Goal: Task Accomplishment & Management: Manage account settings

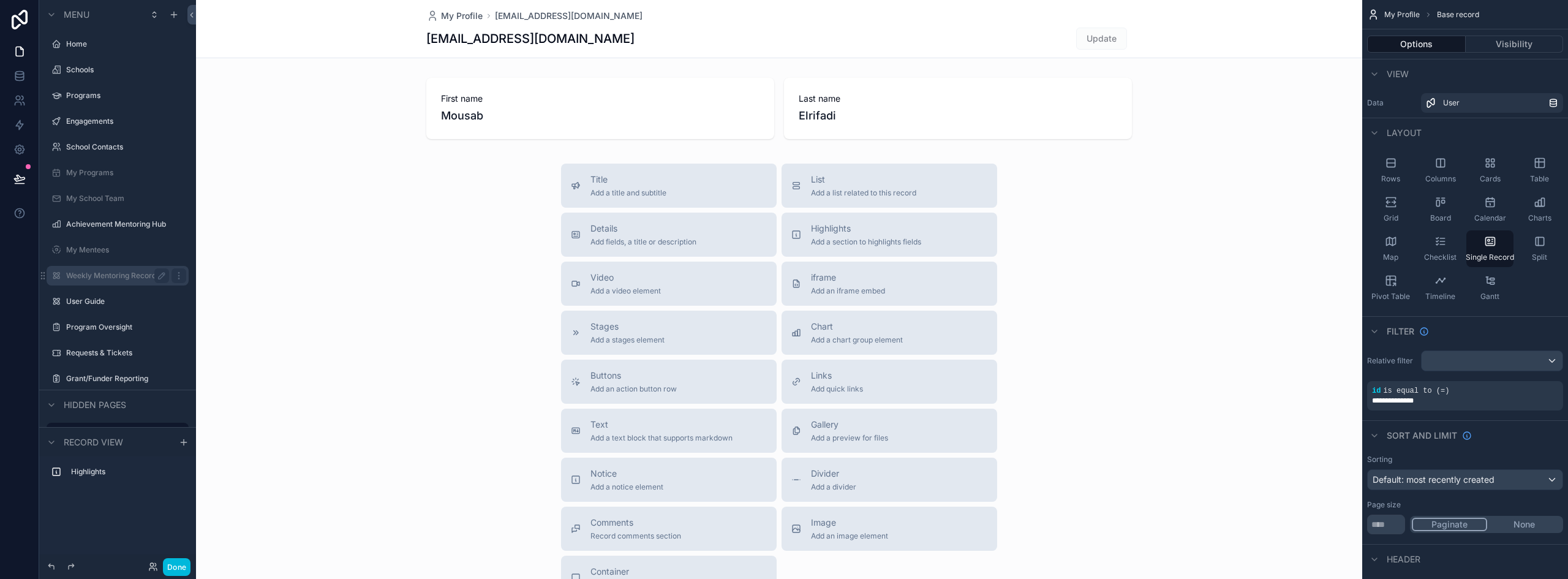
scroll to position [139, 0]
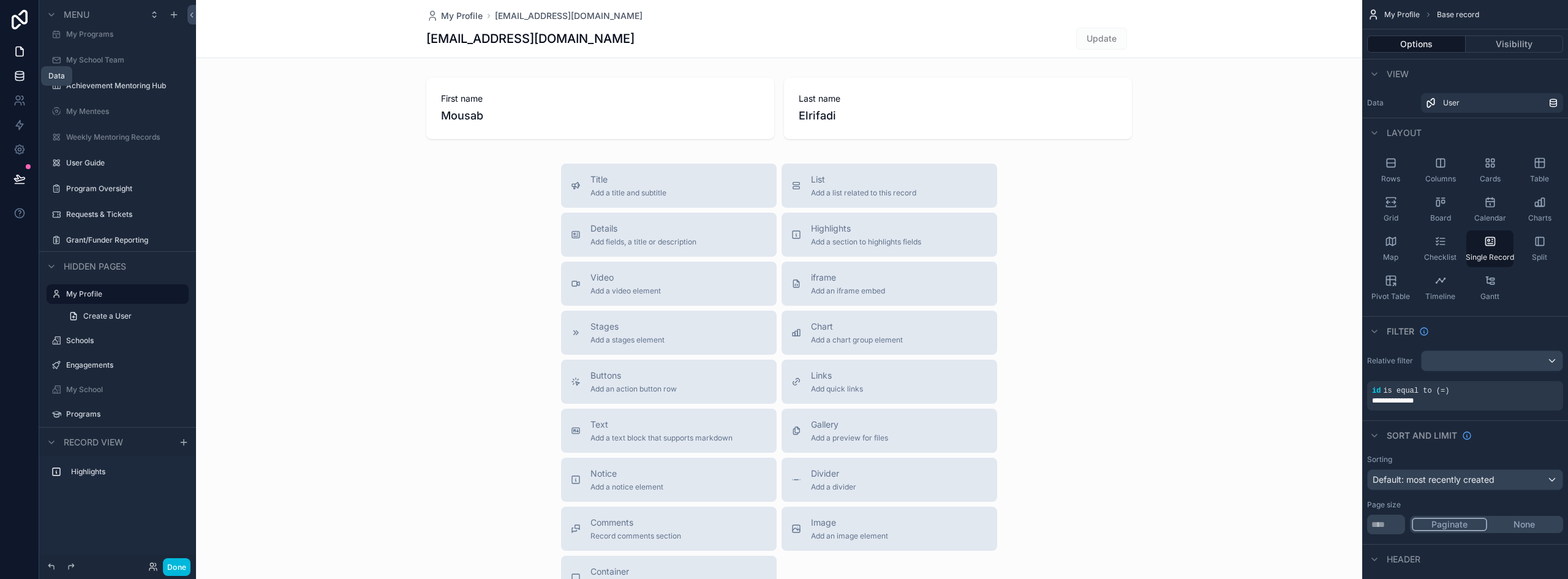
click at [24, 73] on icon at bounding box center [19, 76] width 8 height 5
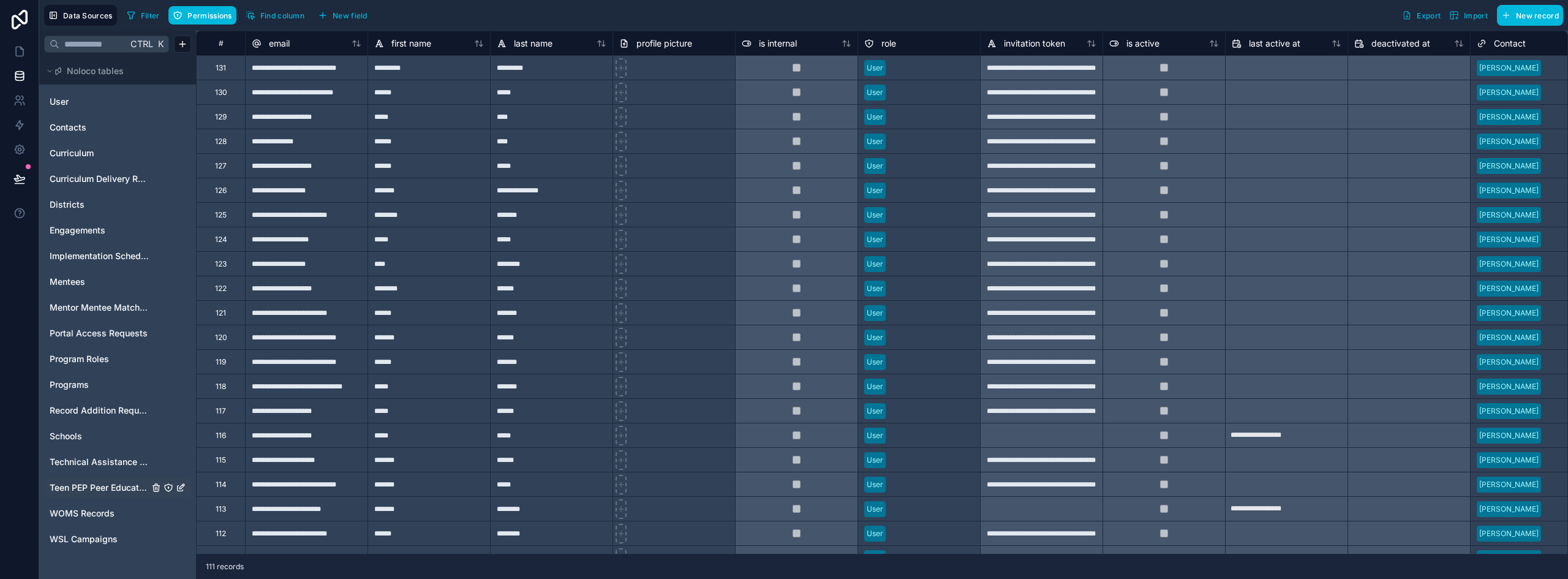
click at [75, 486] on span "Teen PEP Peer Educator Enrollment" at bounding box center [99, 487] width 99 height 13
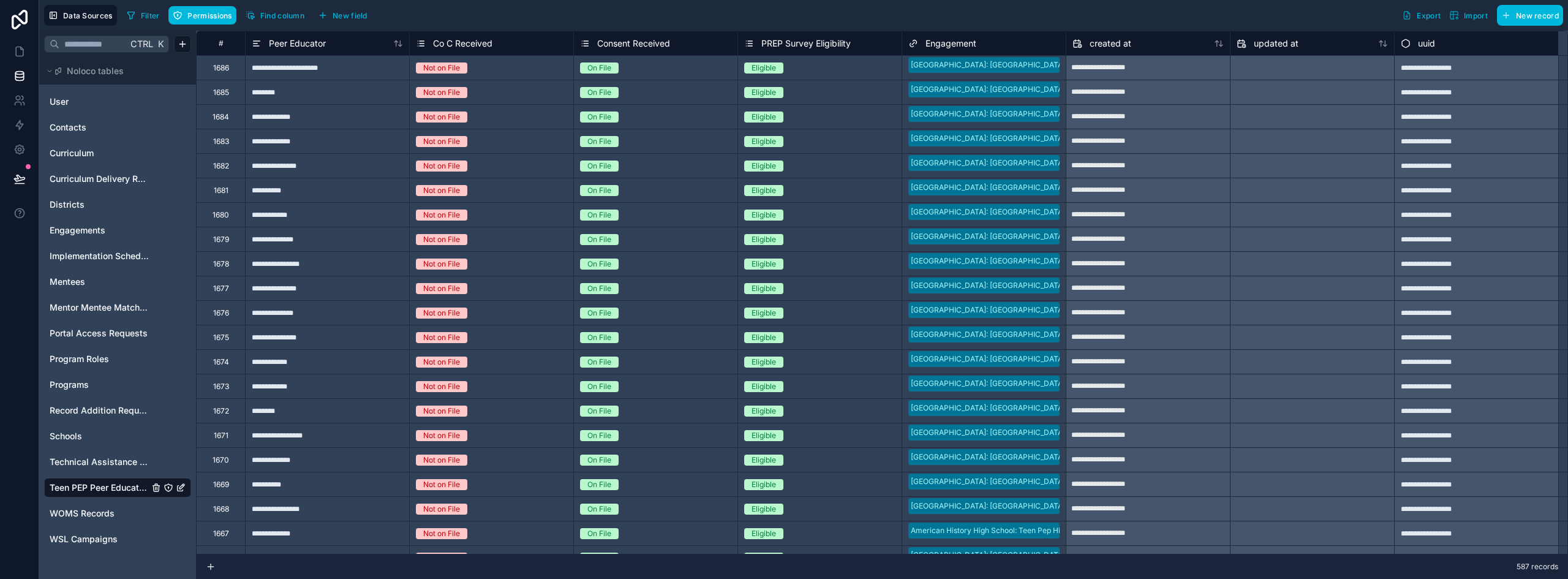
click at [1422, 14] on span "Export" at bounding box center [1428, 15] width 24 height 9
click at [19, 50] on icon at bounding box center [19, 51] width 13 height 13
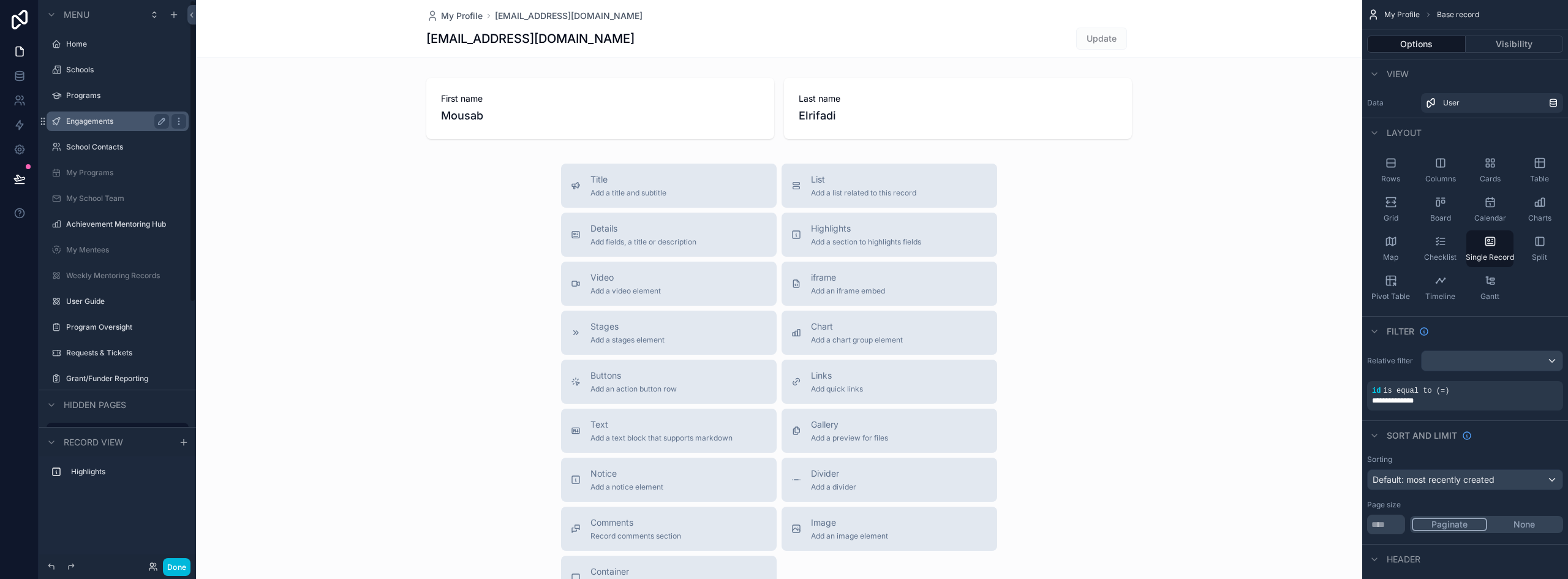
click at [100, 126] on div "Engagements" at bounding box center [118, 120] width 103 height 14
click at [98, 120] on label "Engagements" at bounding box center [115, 121] width 98 height 10
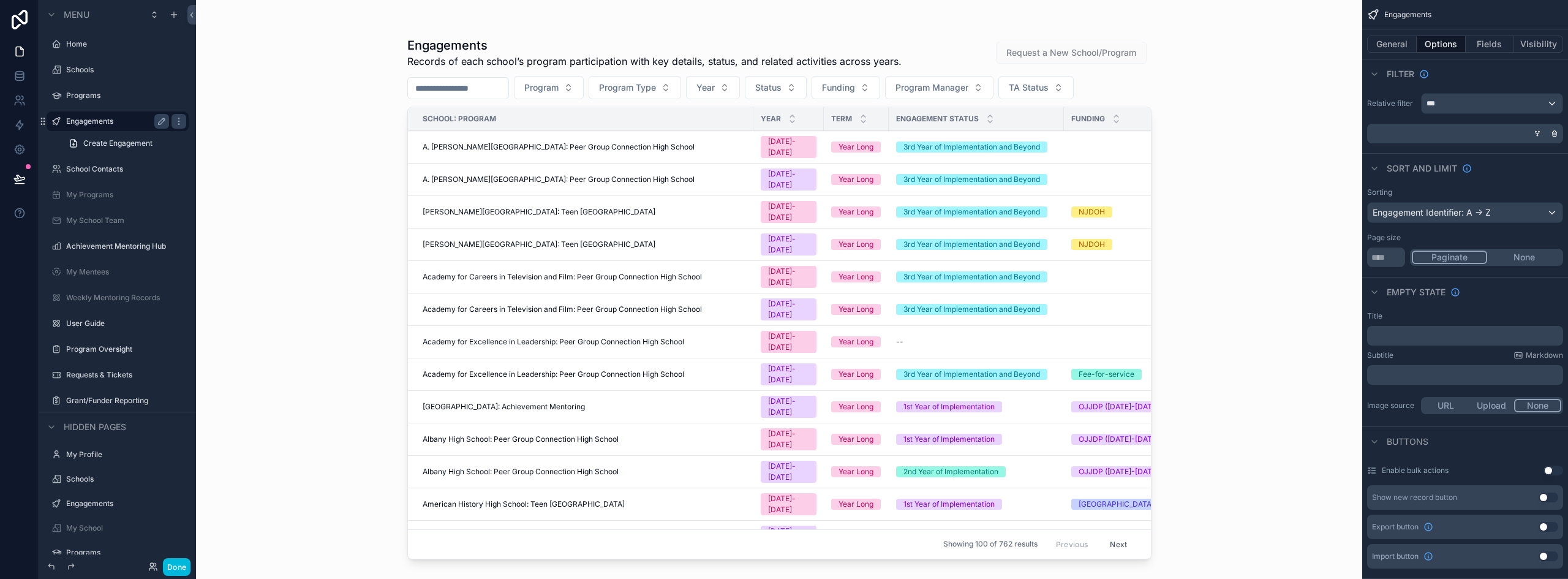
click at [465, 89] on div "scrollable content" at bounding box center [779, 282] width 783 height 565
click at [461, 86] on input "scrollable content" at bounding box center [458, 88] width 100 height 17
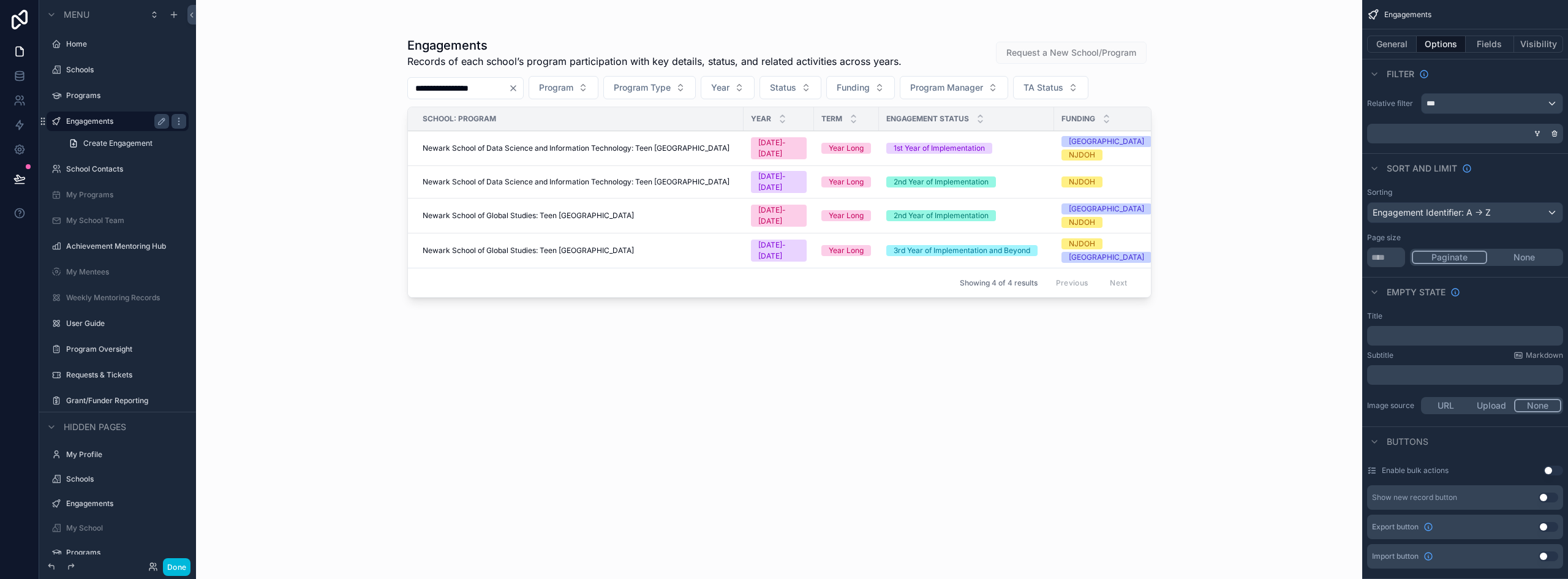
type input "**********"
click at [582, 247] on td "Newark School of Global Studies: Teen [GEOGRAPHIC_DATA]" at bounding box center [575, 251] width 336 height 35
click at [588, 246] on span "Newark School of Global Studies: Teen [GEOGRAPHIC_DATA]" at bounding box center [527, 251] width 211 height 10
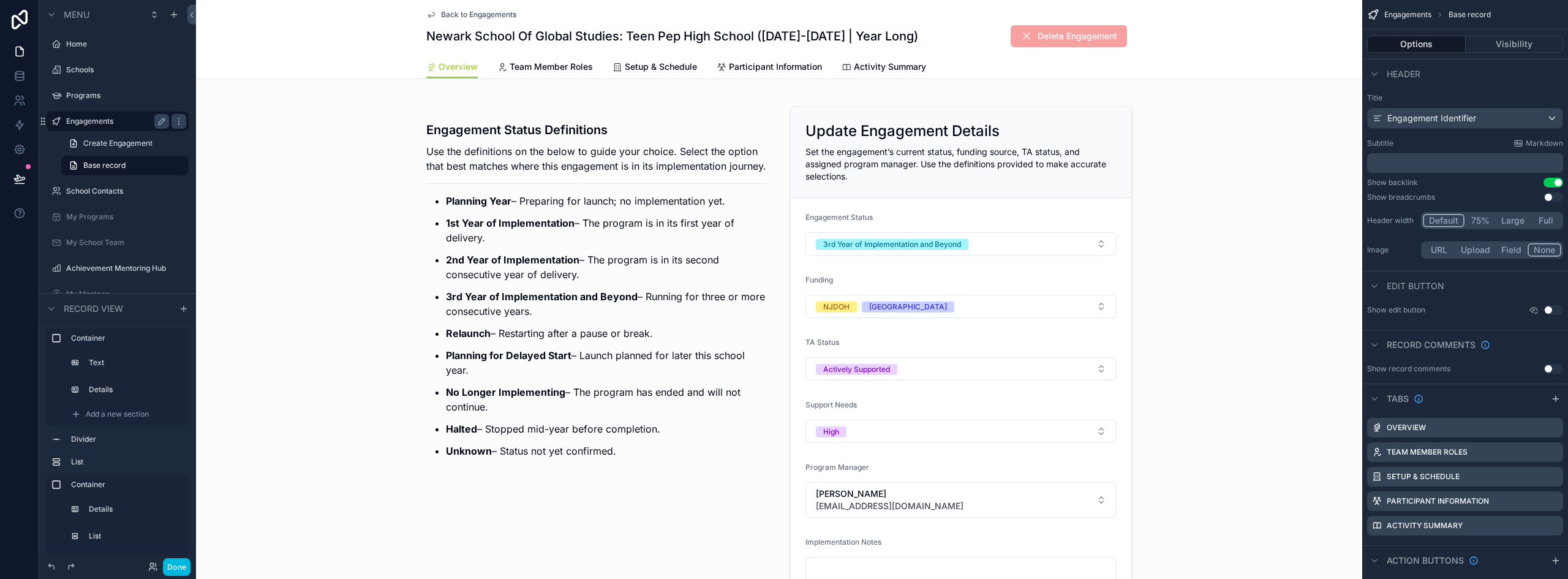
click at [548, 35] on h1 "Newark School Of Global Studies: Teen Pep High School (2025-2026 | Year Long)" at bounding box center [672, 36] width 492 height 17
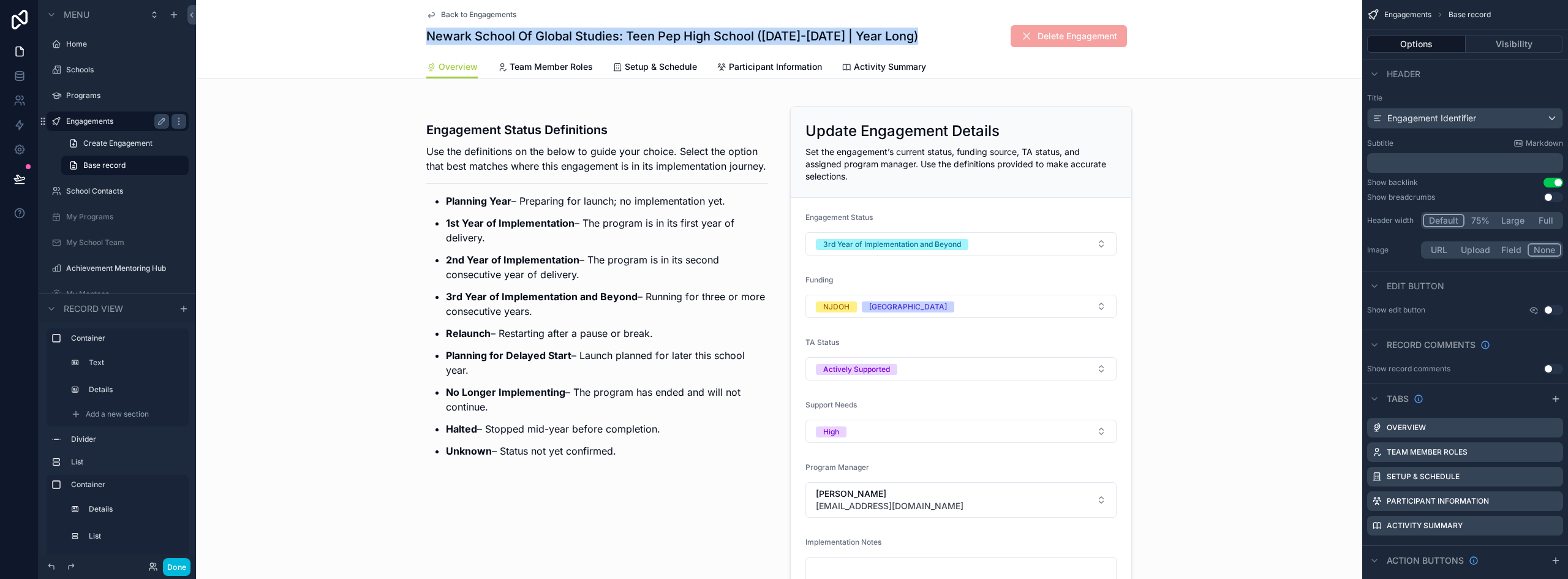
click at [548, 35] on h1 "Newark School Of Global Studies: Teen Pep High School (2025-2026 | Year Long)" at bounding box center [672, 36] width 492 height 17
copy h1 "Newark School Of Global Studies: Teen Pep High School (2025-2026 | Year Long)"
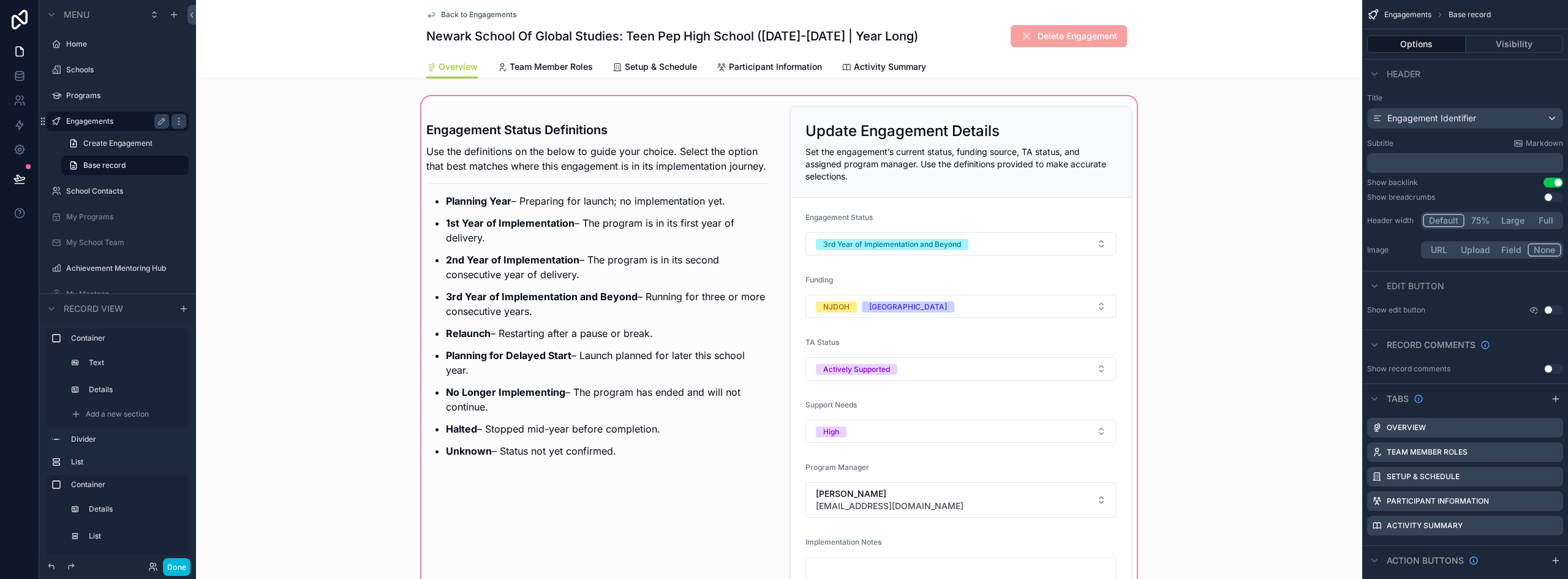
click at [320, 205] on div "scrollable content" at bounding box center [779, 357] width 1166 height 528
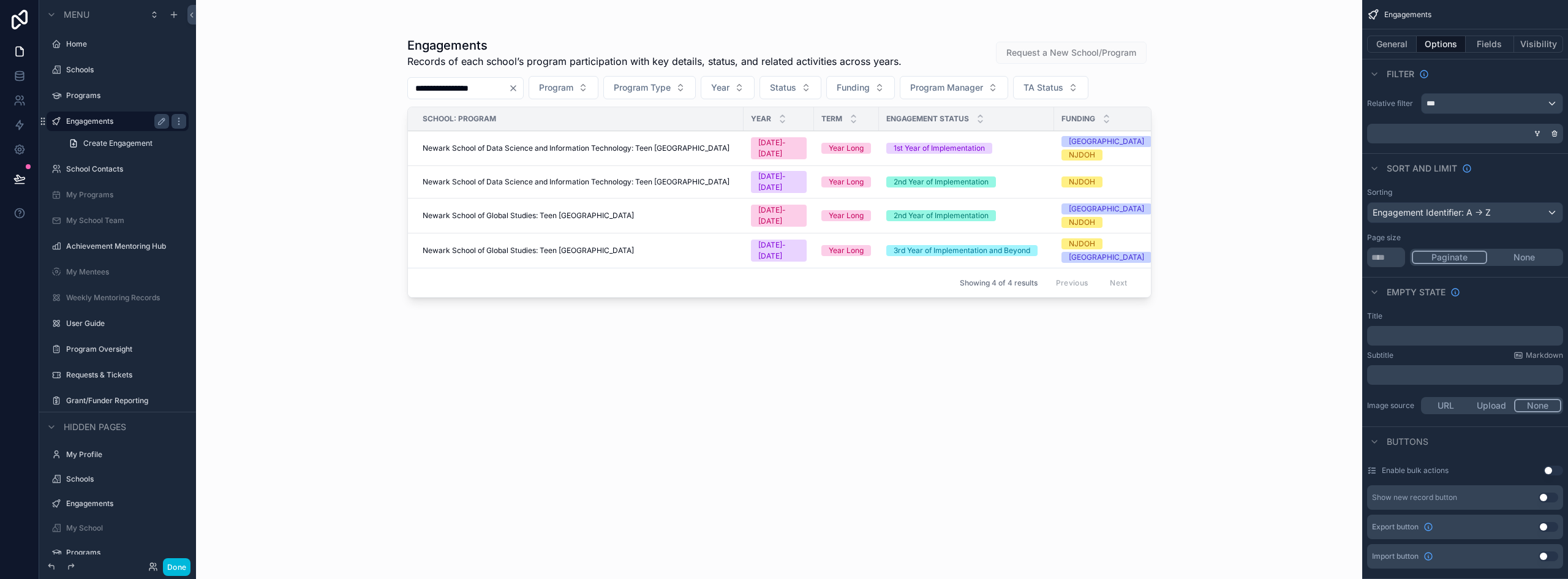
click at [503, 170] on td "Newark School of Data Science and Information Technology: Teen [GEOGRAPHIC_DATA]" at bounding box center [575, 182] width 336 height 33
click at [515, 177] on span "Newark School of Data Science and Information Technology: Teen [GEOGRAPHIC_DATA]" at bounding box center [575, 182] width 307 height 10
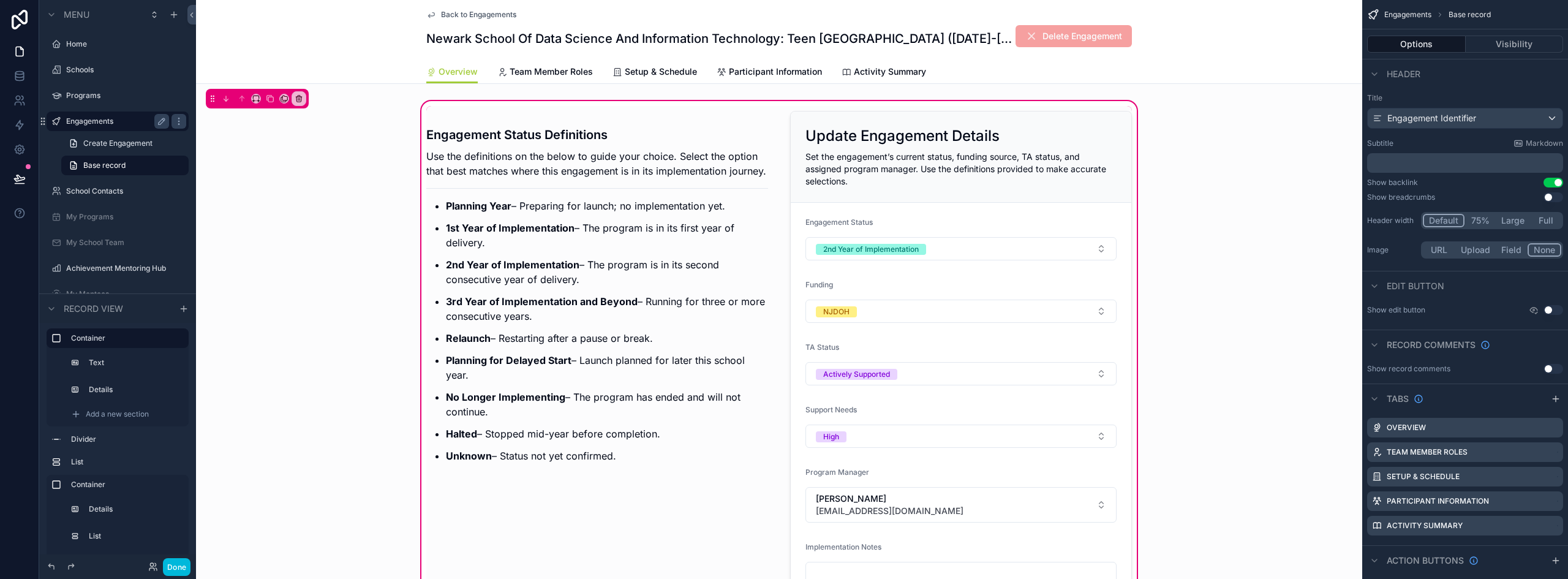
click at [465, 38] on h1 "Newark School Of Data Science And Information Technology: Teen Pep High School …" at bounding box center [722, 39] width 591 height 17
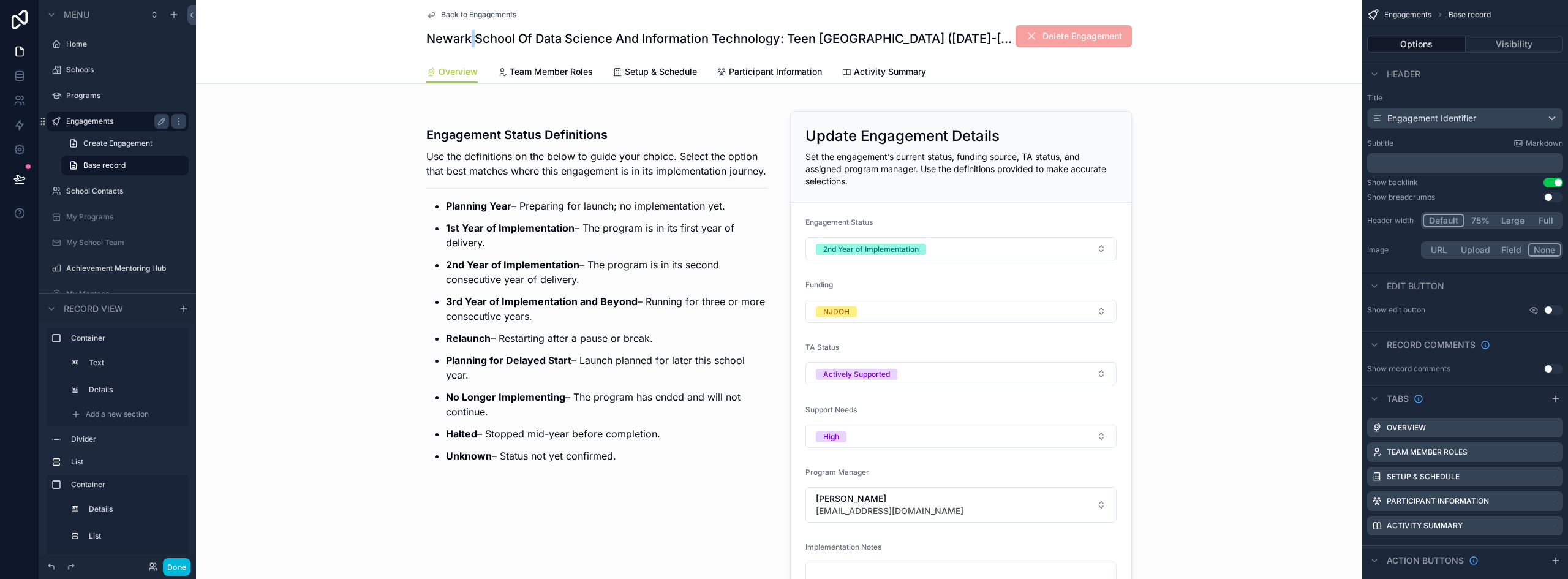
click at [465, 38] on h1 "Newark School Of Data Science And Information Technology: Teen Pep High School …" at bounding box center [722, 39] width 591 height 17
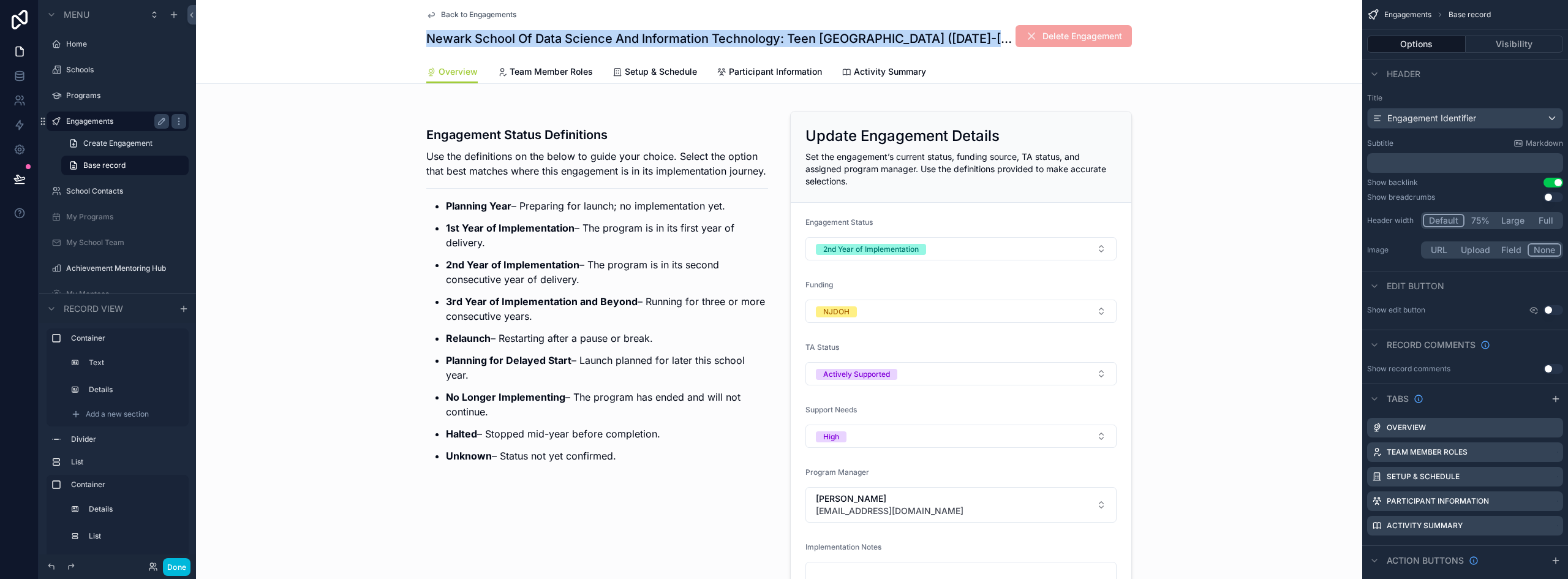
click at [465, 38] on h1 "Newark School Of Data Science And Information Technology: Teen Pep High School …" at bounding box center [722, 39] width 591 height 17
click at [452, 44] on h1 "Newark School Of Data Science And Information Technology: Teen Pep High School …" at bounding box center [722, 39] width 591 height 17
drag, startPoint x: 422, startPoint y: 37, endPoint x: 911, endPoint y: 42, distance: 489.0
click at [911, 42] on h1 "Newark School Of Data Science And Information Technology: Teen Pep High School …" at bounding box center [722, 39] width 591 height 17
copy h1 "Newark School Of Data Science And Information Technology: Teen Pep High School"
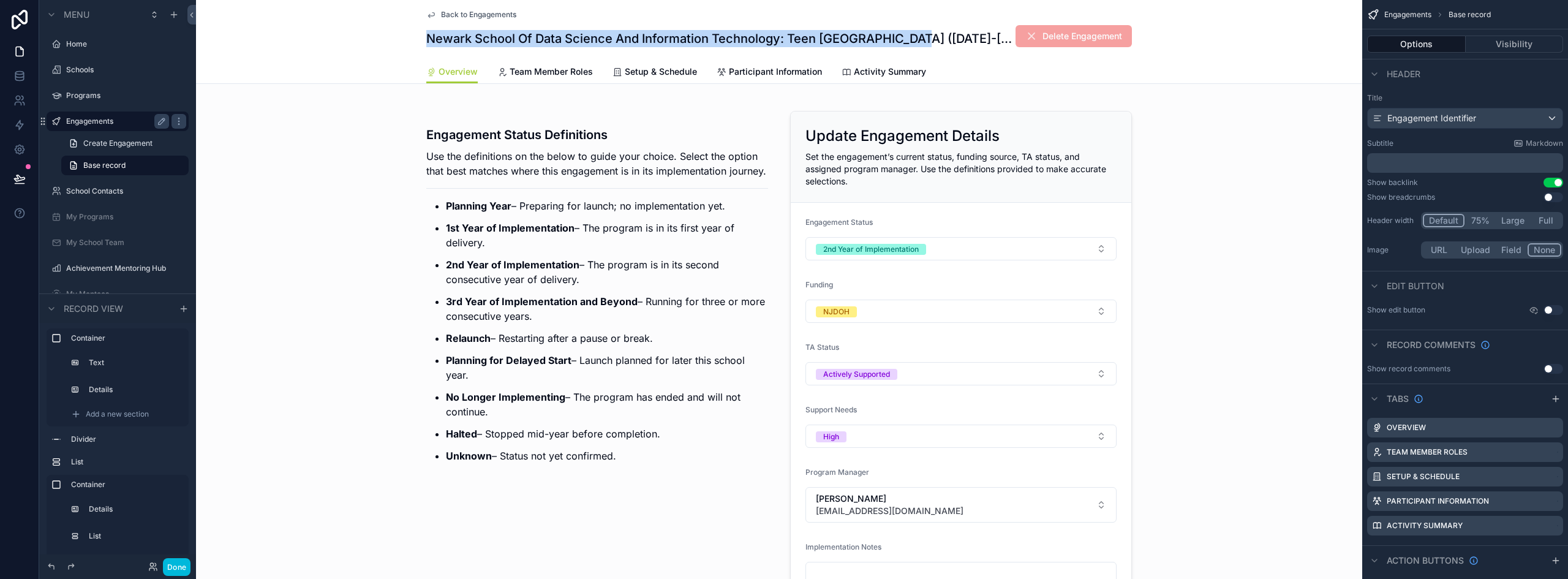
copy h1 "Newark School Of Data Science And Information Technology: Teen Pep High School"
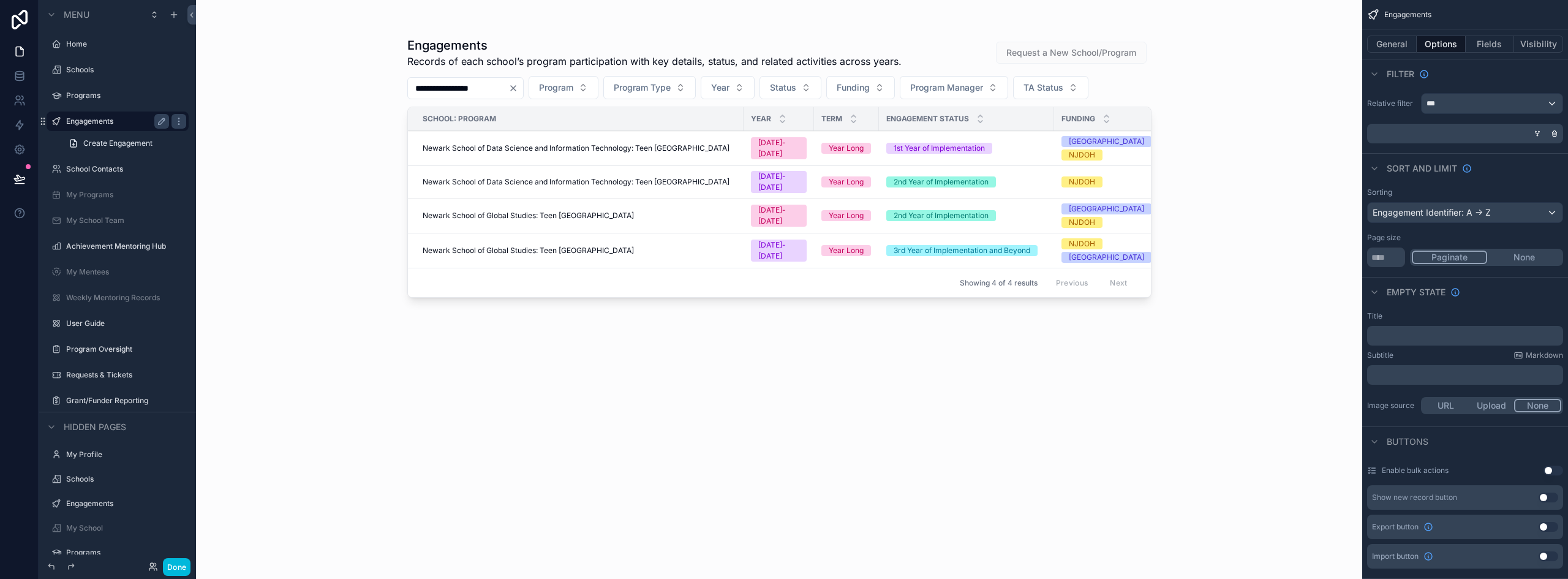
click at [328, 160] on div "**********" at bounding box center [779, 290] width 1166 height 579
click at [442, 88] on input "**********" at bounding box center [458, 88] width 100 height 17
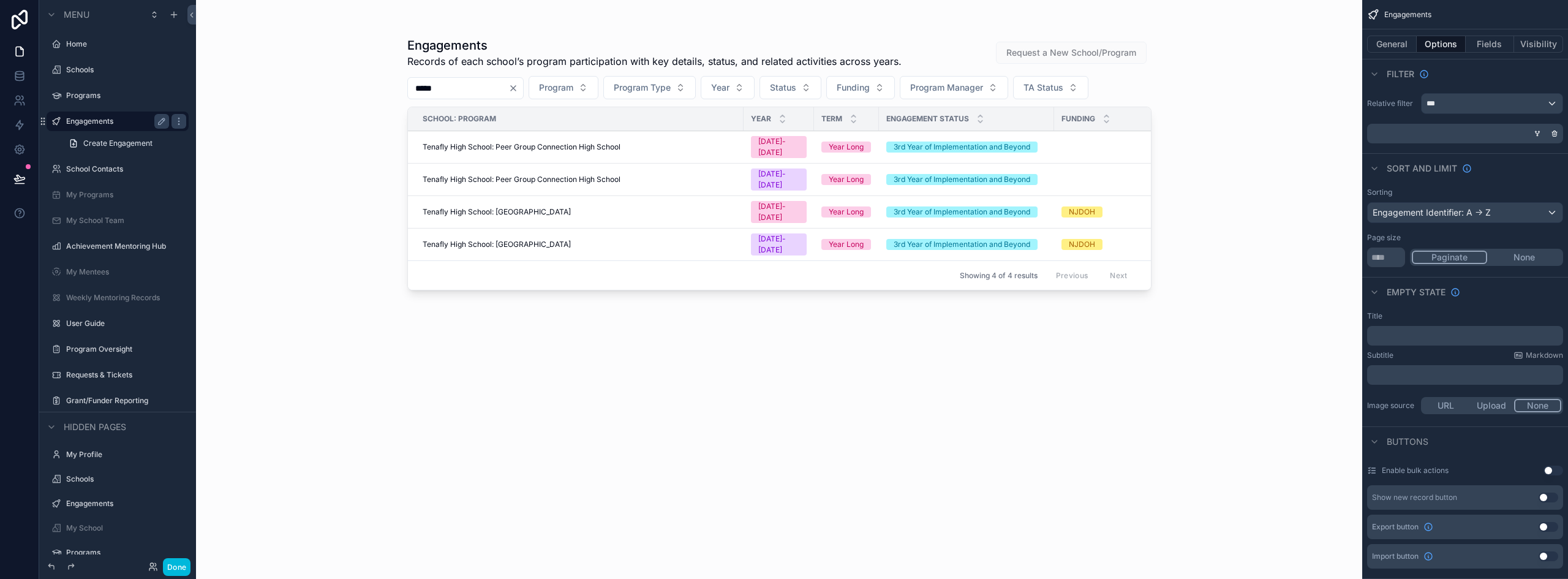
type input "*****"
click at [593, 240] on div "Tenafly High School: [GEOGRAPHIC_DATA]" at bounding box center [579, 245] width 314 height 10
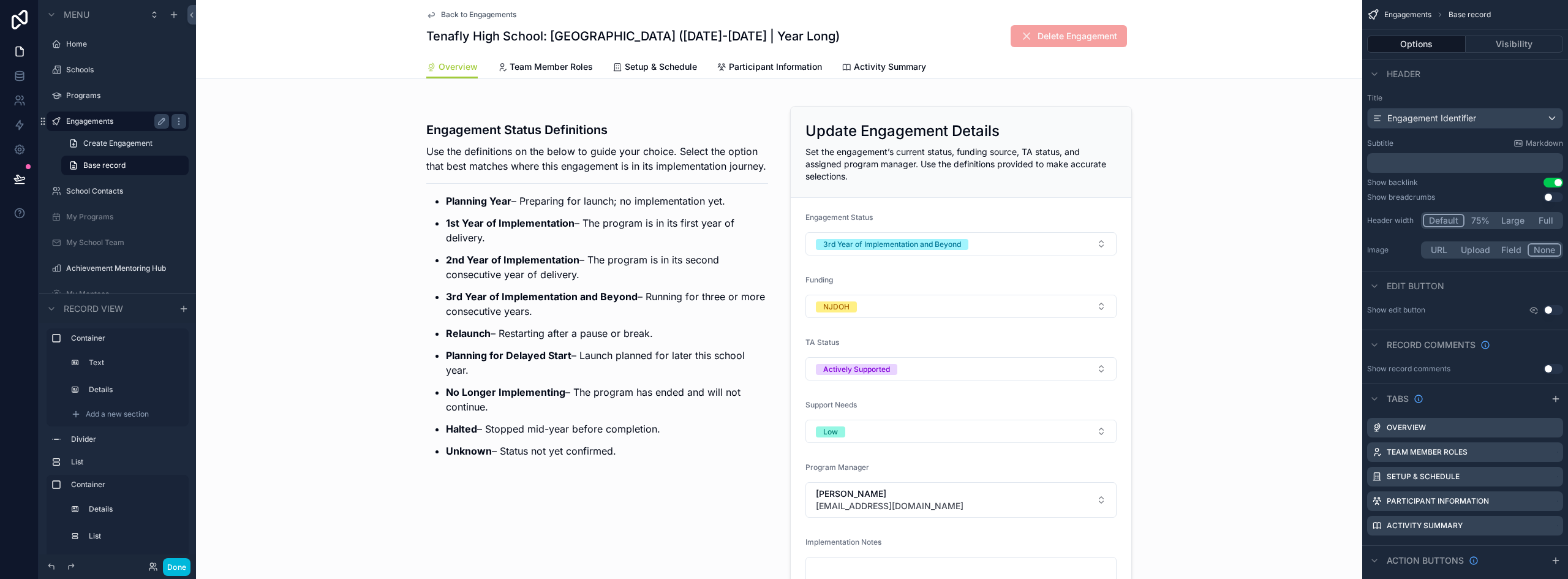
click at [622, 40] on h1 "Tenafly High School: Teen Pep High School (2025-2026 | Year Long)" at bounding box center [633, 36] width 413 height 17
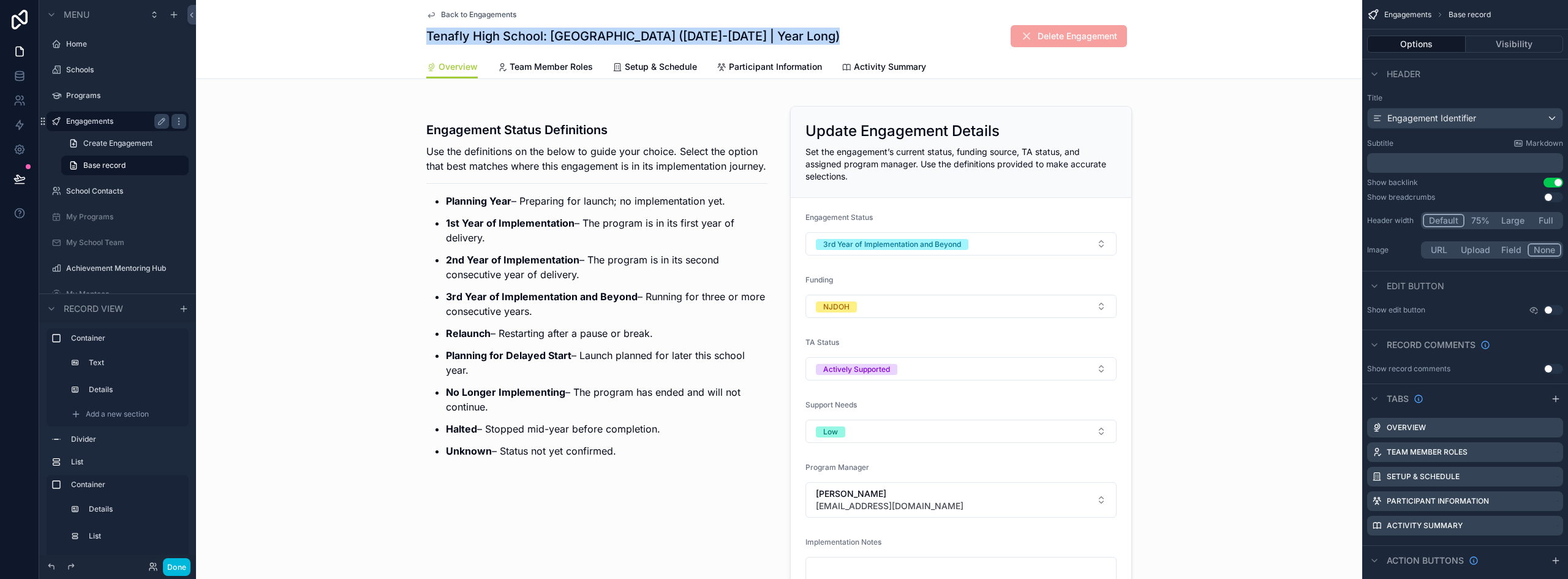
click at [622, 40] on h1 "Tenafly High School: Teen Pep High School (2025-2026 | Year Long)" at bounding box center [633, 36] width 413 height 17
copy h1 "Tenafly High School: Teen Pep High School (2025-2026 | Year Long)"
click at [183, 560] on button "Done" at bounding box center [177, 566] width 28 height 18
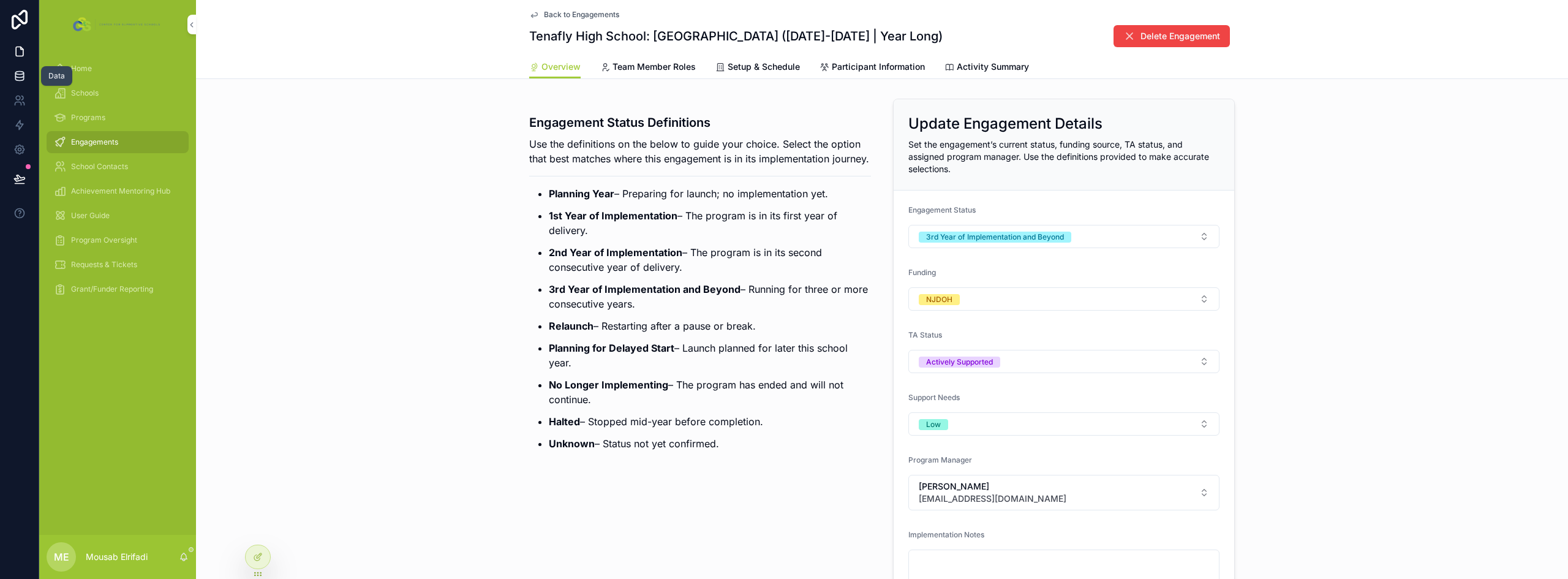
click at [15, 77] on icon at bounding box center [19, 78] width 8 height 5
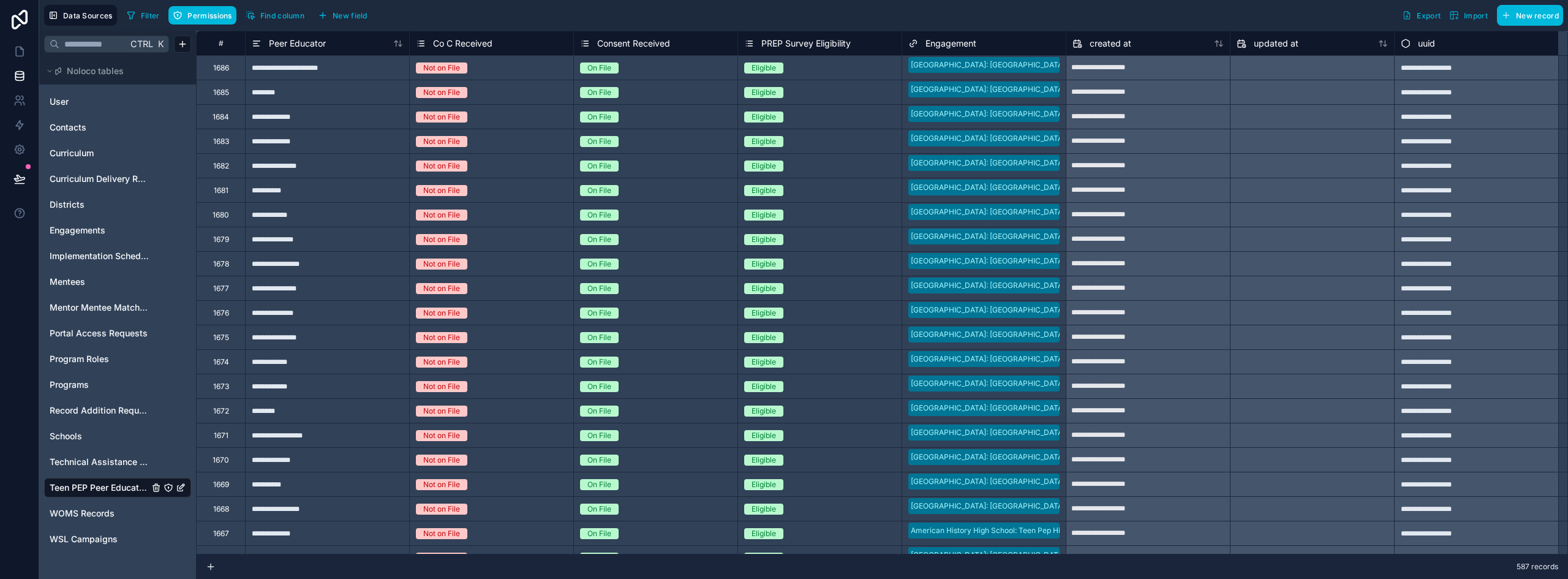
click at [1478, 13] on span "Import" at bounding box center [1475, 15] width 24 height 9
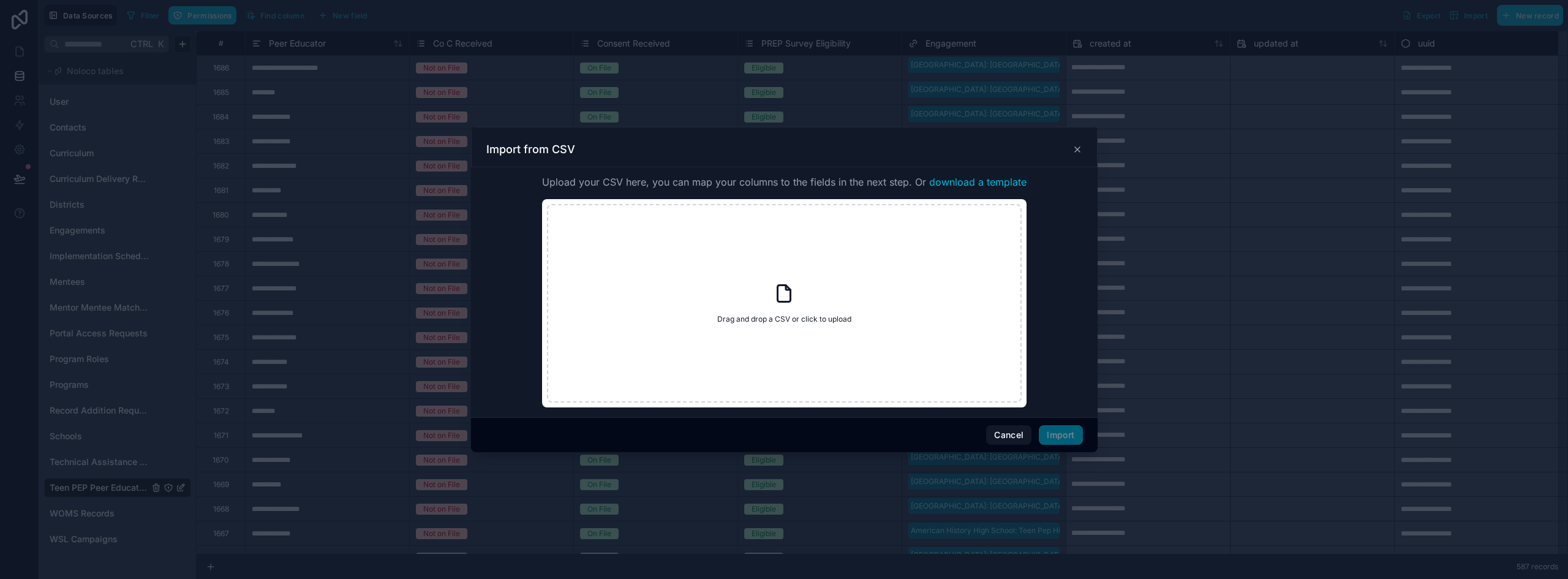
click at [792, 302] on icon at bounding box center [784, 294] width 22 height 22
type input "**********"
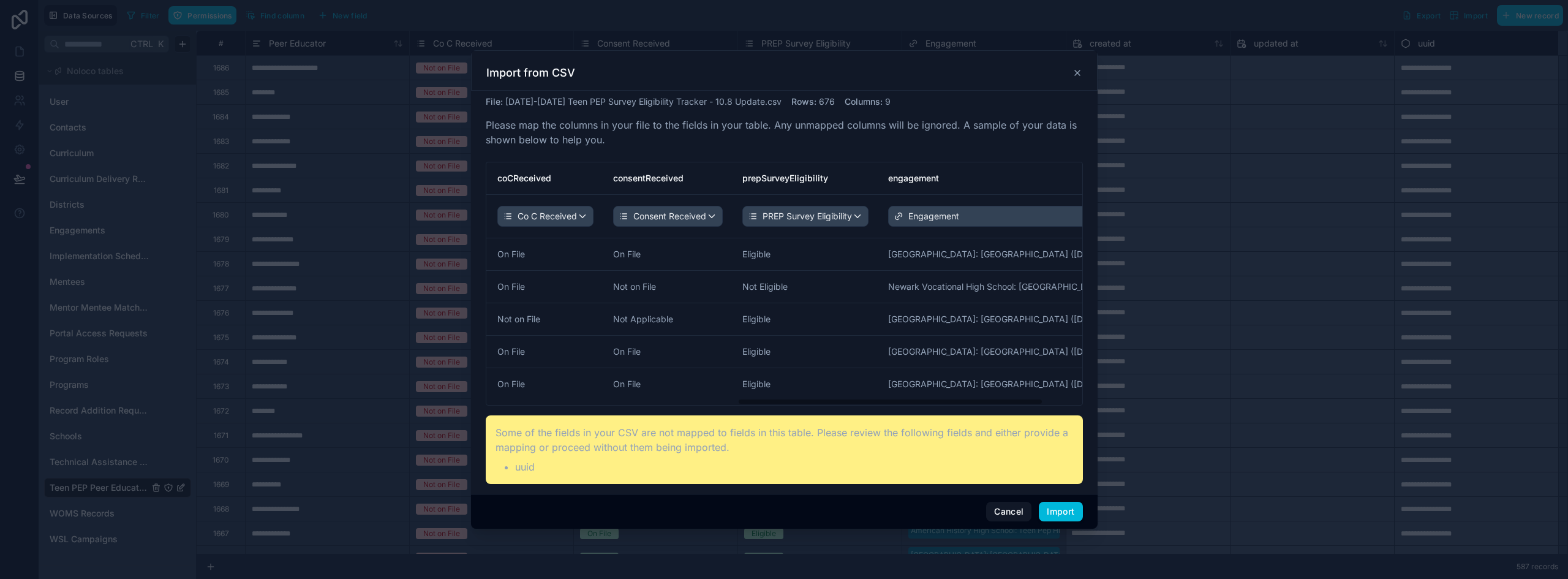
scroll to position [0, 564]
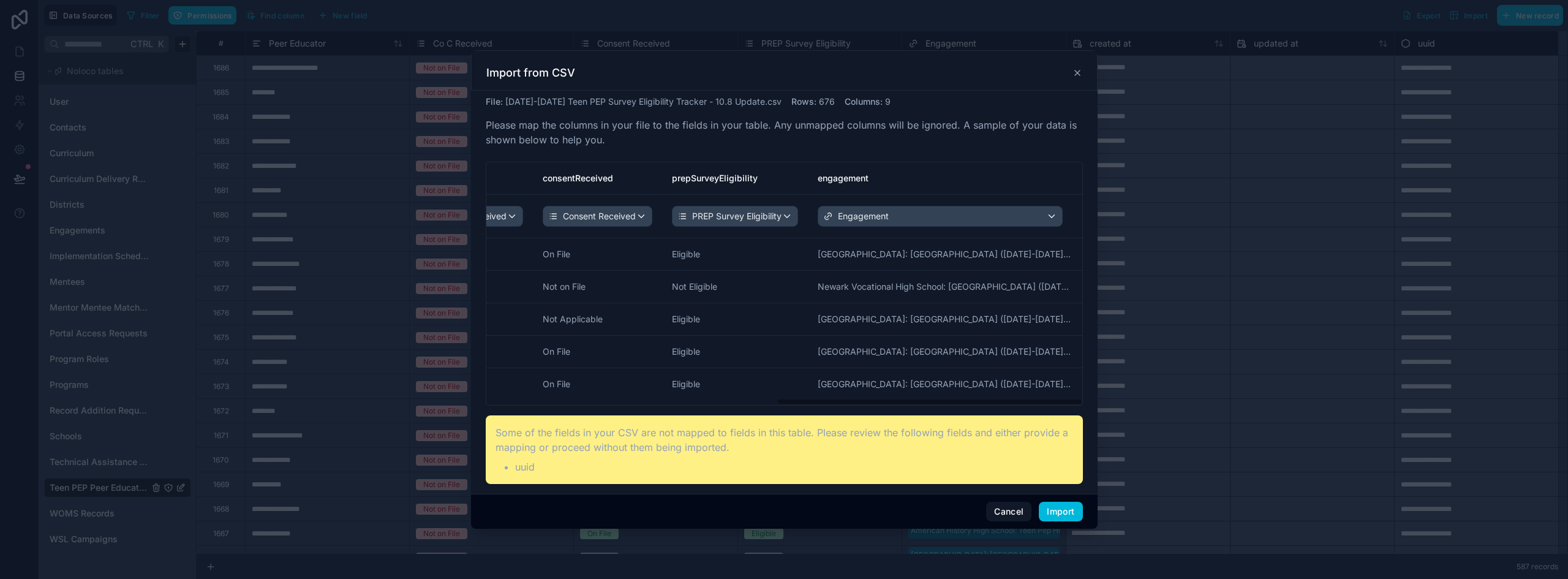
drag, startPoint x: 742, startPoint y: 400, endPoint x: 1096, endPoint y: 429, distance: 355.2
click at [1096, 429] on div "File : 2025-2026 Teen PEP Survey Eligibility Tracker - 10.8 Update.csv Rows : 6…" at bounding box center [784, 292] width 627 height 403
click at [1069, 508] on button "Import" at bounding box center [1061, 511] width 44 height 19
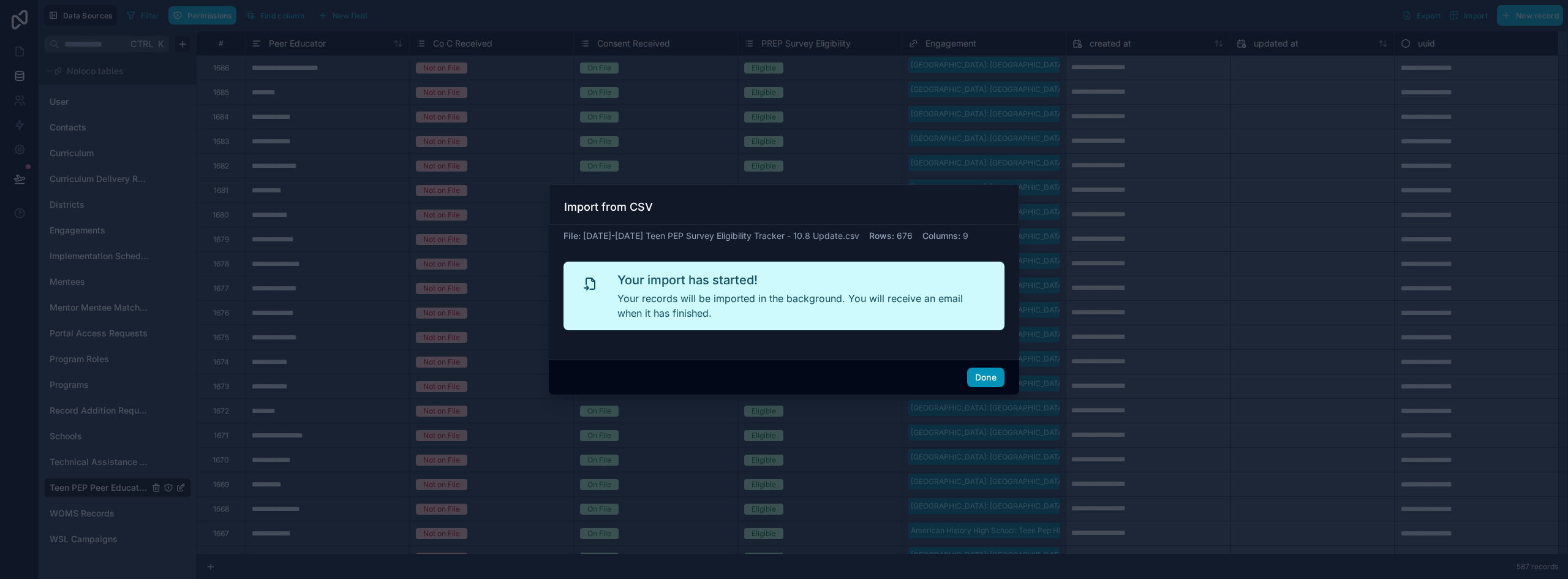
click at [990, 379] on button "Done" at bounding box center [986, 377] width 37 height 19
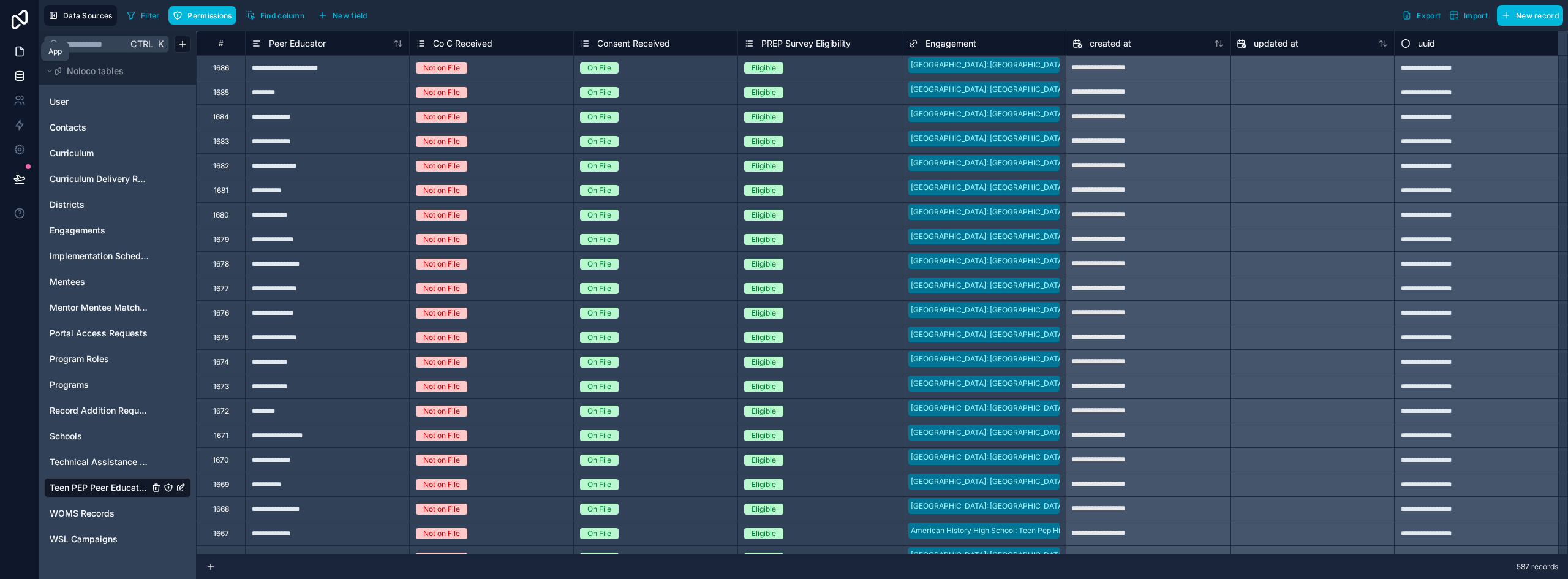
click at [13, 50] on icon at bounding box center [19, 51] width 13 height 13
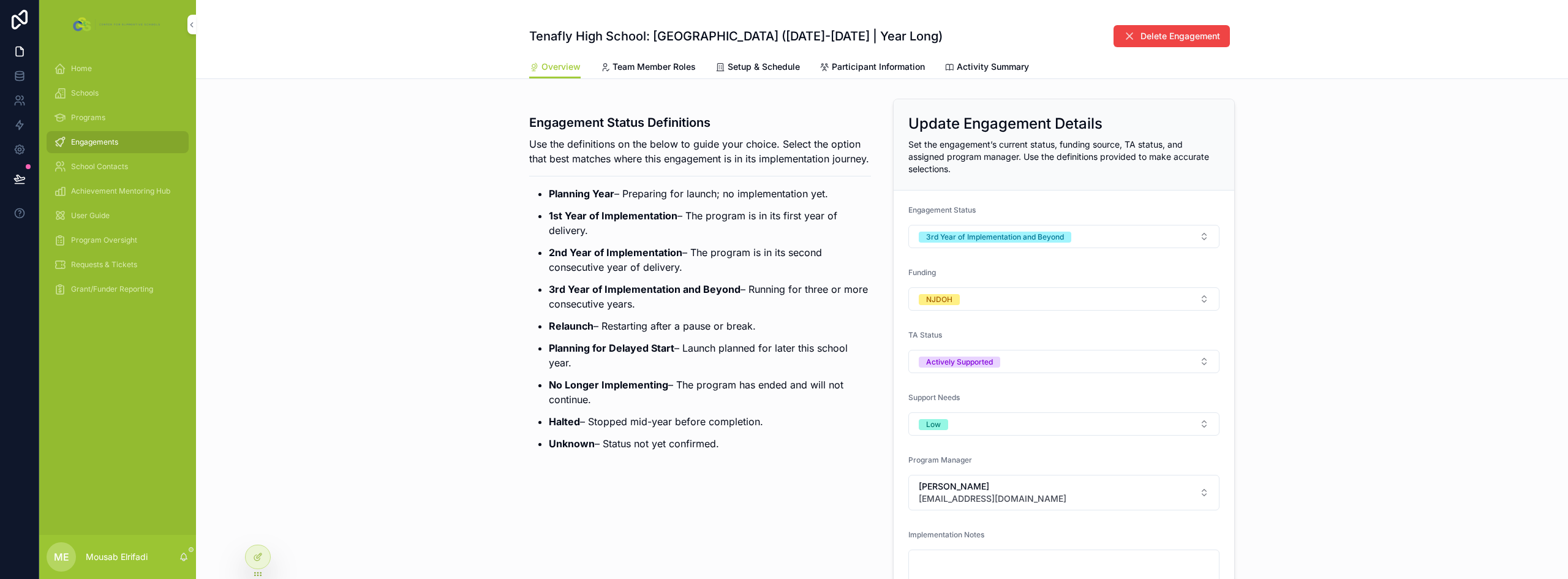
click at [664, 68] on span "Team Member Roles" at bounding box center [654, 66] width 83 height 13
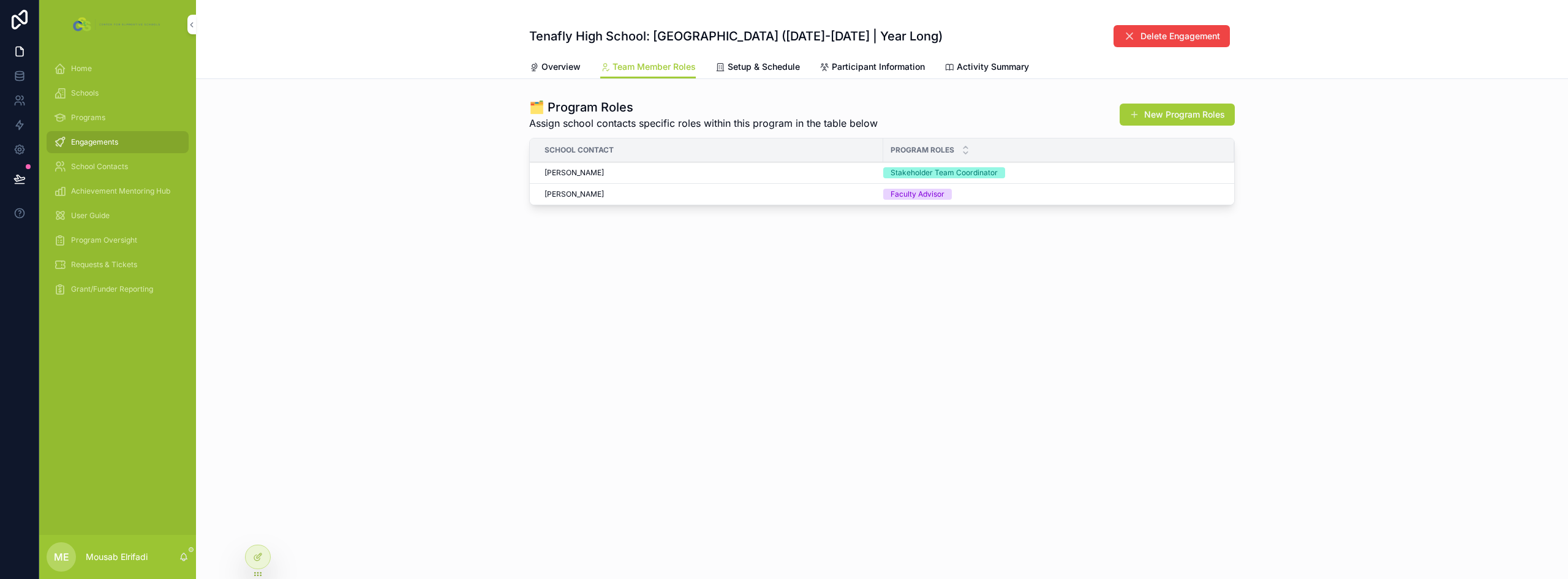
click at [782, 69] on span "Setup & Schedule" at bounding box center [764, 66] width 72 height 13
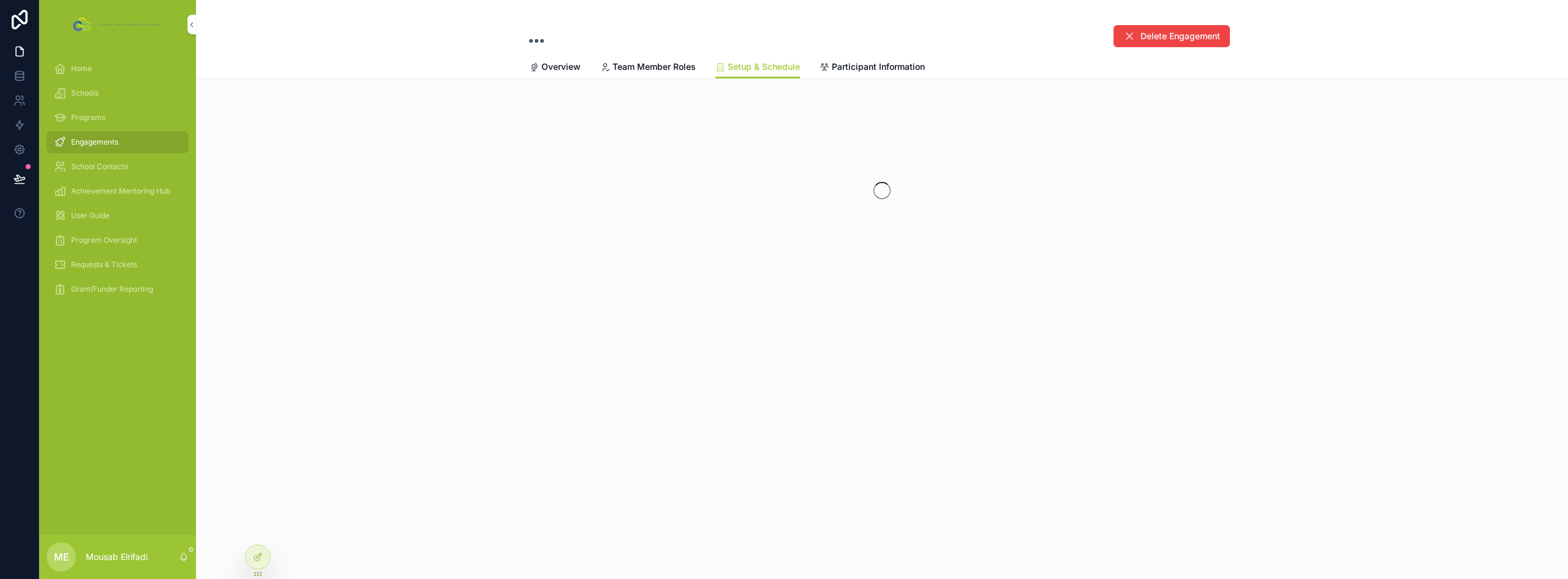
click at [863, 68] on span "Participant Information" at bounding box center [878, 66] width 93 height 13
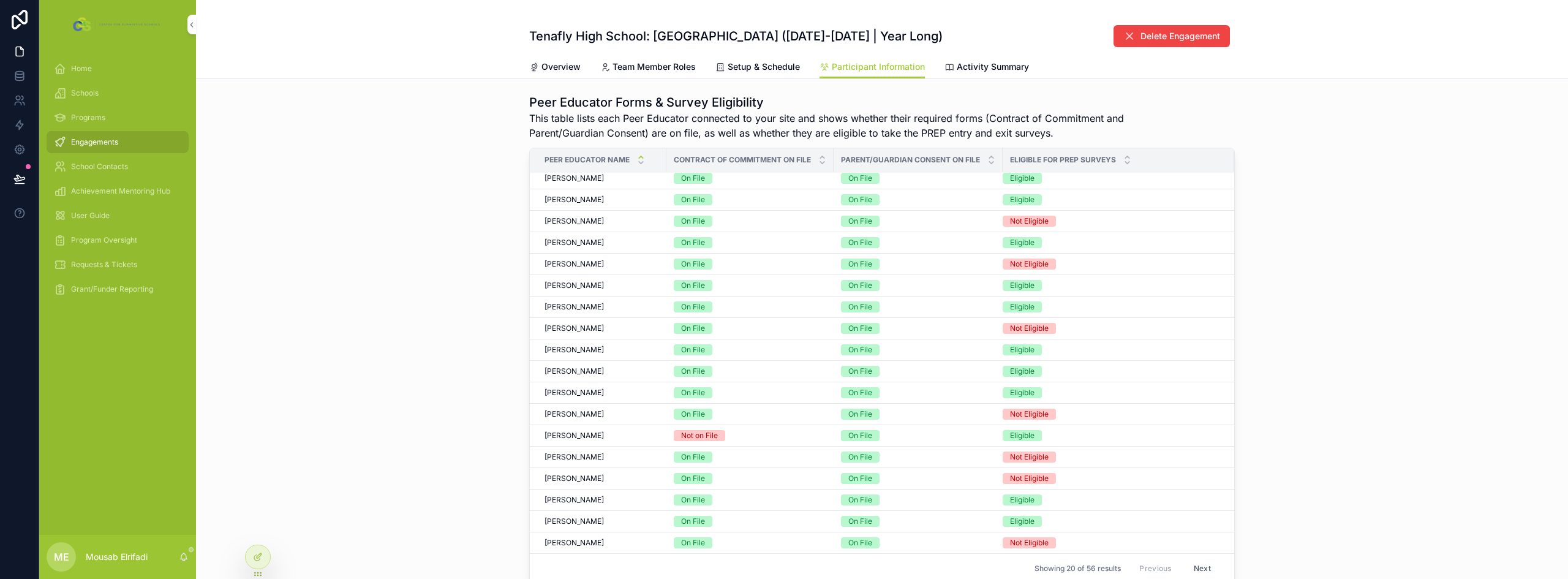
scroll to position [342, 0]
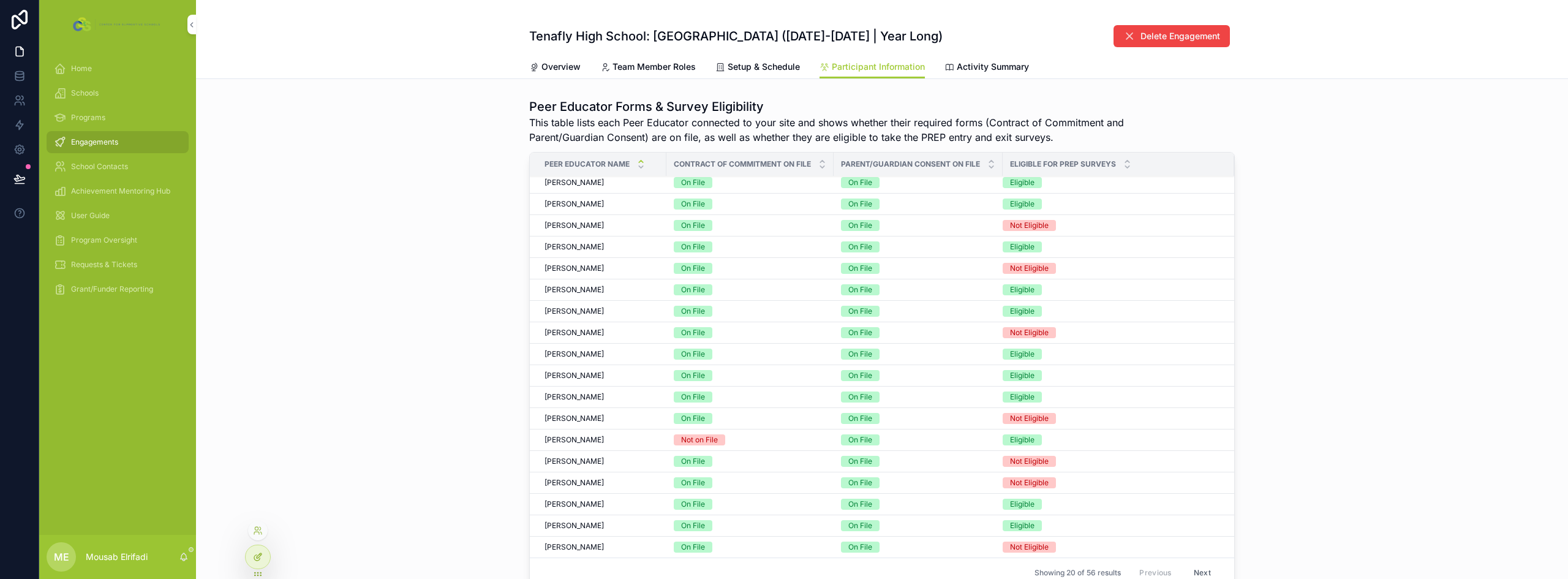
click at [260, 558] on icon at bounding box center [258, 557] width 10 height 10
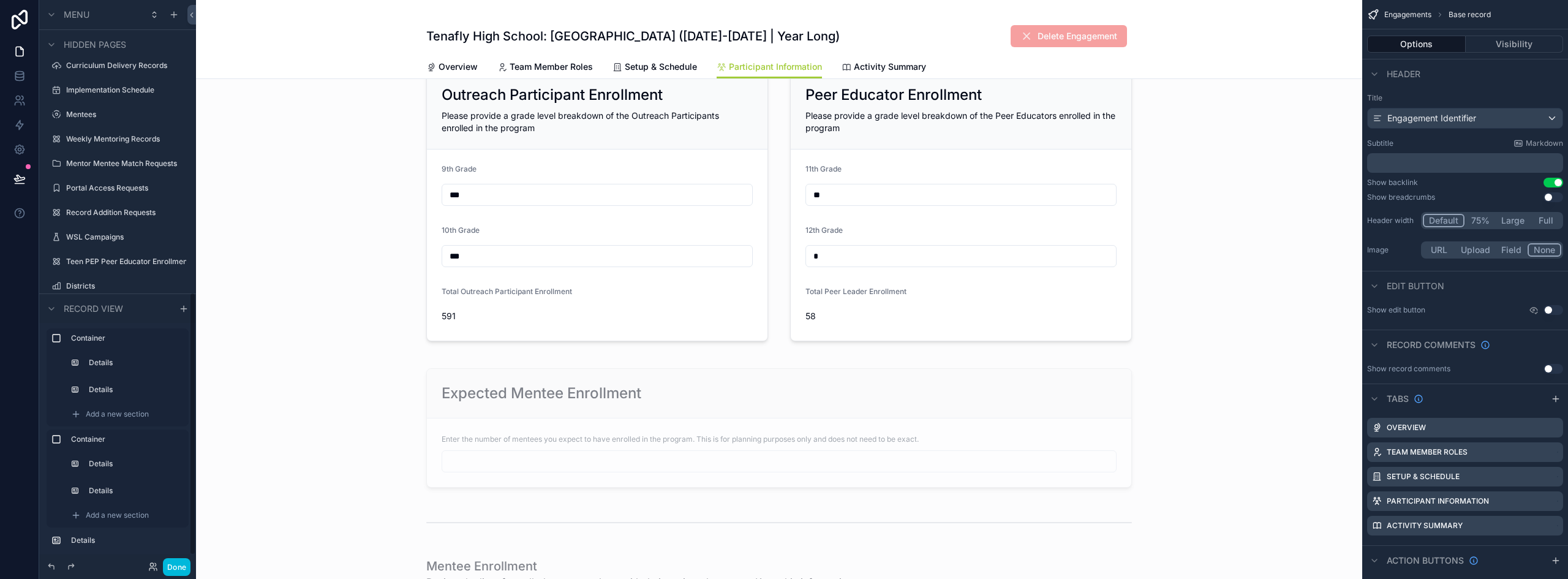
scroll to position [645, 0]
click at [120, 249] on label "Teen PEP Peer Educator Enrollment" at bounding box center [118, 248] width 103 height 10
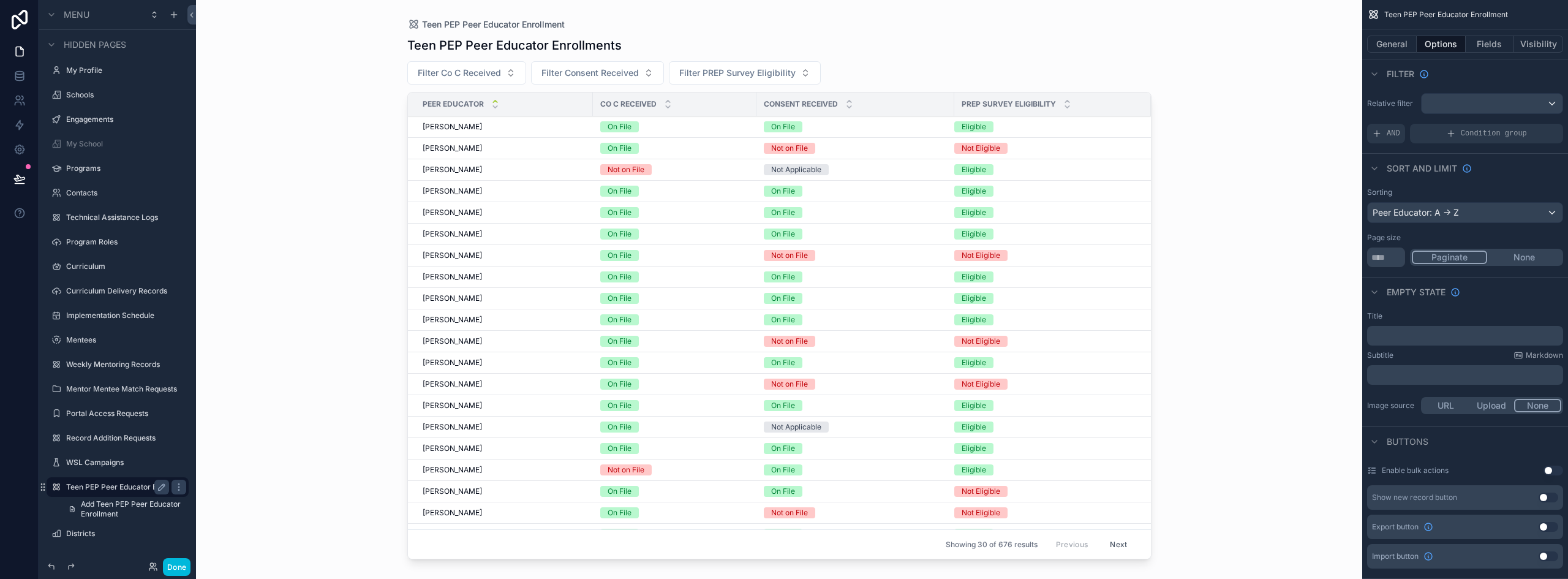
click at [326, 305] on div "Teen PEP Peer Educator Enrollment Teen PEP Peer Educator Enrollments Filter Co …" at bounding box center [779, 290] width 1166 height 579
click at [1237, 377] on div "Teen PEP Peer Educator Enrollment Teen PEP Peer Educator Enrollments Filter Co …" at bounding box center [779, 290] width 1166 height 579
click at [179, 567] on button "Done" at bounding box center [177, 566] width 28 height 18
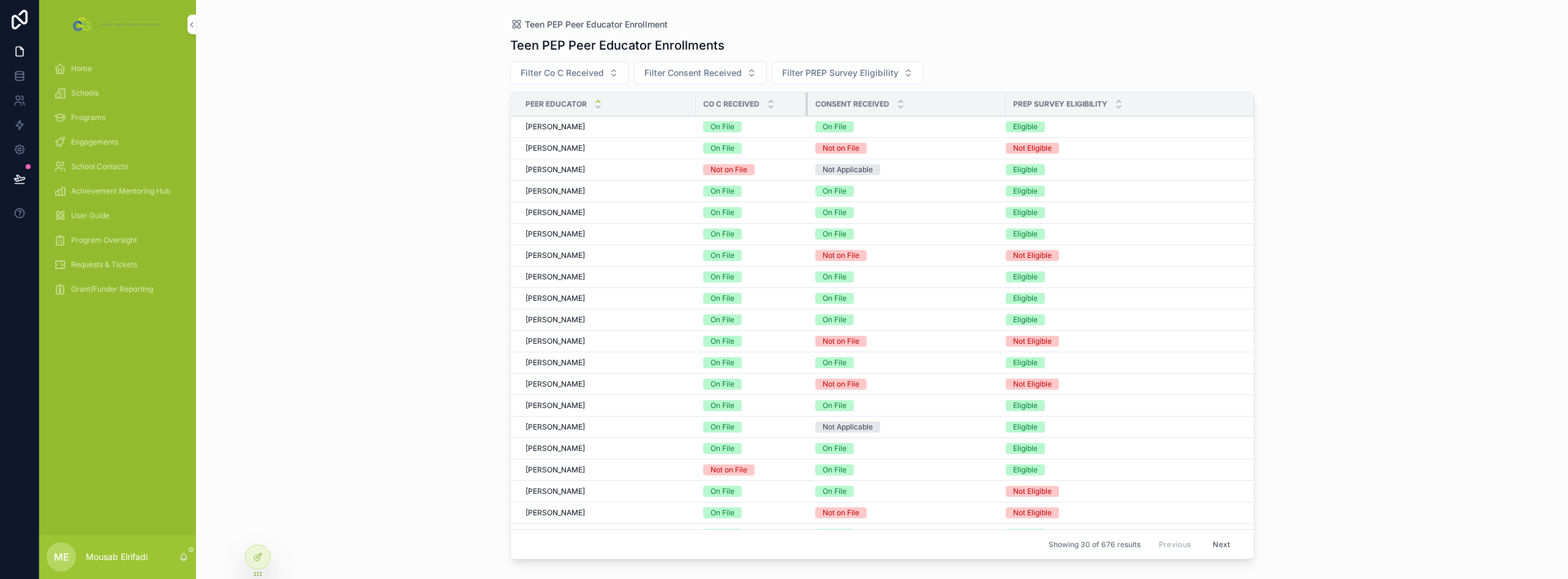
drag, startPoint x: 857, startPoint y: 106, endPoint x: 805, endPoint y: 109, distance: 52.1
click at [805, 109] on div "scrollable content" at bounding box center [808, 104] width 5 height 24
drag, startPoint x: 1000, startPoint y: 103, endPoint x: 965, endPoint y: 106, distance: 35.1
click at [965, 106] on div "Consent Received" at bounding box center [906, 104] width 198 height 24
click at [1006, 101] on div "PREP Survey Eligibility" at bounding box center [1130, 104] width 248 height 24
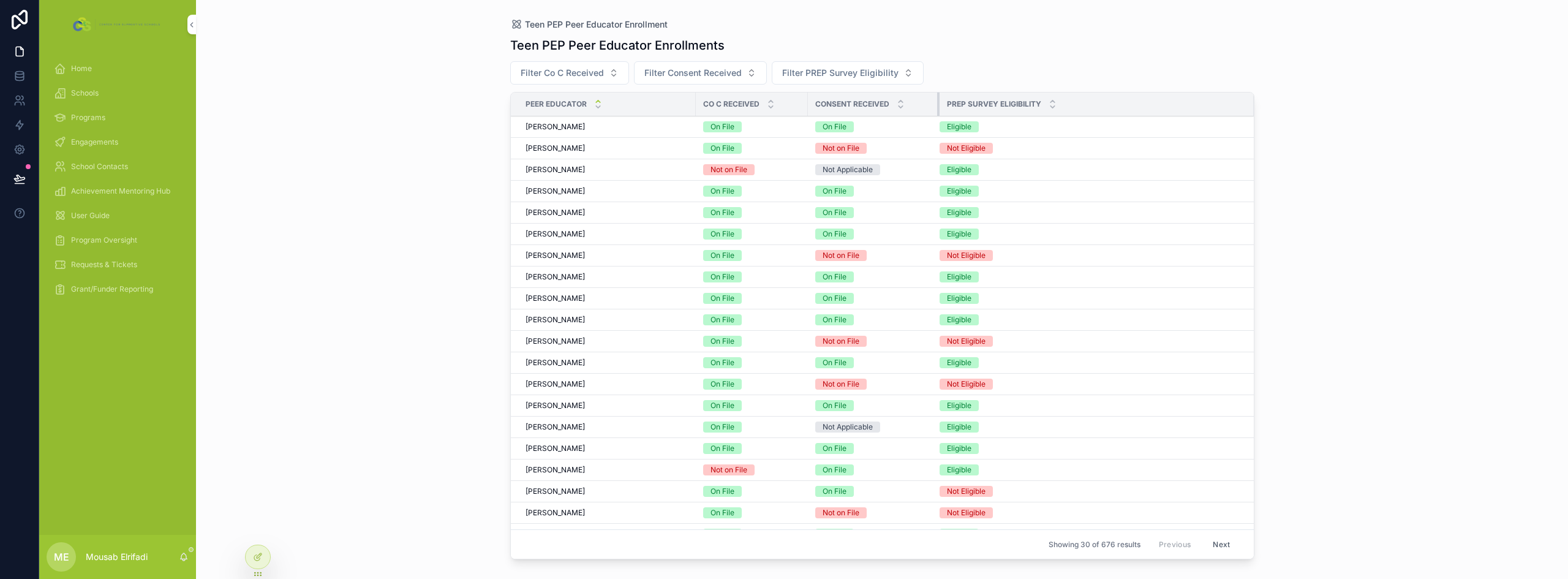
drag, startPoint x: 1004, startPoint y: 101, endPoint x: 938, endPoint y: 112, distance: 66.9
click at [938, 112] on div "scrollable content" at bounding box center [940, 104] width 5 height 24
click at [114, 263] on span "Requests & Tickets" at bounding box center [103, 265] width 66 height 10
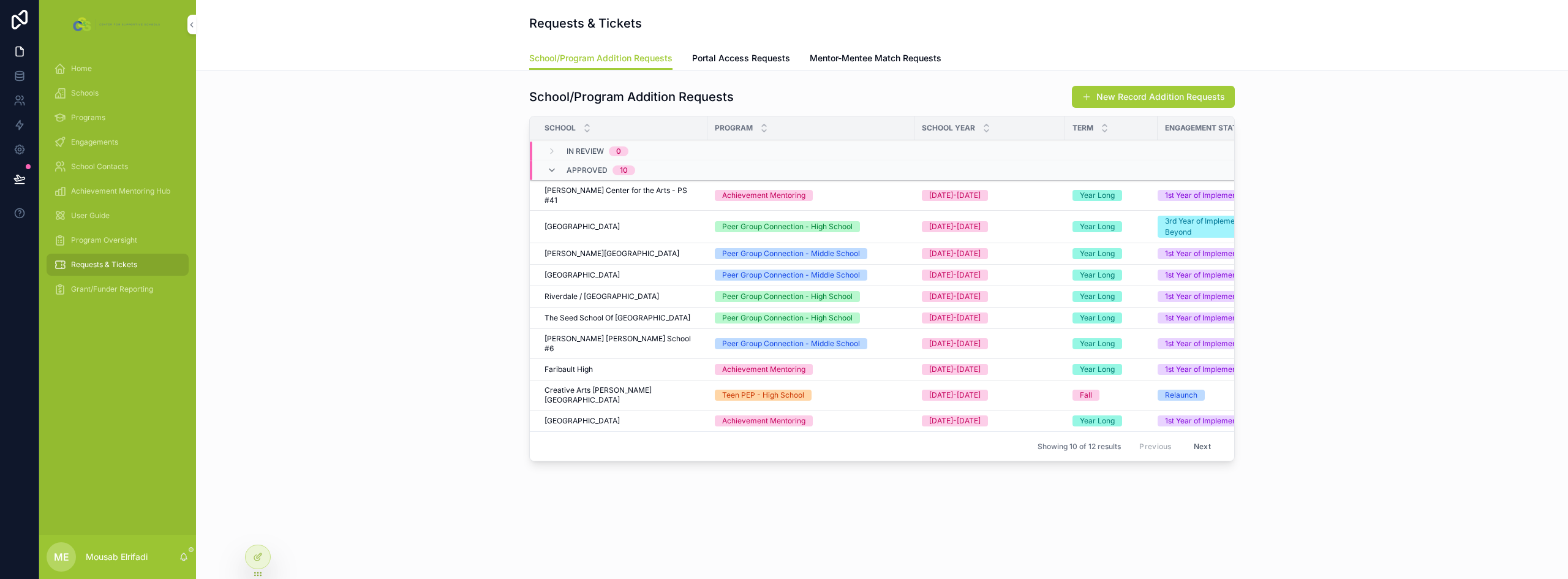
click at [748, 68] on link "Portal Access Requests" at bounding box center [741, 59] width 98 height 24
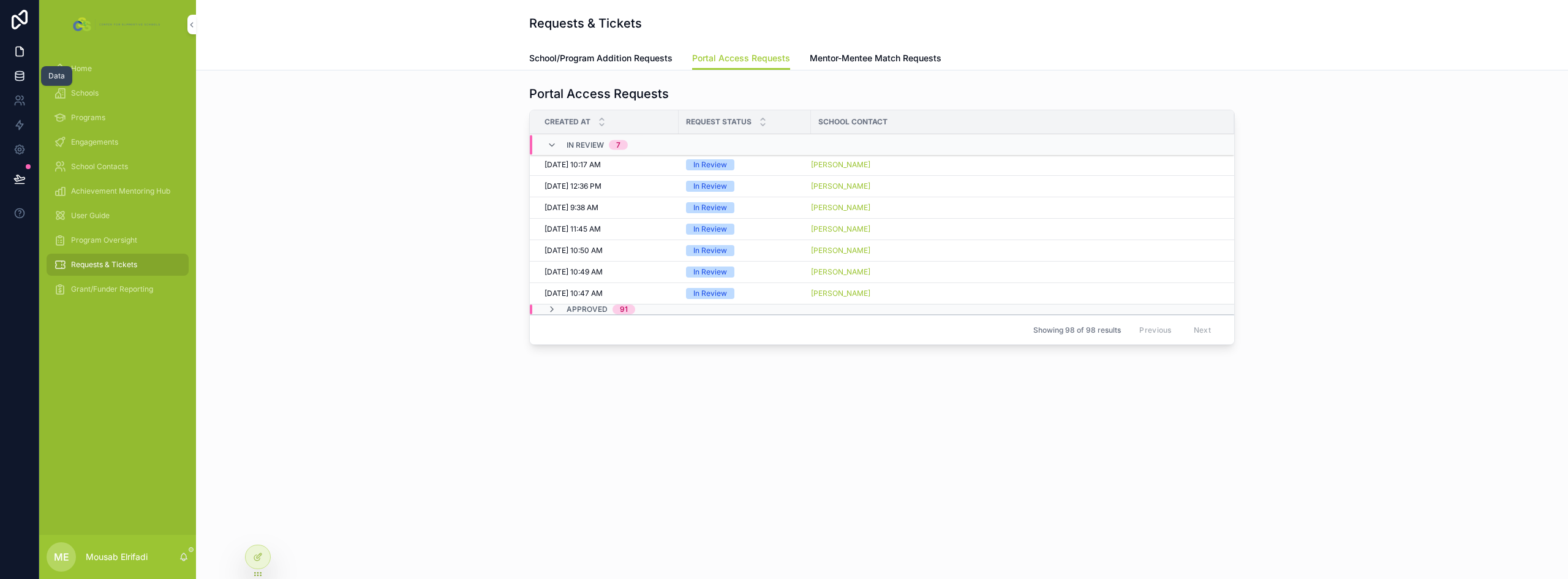
click at [24, 73] on icon at bounding box center [19, 76] width 8 height 5
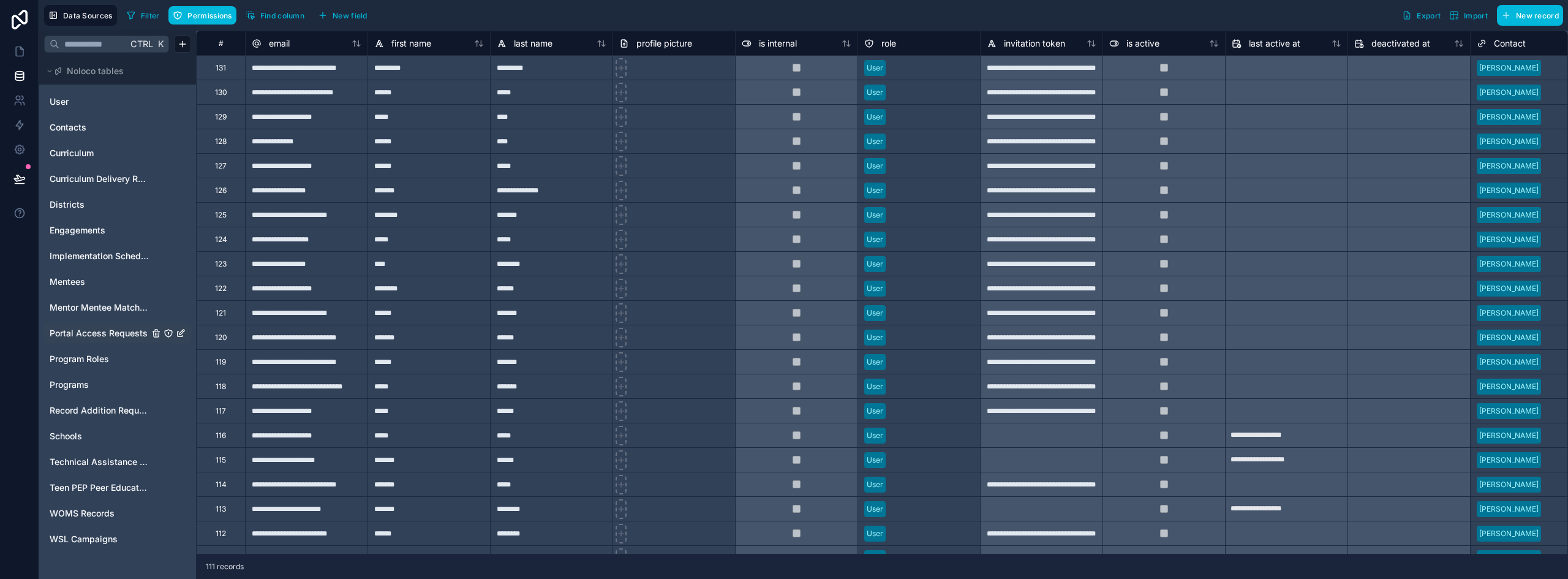
click at [95, 325] on div "Portal Access Requests" at bounding box center [117, 332] width 147 height 19
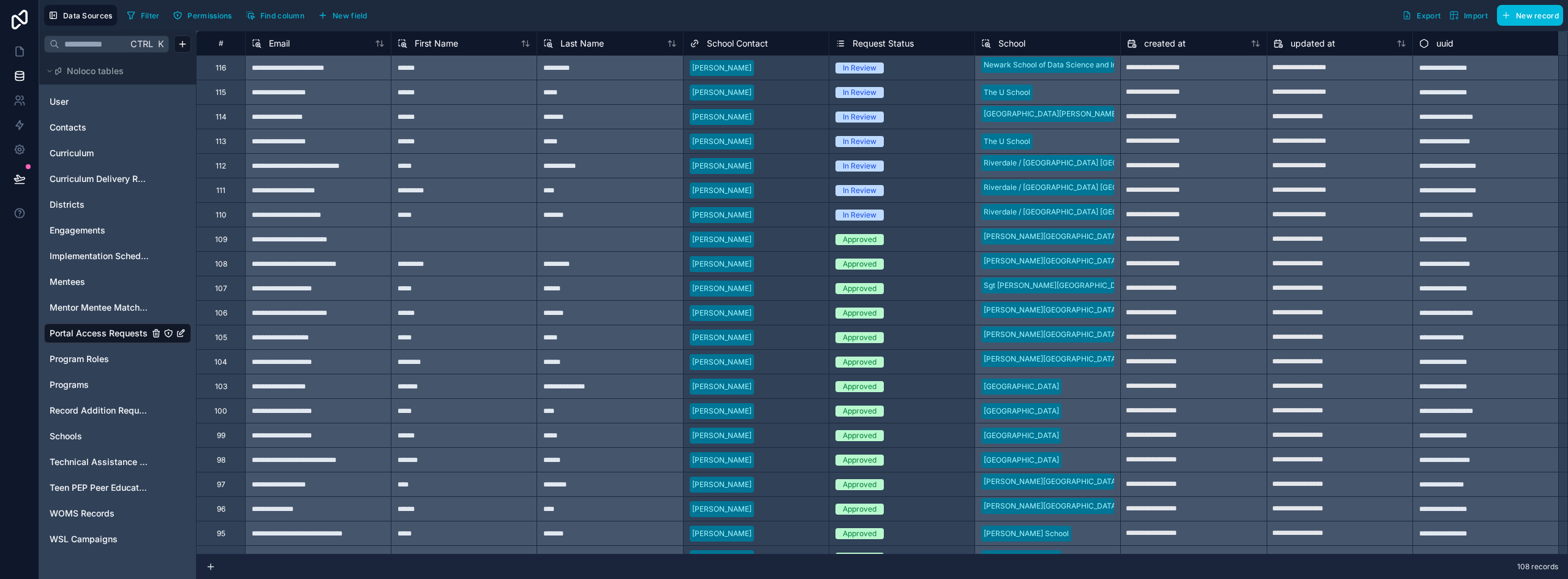
click at [1427, 13] on span "Export" at bounding box center [1428, 15] width 24 height 9
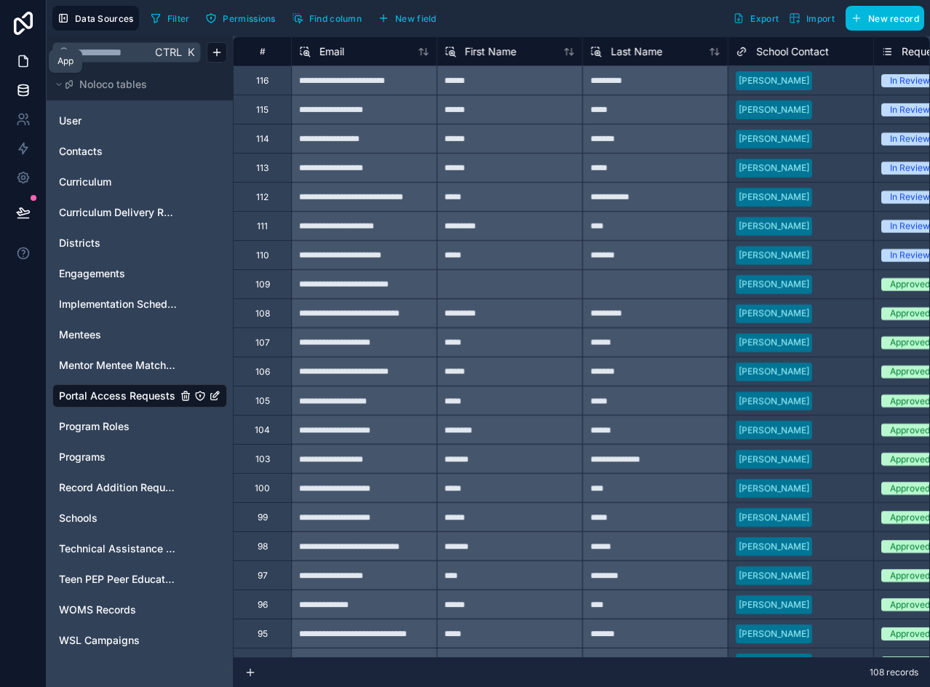
click at [28, 61] on icon at bounding box center [23, 61] width 15 height 15
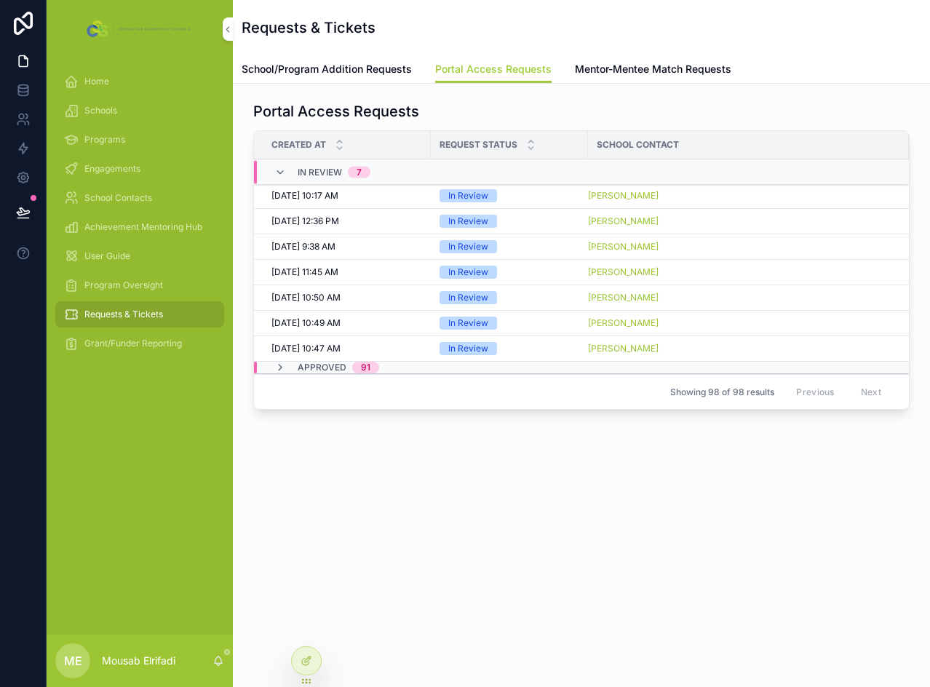
click at [122, 202] on span "School Contacts" at bounding box center [118, 198] width 68 height 12
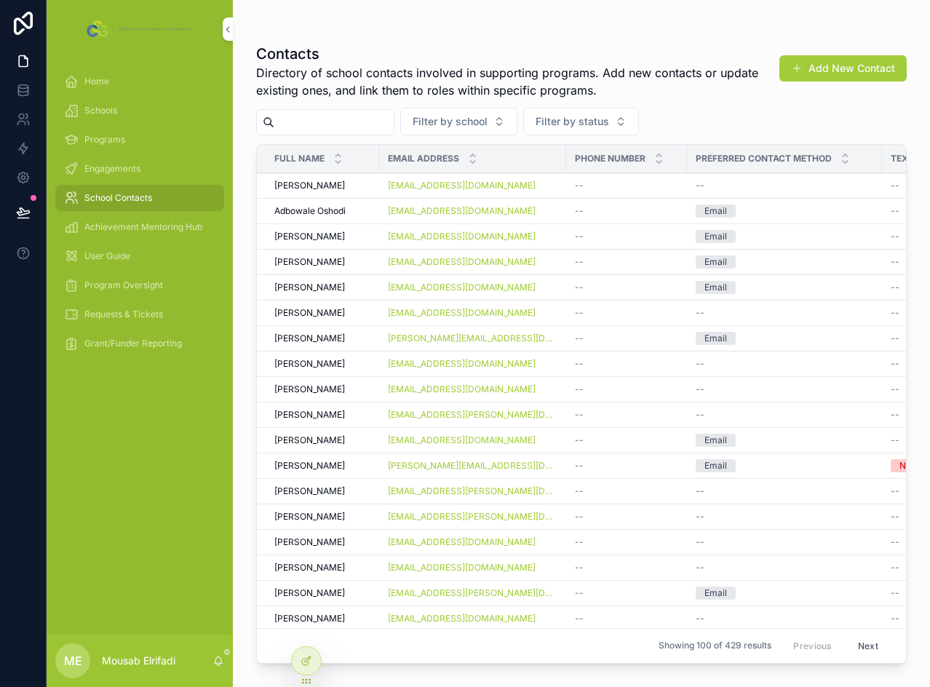
click at [350, 116] on input "scrollable content" at bounding box center [333, 122] width 119 height 20
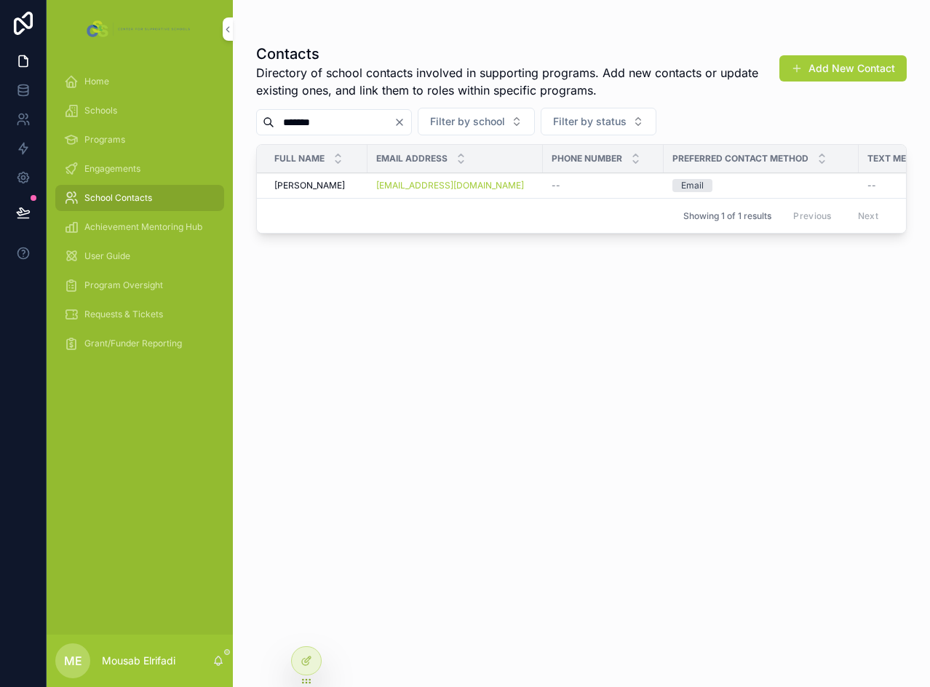
click at [304, 118] on input "******" at bounding box center [333, 122] width 119 height 20
type input "*"
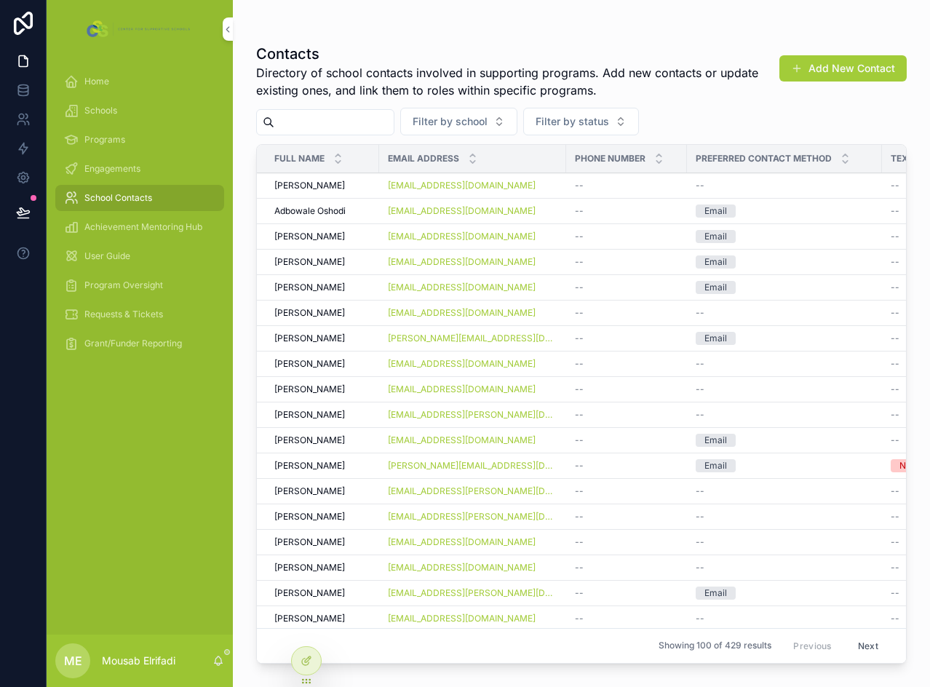
click at [345, 124] on input "scrollable content" at bounding box center [333, 122] width 119 height 20
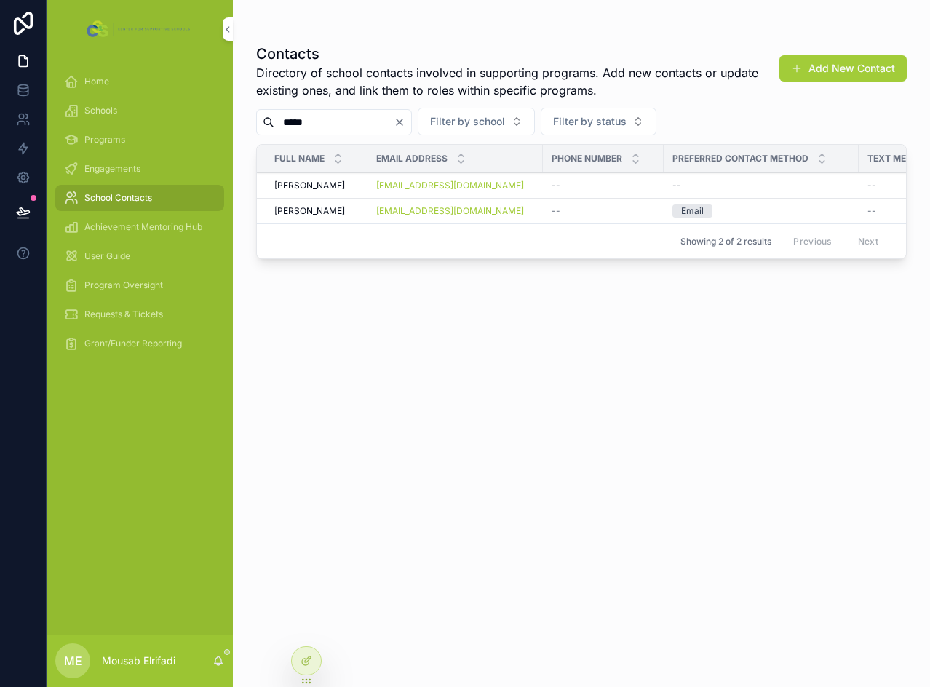
click at [300, 125] on input "*****" at bounding box center [333, 122] width 119 height 20
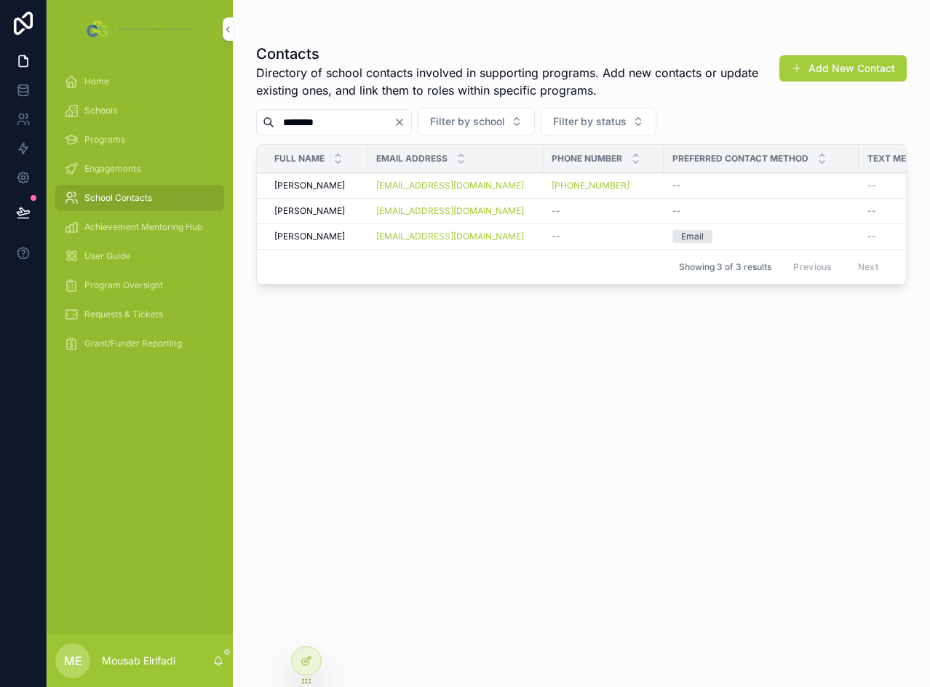
type input "********"
click at [308, 228] on td "Danielle May Danielle May" at bounding box center [312, 236] width 111 height 25
click at [329, 237] on span "Danielle May" at bounding box center [309, 237] width 71 height 12
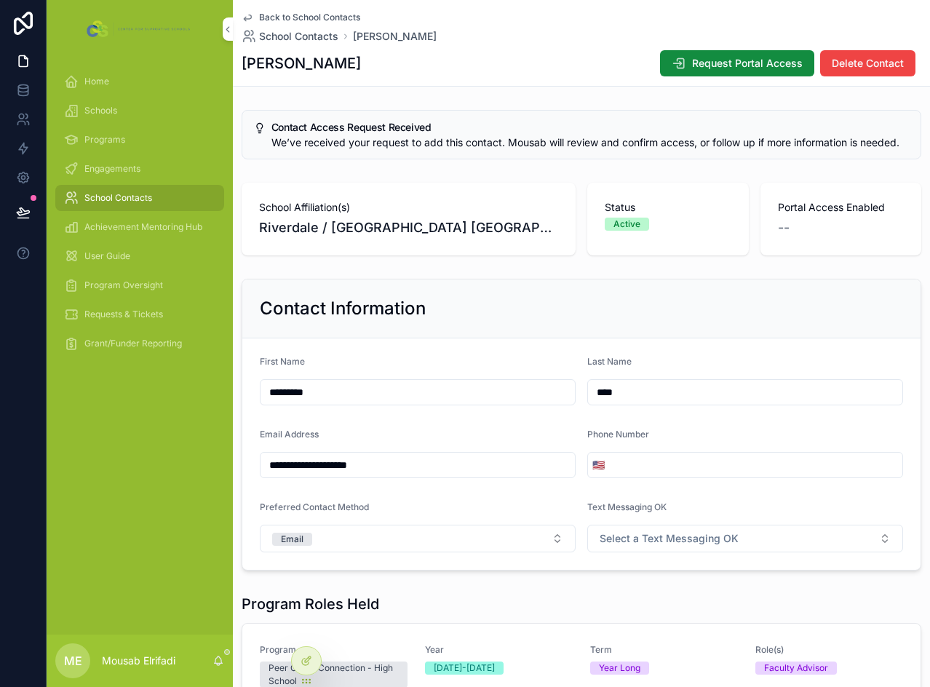
click at [388, 403] on input "********" at bounding box center [418, 392] width 315 height 20
type input "********"
click at [601, 403] on input "***" at bounding box center [745, 392] width 315 height 20
type input "***"
click at [606, 317] on div "Contact Information" at bounding box center [582, 308] width 644 height 23
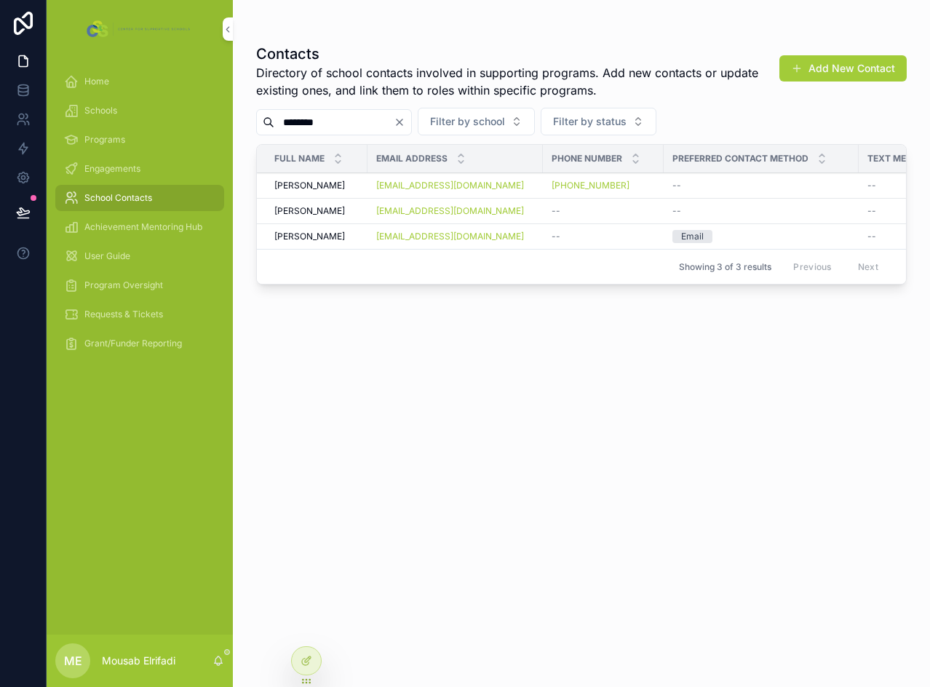
click at [317, 122] on input "********" at bounding box center [333, 122] width 119 height 20
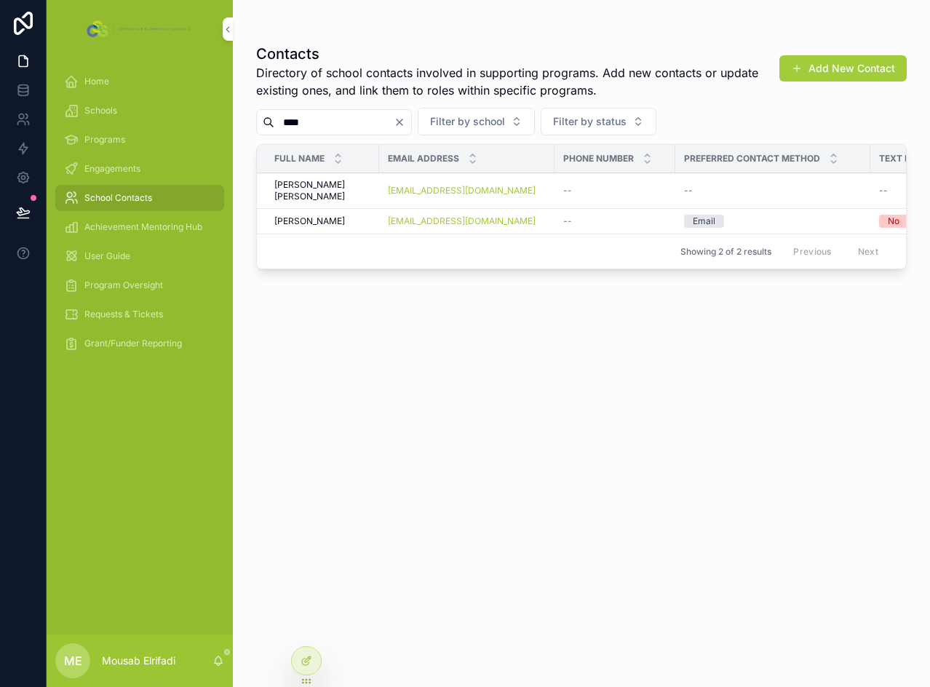
type input "****"
click at [338, 218] on td "Ruth Orozco Ruth Orozco" at bounding box center [318, 221] width 122 height 25
click at [335, 216] on div "Ruth Orozco Ruth Orozco" at bounding box center [322, 222] width 96 height 12
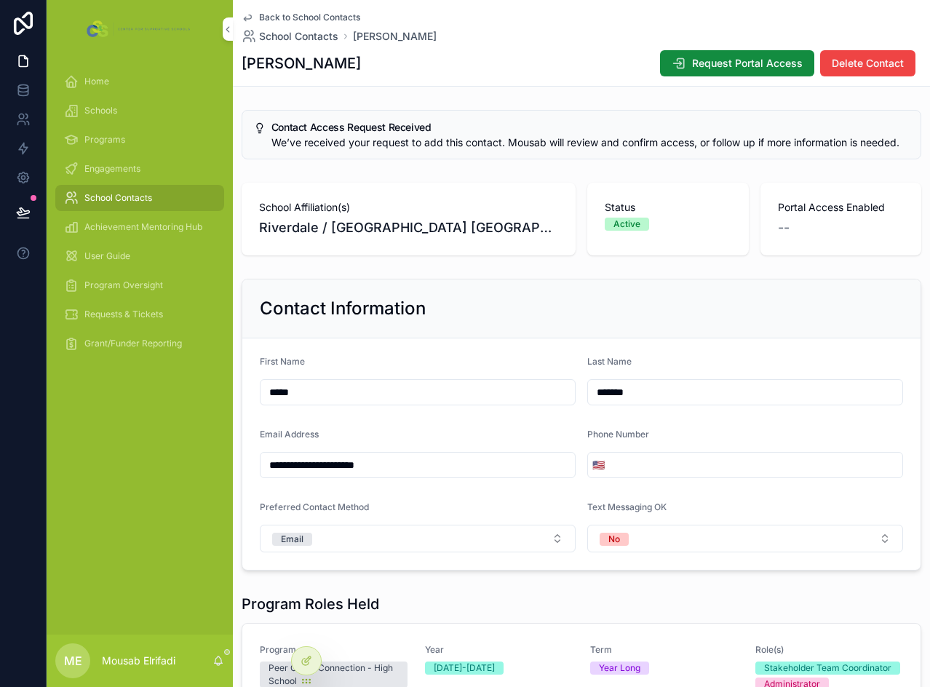
click at [591, 403] on input "******" at bounding box center [745, 392] width 315 height 20
click at [384, 401] on input "****" at bounding box center [418, 392] width 315 height 20
type input "****"
click at [18, 89] on icon at bounding box center [22, 90] width 9 height 6
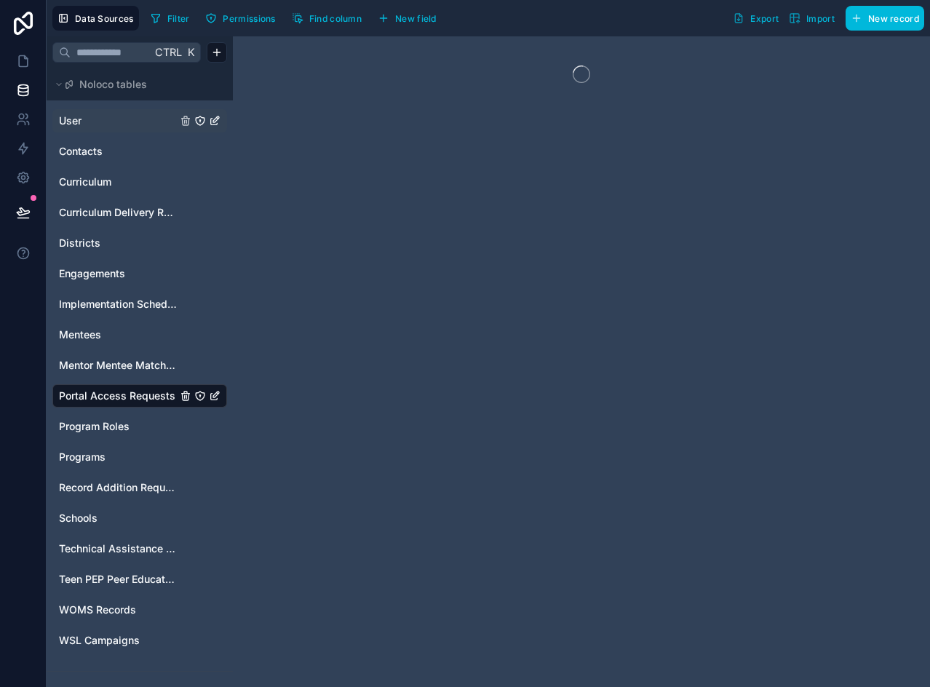
click at [100, 122] on link "User" at bounding box center [118, 121] width 118 height 15
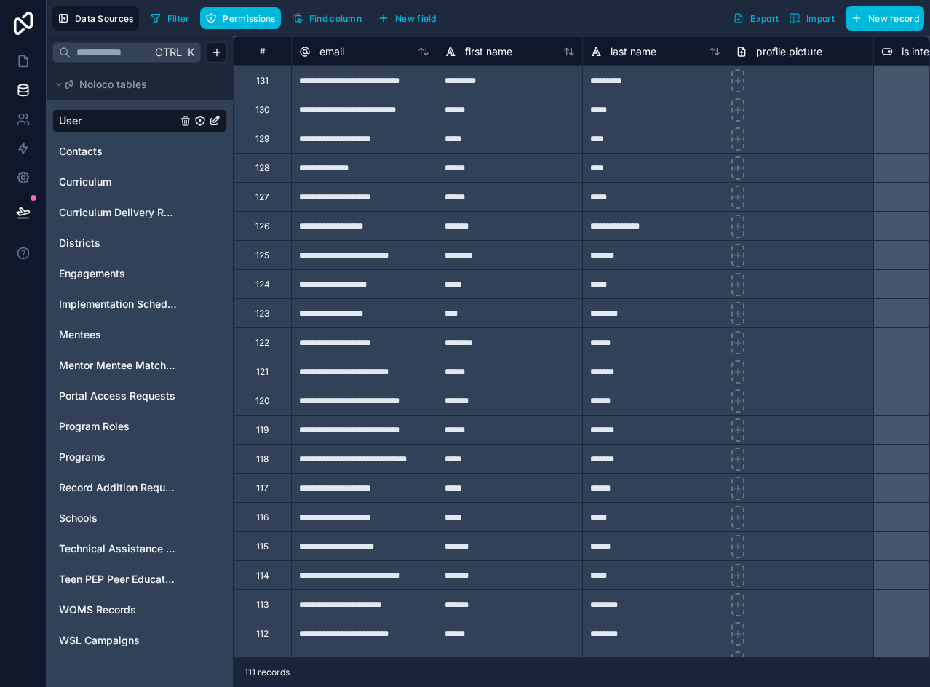
click at [807, 19] on span "Import" at bounding box center [821, 18] width 28 height 11
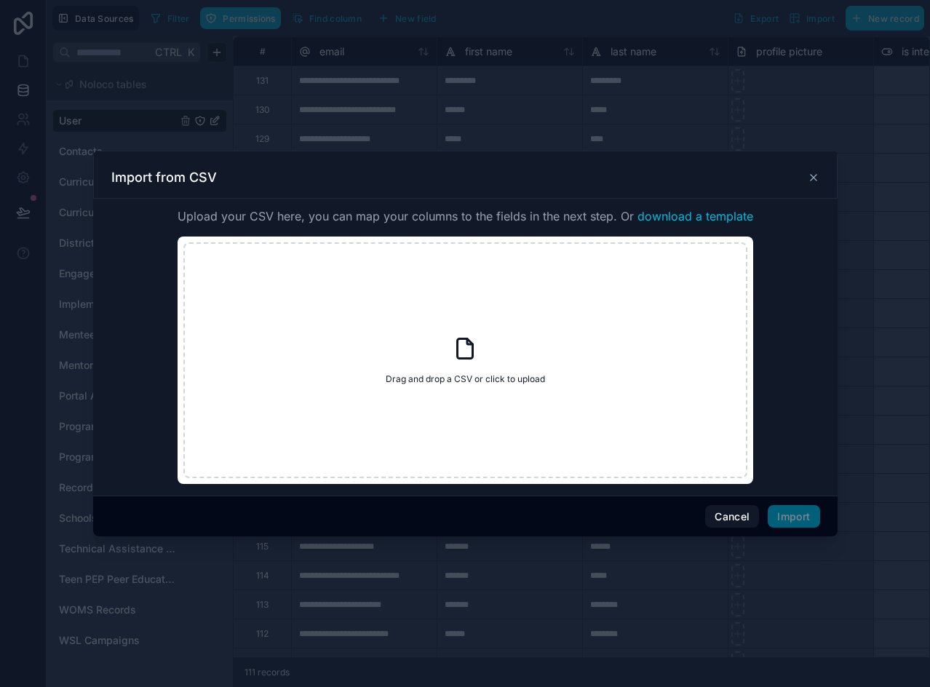
click at [538, 323] on div "Drag and drop a CSV or click to upload Drag and drop a CSV or click to upload" at bounding box center [465, 360] width 564 height 236
type input "**********"
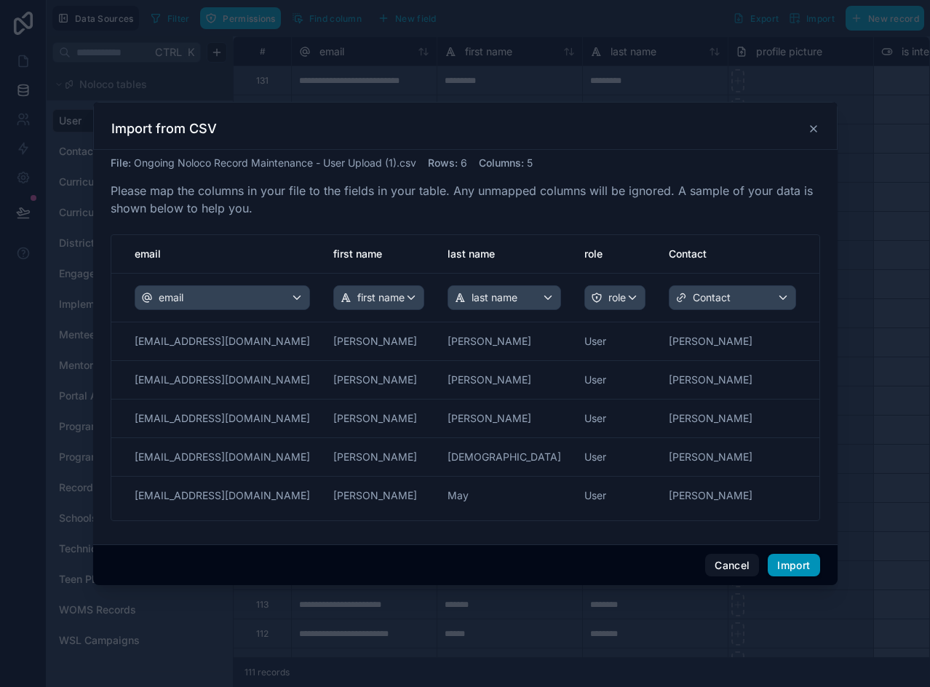
click at [788, 564] on button "Import" at bounding box center [794, 565] width 52 height 23
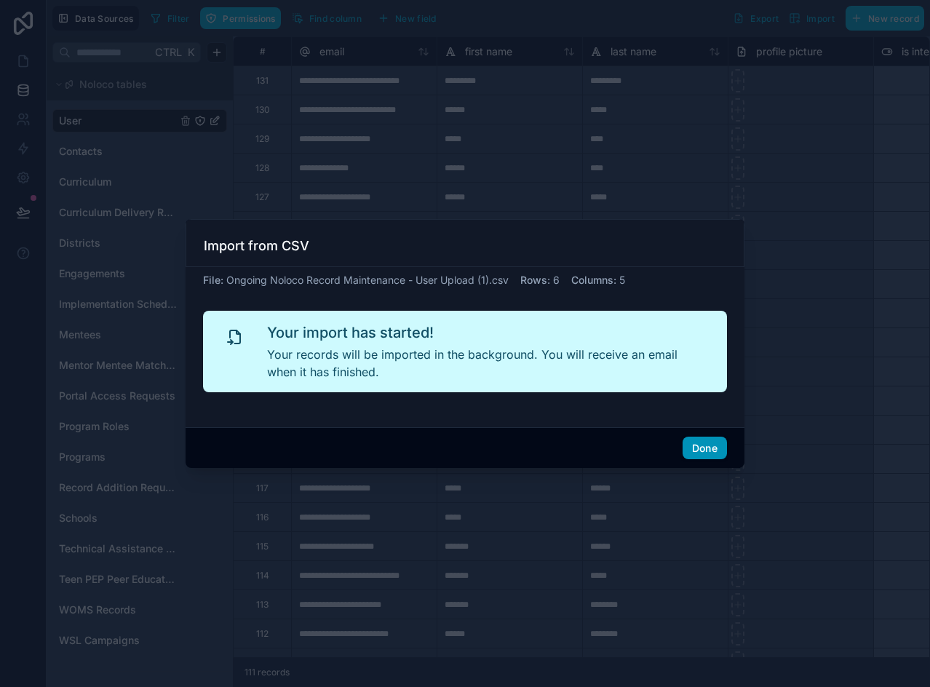
click at [703, 446] on button "Done" at bounding box center [705, 448] width 44 height 23
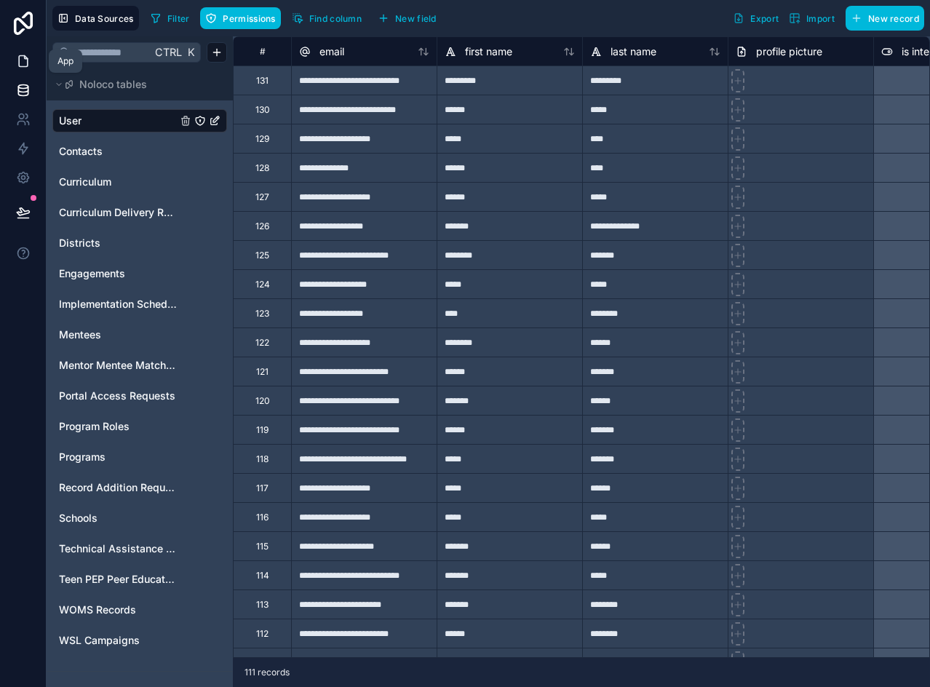
click at [20, 69] on link at bounding box center [23, 61] width 46 height 29
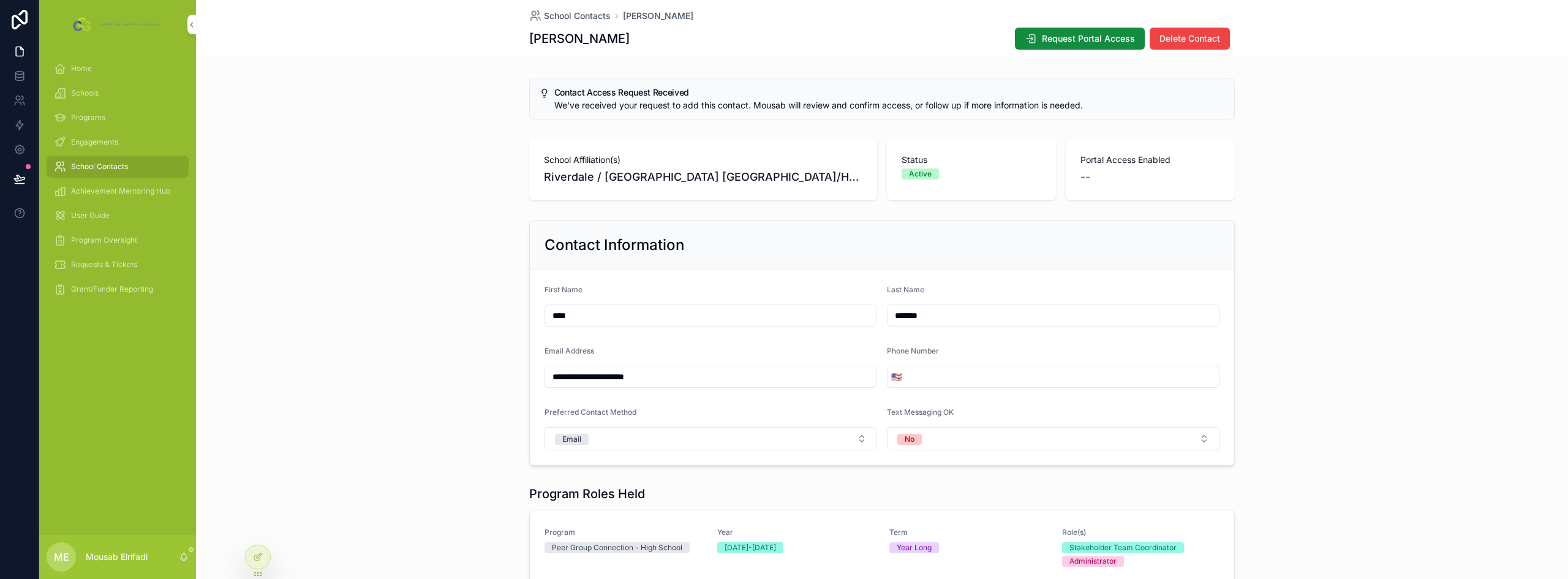
click at [104, 268] on span "Requests & Tickets" at bounding box center [103, 265] width 66 height 10
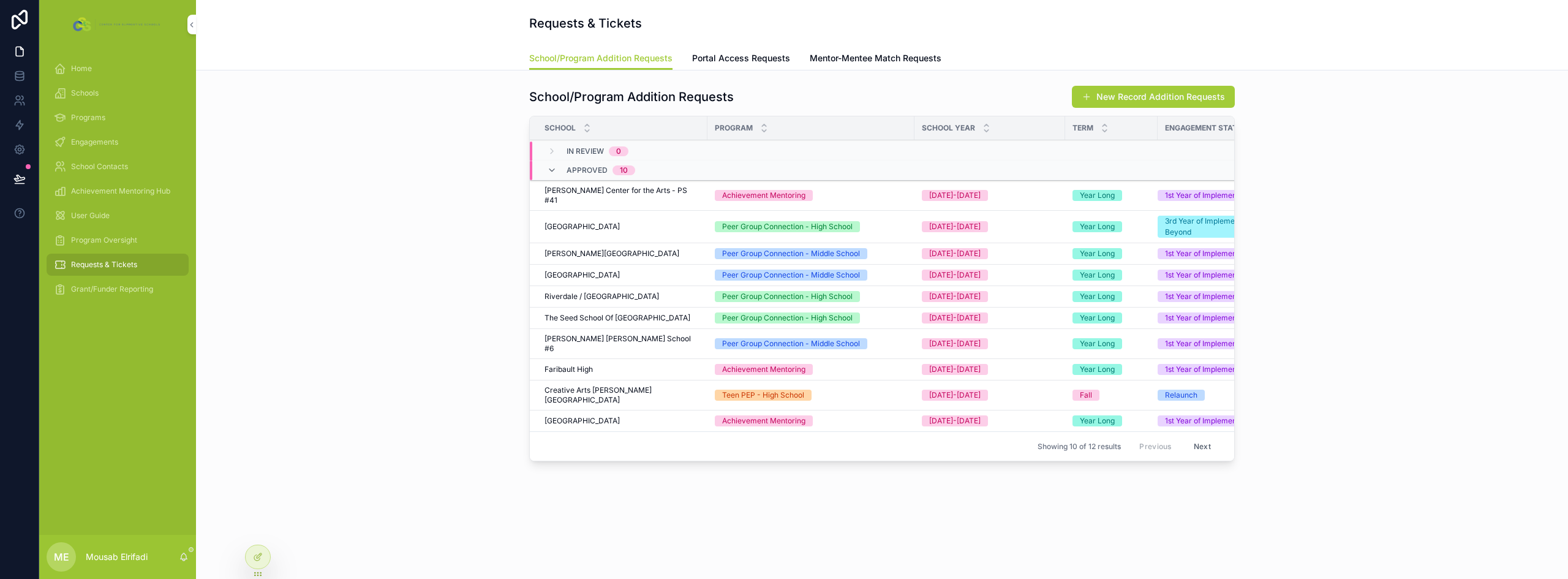
click at [740, 55] on span "Portal Access Requests" at bounding box center [741, 58] width 98 height 13
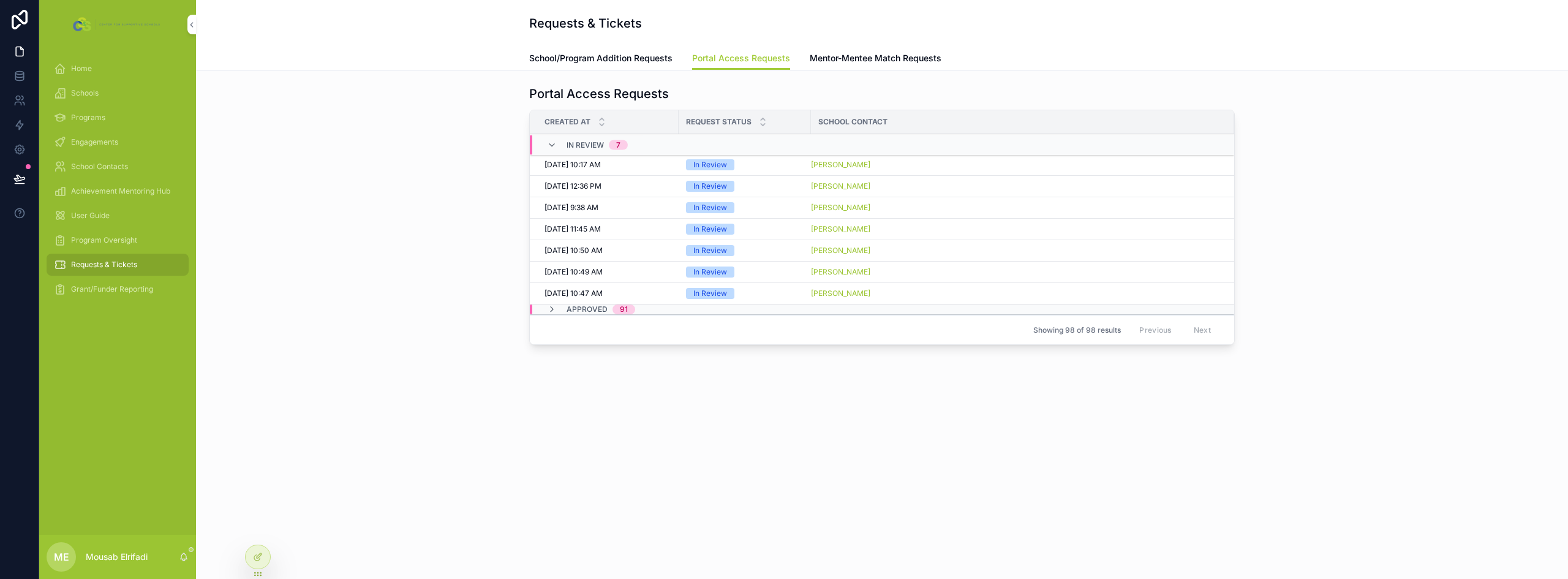
click at [546, 310] on div "Approved 91" at bounding box center [591, 310] width 118 height 10
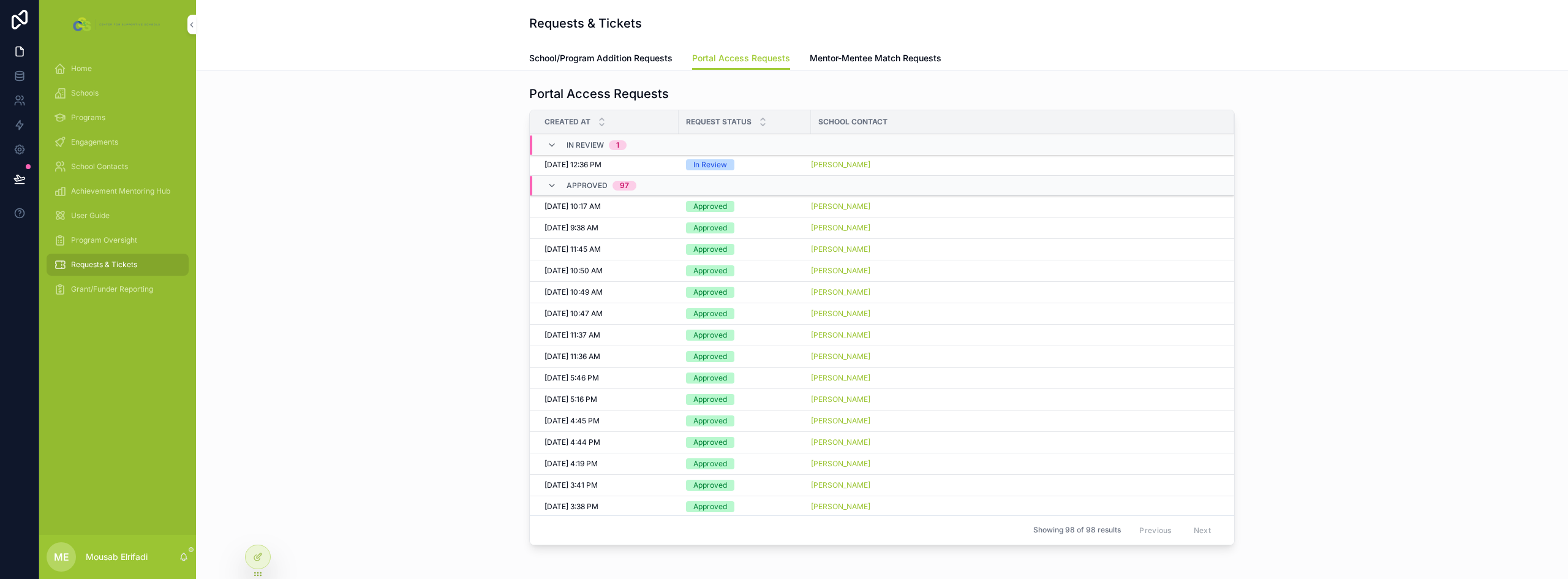
click at [661, 166] on div "10/3/2025 12:36 PM 10/3/2025 12:36 PM" at bounding box center [607, 165] width 127 height 10
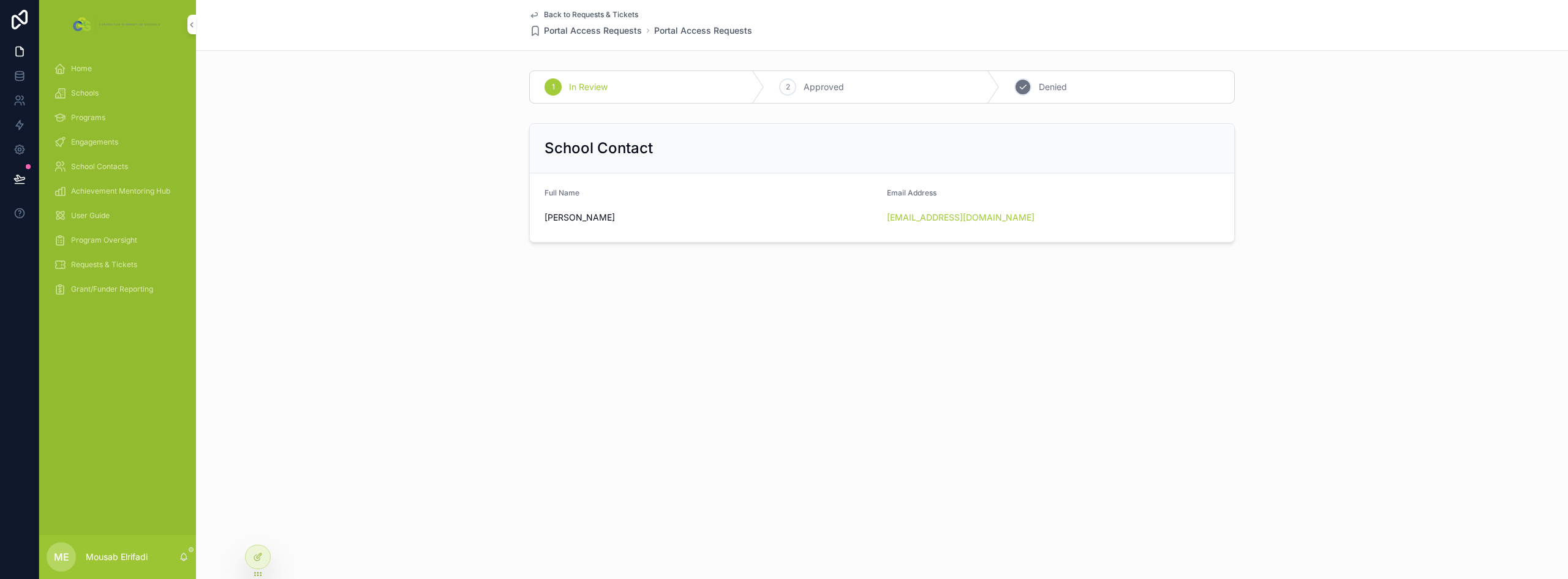
click at [1053, 100] on div "3 Denied" at bounding box center [1116, 87] width 235 height 32
click at [831, 391] on div "Back to Requests & Tickets Portal Access Requests Portal Access Requests In Rev…" at bounding box center [882, 290] width 1372 height 579
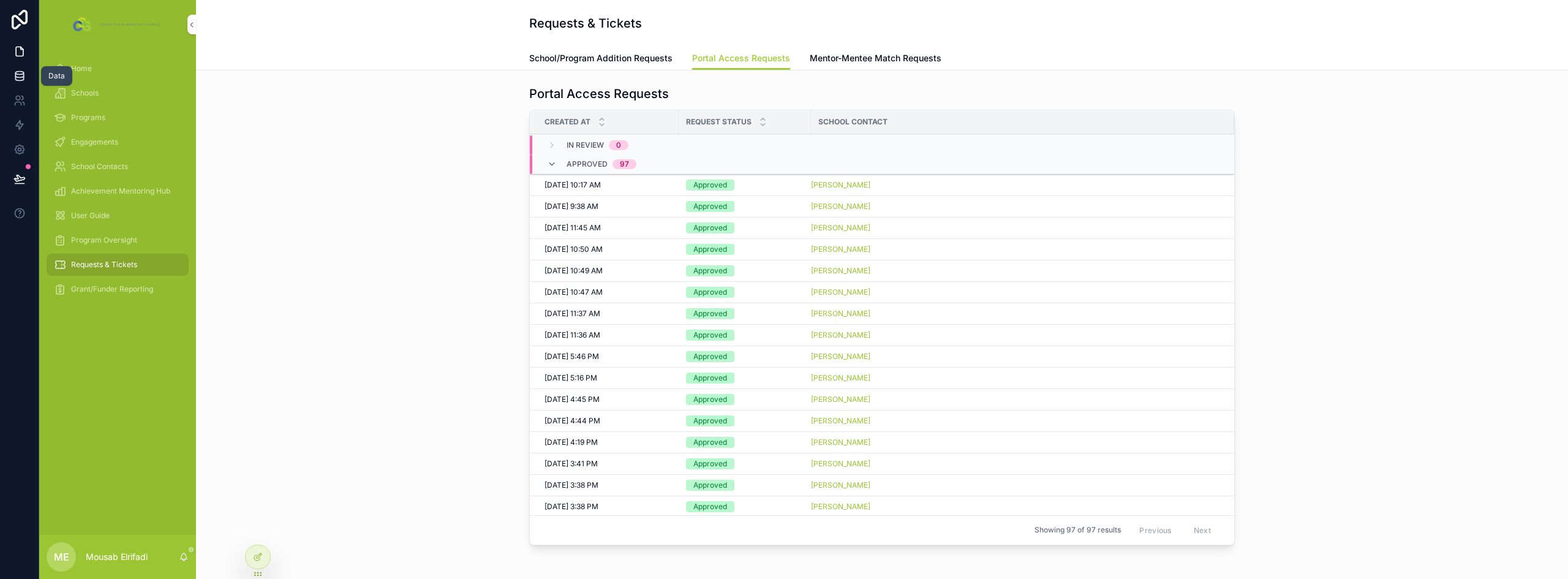
click at [22, 72] on icon at bounding box center [19, 73] width 8 height 3
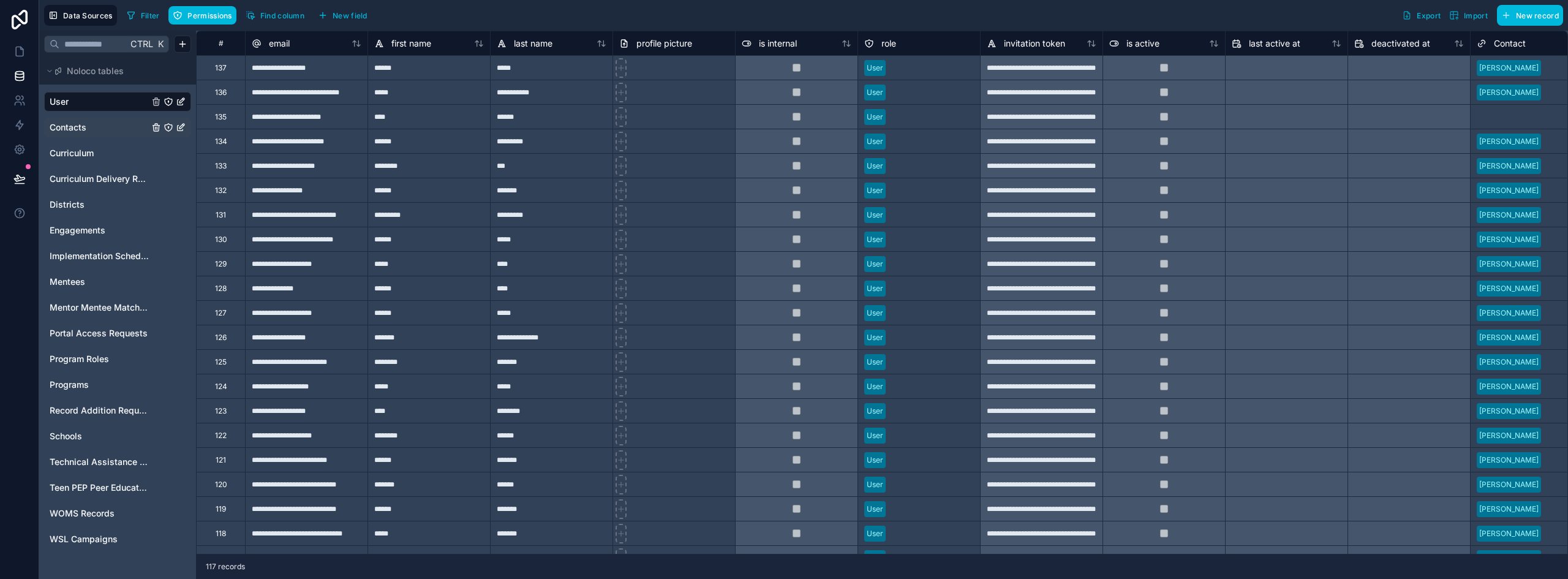
click at [71, 125] on span "Contacts" at bounding box center [68, 127] width 37 height 13
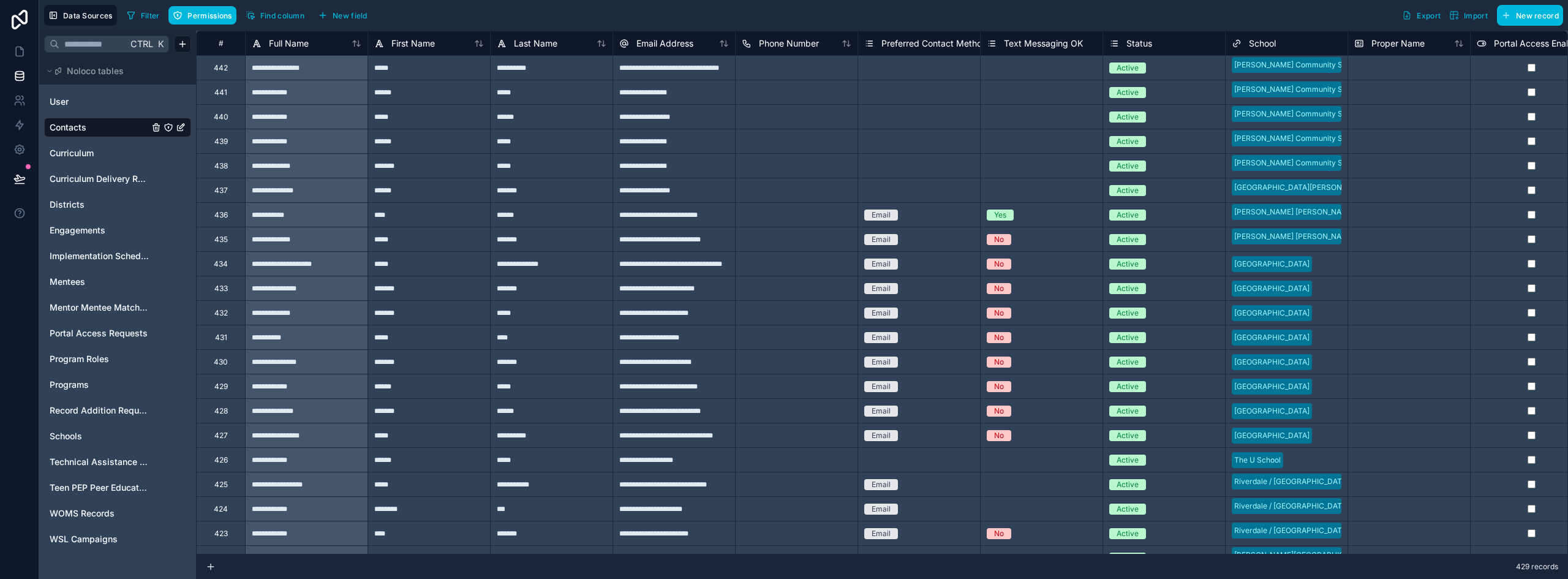
click at [155, 19] on span "Filter" at bounding box center [150, 15] width 19 height 9
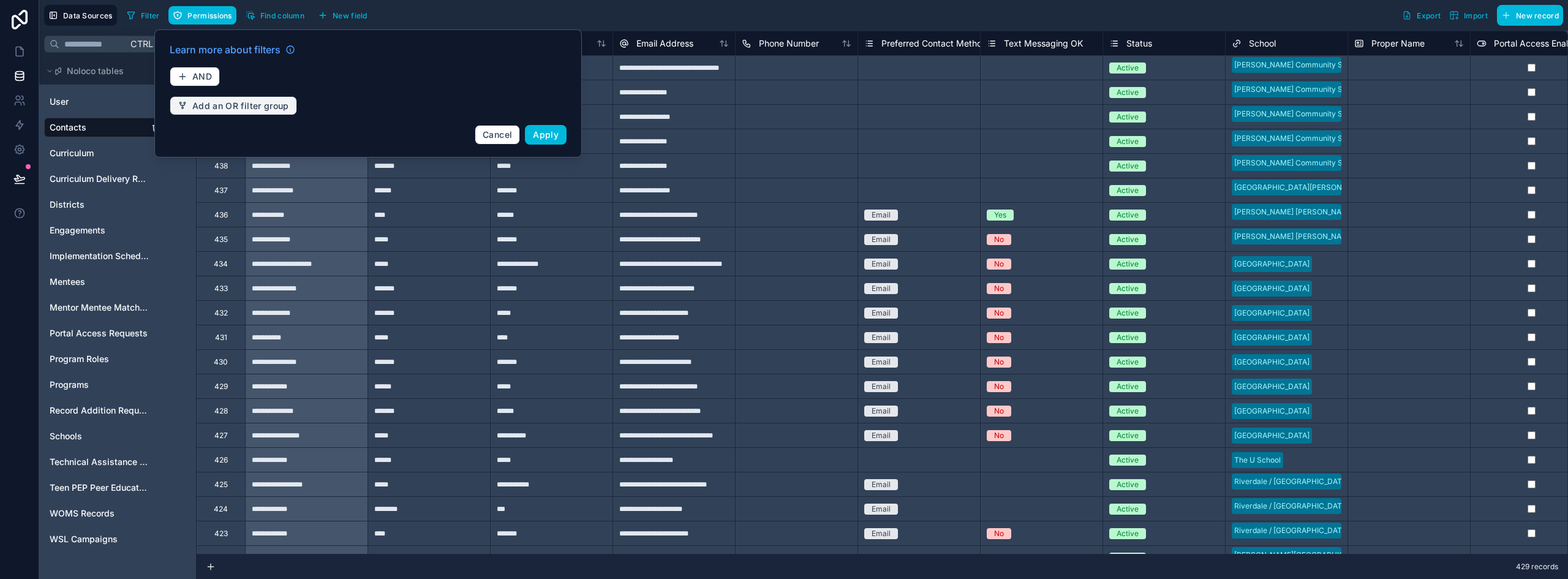
click at [206, 106] on span "Add an OR filter group" at bounding box center [241, 105] width 97 height 11
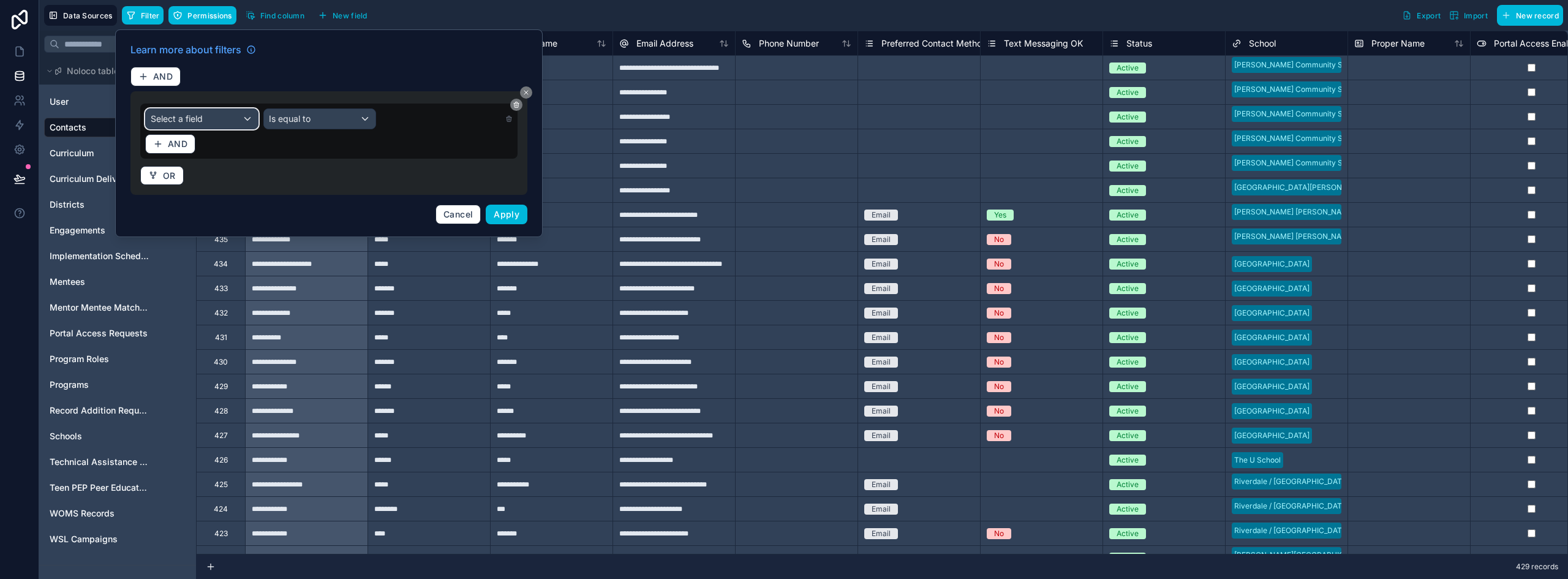
click at [220, 121] on div "Select a field" at bounding box center [201, 119] width 112 height 19
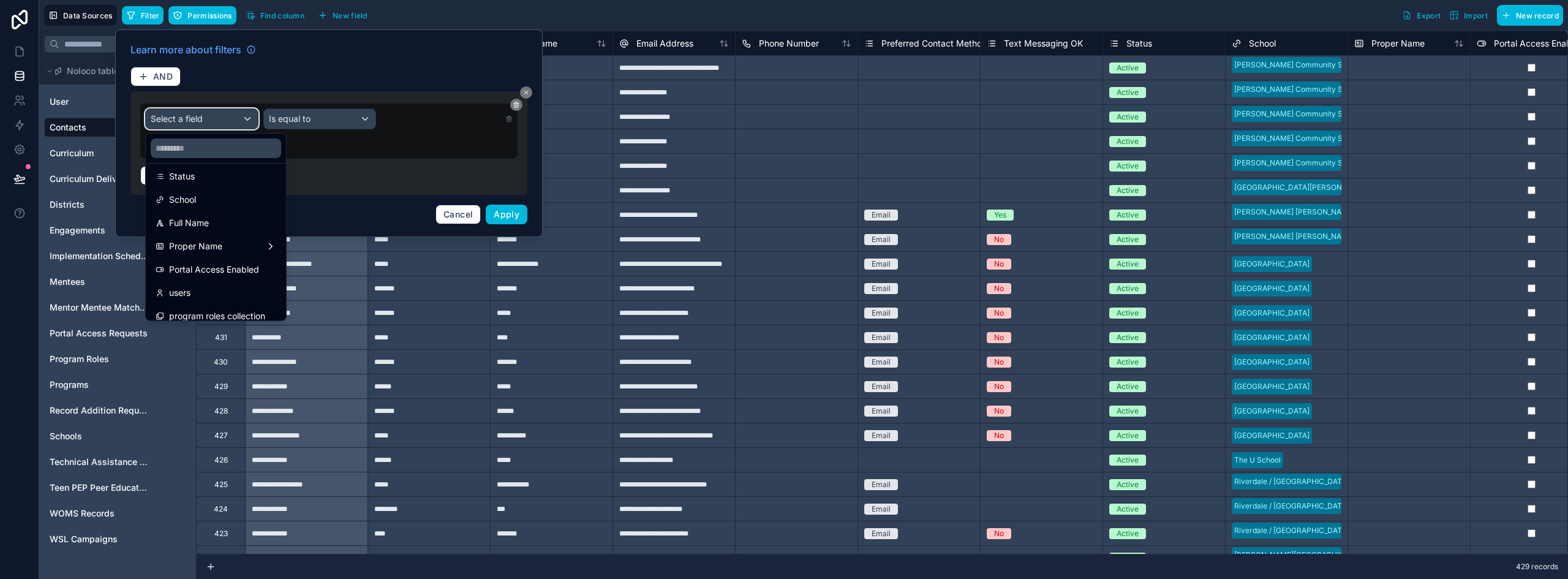
scroll to position [245, 0]
click at [223, 279] on div "users" at bounding box center [215, 289] width 135 height 22
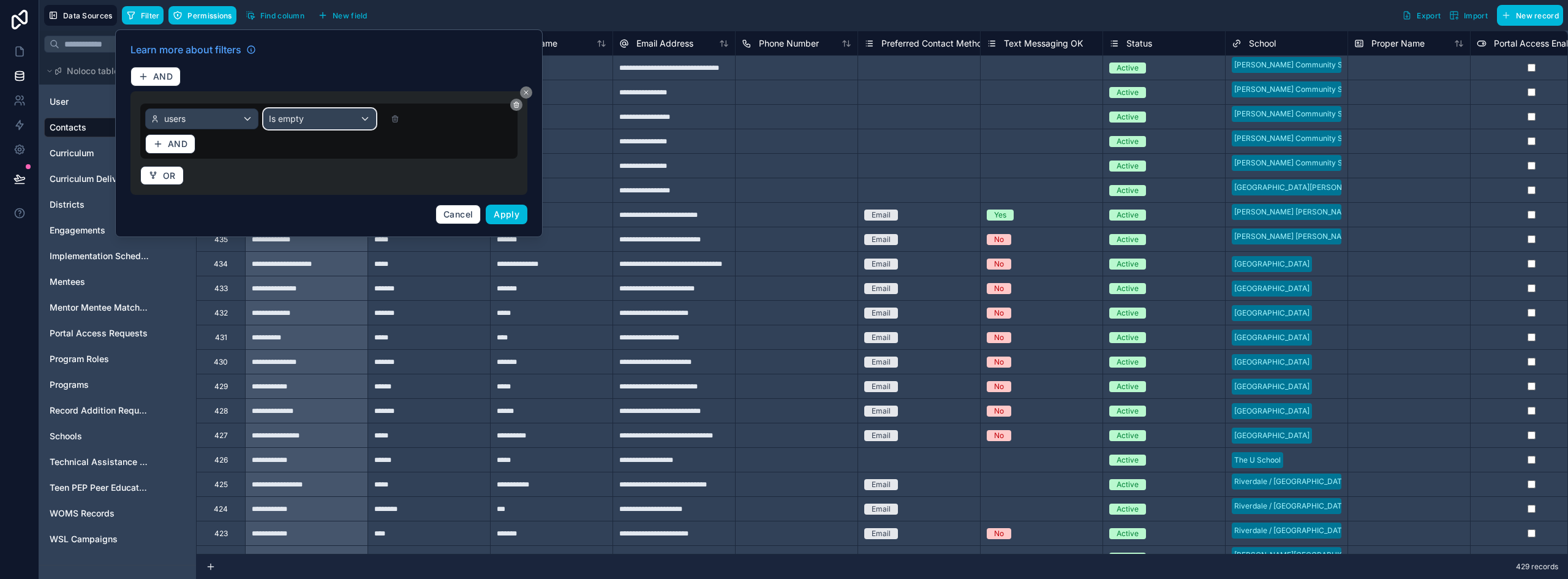
click at [294, 115] on span "Is empty" at bounding box center [287, 119] width 35 height 13
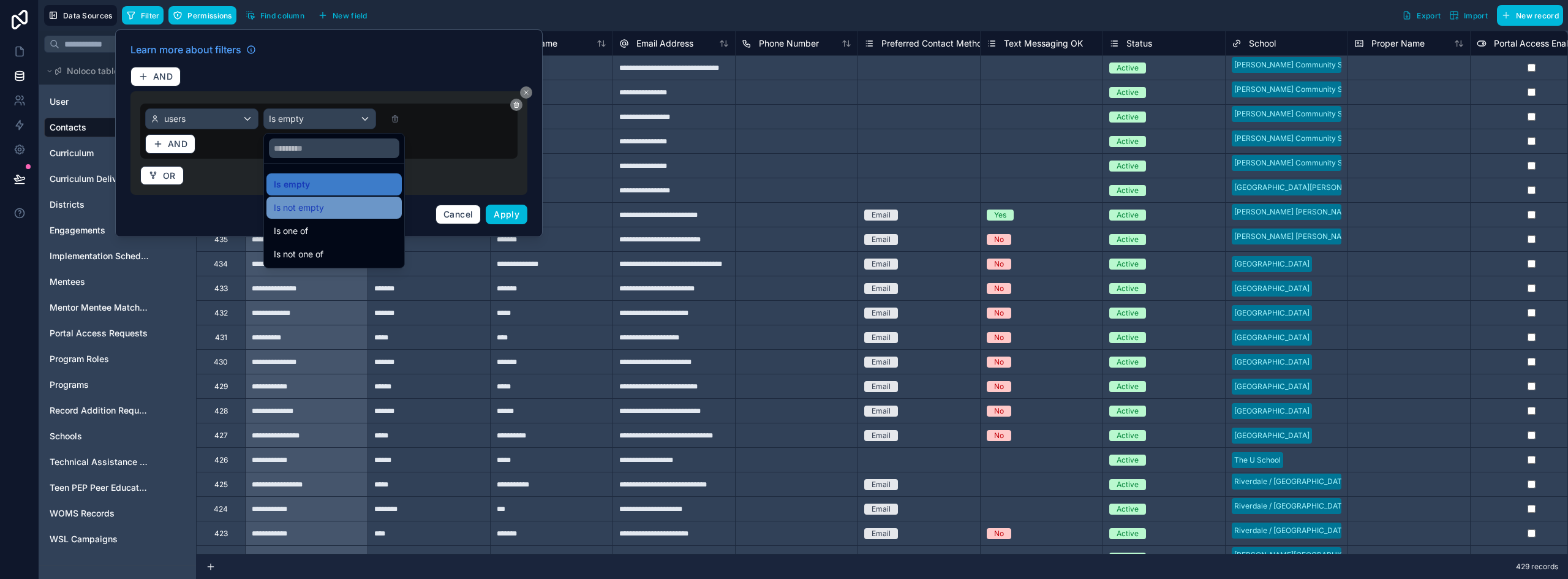
click at [305, 208] on span "Is not empty" at bounding box center [299, 207] width 50 height 14
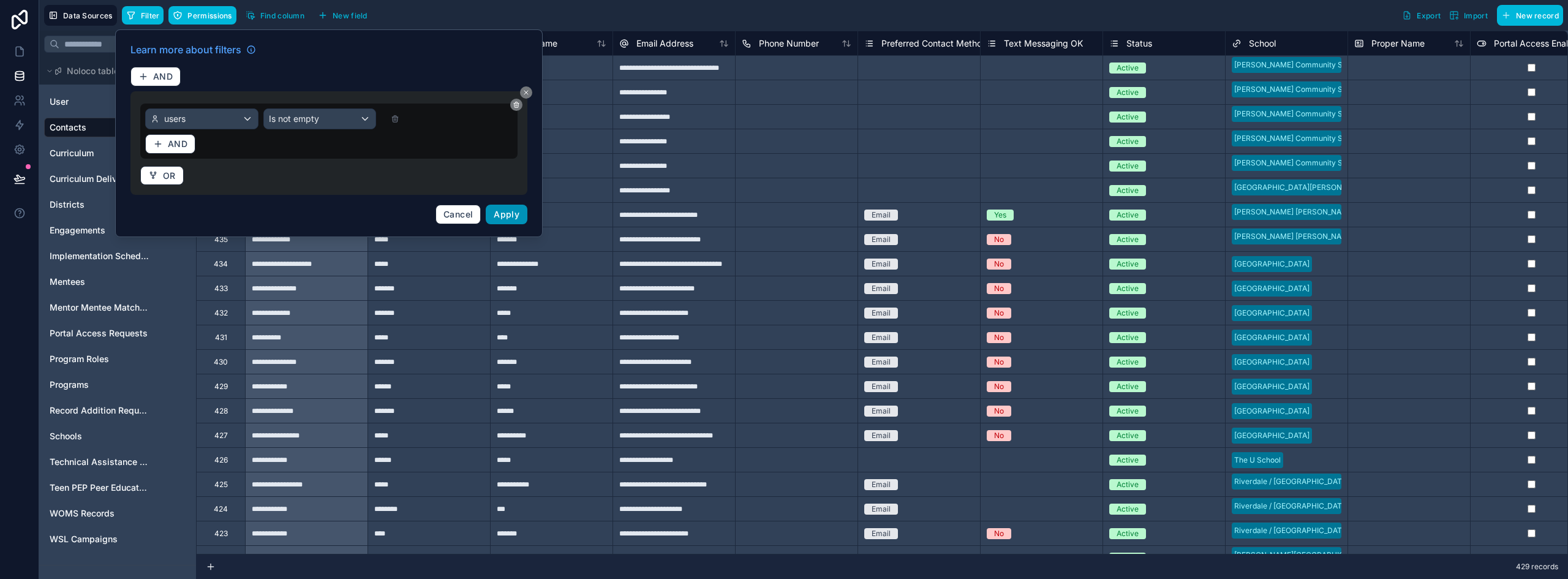
click at [501, 215] on span "Apply" at bounding box center [506, 214] width 26 height 10
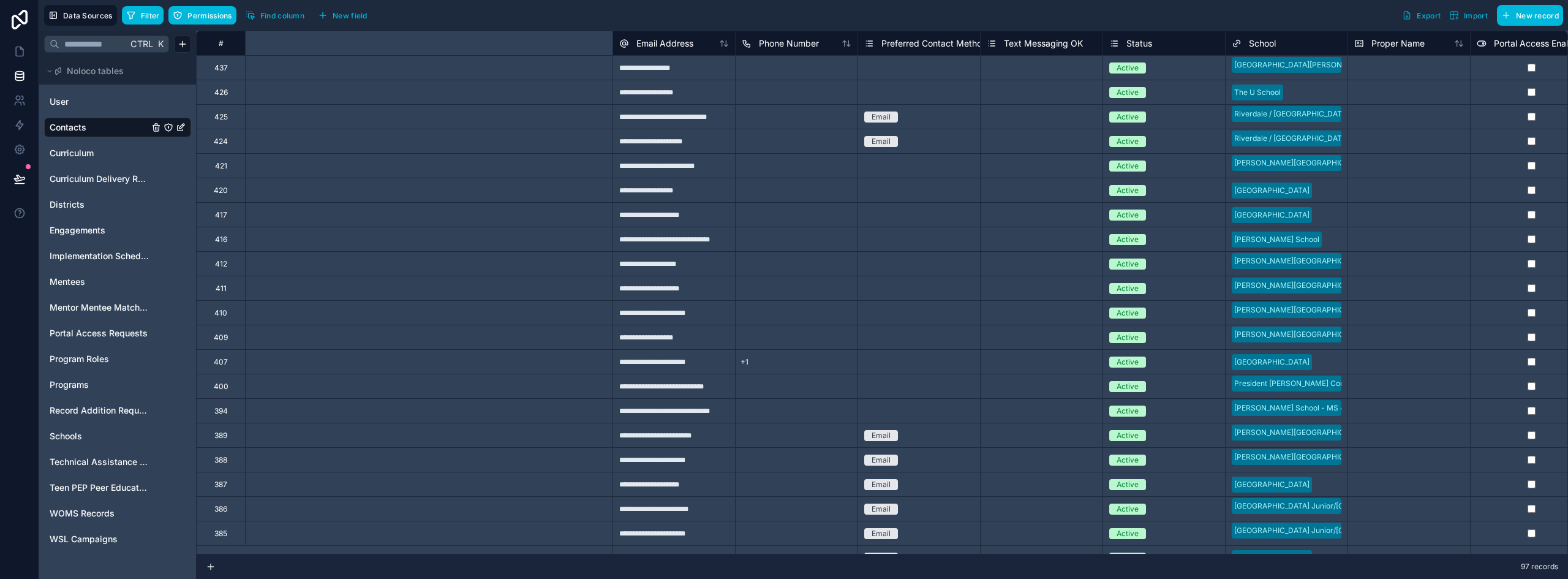
scroll to position [0, 580]
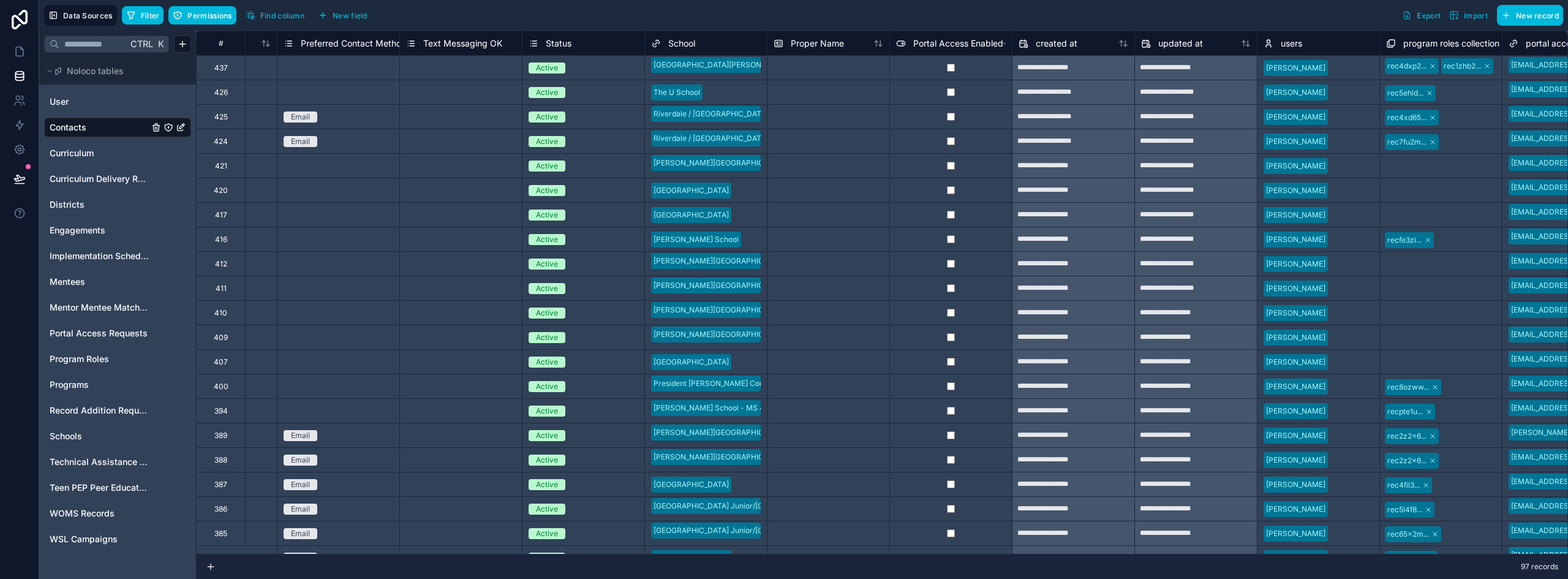
click at [999, 43] on span "Portal Access Enabled" at bounding box center [958, 43] width 90 height 13
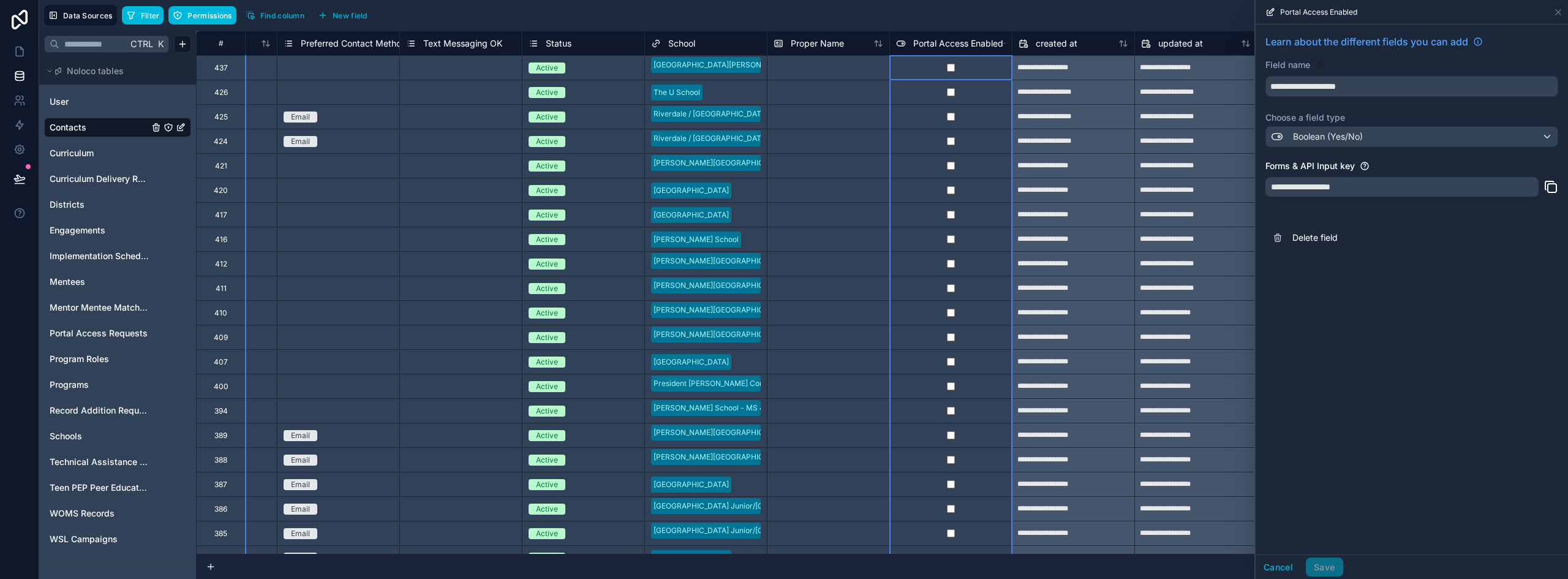
click at [955, 70] on div at bounding box center [951, 67] width 123 height 24
drag, startPoint x: 1277, startPoint y: 566, endPoint x: 1062, endPoint y: 353, distance: 302.6
click at [1277, 566] on button "Cancel" at bounding box center [1279, 567] width 45 height 19
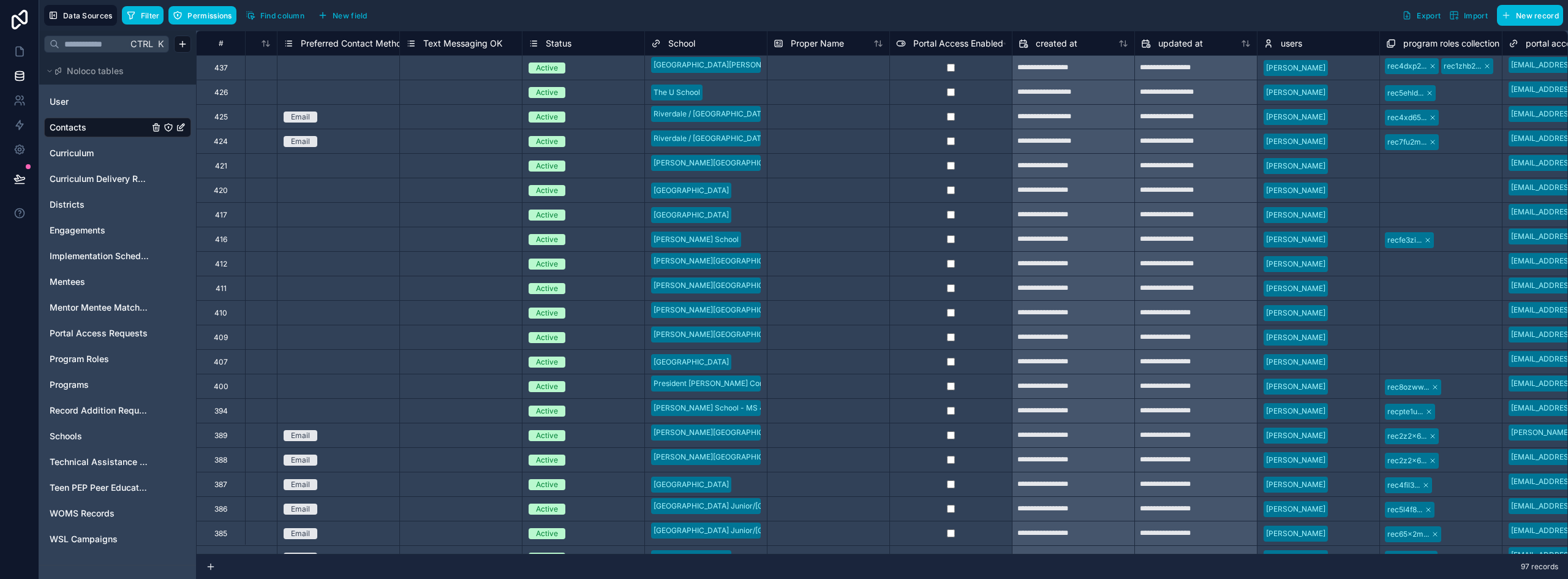
scroll to position [61, 580]
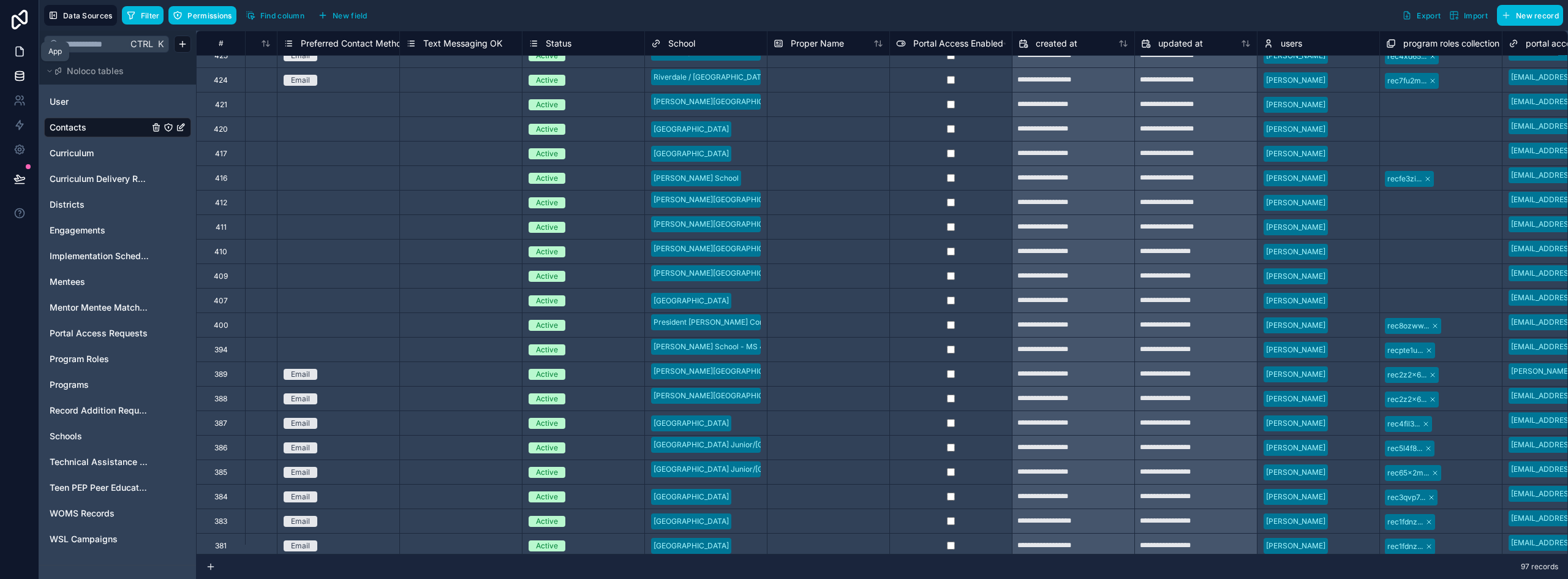
drag, startPoint x: 20, startPoint y: 51, endPoint x: 32, endPoint y: 57, distance: 13.4
click at [20, 51] on icon at bounding box center [19, 51] width 13 height 13
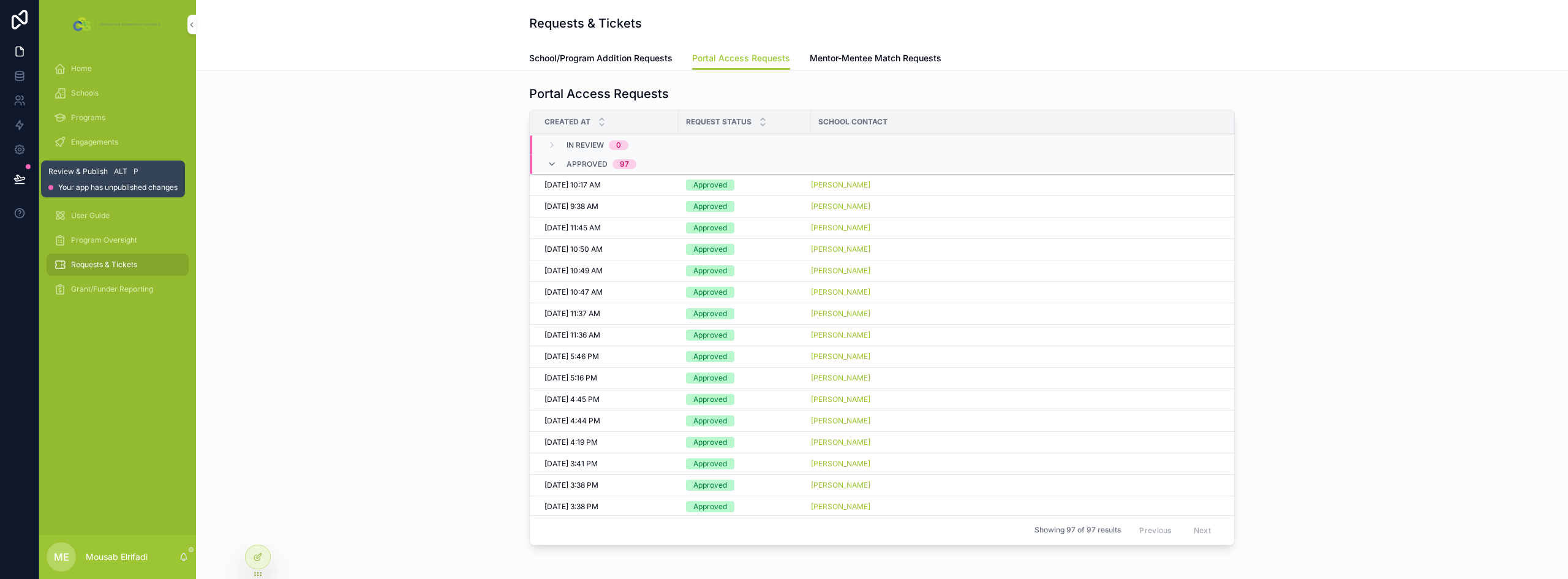
click at [19, 175] on icon at bounding box center [19, 178] width 10 height 6
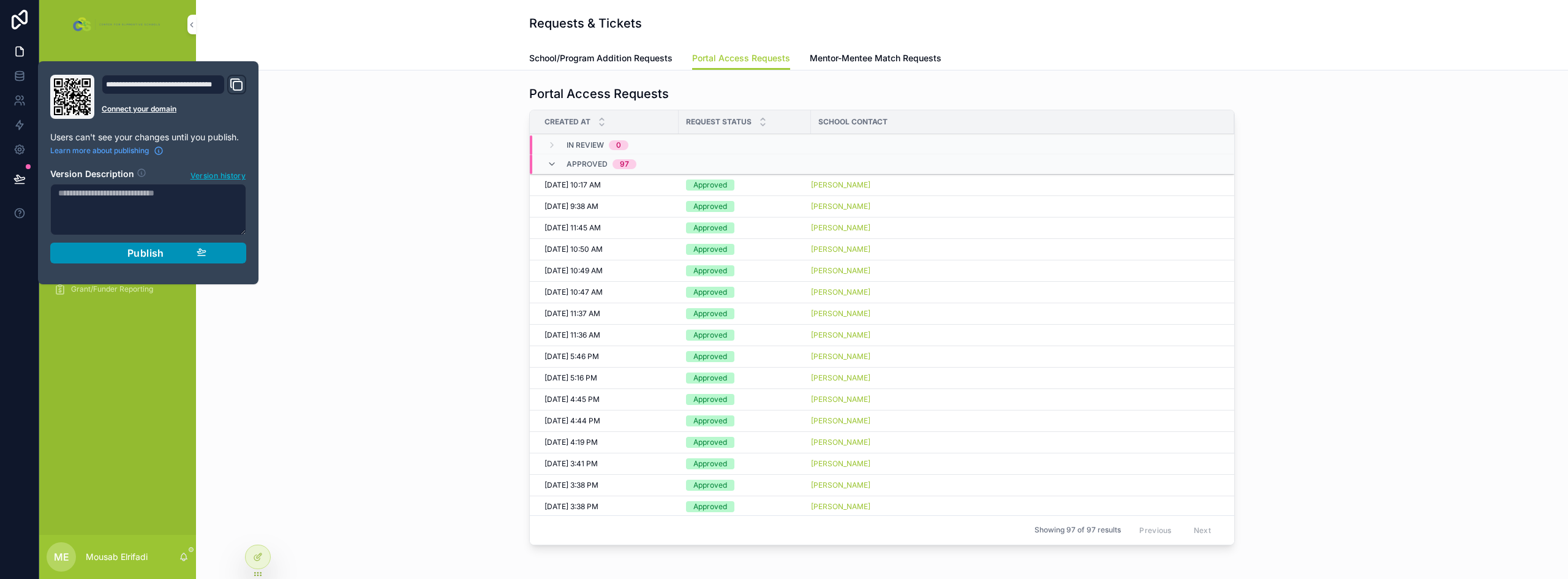
click at [169, 254] on div "Publish" at bounding box center [148, 252] width 116 height 13
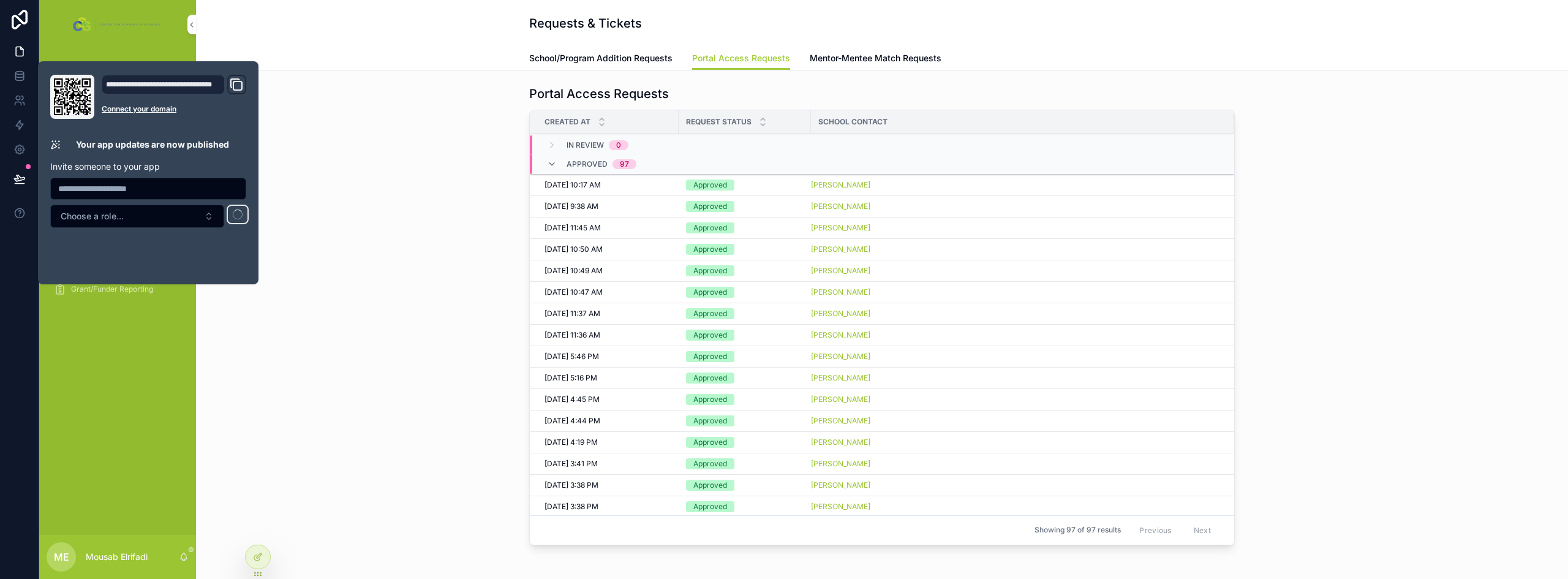
click at [375, 249] on div "Portal Access Requests Created at Request Status School Contact In Review 0 App…" at bounding box center [882, 317] width 1353 height 475
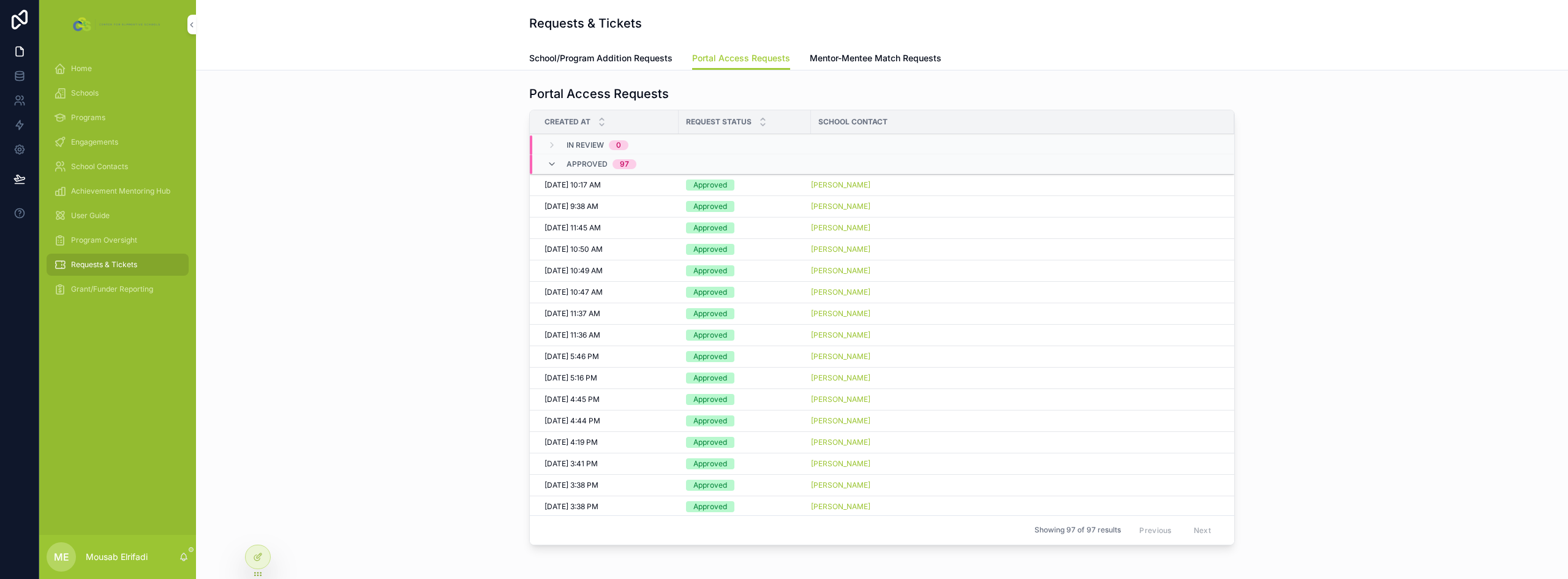
click at [103, 71] on div "Home" at bounding box center [117, 68] width 127 height 19
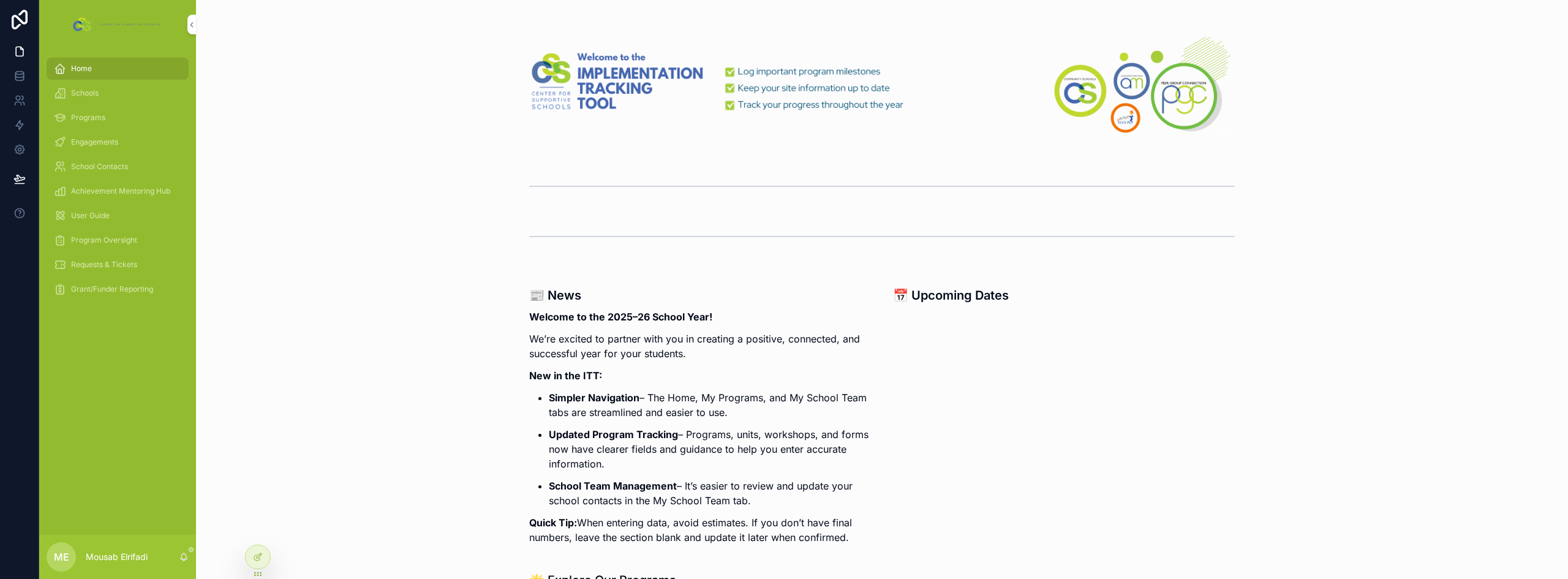
click at [85, 93] on span "Schools" at bounding box center [84, 93] width 28 height 10
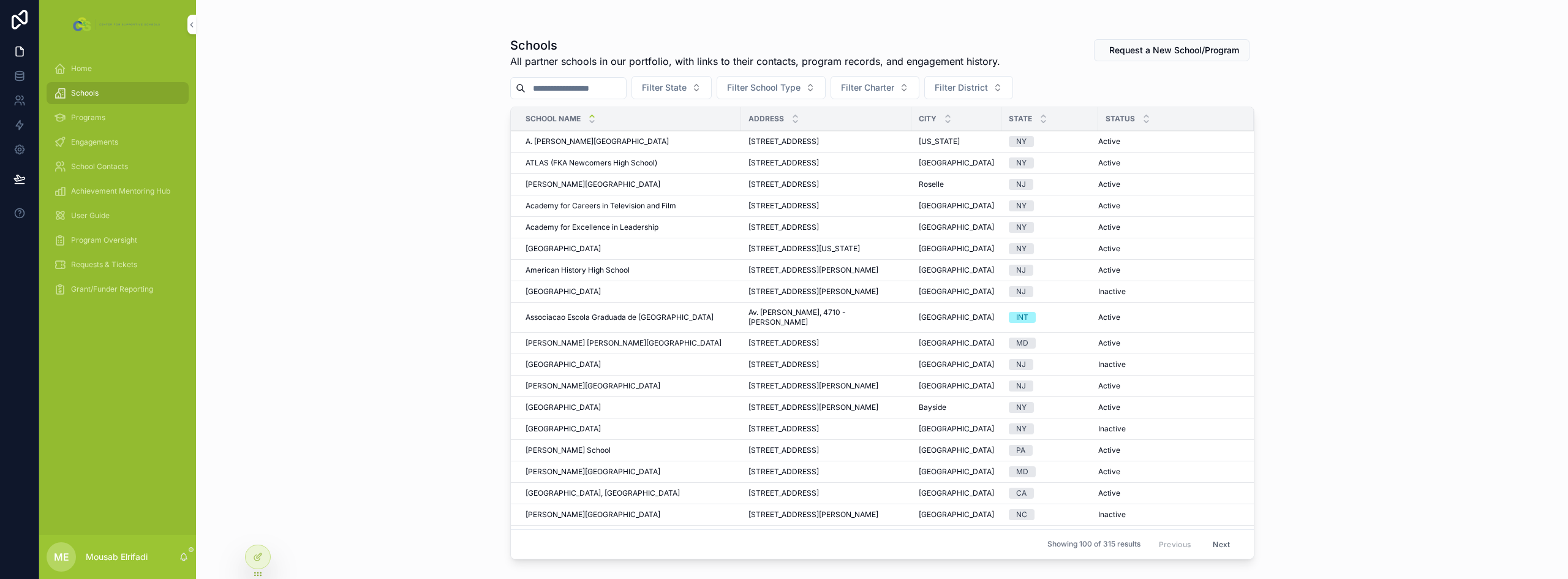
click at [626, 88] on input "scrollable content" at bounding box center [575, 88] width 100 height 17
click at [712, 82] on button "Filter State" at bounding box center [671, 88] width 80 height 24
click at [780, 85] on span "Filter School Type" at bounding box center [763, 88] width 73 height 13
click at [894, 88] on span "Filter Charter" at bounding box center [867, 88] width 53 height 13
click at [977, 89] on span "Filter District" at bounding box center [961, 88] width 53 height 13
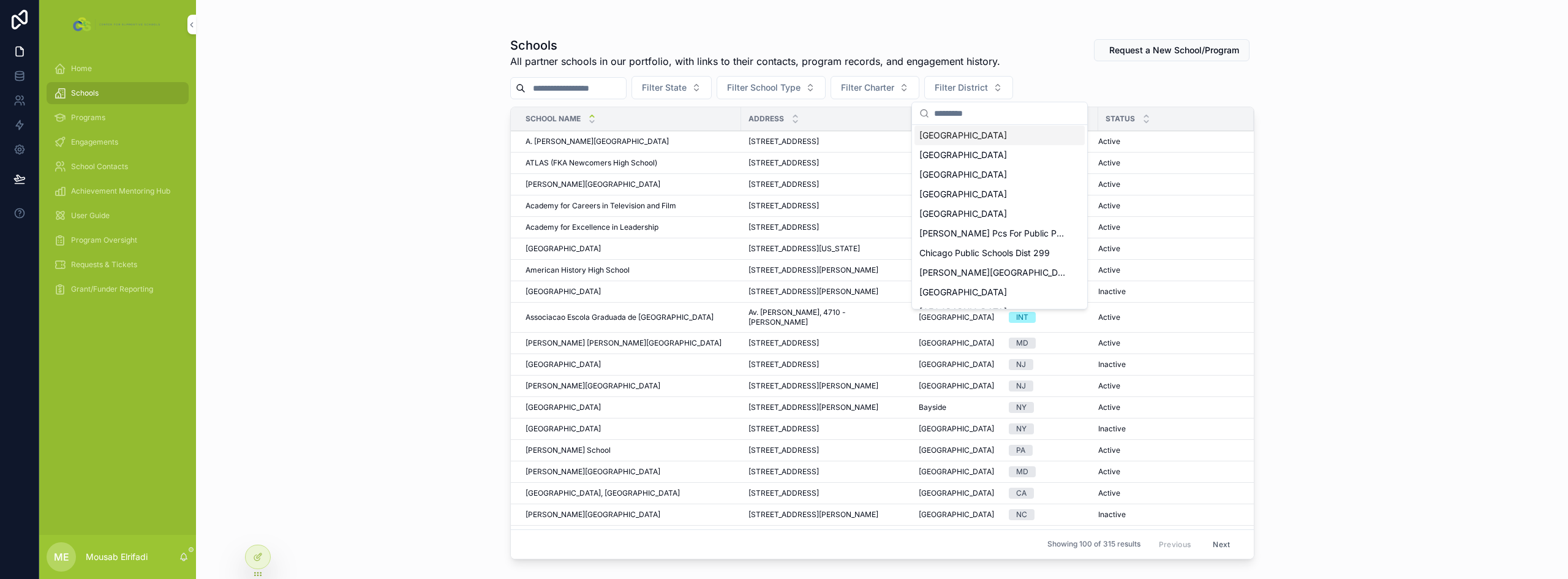
scroll to position [123, 0]
click at [374, 183] on div "Schools All partner schools in our portfolio, with links to their contacts, pro…" at bounding box center [882, 290] width 1372 height 579
click at [96, 116] on span "Programs" at bounding box center [87, 118] width 34 height 10
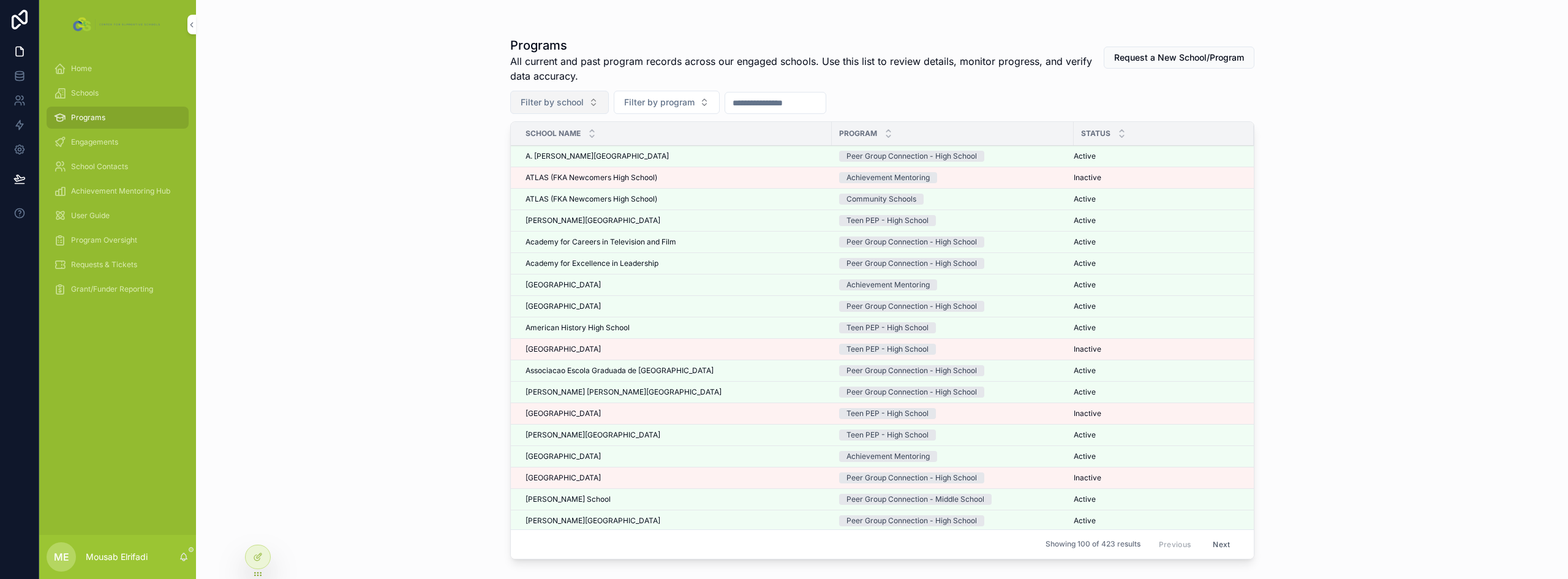
click at [564, 105] on span "Filter by school" at bounding box center [552, 102] width 63 height 13
click at [657, 107] on span "Filter by program" at bounding box center [660, 102] width 71 height 13
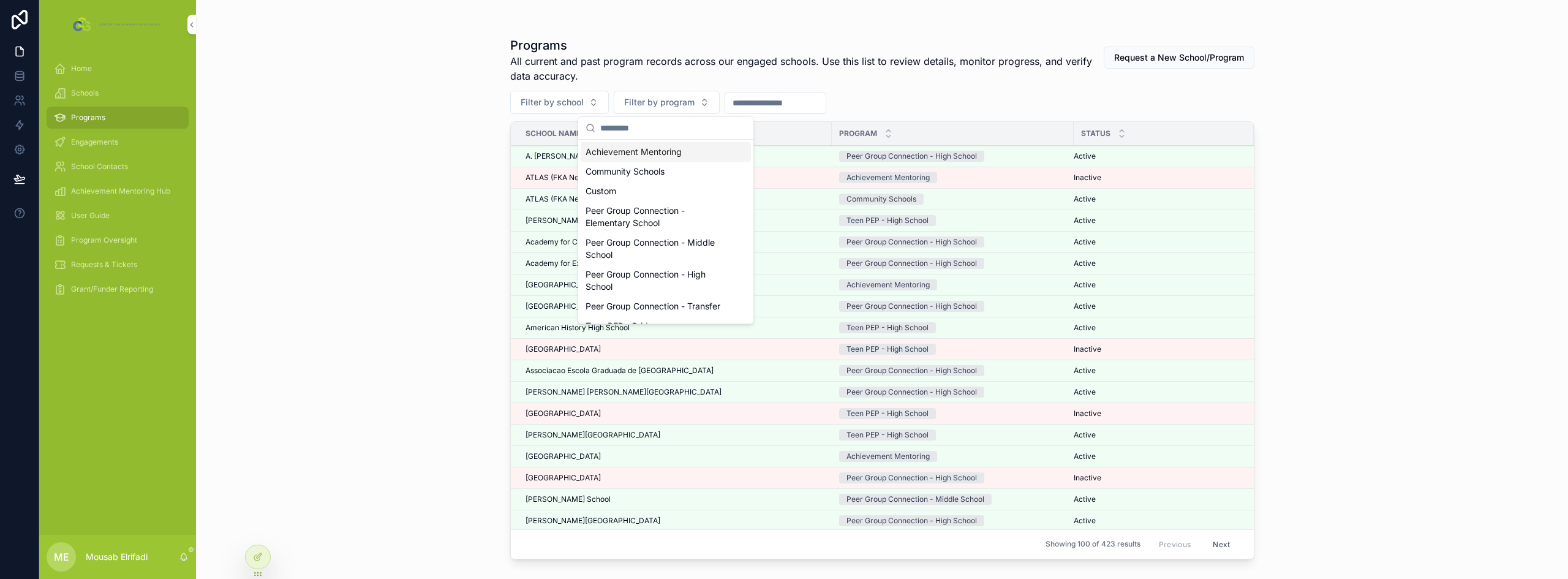
click at [765, 97] on input "scrollable content" at bounding box center [775, 103] width 100 height 17
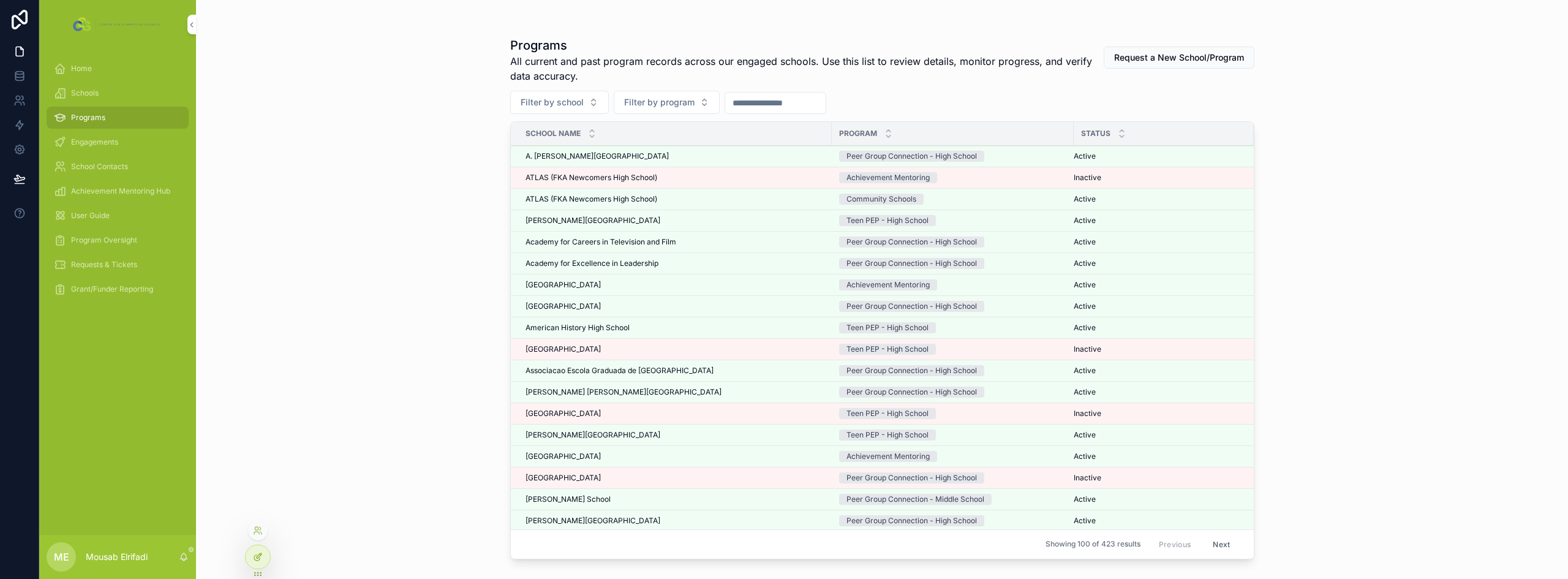
click at [254, 557] on icon at bounding box center [257, 558] width 6 height 6
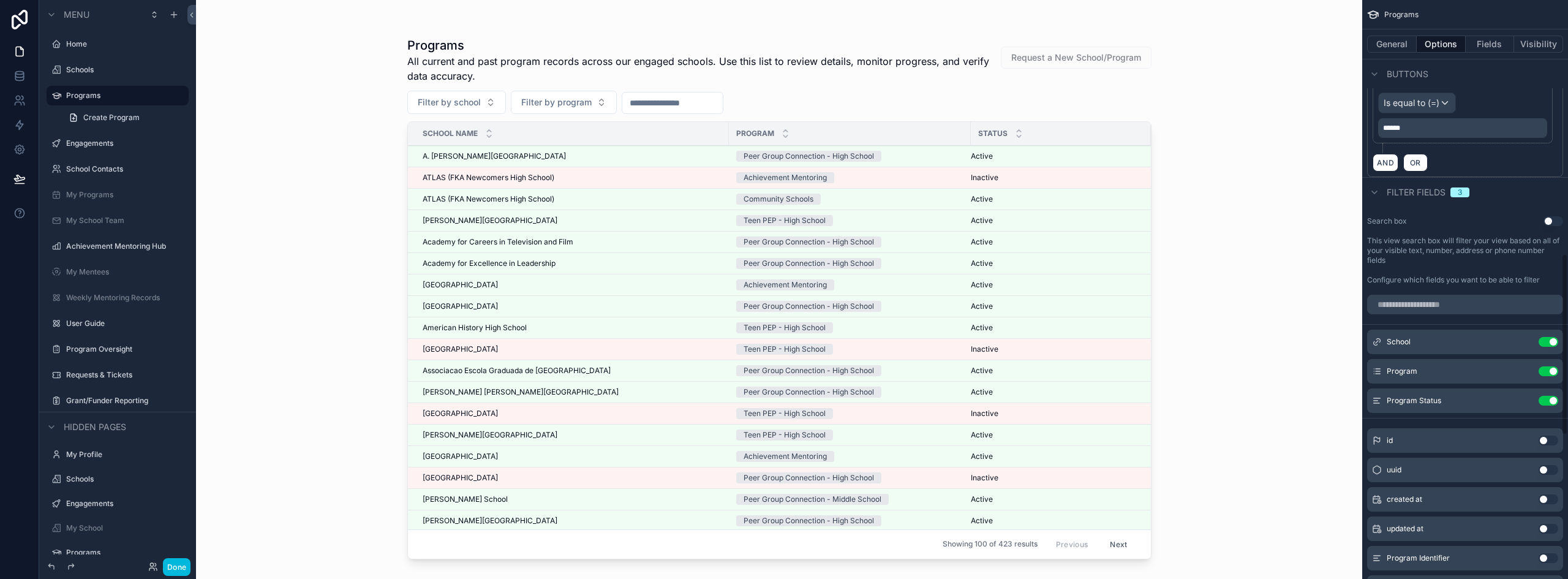
scroll to position [858, 0]
click at [1552, 397] on button "Use setting" at bounding box center [1548, 401] width 19 height 10
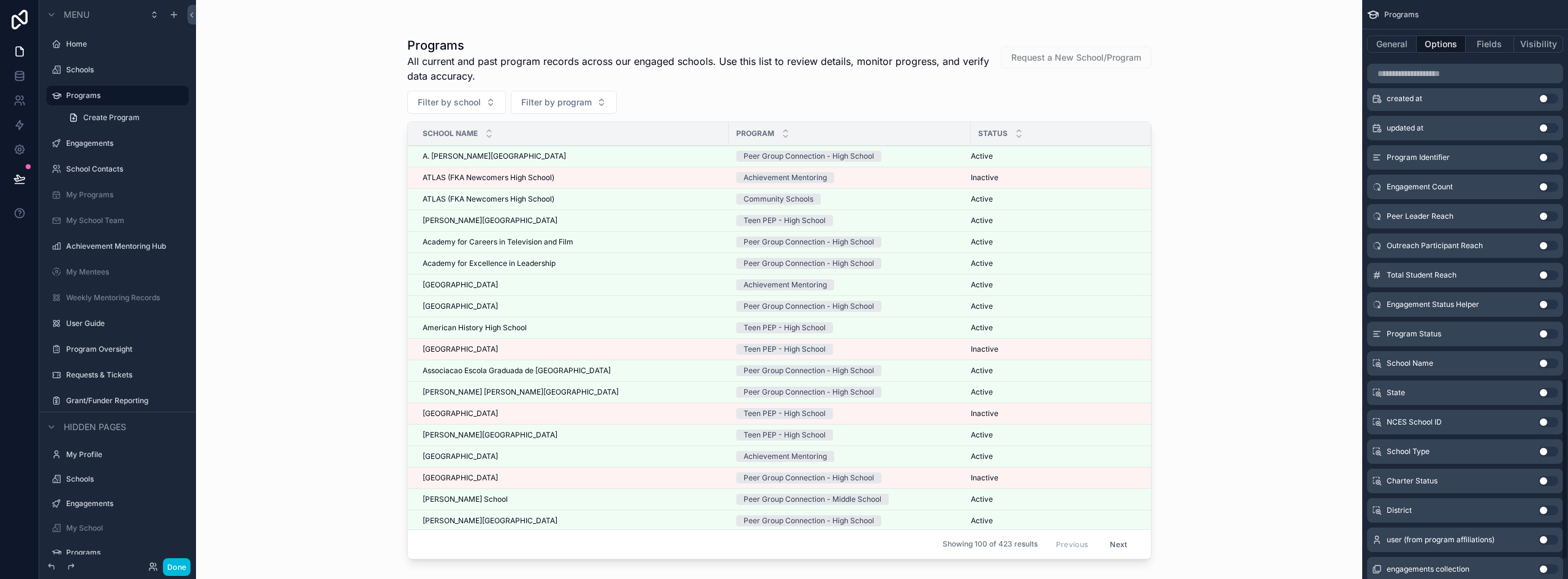
scroll to position [1265, 0]
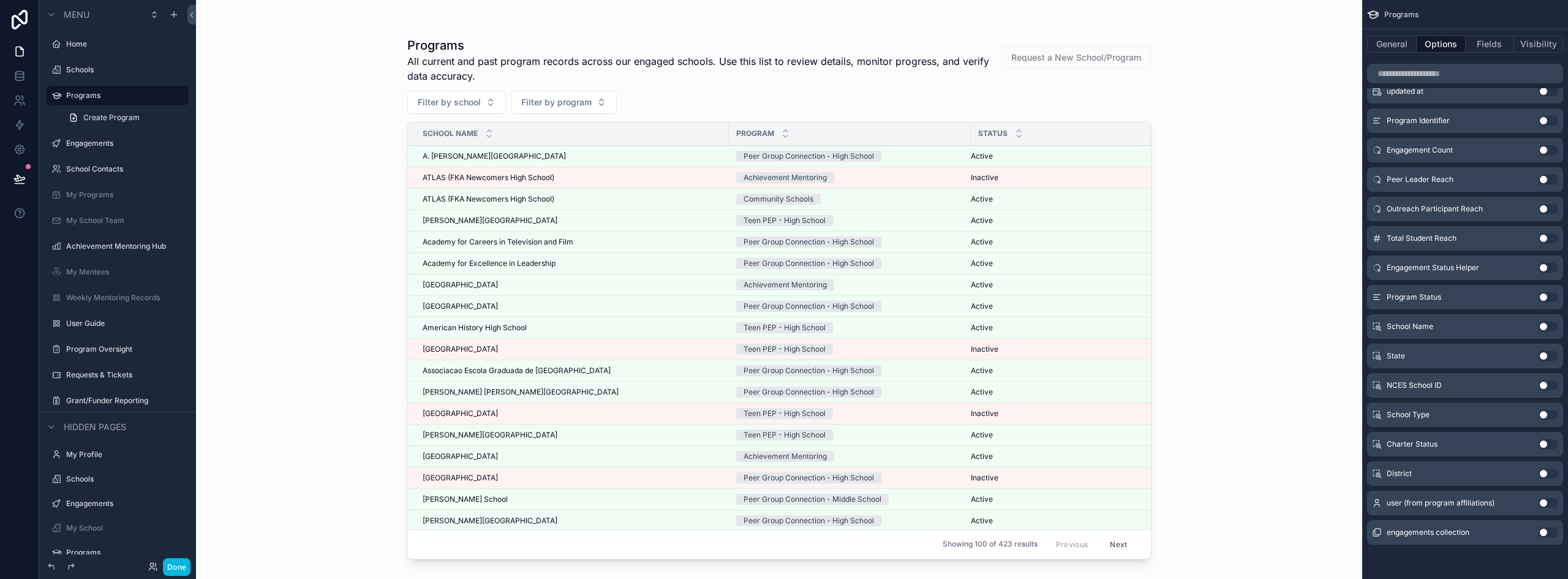
click at [1544, 353] on button "Use setting" at bounding box center [1548, 356] width 19 height 10
click at [186, 566] on button "Done" at bounding box center [177, 566] width 28 height 18
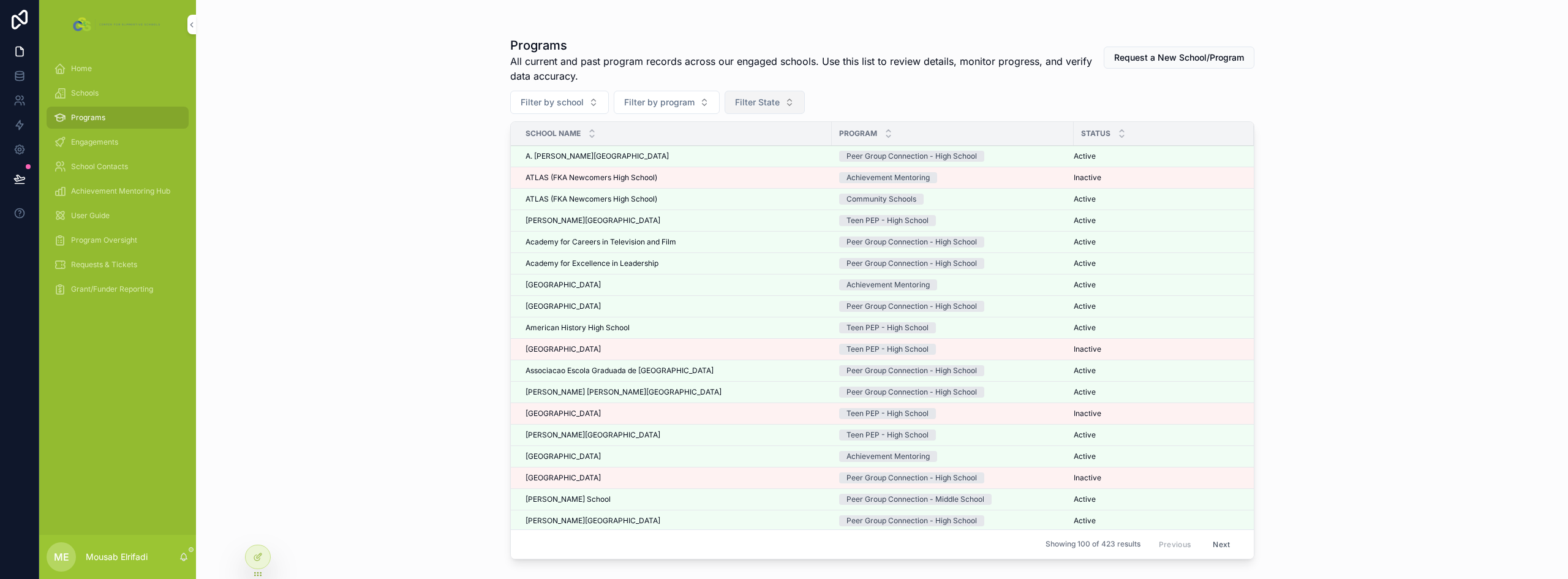
click at [738, 109] on button "Filter State" at bounding box center [764, 103] width 80 height 24
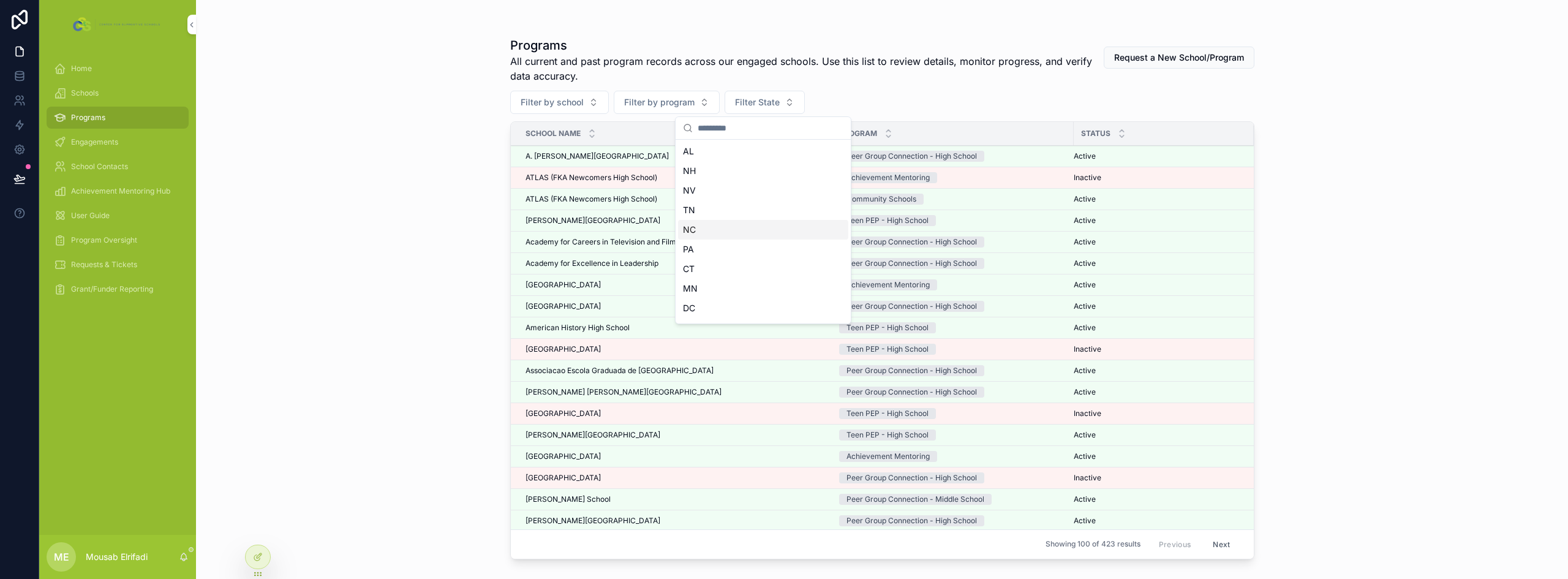
scroll to position [61, 0]
click at [253, 563] on div at bounding box center [257, 557] width 24 height 24
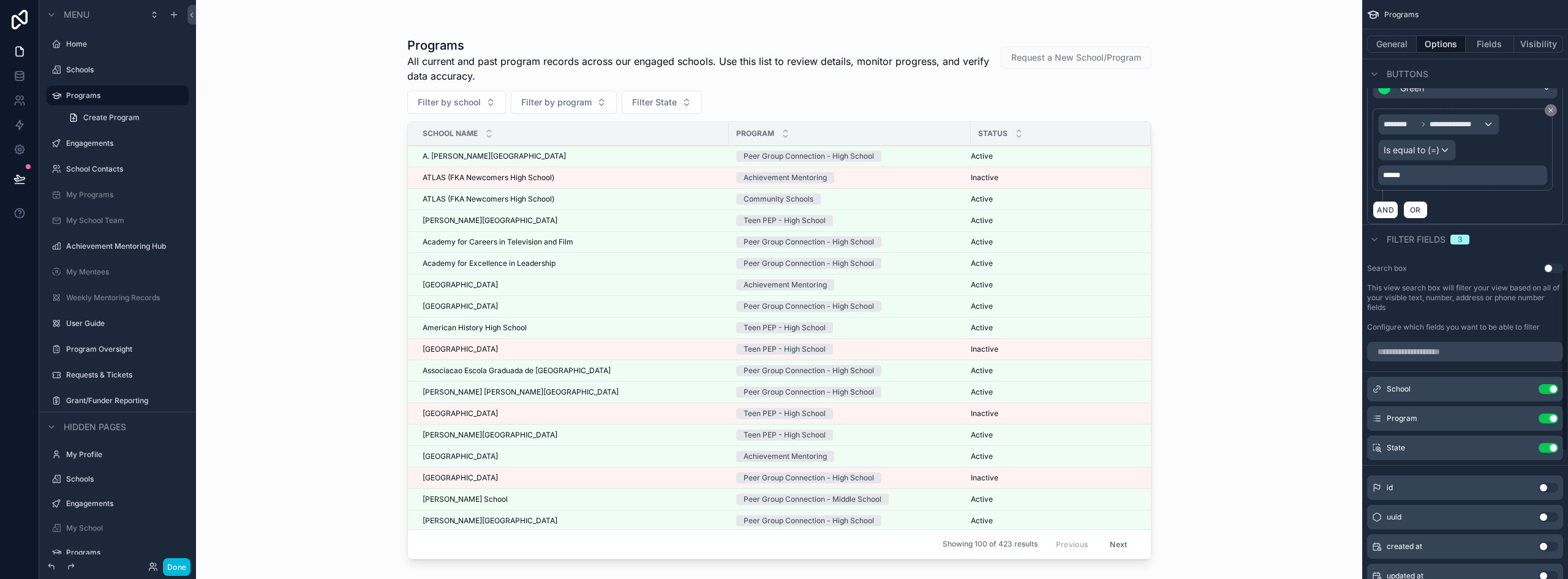
scroll to position [858, 0]
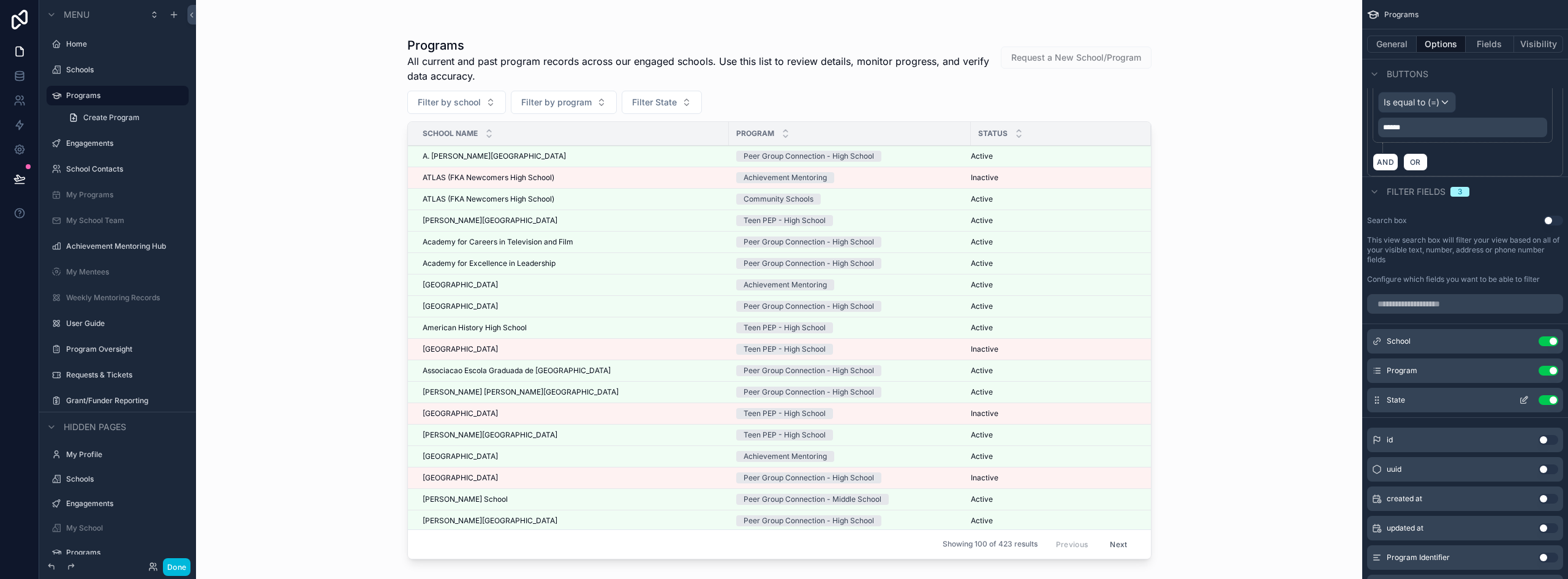
click at [1526, 401] on icon "scrollable content" at bounding box center [1524, 401] width 10 height 10
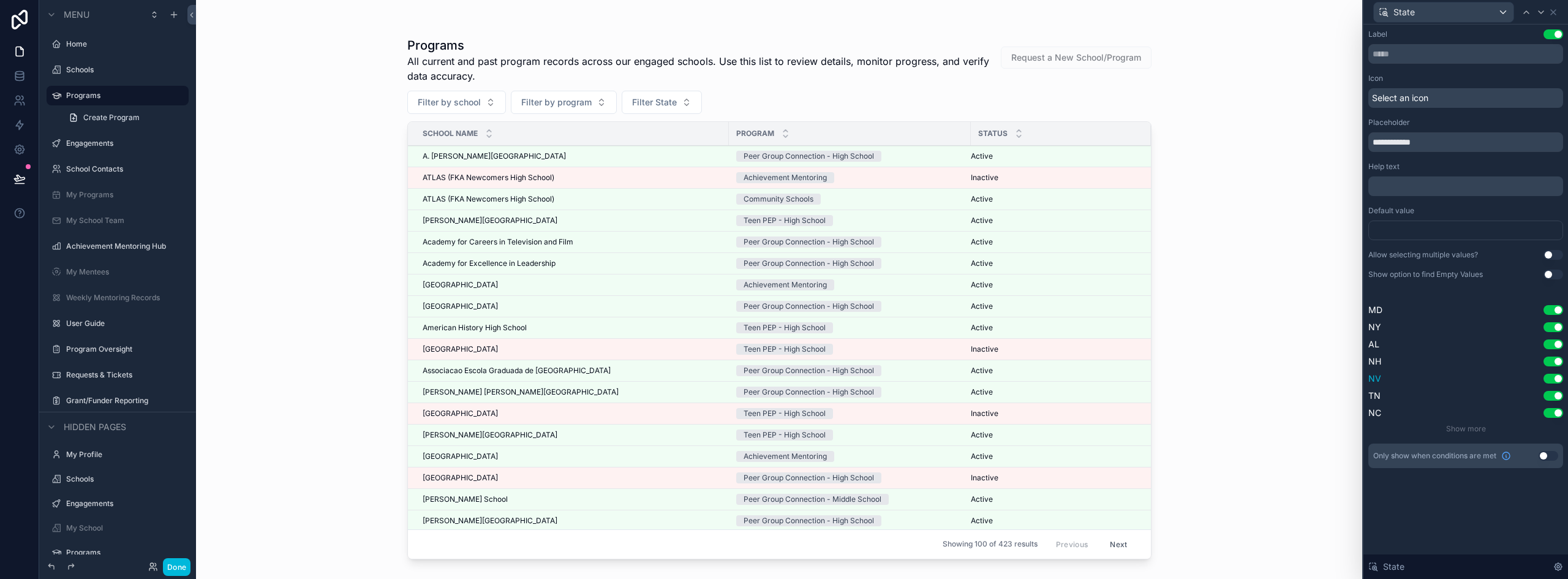
scroll to position [1042, 0]
click at [1547, 256] on button "Use setting" at bounding box center [1553, 255] width 19 height 10
click at [1479, 425] on span "Show more" at bounding box center [1465, 428] width 40 height 9
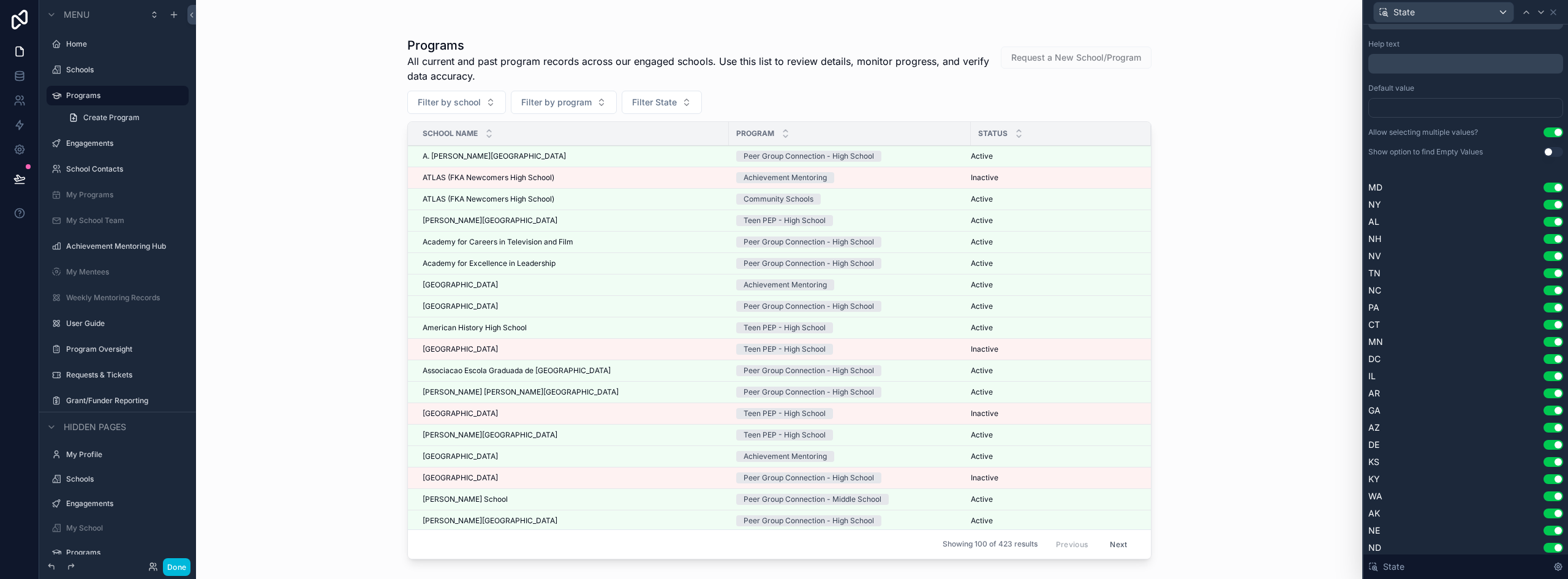
scroll to position [0, 0]
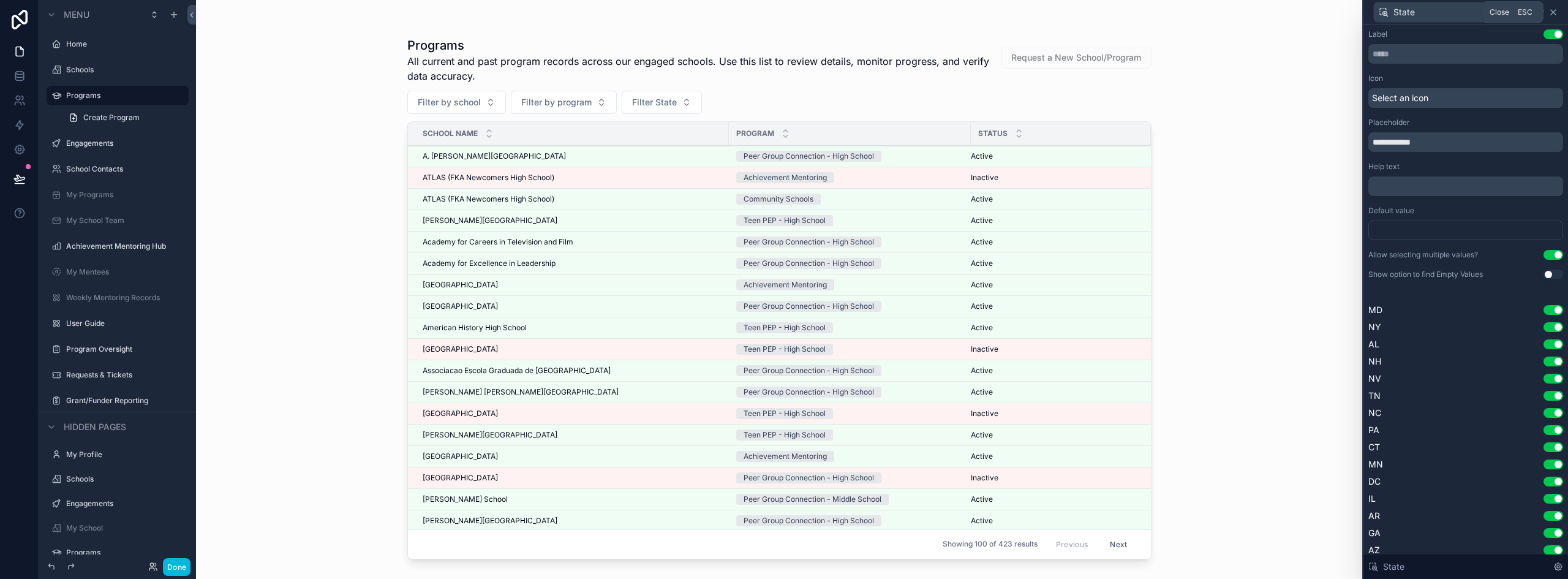
click at [1553, 13] on icon at bounding box center [1553, 13] width 5 height 5
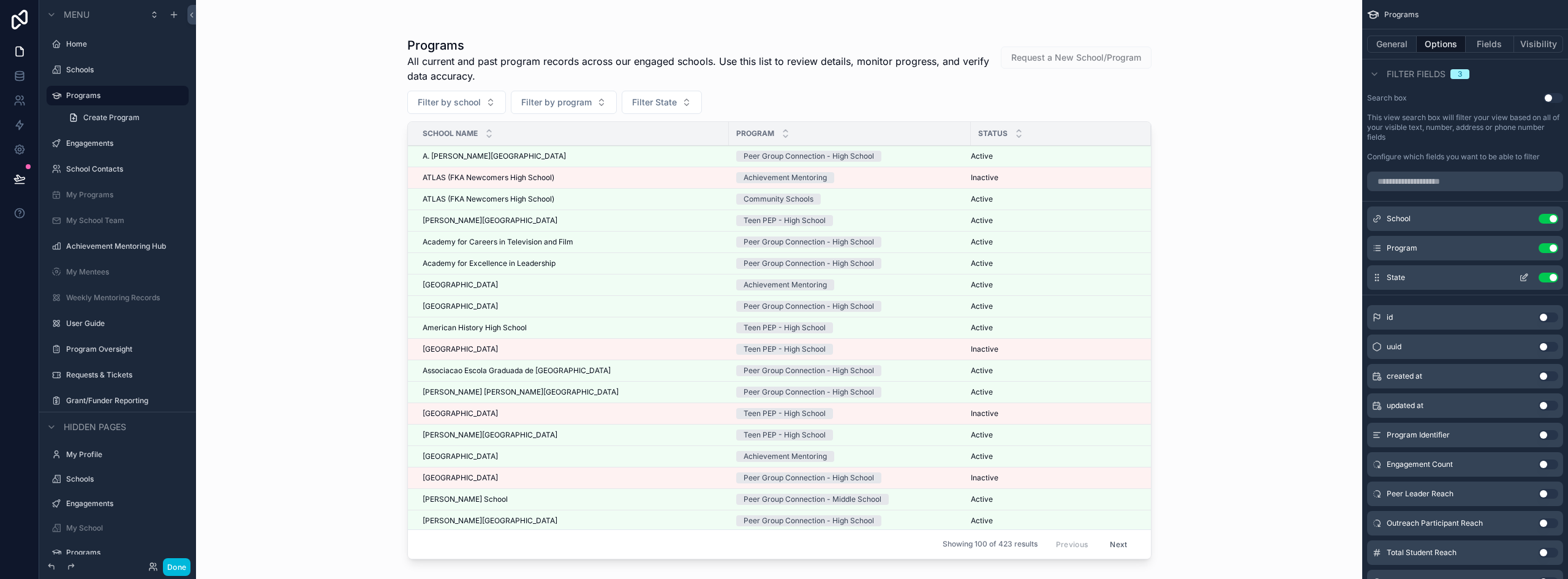
click at [1547, 276] on button "Use setting" at bounding box center [1548, 278] width 19 height 10
click at [167, 567] on button "Done" at bounding box center [177, 566] width 28 height 18
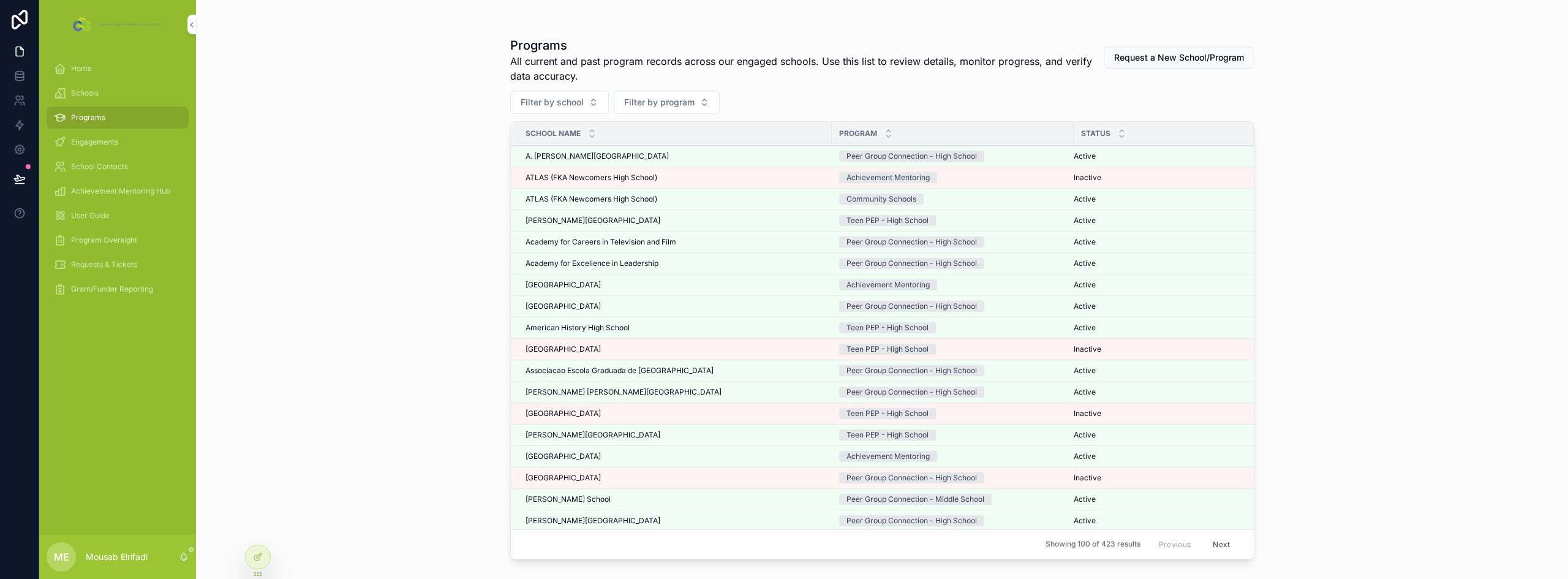
click at [97, 141] on span "Engagements" at bounding box center [94, 142] width 47 height 10
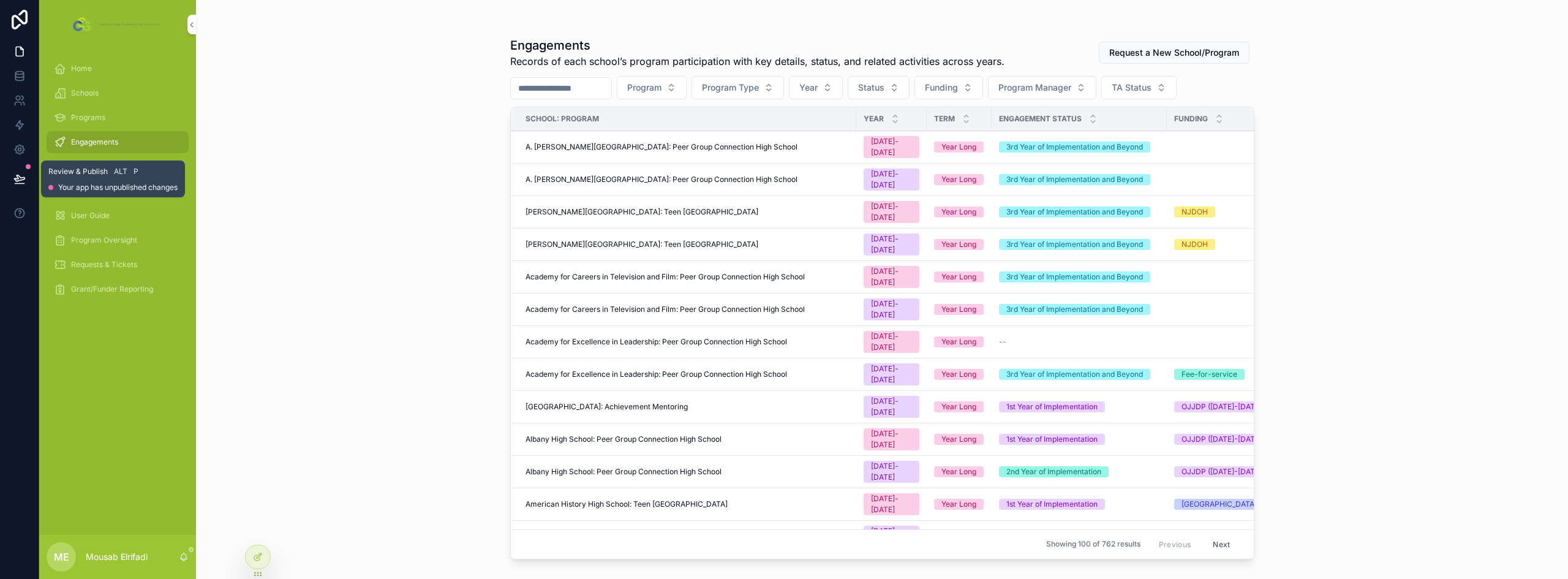
click at [25, 176] on icon at bounding box center [19, 178] width 13 height 13
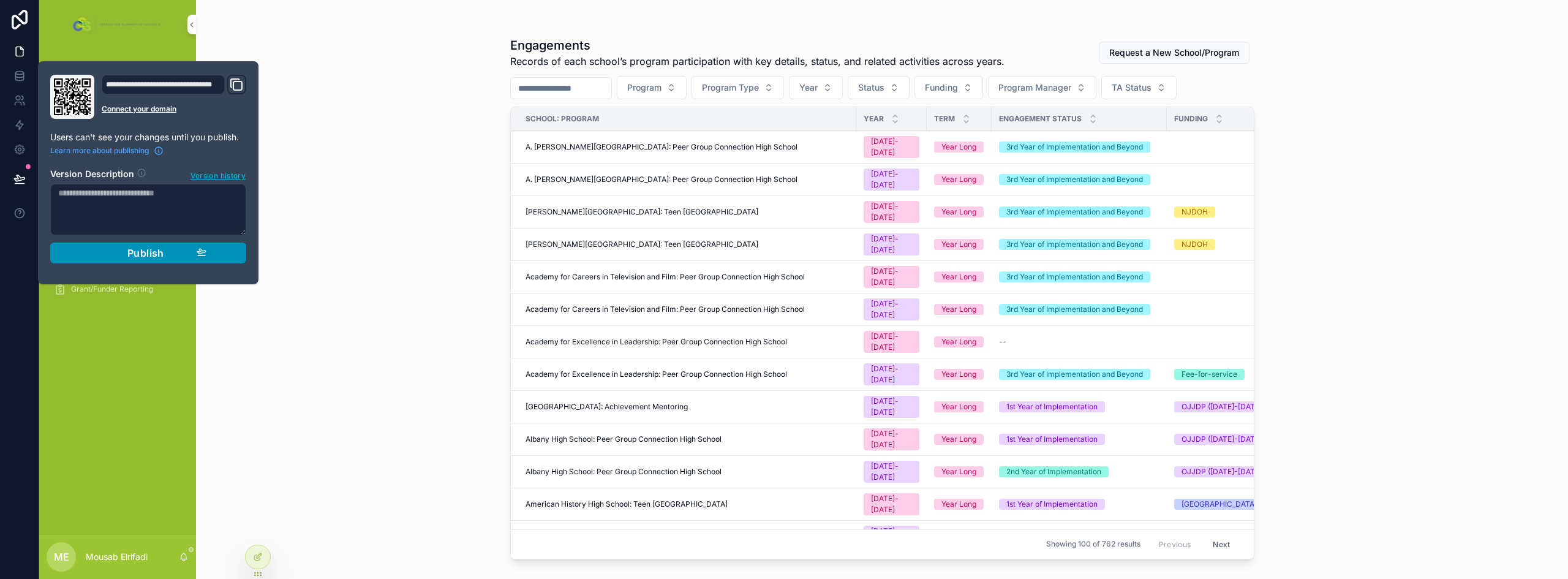
click at [146, 257] on span "Publish" at bounding box center [146, 252] width 37 height 13
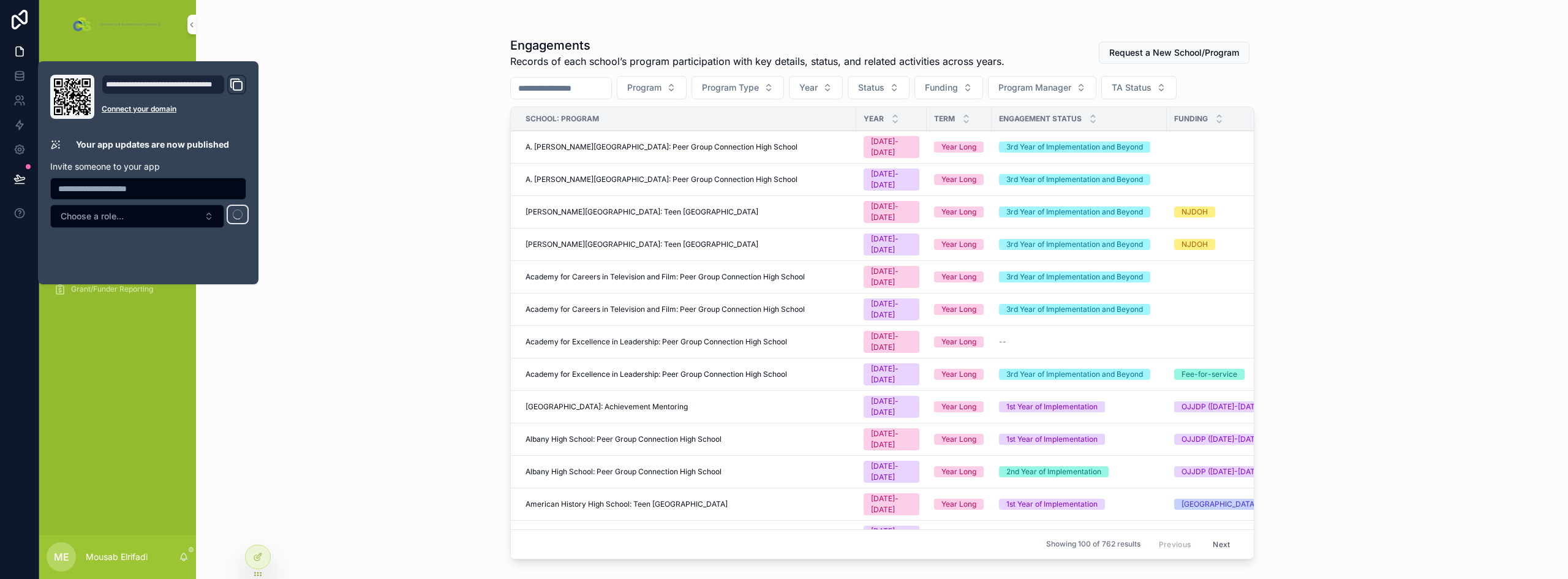
click at [410, 268] on div "Engagements Records of each school’s program participation with key details, st…" at bounding box center [882, 290] width 1372 height 579
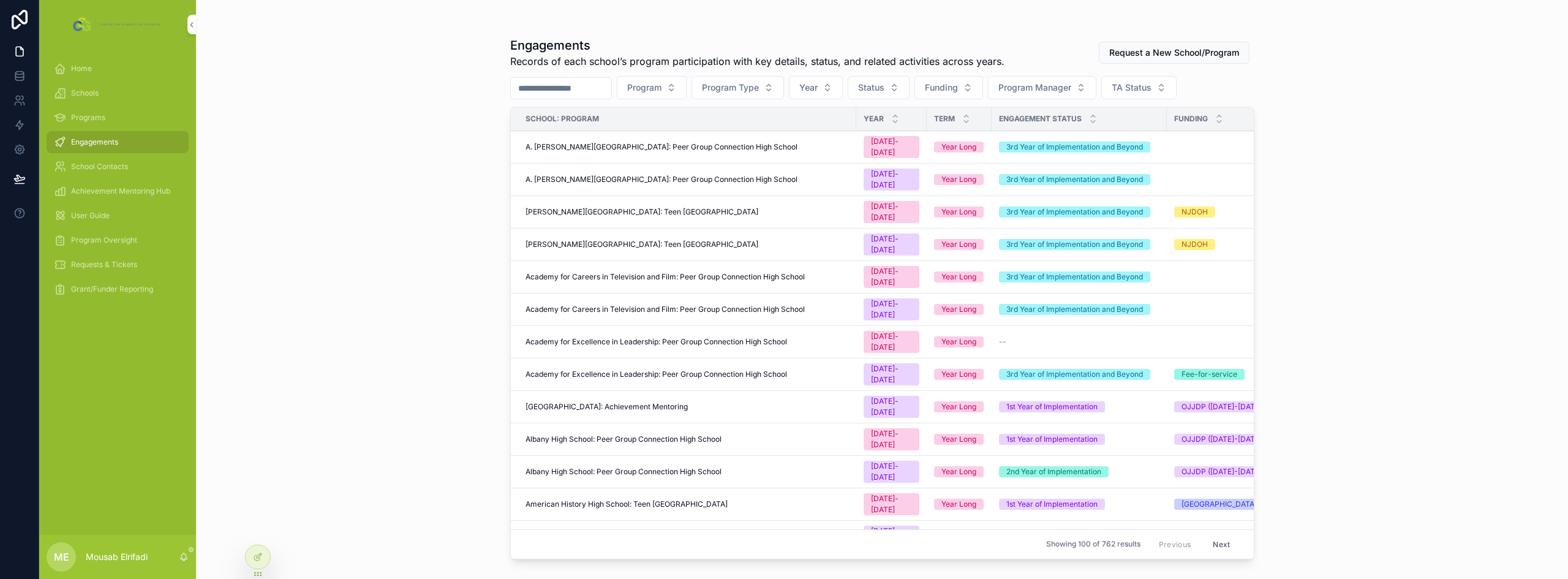
click at [121, 260] on span "Requests & Tickets" at bounding box center [103, 265] width 66 height 10
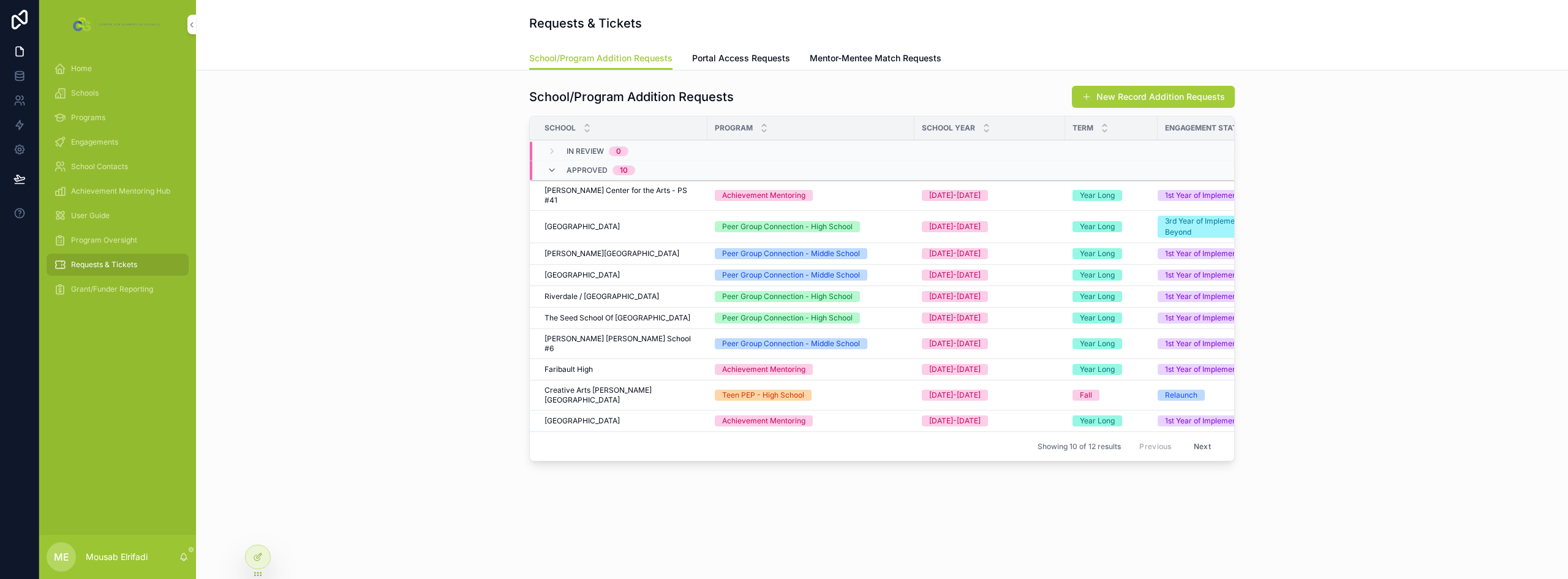
click at [718, 56] on span "Portal Access Requests" at bounding box center [741, 58] width 98 height 13
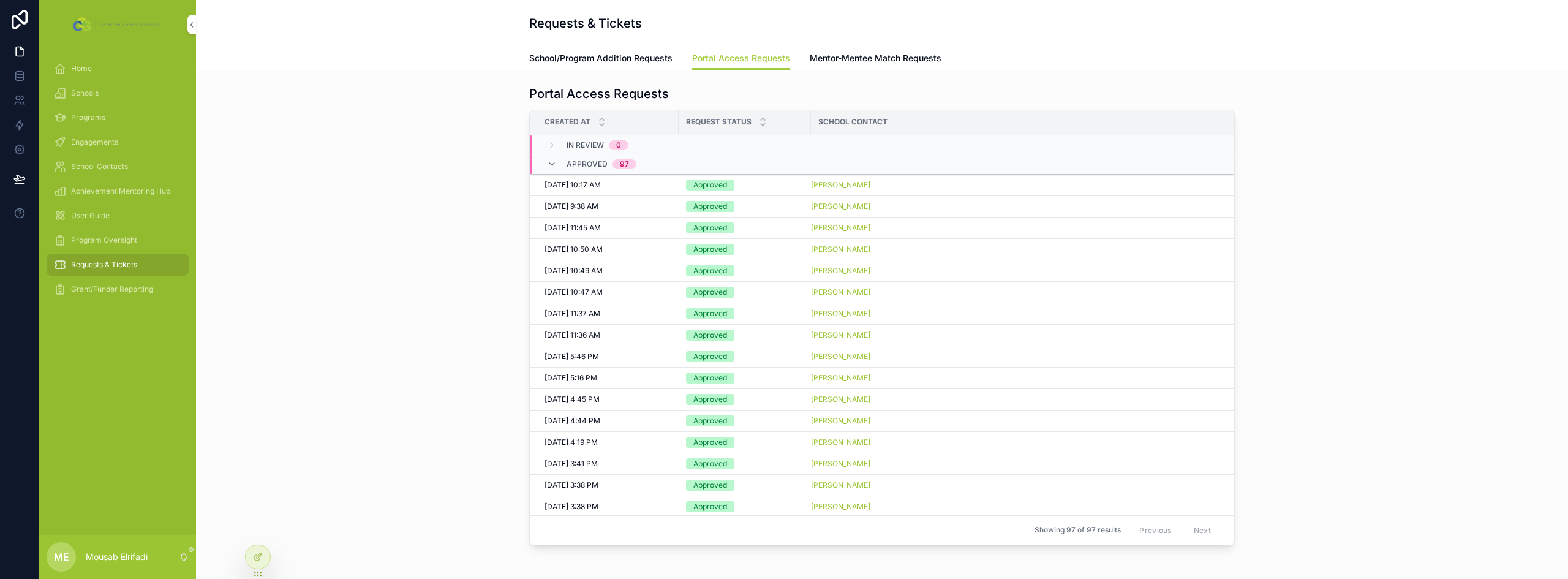
click at [636, 60] on span "School/Program Addition Requests" at bounding box center [601, 58] width 143 height 13
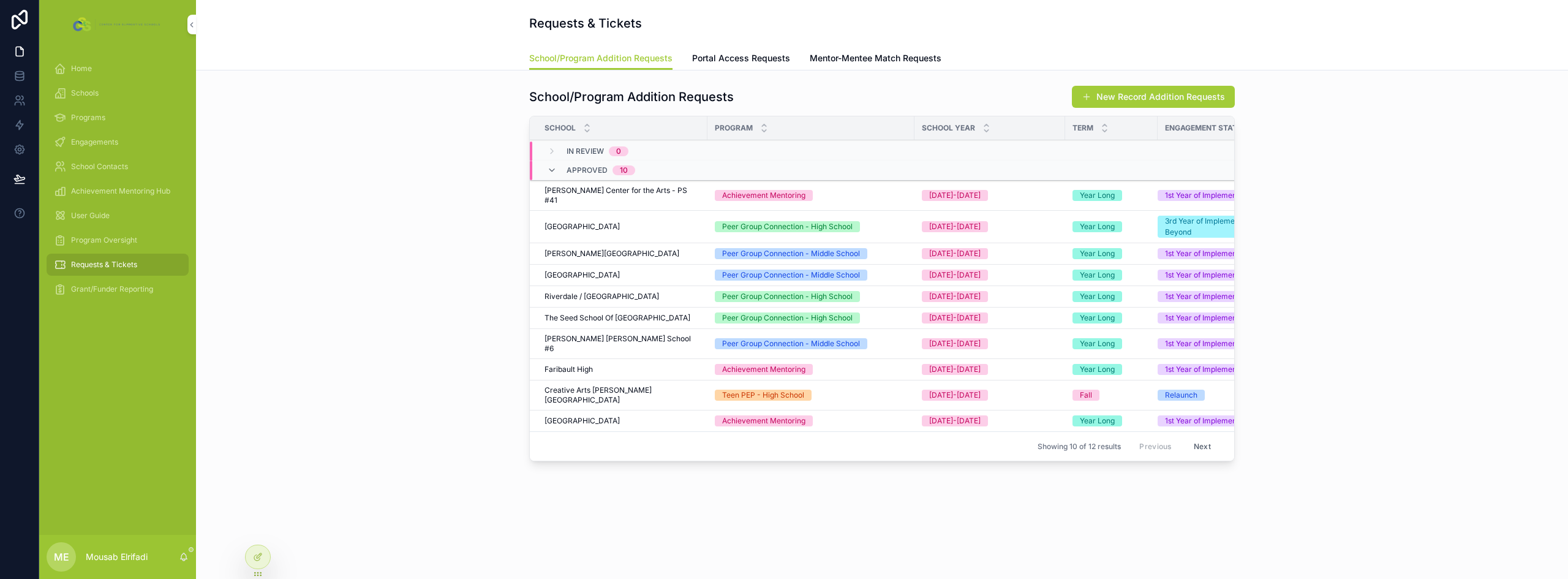
drag, startPoint x: 708, startPoint y: 59, endPoint x: 770, endPoint y: 55, distance: 62.1
click at [708, 59] on span "Portal Access Requests" at bounding box center [741, 58] width 98 height 13
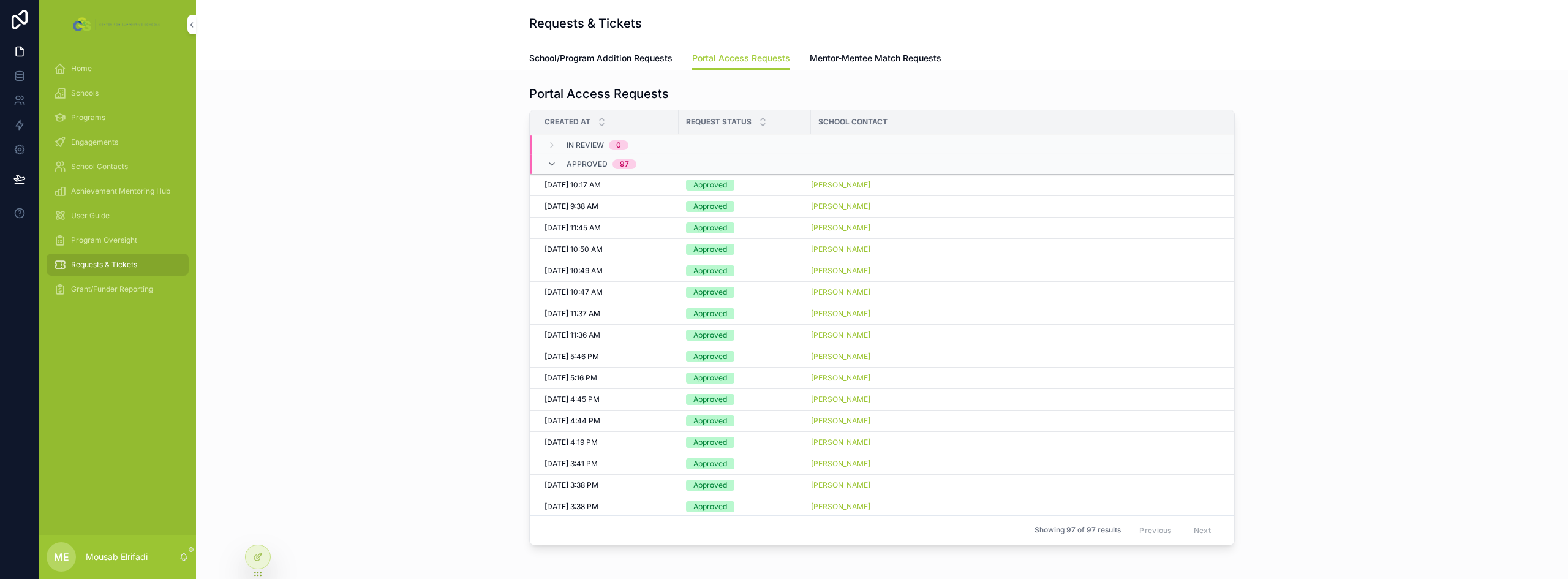
click at [912, 61] on span "Mentor-Mentee Match Requests" at bounding box center [876, 58] width 132 height 13
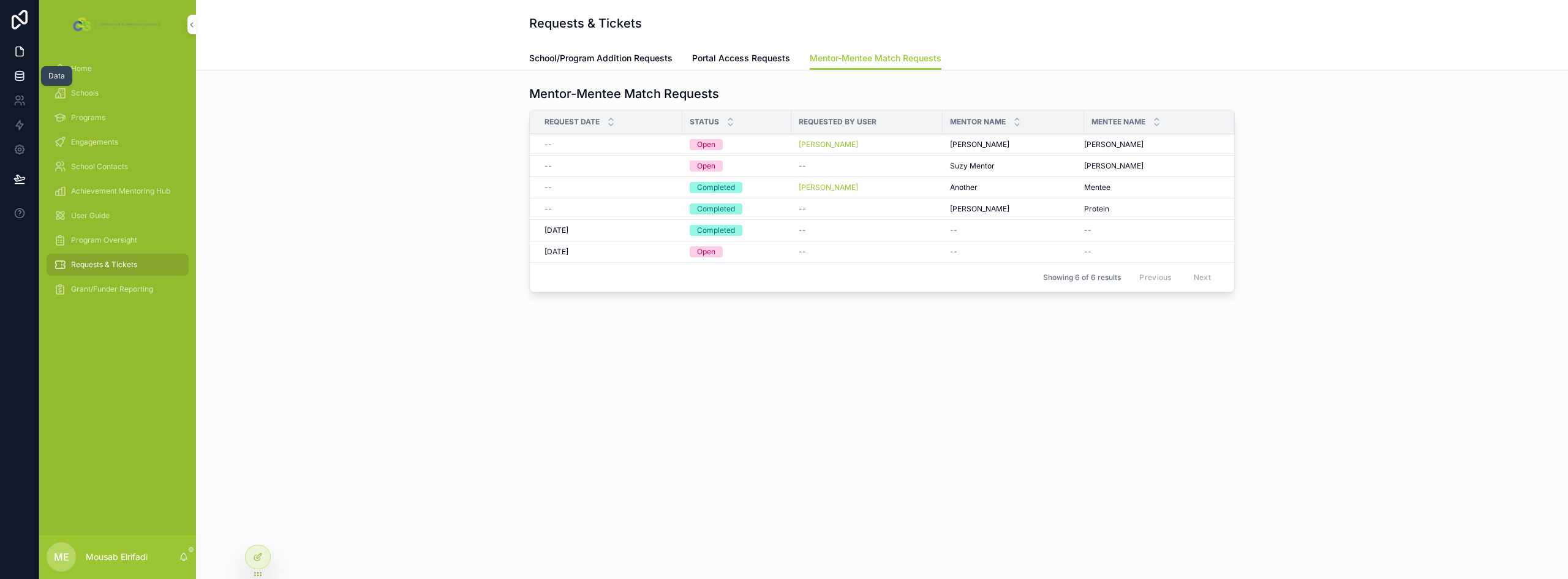
click at [9, 81] on link at bounding box center [19, 76] width 39 height 24
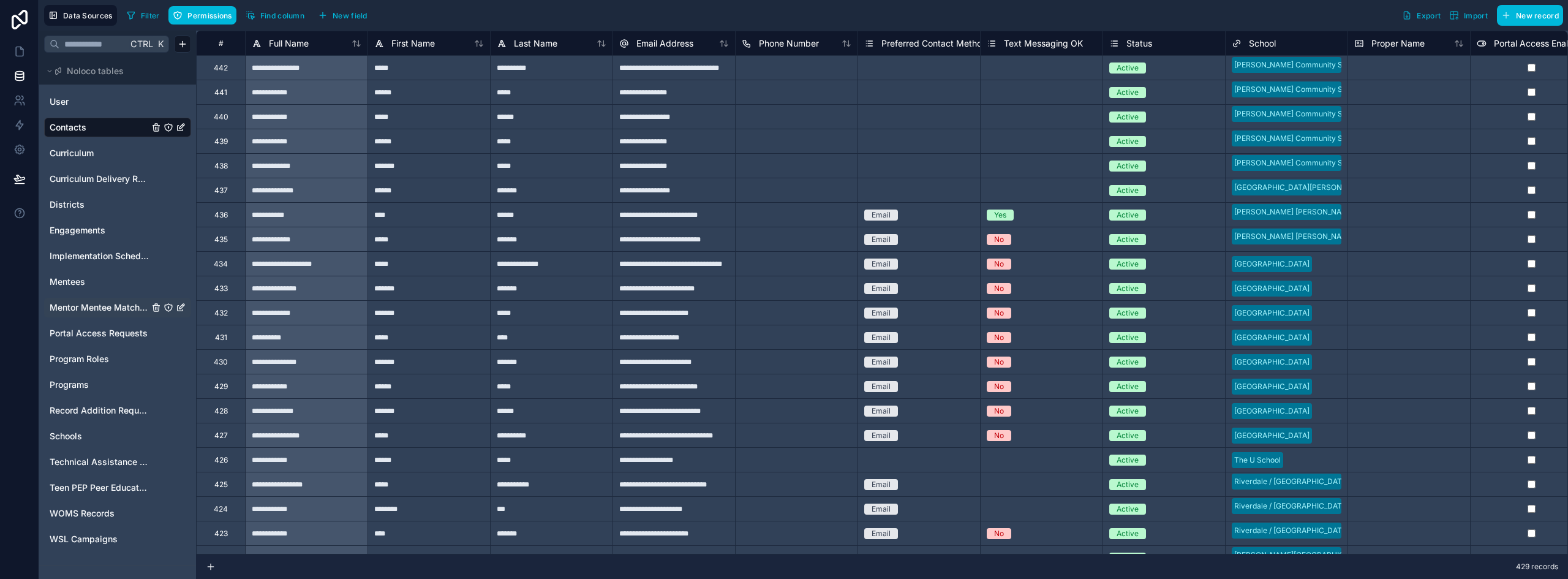
click at [85, 313] on span "Mentor Mentee Match Requests" at bounding box center [99, 307] width 99 height 13
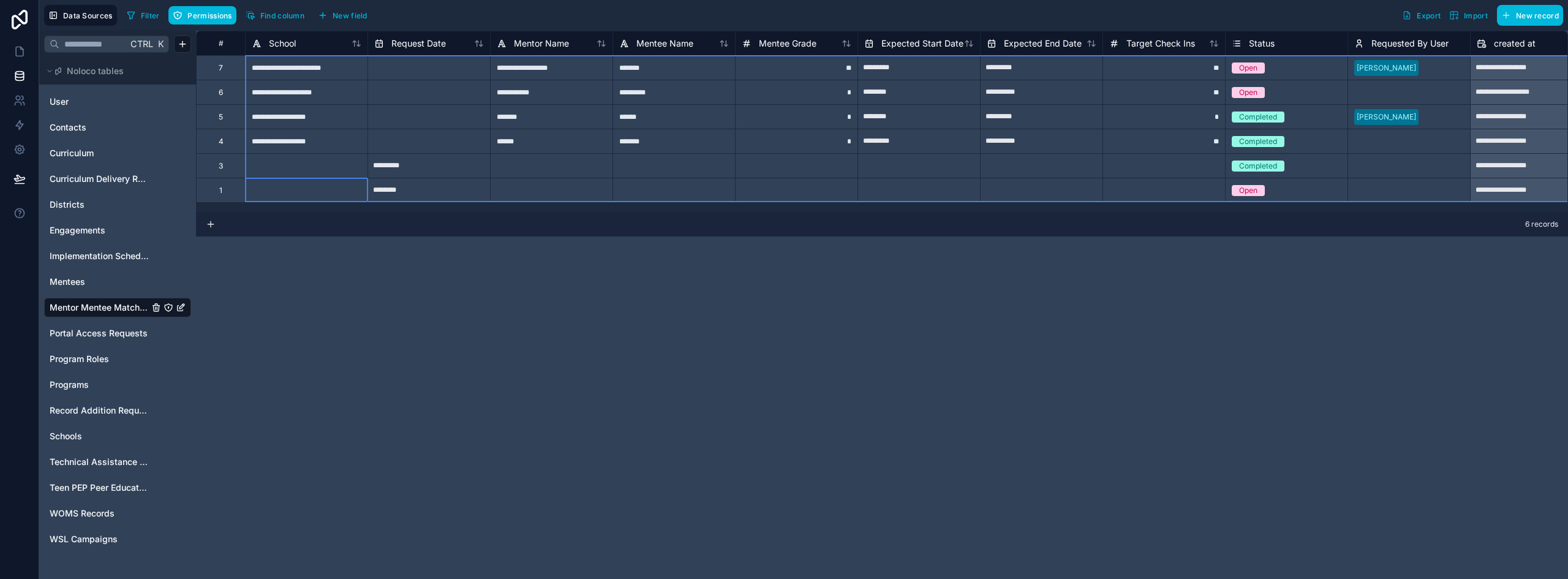
drag, startPoint x: 224, startPoint y: 184, endPoint x: 221, endPoint y: 76, distance: 108.0
click at [221, 76] on div "**********" at bounding box center [1016, 116] width 1641 height 172
click at [320, 155] on div "Delete rows 1 to 6" at bounding box center [333, 156] width 81 height 13
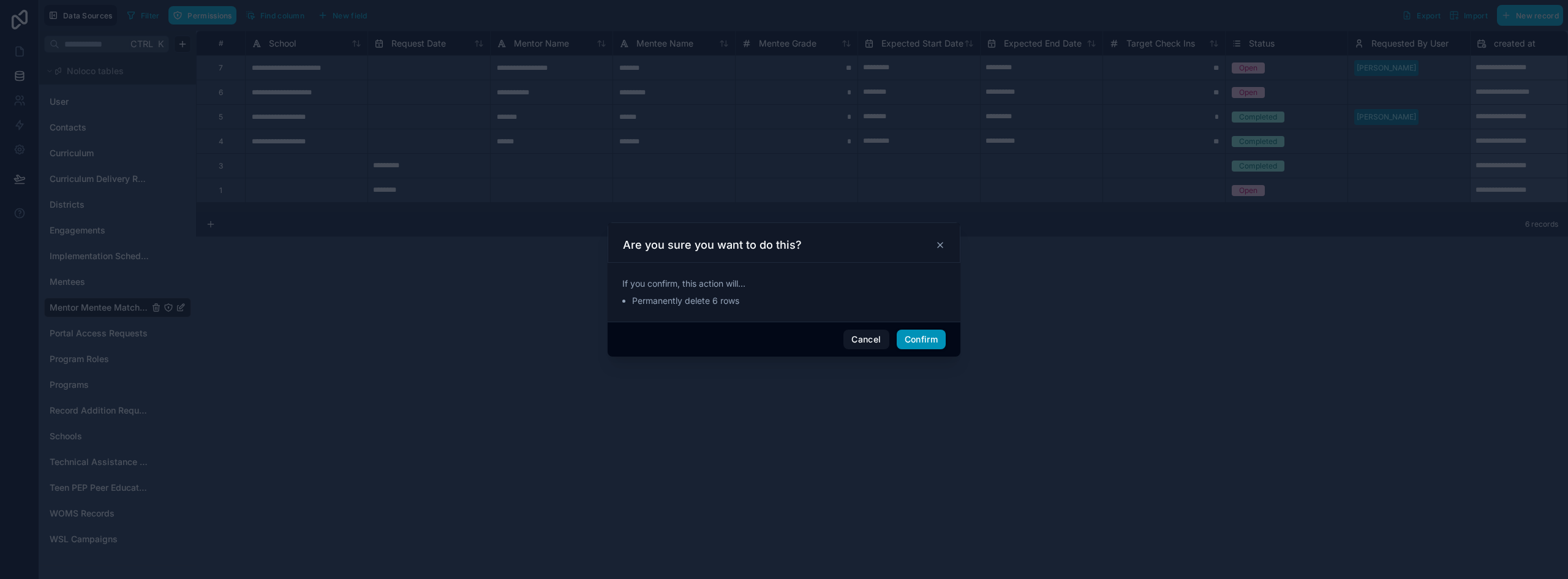
click at [924, 346] on button "Confirm" at bounding box center [921, 339] width 49 height 19
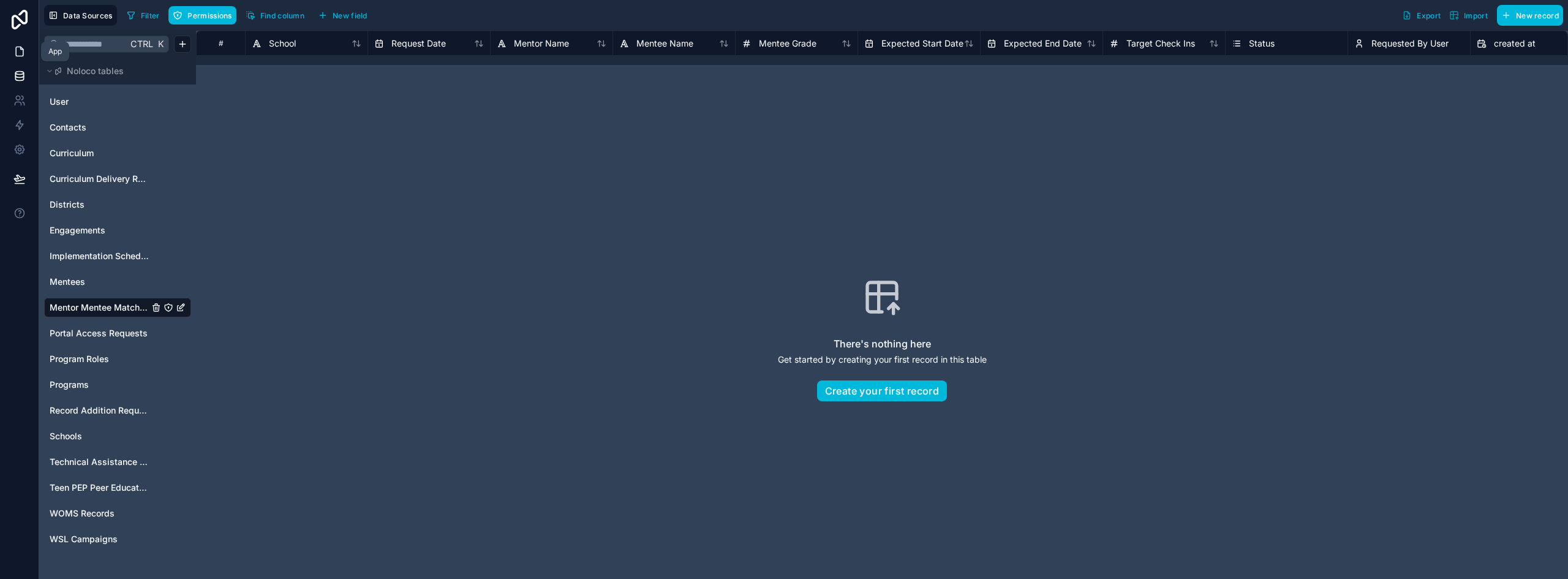
click at [11, 56] on link at bounding box center [19, 51] width 39 height 24
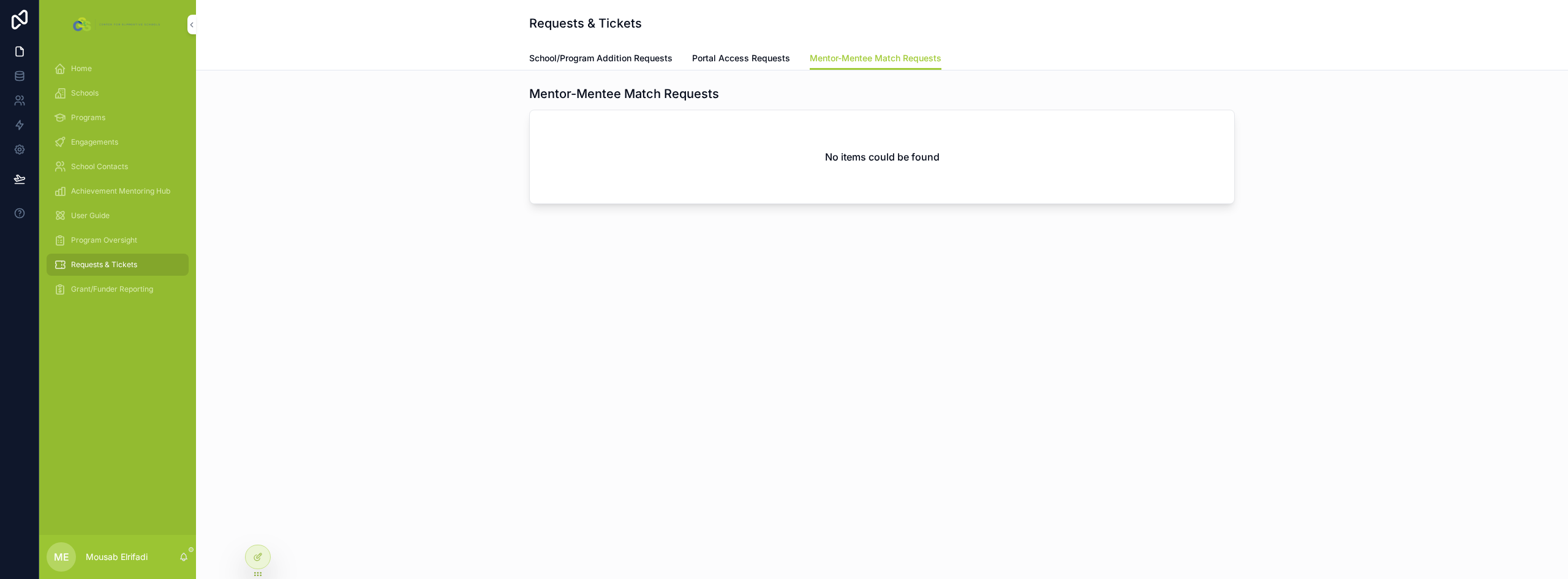
click at [97, 72] on div "Home" at bounding box center [117, 68] width 127 height 19
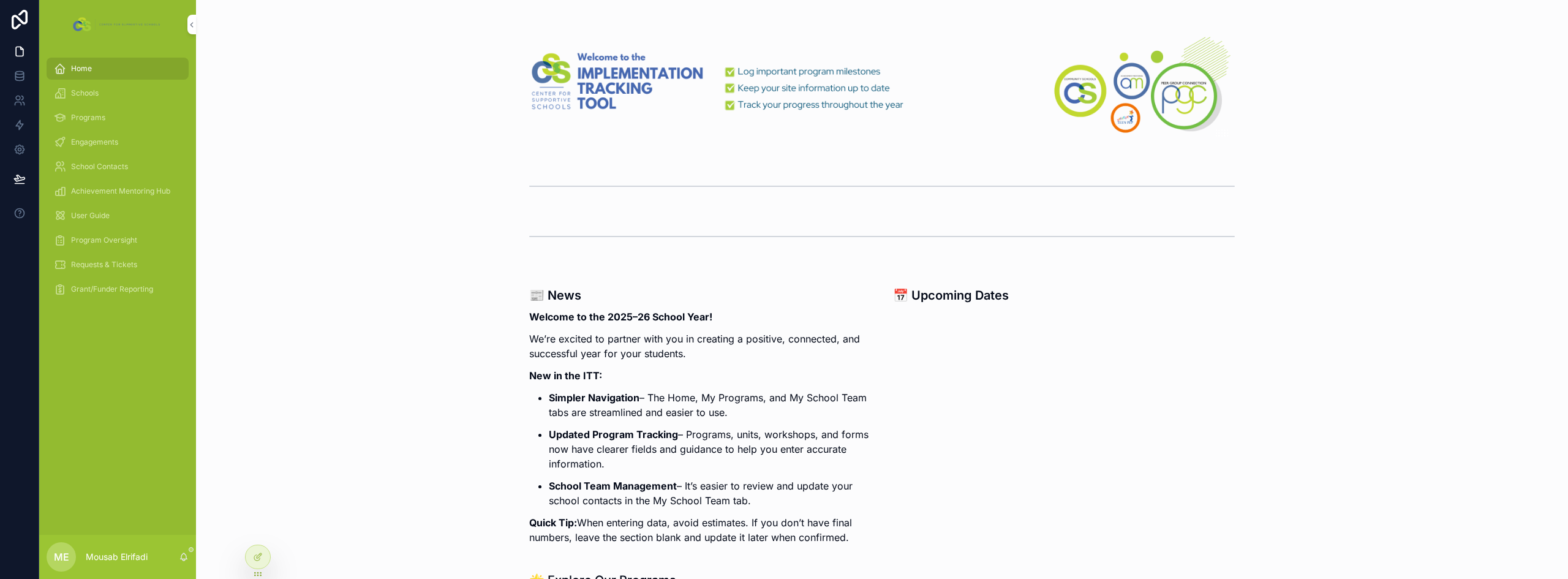
click at [343, 332] on div "📰 News Welcome to the 2025–26 School Year! We’re excited to partner with you in…" at bounding box center [882, 412] width 1353 height 290
click at [107, 266] on span "Requests & Tickets" at bounding box center [103, 265] width 66 height 10
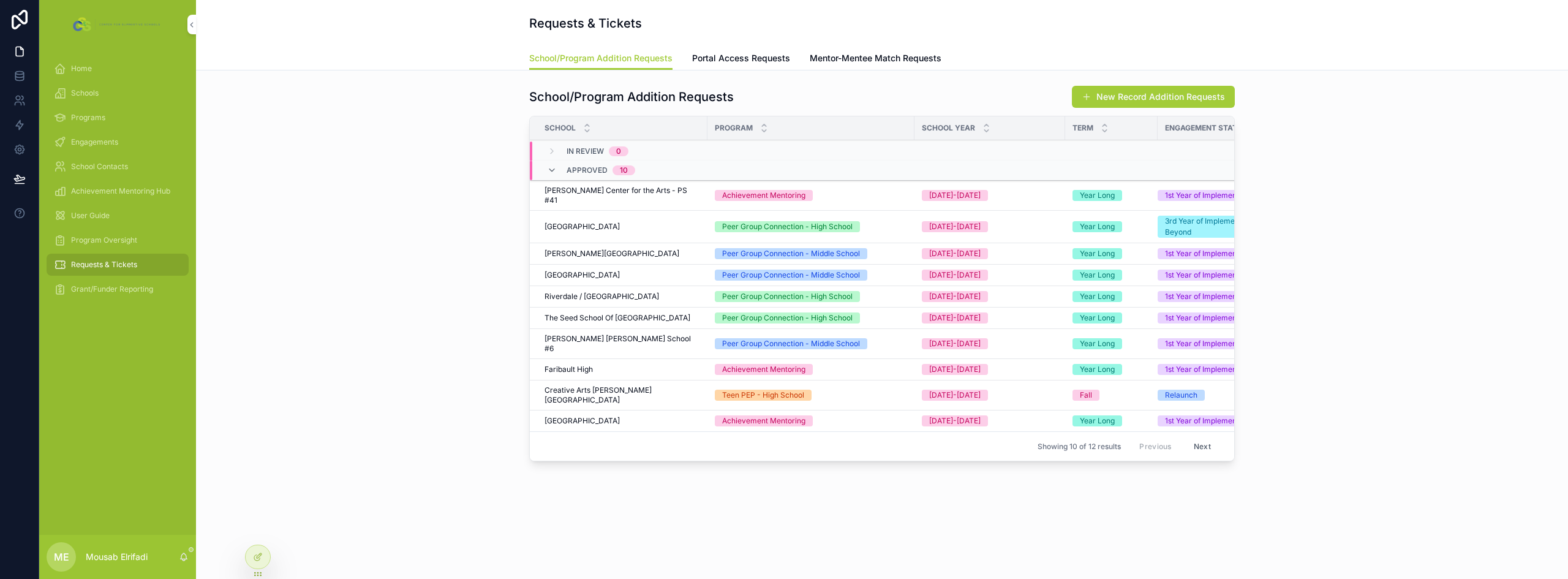
click at [107, 236] on span "Program Oversight" at bounding box center [103, 241] width 66 height 10
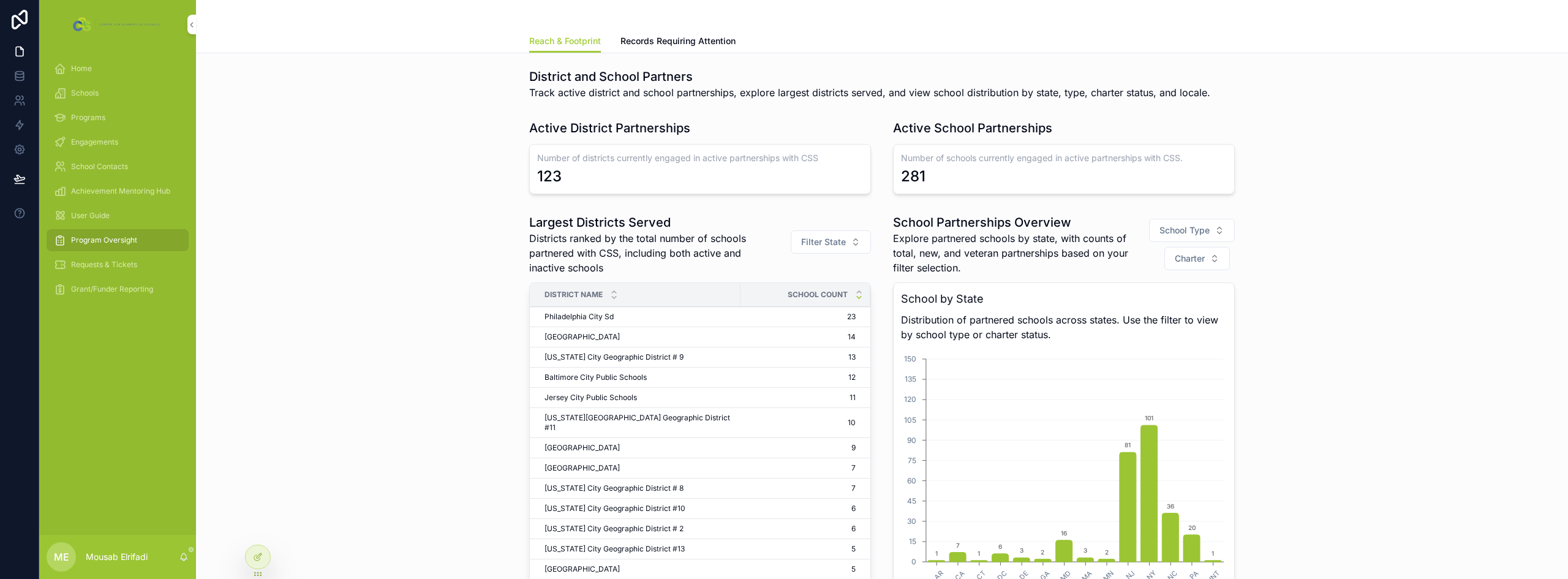
click at [90, 138] on span "Engagements" at bounding box center [94, 142] width 47 height 10
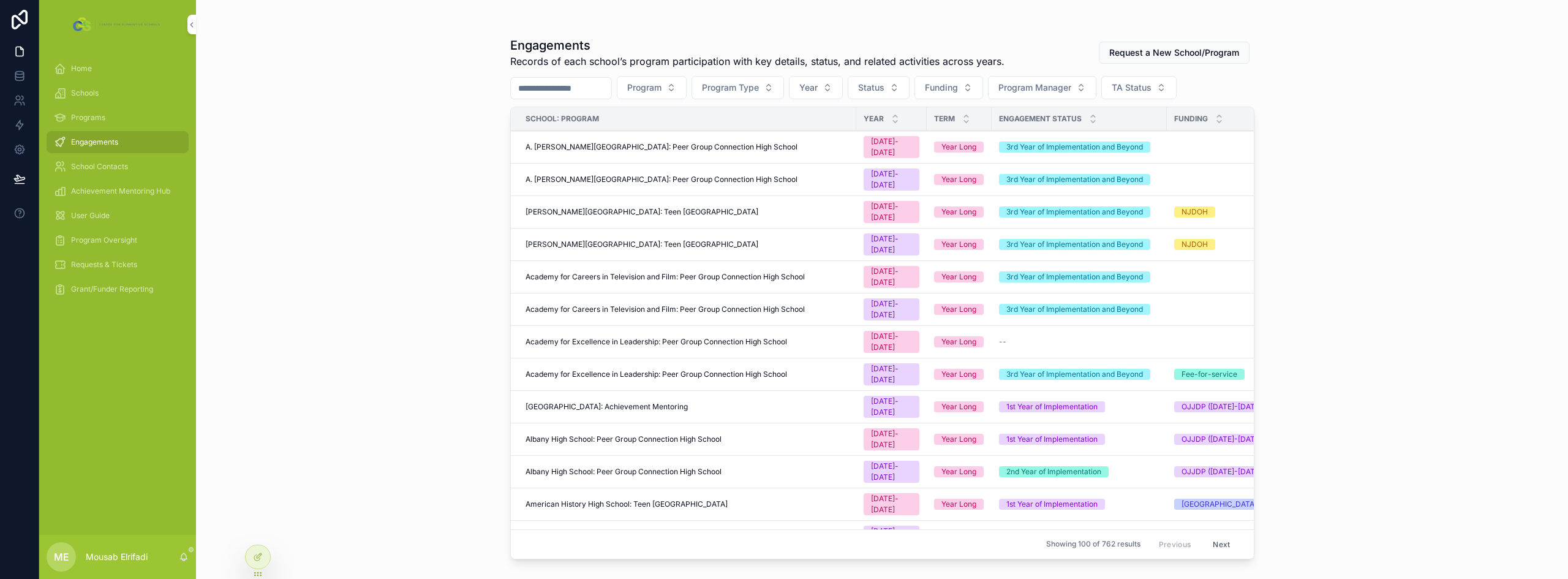
click at [656, 240] on span "[PERSON_NAME][GEOGRAPHIC_DATA]: Teen [GEOGRAPHIC_DATA]" at bounding box center [642, 245] width 233 height 10
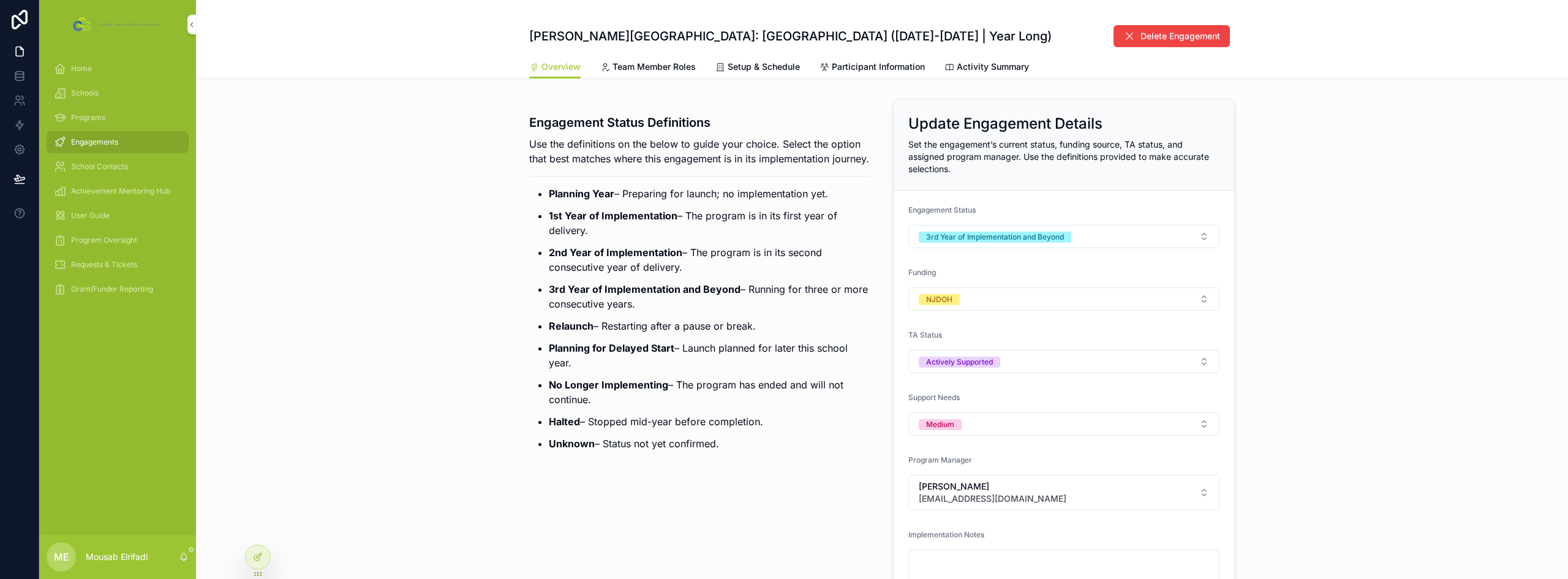
click at [853, 68] on span "Participant Information" at bounding box center [878, 66] width 93 height 13
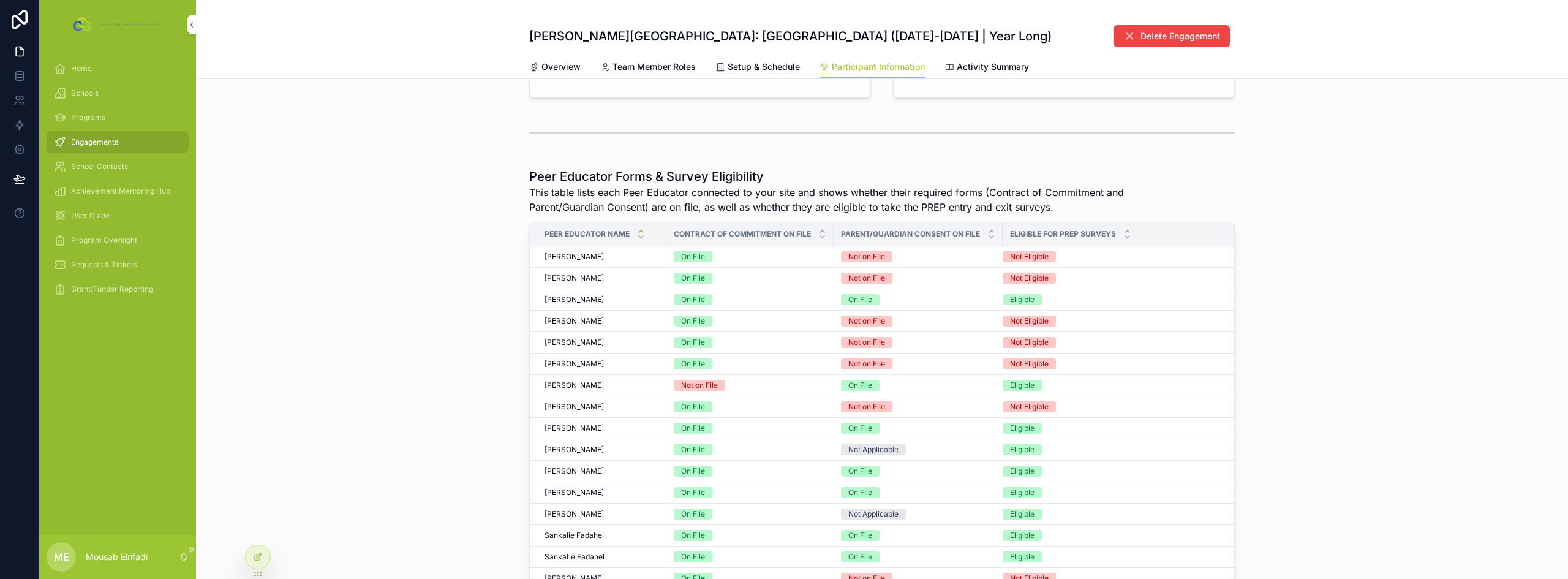
scroll to position [487, 0]
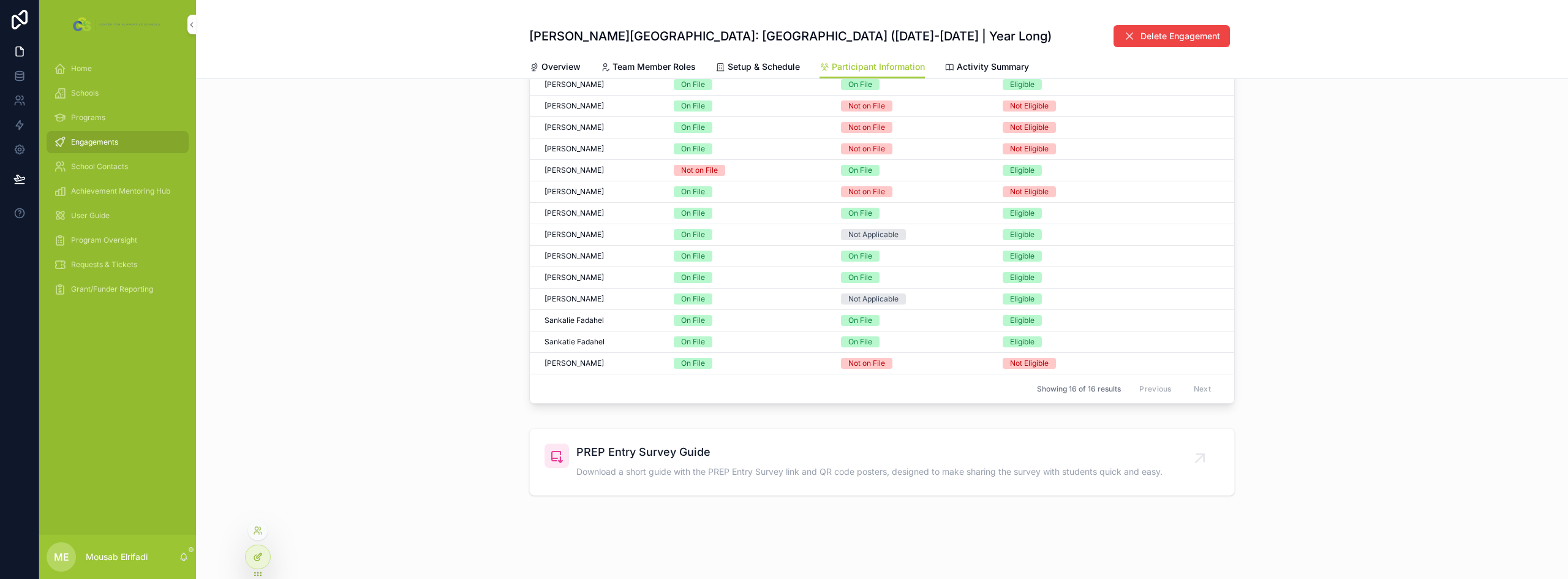
click at [263, 555] on div at bounding box center [257, 557] width 24 height 24
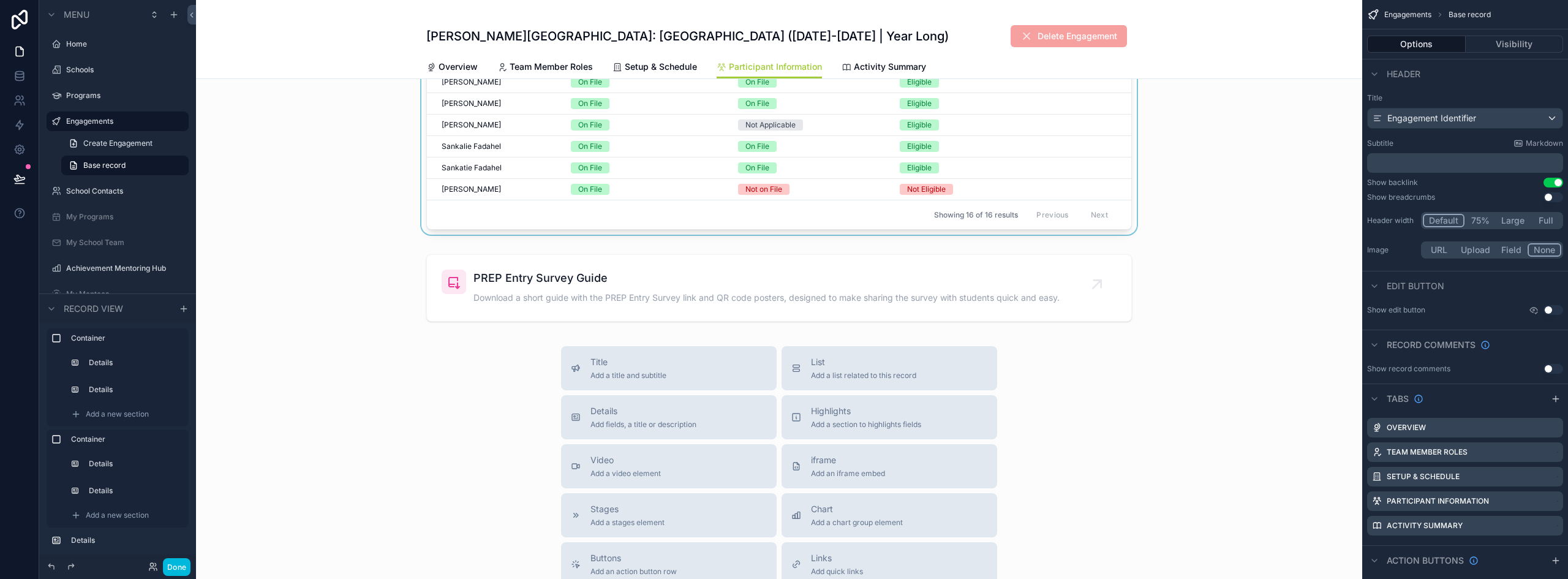
scroll to position [1345, 0]
click at [702, 274] on div "scrollable content" at bounding box center [779, 287] width 1166 height 77
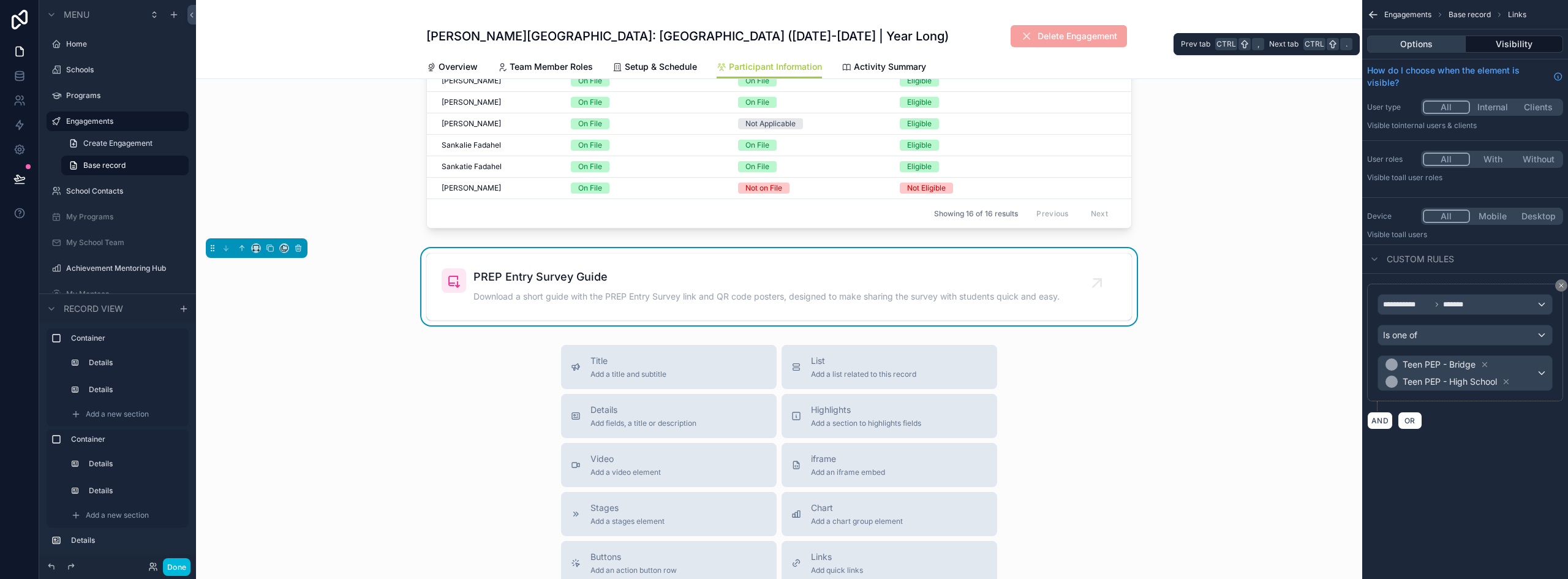
click at [1454, 44] on button "Options" at bounding box center [1416, 44] width 98 height 17
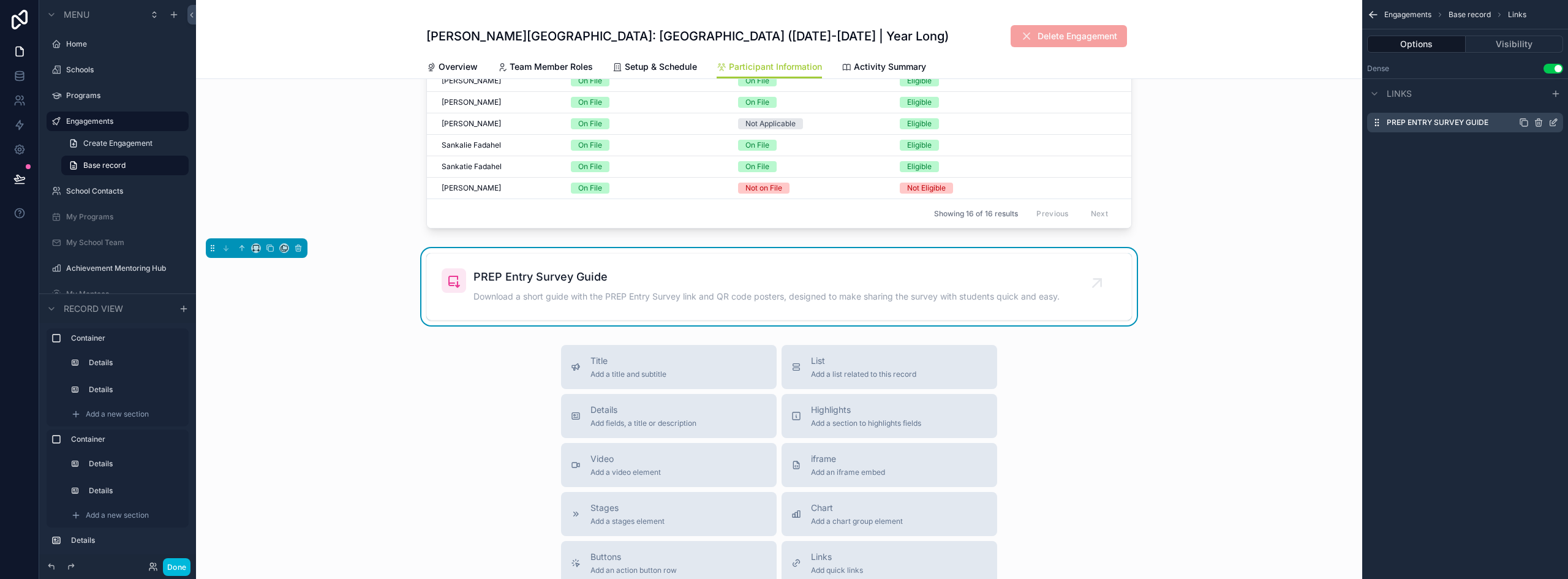
click at [1553, 121] on icon "scrollable content" at bounding box center [1555, 121] width 5 height 5
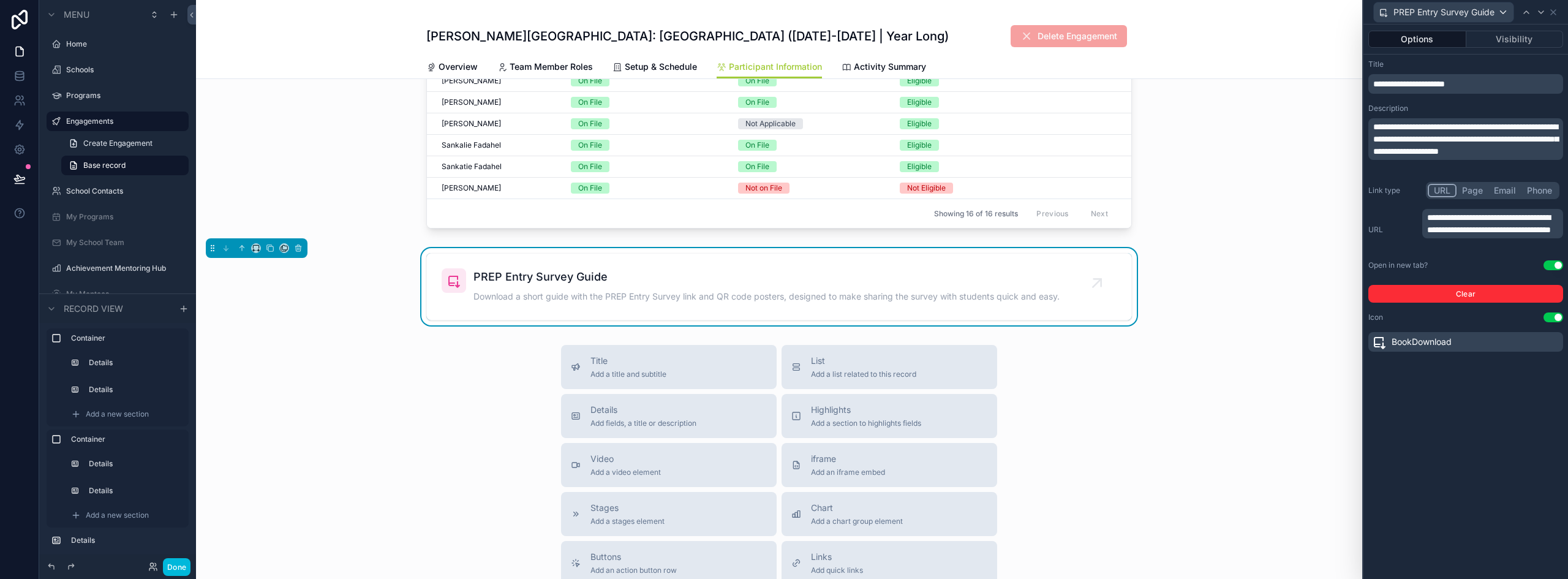
click at [1553, 267] on button "Use setting" at bounding box center [1553, 265] width 19 height 10
click at [1497, 295] on button "Clear" at bounding box center [1466, 294] width 195 height 18
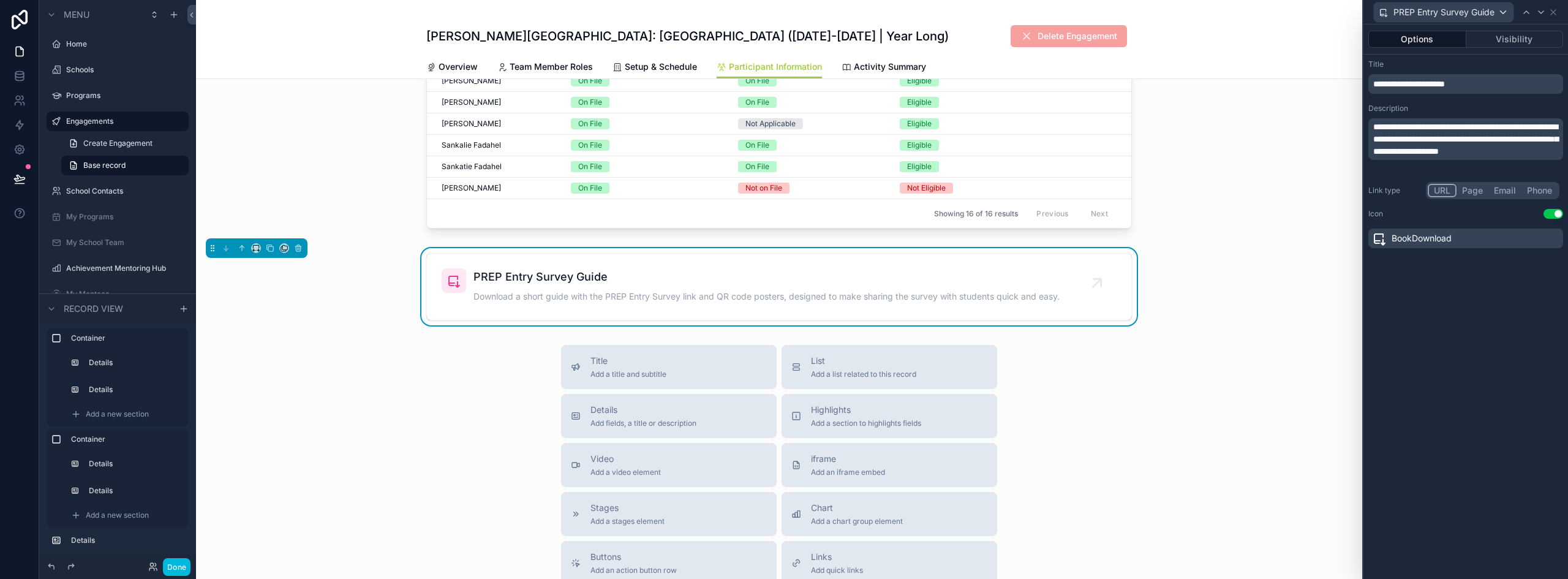
click at [1443, 189] on button "URL" at bounding box center [1442, 190] width 29 height 13
drag, startPoint x: 1464, startPoint y: 189, endPoint x: 1441, endPoint y: 182, distance: 24.0
click at [1465, 189] on button "Page" at bounding box center [1472, 190] width 32 height 13
click at [1440, 193] on button "URL" at bounding box center [1442, 190] width 29 height 13
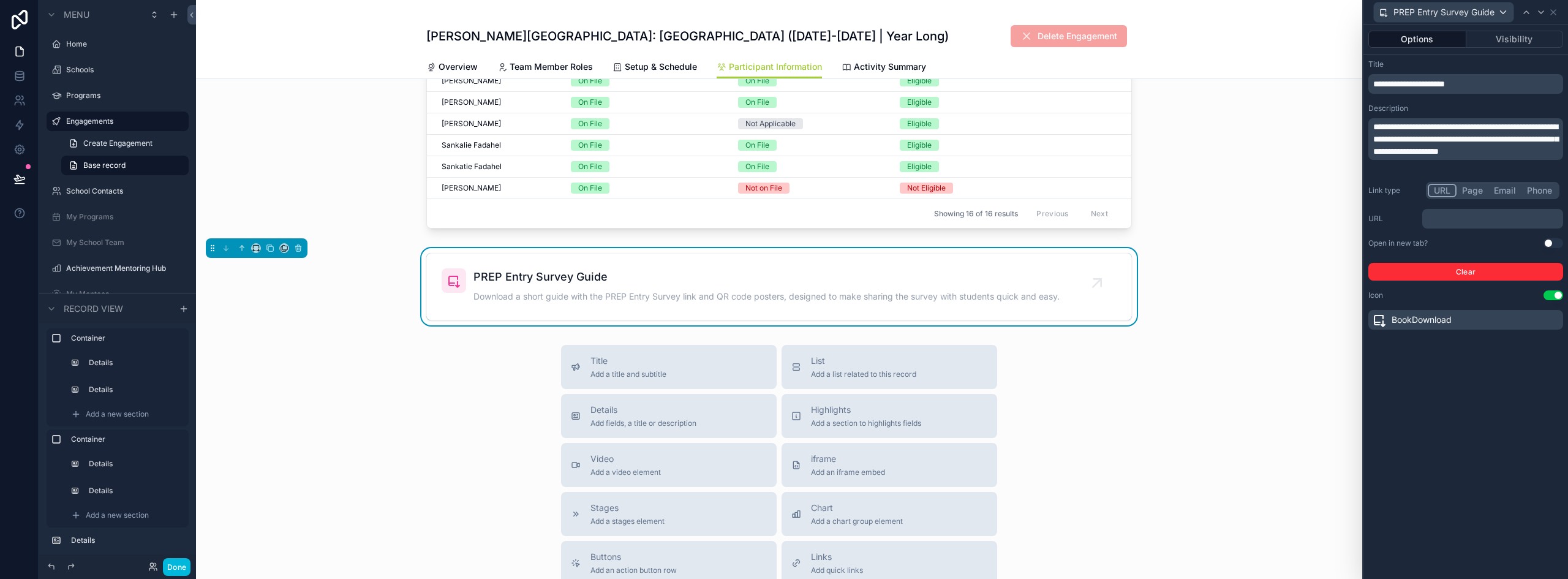
click at [1481, 216] on p "﻿" at bounding box center [1493, 219] width 134 height 13
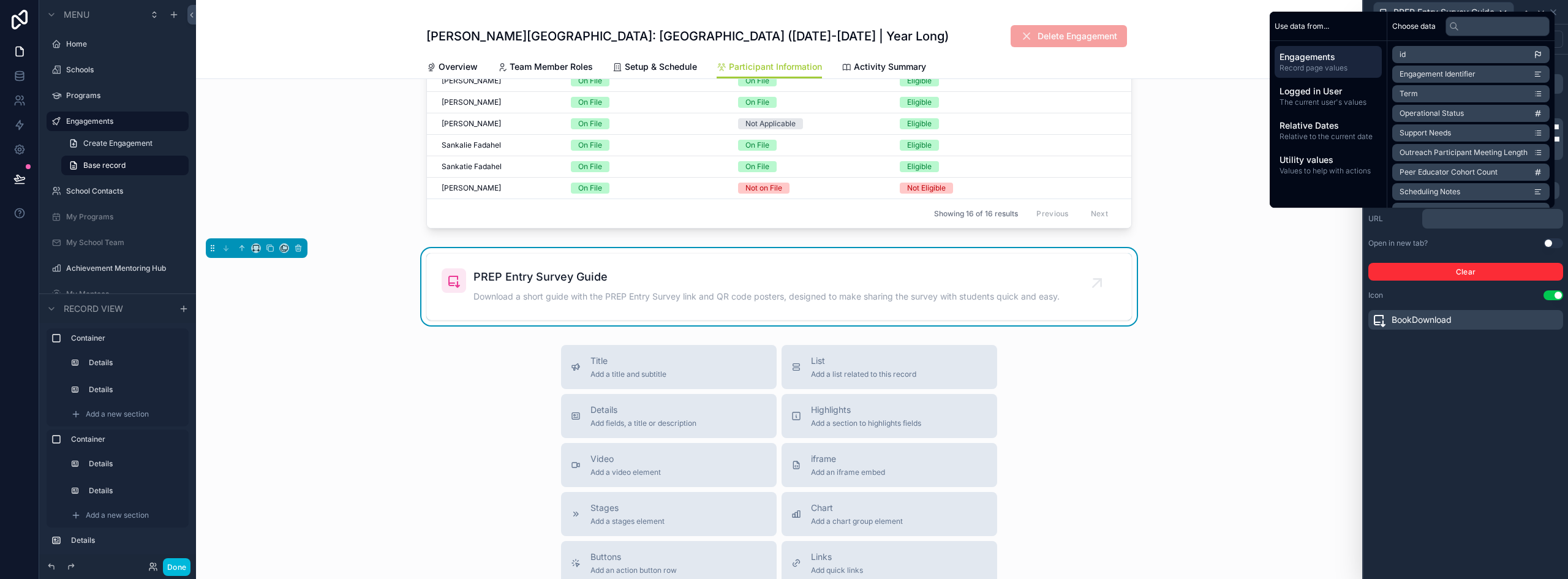
click at [1440, 222] on p "﻿" at bounding box center [1493, 219] width 134 height 13
click at [1435, 406] on div "**********" at bounding box center [1465, 301] width 204 height 555
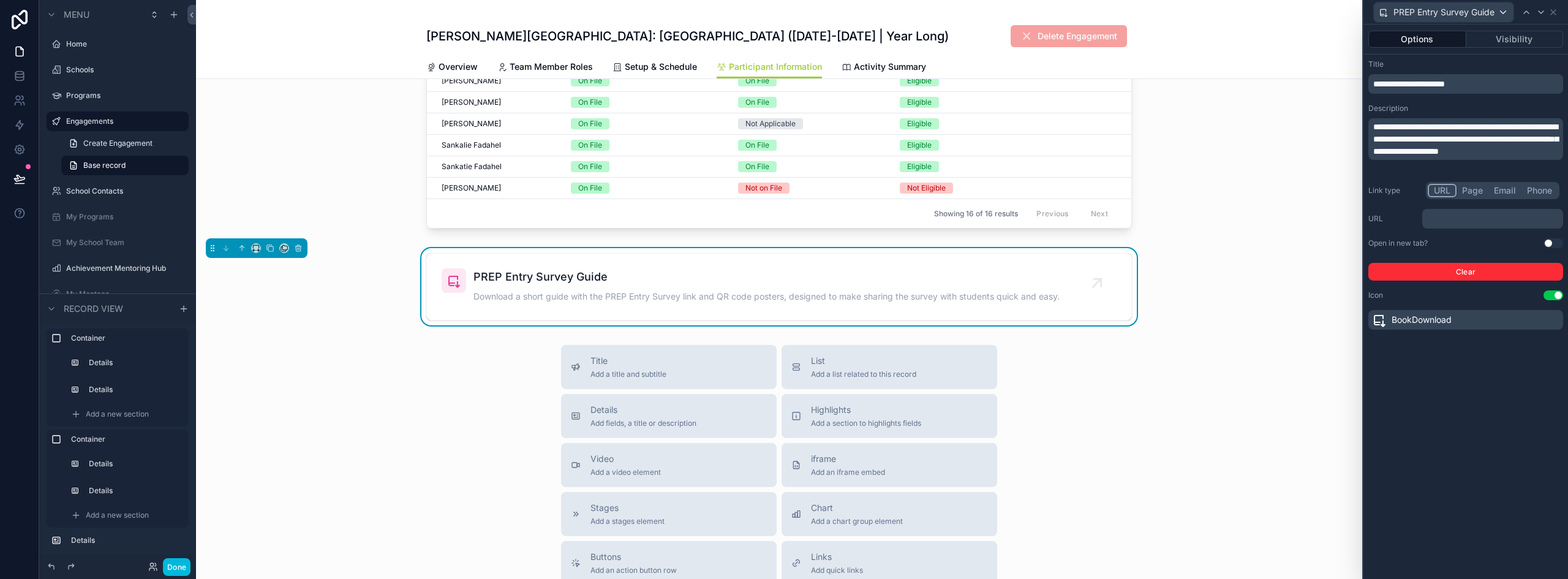
click at [1440, 219] on p "﻿" at bounding box center [1493, 219] width 134 height 13
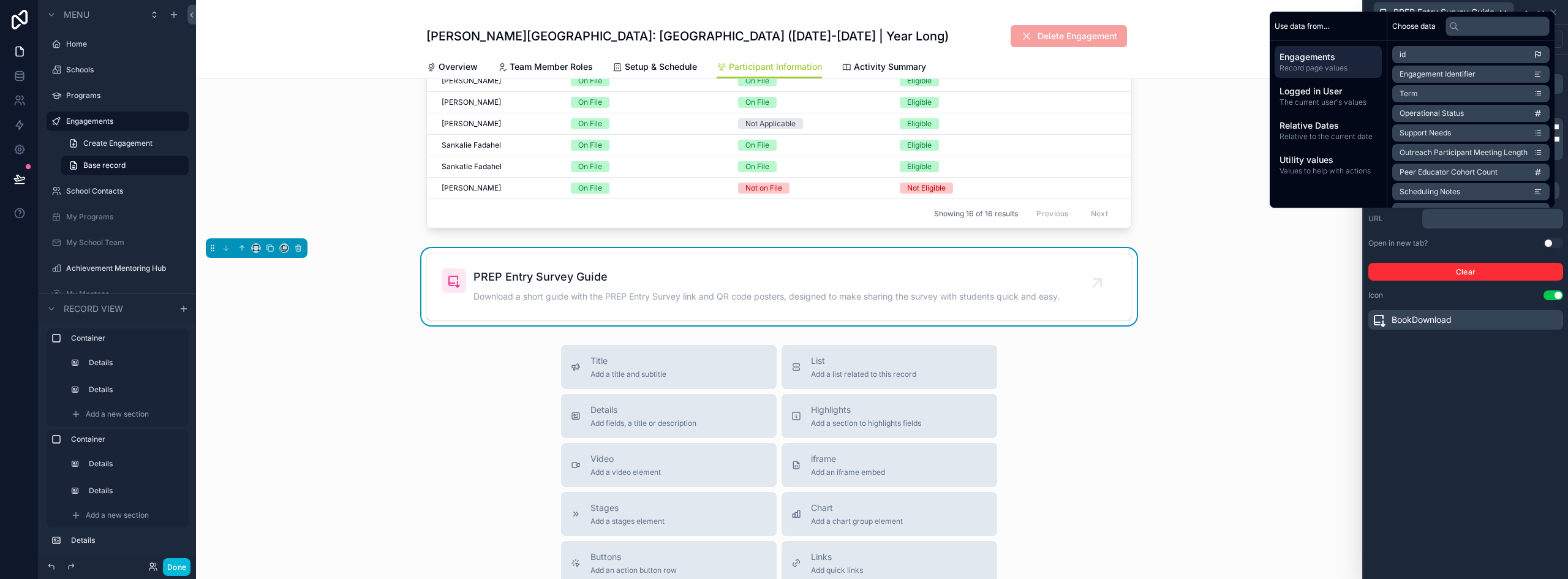
scroll to position [0, 0]
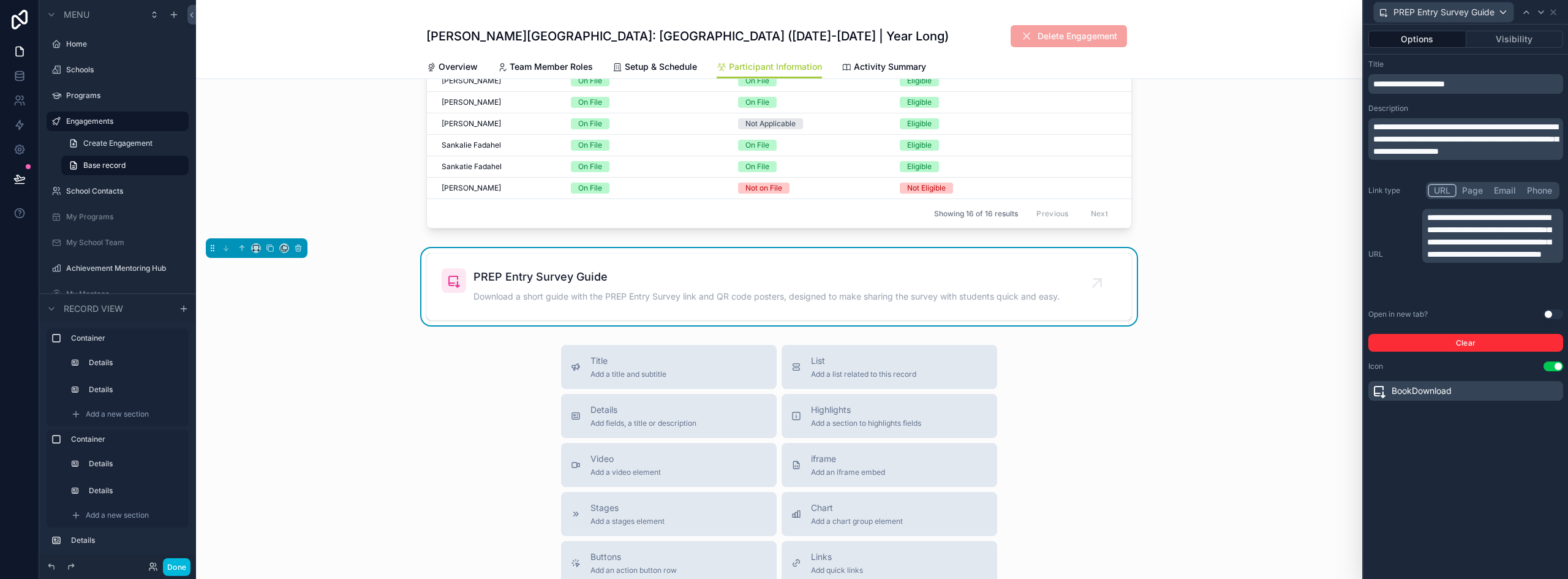
click at [1401, 285] on div "**********" at bounding box center [1466, 254] width 195 height 91
click at [177, 572] on button "Done" at bounding box center [177, 566] width 28 height 18
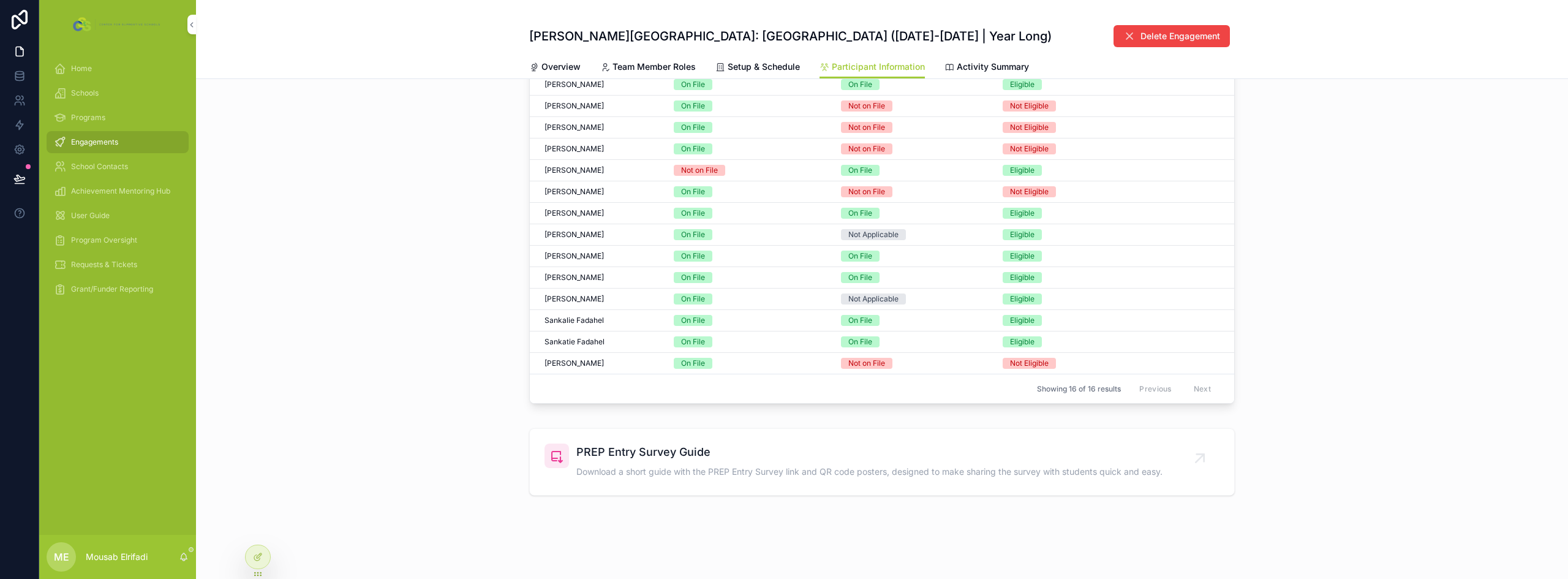
scroll to position [487, 0]
click at [388, 359] on div "Peer Educator Forms & Survey Eligibility This table lists each Peer Educator co…" at bounding box center [882, 180] width 1372 height 465
click at [743, 465] on div "PREP Entry Survey Guide Download a short guide with the PREP Entry Survey link …" at bounding box center [869, 462] width 586 height 37
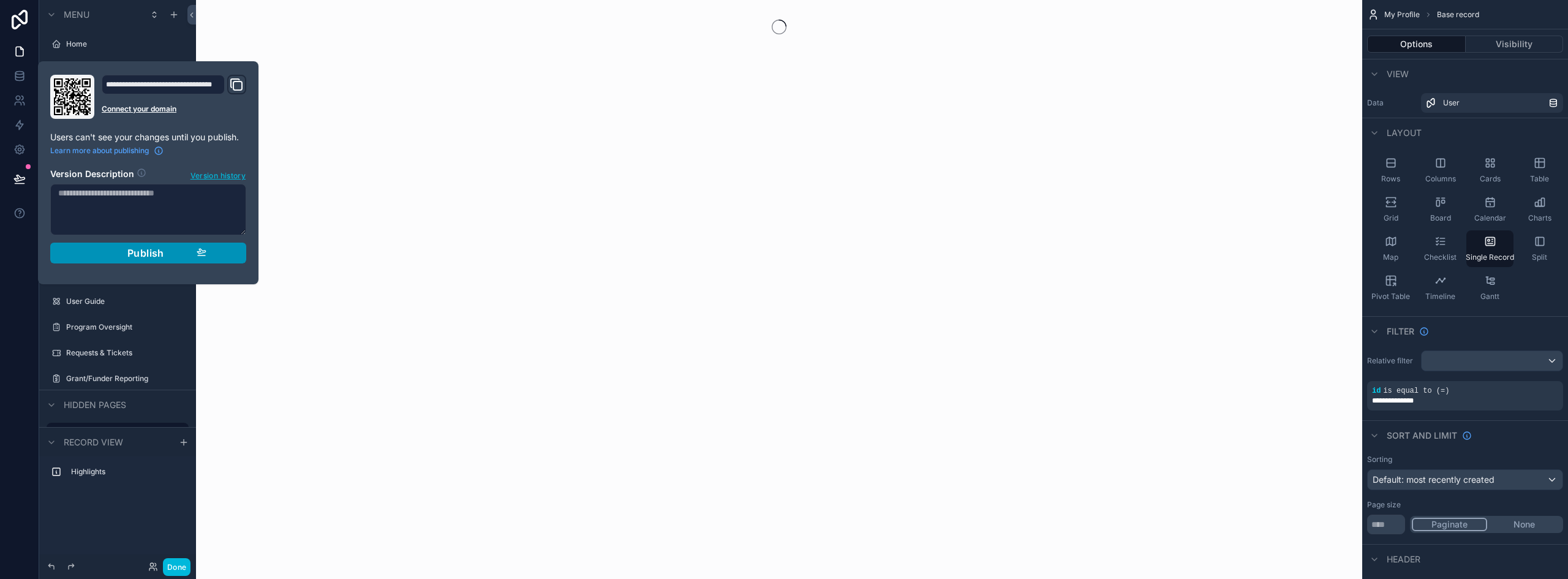
scroll to position [139, 0]
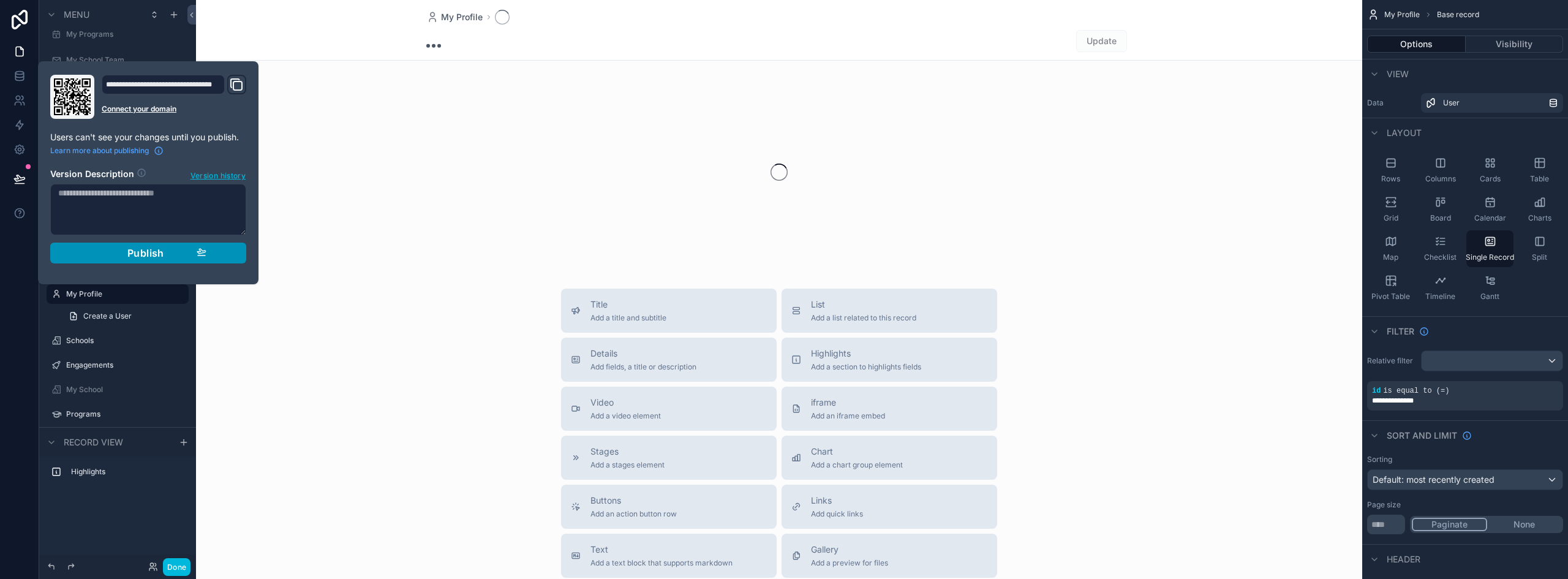
click at [130, 255] on span "Publish" at bounding box center [146, 252] width 37 height 13
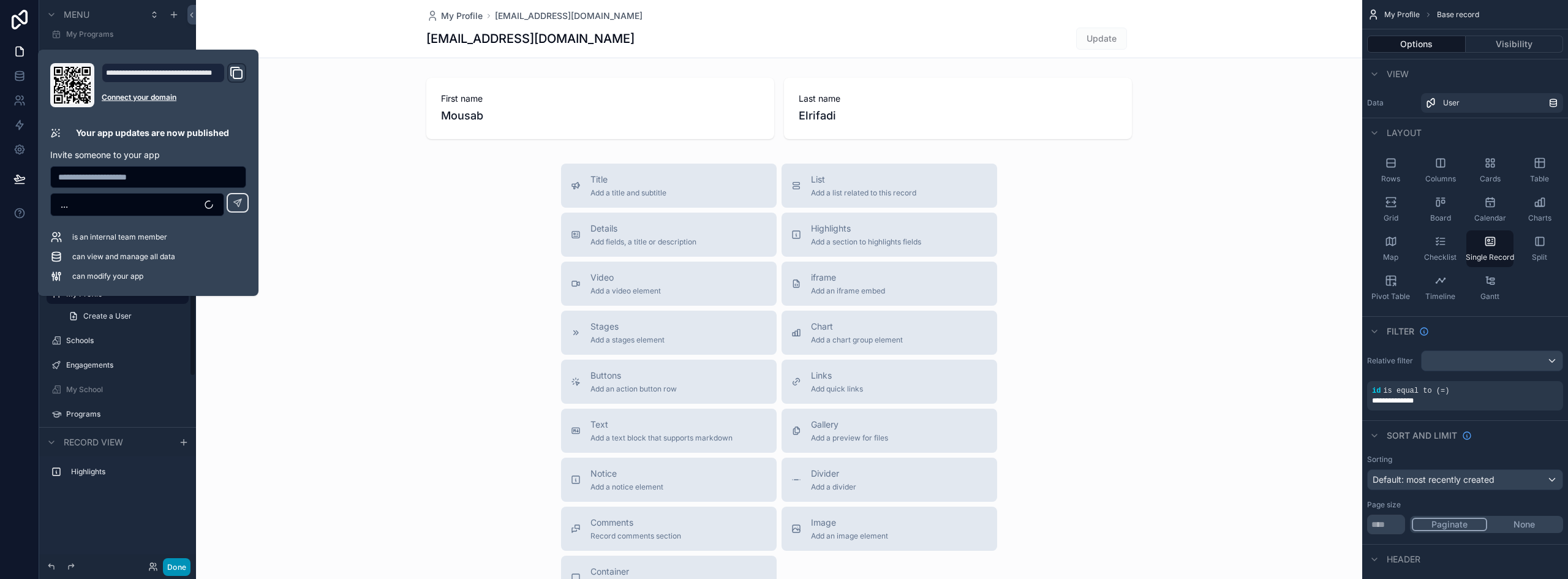
click at [183, 569] on button "Done" at bounding box center [177, 566] width 28 height 18
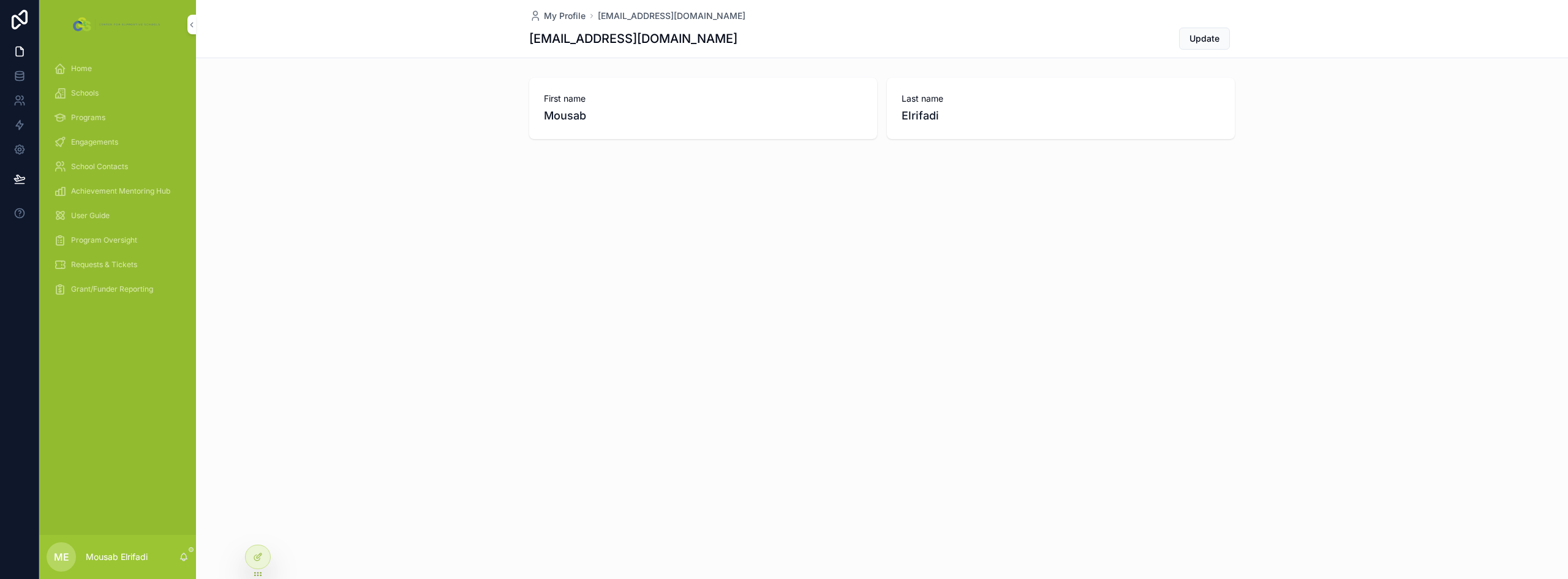
click at [93, 69] on div "Home" at bounding box center [117, 68] width 127 height 19
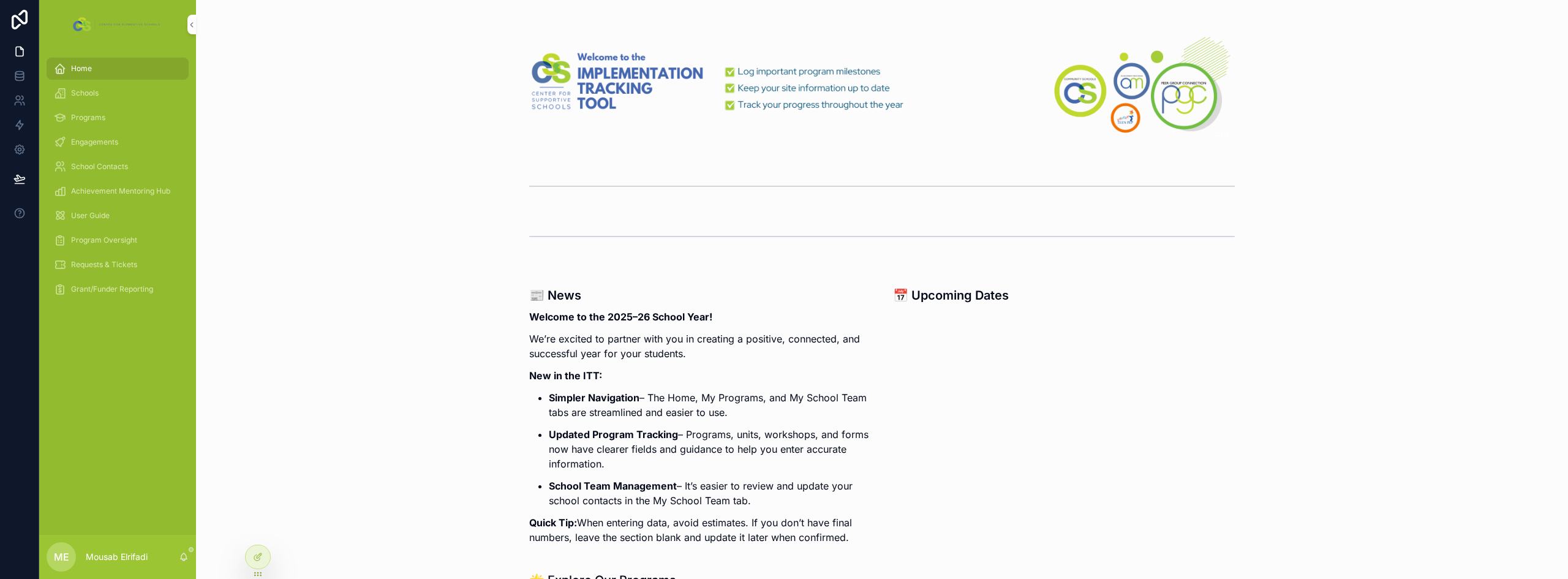
click at [82, 236] on span "Program Oversight" at bounding box center [103, 241] width 66 height 10
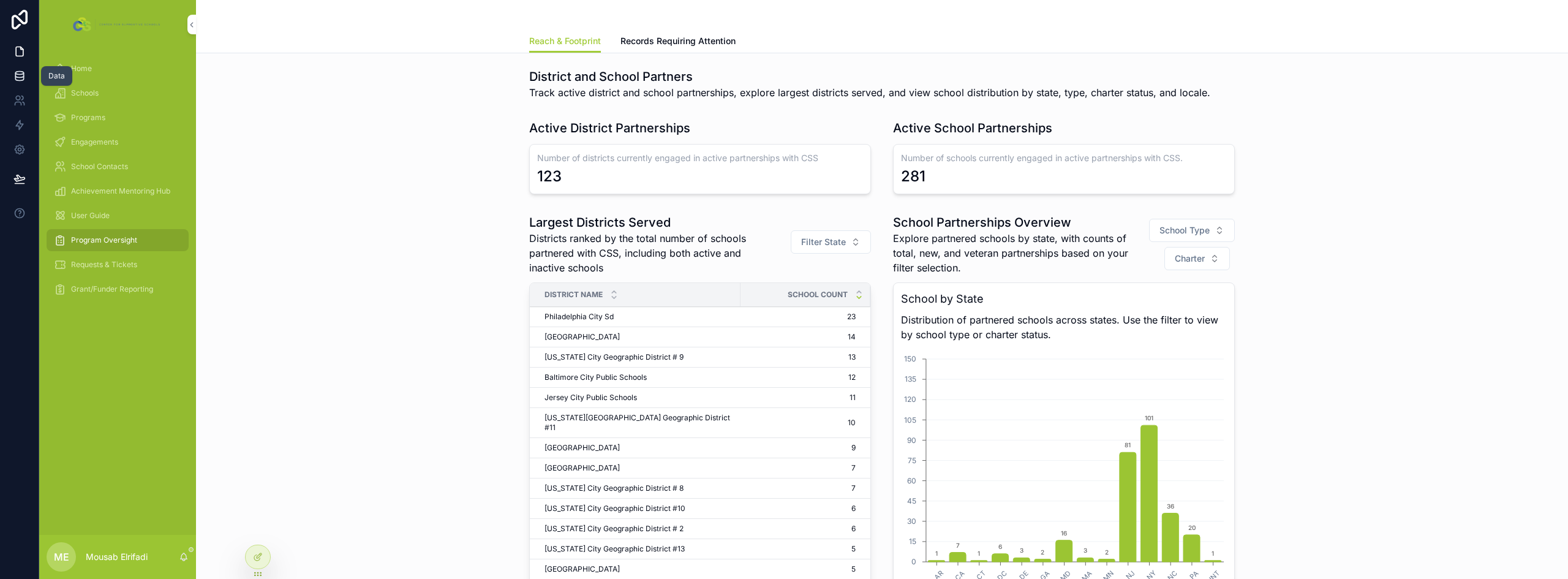
click at [16, 72] on icon at bounding box center [19, 73] width 8 height 3
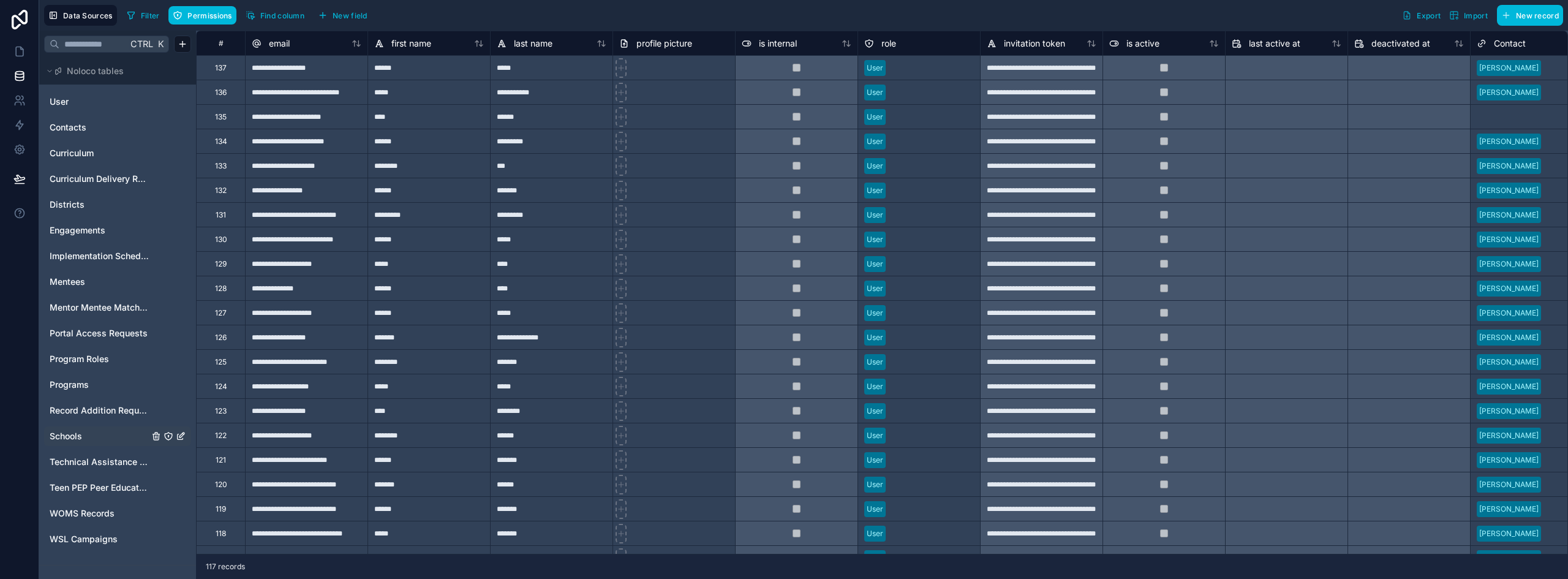
click at [79, 433] on span "Schools" at bounding box center [66, 436] width 33 height 13
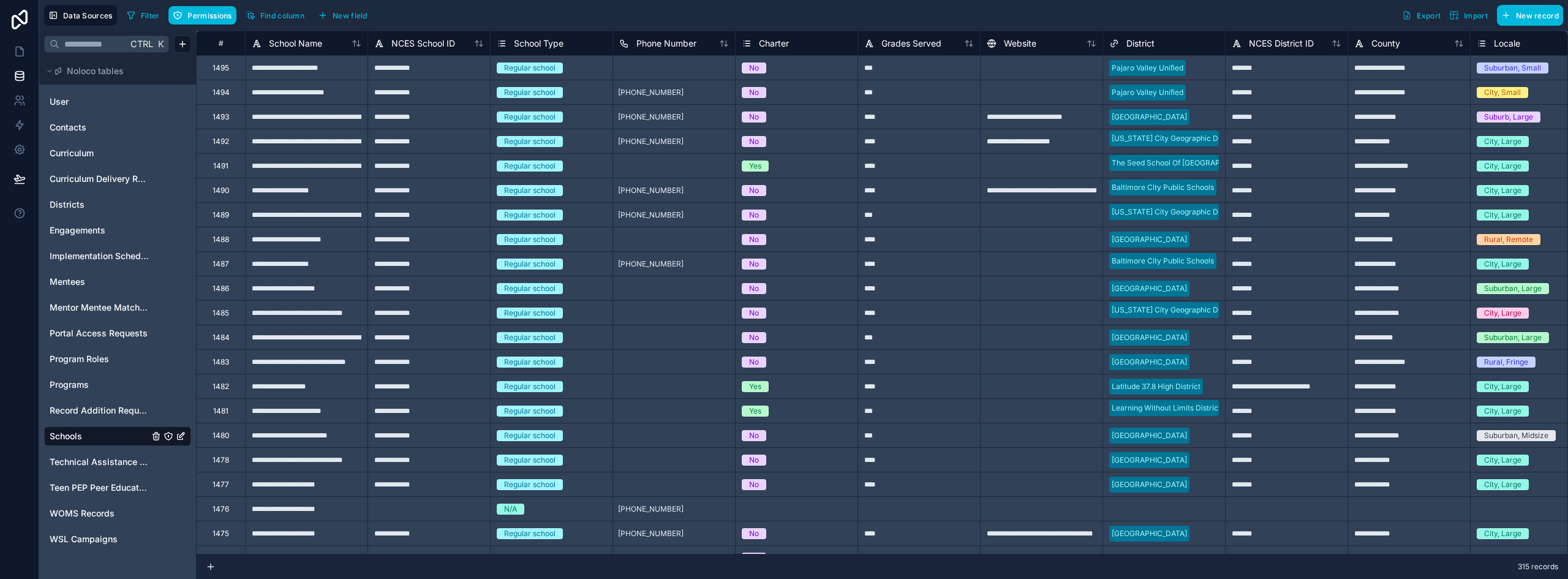
click at [356, 17] on span "New field" at bounding box center [350, 15] width 35 height 9
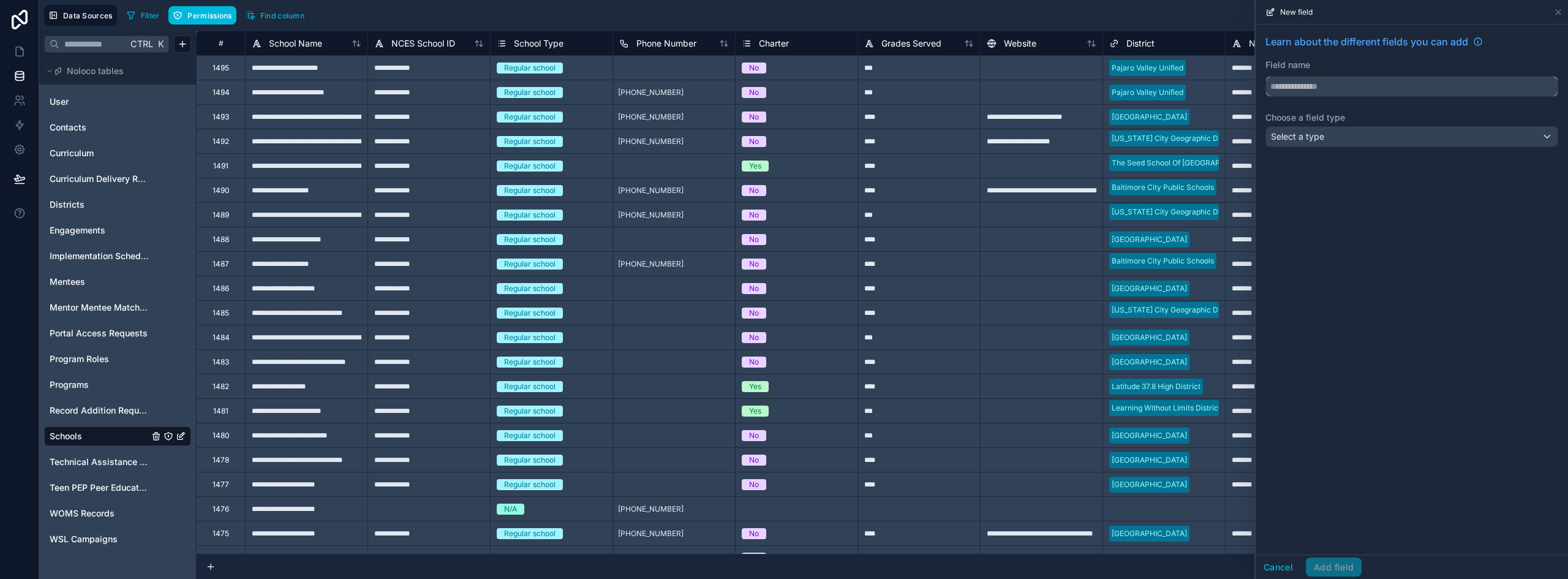
click at [1381, 82] on input "text" at bounding box center [1412, 86] width 292 height 19
click at [1265, 76] on button "**********" at bounding box center [1412, 86] width 293 height 21
type input "**********"
click at [1313, 134] on span "Select a type" at bounding box center [1297, 136] width 53 height 10
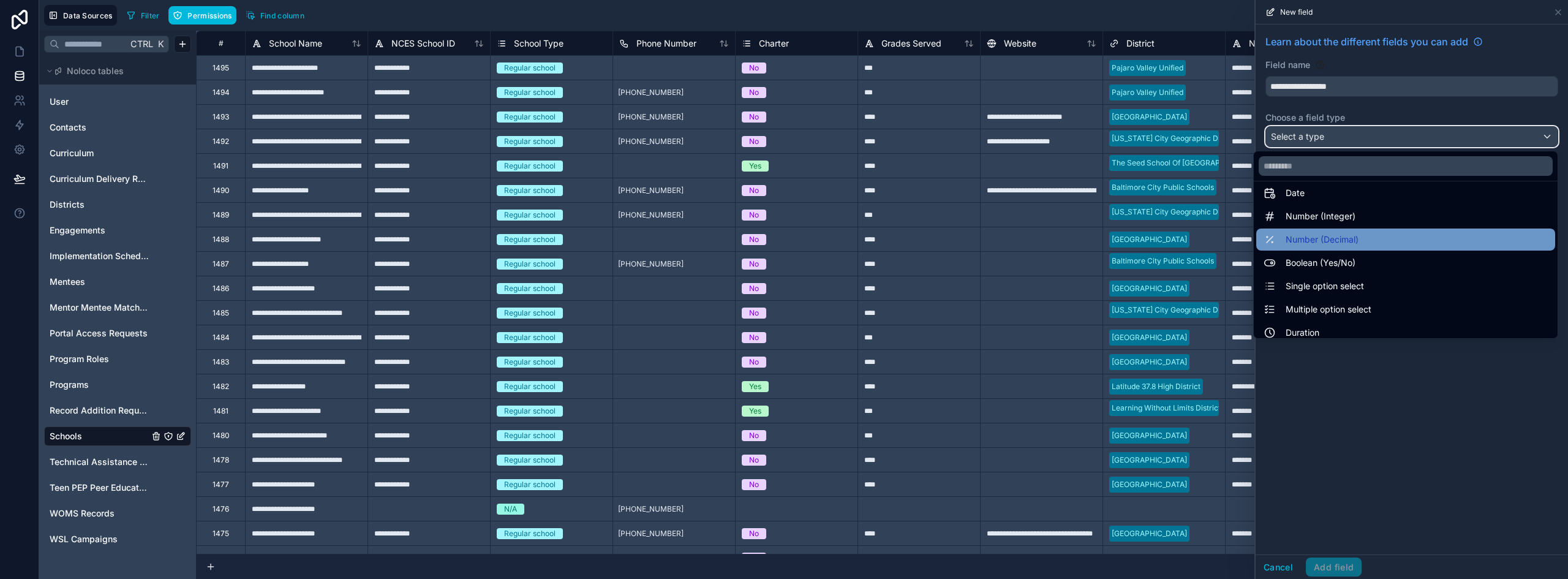
scroll to position [61, 0]
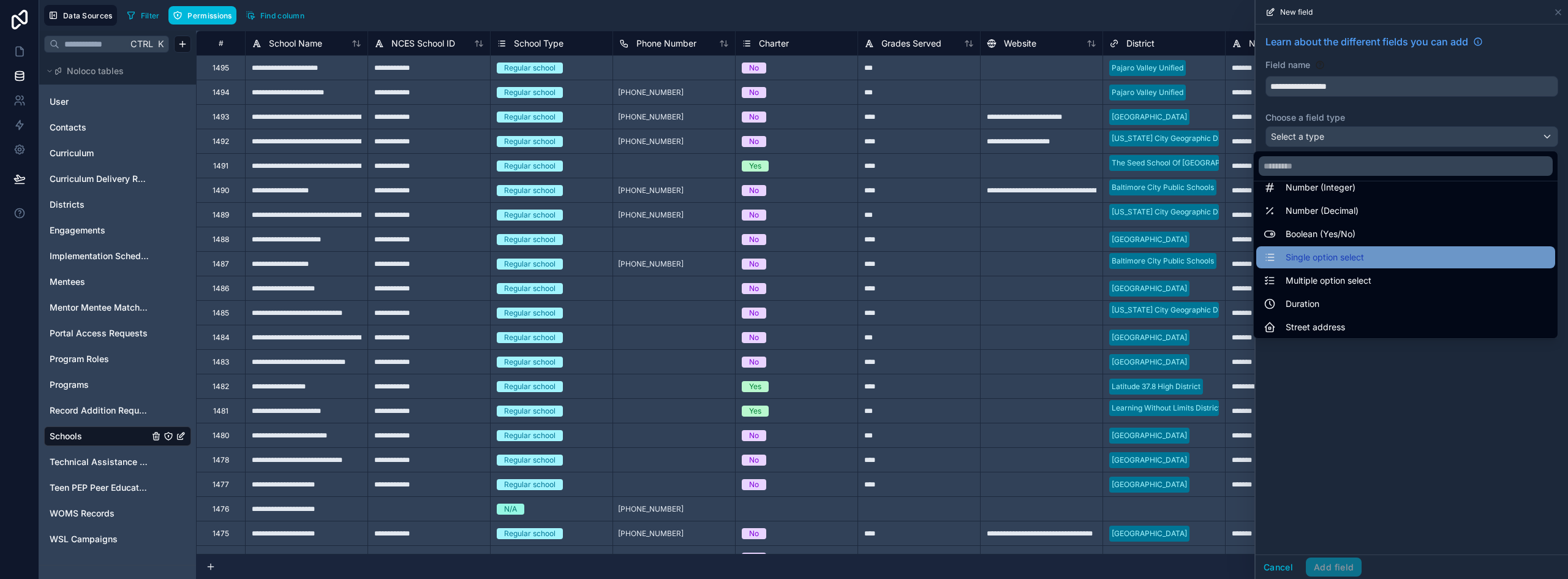
click at [1353, 263] on div "Single option select" at bounding box center [1406, 257] width 284 height 14
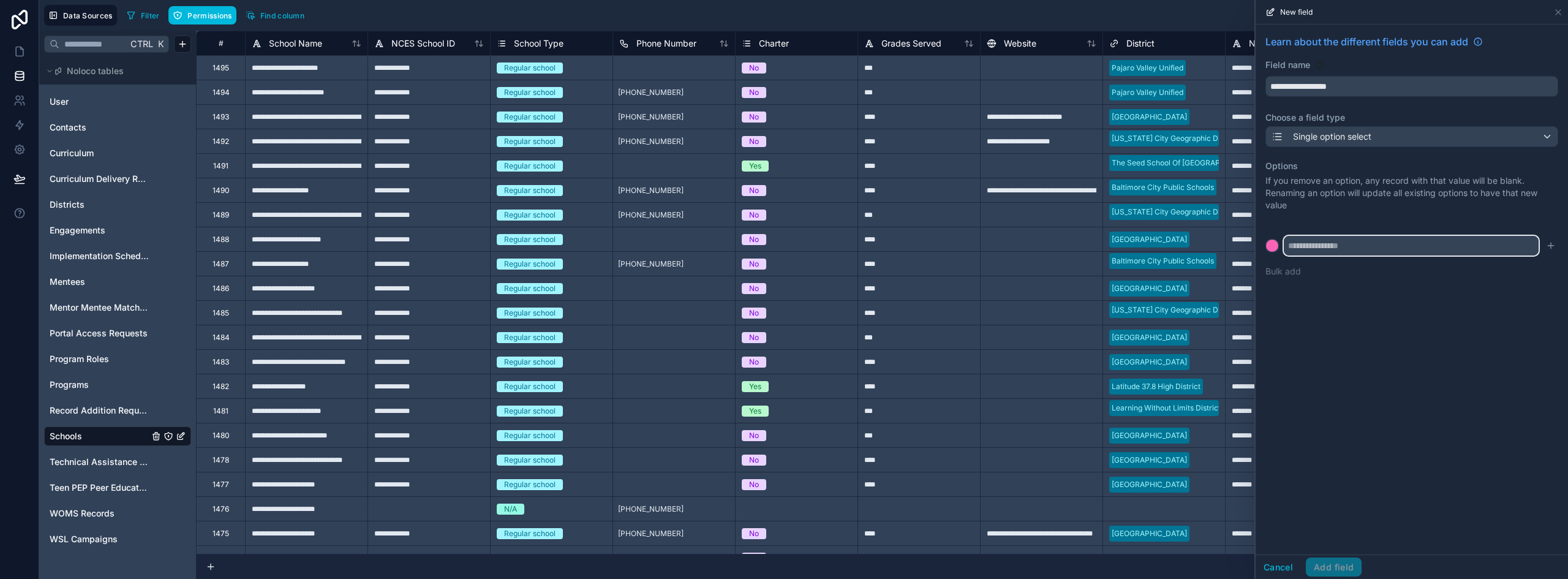
click at [1300, 246] on input "text" at bounding box center [1411, 245] width 255 height 19
type input "**********"
click at [1553, 243] on icon "submit" at bounding box center [1551, 246] width 10 height 10
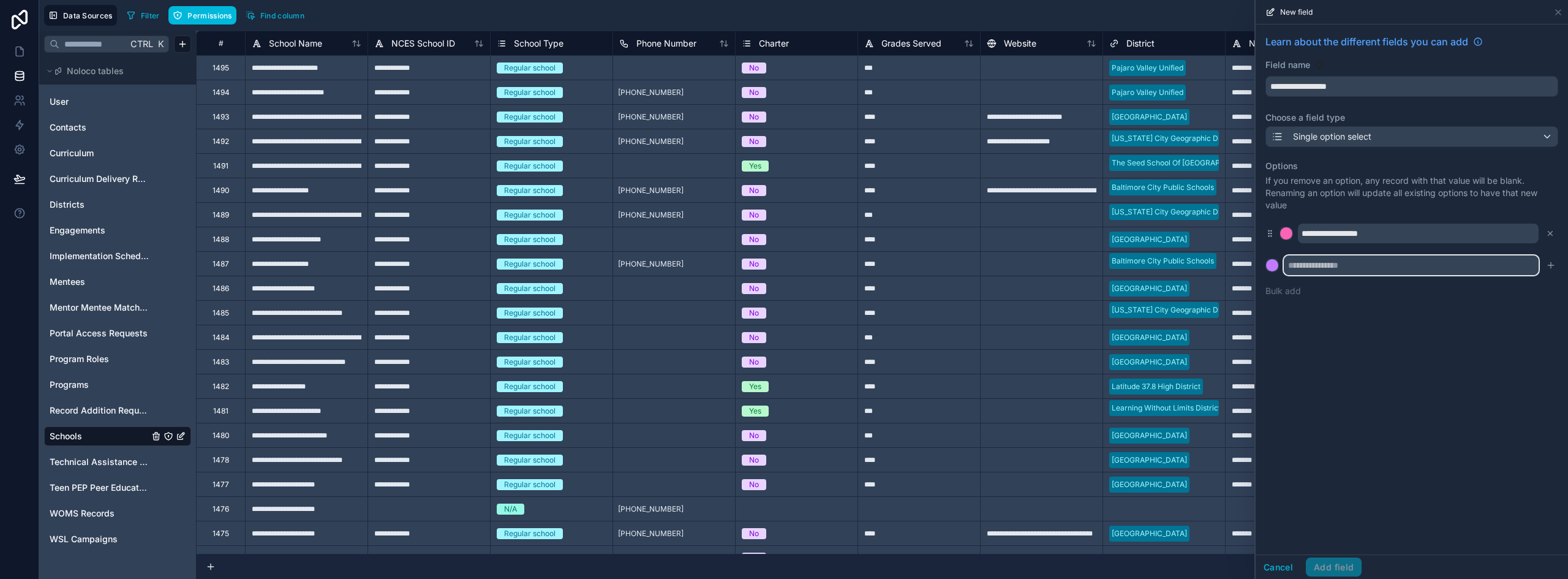
click at [1339, 274] on input "text" at bounding box center [1411, 265] width 255 height 19
type input "**********"
click at [1553, 264] on icon "submit" at bounding box center [1551, 265] width 10 height 10
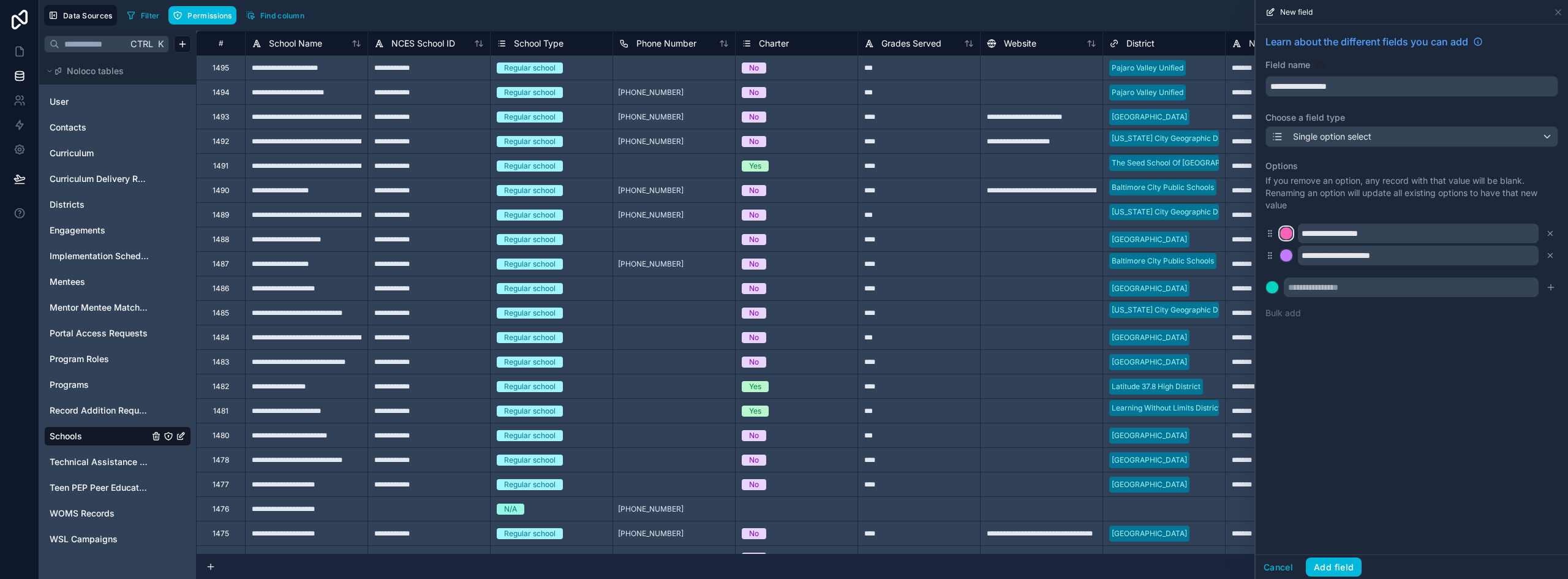
click at [1286, 233] on div at bounding box center [1286, 233] width 13 height 13
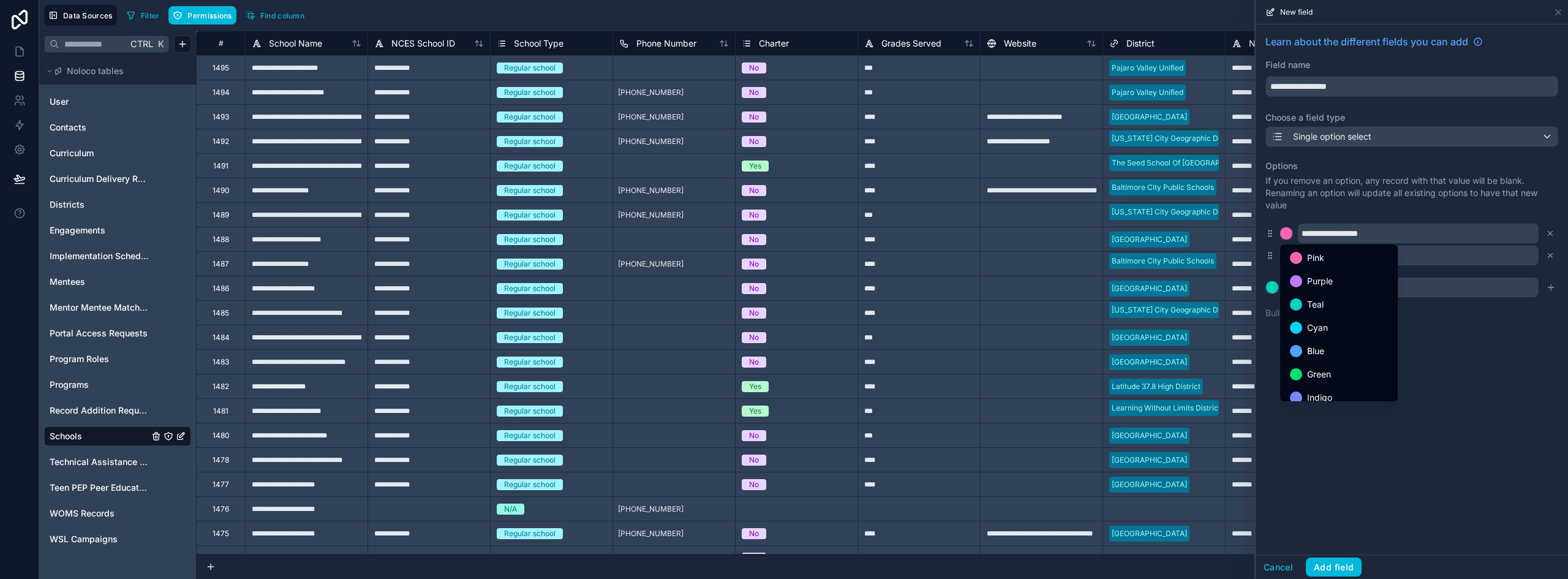
click at [1312, 379] on span "Green" at bounding box center [1319, 374] width 24 height 14
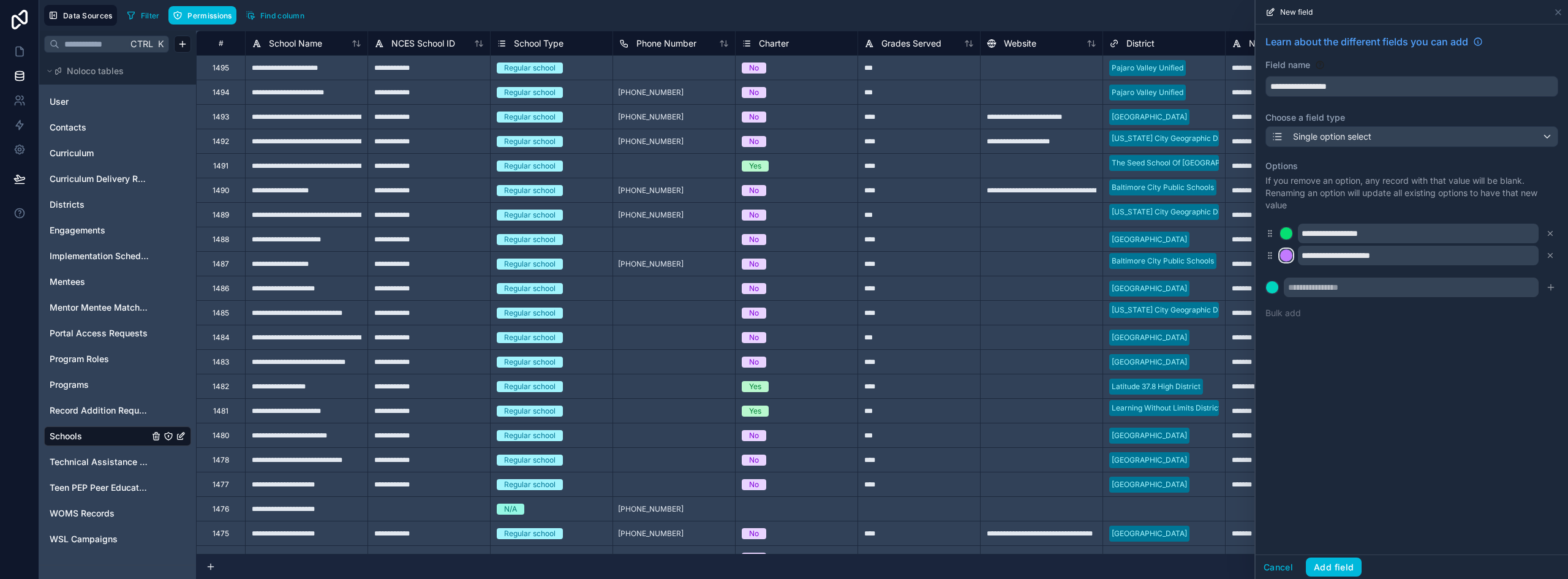
click at [1290, 253] on div at bounding box center [1286, 255] width 13 height 13
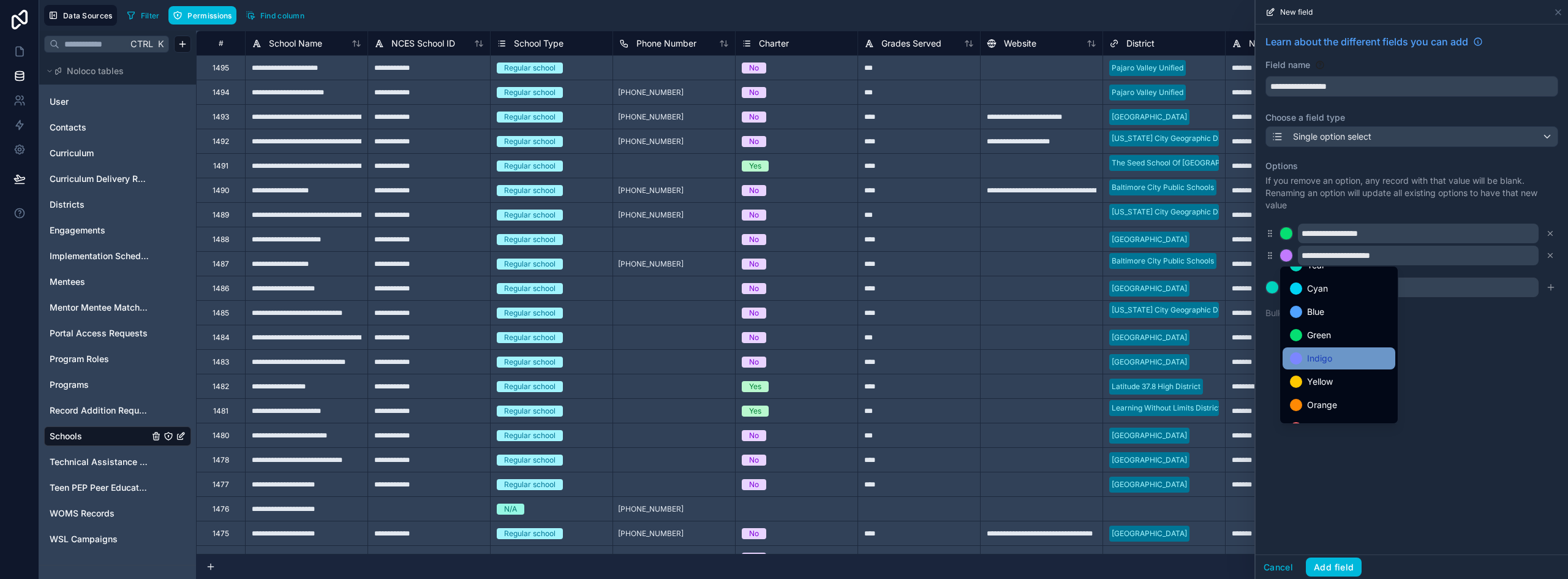
click at [1343, 358] on div "Indigo" at bounding box center [1338, 358] width 98 height 14
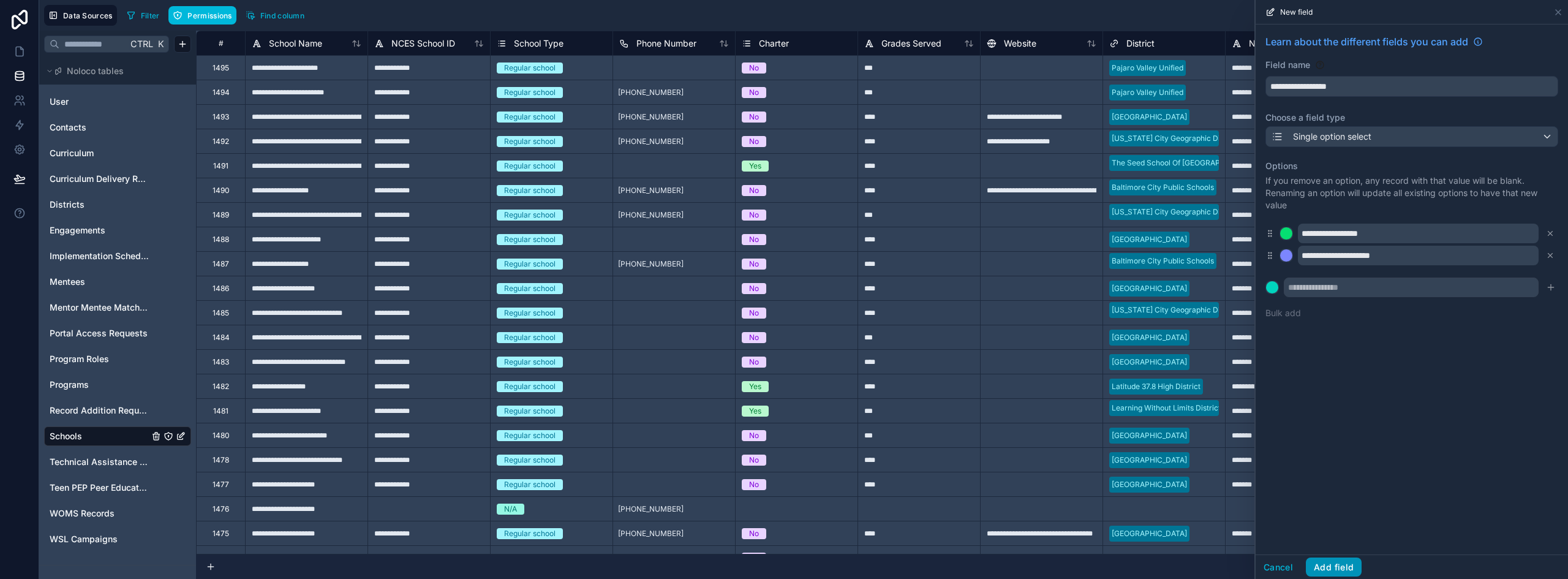
click at [1339, 560] on button "Add field" at bounding box center [1333, 567] width 56 height 19
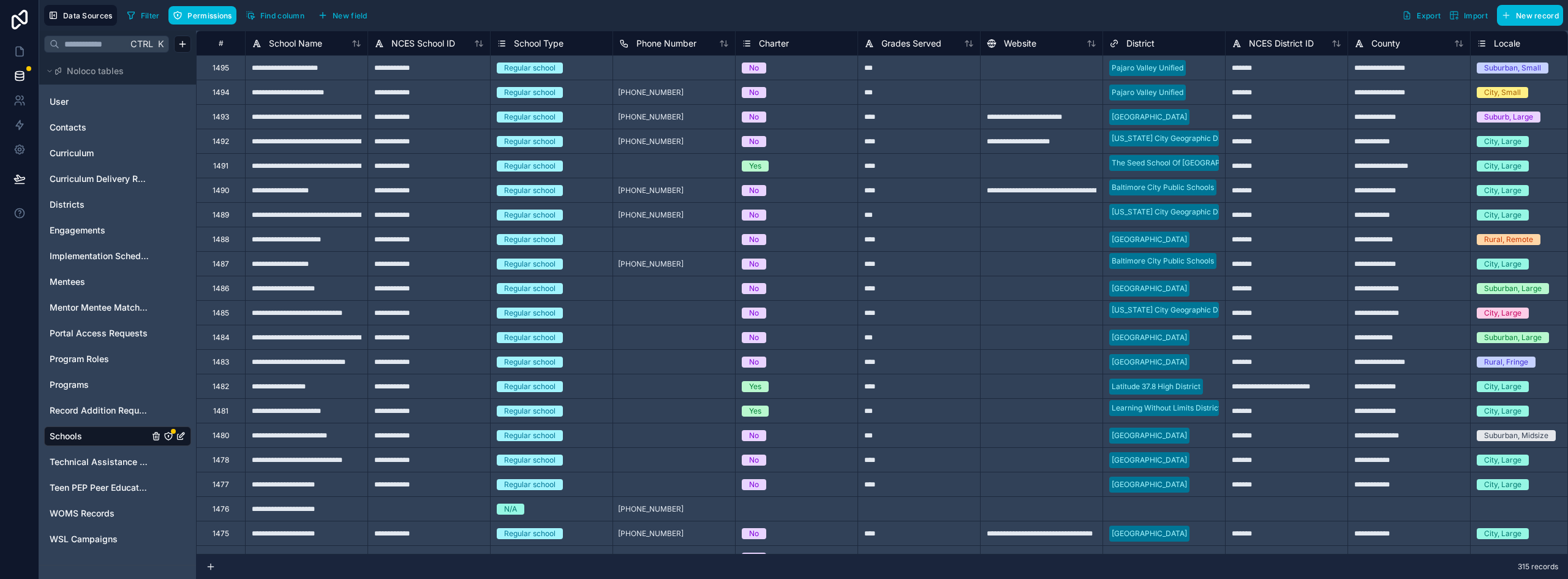
click at [167, 436] on icon "Schools" at bounding box center [167, 436] width 1 height 1
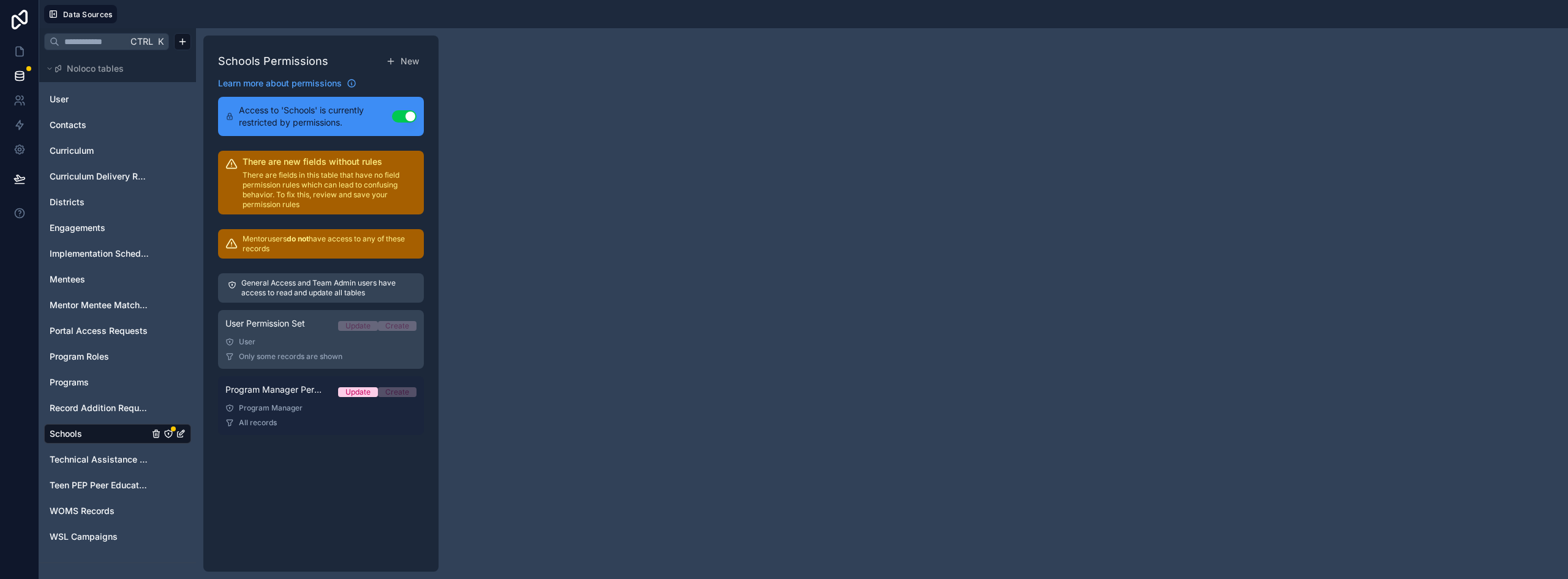
click at [285, 391] on span "Program Manager Permission Set" at bounding box center [277, 390] width 103 height 13
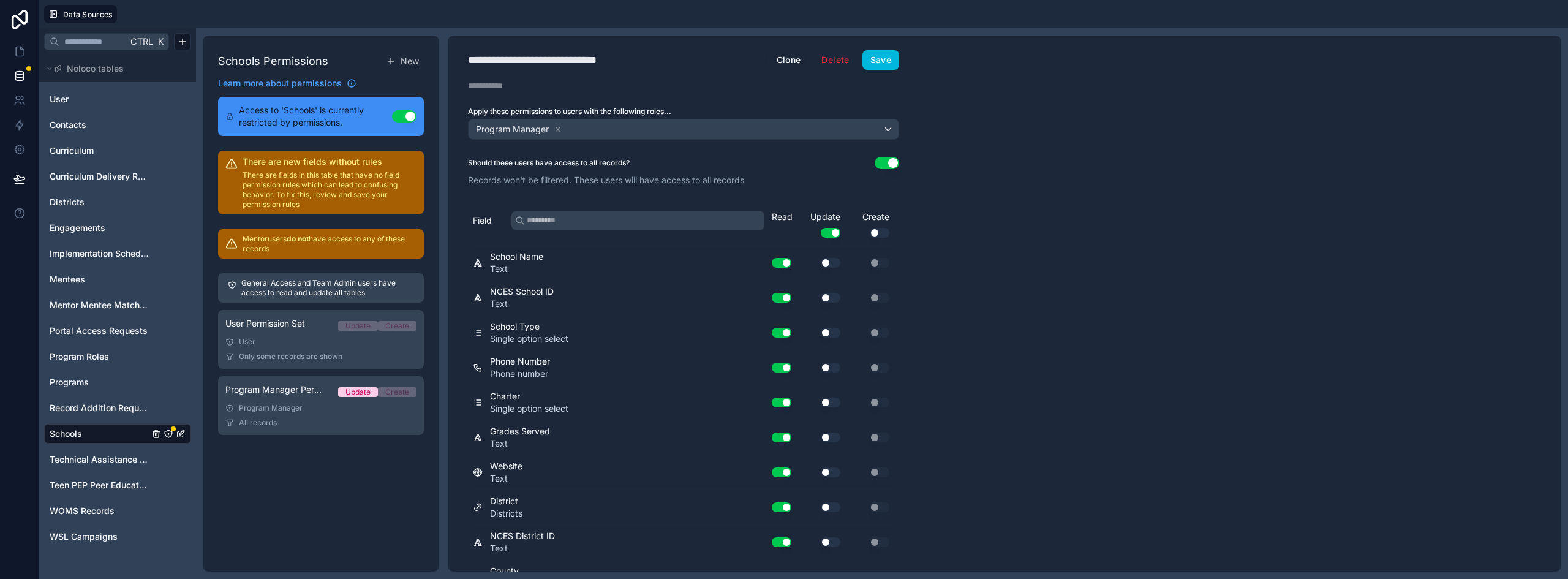
scroll to position [547, 0]
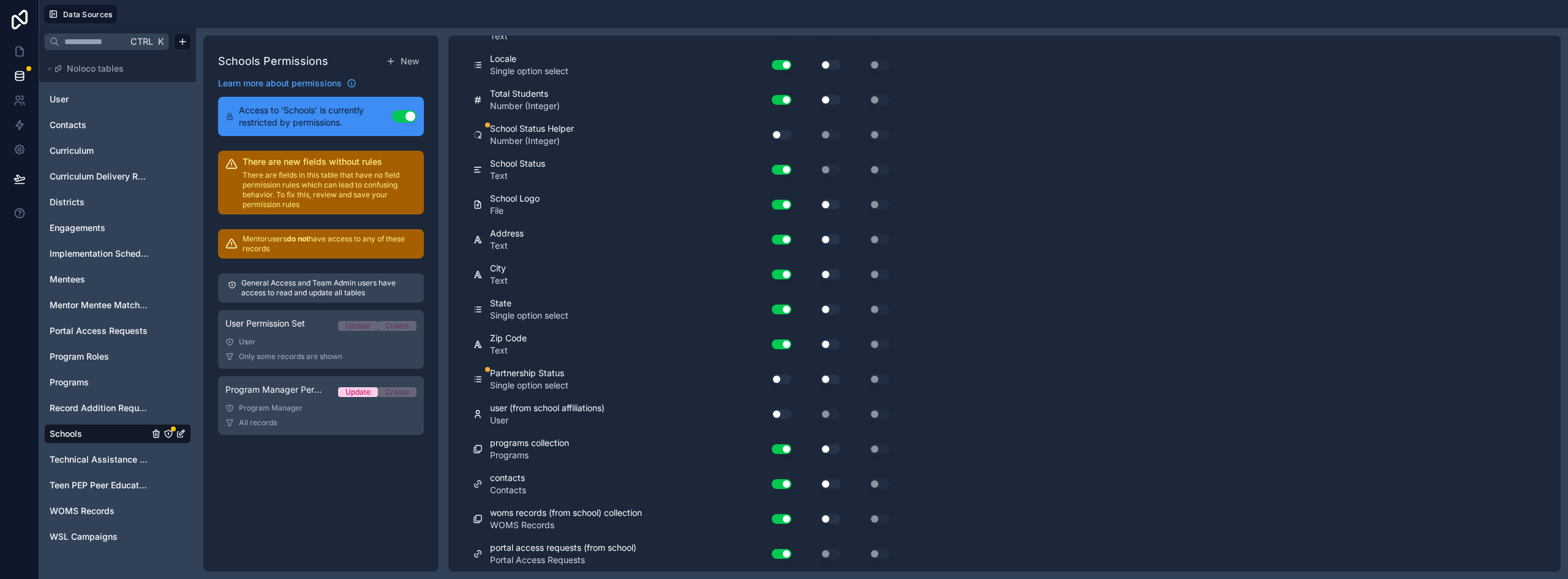
click at [782, 381] on button "Use setting" at bounding box center [781, 380] width 19 height 10
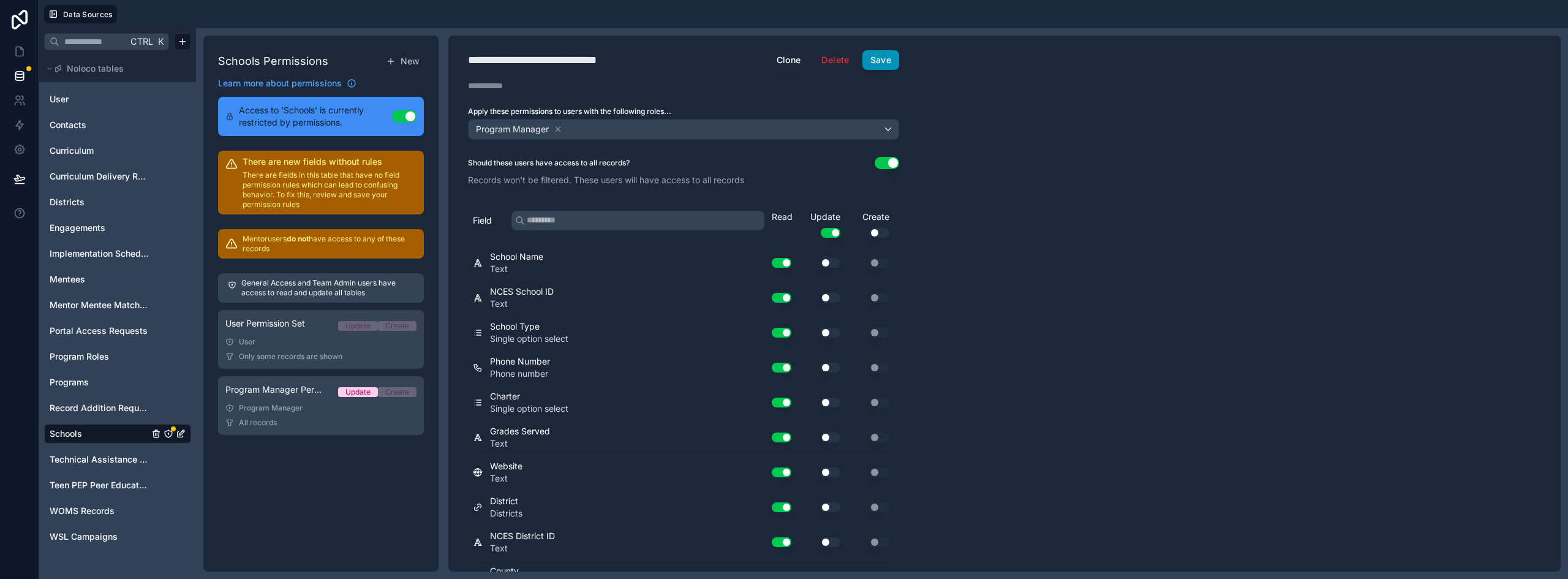
click at [882, 59] on button "Save" at bounding box center [881, 60] width 37 height 19
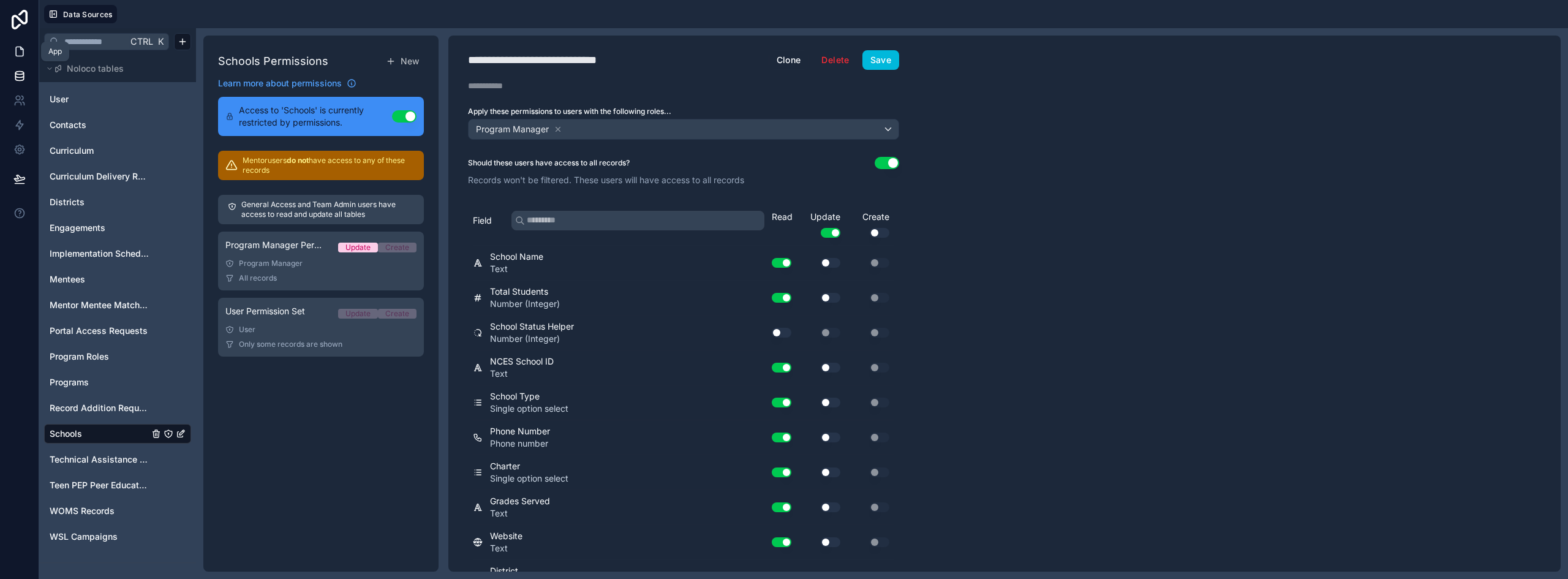
click at [24, 56] on icon at bounding box center [19, 51] width 8 height 9
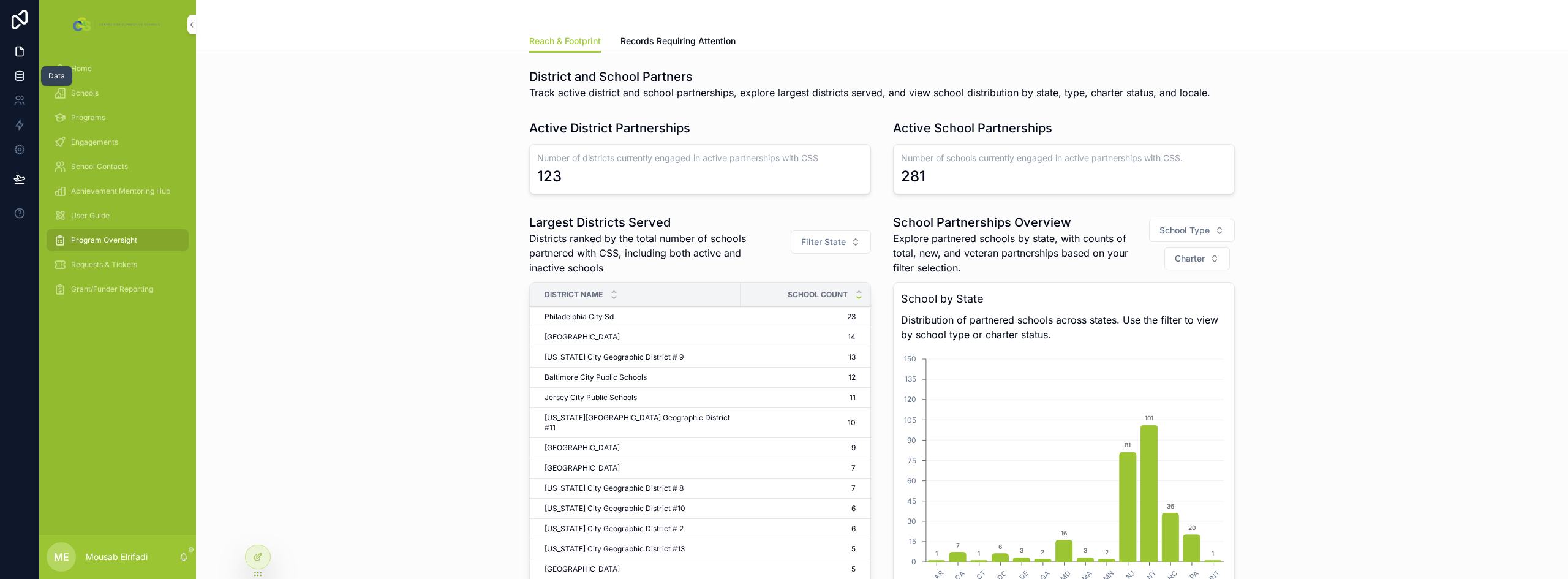
click at [21, 71] on icon at bounding box center [19, 76] width 13 height 13
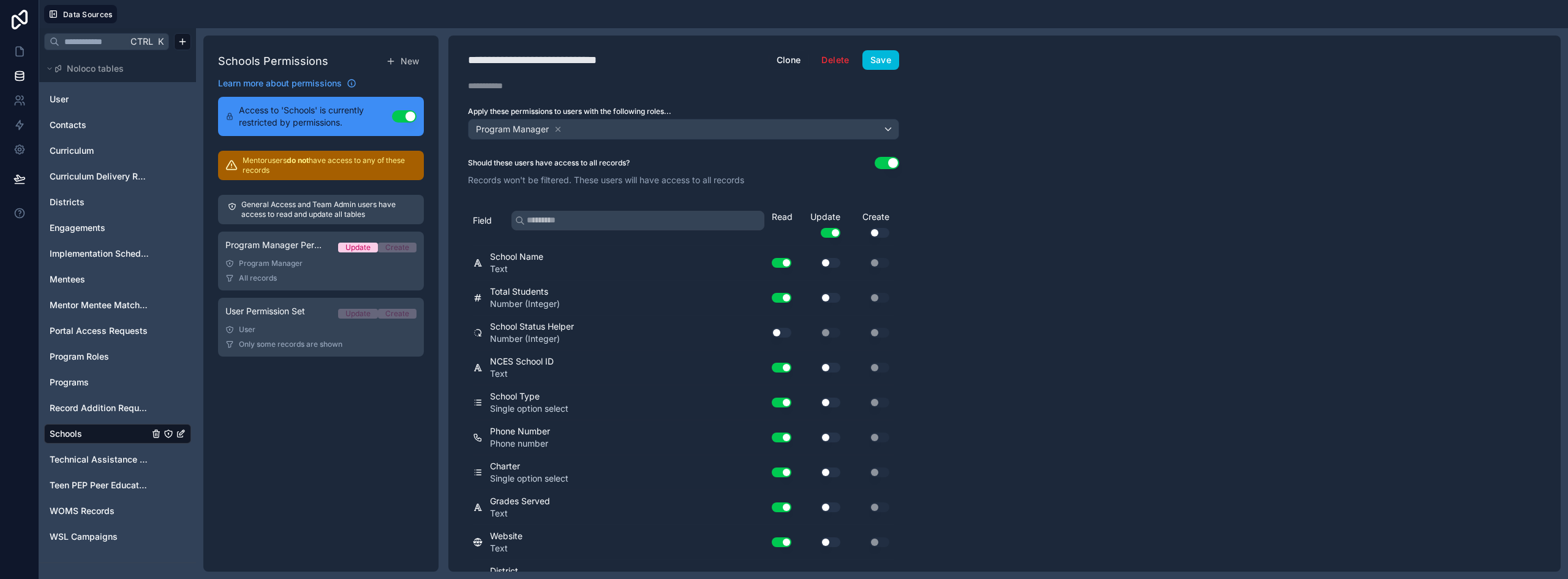
click at [103, 438] on link "Schools" at bounding box center [99, 433] width 99 height 13
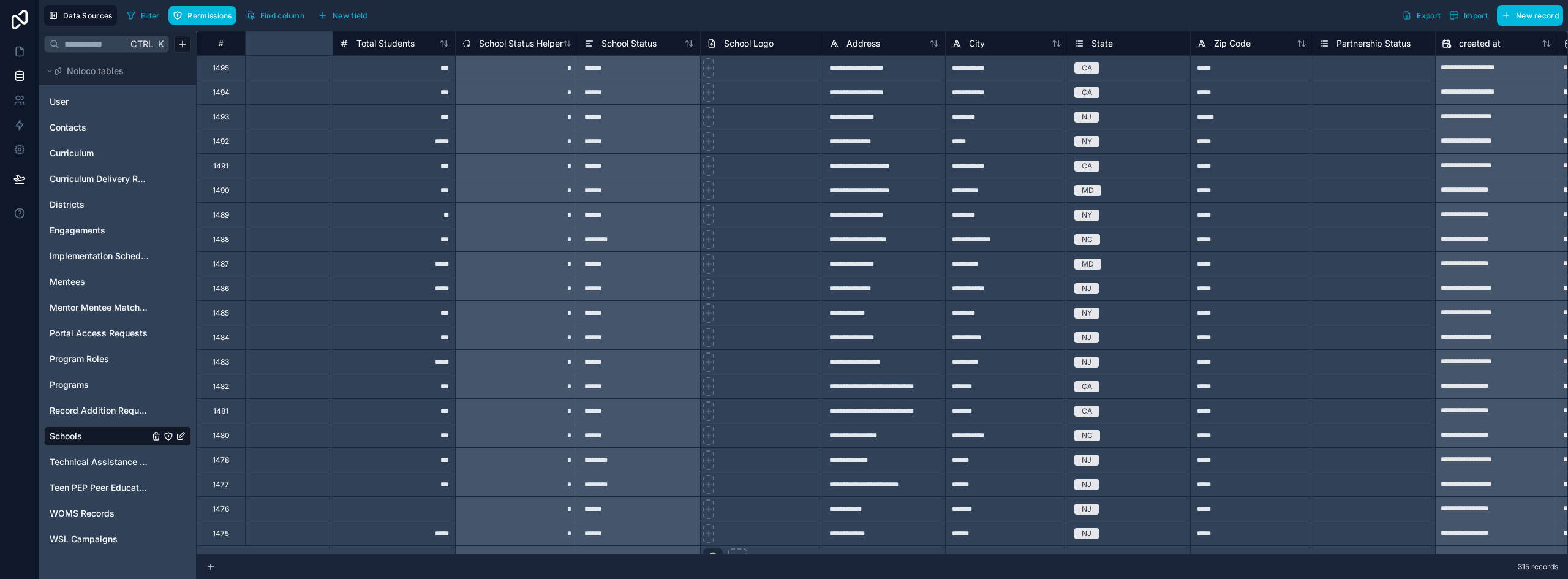
scroll to position [0, 1584]
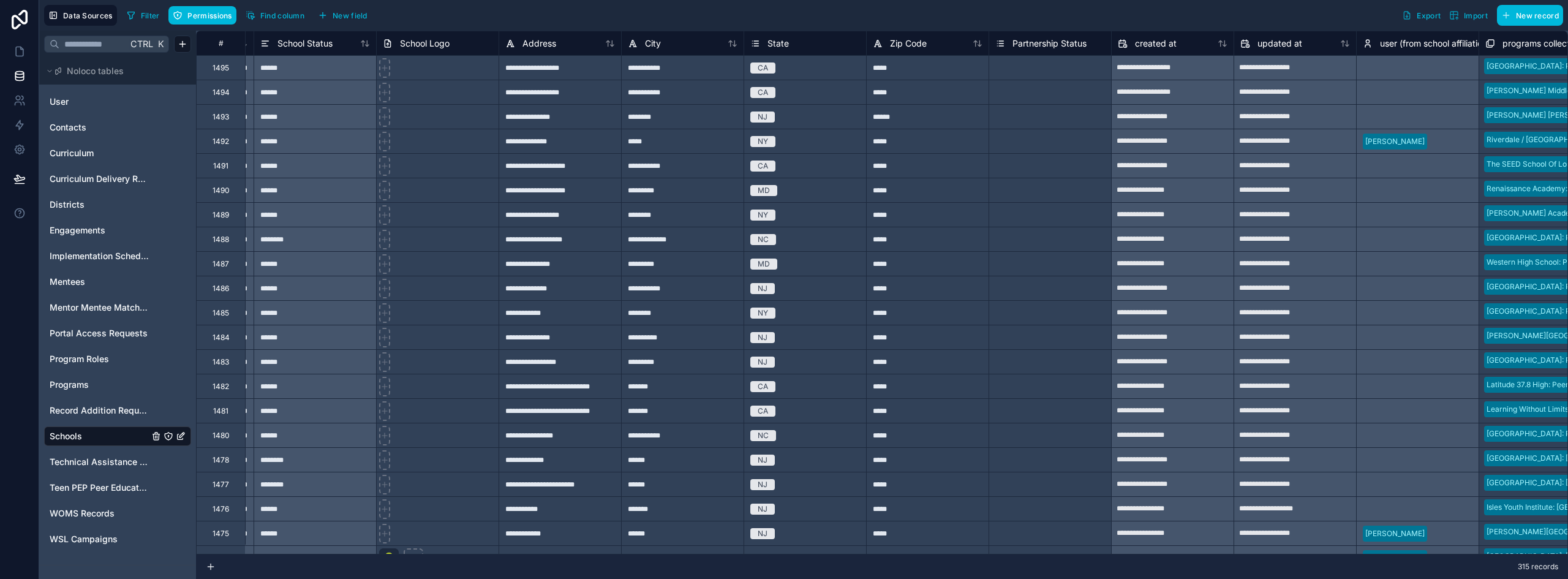
click at [1035, 68] on div "Select a Partnership Status" at bounding box center [1042, 68] width 94 height 10
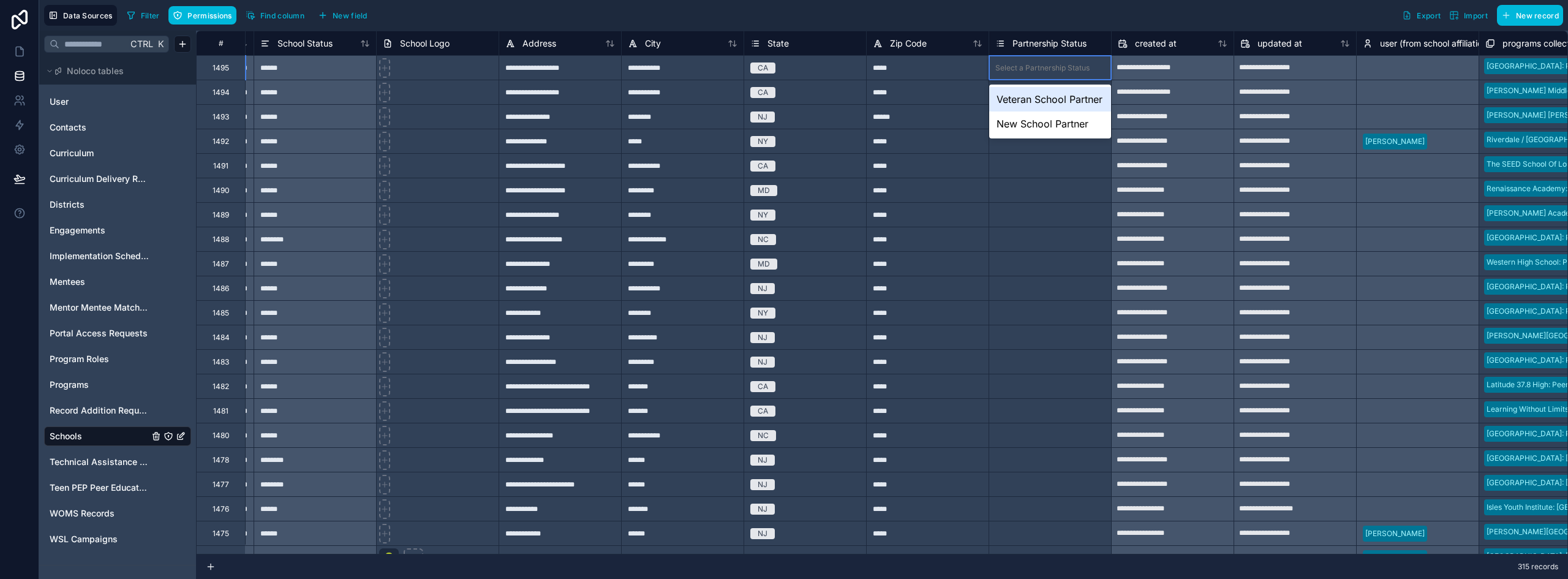
click at [1035, 68] on div "Select a Partnership Status" at bounding box center [1042, 68] width 94 height 10
click at [1040, 107] on div "Veteran School Partner" at bounding box center [1050, 98] width 122 height 24
click at [1055, 147] on div "Select a Partnership Status" at bounding box center [1050, 141] width 122 height 13
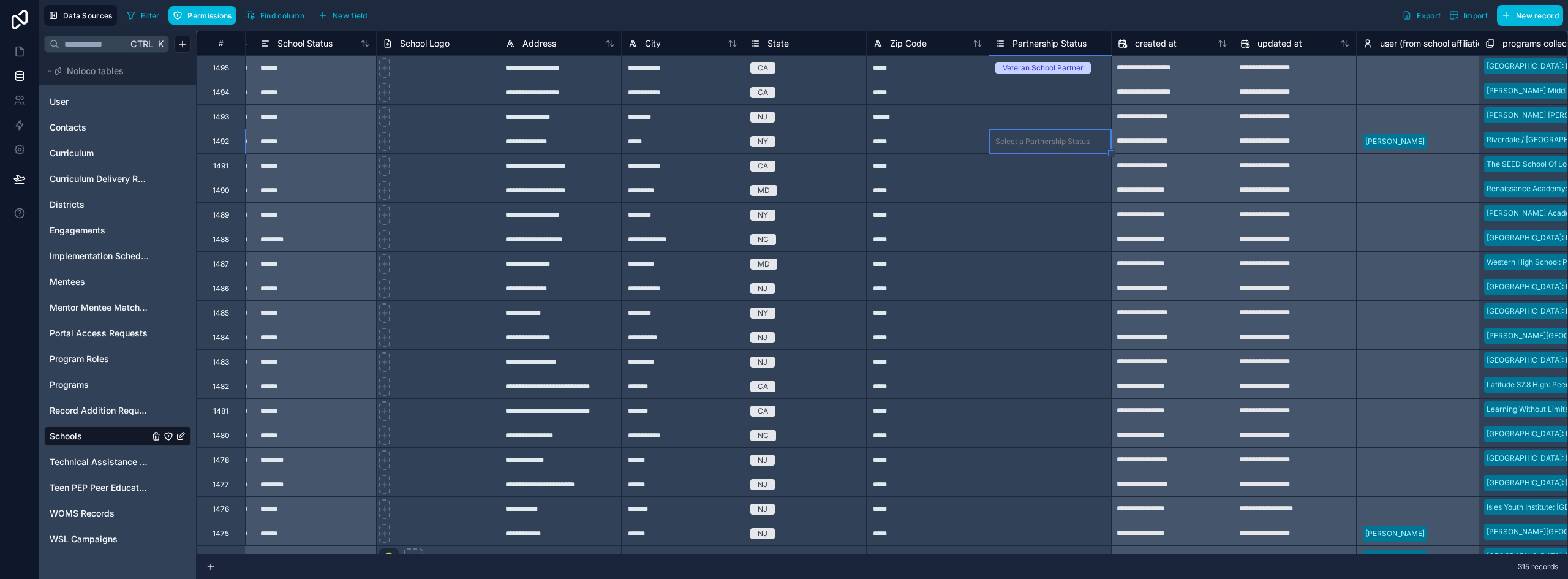
click at [1057, 190] on div "Select a Partnership Status" at bounding box center [1042, 191] width 94 height 10
click at [1099, 64] on div "Veteran School Partner" at bounding box center [1050, 68] width 122 height 13
drag, startPoint x: 1110, startPoint y: 77, endPoint x: 1120, endPoint y: 357, distance: 280.2
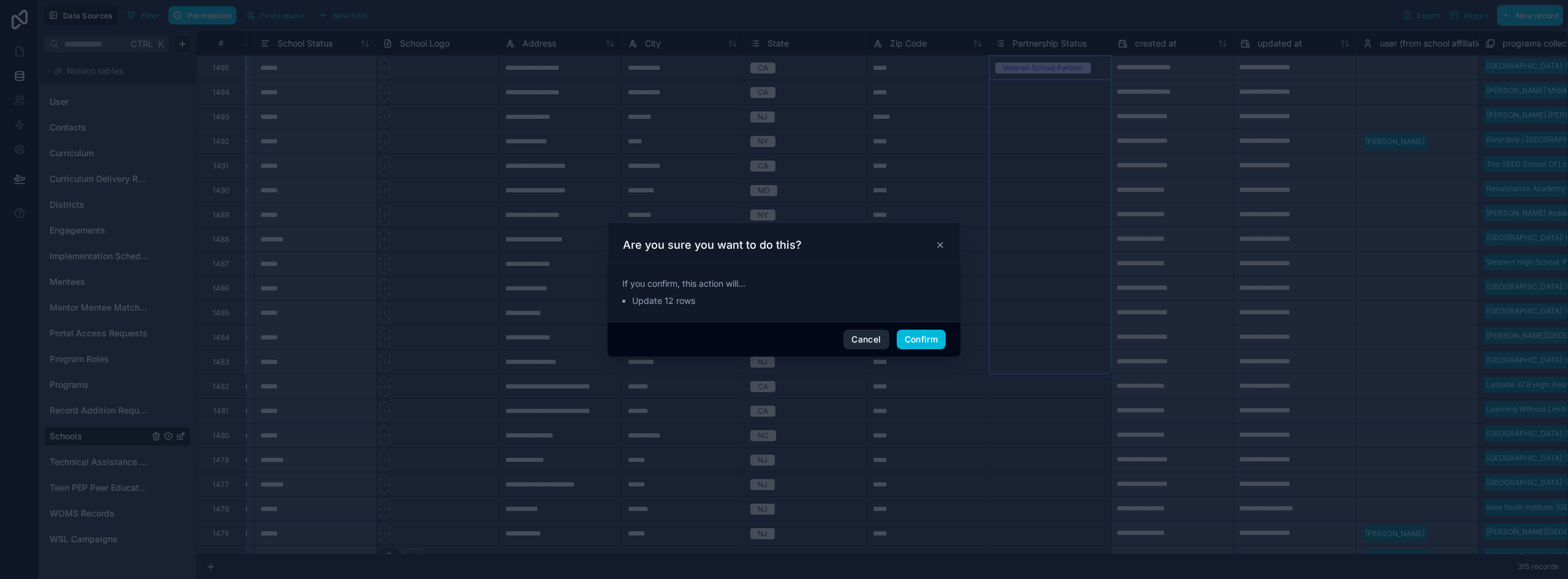
click at [861, 340] on button "Cancel" at bounding box center [866, 339] width 45 height 19
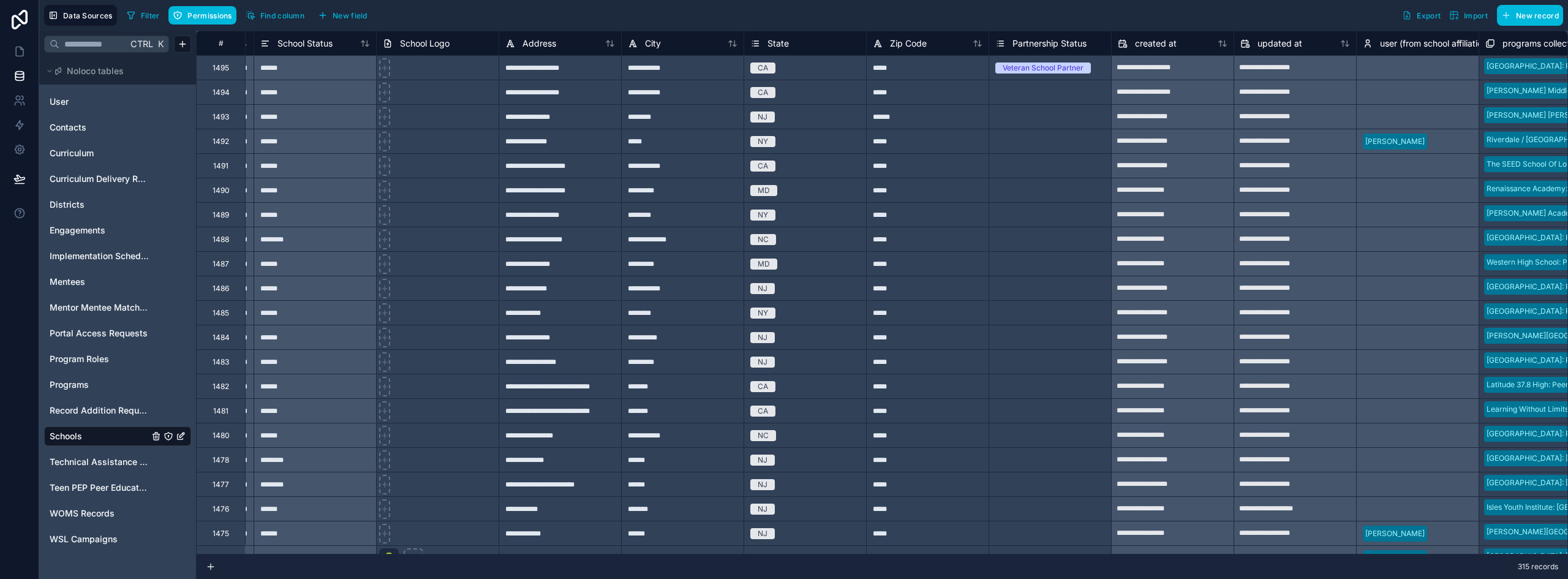
click at [1057, 205] on div "Select a Partnership Status" at bounding box center [1050, 215] width 122 height 24
click at [1104, 77] on div "Veteran School Partner" at bounding box center [1050, 67] width 122 height 24
drag, startPoint x: 1110, startPoint y: 81, endPoint x: 1072, endPoint y: 479, distance: 399.8
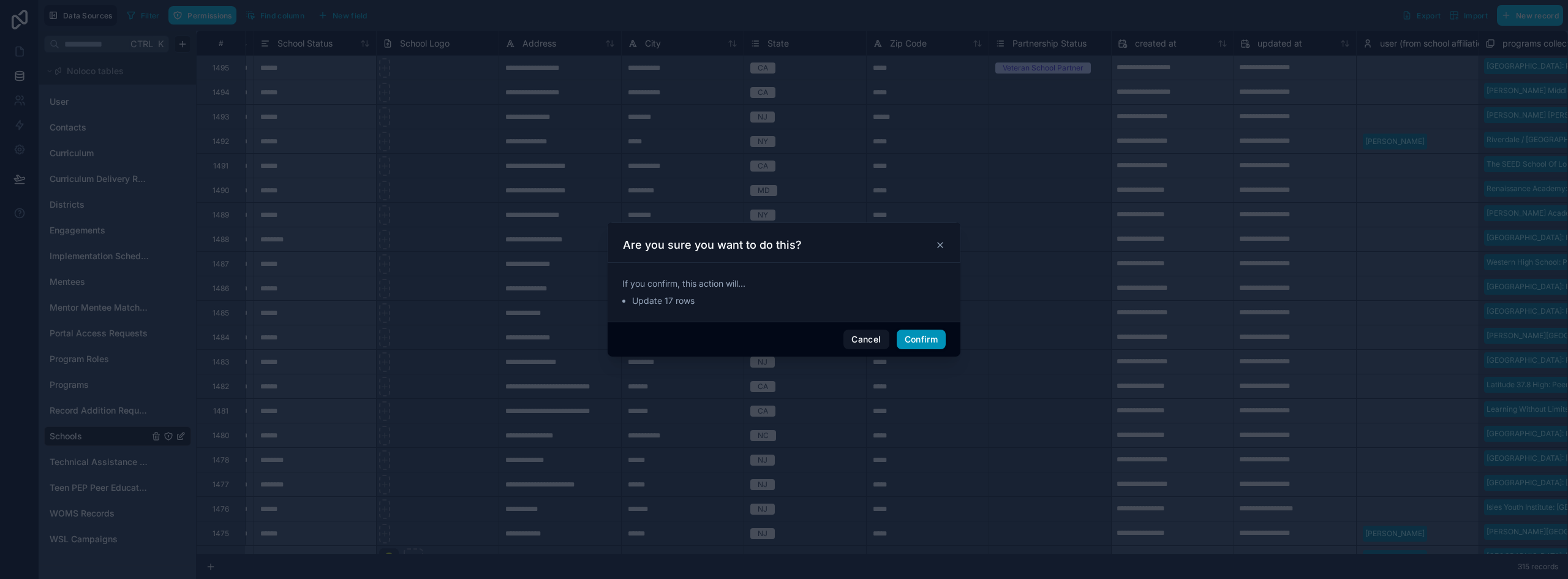
click at [916, 334] on button "Confirm" at bounding box center [921, 339] width 49 height 19
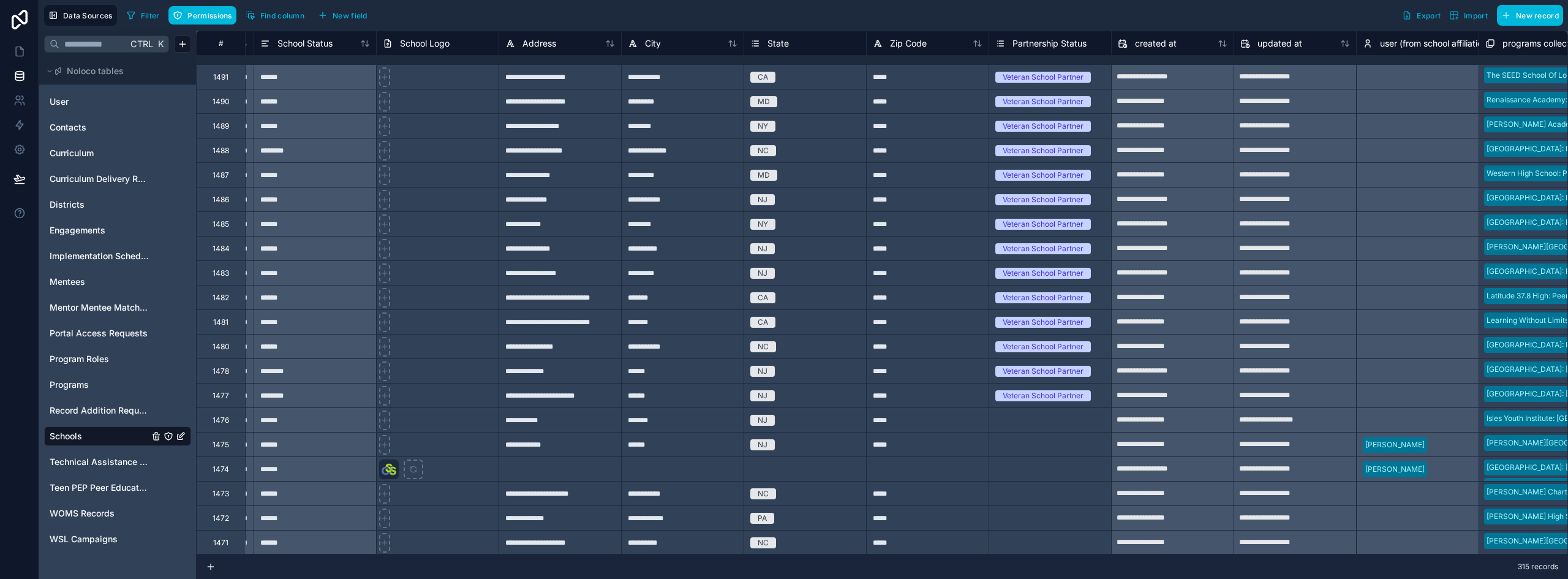
scroll to position [245, 1584]
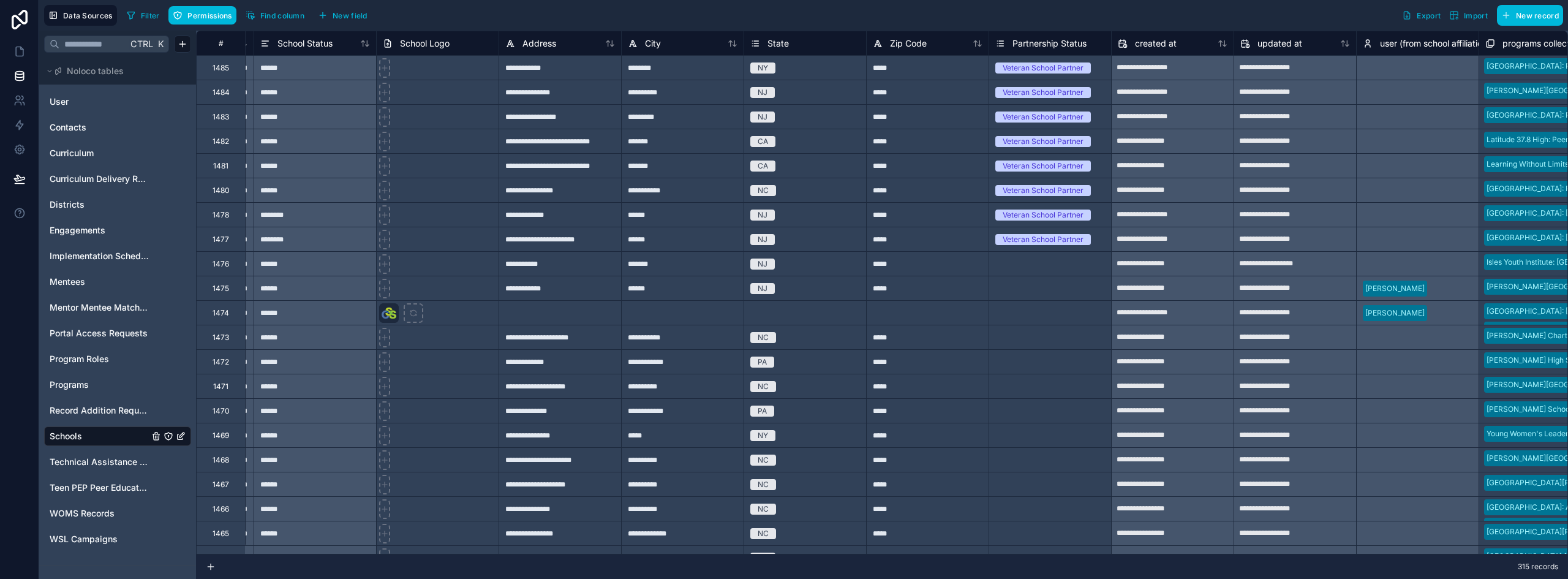
click at [1060, 329] on div "Select a Partnership Status" at bounding box center [1050, 337] width 122 height 24
click at [1104, 240] on div "Veteran School Partner" at bounding box center [1050, 240] width 122 height 13
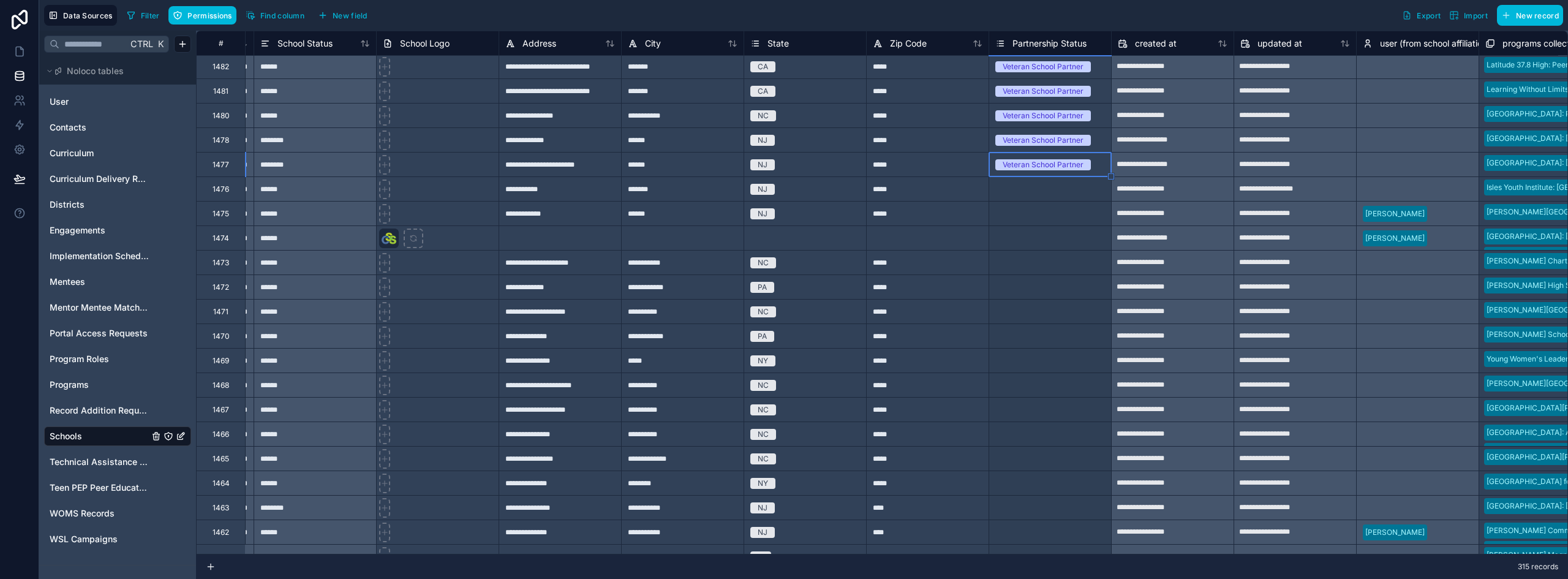
scroll to position [393, 1584]
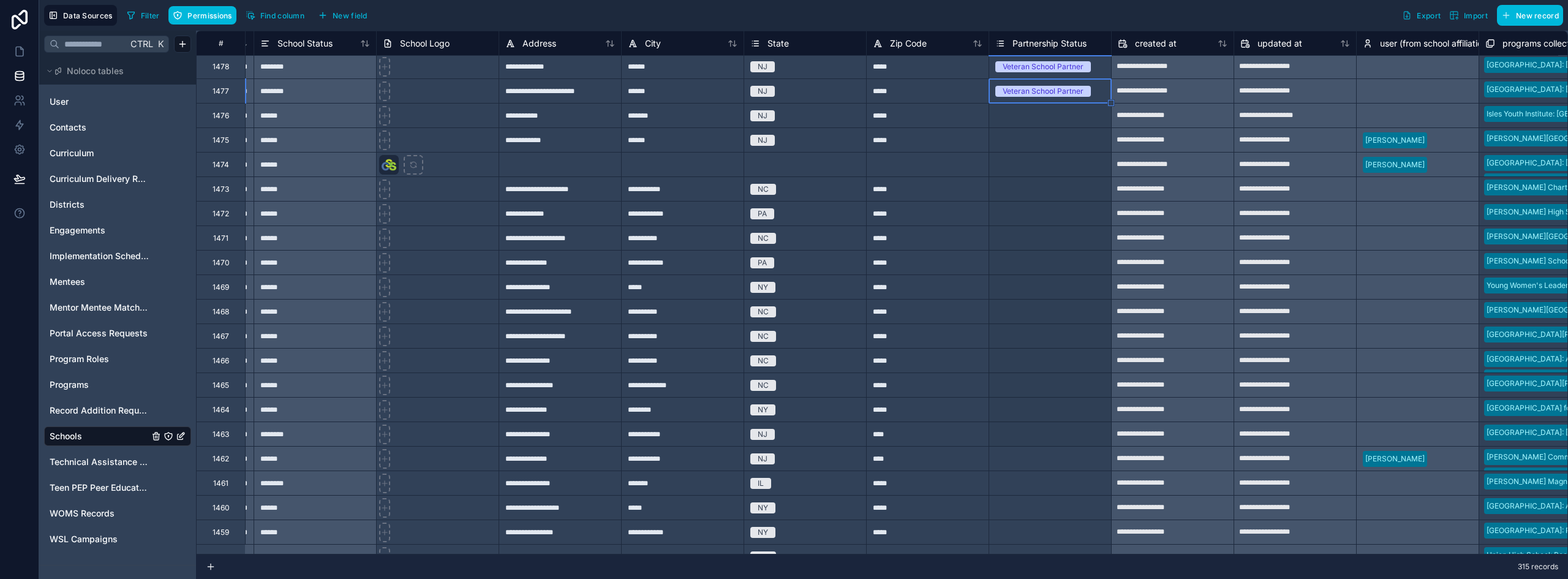
drag, startPoint x: 1111, startPoint y: 250, endPoint x: 1087, endPoint y: 454, distance: 205.4
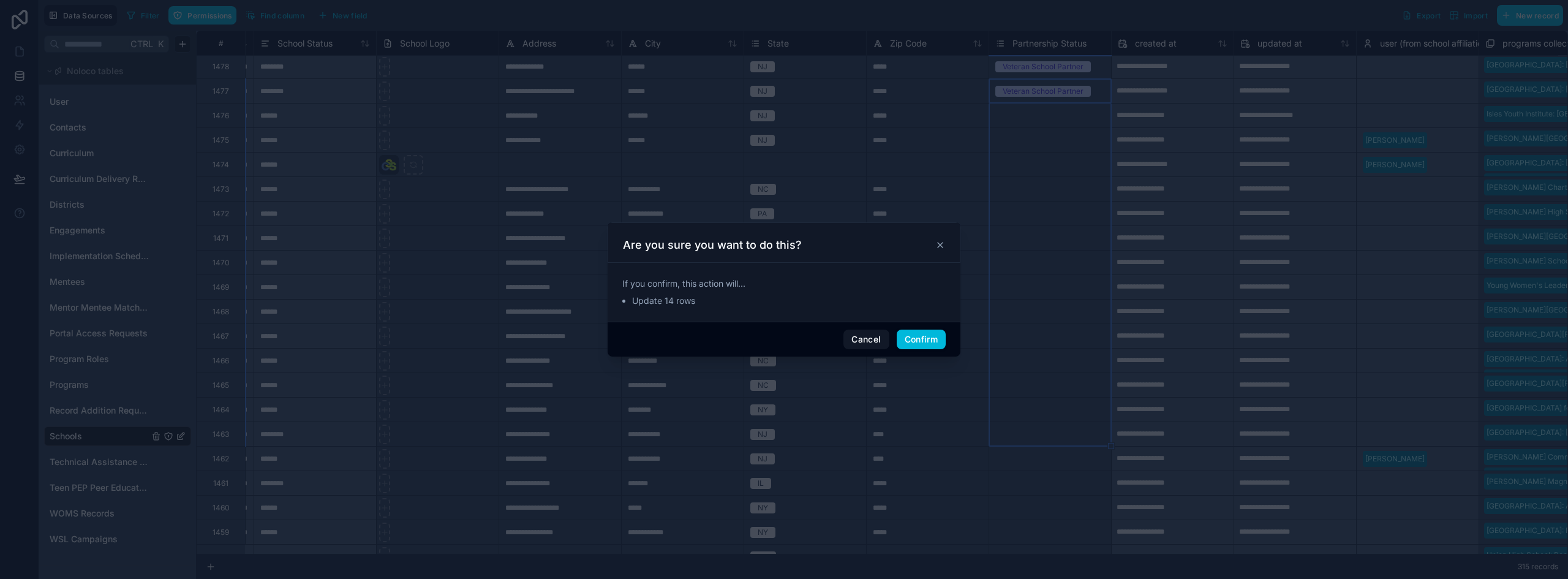
click at [913, 339] on button "Confirm" at bounding box center [921, 339] width 49 height 19
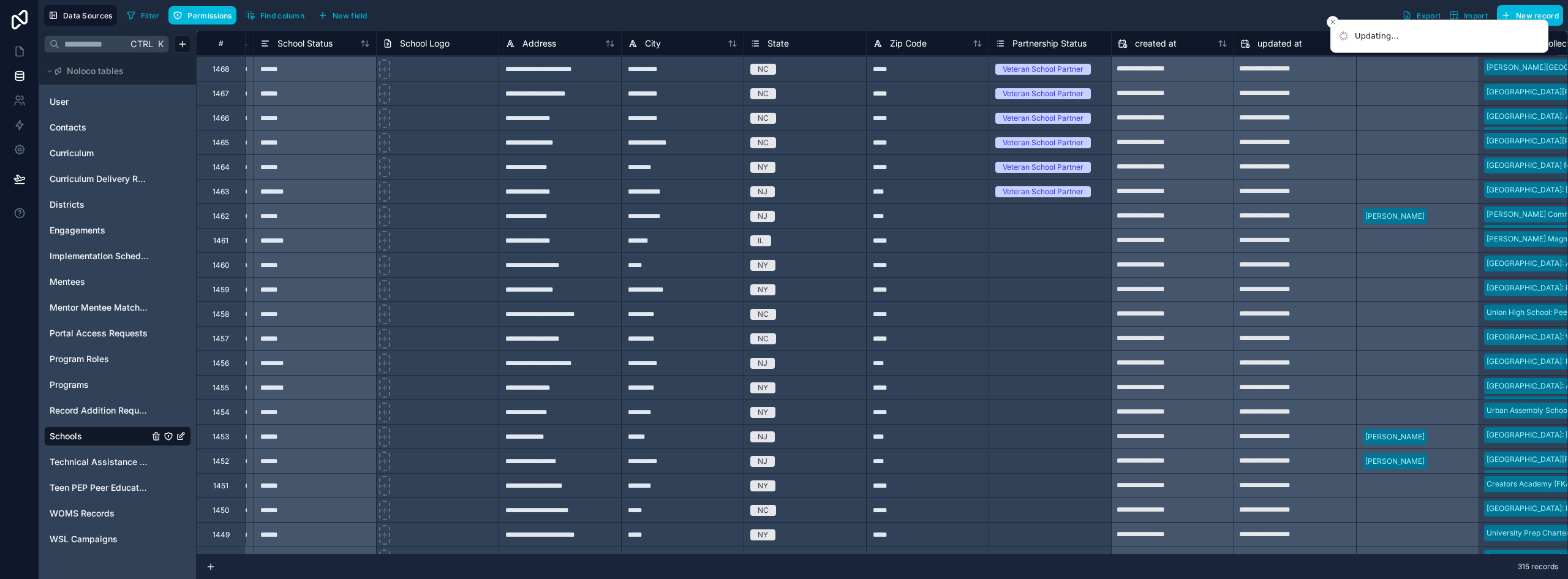
scroll to position [639, 1584]
click at [1097, 190] on div "Veteran School Partner" at bounding box center [1050, 189] width 122 height 13
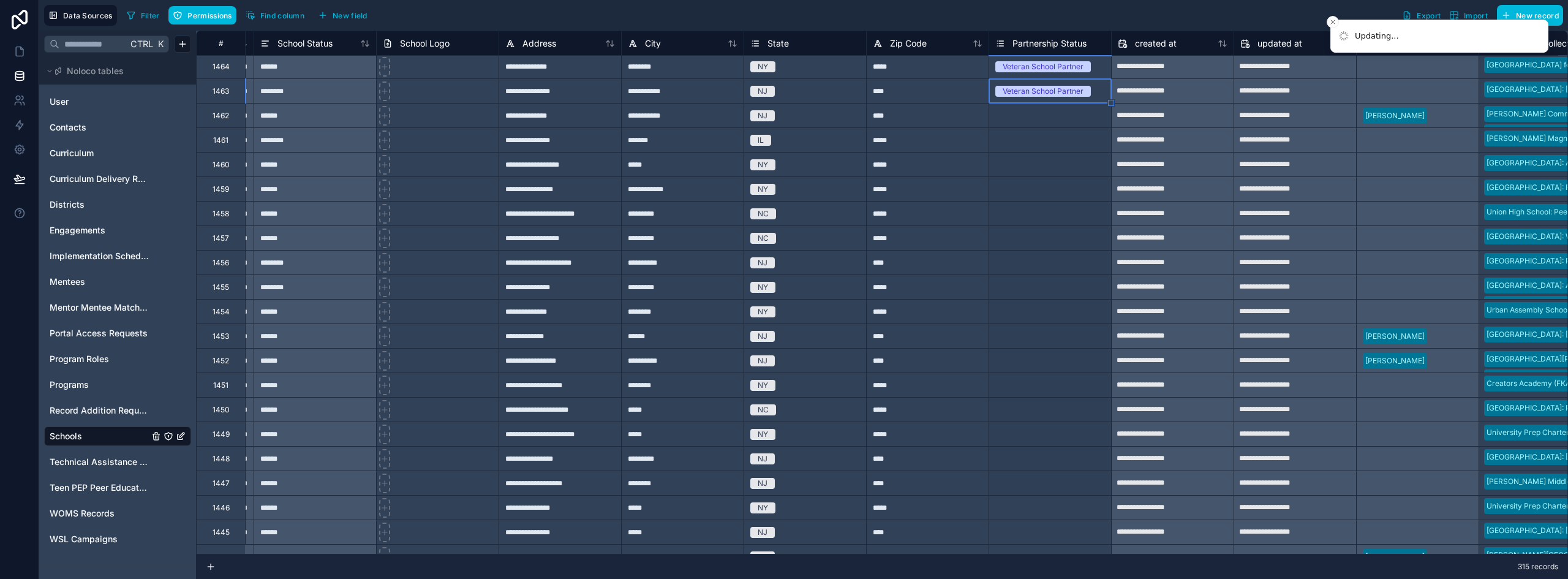
scroll to position [785, 1584]
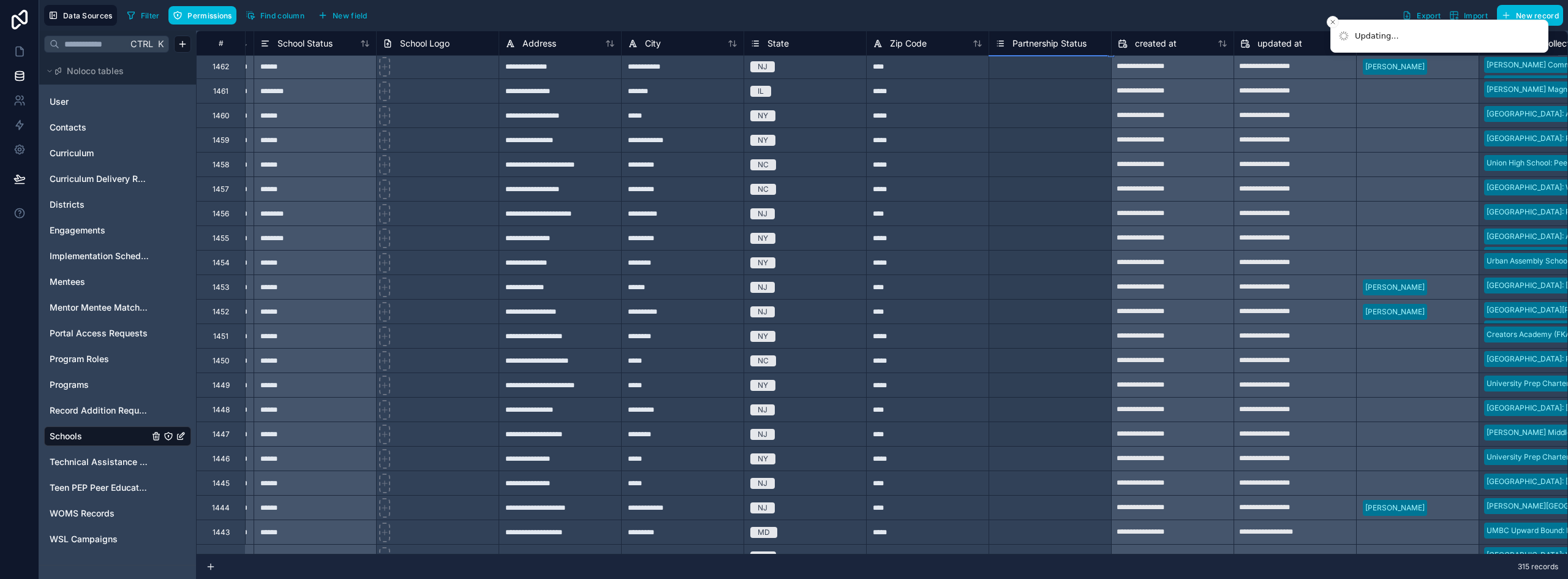
drag, startPoint x: 1110, startPoint y: 199, endPoint x: 1064, endPoint y: 443, distance: 248.3
click at [1064, 443] on div "**********" at bounding box center [351, 482] width 3478 height 2475
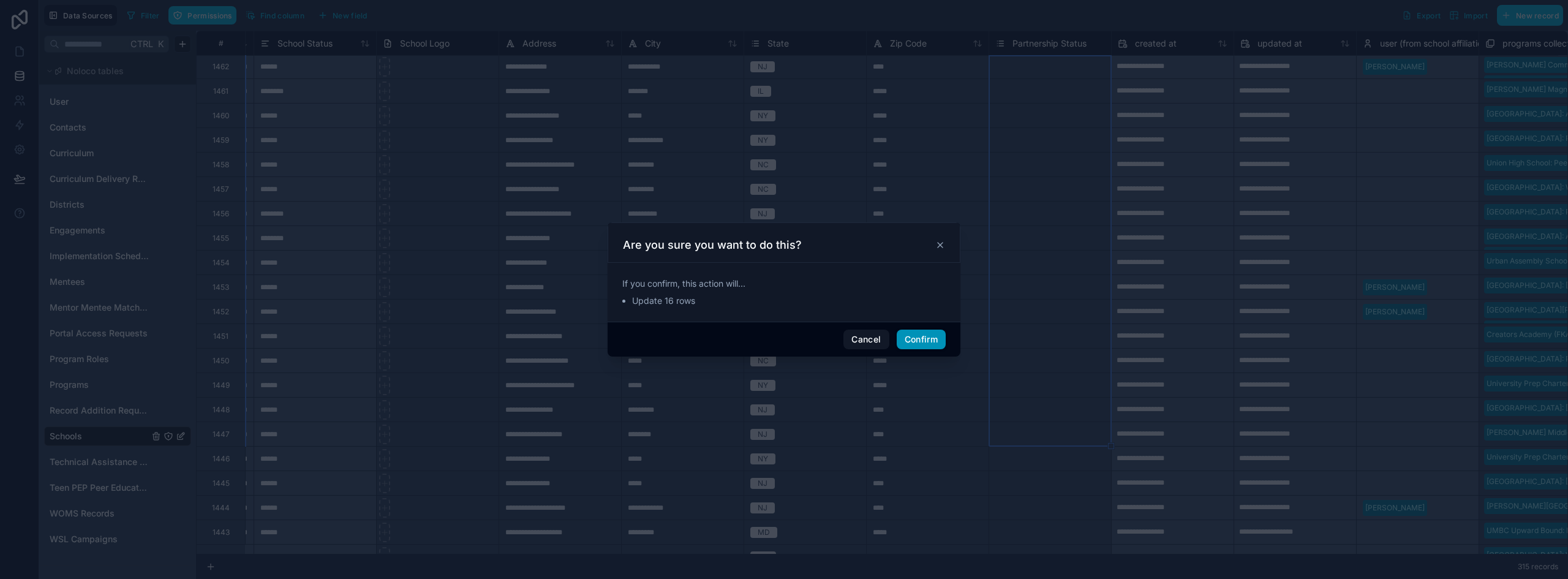
click at [924, 339] on button "Confirm" at bounding box center [921, 339] width 49 height 19
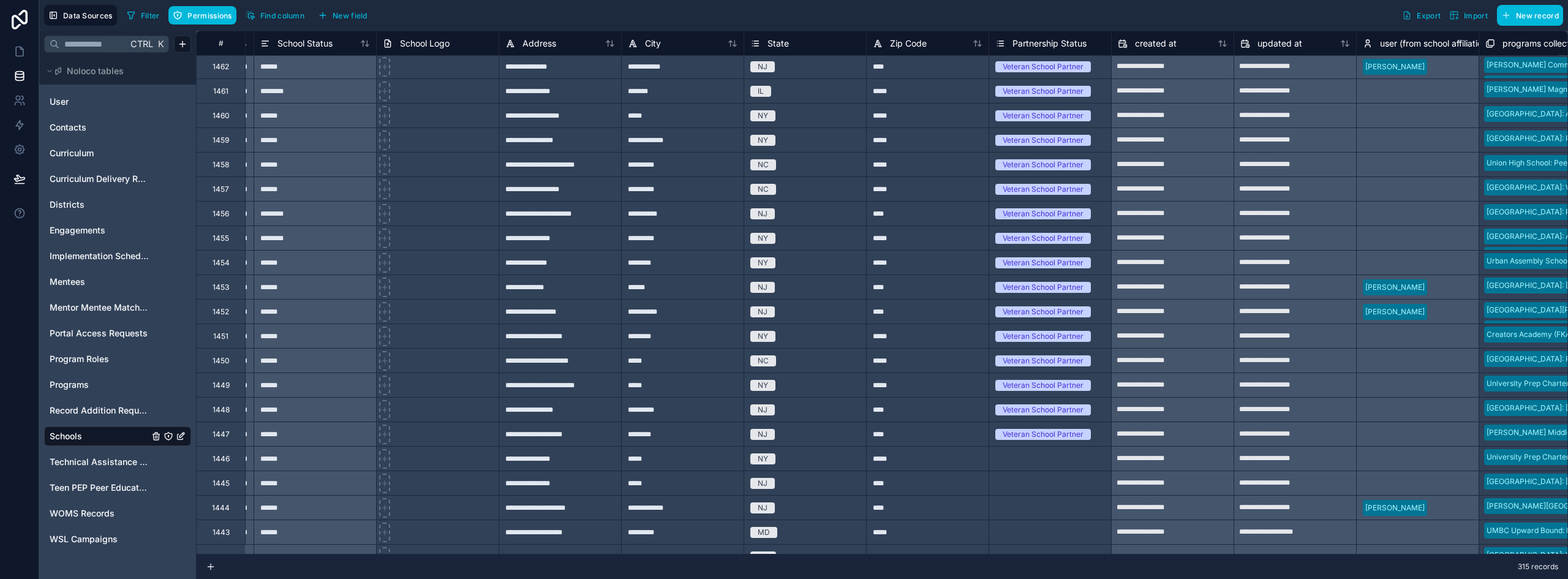
click at [1091, 477] on div "Select a Partnership Status" at bounding box center [1050, 483] width 122 height 13
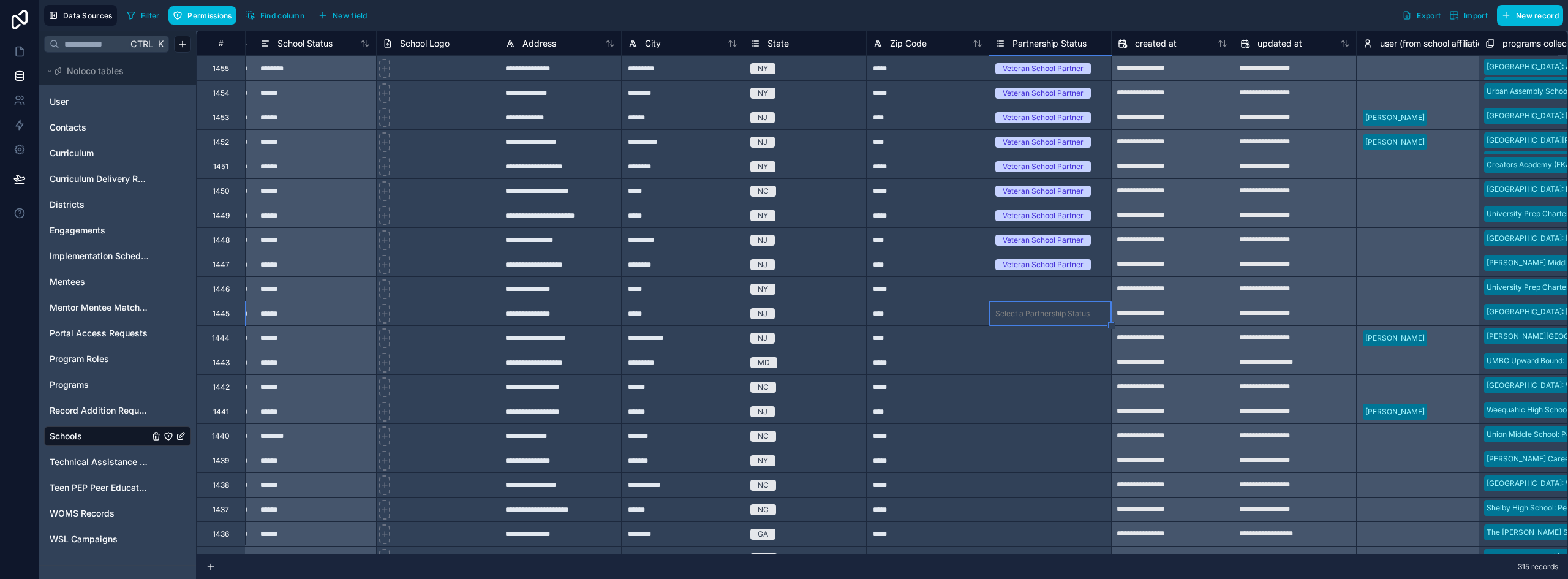
scroll to position [1031, 1584]
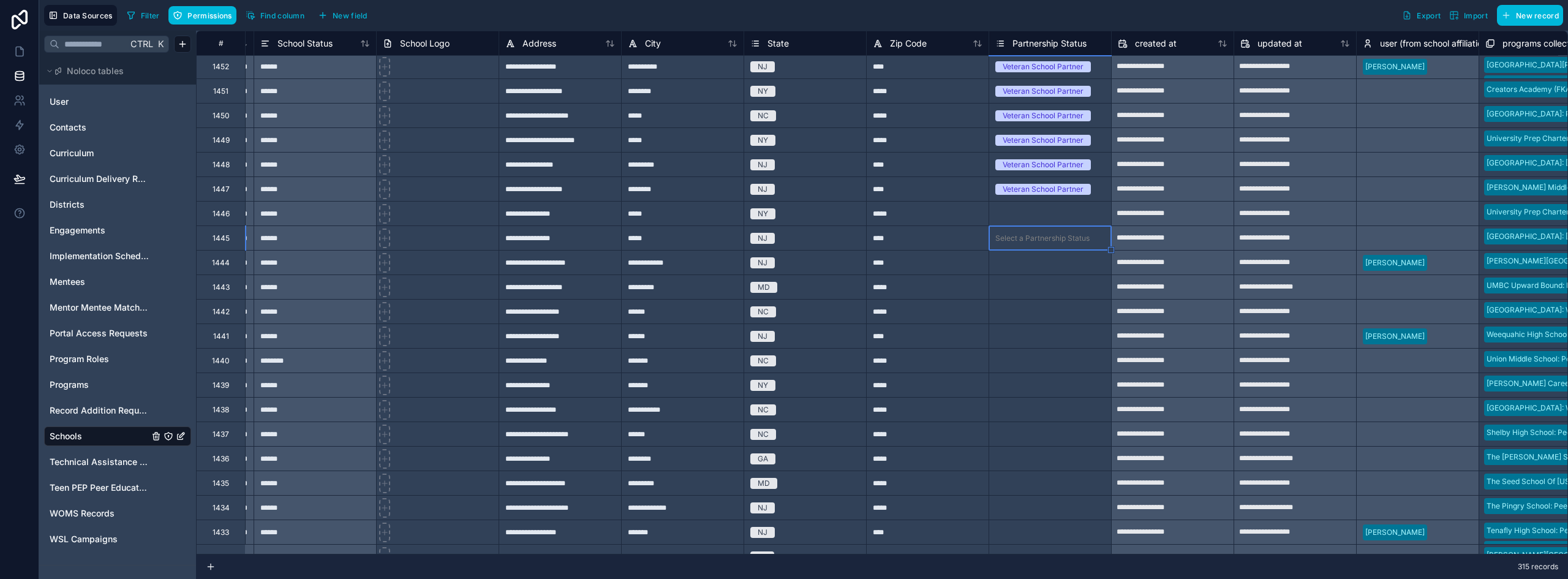
click at [1103, 193] on div "Veteran School Partner" at bounding box center [1050, 189] width 122 height 13
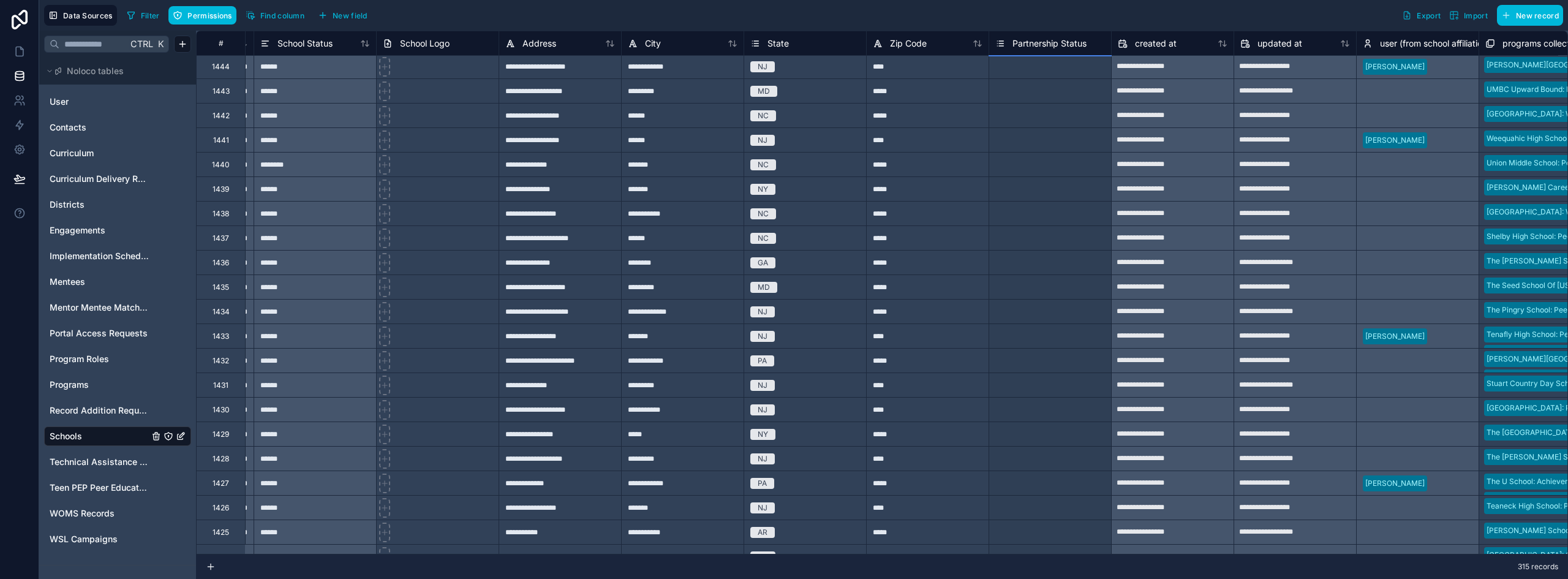
scroll to position [1276, 1584]
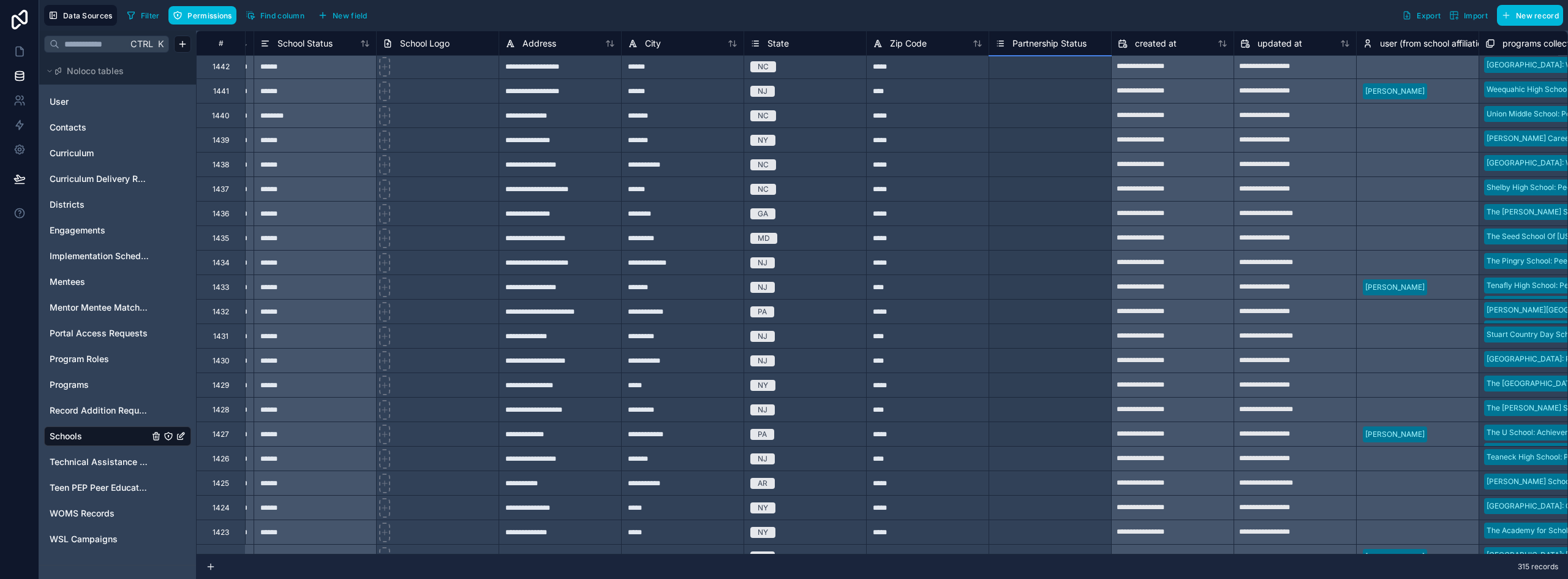
drag, startPoint x: 1110, startPoint y: 200, endPoint x: 1058, endPoint y: 444, distance: 249.5
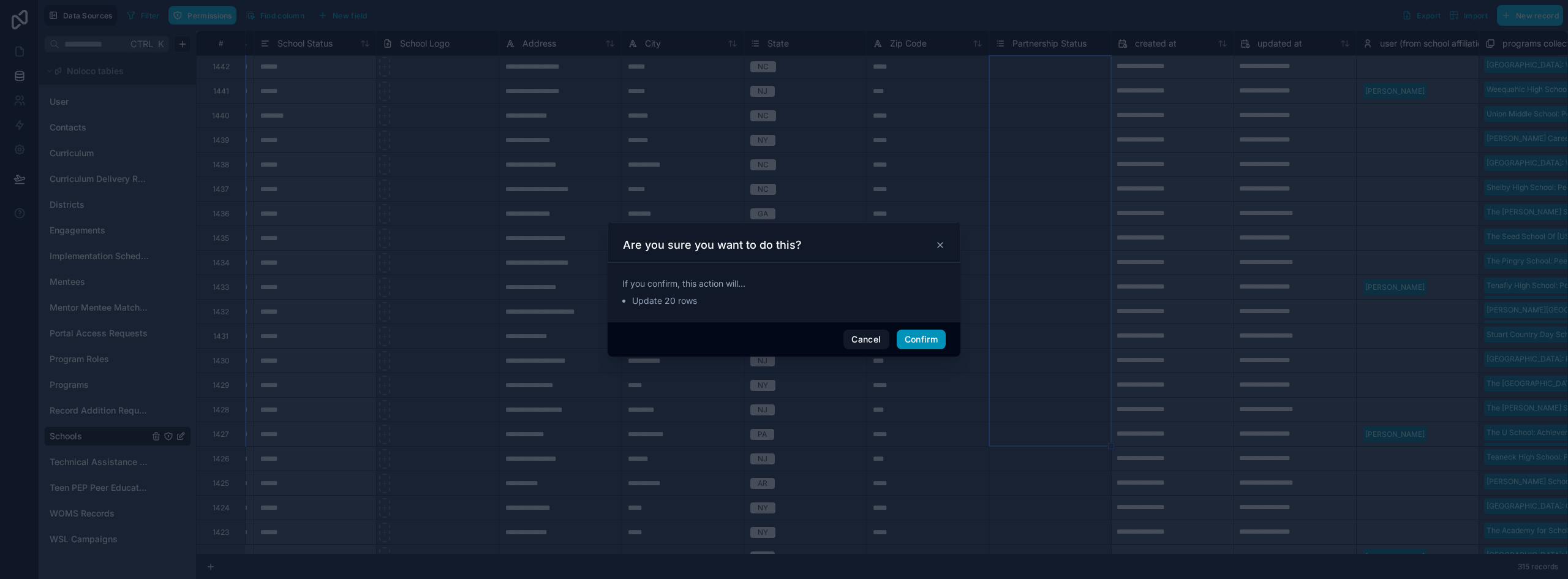
click at [930, 334] on button "Confirm" at bounding box center [921, 339] width 49 height 19
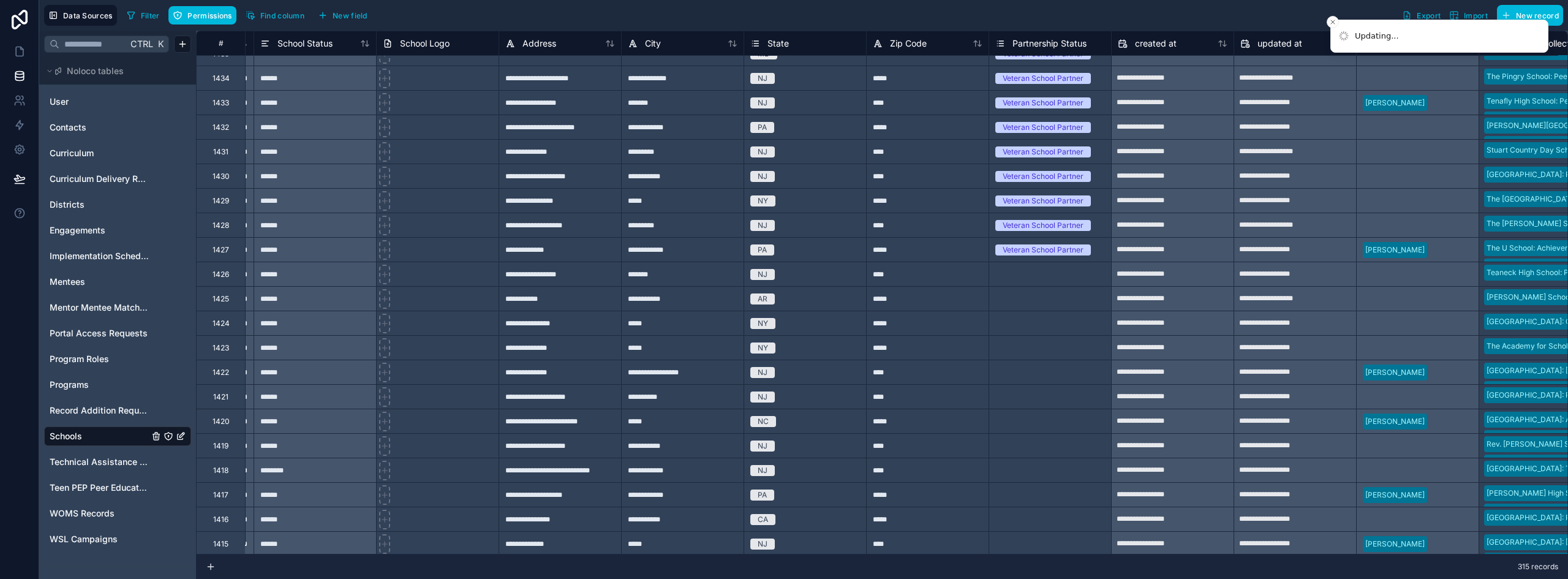
scroll to position [1521, 1584]
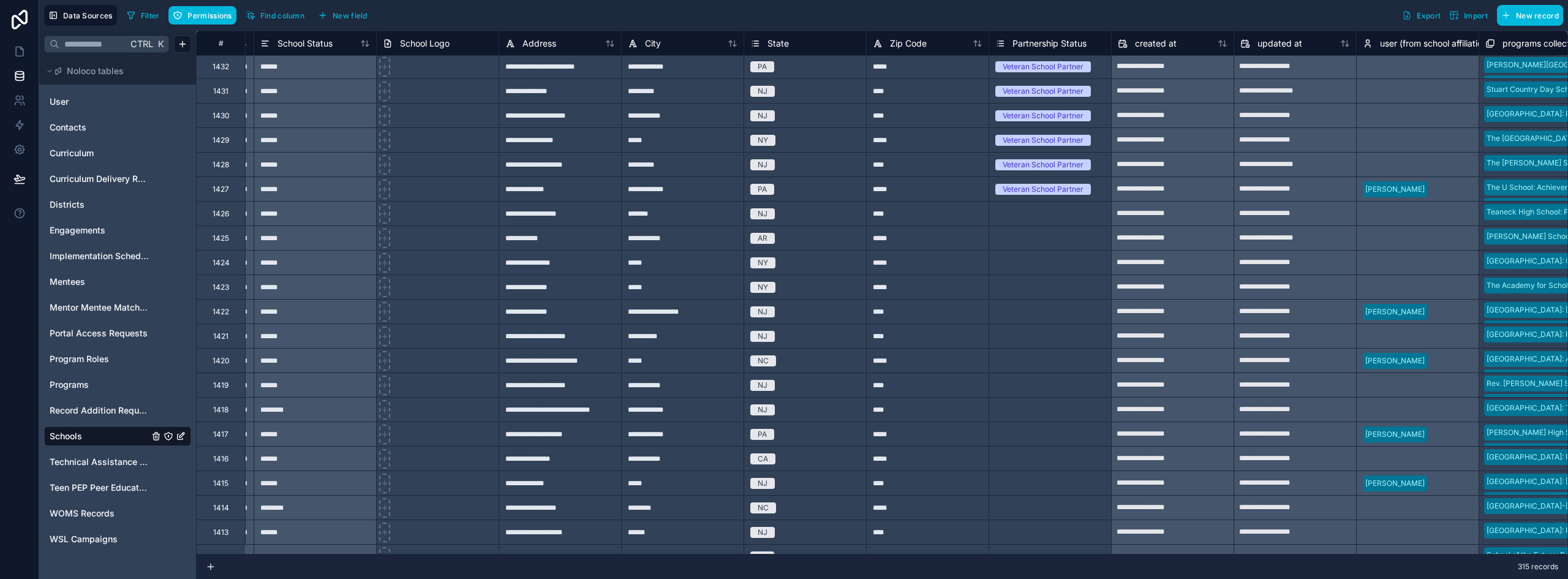
click at [1080, 315] on div "Select a Partnership Status" at bounding box center [1042, 312] width 94 height 10
click at [1100, 199] on div "Veteran School Partner" at bounding box center [1050, 189] width 122 height 24
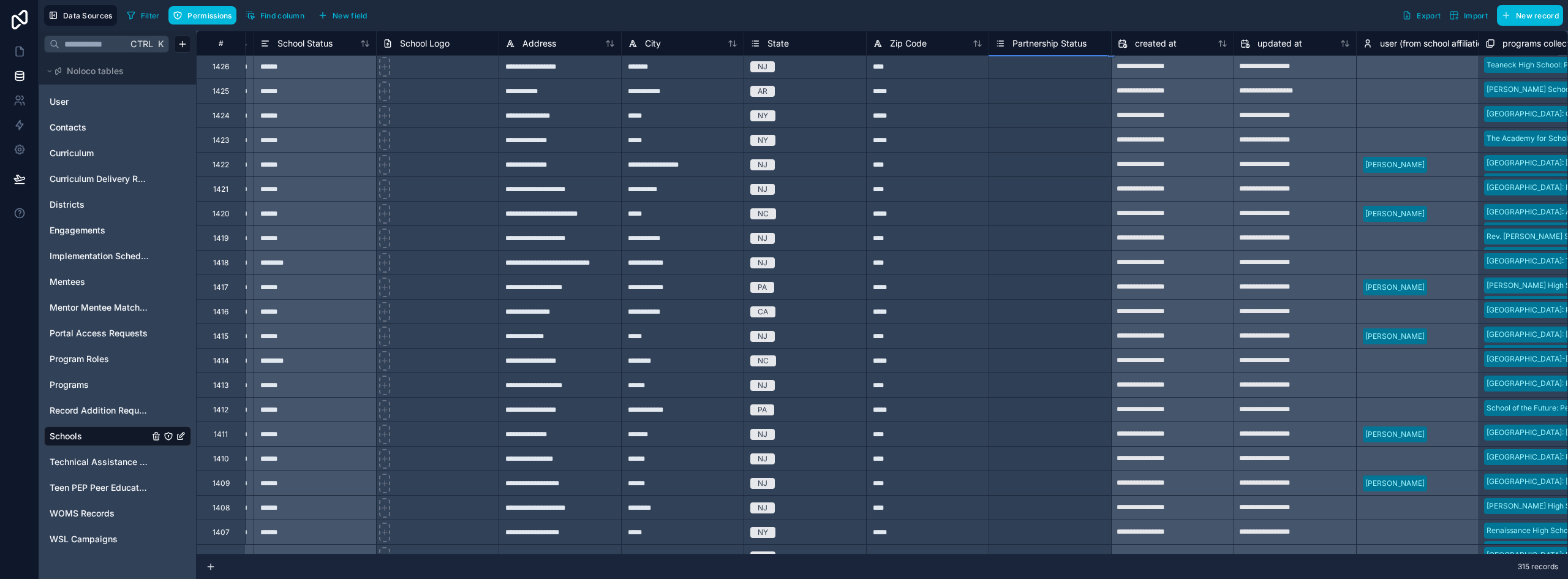
scroll to position [1741, 1584]
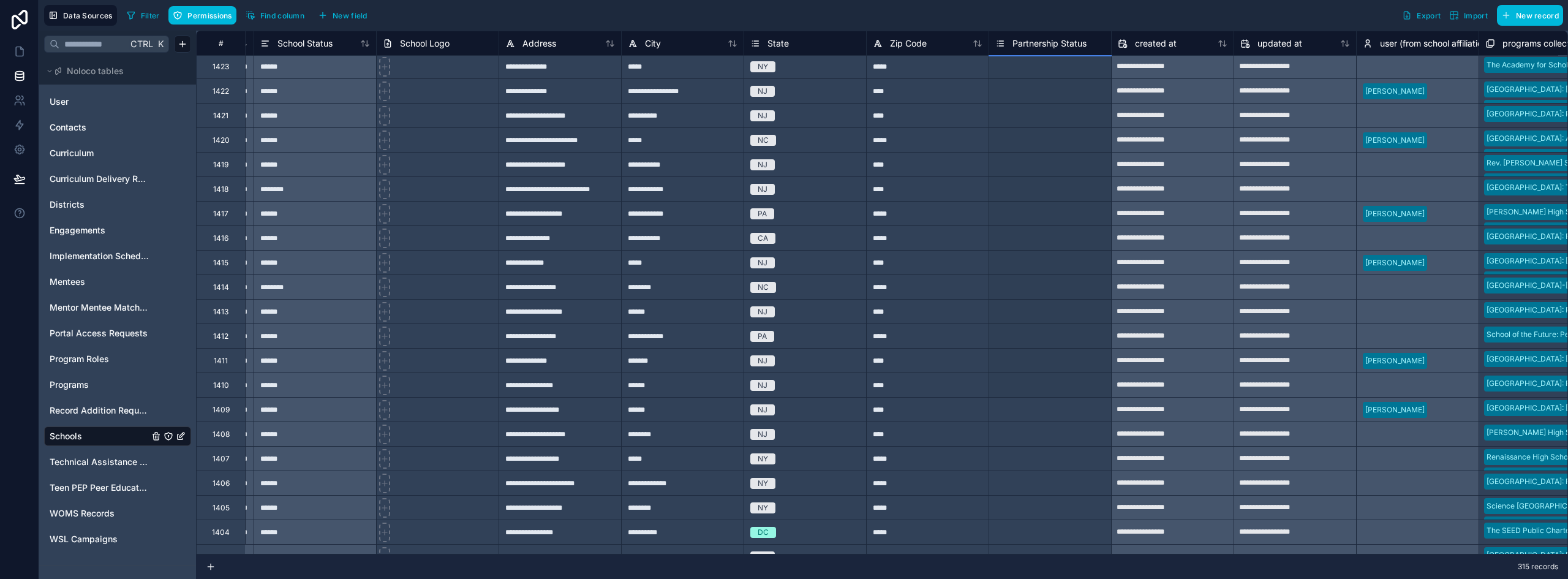
drag, startPoint x: 1110, startPoint y: 199, endPoint x: 1062, endPoint y: 377, distance: 184.4
click at [1062, 377] on div "**********" at bounding box center [351, 140] width 3478 height 3701
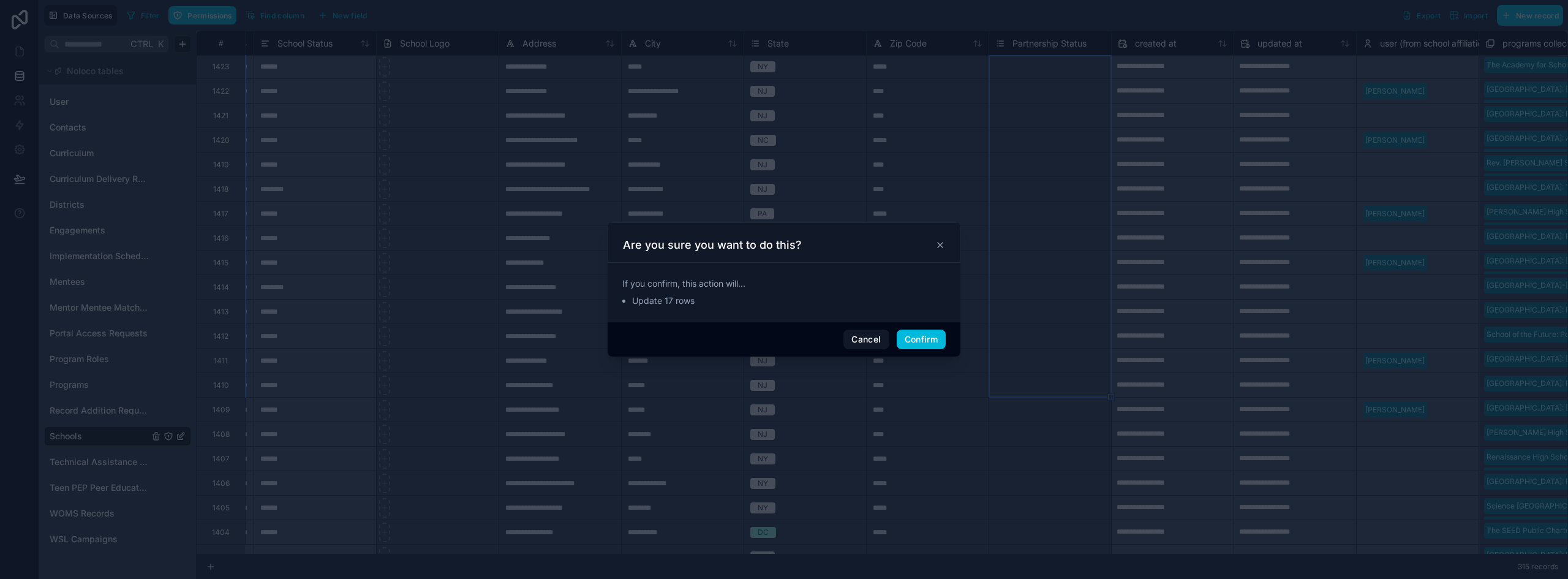
click at [930, 346] on button "Confirm" at bounding box center [921, 339] width 49 height 19
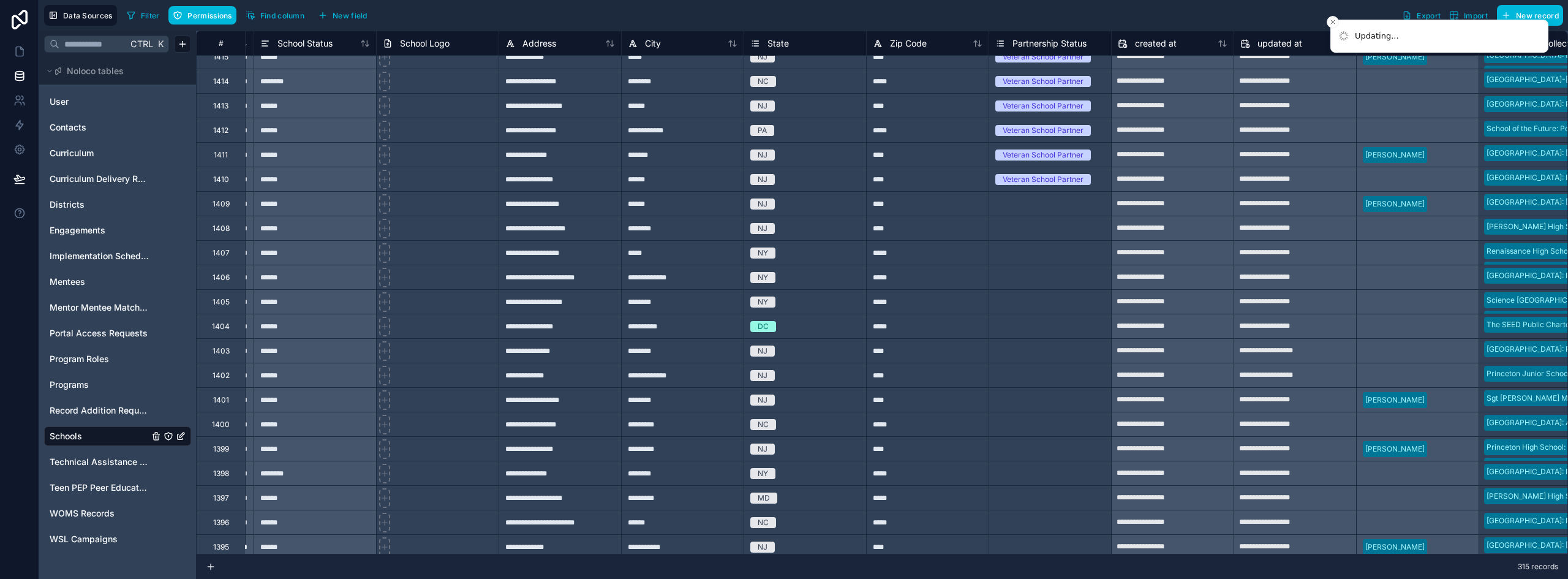
scroll to position [1986, 1584]
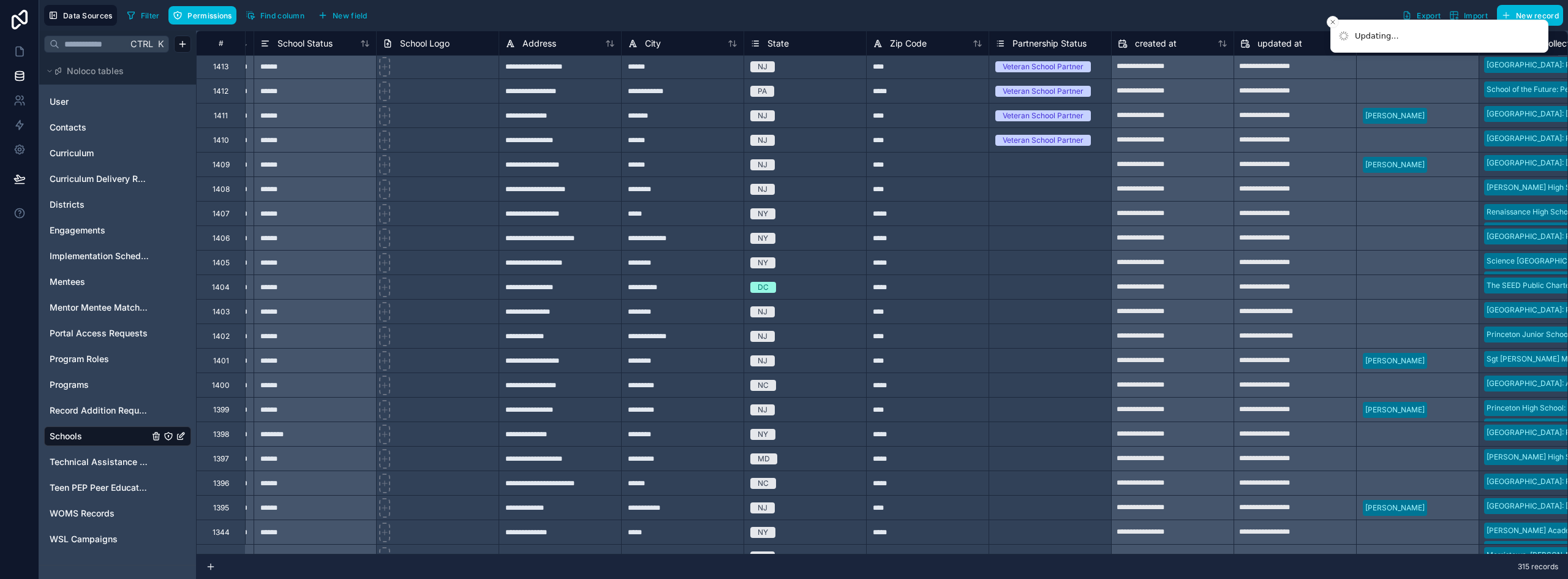
click at [1100, 143] on div "Veteran School Partner" at bounding box center [1050, 141] width 122 height 13
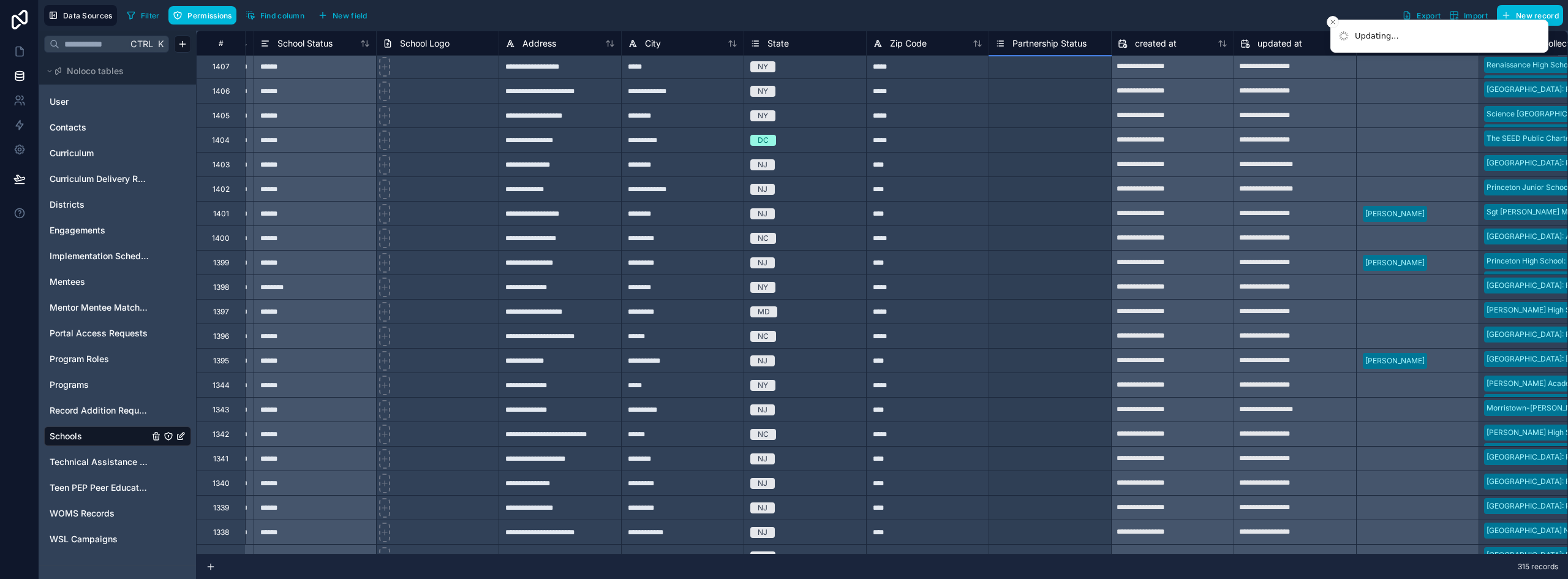
scroll to position [2182, 1584]
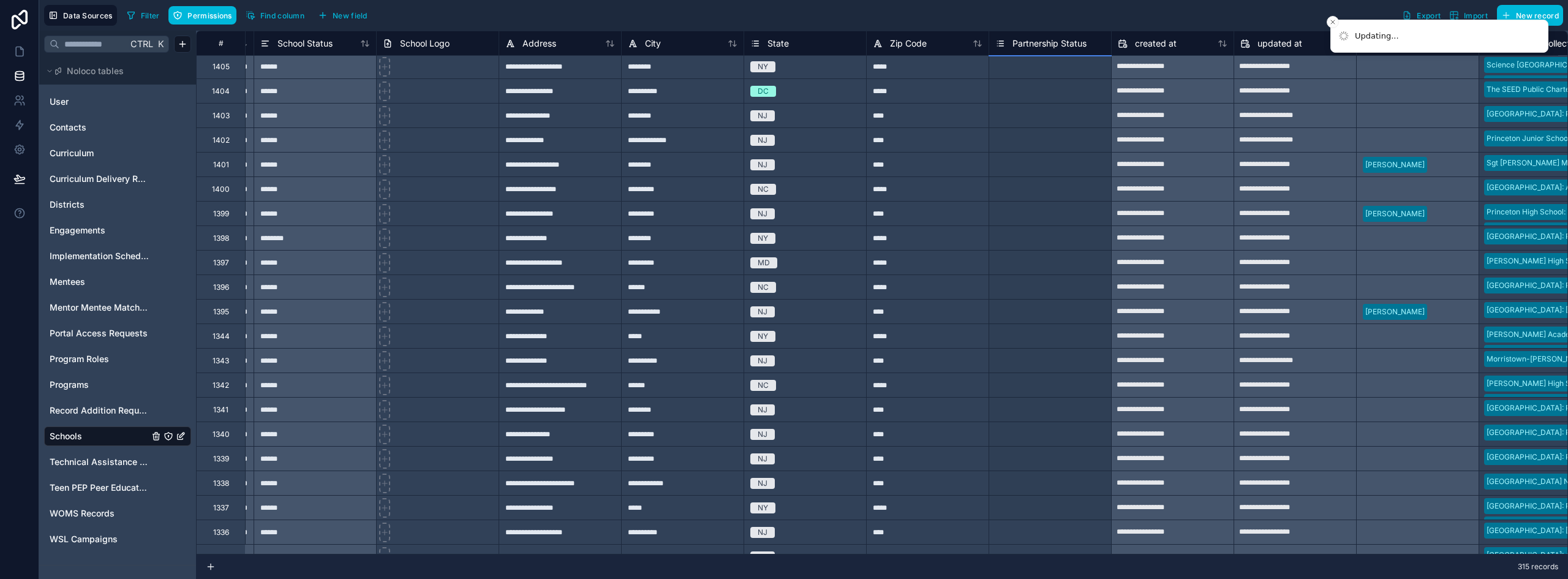
drag, startPoint x: 1110, startPoint y: 151, endPoint x: 1071, endPoint y: 498, distance: 349.2
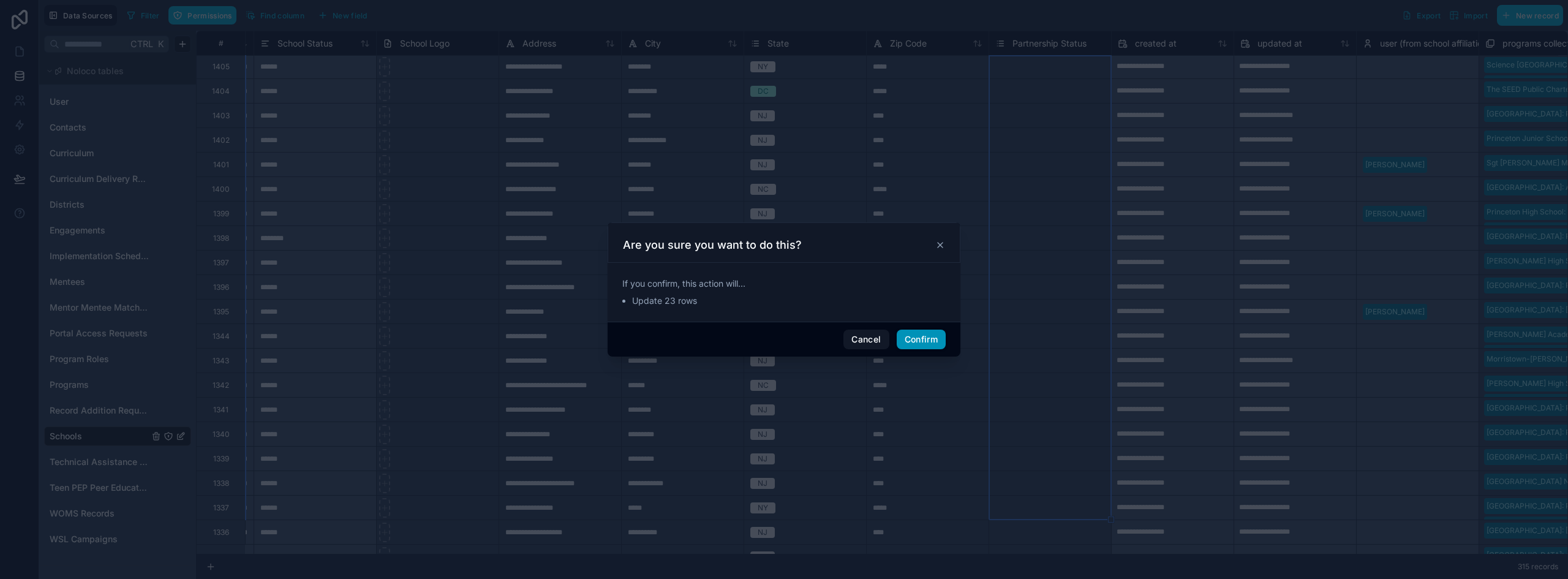
click at [916, 341] on button "Confirm" at bounding box center [921, 339] width 49 height 19
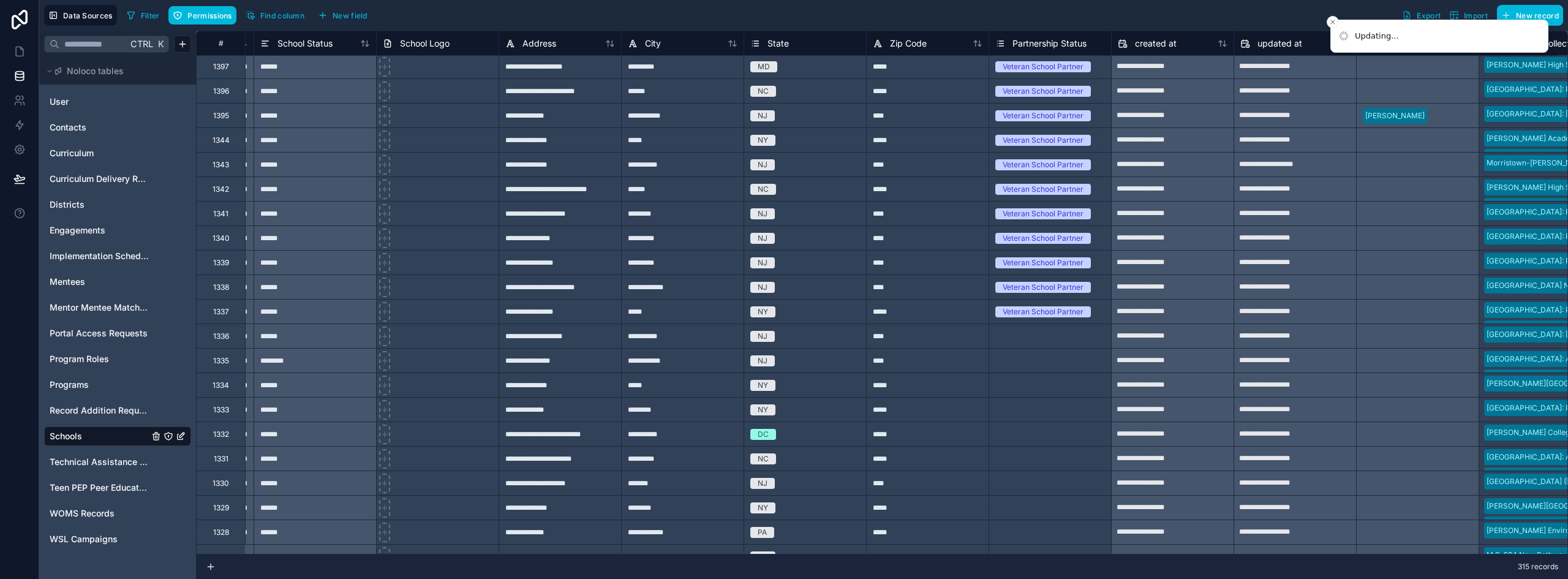
scroll to position [2428, 1584]
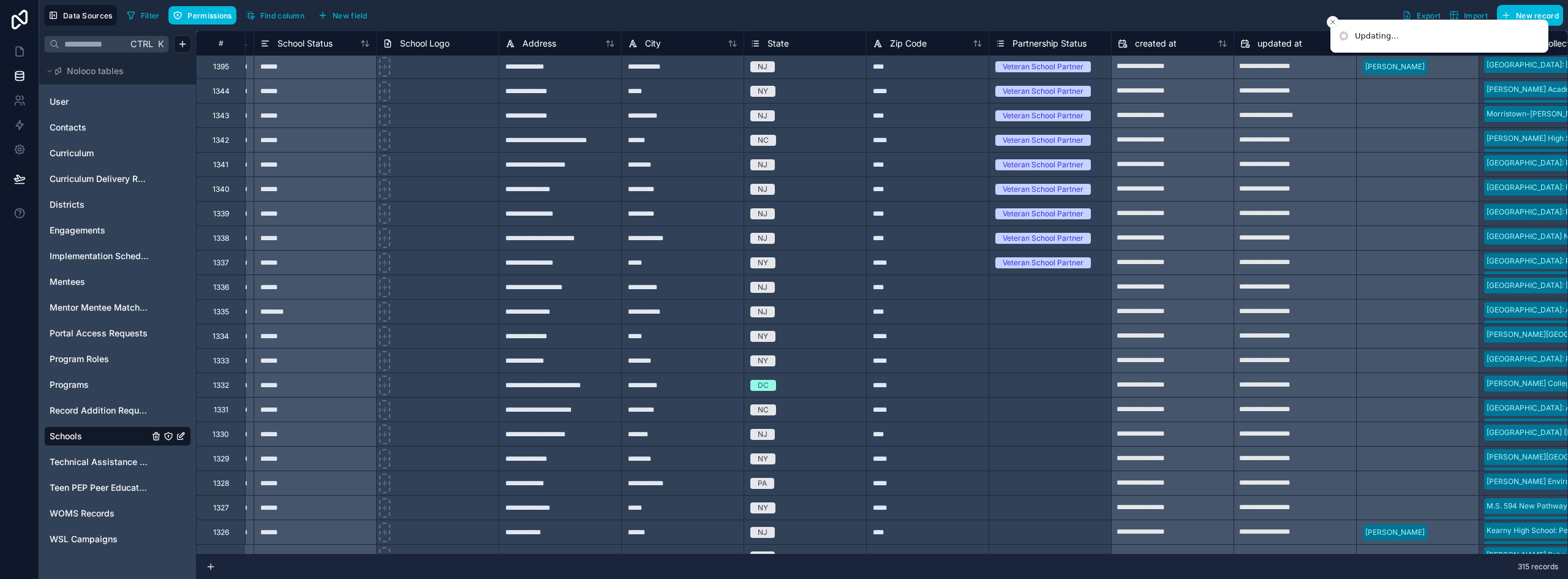
click at [1054, 339] on div "Select a Partnership Status" at bounding box center [1042, 337] width 94 height 10
click at [1101, 266] on div "Veteran School Partner" at bounding box center [1050, 263] width 122 height 13
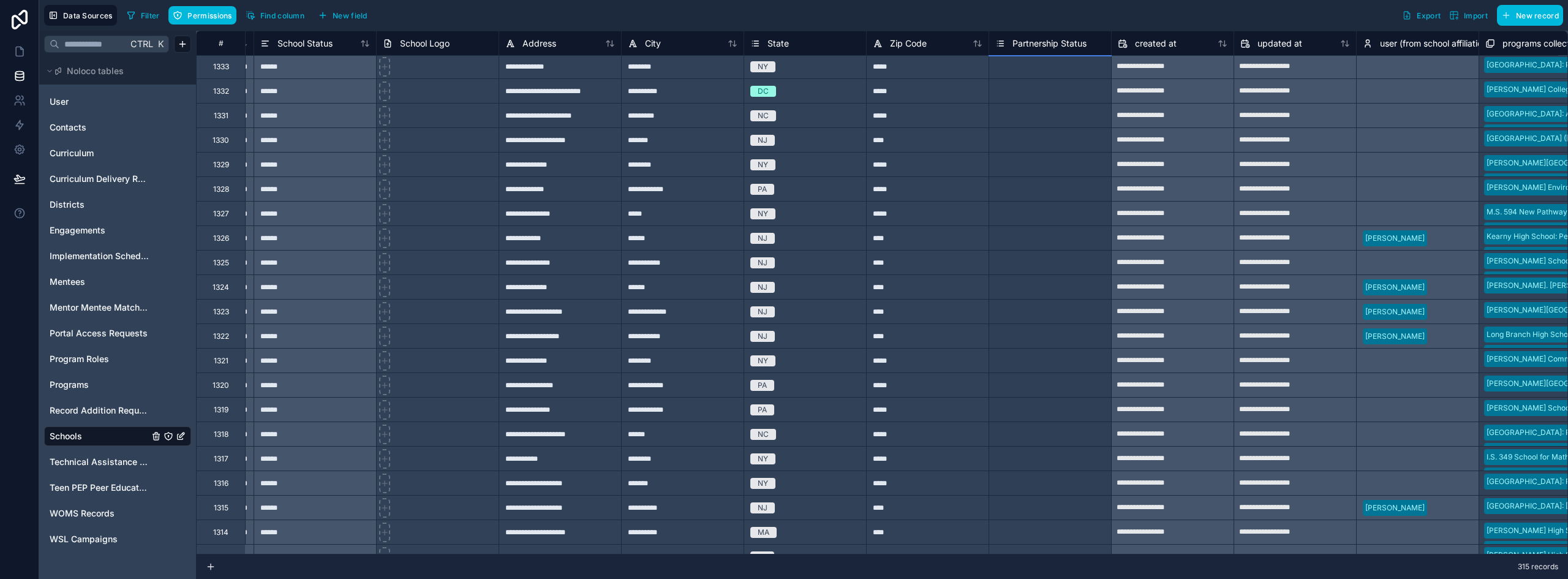
scroll to position [2746, 1584]
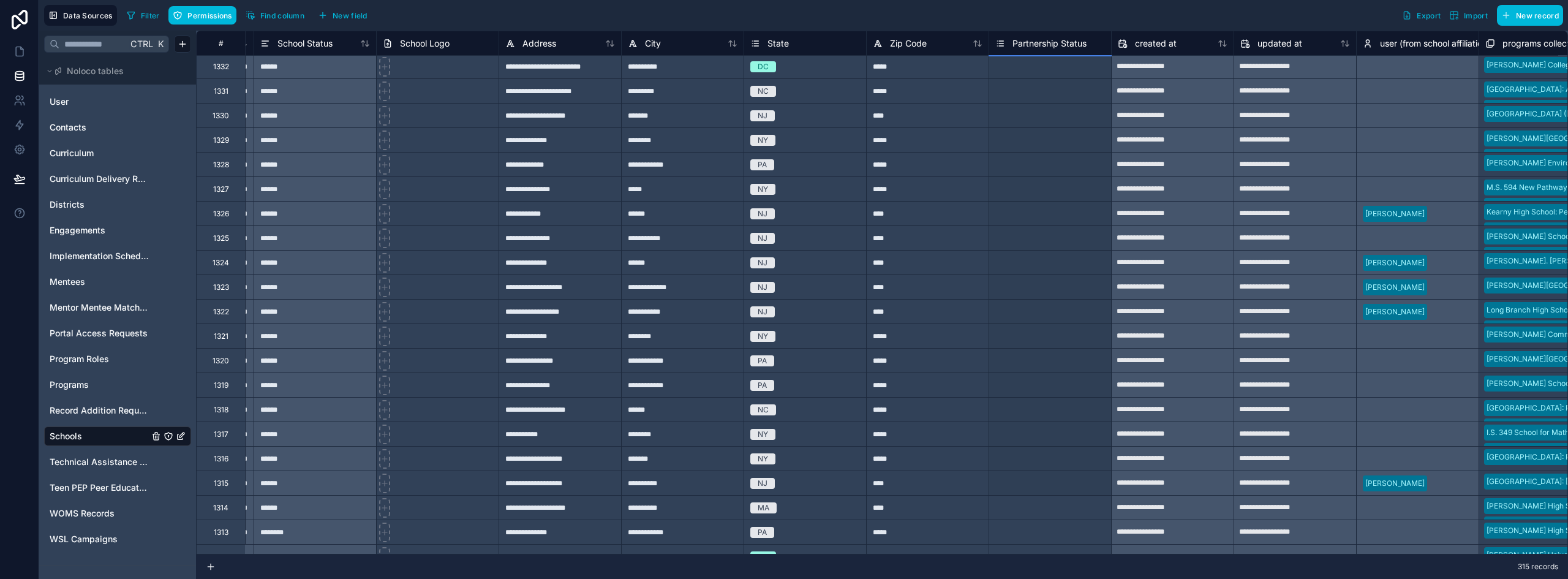
drag, startPoint x: 1110, startPoint y: 273, endPoint x: 1086, endPoint y: 473, distance: 201.4
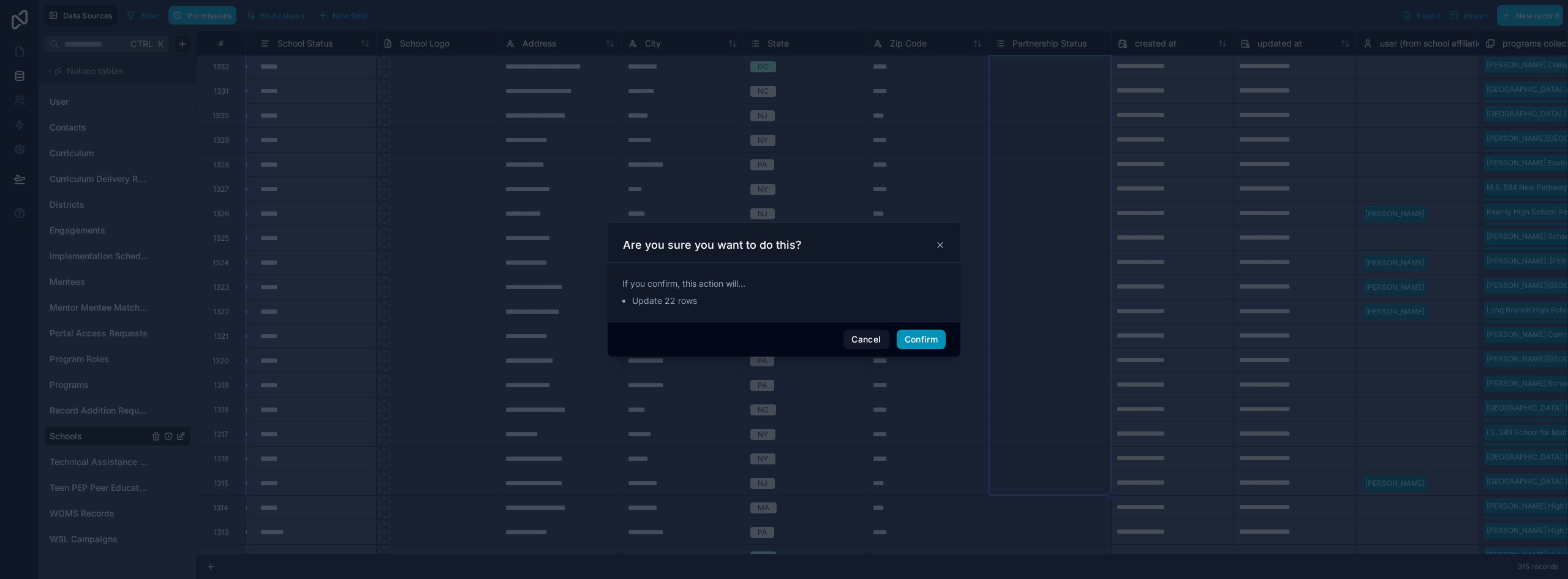
click at [927, 343] on button "Confirm" at bounding box center [921, 339] width 49 height 19
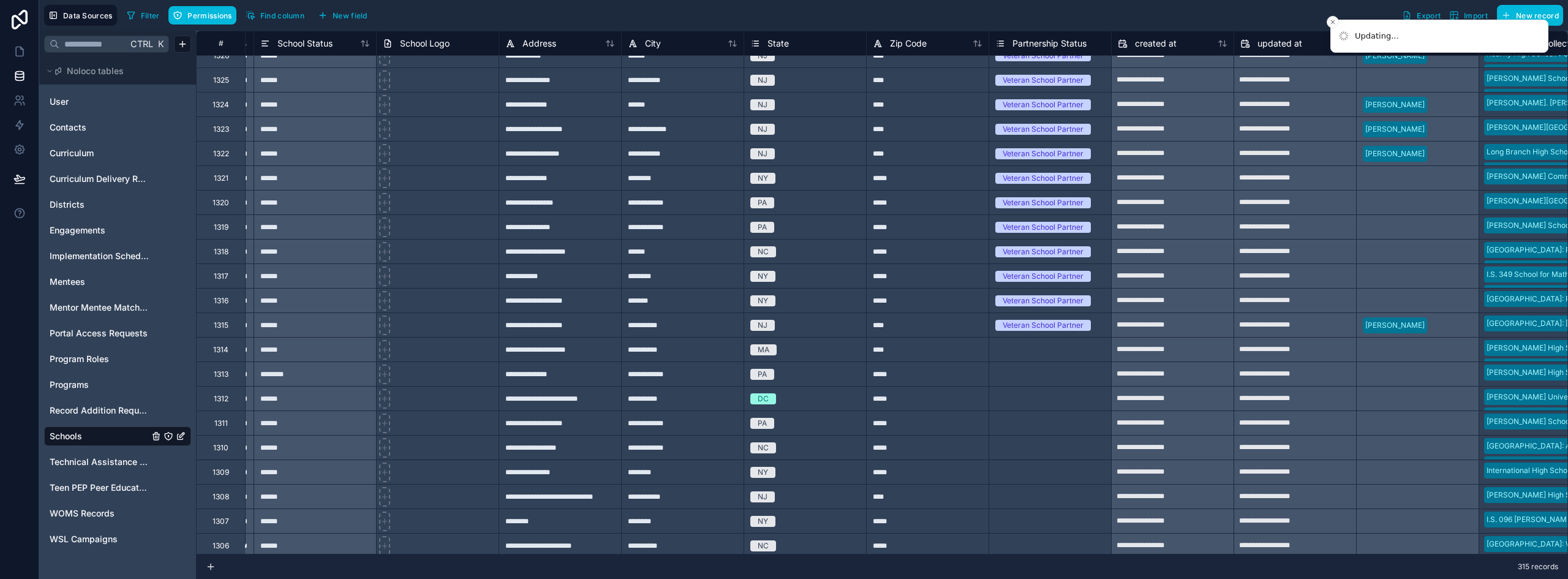
scroll to position [2991, 1584]
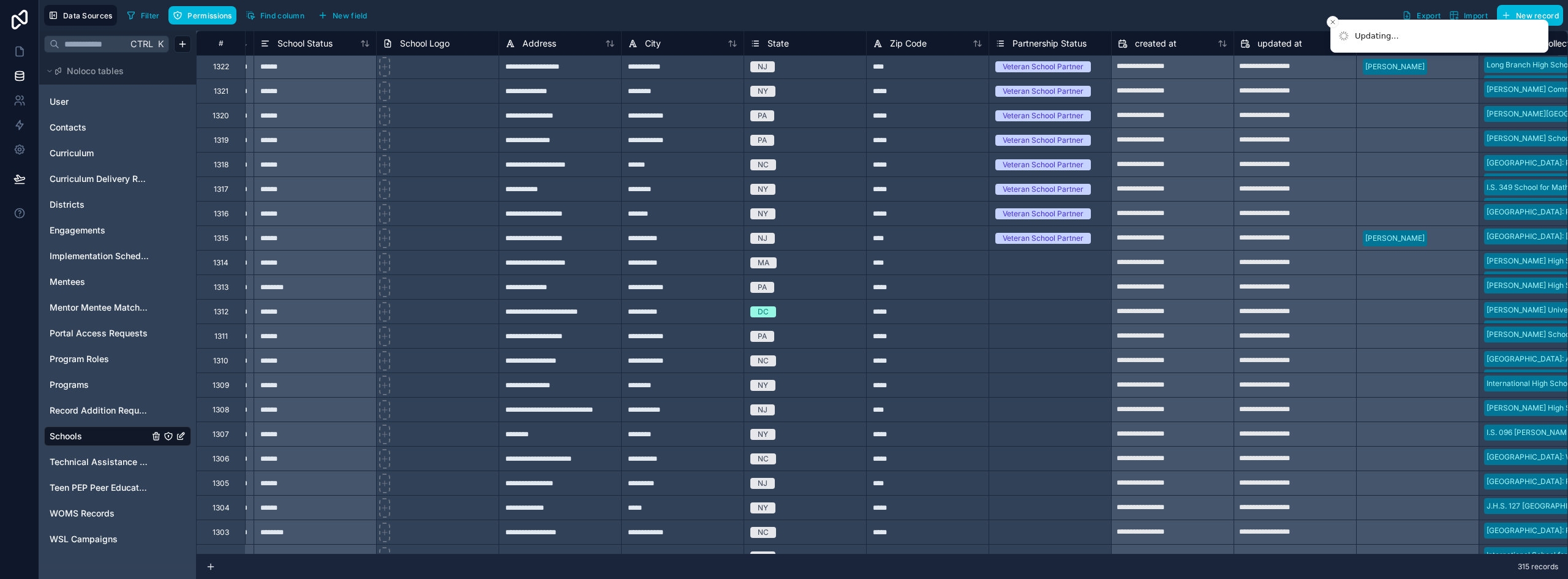
click at [1097, 240] on div "Veteran School Partner" at bounding box center [1050, 238] width 122 height 13
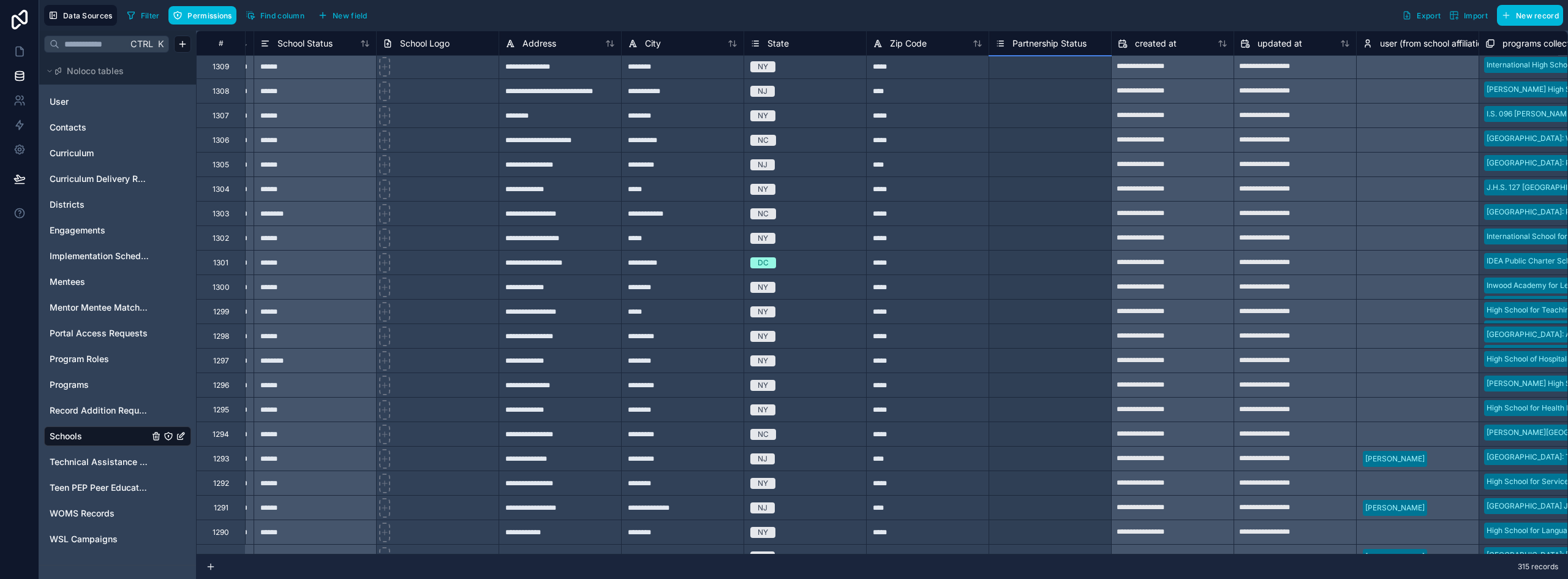
scroll to position [3285, 1584]
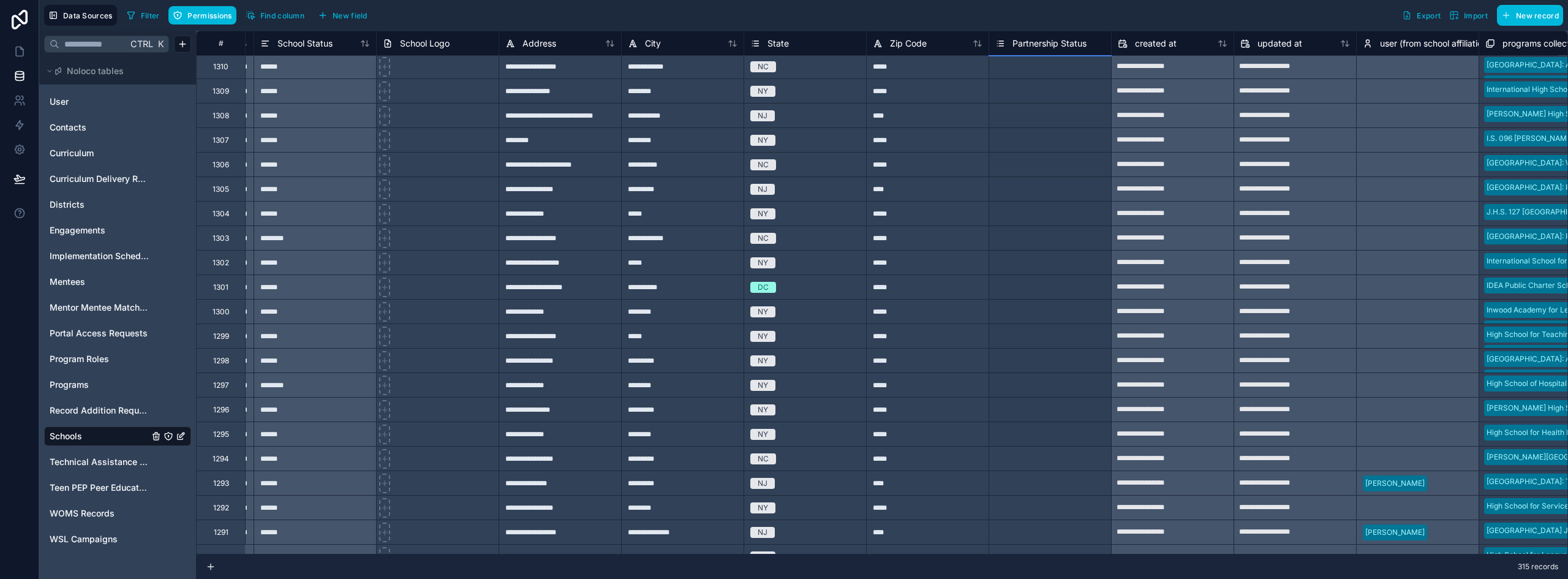
drag, startPoint x: 1111, startPoint y: 247, endPoint x: 1060, endPoint y: 427, distance: 187.1
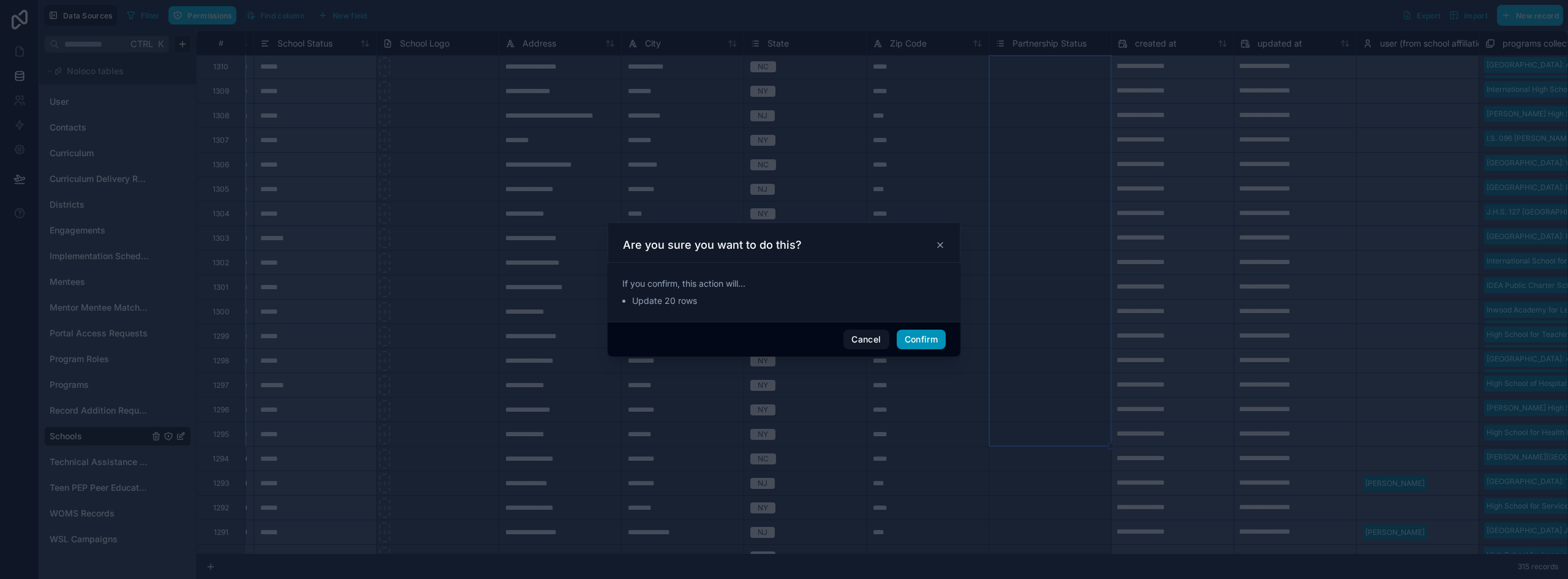
click at [923, 339] on button "Confirm" at bounding box center [921, 339] width 49 height 19
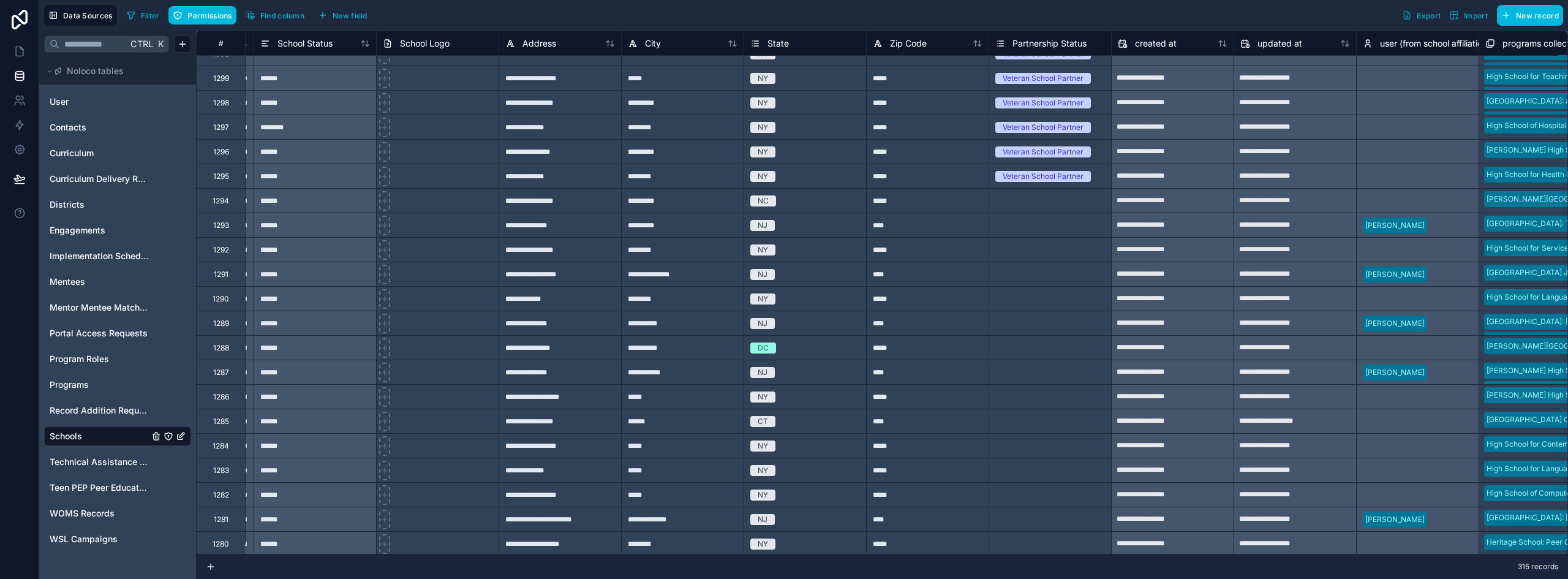
scroll to position [3530, 1584]
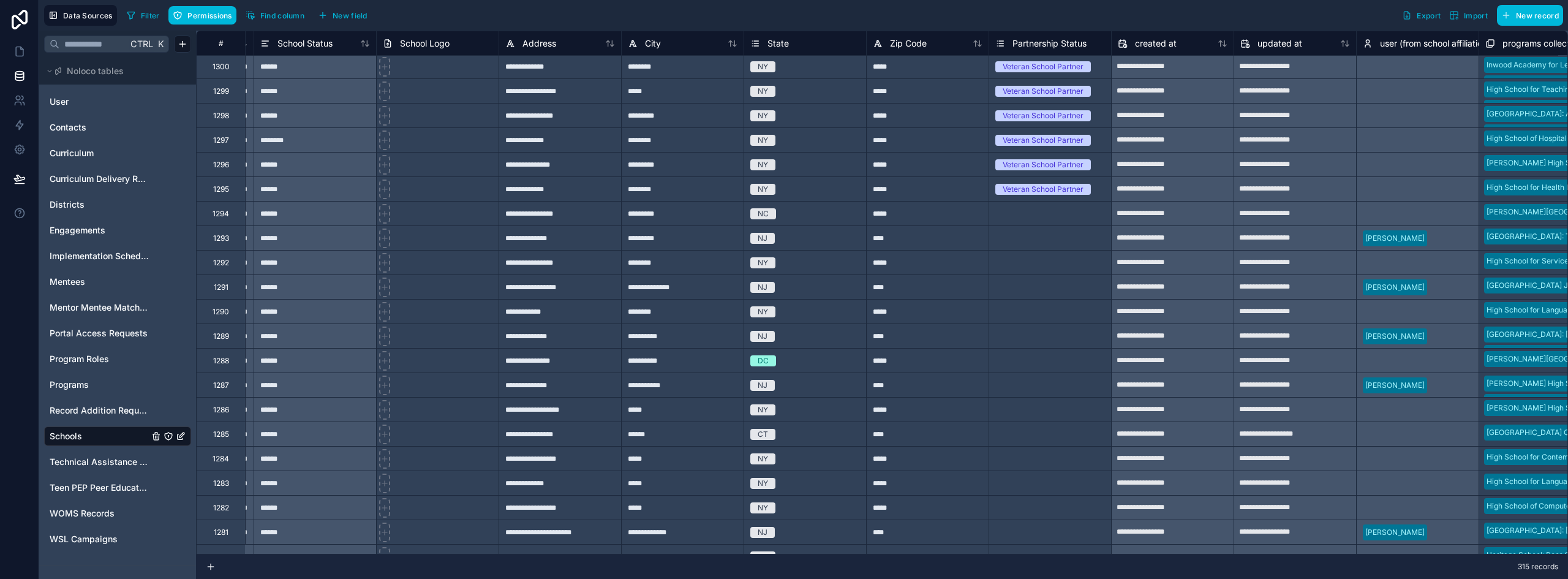
click at [1097, 198] on div "Veteran School Partner" at bounding box center [1050, 189] width 122 height 24
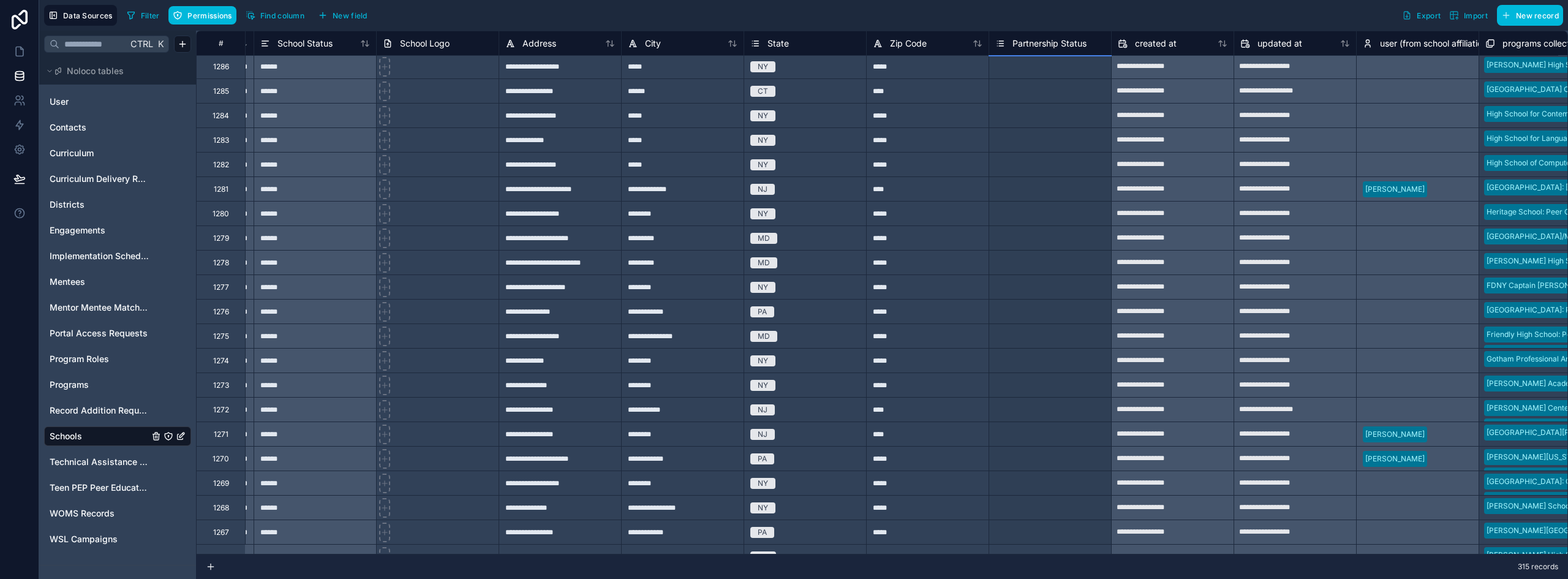
scroll to position [3947, 1584]
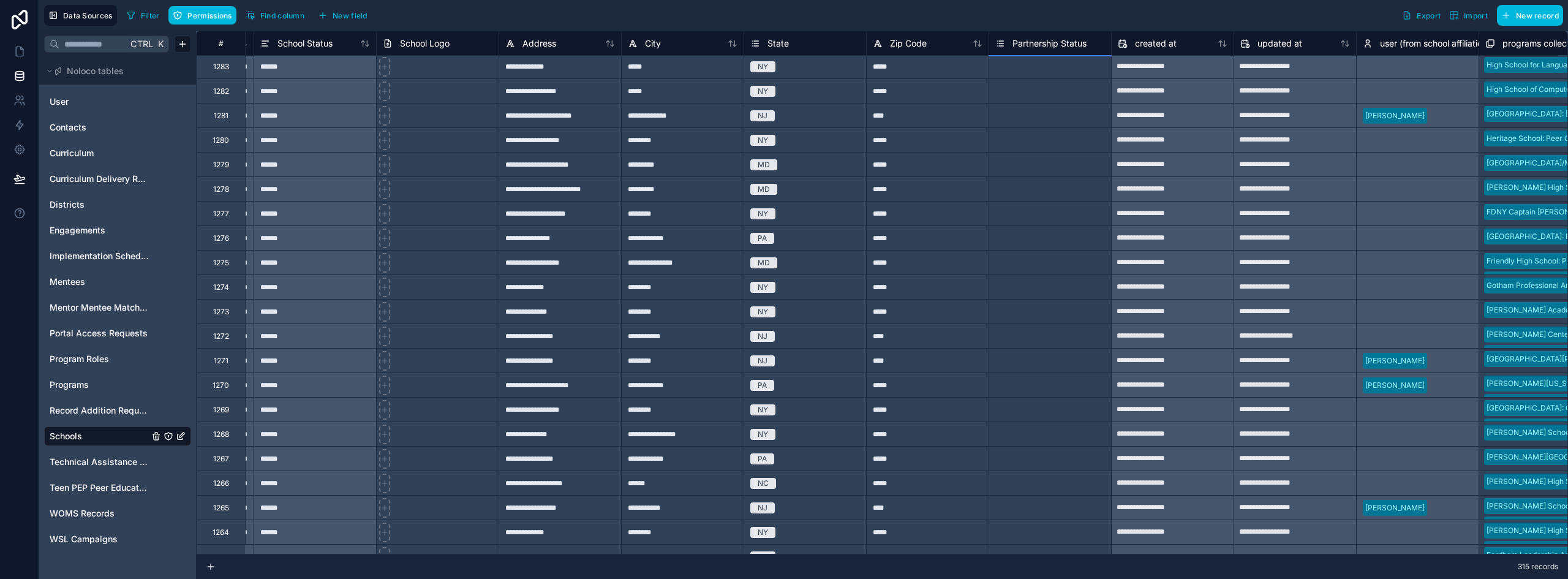
drag, startPoint x: 1111, startPoint y: 201, endPoint x: 1059, endPoint y: 470, distance: 274.0
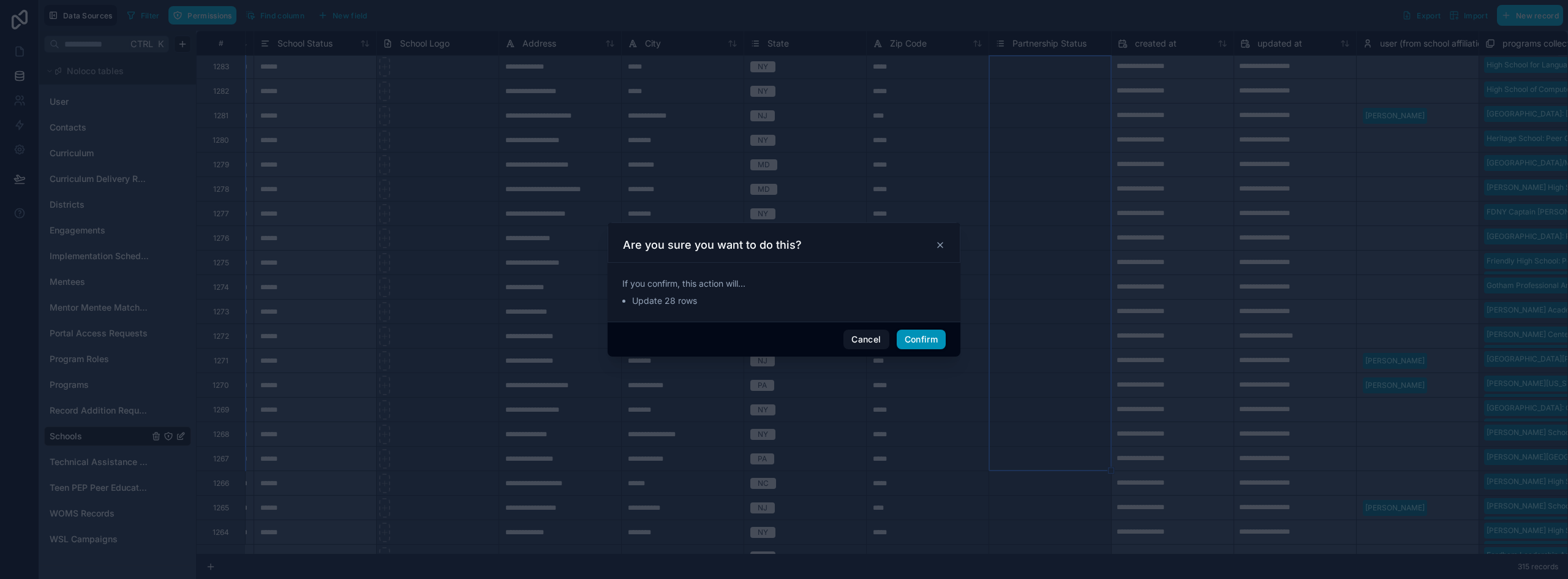
click at [942, 337] on button "Confirm" at bounding box center [921, 339] width 49 height 19
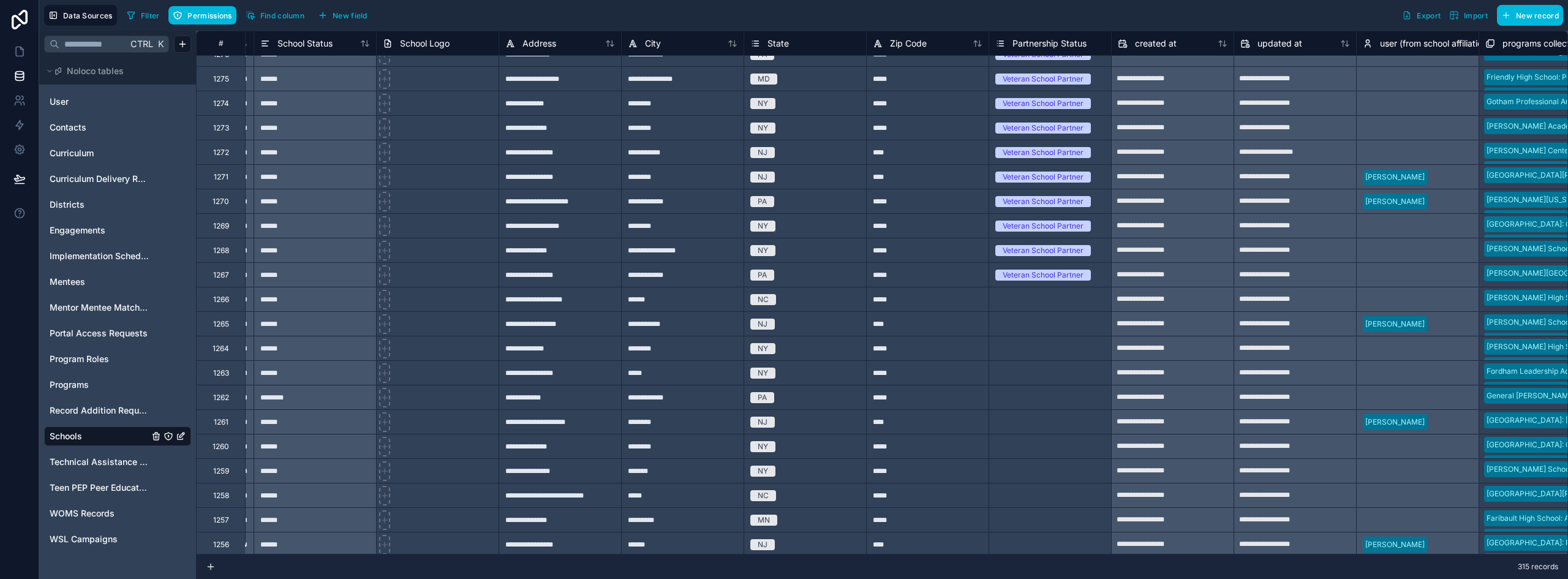
scroll to position [4253, 1584]
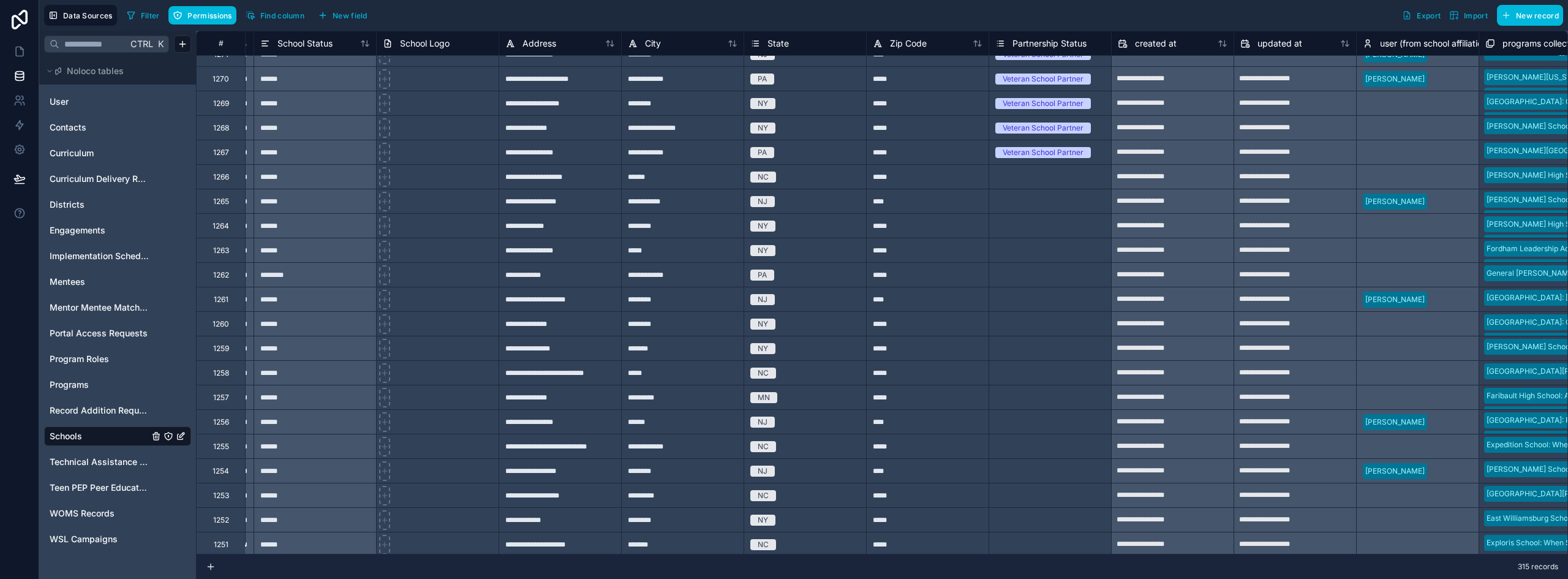
click at [1096, 160] on div "Veteran School Partner" at bounding box center [1050, 152] width 122 height 24
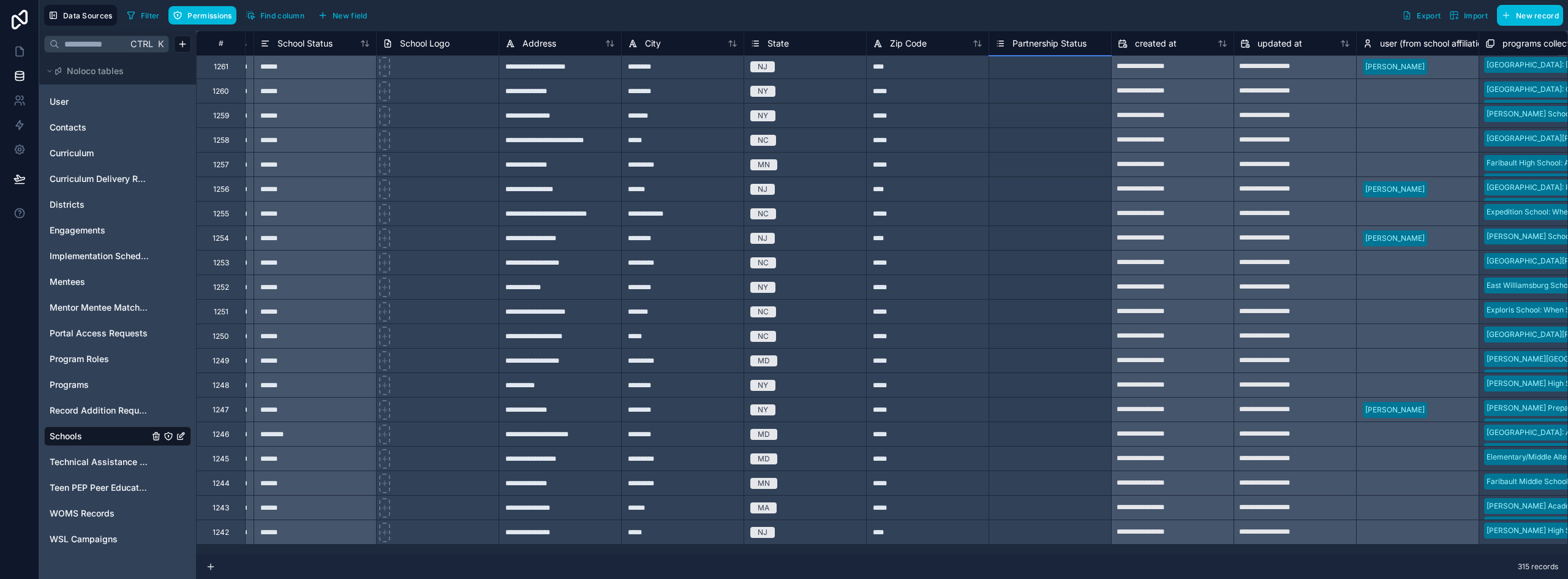
scroll to position [4338, 1584]
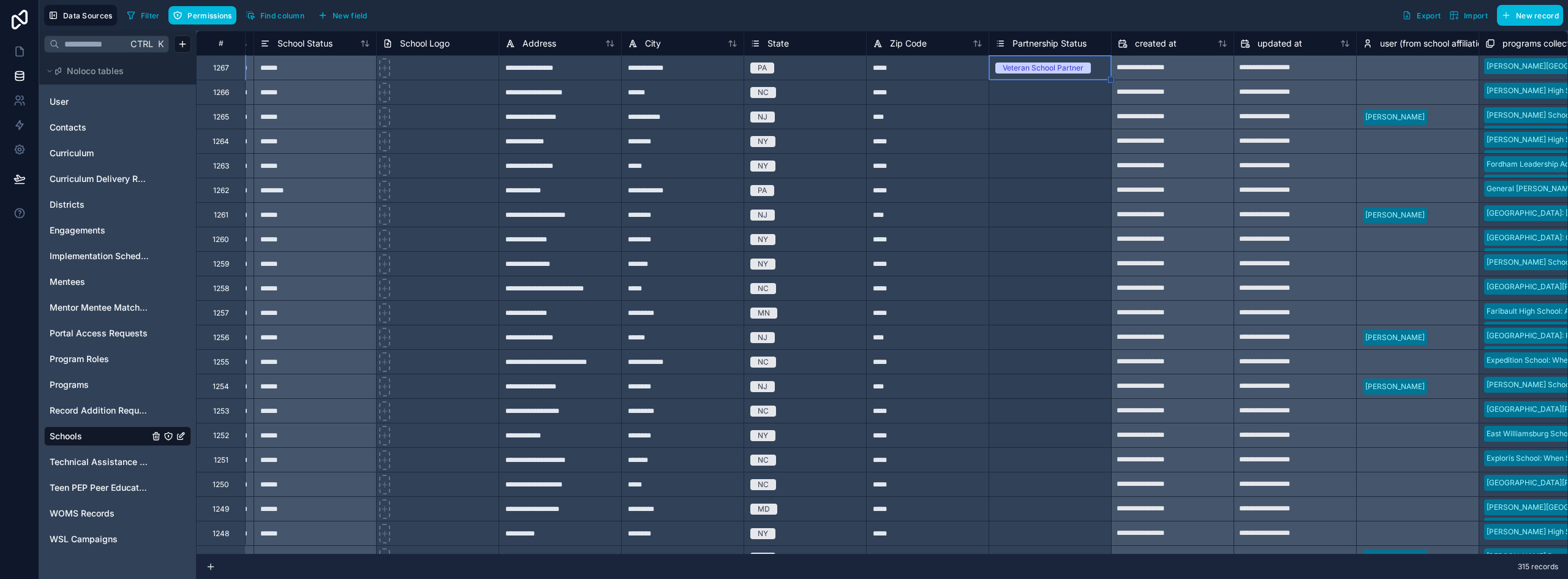
drag, startPoint x: 1110, startPoint y: 162, endPoint x: 1073, endPoint y: 433, distance: 273.5
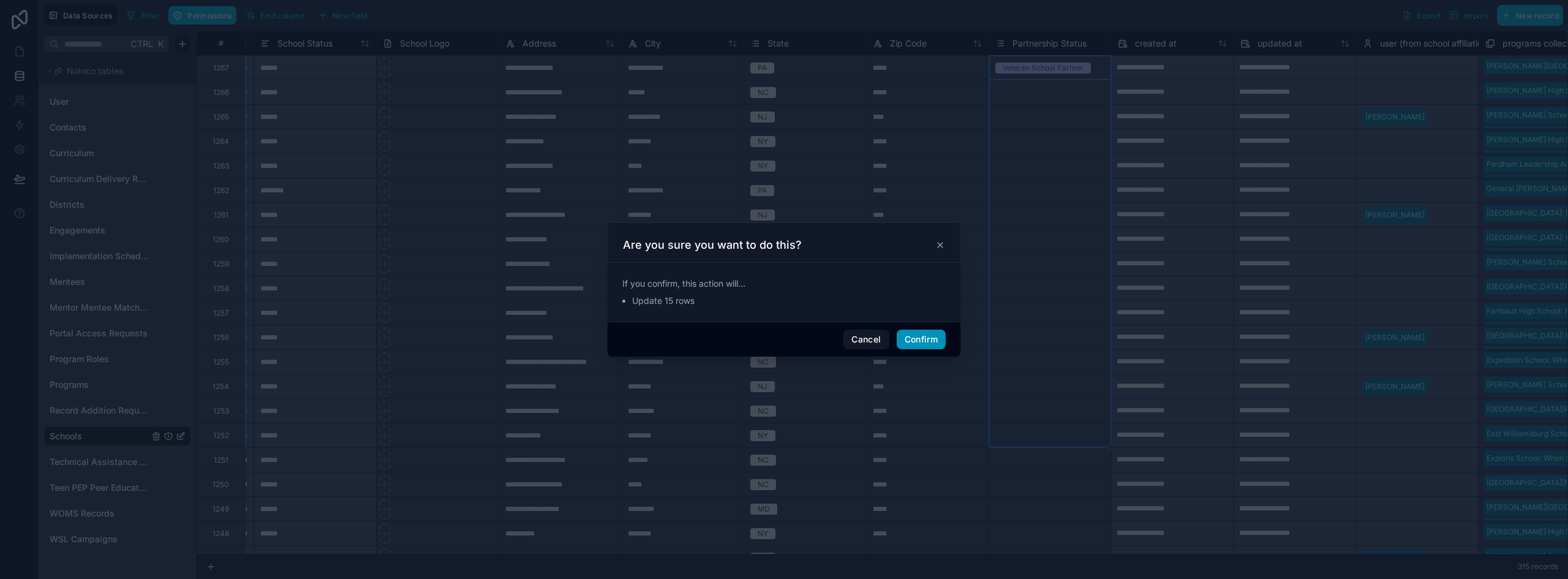
click at [925, 339] on button "Confirm" at bounding box center [921, 339] width 49 height 19
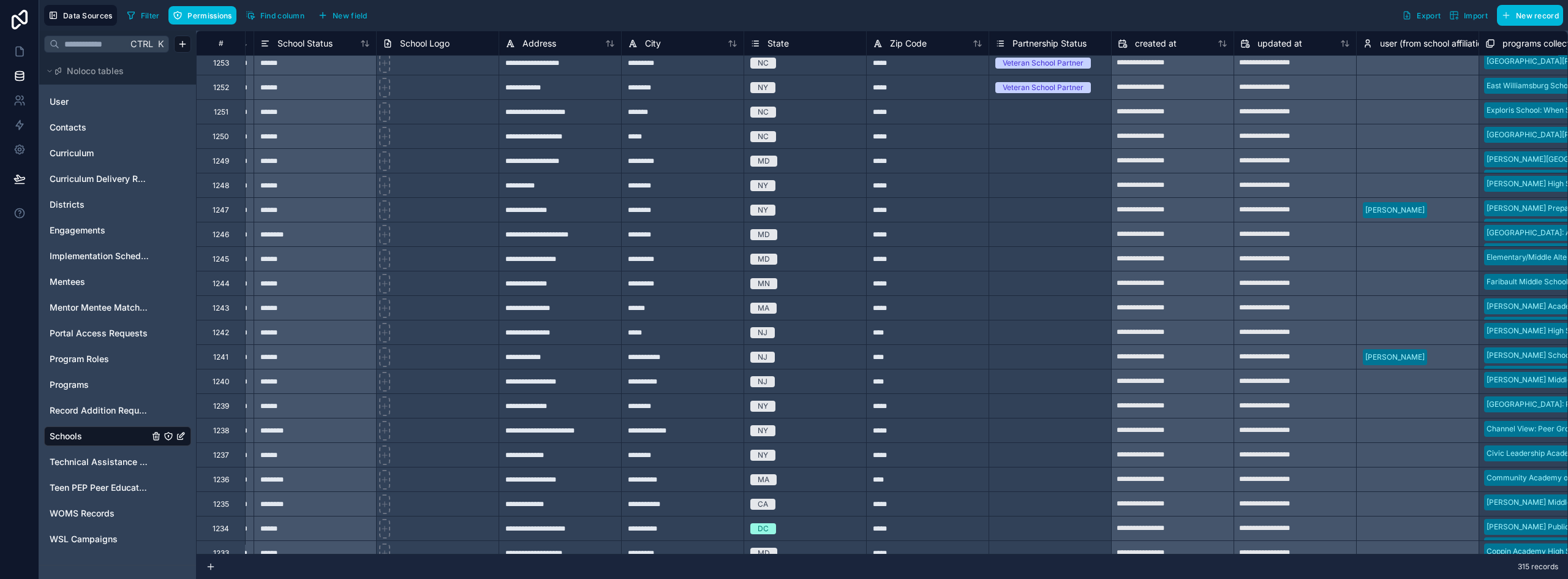
scroll to position [4645, 1584]
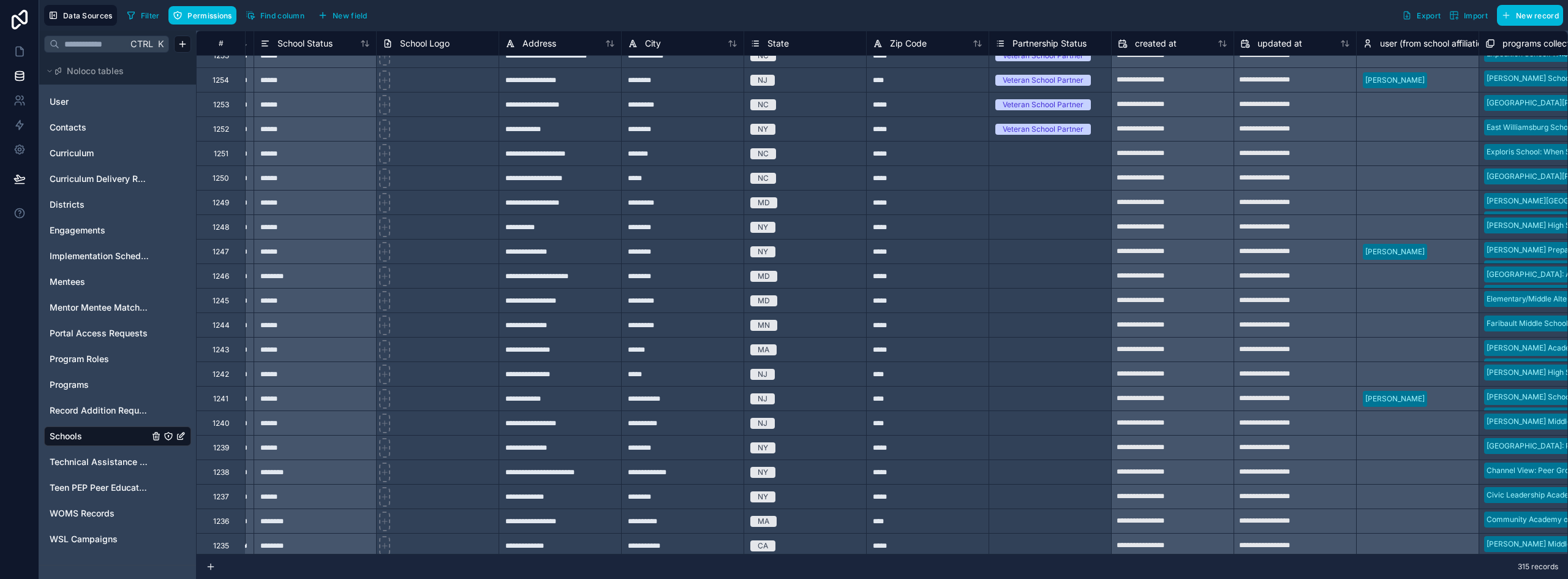
click at [1094, 128] on div "Veteran School Partner" at bounding box center [1050, 130] width 122 height 13
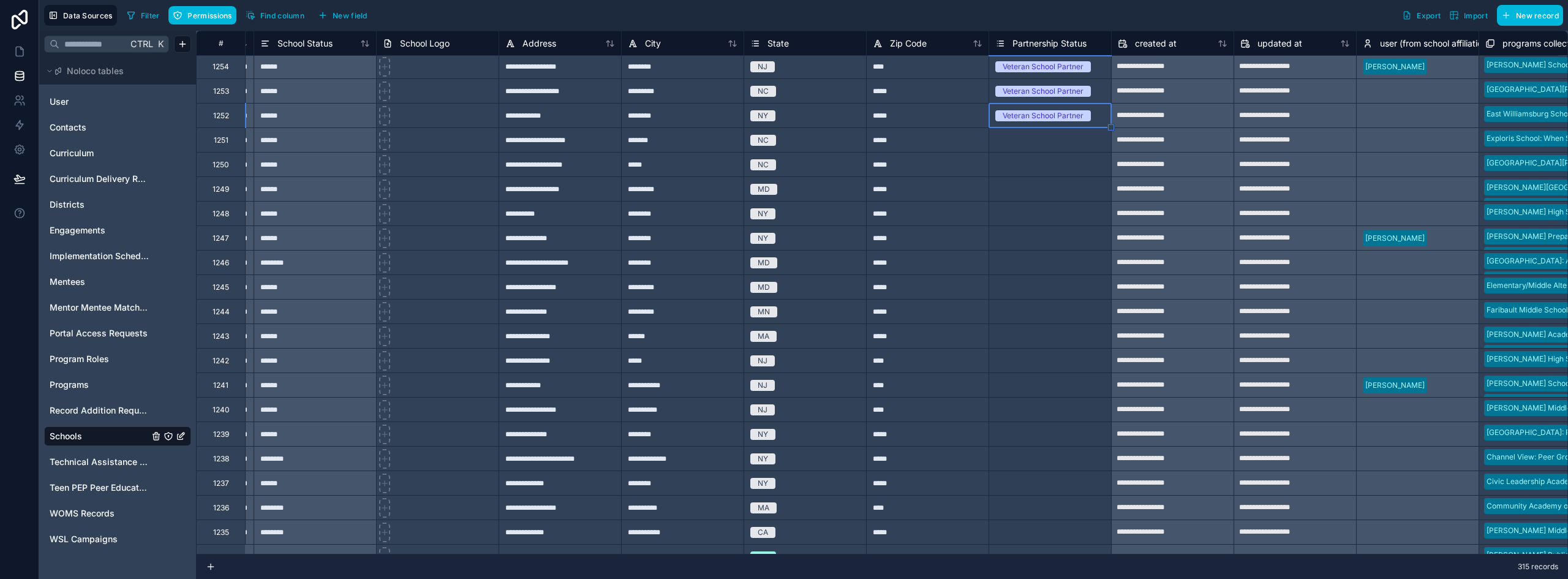
scroll to position [4682, 1584]
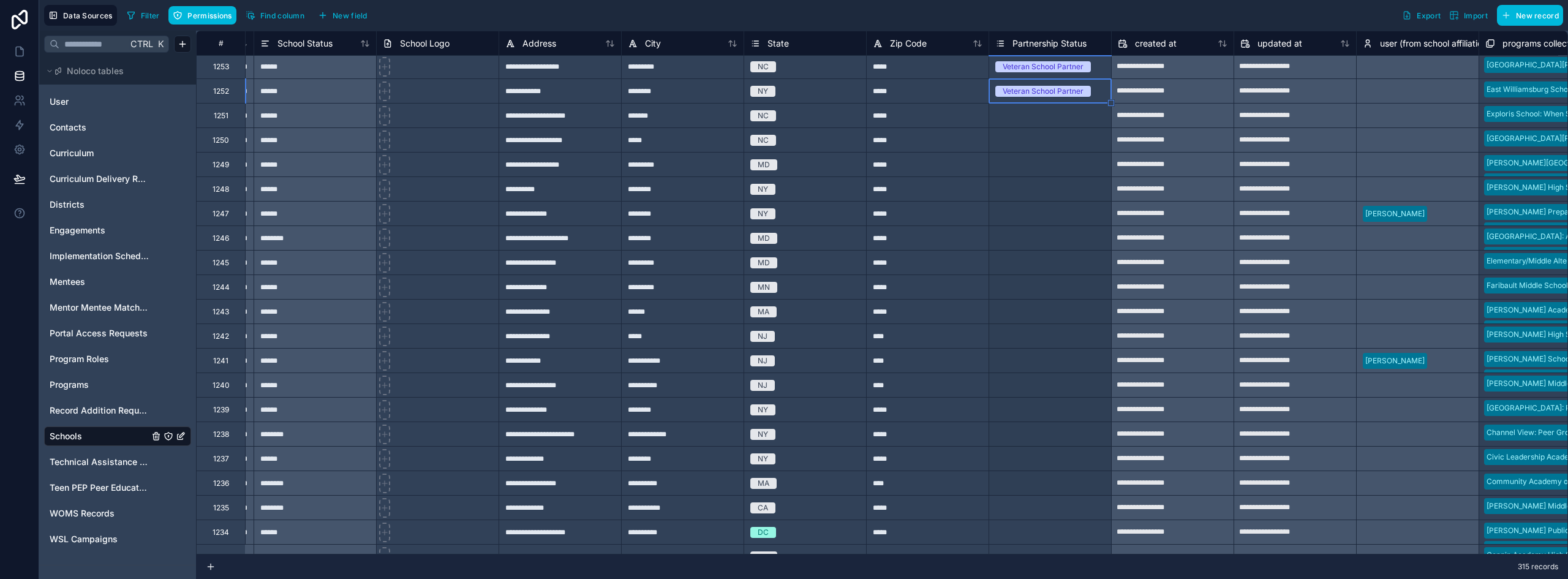
drag, startPoint x: 1110, startPoint y: 139, endPoint x: 1065, endPoint y: 490, distance: 353.9
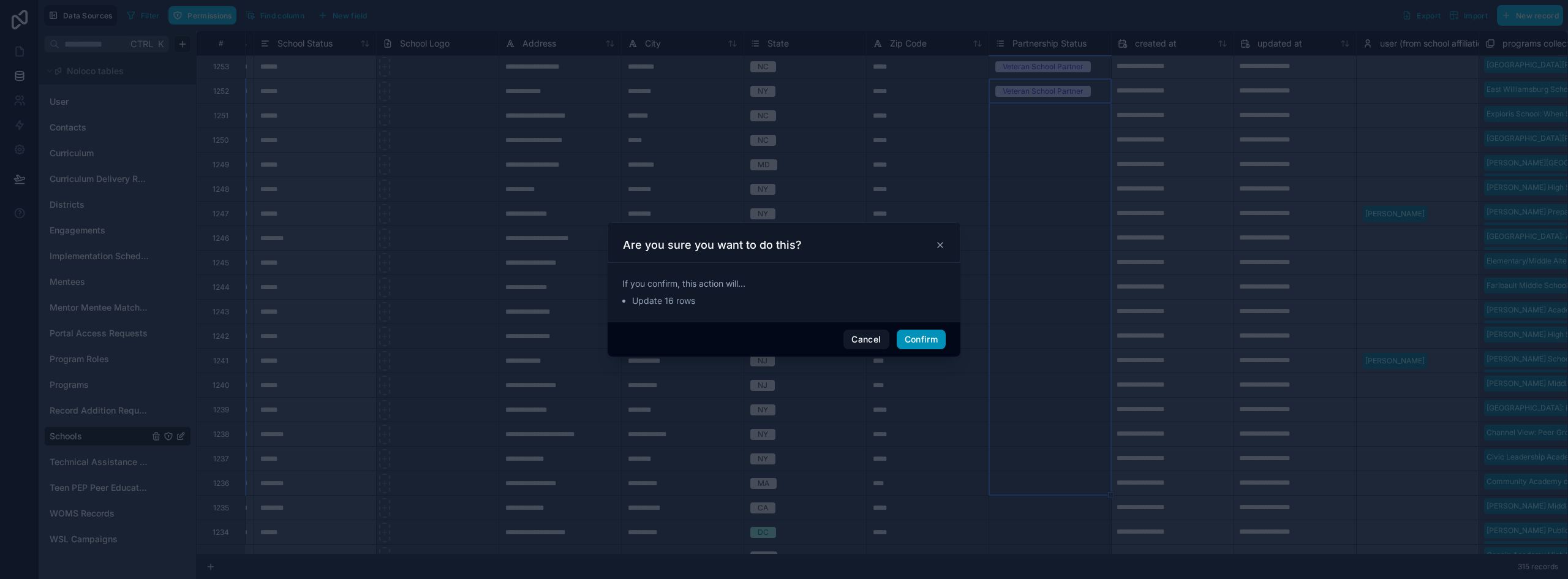
click at [920, 332] on button "Confirm" at bounding box center [921, 339] width 49 height 19
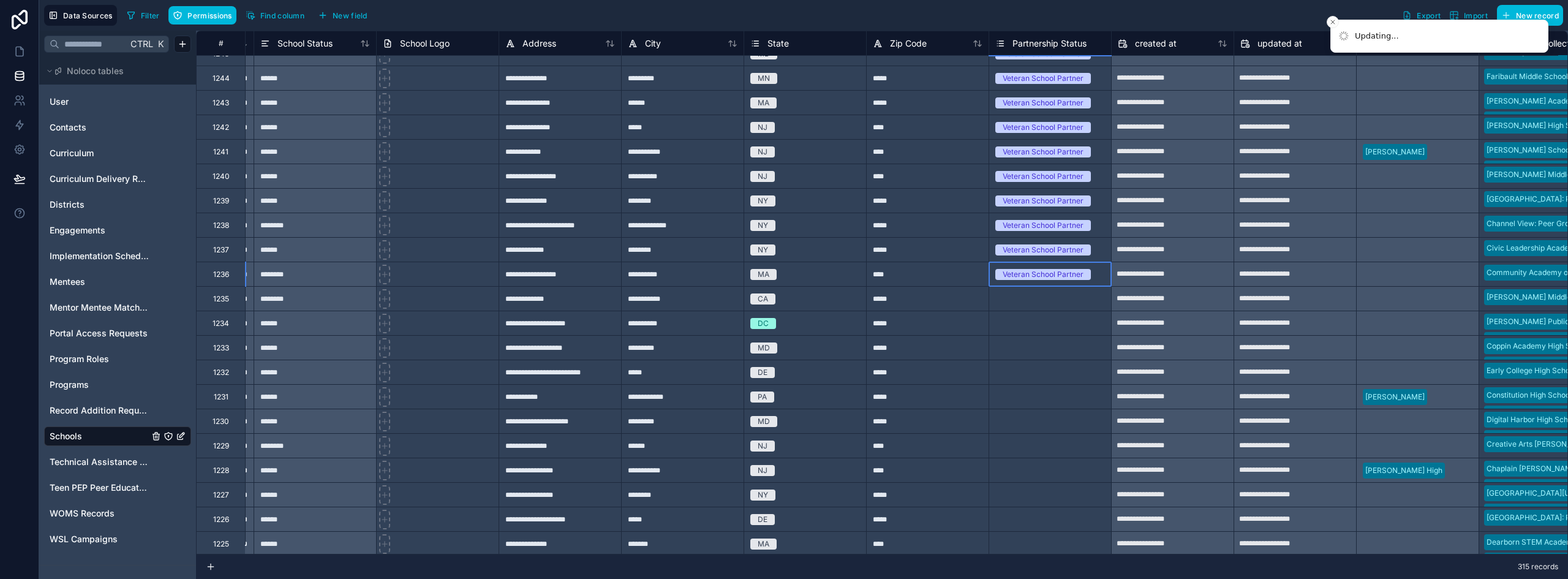
click at [1099, 268] on div "Veteran School Partner" at bounding box center [1050, 274] width 122 height 13
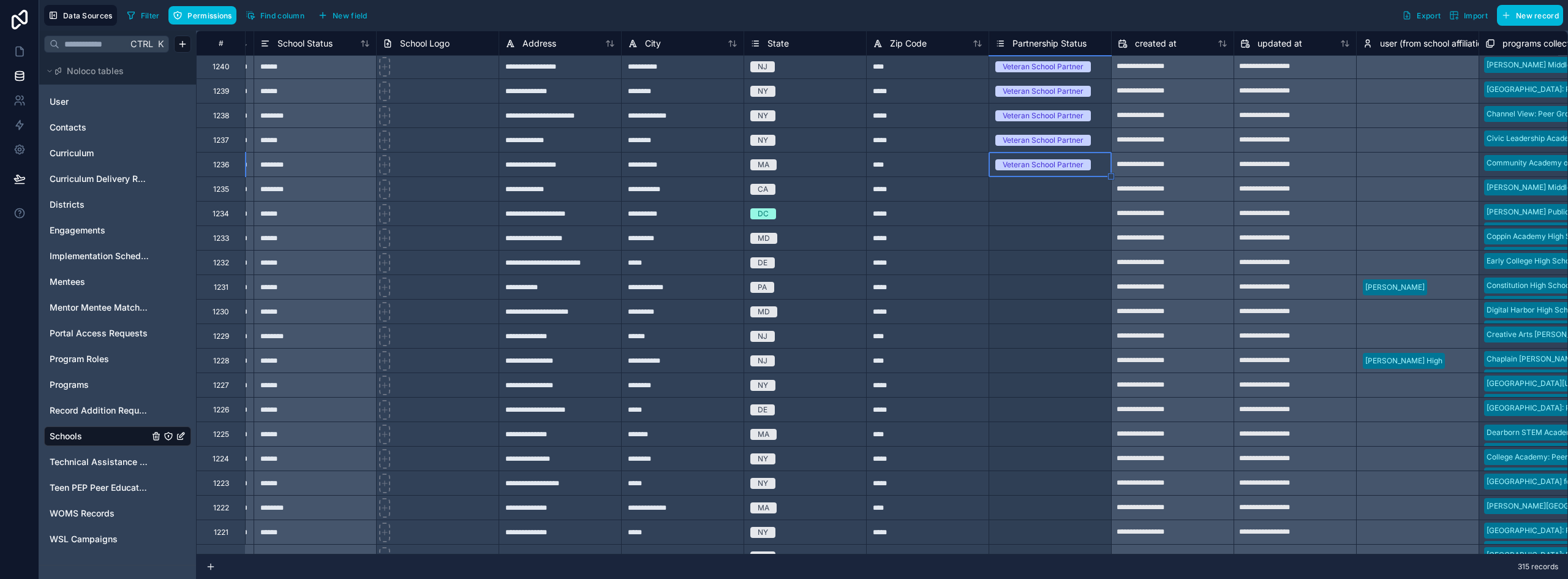
scroll to position [5148, 1584]
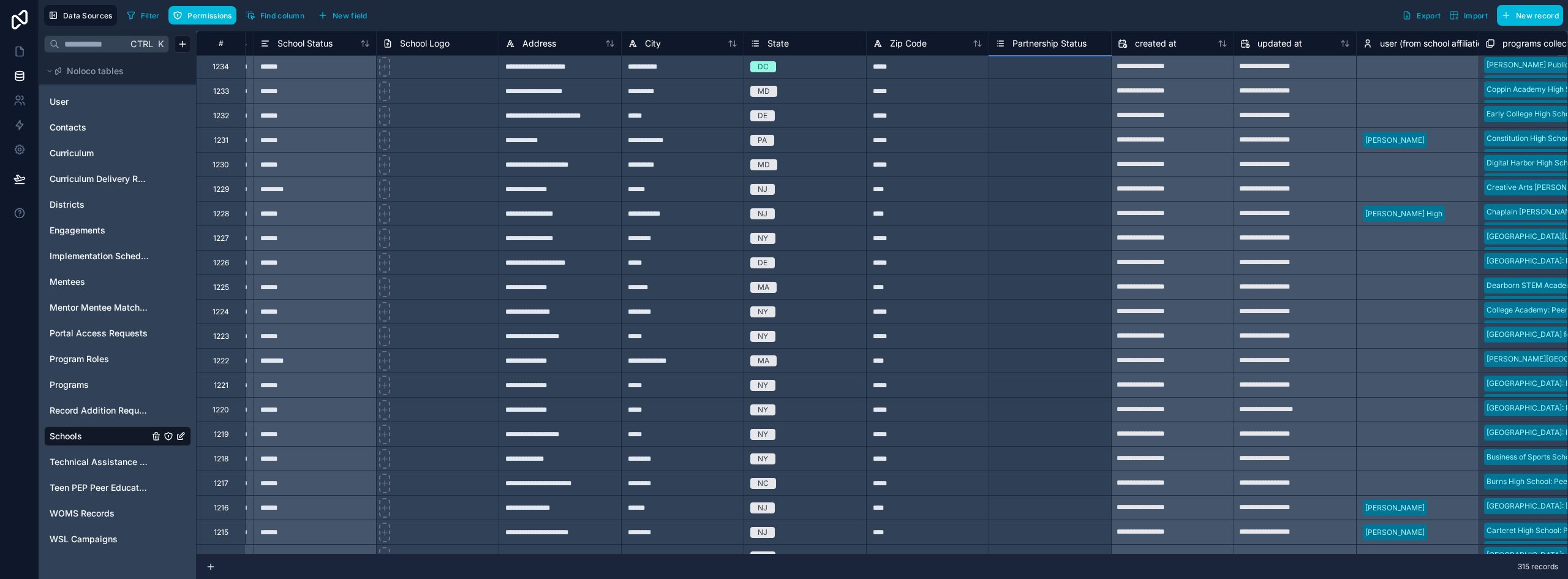
drag, startPoint x: 1109, startPoint y: 250, endPoint x: 1067, endPoint y: 478, distance: 231.8
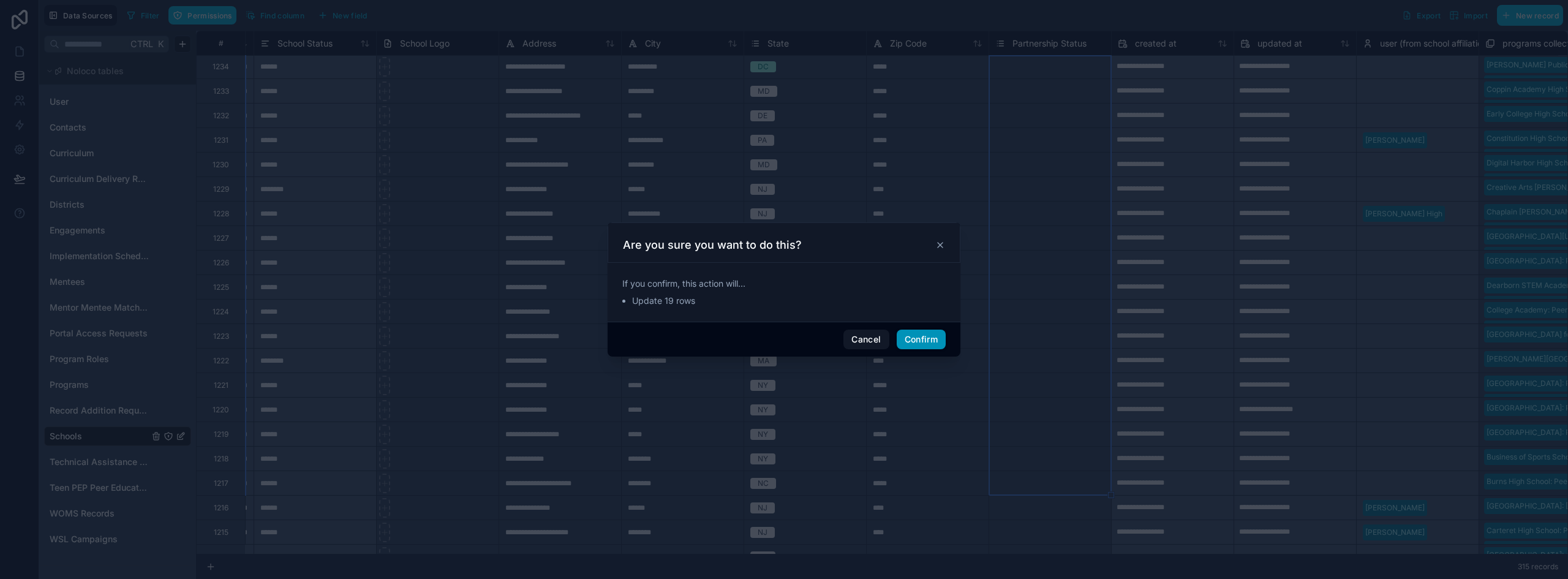
click at [929, 346] on button "Confirm" at bounding box center [921, 339] width 49 height 19
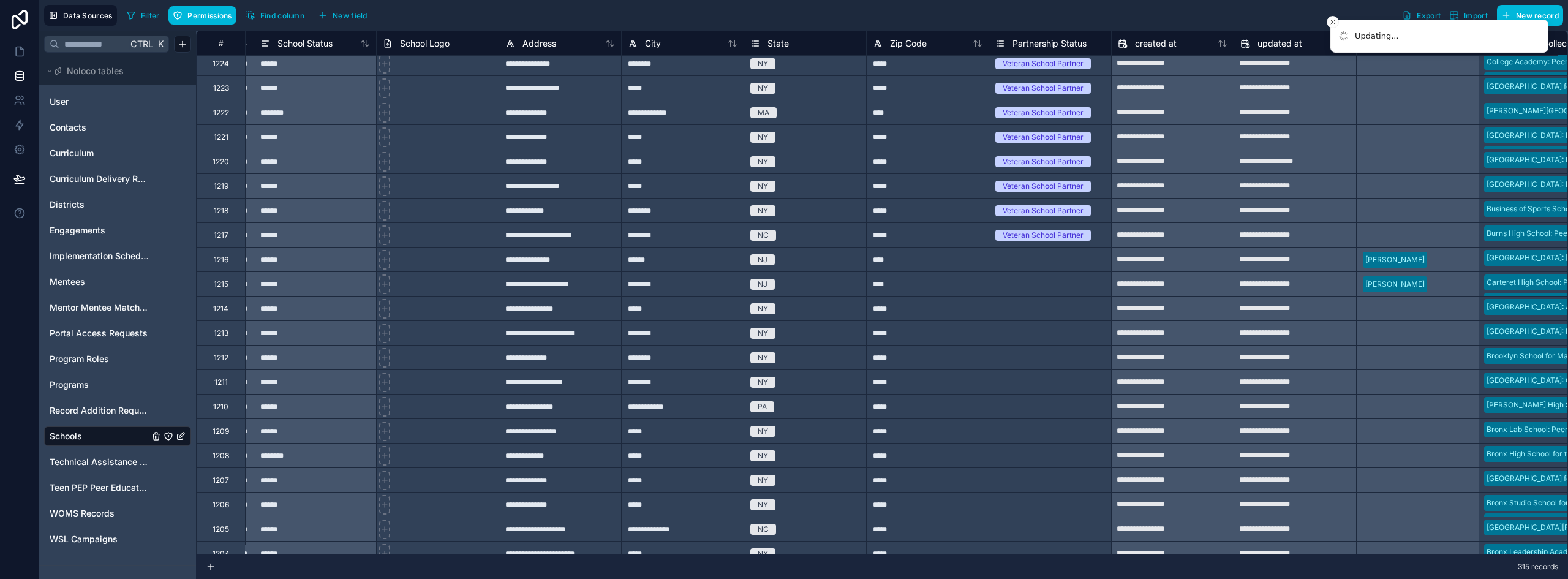
scroll to position [5454, 1584]
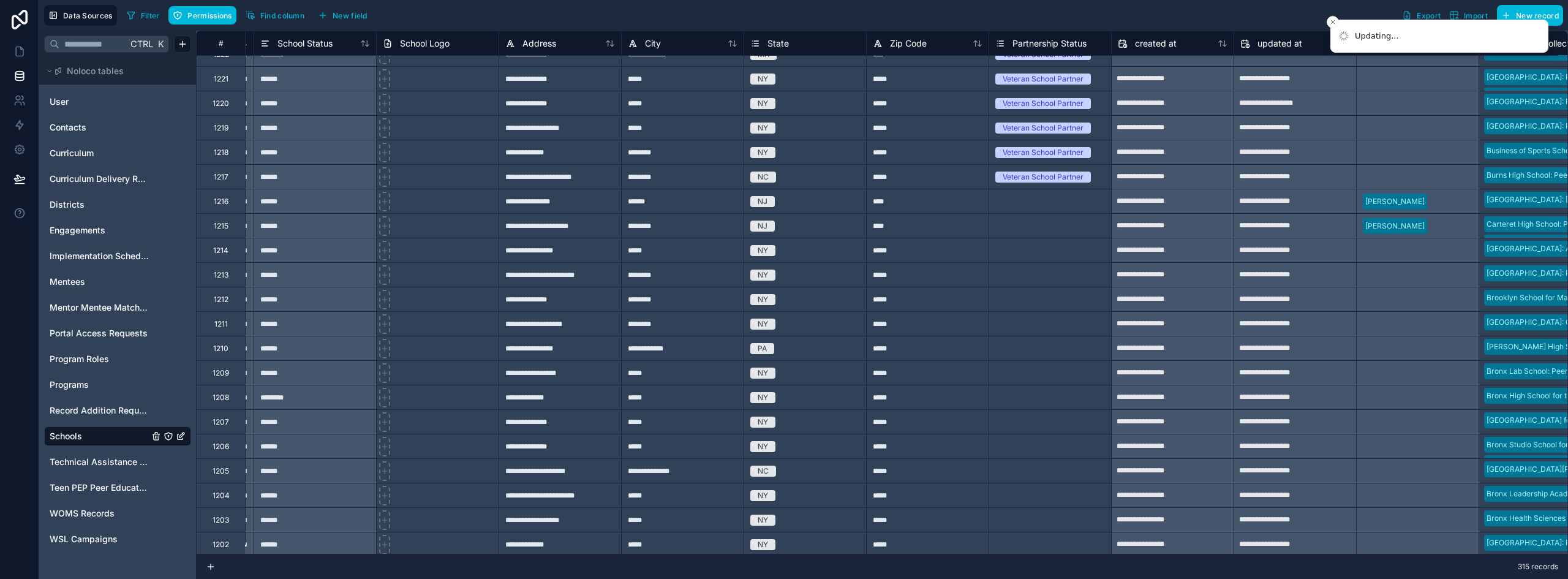
click at [1095, 180] on div "Veteran School Partner" at bounding box center [1050, 177] width 122 height 13
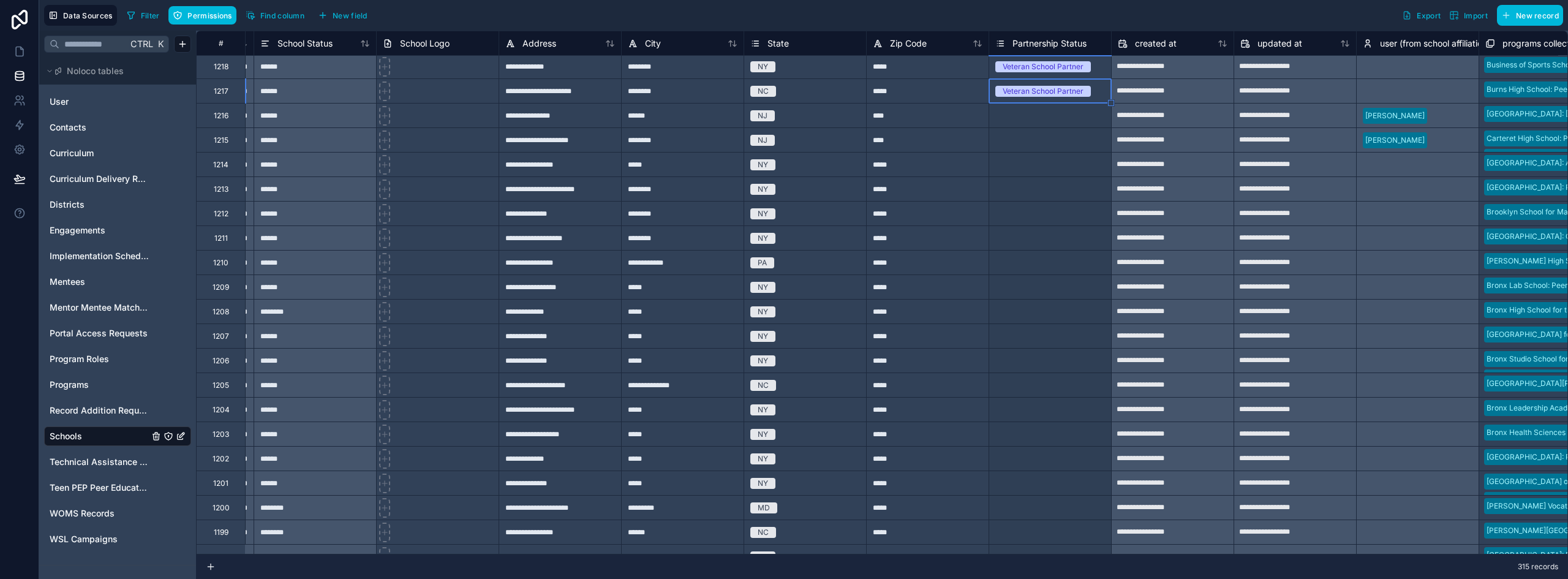
scroll to position [5590, 1584]
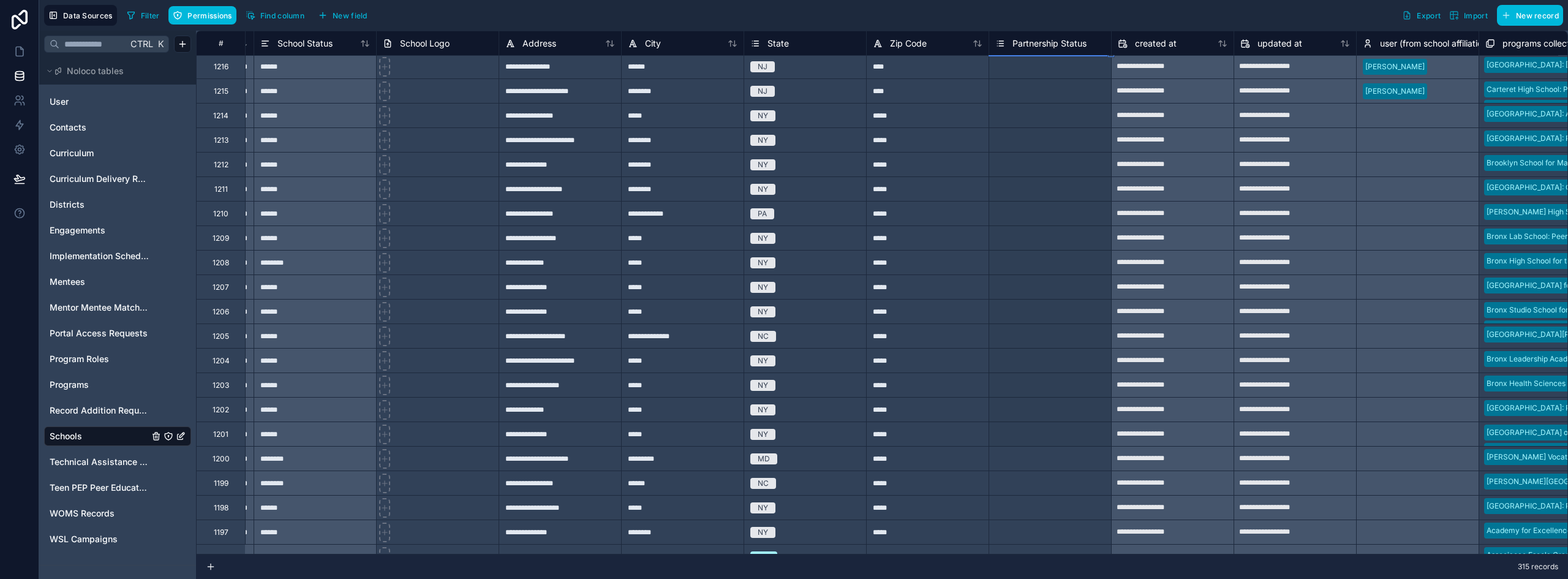
drag, startPoint x: 1110, startPoint y: 186, endPoint x: 1073, endPoint y: 433, distance: 249.8
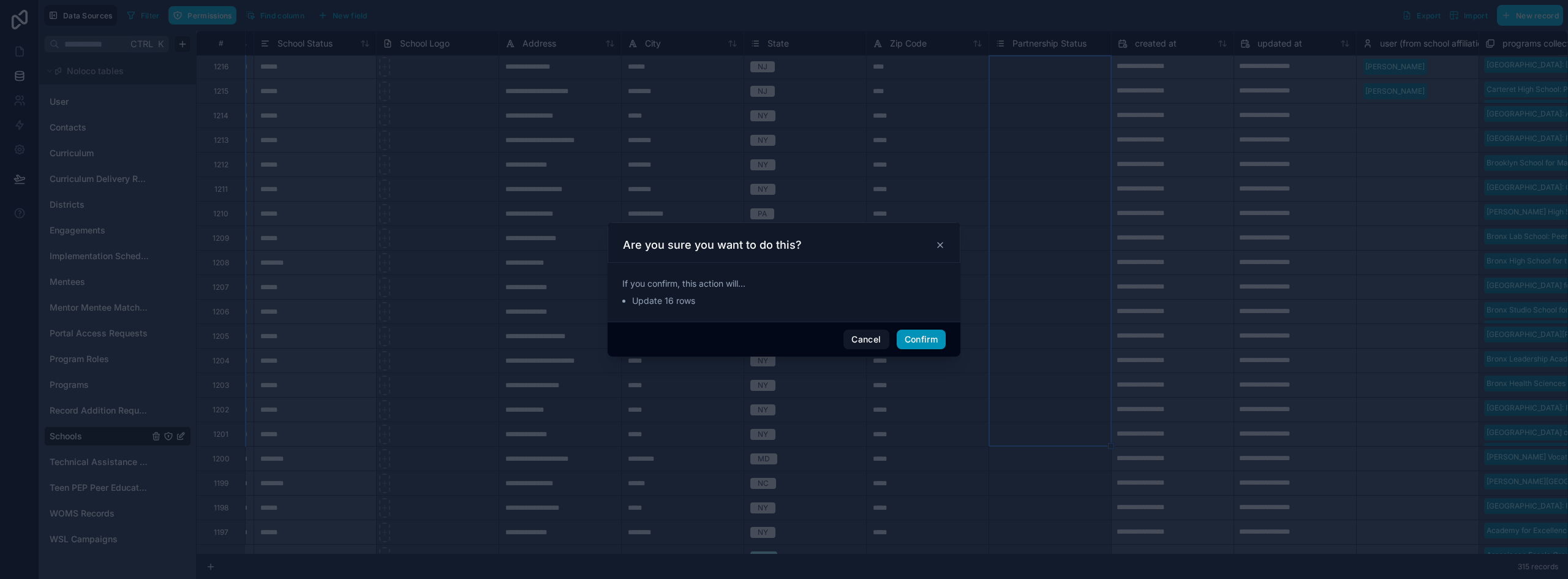
drag, startPoint x: 909, startPoint y: 335, endPoint x: 1061, endPoint y: 327, distance: 152.2
click at [910, 335] on button "Confirm" at bounding box center [921, 339] width 49 height 19
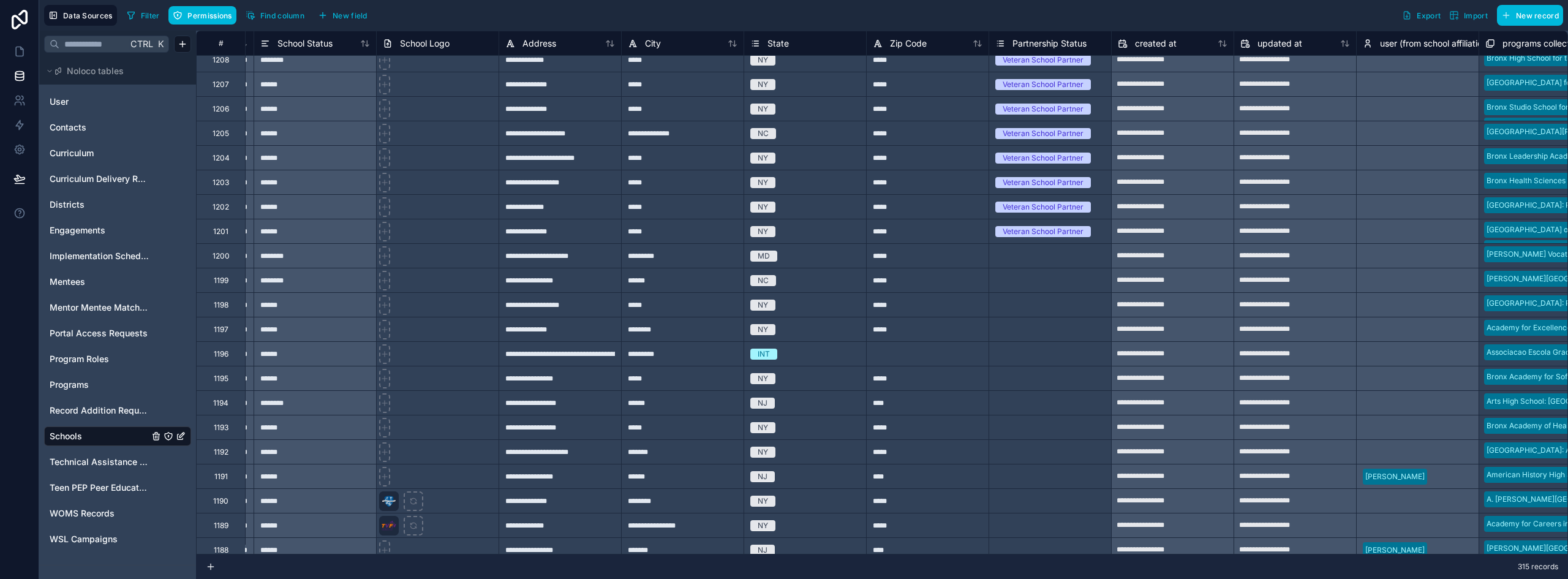
scroll to position [5835, 1584]
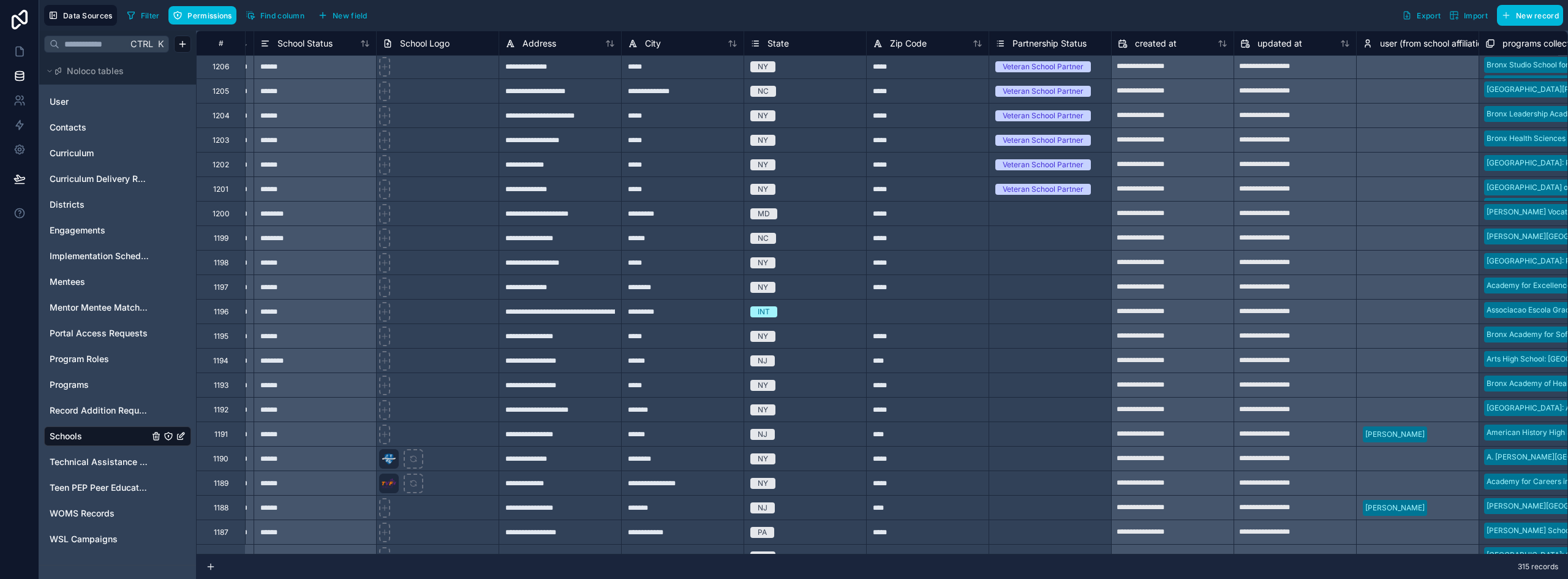
click at [1097, 190] on div "Veteran School Partner" at bounding box center [1050, 189] width 122 height 13
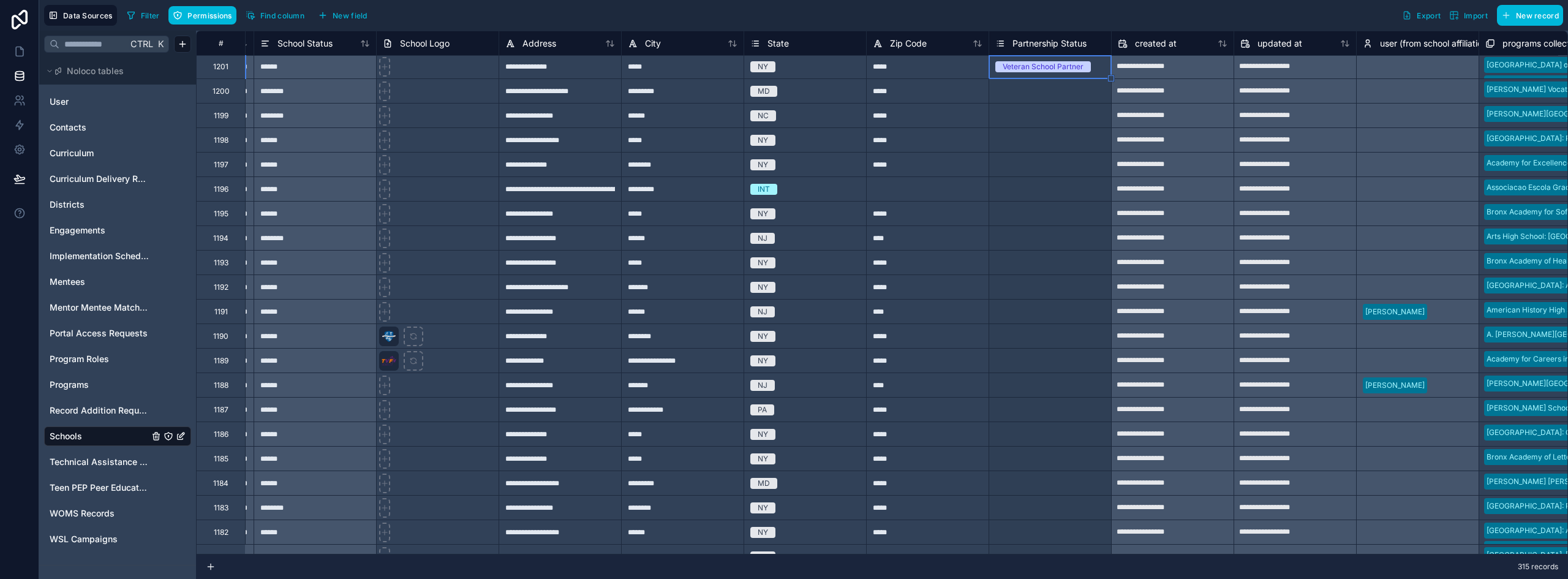
scroll to position [6005, 1584]
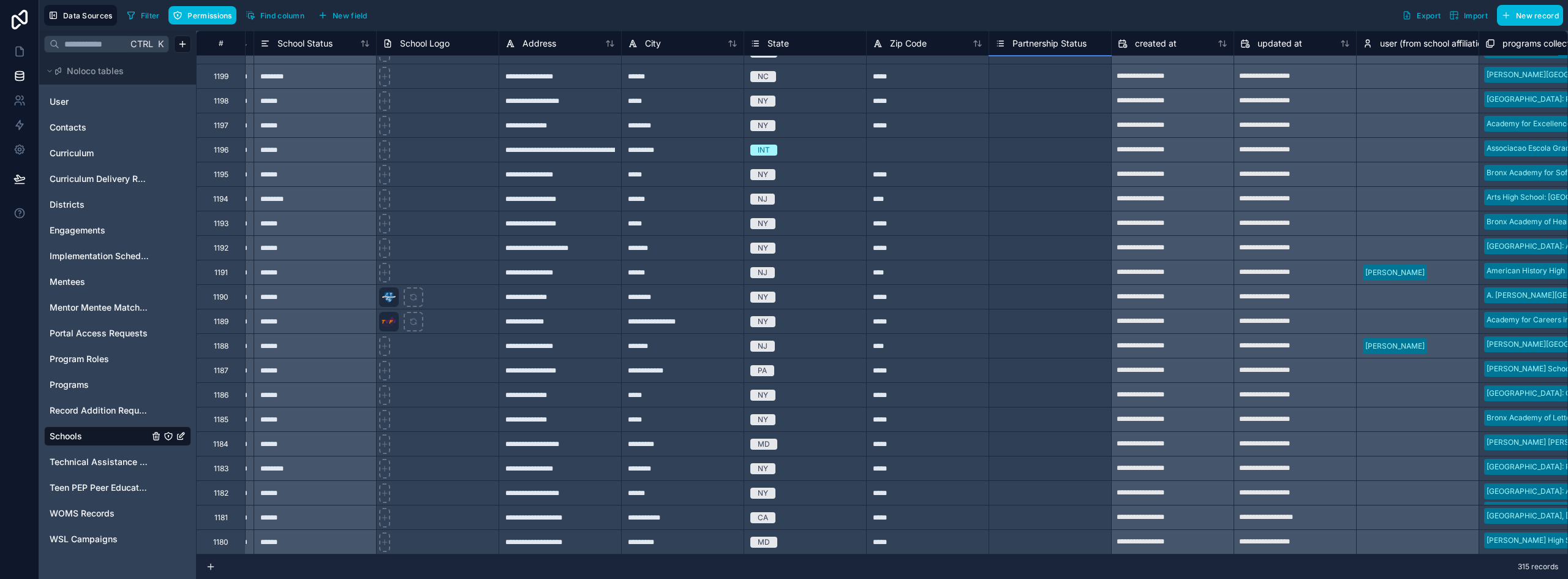
drag, startPoint x: 1109, startPoint y: 199, endPoint x: 1051, endPoint y: 461, distance: 268.3
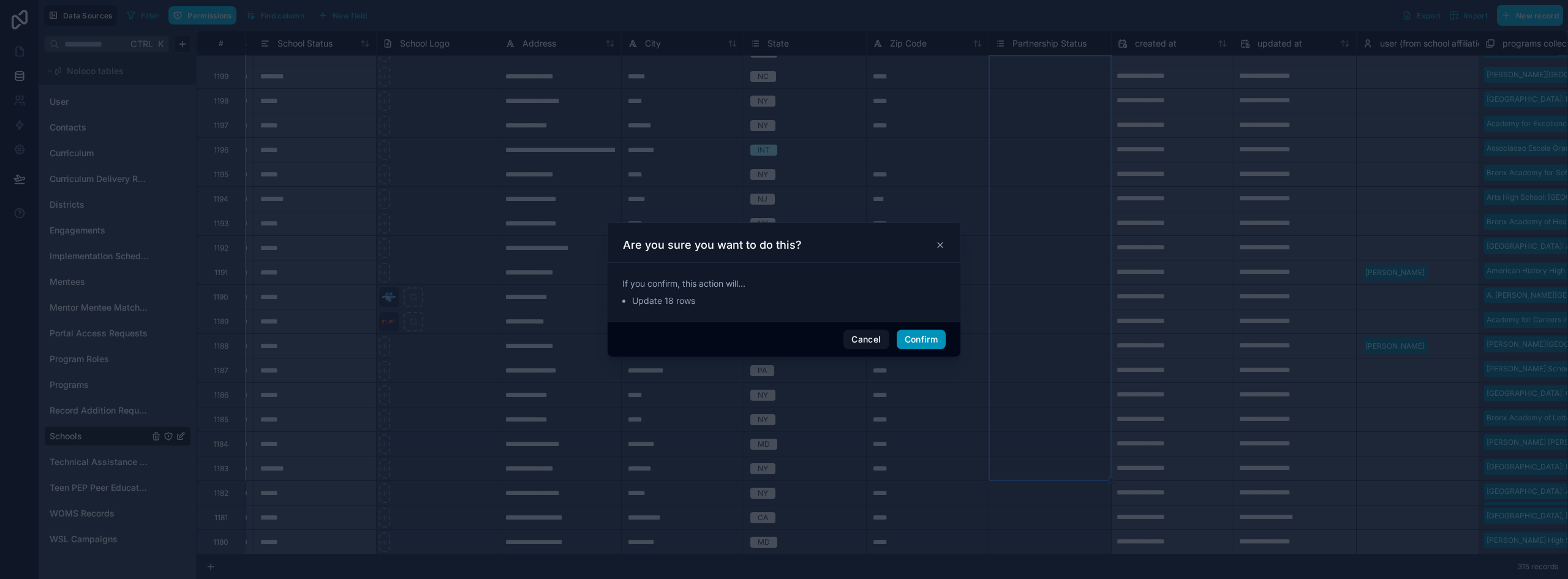
click at [930, 337] on button "Confirm" at bounding box center [921, 339] width 49 height 19
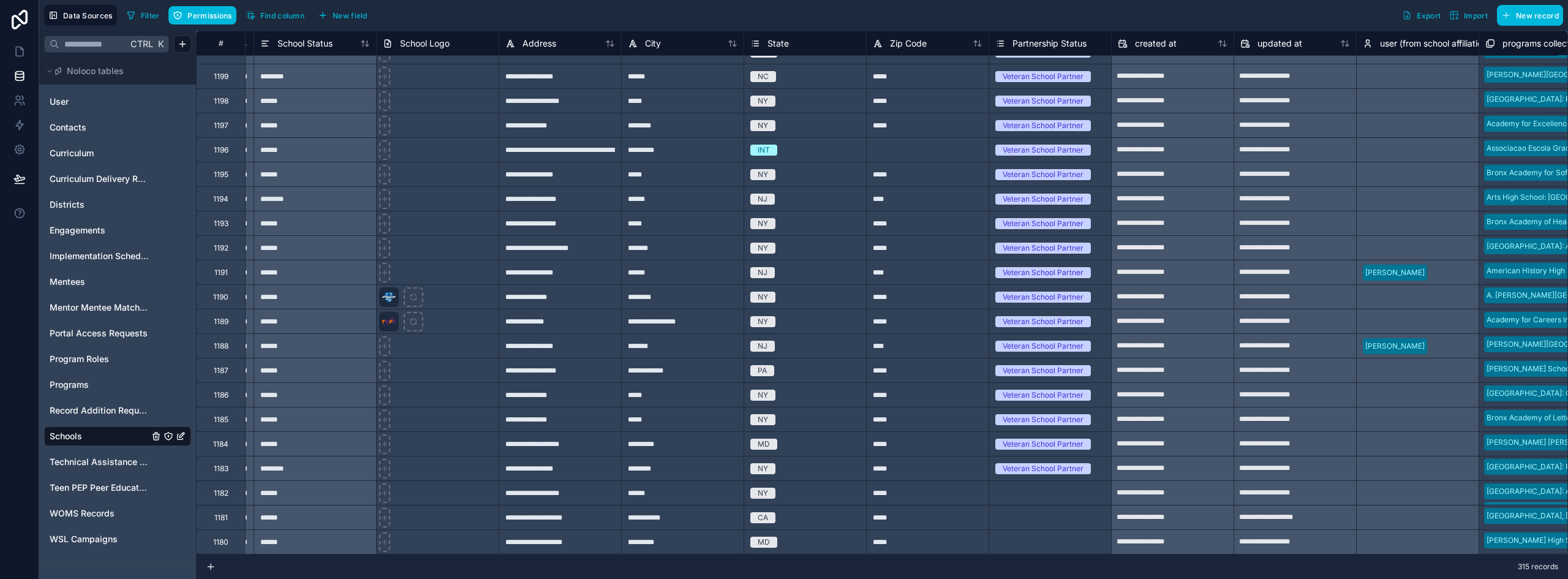
click at [1104, 463] on div "Veteran School Partner" at bounding box center [1050, 469] width 122 height 13
drag, startPoint x: 1111, startPoint y: 468, endPoint x: 1110, endPoint y: 538, distance: 70.0
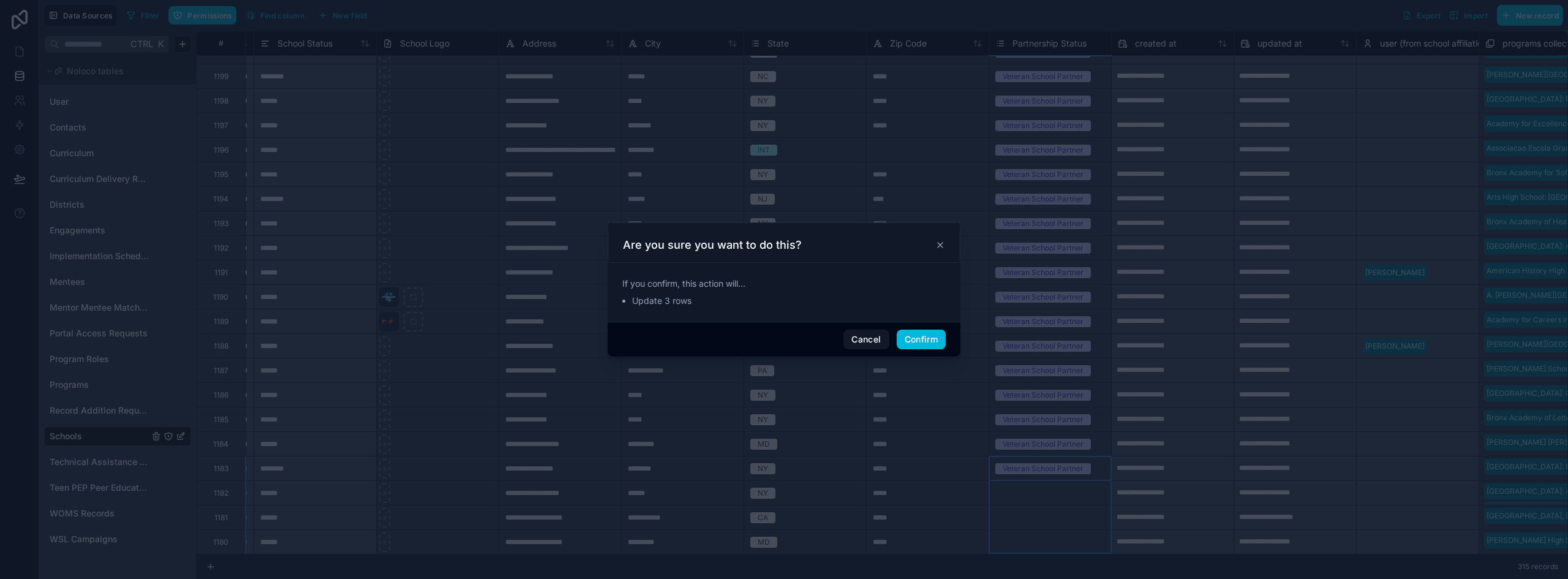
click at [903, 342] on button "Confirm" at bounding box center [921, 339] width 49 height 19
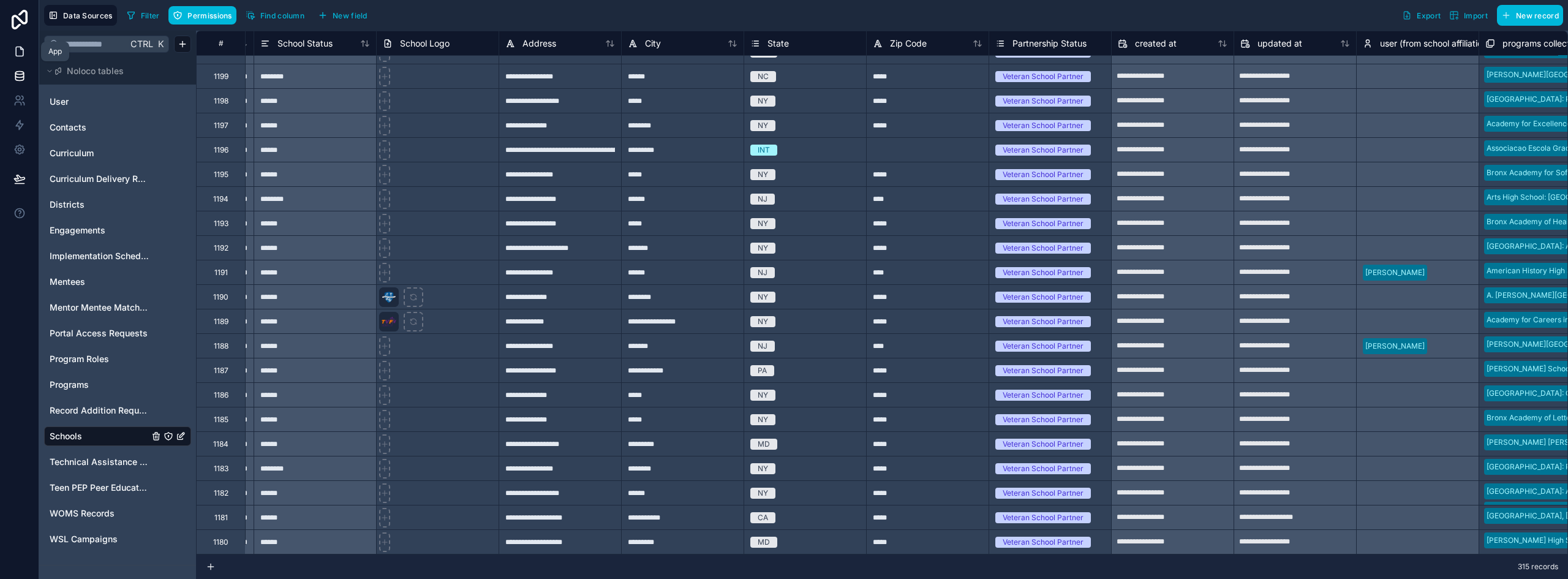
click at [17, 51] on icon at bounding box center [19, 51] width 13 height 13
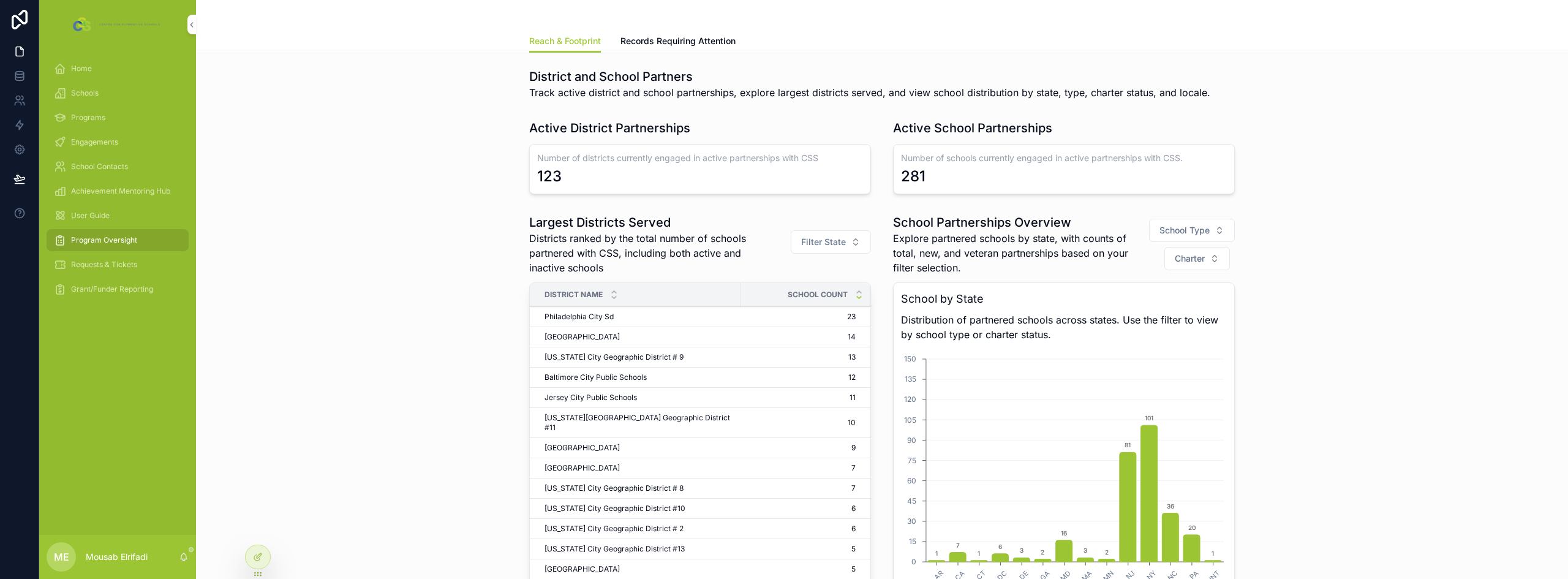
click at [91, 93] on span "Schools" at bounding box center [84, 93] width 28 height 10
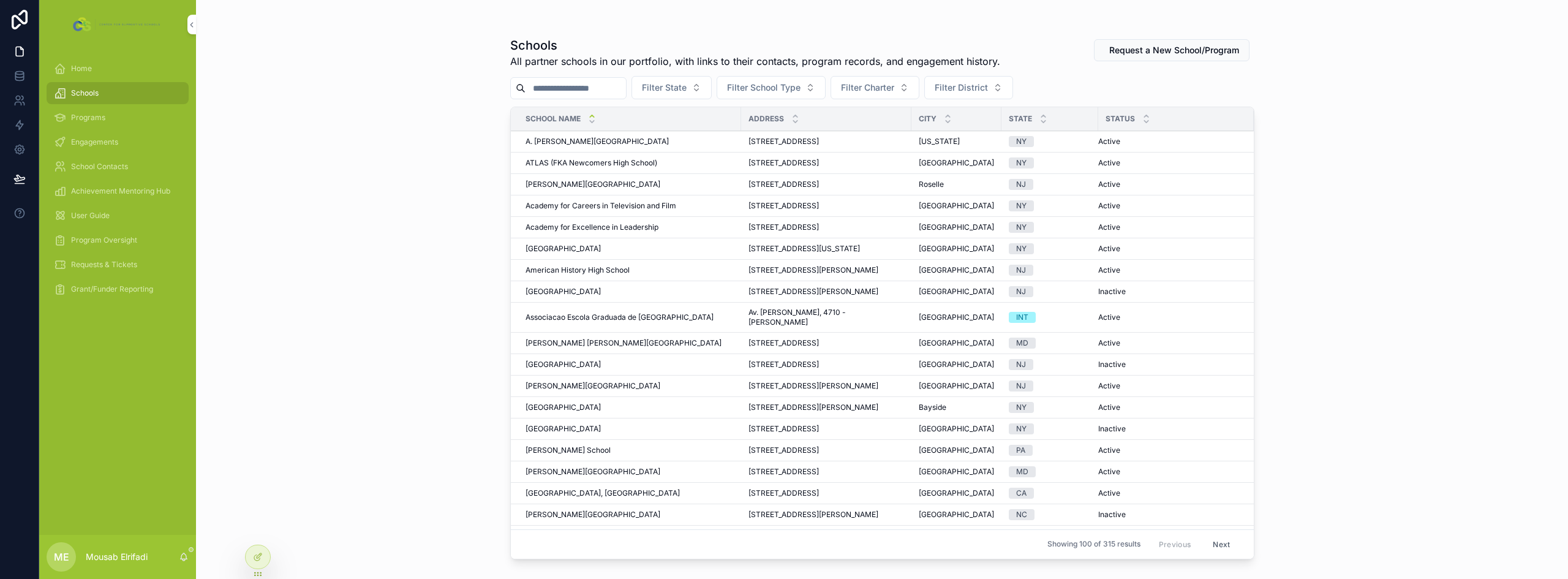
click at [601, 144] on span "A. [PERSON_NAME][GEOGRAPHIC_DATA]" at bounding box center [597, 141] width 143 height 10
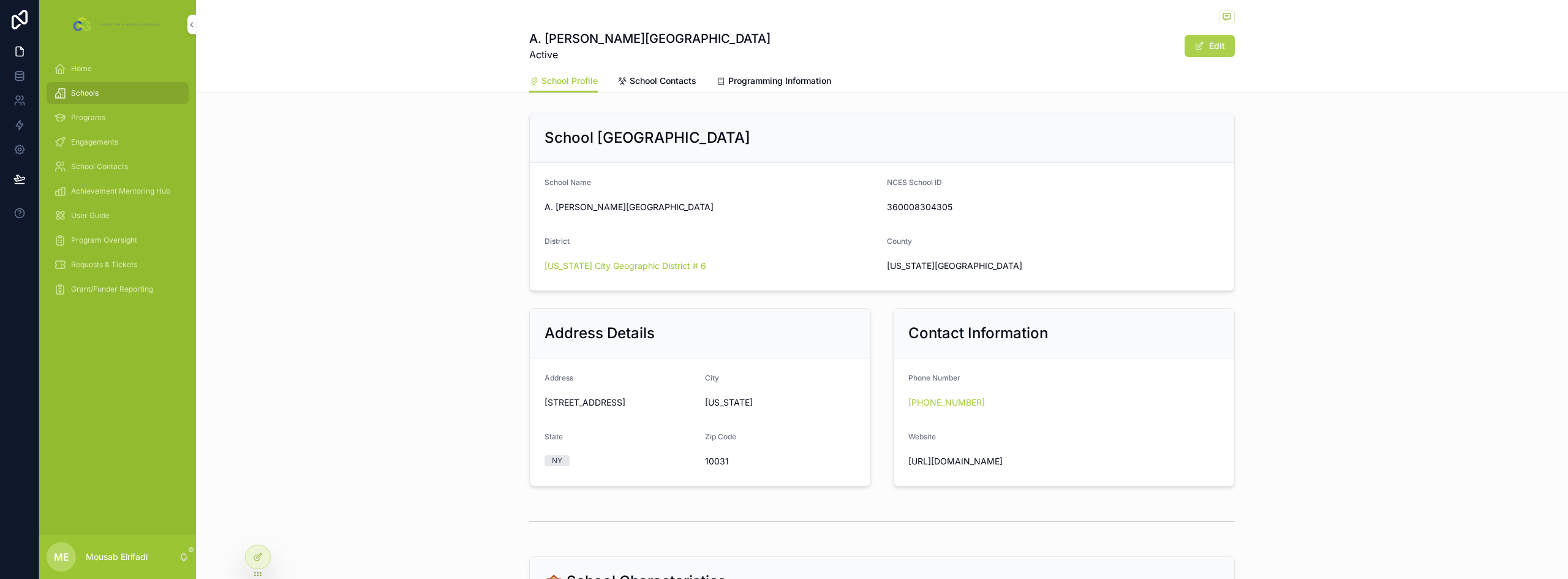
click at [1214, 49] on button "Edit" at bounding box center [1210, 46] width 50 height 22
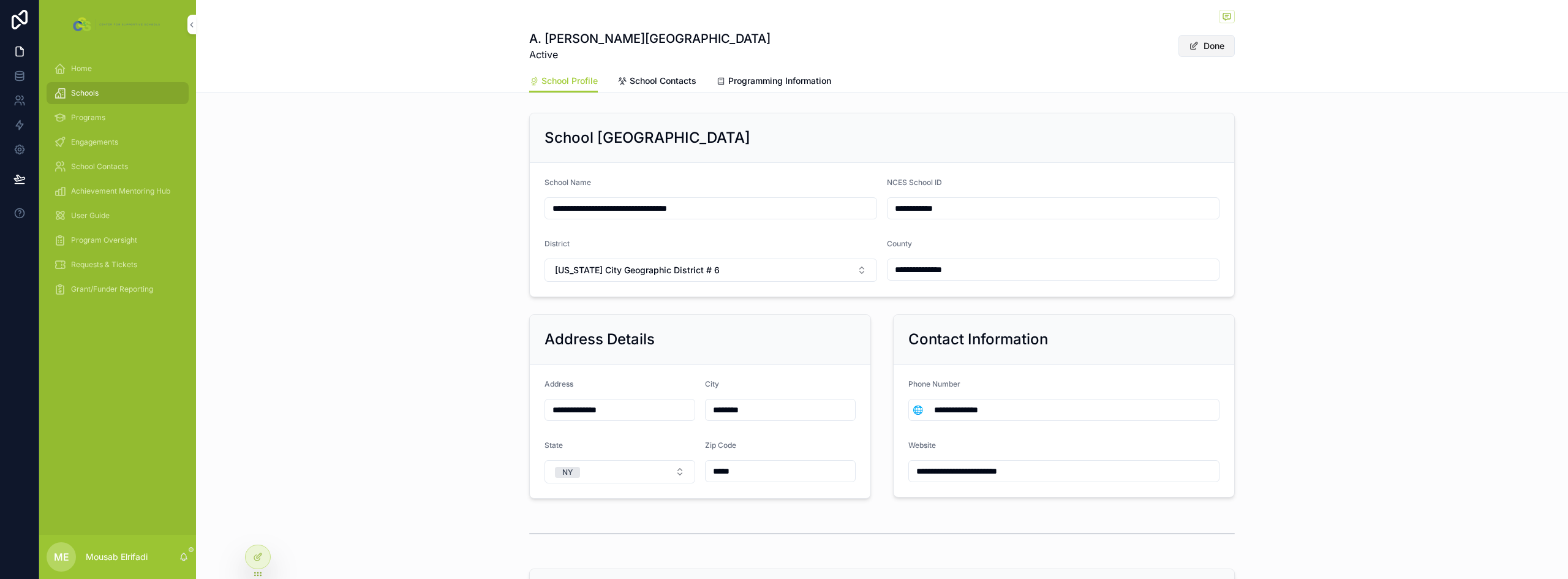
click at [1223, 50] on button "Done" at bounding box center [1206, 46] width 56 height 22
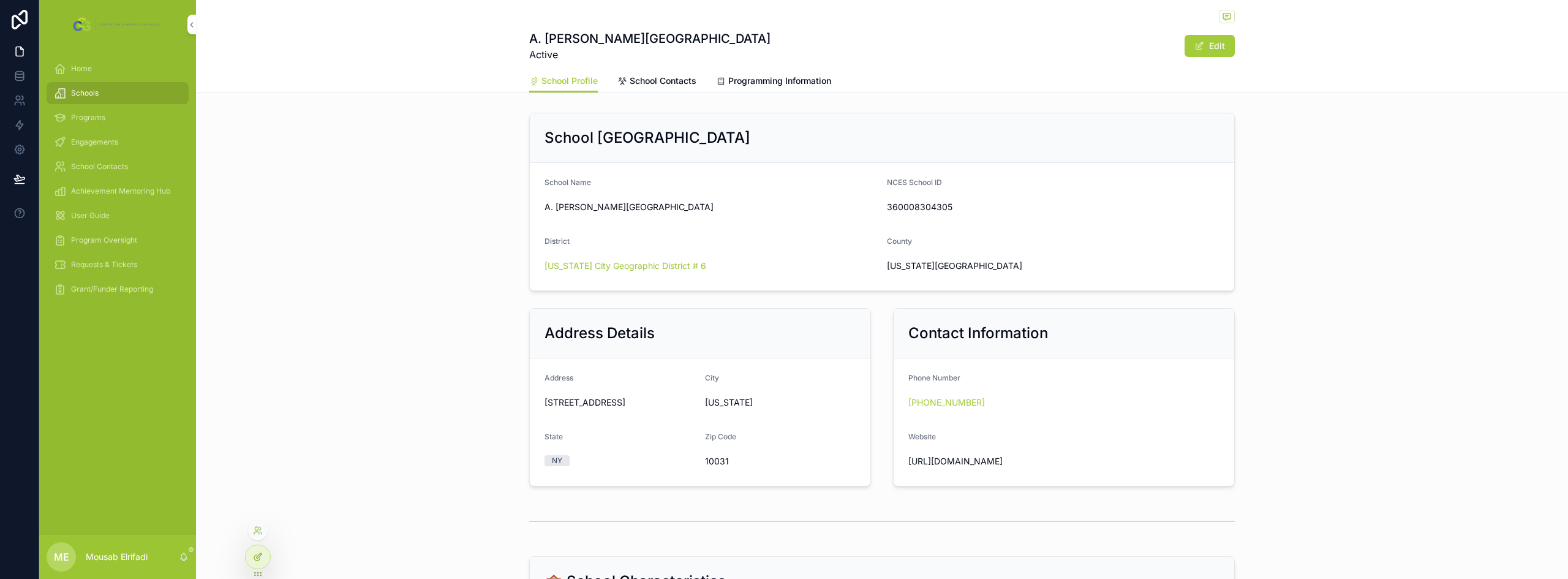
click at [259, 554] on icon at bounding box center [258, 557] width 10 height 10
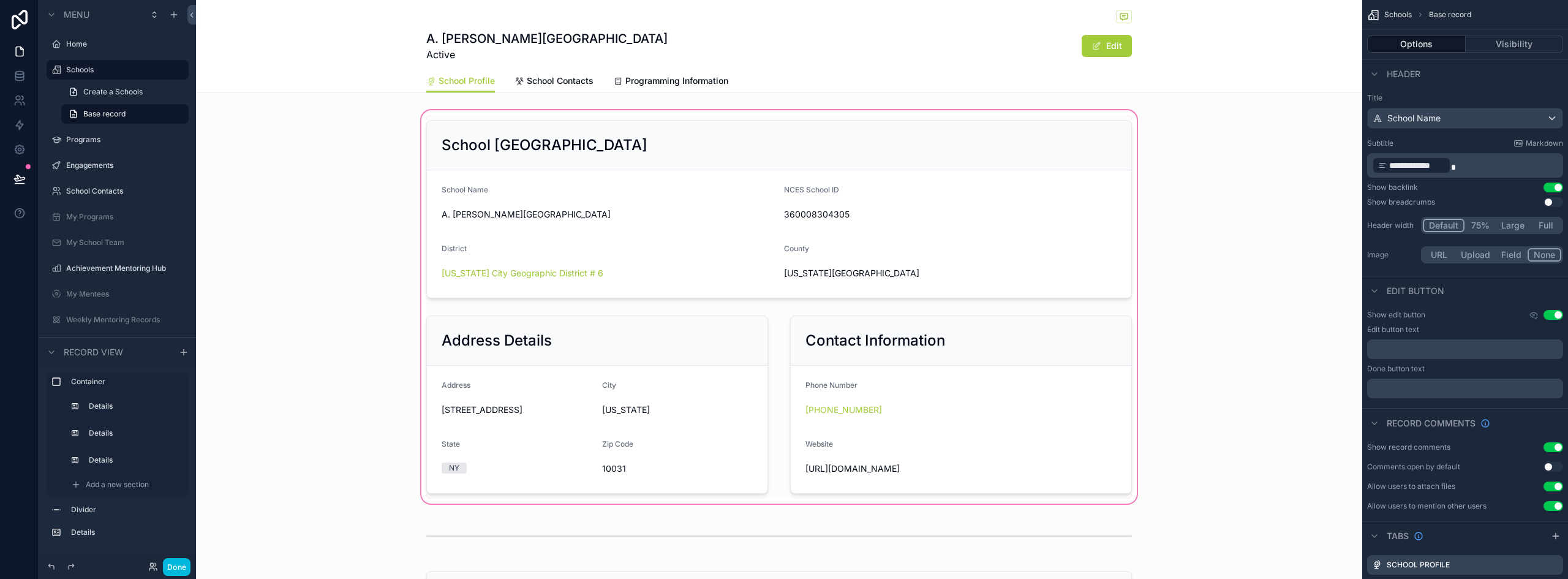
click at [952, 231] on div "scrollable content" at bounding box center [779, 306] width 1166 height 398
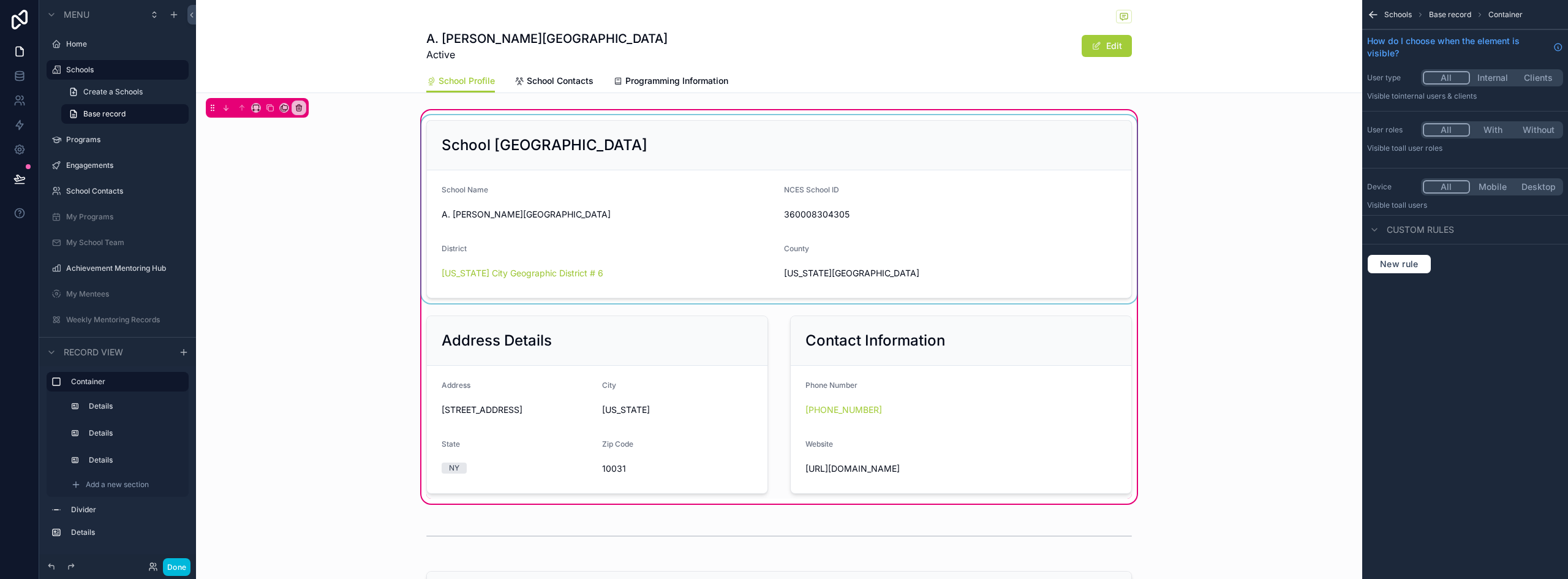
click at [1001, 185] on div "scrollable content" at bounding box center [779, 210] width 720 height 189
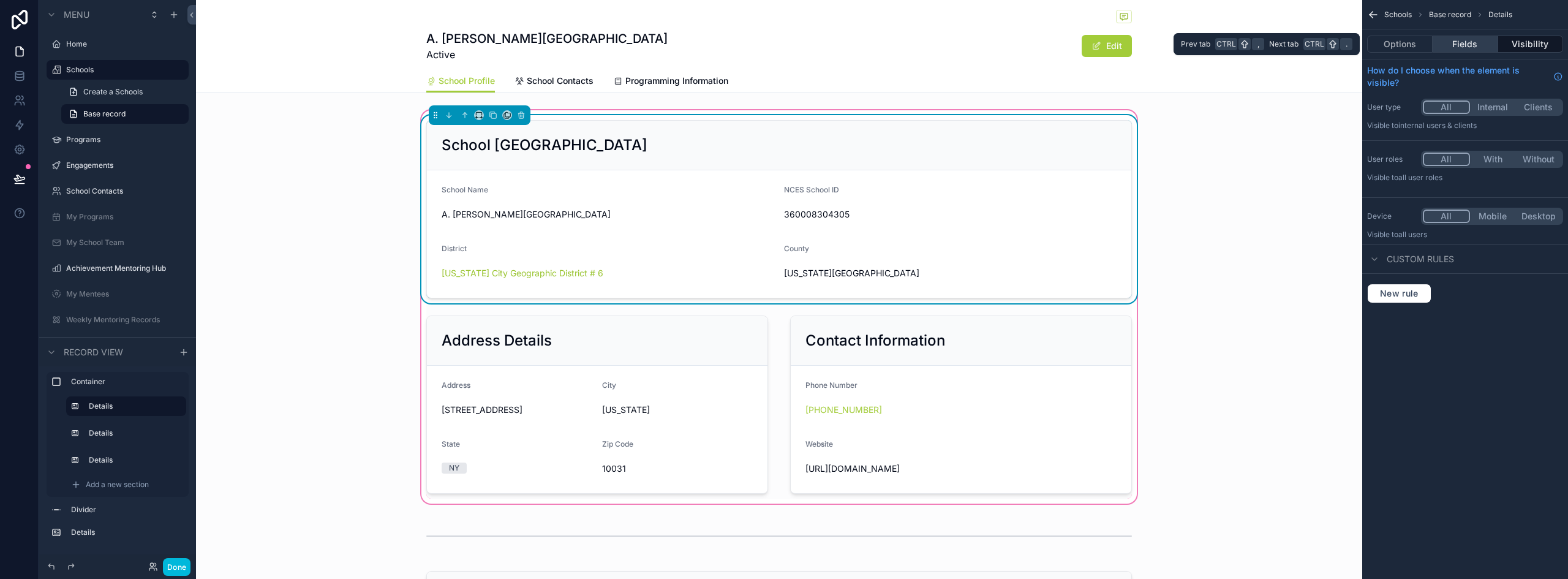
click at [1480, 44] on button "Fields" at bounding box center [1465, 44] width 65 height 17
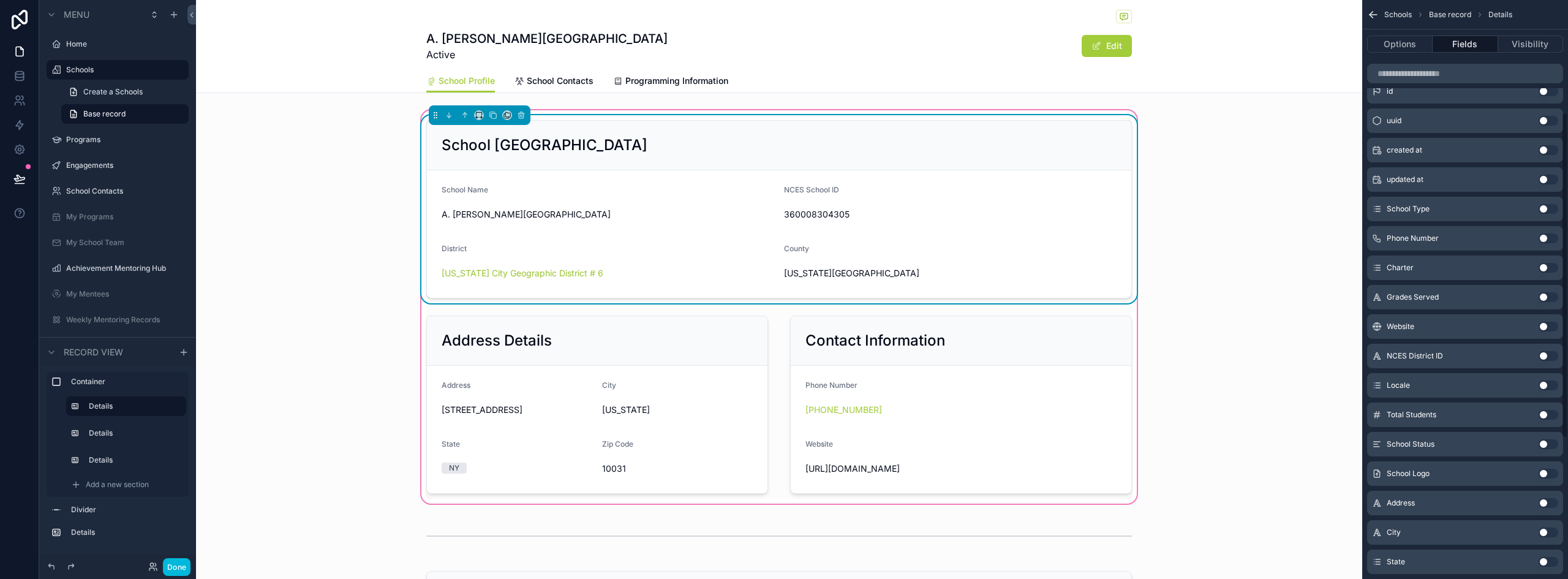
scroll to position [306, 0]
click at [1548, 528] on button "Use setting" at bounding box center [1548, 528] width 19 height 10
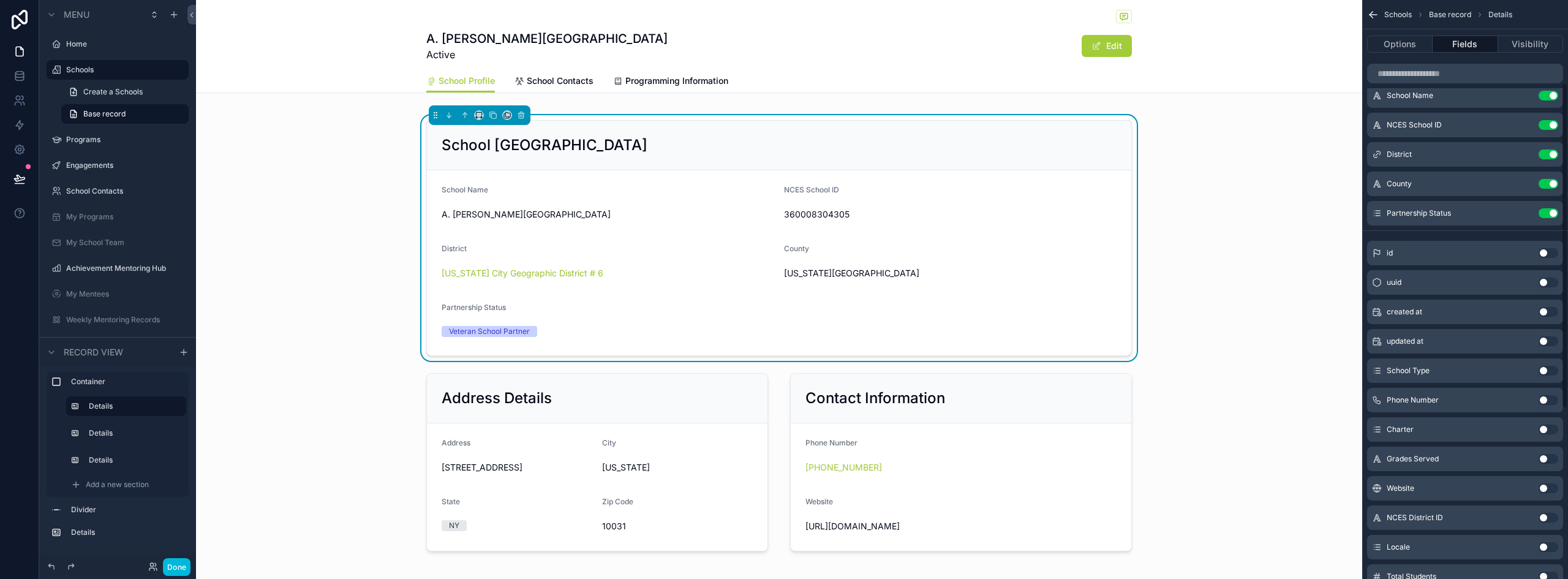
scroll to position [0, 0]
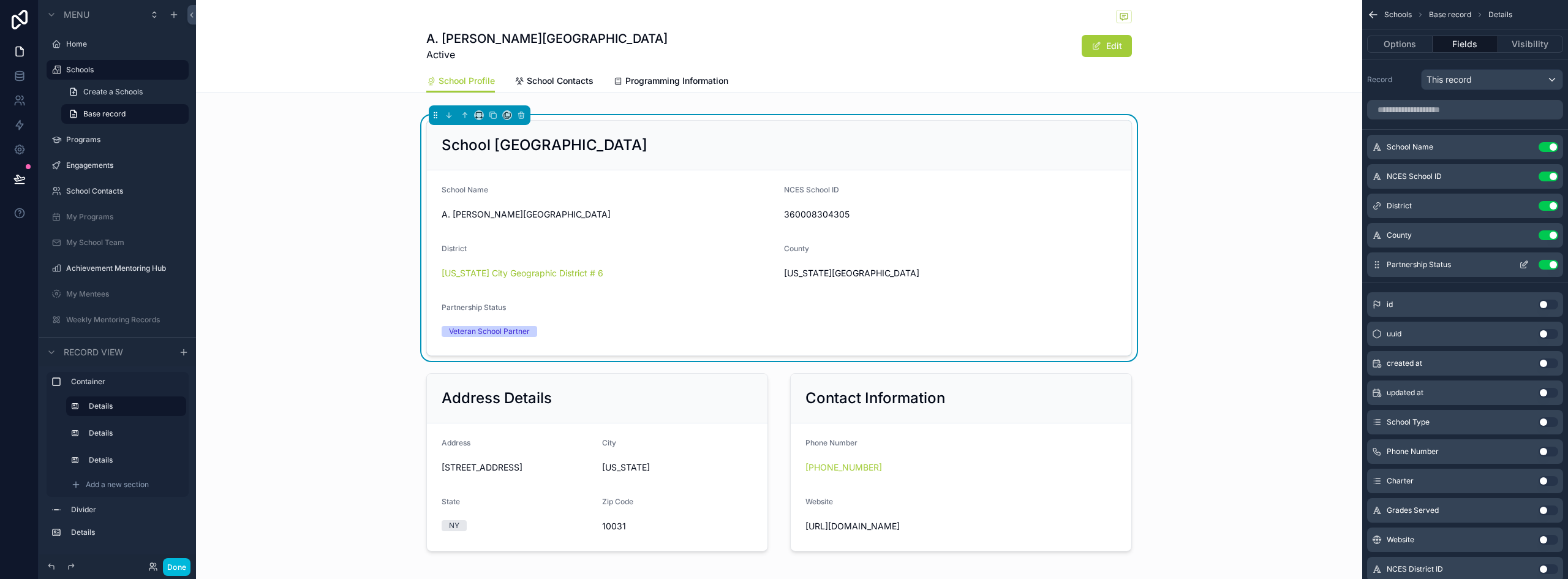
click at [1523, 263] on icon "scrollable content" at bounding box center [1524, 265] width 10 height 10
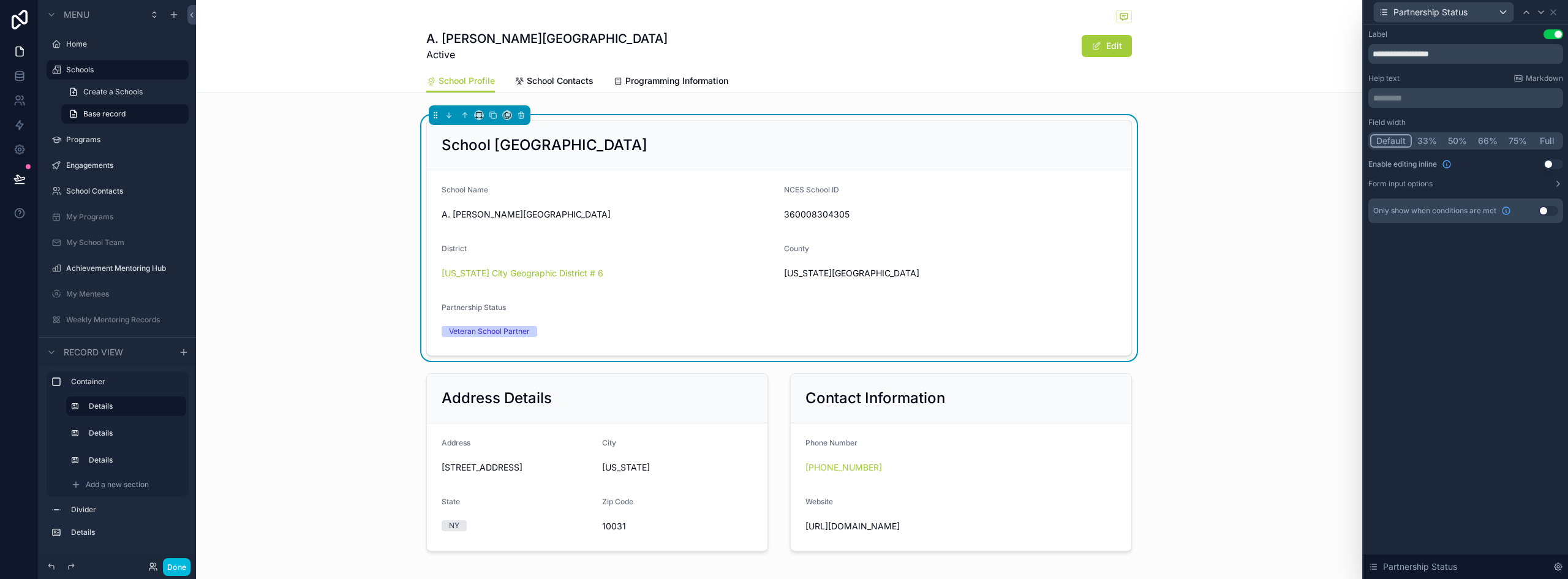
click at [1562, 163] on button "Use setting" at bounding box center [1553, 164] width 19 height 10
click at [1555, 163] on button "Use setting" at bounding box center [1553, 164] width 19 height 10
click at [172, 571] on button "Done" at bounding box center [177, 566] width 28 height 18
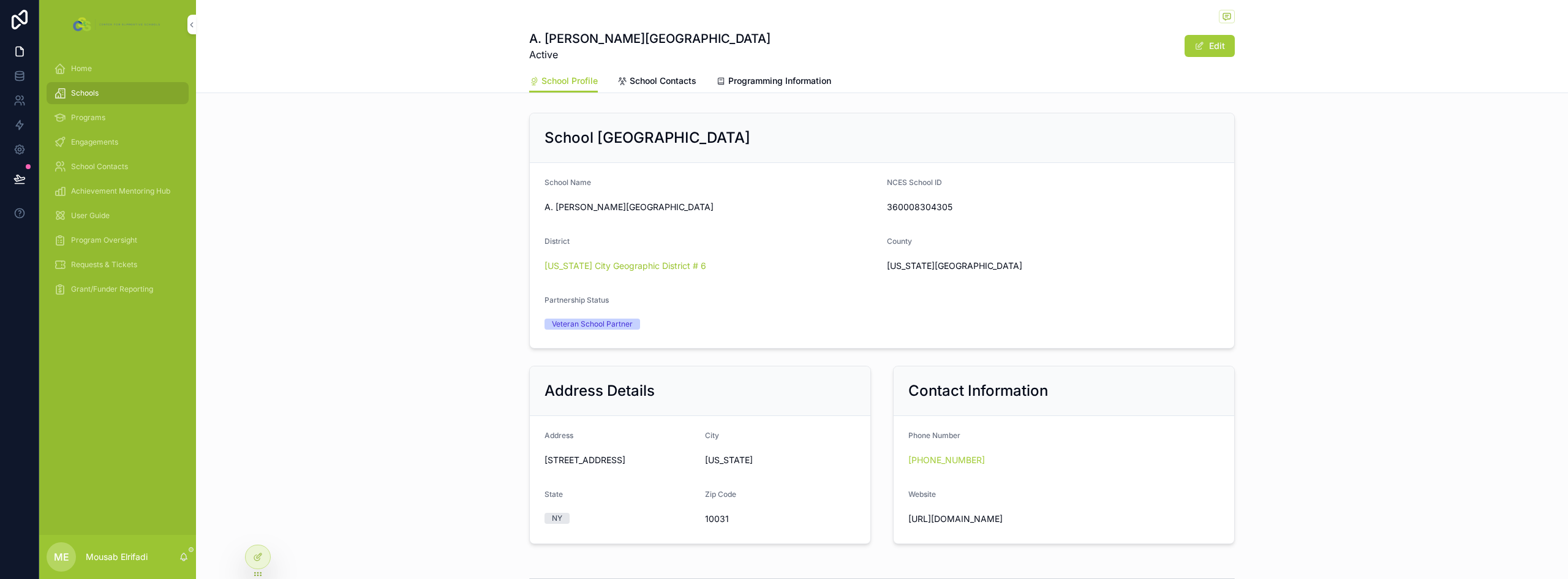
click at [65, 116] on icon "scrollable content" at bounding box center [60, 118] width 12 height 13
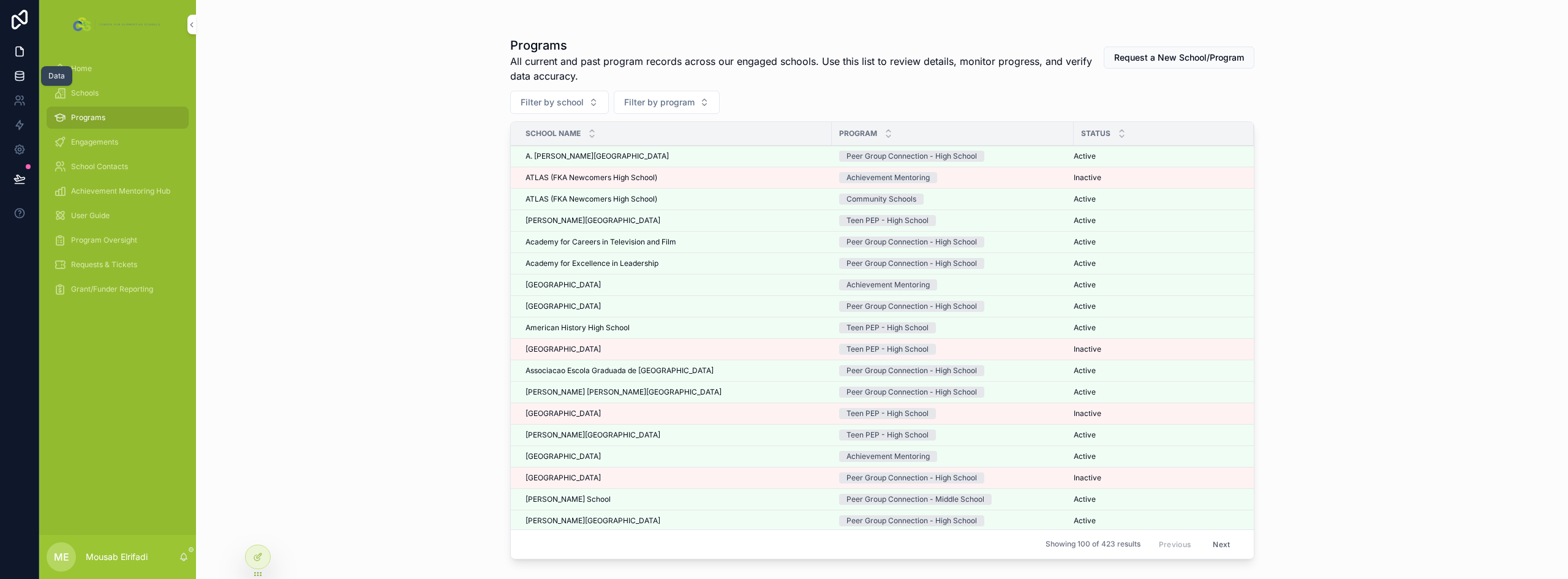
click at [24, 81] on icon at bounding box center [19, 76] width 13 height 13
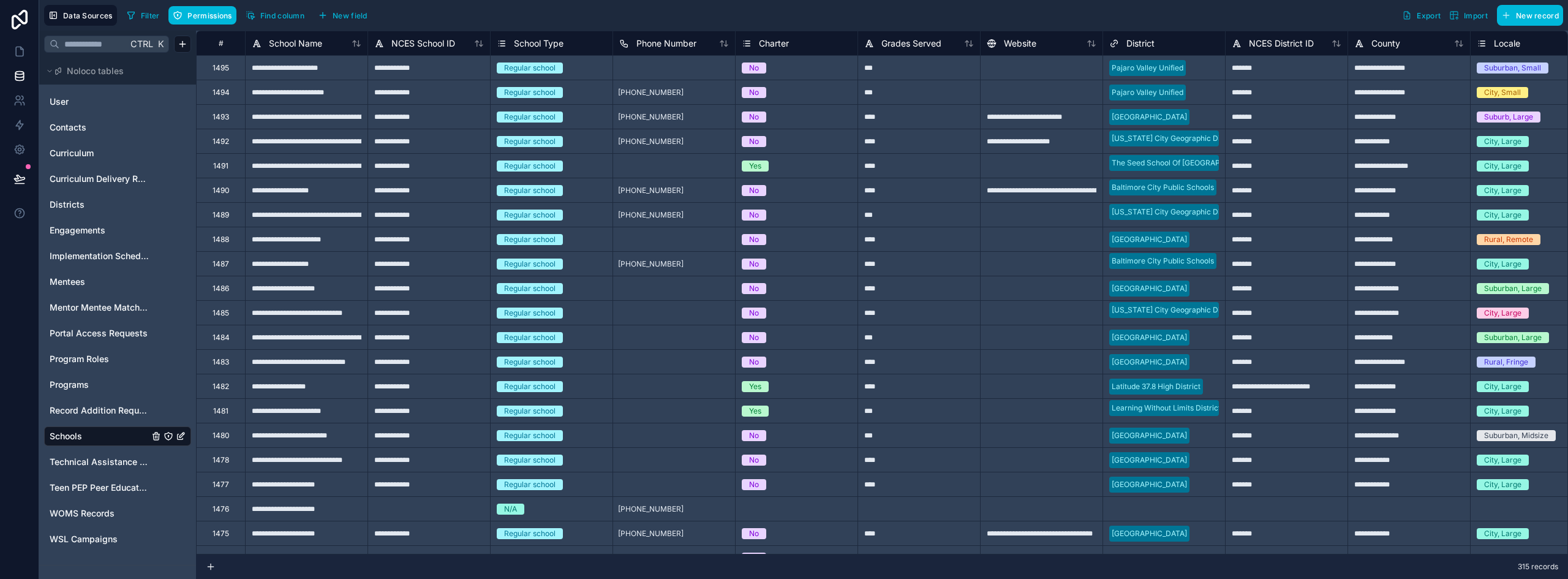
click at [166, 437] on icon "Schools" at bounding box center [168, 437] width 10 height 10
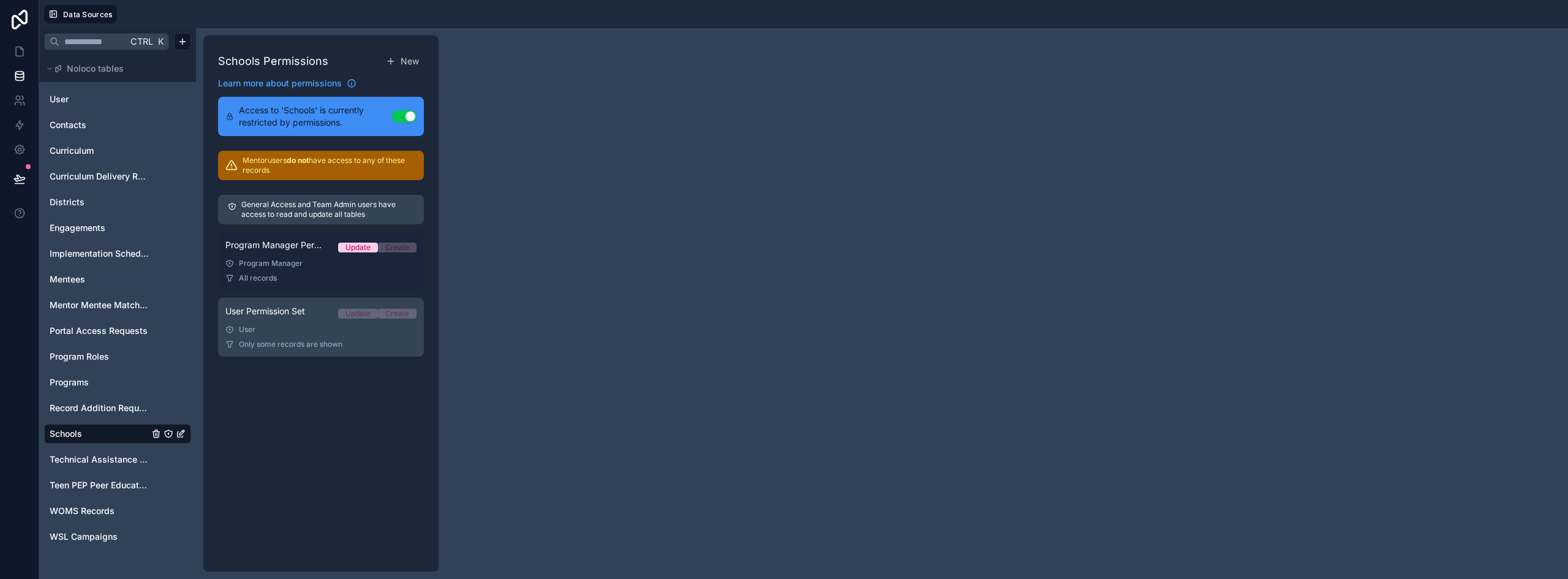
click at [276, 265] on div "Program Manager" at bounding box center [320, 263] width 191 height 10
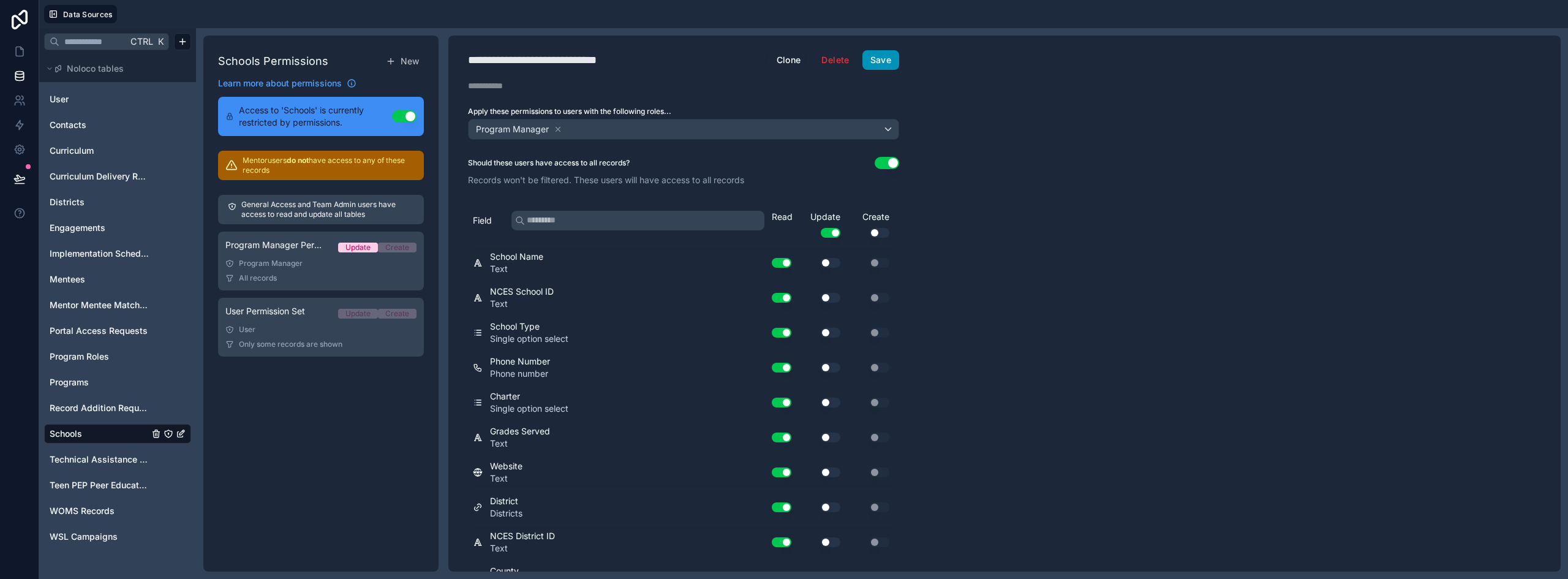
click at [877, 60] on button "Save" at bounding box center [881, 60] width 37 height 19
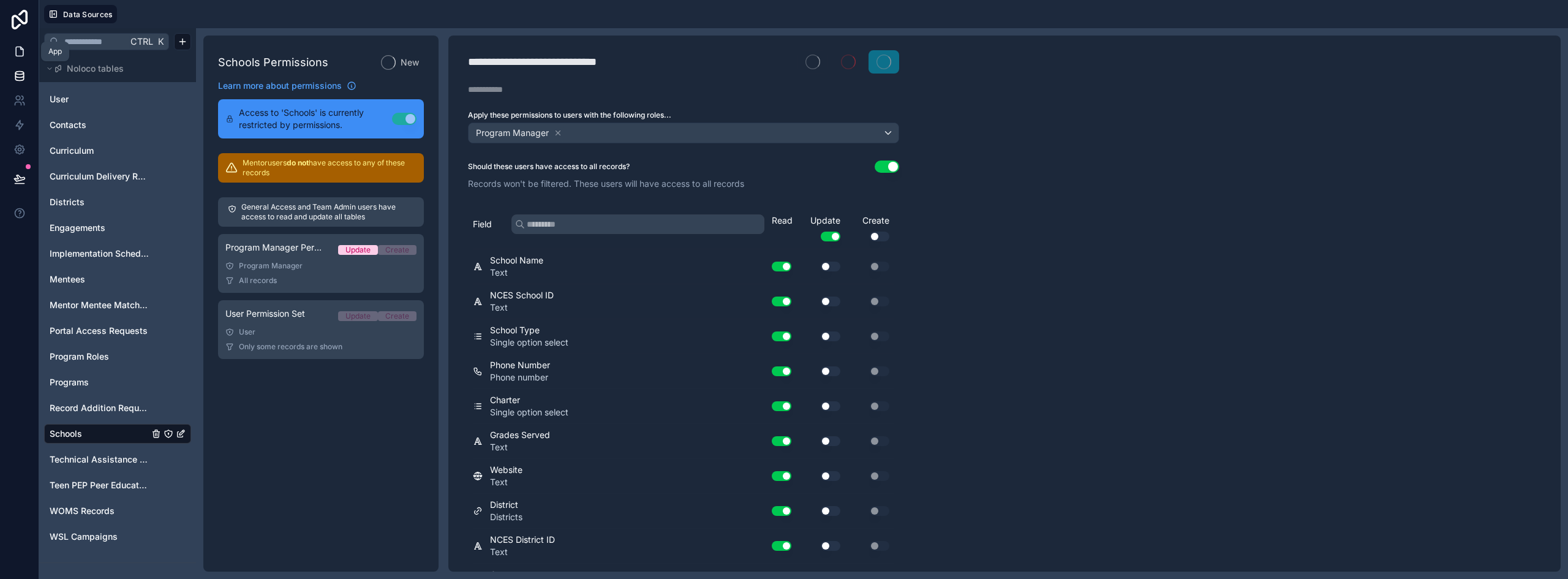
click at [21, 44] on link at bounding box center [19, 51] width 39 height 24
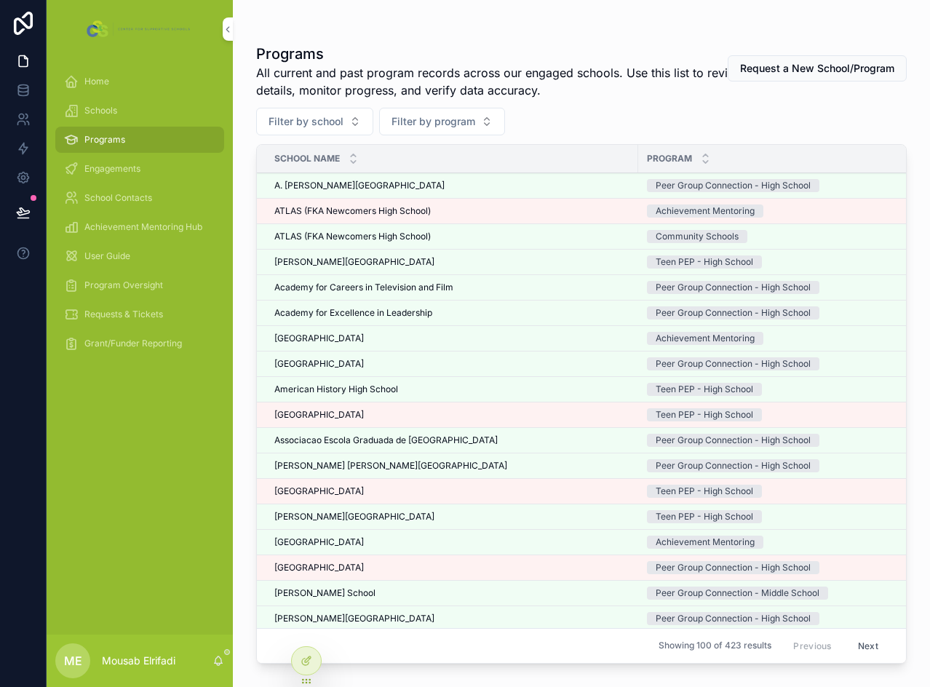
drag, startPoint x: 113, startPoint y: 108, endPoint x: 207, endPoint y: 114, distance: 94.1
click at [113, 108] on span "Schools" at bounding box center [100, 111] width 33 height 12
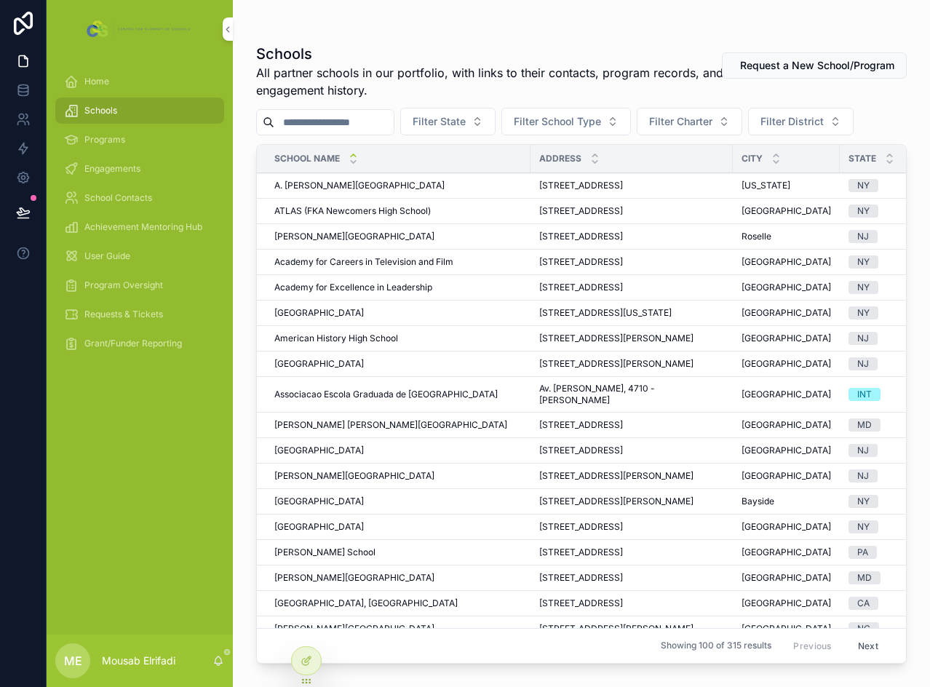
click at [313, 120] on input "scrollable content" at bounding box center [333, 122] width 119 height 20
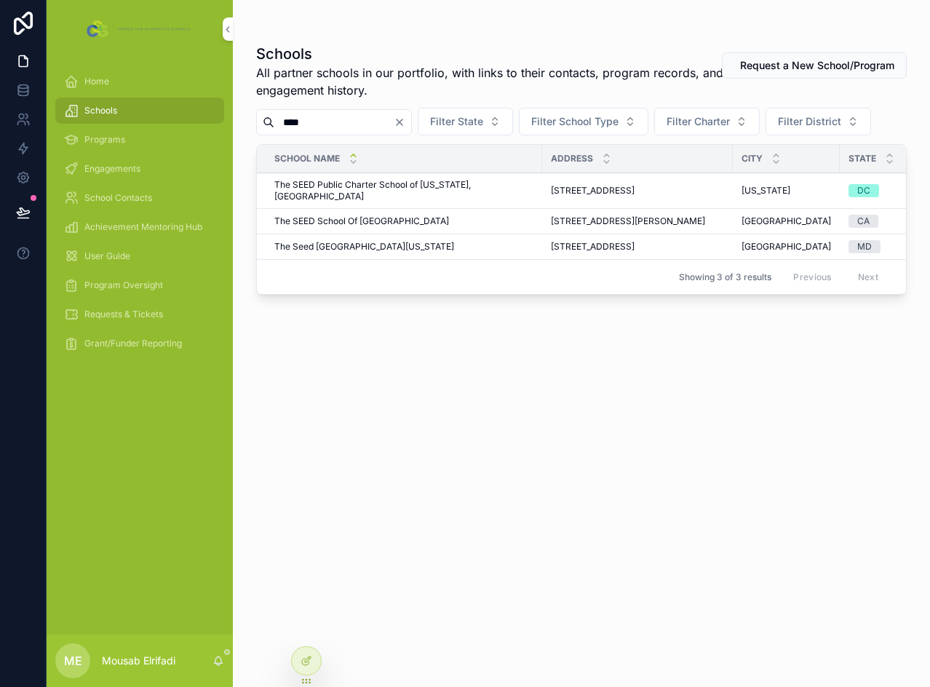
type input "****"
click at [379, 253] on span "The Seed [GEOGRAPHIC_DATA][US_STATE]" at bounding box center [364, 247] width 180 height 12
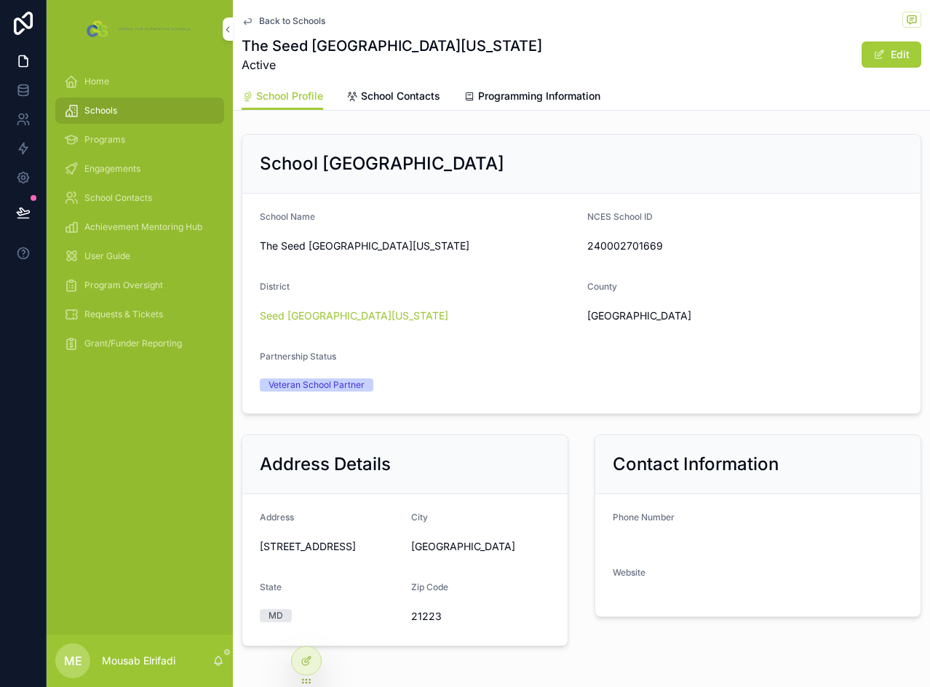
click at [529, 103] on span "Programming Information" at bounding box center [539, 96] width 122 height 15
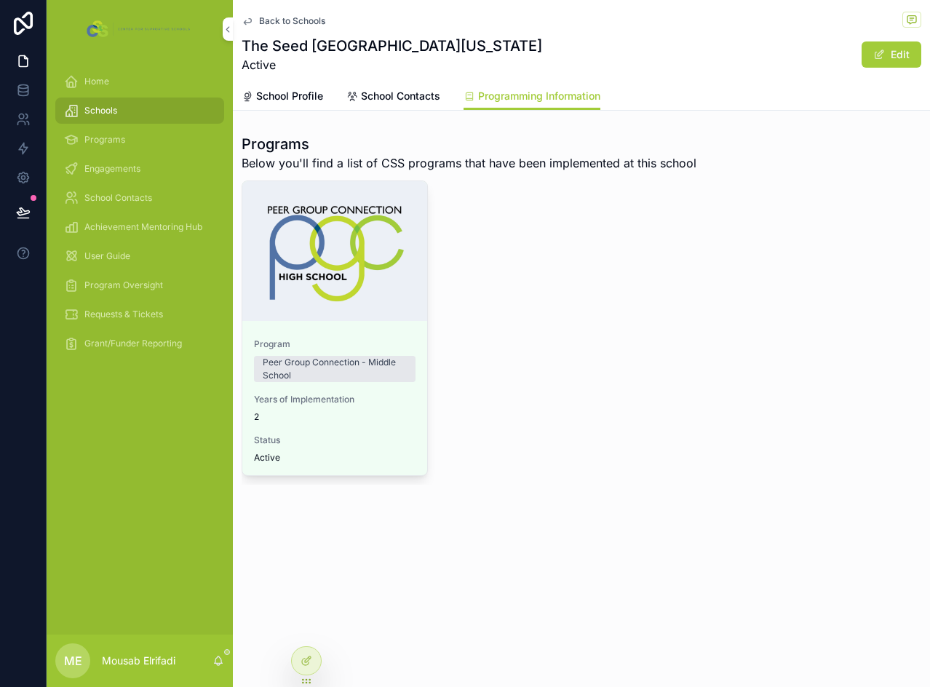
click at [405, 90] on span "School Contacts" at bounding box center [400, 96] width 79 height 15
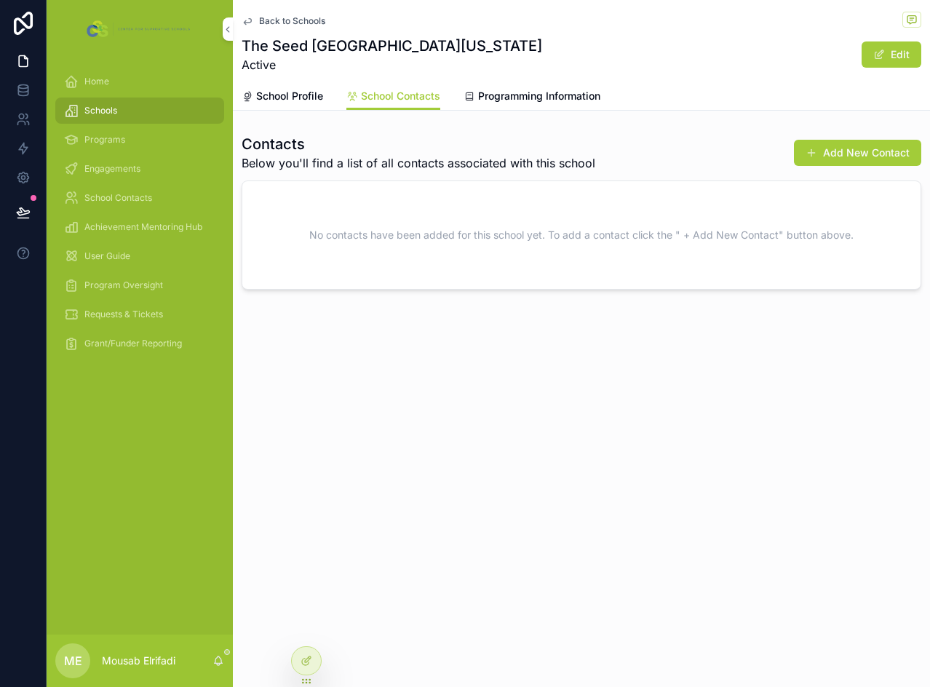
click at [311, 95] on span "School Profile" at bounding box center [289, 96] width 67 height 15
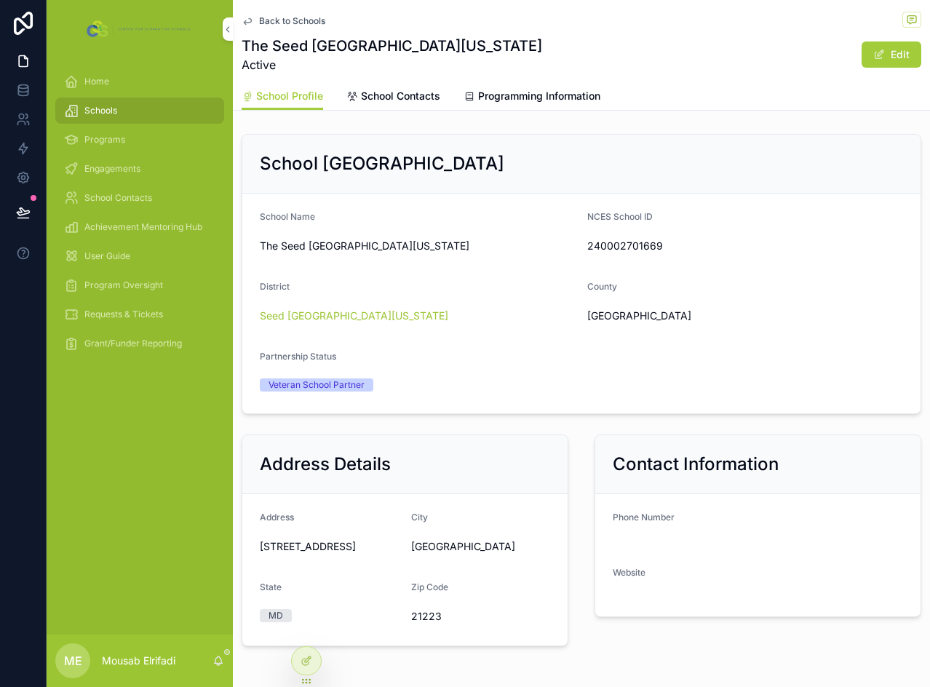
click at [125, 112] on div "Schools" at bounding box center [139, 110] width 151 height 23
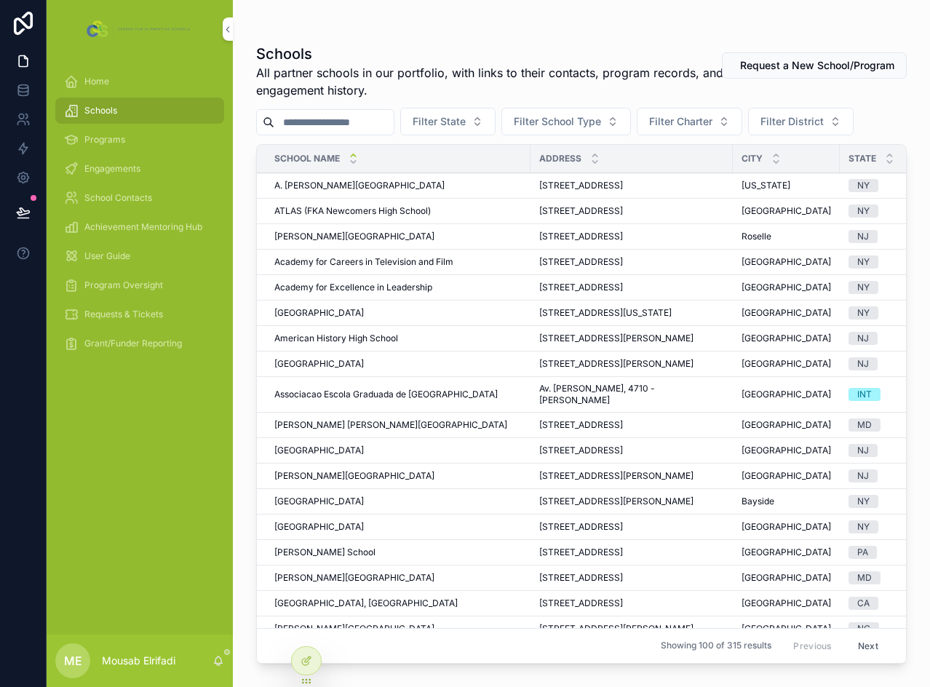
click at [321, 118] on input "scrollable content" at bounding box center [333, 122] width 119 height 20
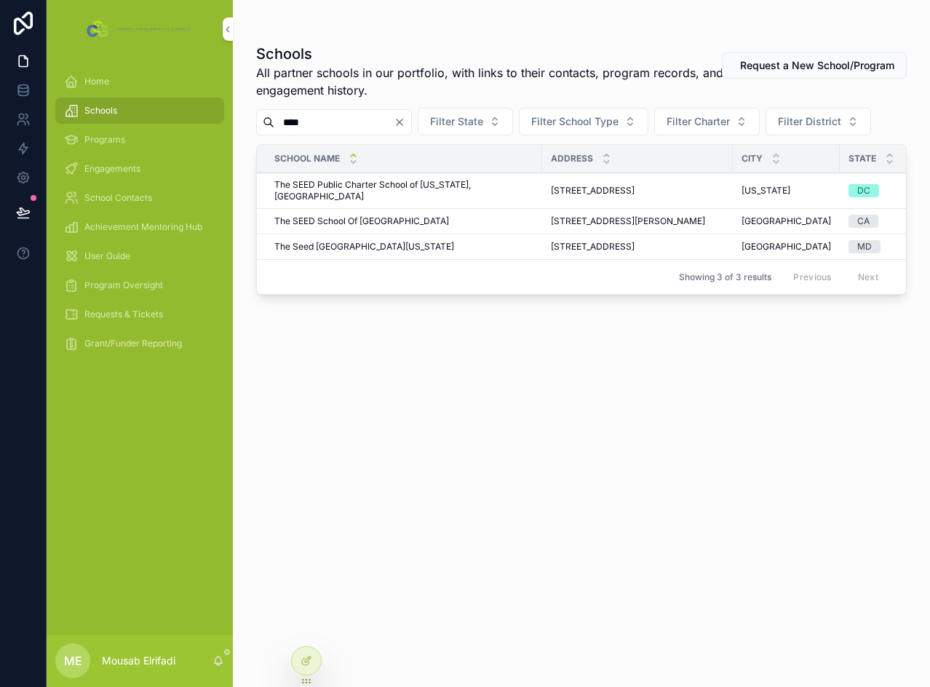
type input "****"
click at [370, 227] on span "The SEED School Of [GEOGRAPHIC_DATA]" at bounding box center [361, 222] width 175 height 12
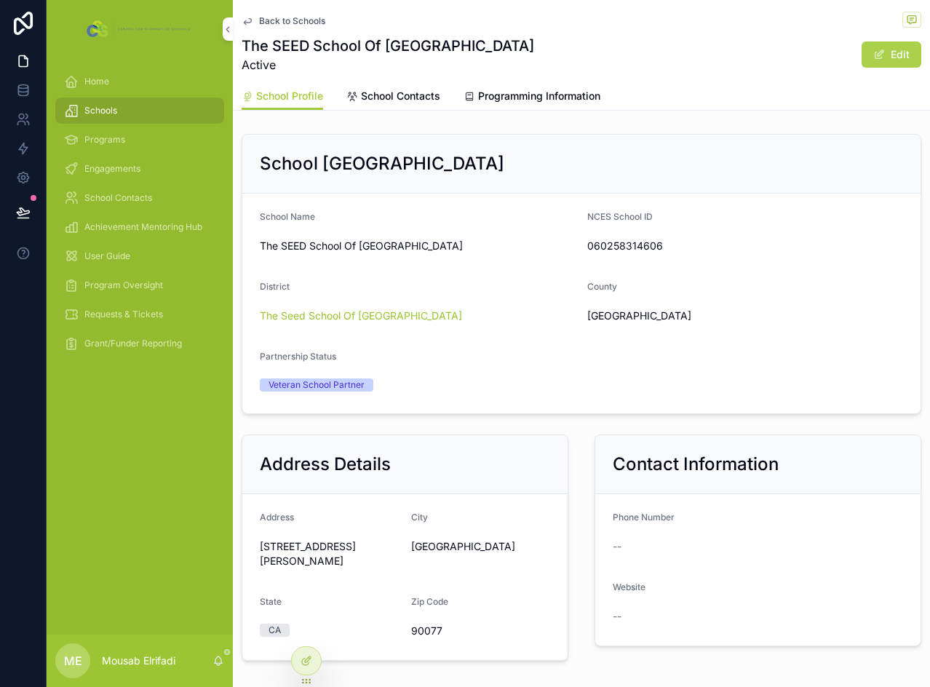
click at [882, 63] on button "Edit" at bounding box center [892, 55] width 60 height 26
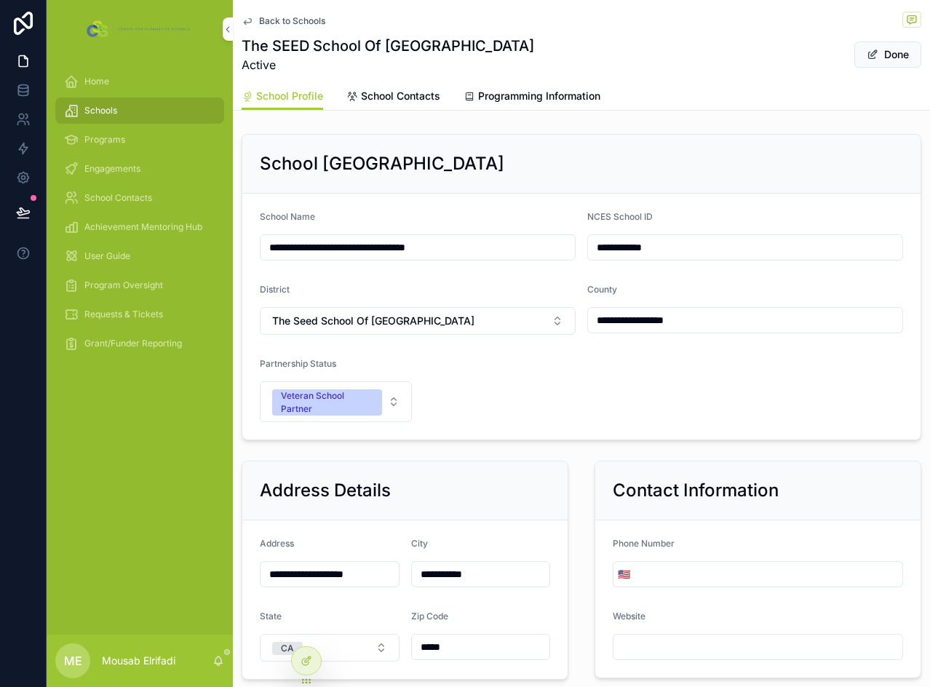
click at [411, 400] on form "**********" at bounding box center [581, 317] width 679 height 246
click at [390, 401] on button "Veteran School Partner" at bounding box center [336, 402] width 152 height 41
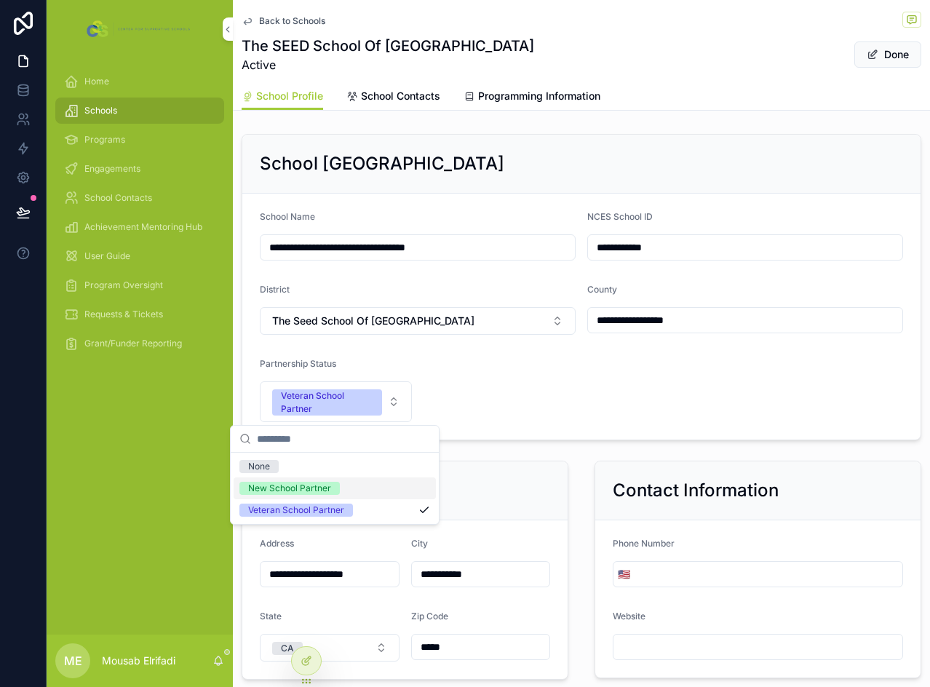
click at [308, 487] on div "New School Partner" at bounding box center [289, 488] width 83 height 13
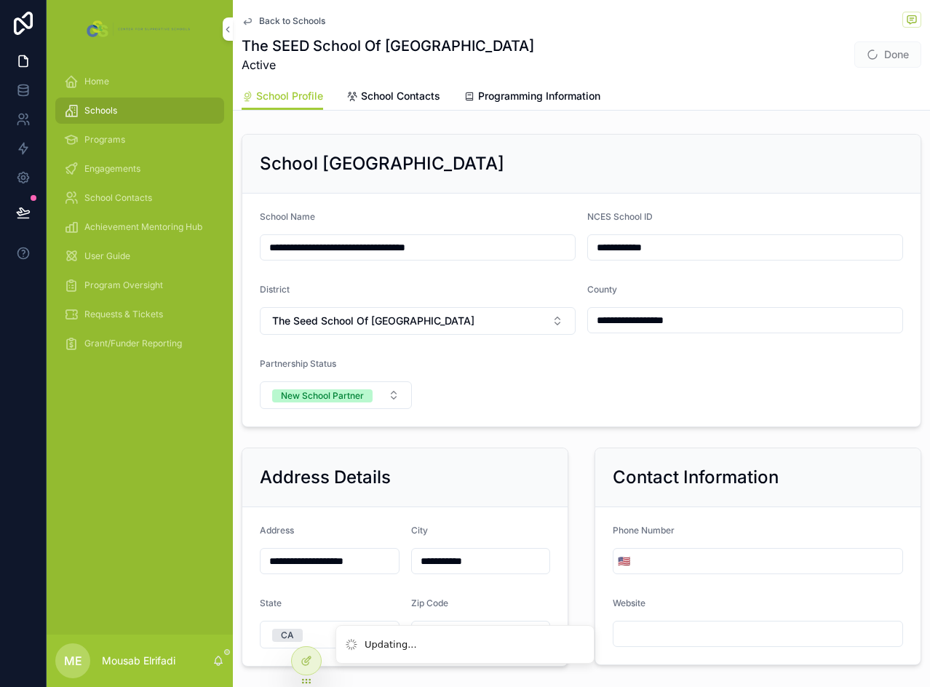
click at [580, 427] on div "**********" at bounding box center [582, 280] width 680 height 293
click at [126, 116] on div "Schools" at bounding box center [139, 110] width 151 height 23
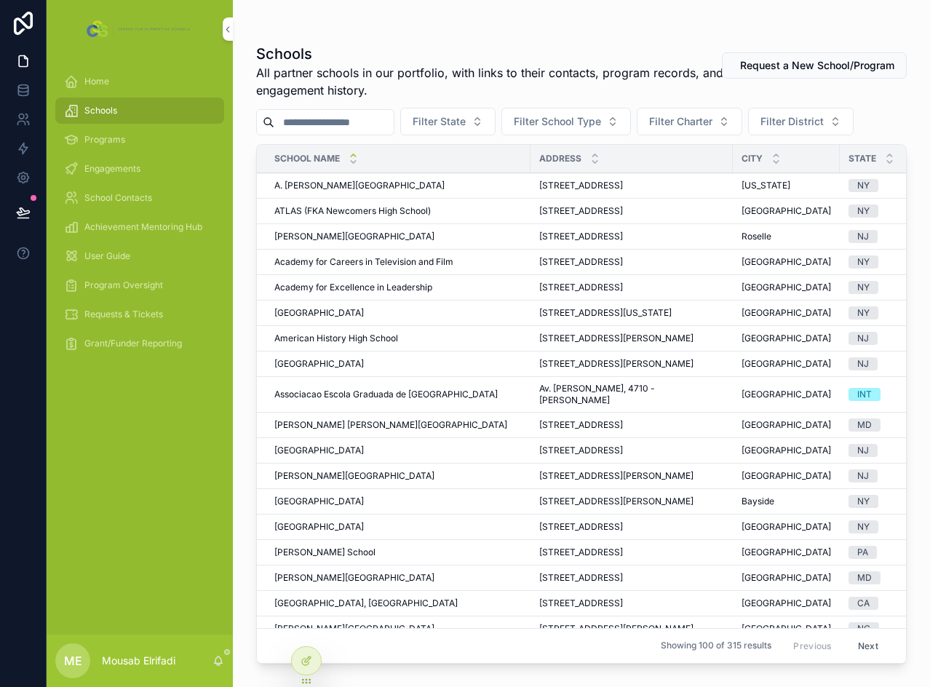
click at [307, 106] on div "Schools All partner schools in our portfolio, with links to their contacts, pro…" at bounding box center [581, 352] width 651 height 635
click at [309, 121] on input "scrollable content" at bounding box center [333, 122] width 119 height 20
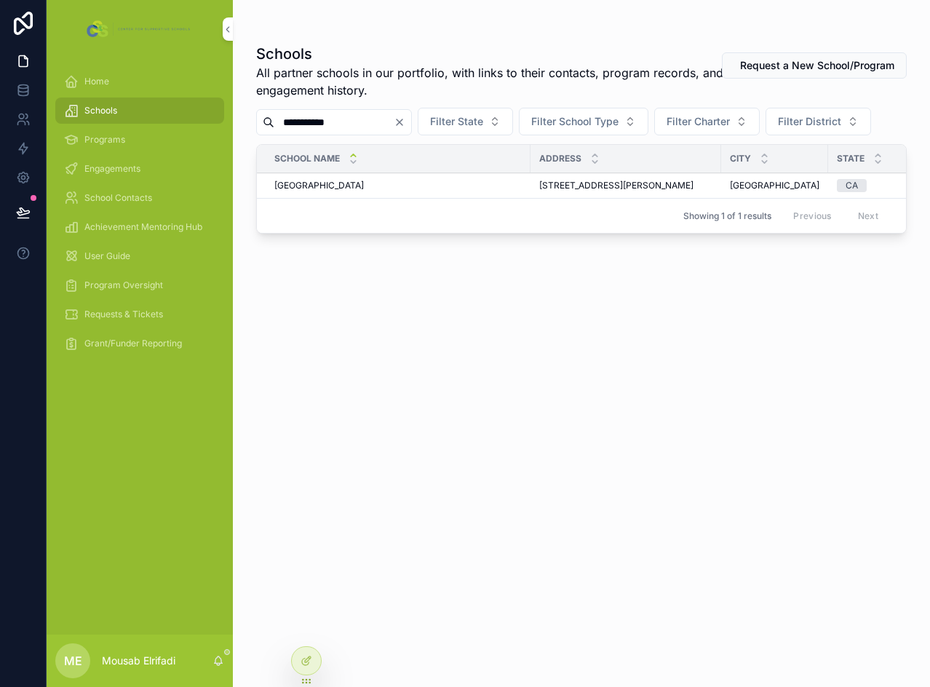
type input "**********"
click at [392, 191] on div "[GEOGRAPHIC_DATA] [GEOGRAPHIC_DATA]" at bounding box center [398, 186] width 248 height 12
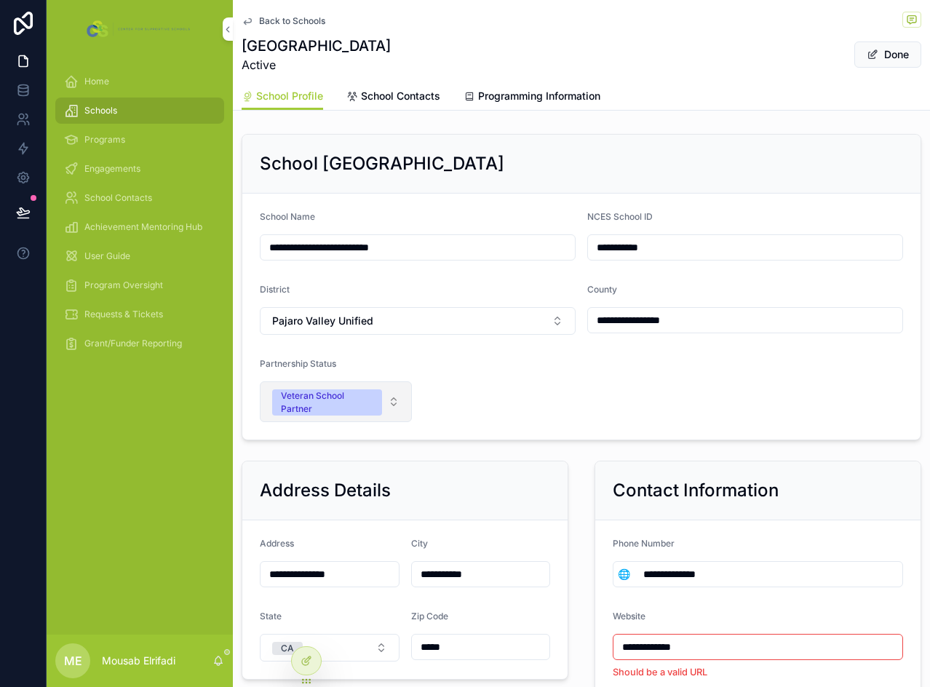
click at [400, 400] on button "Veteran School Partner" at bounding box center [336, 402] width 152 height 41
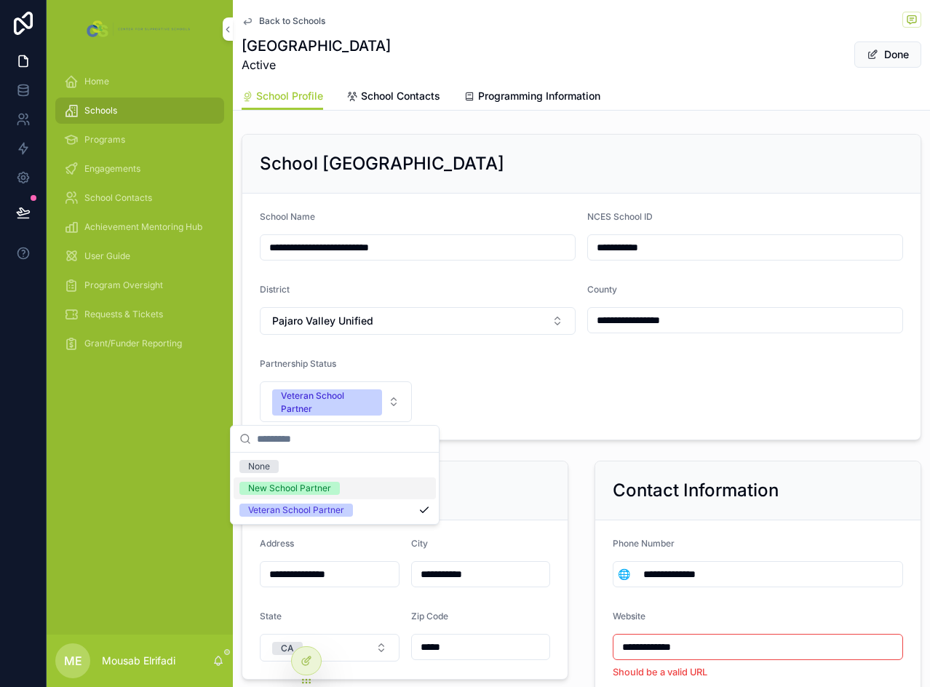
click at [301, 485] on div "New School Partner" at bounding box center [289, 488] width 83 height 13
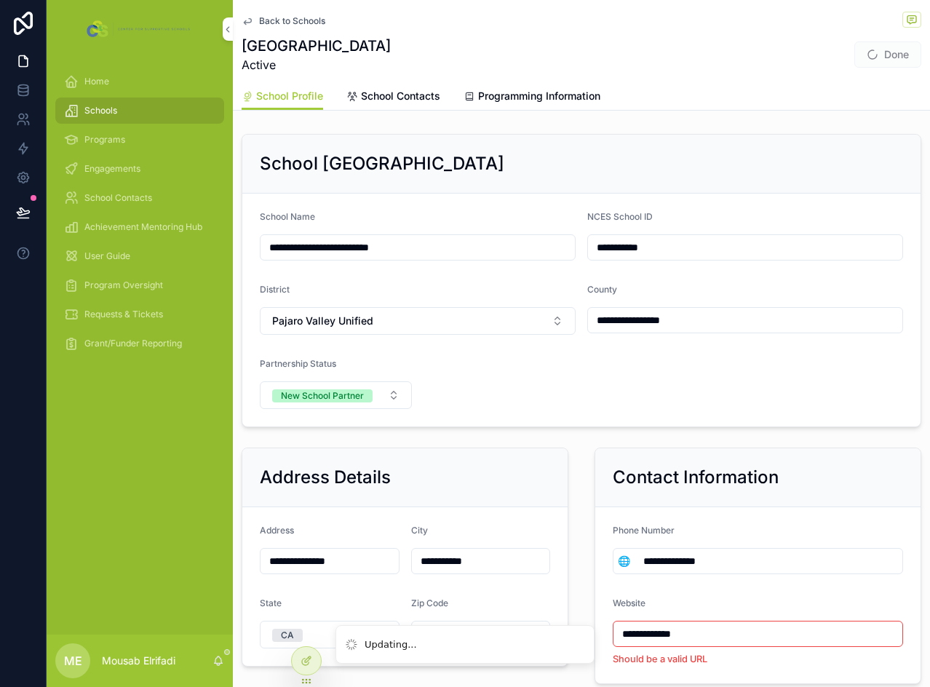
click at [436, 144] on div "School [GEOGRAPHIC_DATA]" at bounding box center [581, 164] width 679 height 59
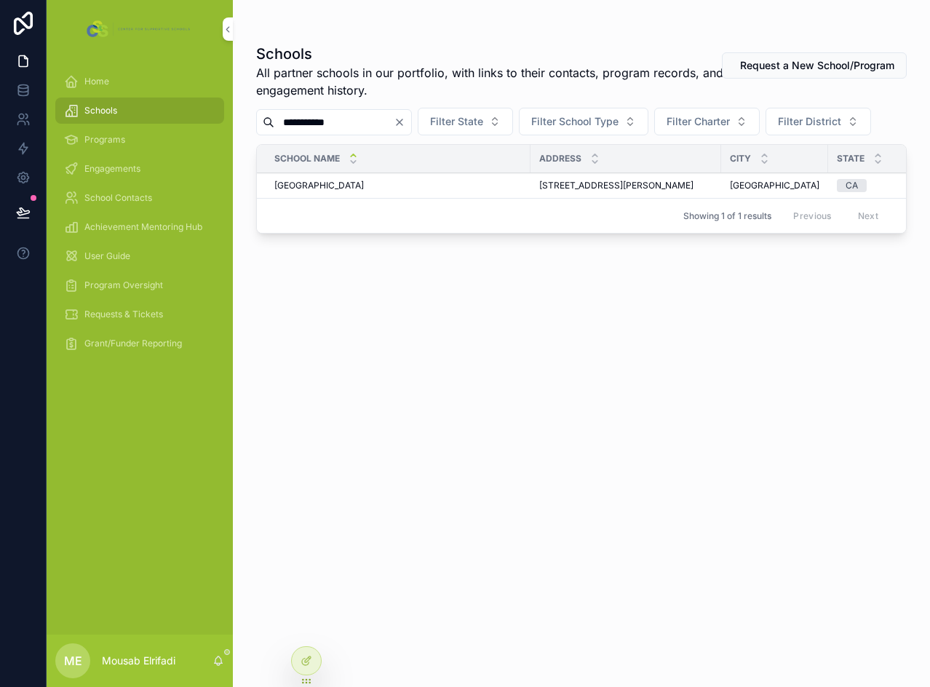
click at [364, 122] on input "**********" at bounding box center [333, 122] width 119 height 20
type input "*******"
click at [340, 191] on span "Riverdale / [GEOGRAPHIC_DATA] [GEOGRAPHIC_DATA]/HS 141" at bounding box center [403, 186] width 258 height 12
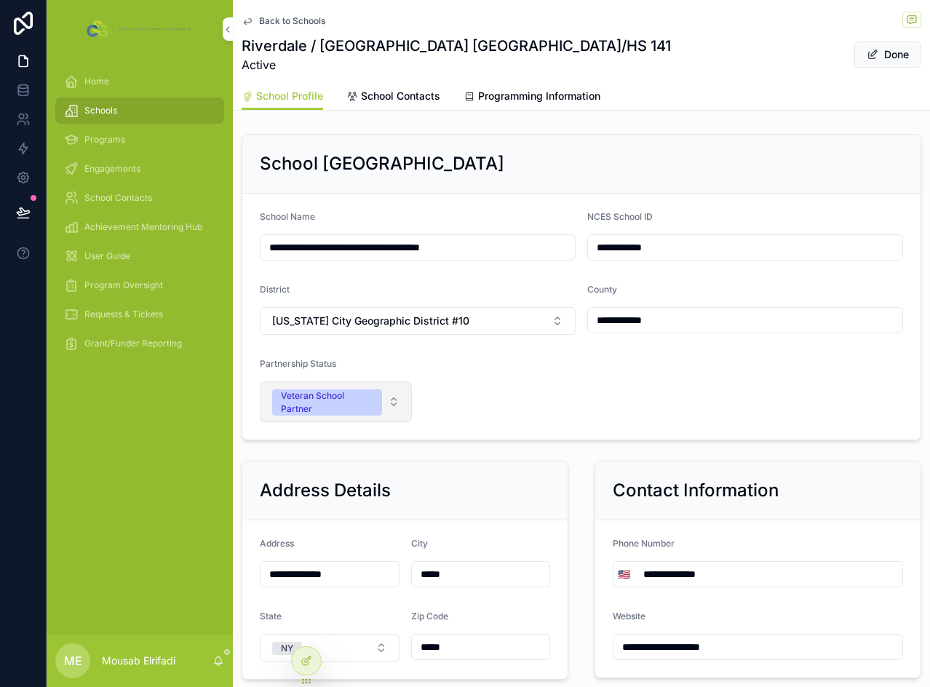
click at [377, 392] on span "Veteran School Partner" at bounding box center [327, 403] width 110 height 26
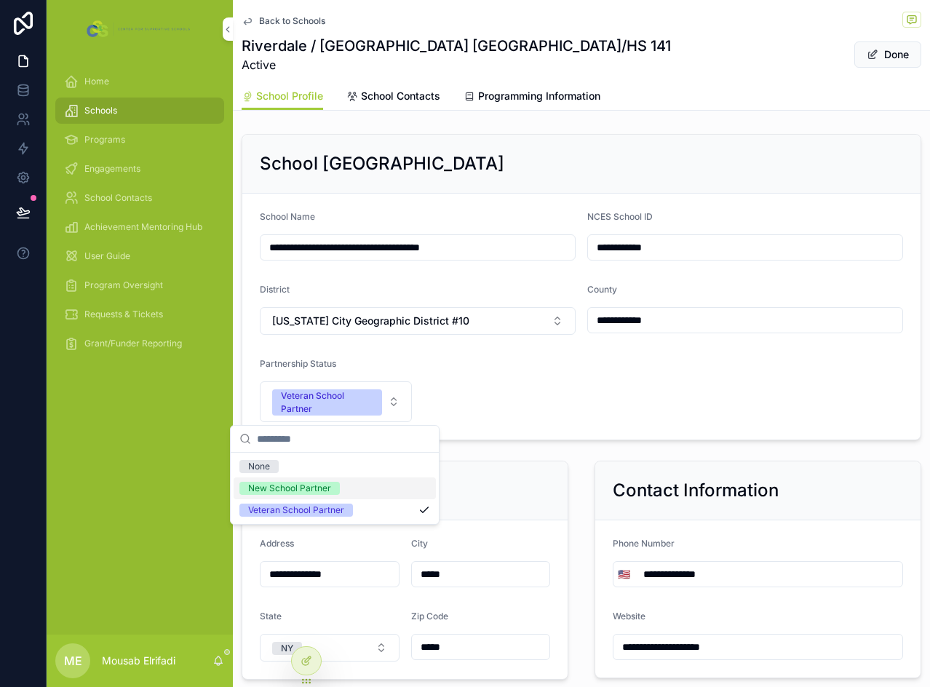
click at [301, 483] on div "New School Partner" at bounding box center [289, 488] width 83 height 13
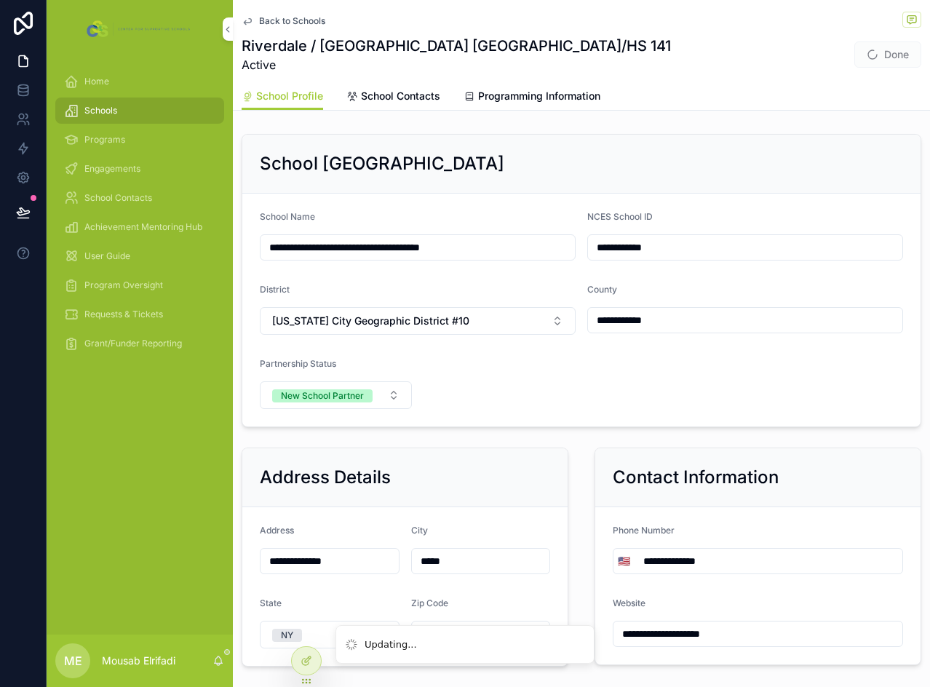
click at [570, 140] on div "School [GEOGRAPHIC_DATA]" at bounding box center [581, 164] width 679 height 59
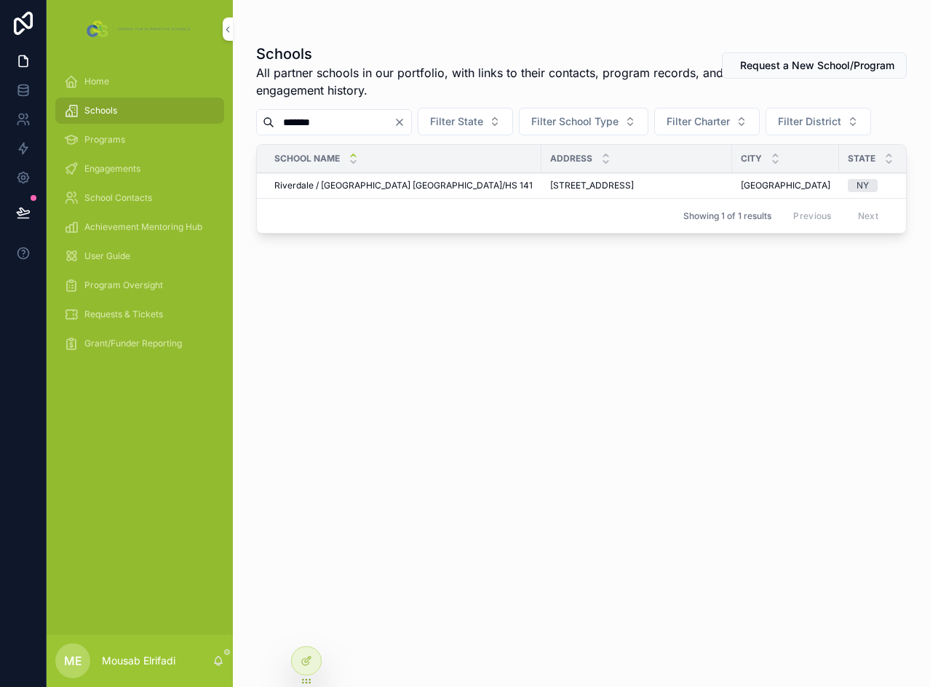
click at [338, 127] on input "*******" at bounding box center [333, 122] width 119 height 20
type input "*****"
click at [363, 191] on span "[GEOGRAPHIC_DATA]" at bounding box center [319, 186] width 90 height 12
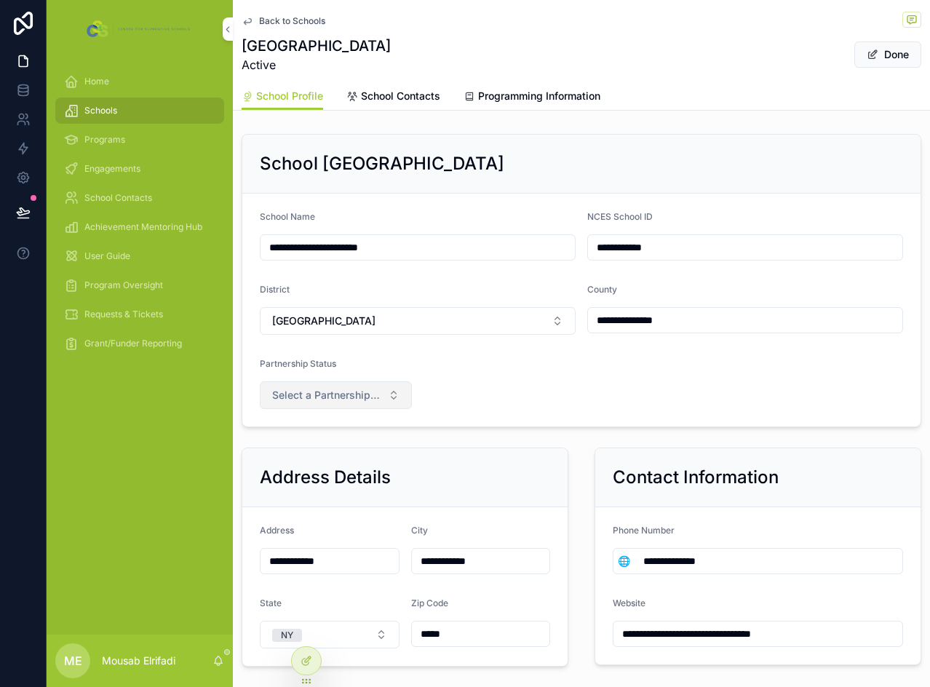
click at [321, 400] on span "Select a Partnership Status" at bounding box center [327, 395] width 110 height 15
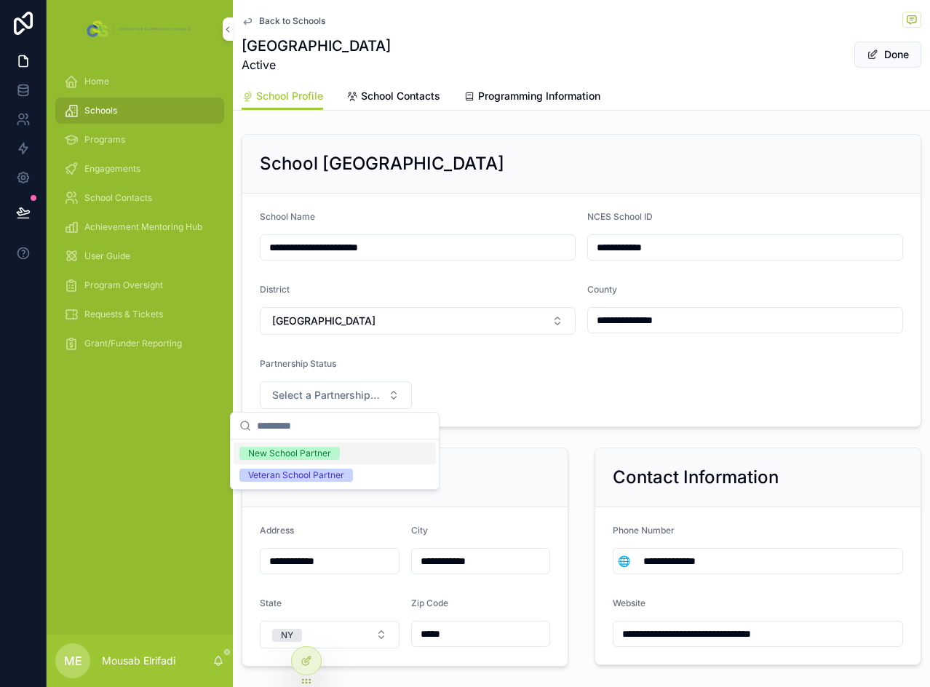
click at [292, 457] on div "New School Partner" at bounding box center [289, 453] width 83 height 13
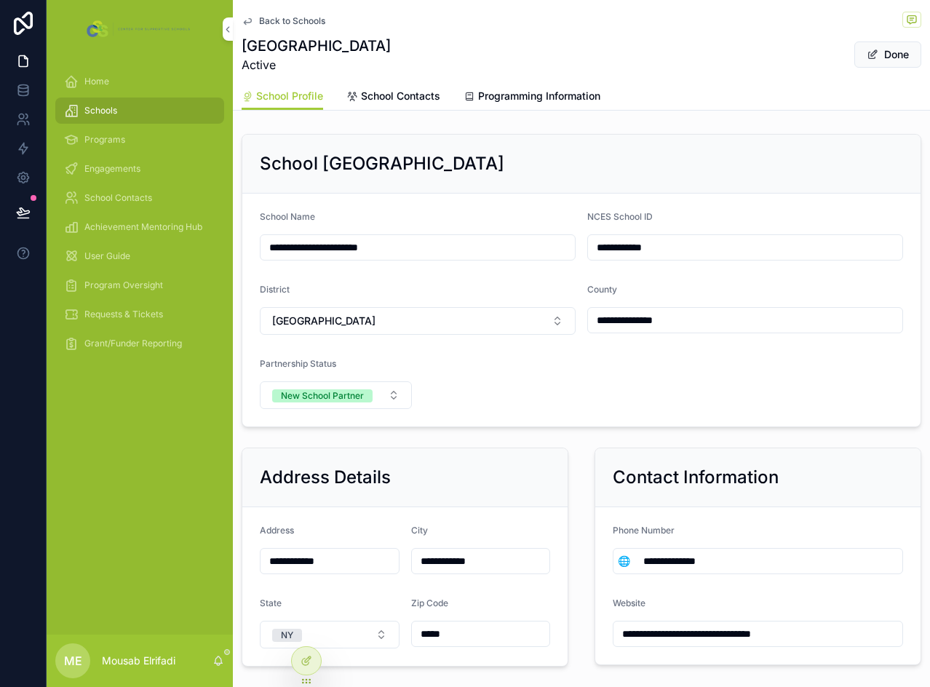
click at [486, 147] on div "School [GEOGRAPHIC_DATA]" at bounding box center [581, 164] width 679 height 59
click at [110, 114] on span "Schools" at bounding box center [100, 111] width 33 height 12
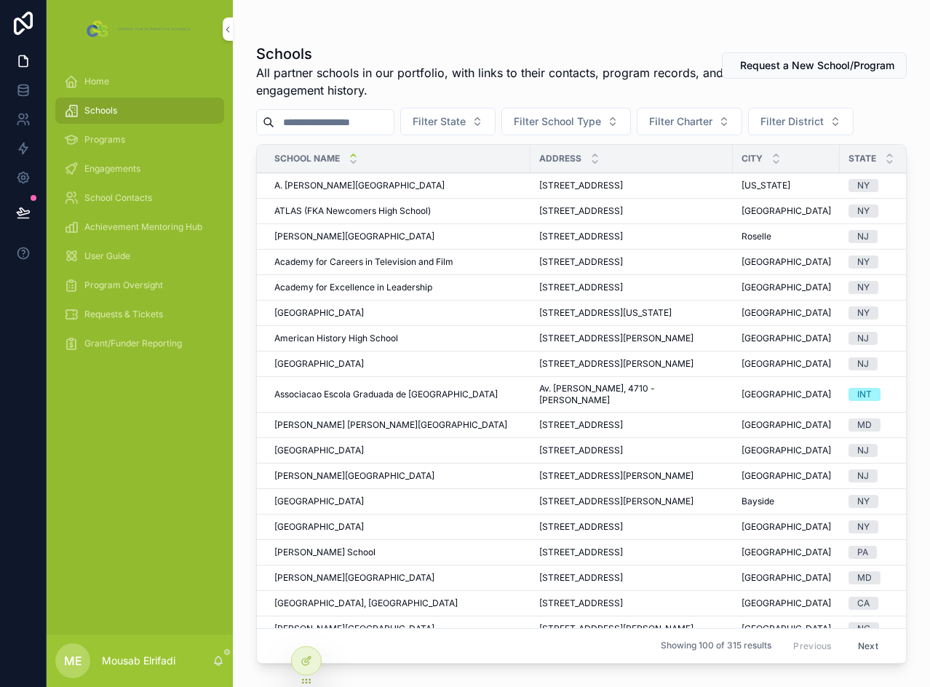
click at [367, 114] on input "scrollable content" at bounding box center [333, 122] width 119 height 20
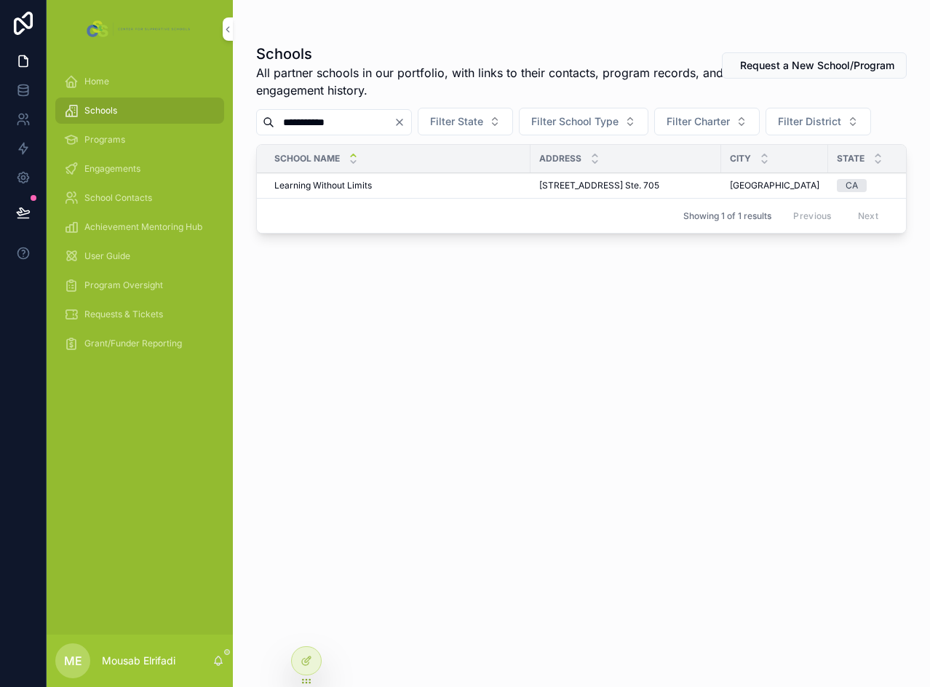
type input "**********"
click at [355, 191] on span "Learning Without Limits" at bounding box center [323, 186] width 98 height 12
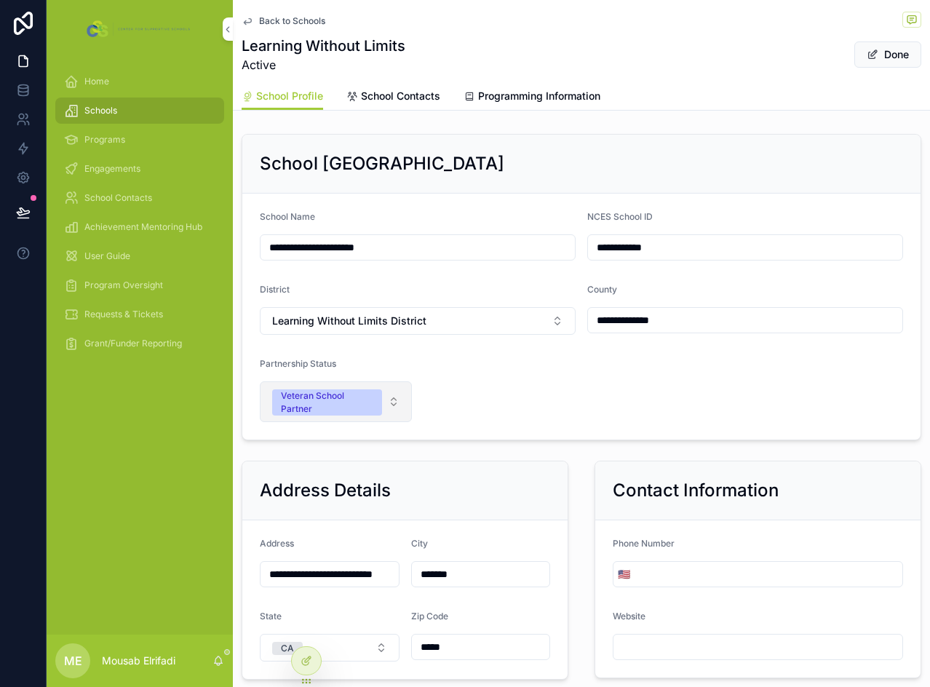
click at [370, 403] on span "Veteran School Partner" at bounding box center [327, 403] width 110 height 26
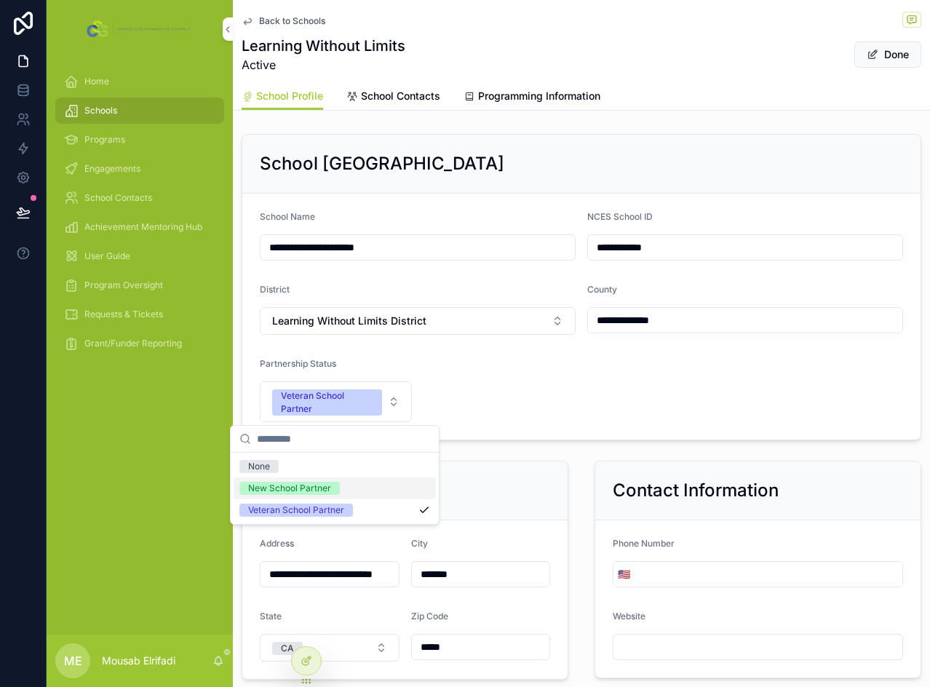
click at [290, 487] on div "New School Partner" at bounding box center [289, 488] width 83 height 13
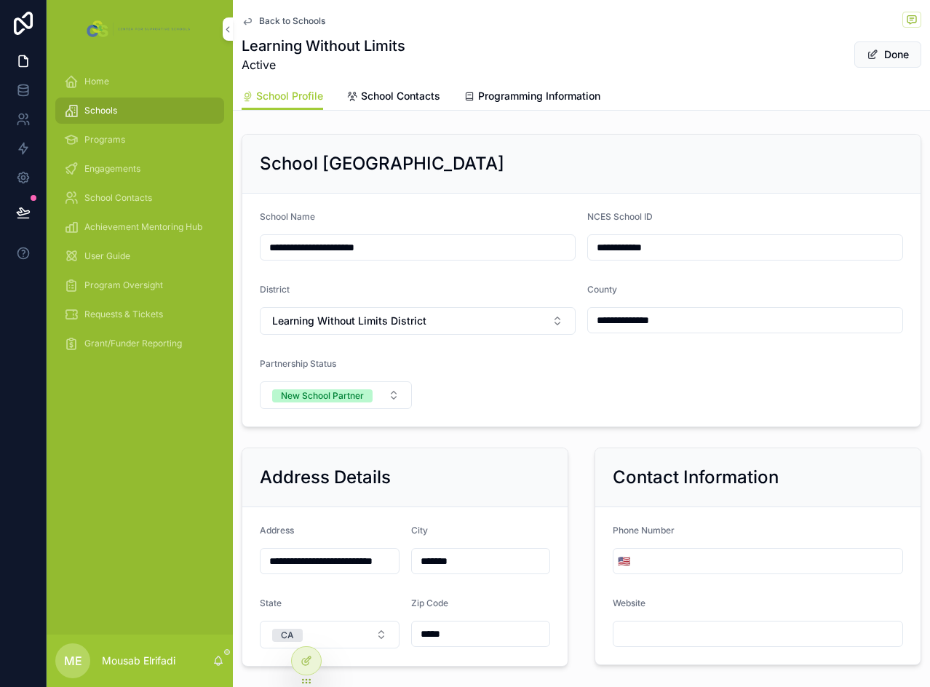
click at [408, 146] on div "School [GEOGRAPHIC_DATA]" at bounding box center [581, 164] width 679 height 59
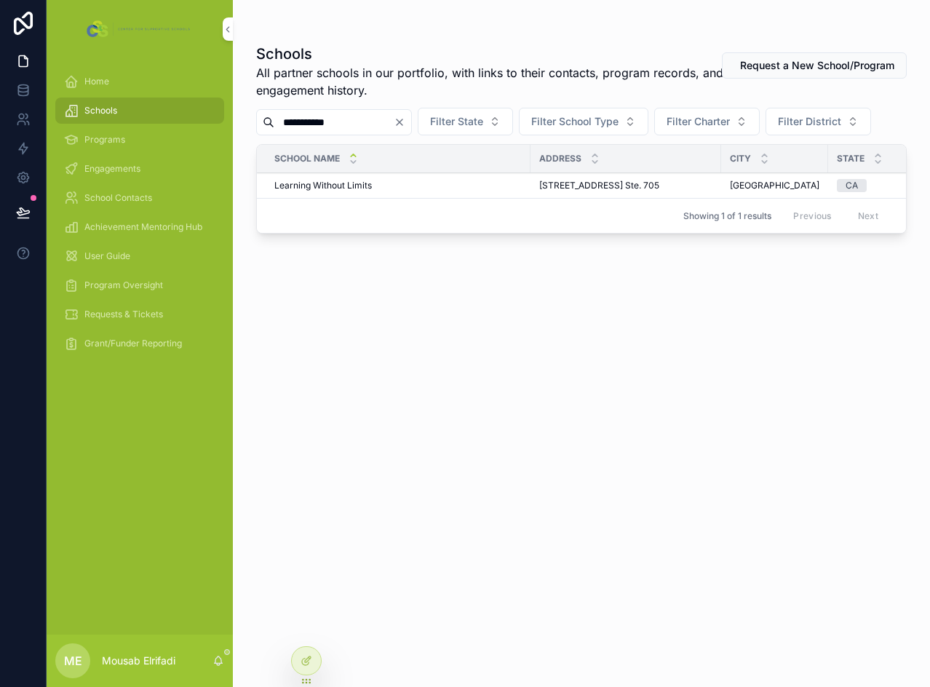
click at [362, 121] on input "**********" at bounding box center [333, 122] width 119 height 20
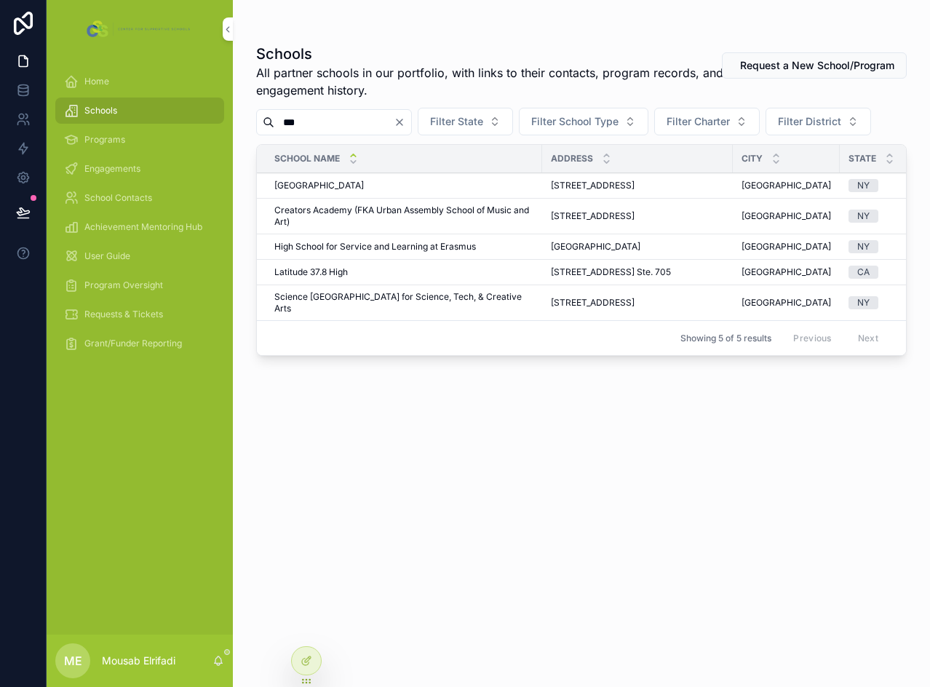
type input "***"
click at [326, 278] on span "Latitude 37.8 High" at bounding box center [311, 272] width 74 height 12
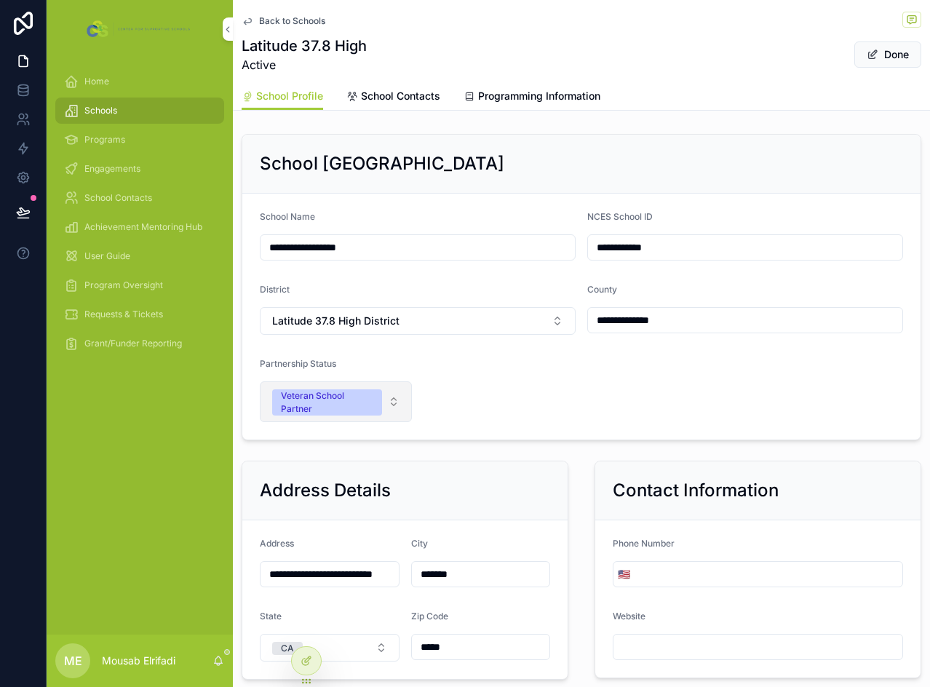
click at [398, 395] on button "Veteran School Partner" at bounding box center [336, 402] width 152 height 41
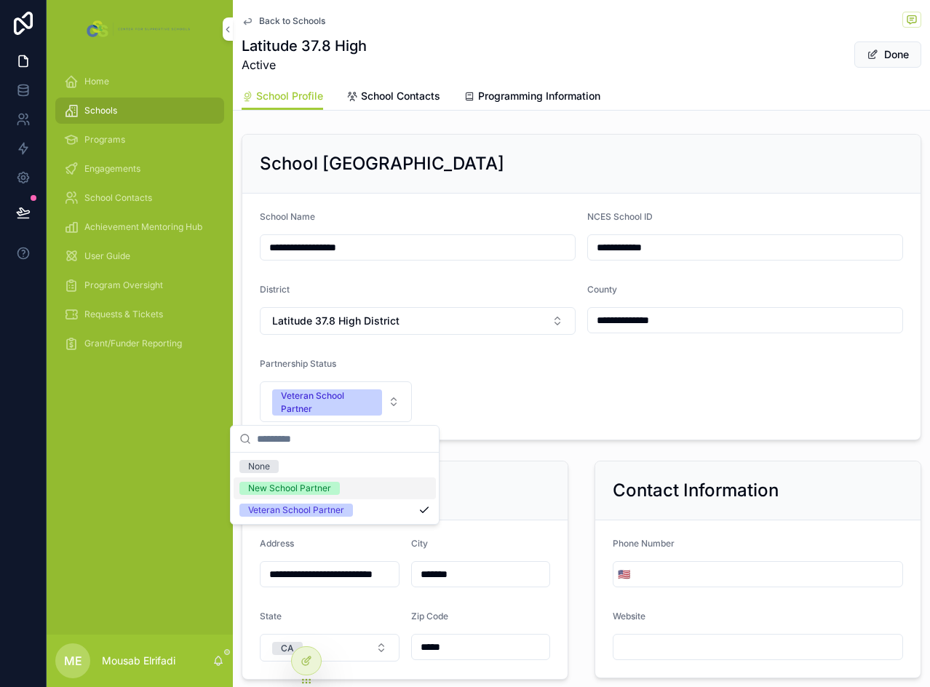
drag, startPoint x: 293, startPoint y: 493, endPoint x: 303, endPoint y: 479, distance: 16.8
click at [294, 493] on div "New School Partner" at bounding box center [289, 488] width 83 height 13
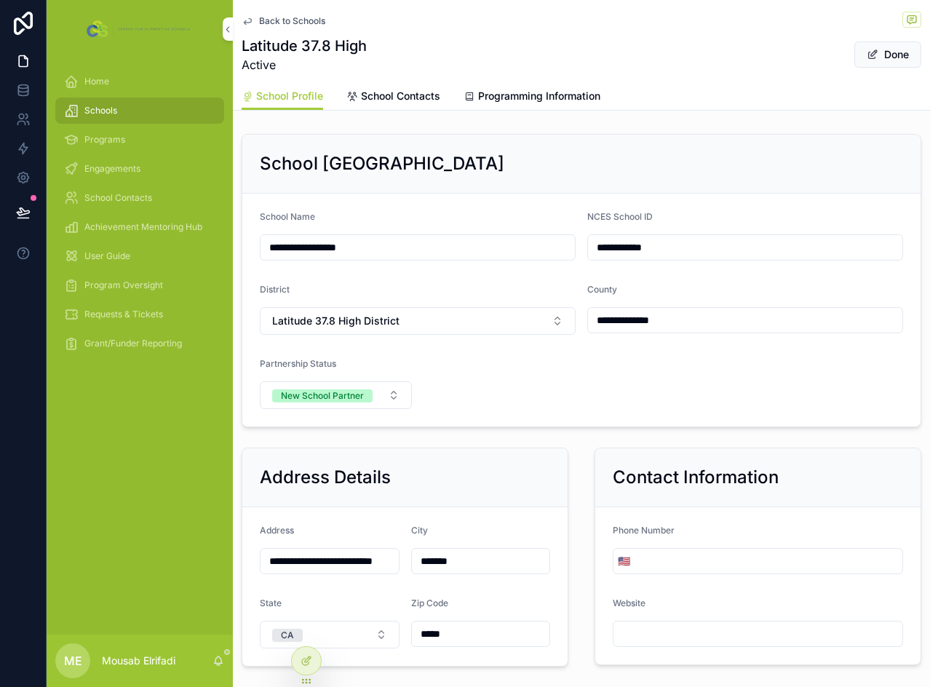
click at [403, 170] on h2 "School [GEOGRAPHIC_DATA]" at bounding box center [382, 163] width 245 height 23
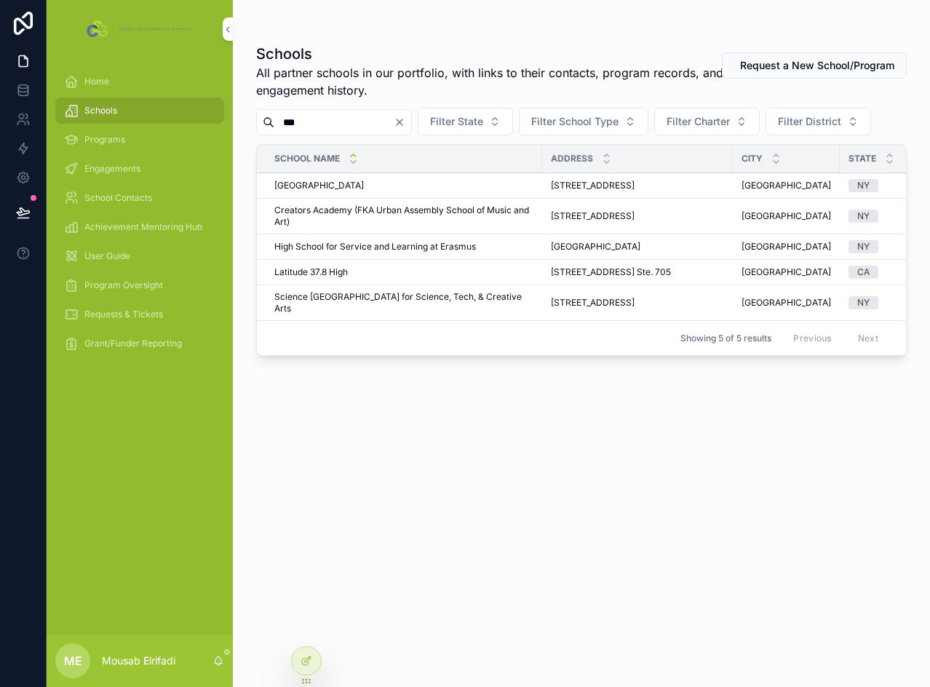
click at [302, 121] on input "***" at bounding box center [333, 122] width 119 height 20
click at [301, 121] on input "***" at bounding box center [333, 122] width 119 height 20
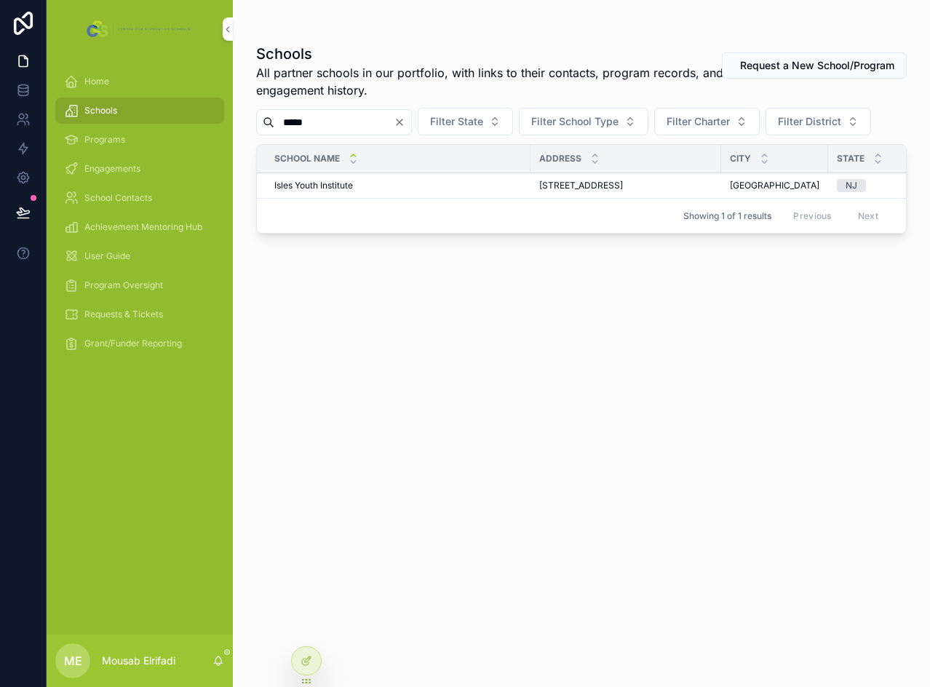
type input "*****"
click at [301, 191] on span "Isles Youth Institute" at bounding box center [313, 186] width 79 height 12
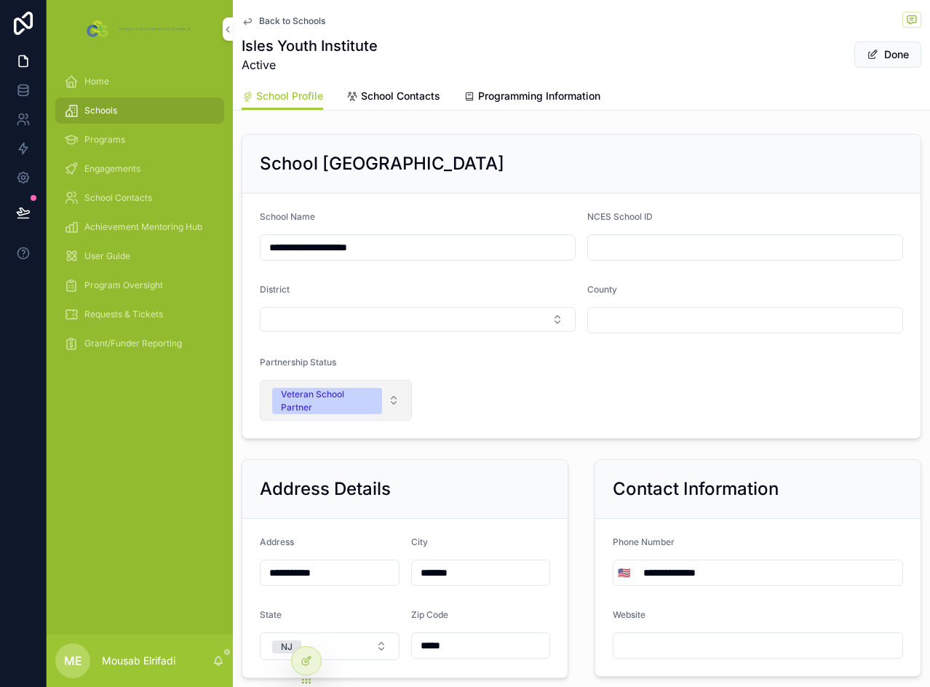
click at [359, 403] on div "Veteran School Partner" at bounding box center [327, 401] width 92 height 26
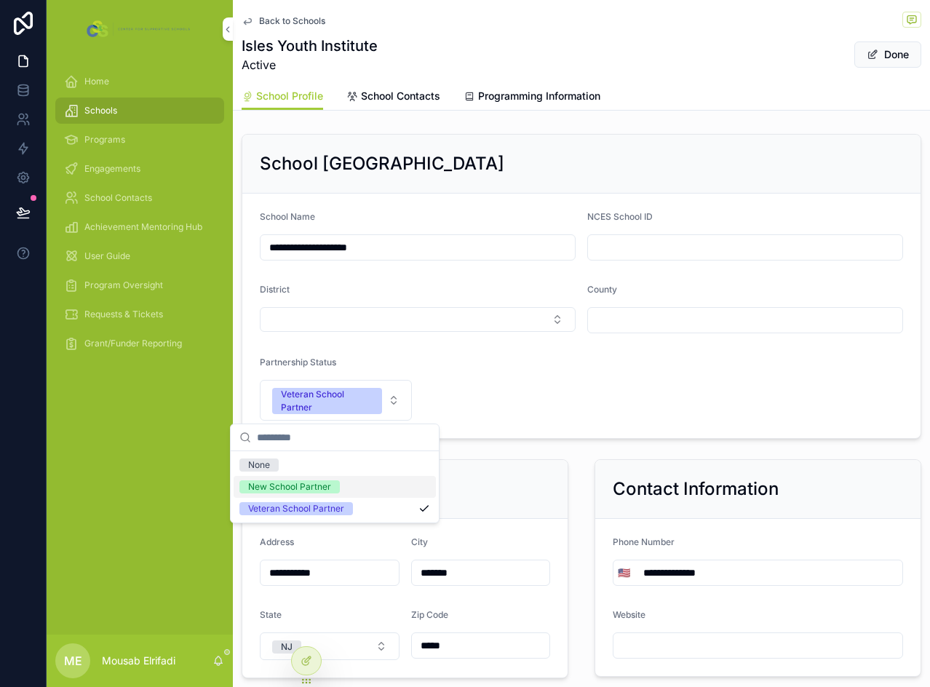
click at [279, 490] on div "New School Partner" at bounding box center [289, 487] width 83 height 13
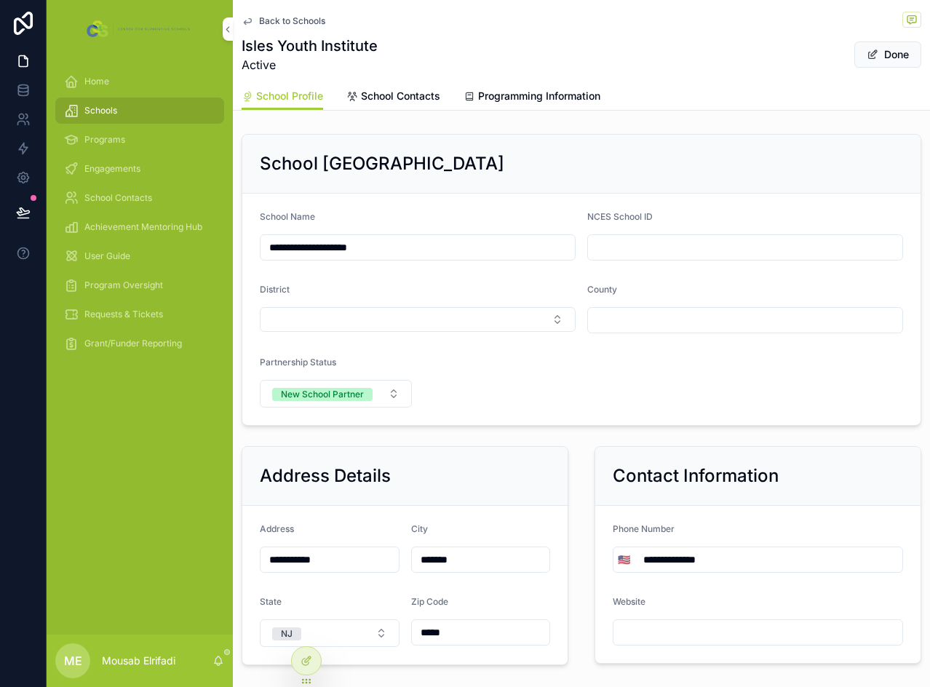
click at [472, 429] on div "**********" at bounding box center [581, 280] width 697 height 304
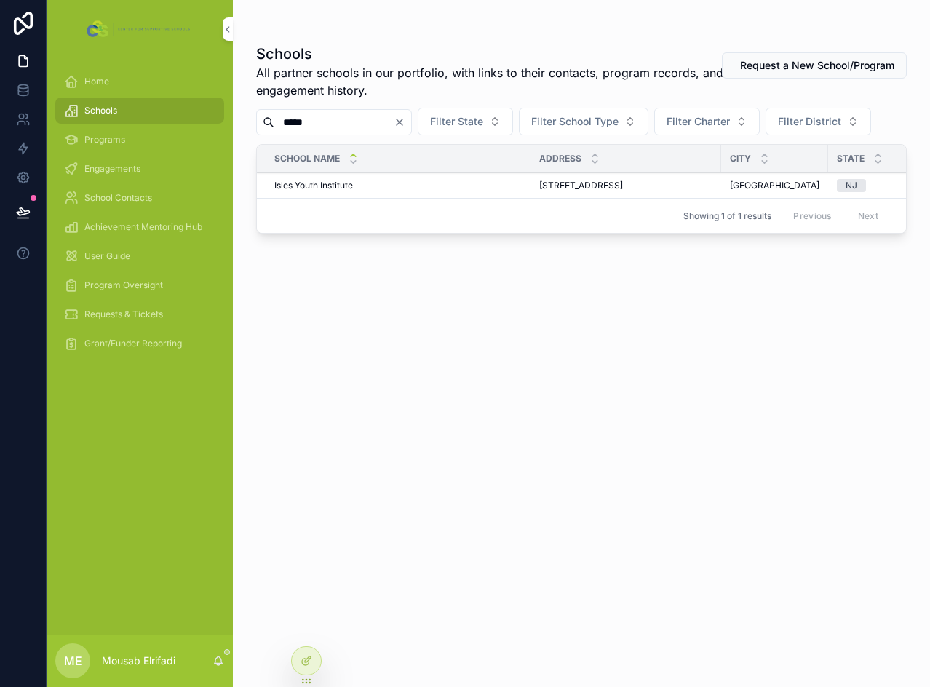
click at [361, 119] on input "*****" at bounding box center [333, 122] width 119 height 20
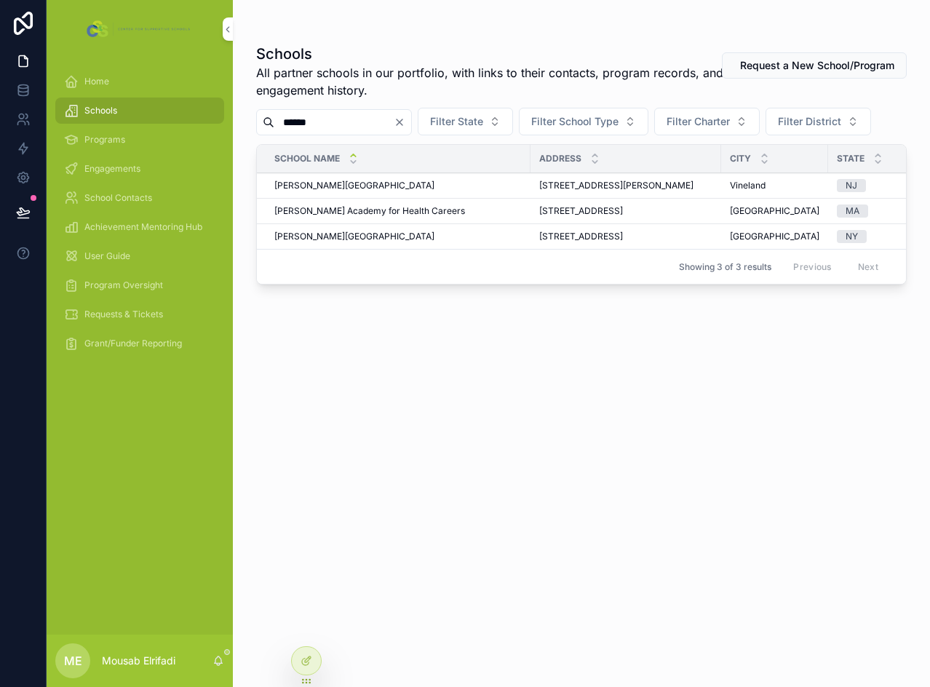
type input "******"
click at [389, 217] on span "[PERSON_NAME] Academy for Health Careers" at bounding box center [369, 211] width 191 height 12
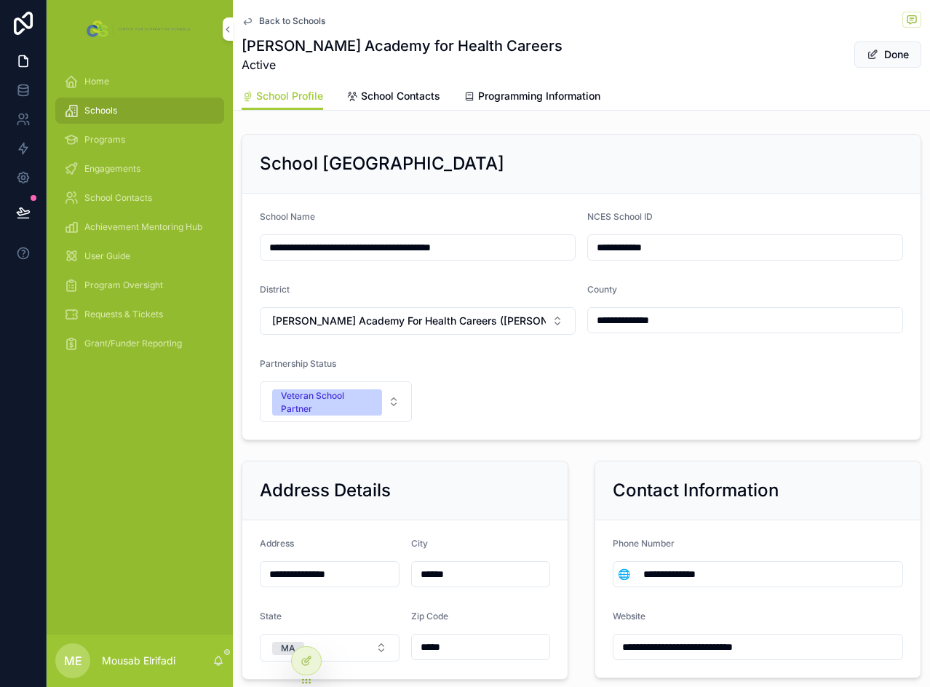
click at [557, 99] on span "Programming Information" at bounding box center [539, 96] width 122 height 15
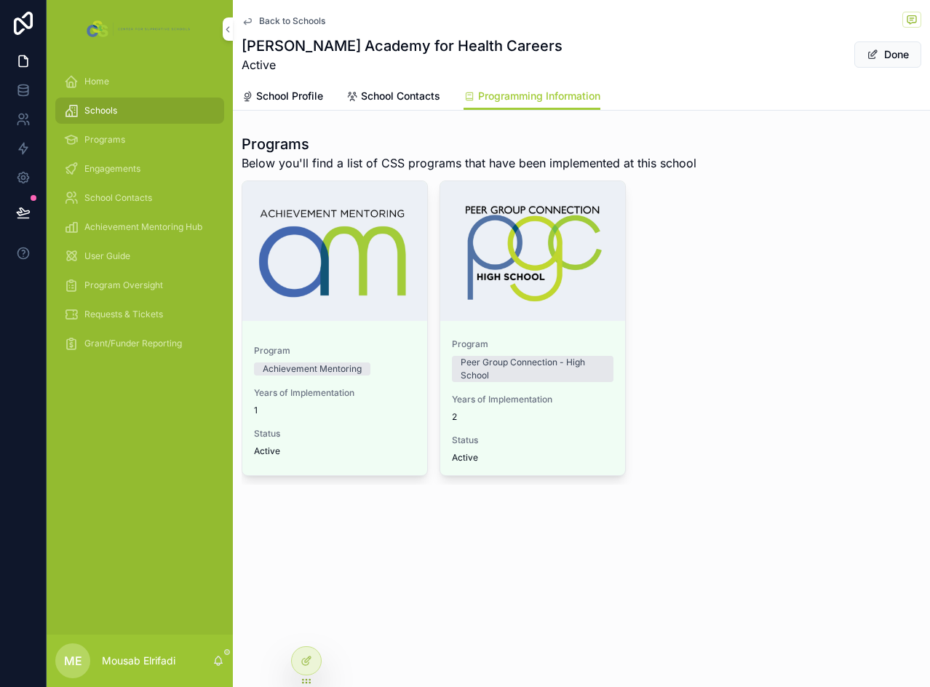
click at [309, 97] on span "School Profile" at bounding box center [289, 96] width 67 height 15
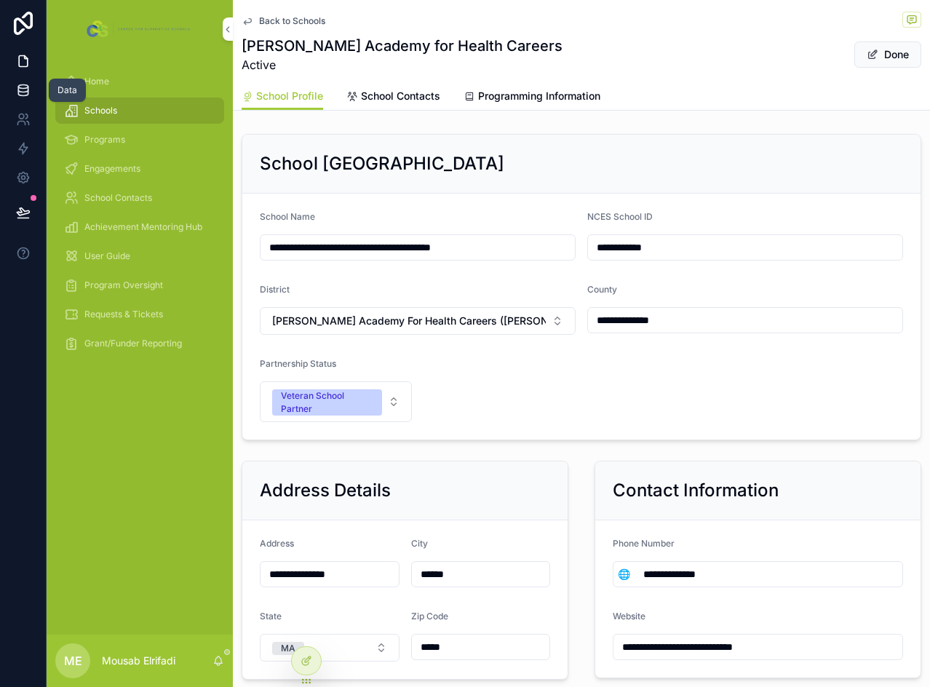
click at [31, 89] on link at bounding box center [23, 90] width 46 height 29
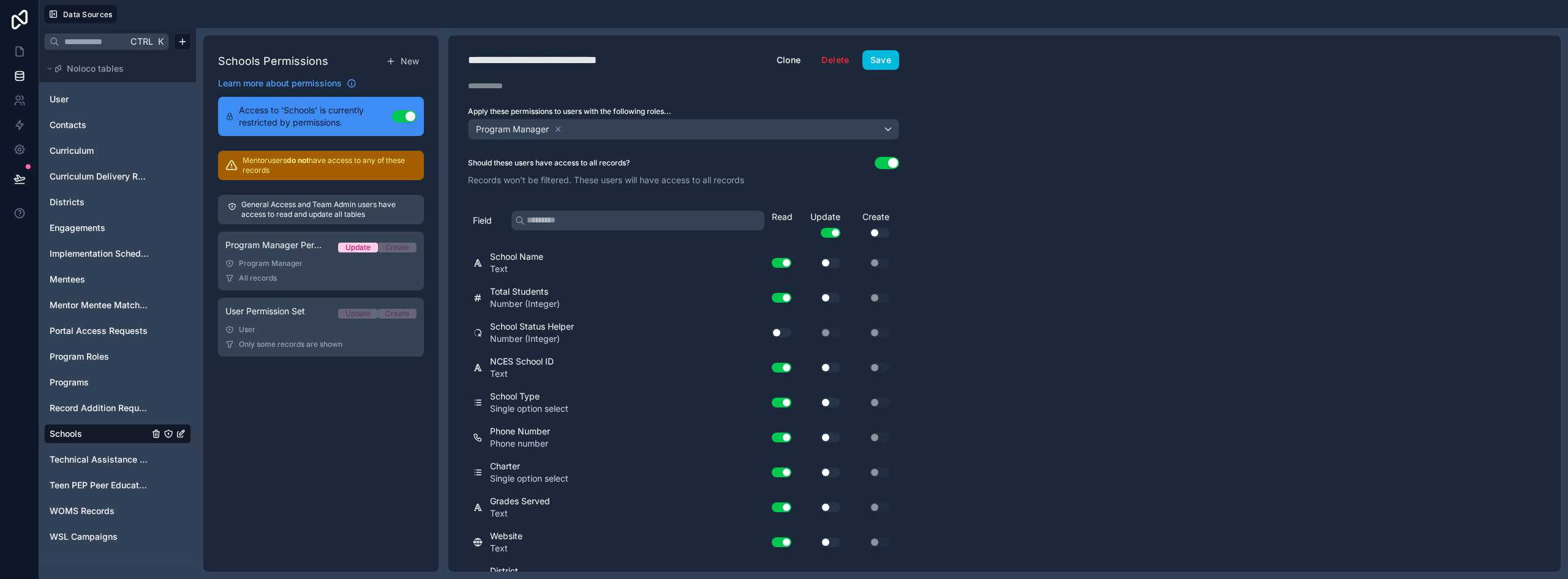
click at [77, 429] on span "Schools" at bounding box center [66, 433] width 33 height 13
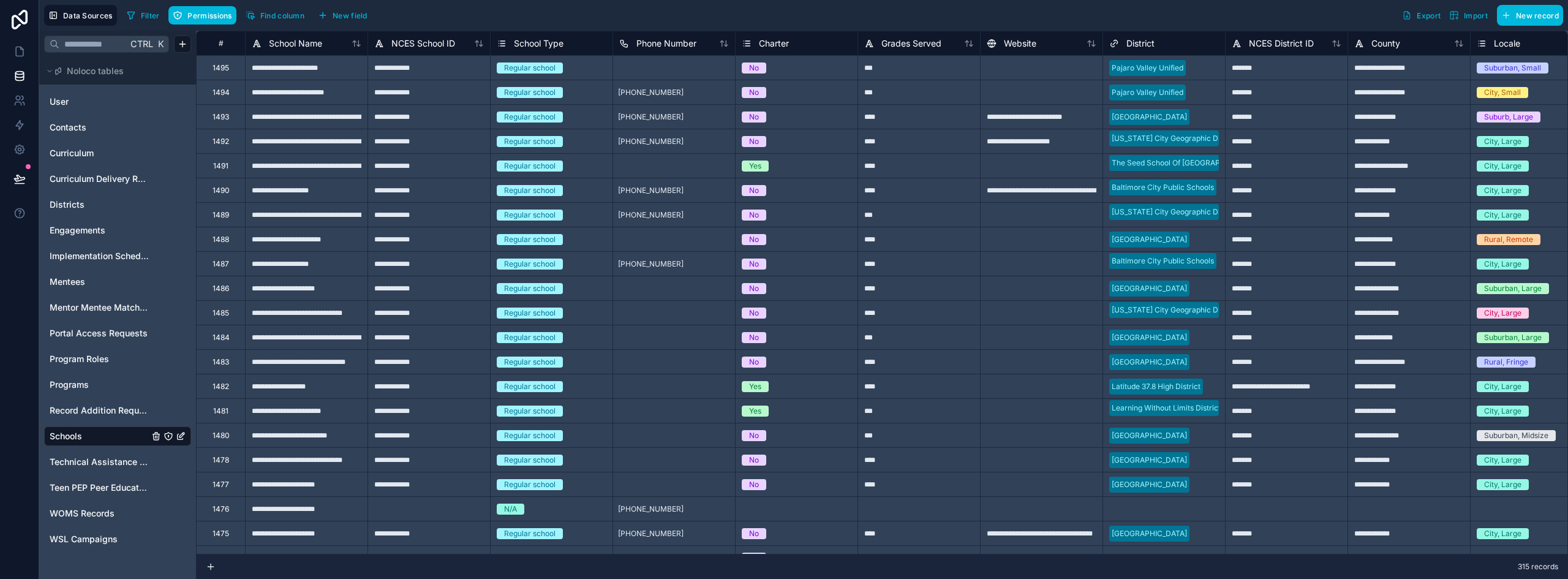
click at [151, 12] on span "Filter" at bounding box center [150, 15] width 19 height 9
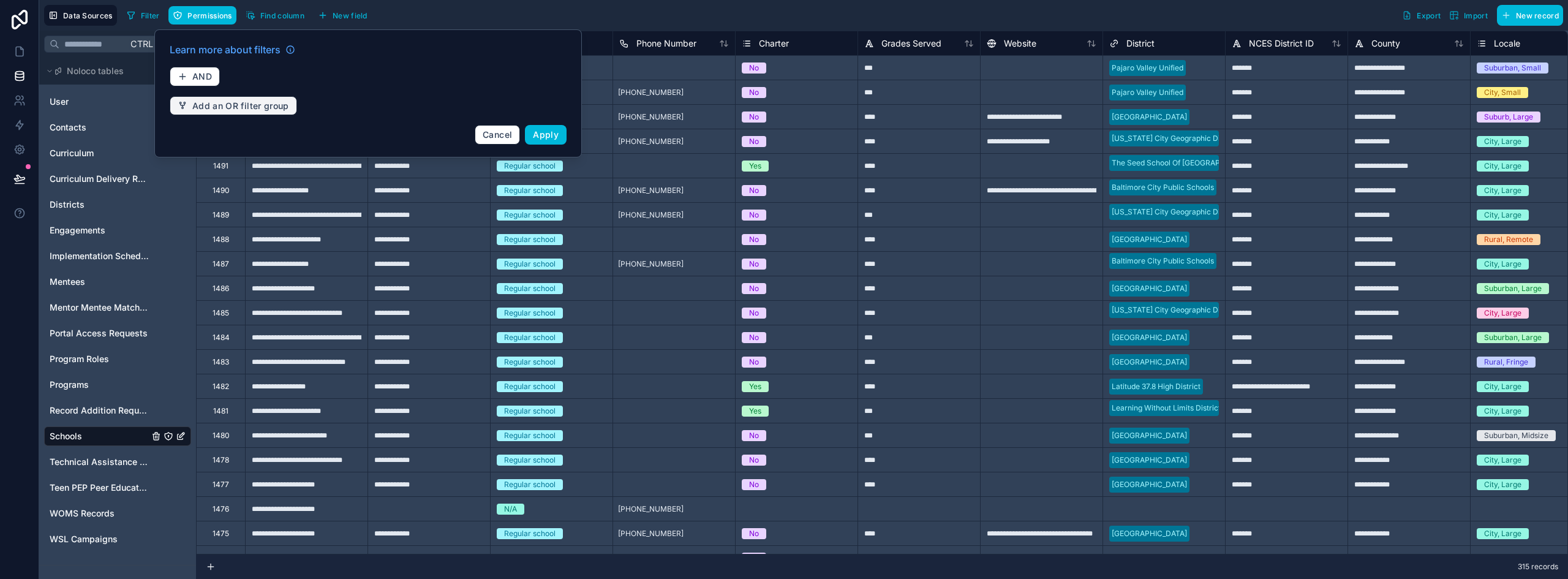
click at [219, 109] on span "Add an OR filter group" at bounding box center [241, 105] width 97 height 11
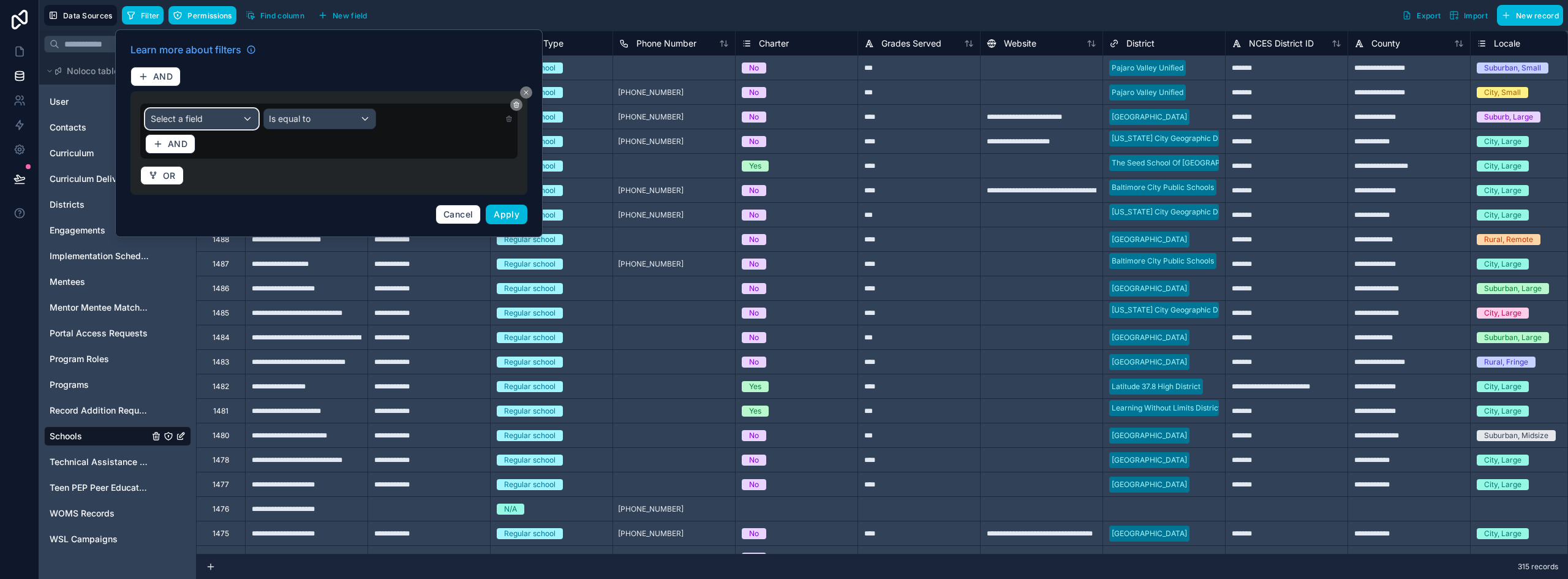
click at [226, 127] on div "Select a field" at bounding box center [201, 119] width 112 height 19
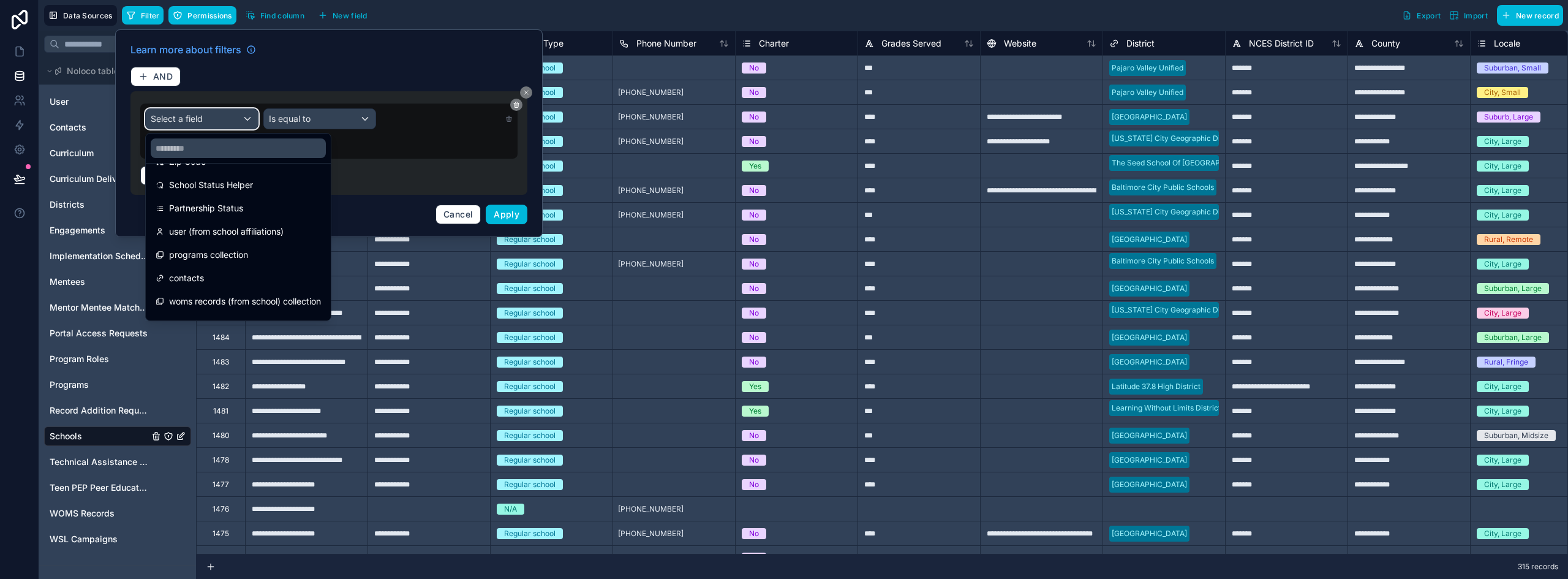
scroll to position [529, 0]
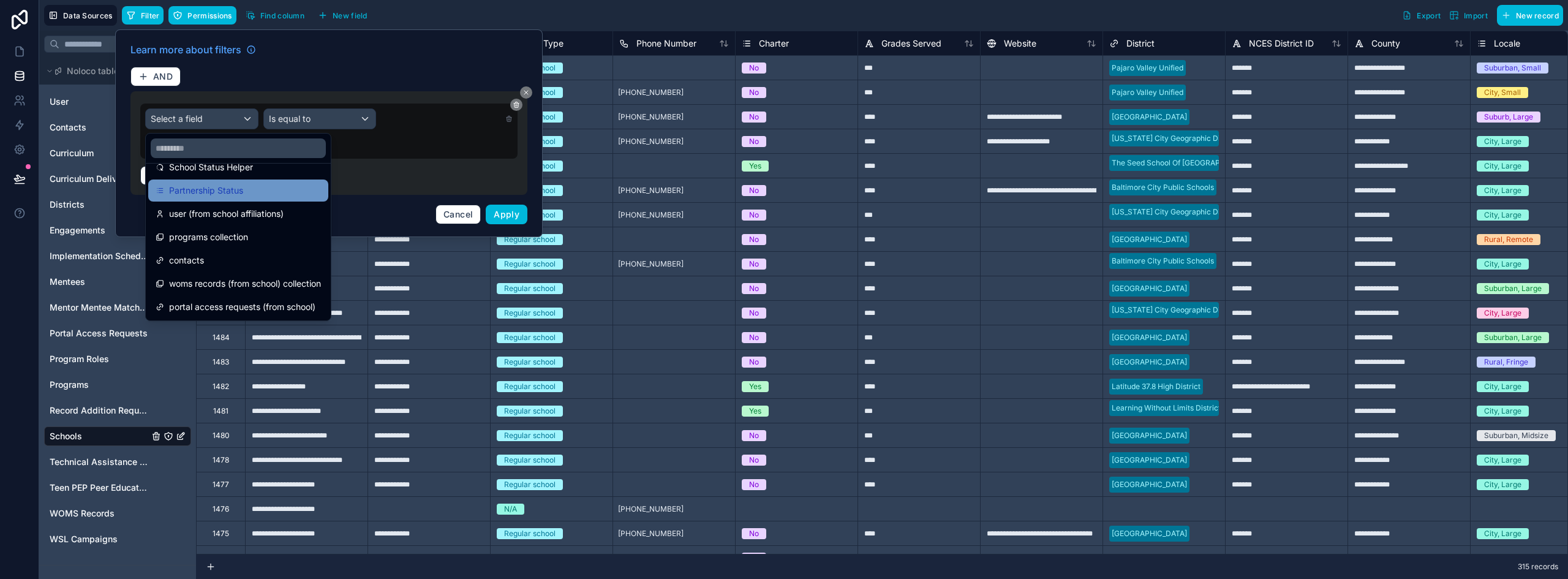
click at [277, 194] on div "Partnership Status" at bounding box center [238, 190] width 166 height 14
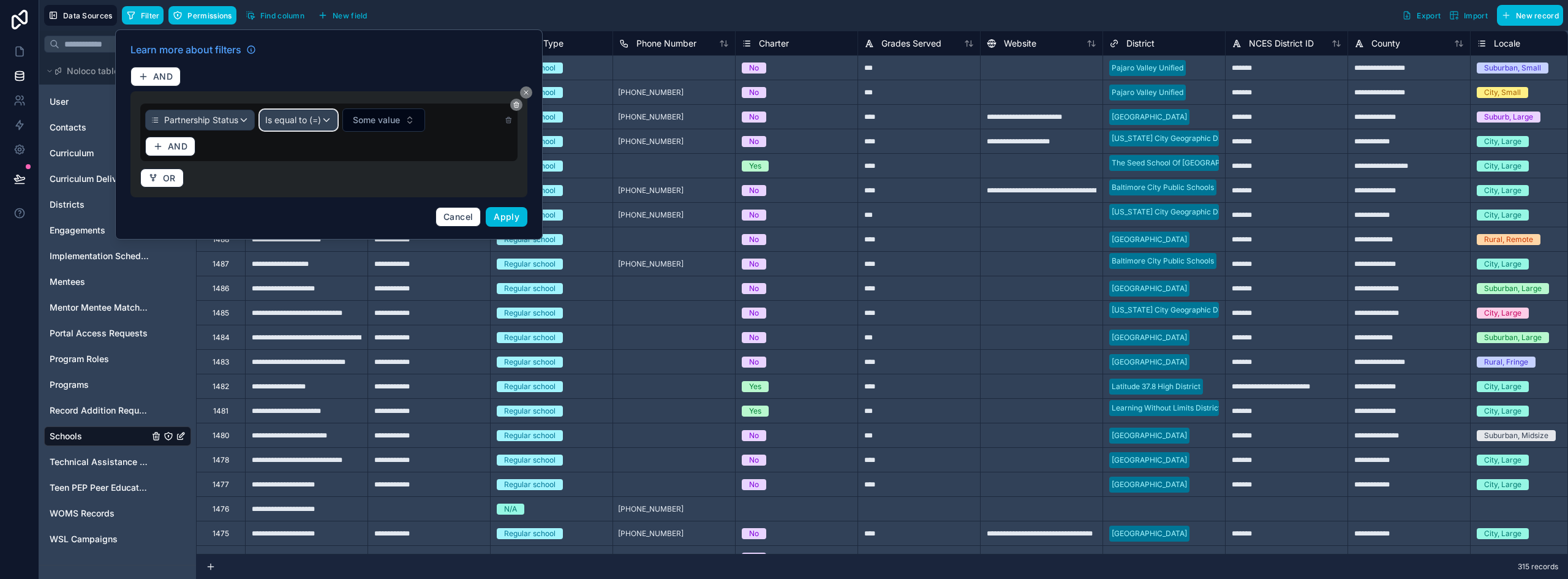
click at [312, 123] on span "Is equal to (=)" at bounding box center [293, 120] width 56 height 13
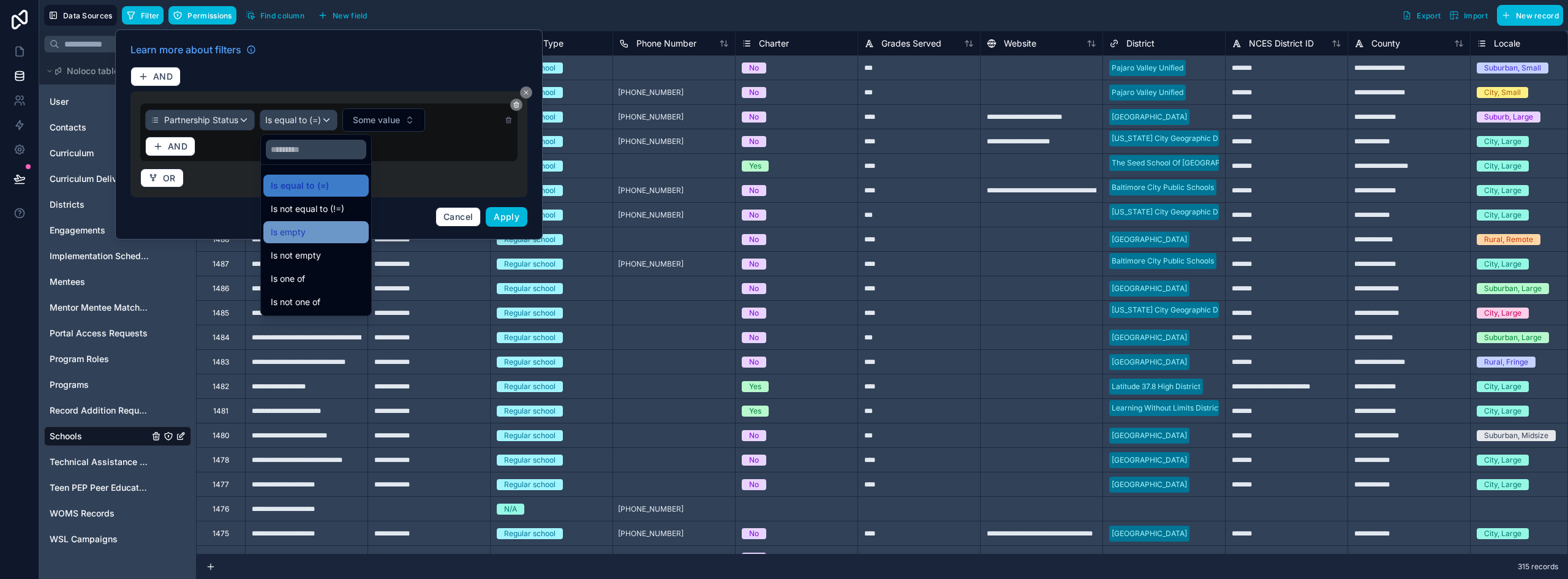
click at [325, 231] on div "Is empty" at bounding box center [316, 231] width 91 height 14
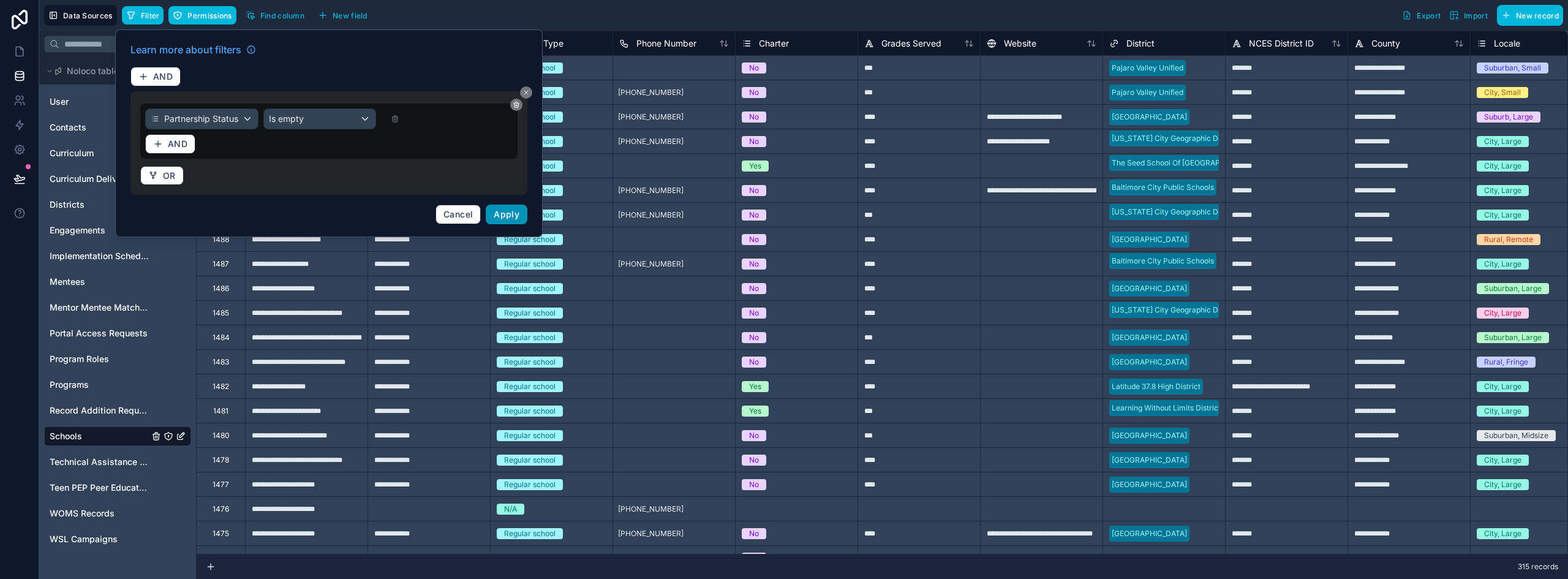
click at [504, 215] on span "Apply" at bounding box center [506, 214] width 26 height 10
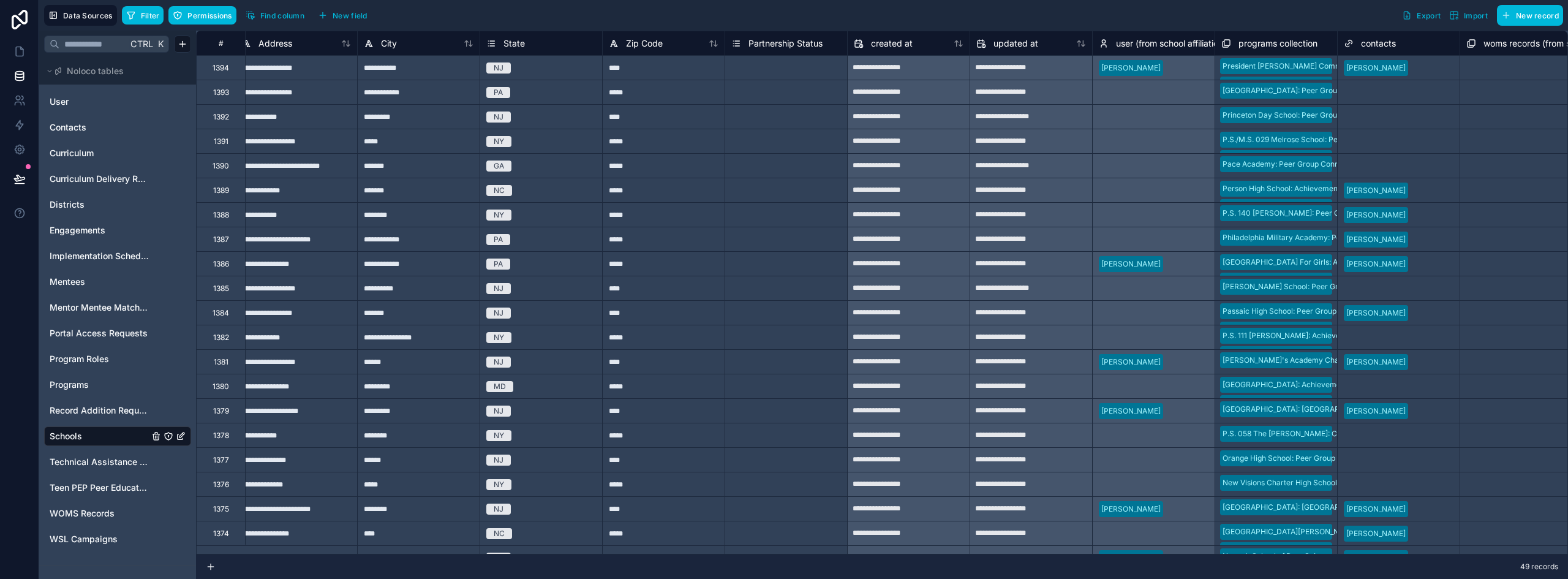
scroll to position [0, 1802]
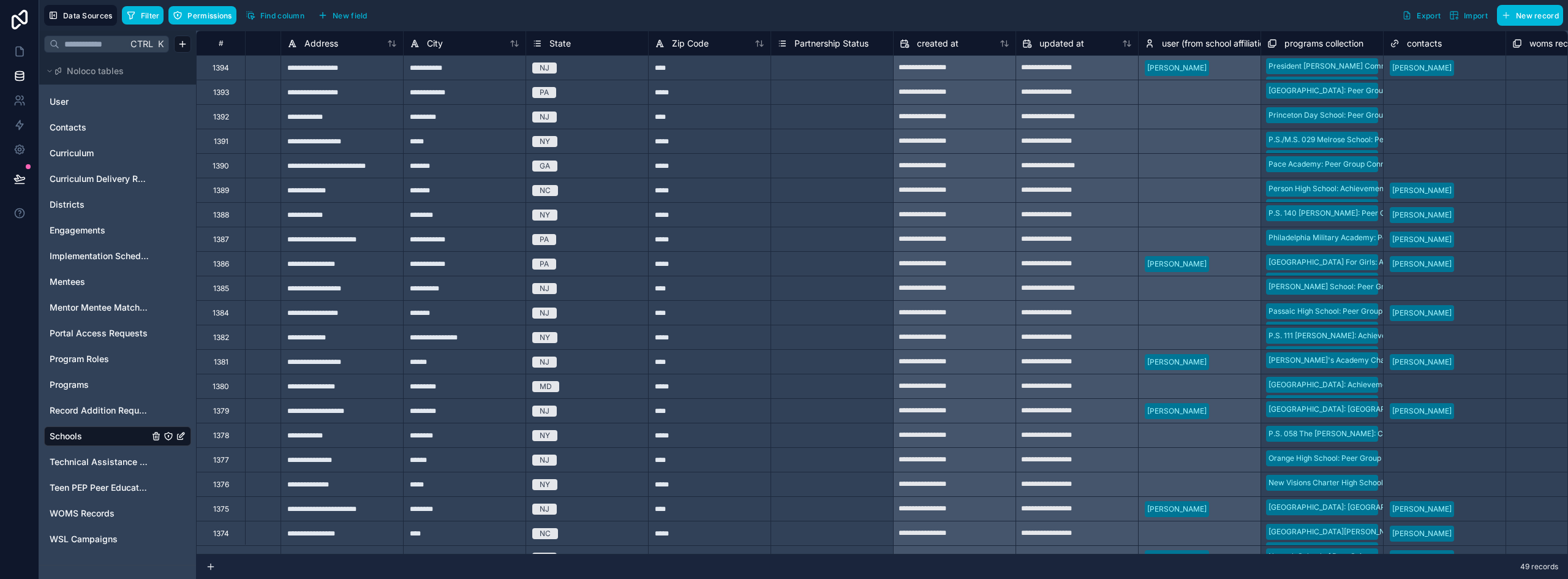
click at [840, 69] on div "Select a Partnership Status" at bounding box center [824, 68] width 94 height 10
click at [837, 107] on div "Veteran School Partner" at bounding box center [832, 98] width 122 height 24
click at [850, 186] on div "Select a Partnership Status" at bounding box center [824, 191] width 94 height 10
click at [874, 69] on div "Veteran School Partner" at bounding box center [832, 68] width 122 height 13
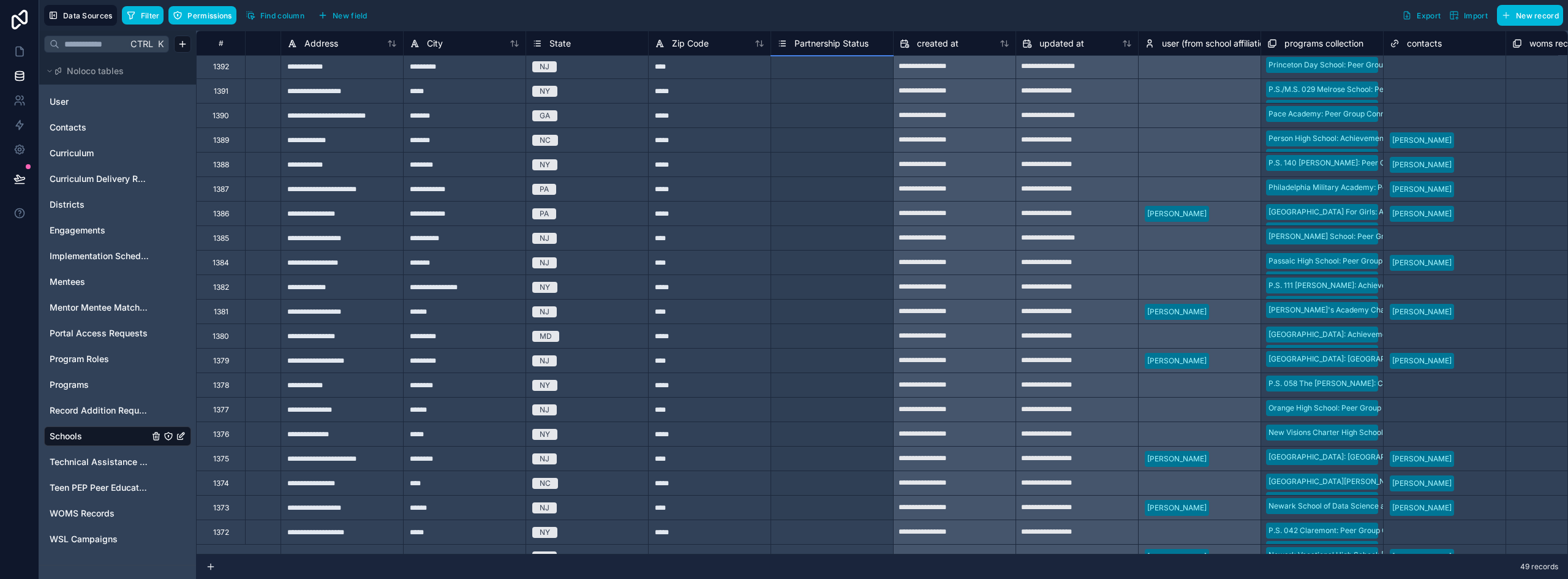
scroll to position [75, 1802]
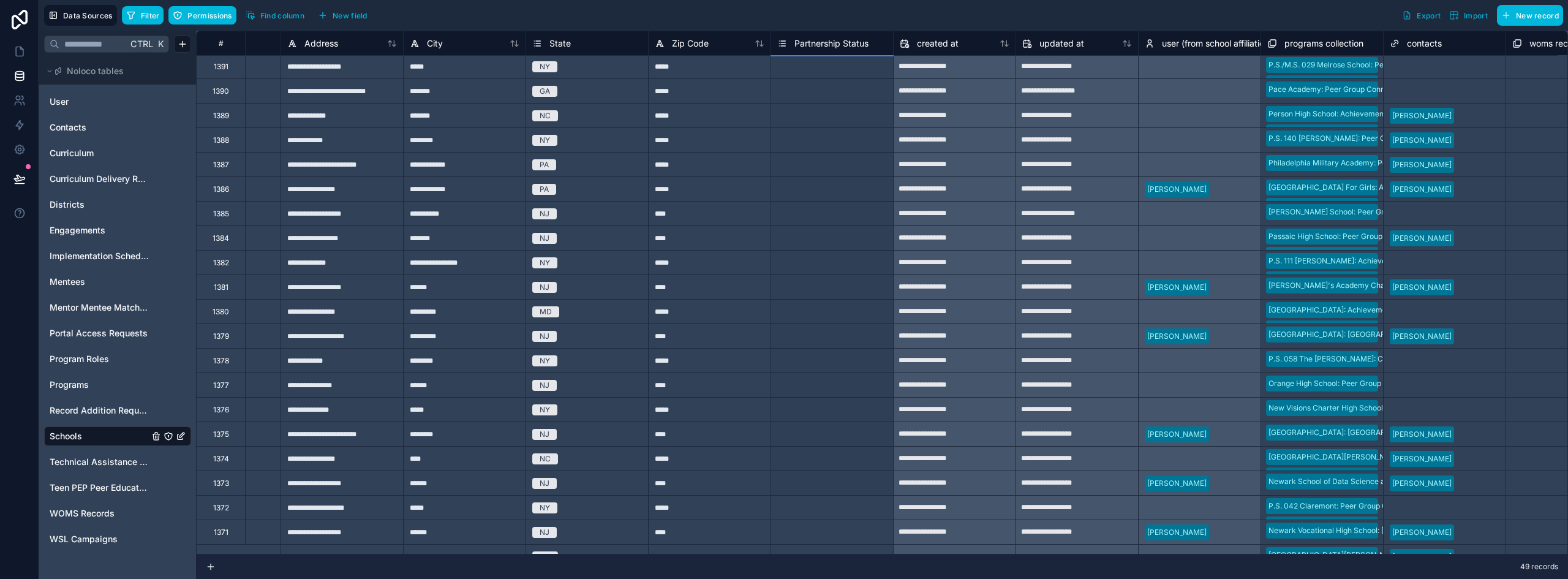
drag, startPoint x: 891, startPoint y: 78, endPoint x: 864, endPoint y: 484, distance: 406.9
click at [864, 484] on div "**********" at bounding box center [133, 569] width 3478 height 1225
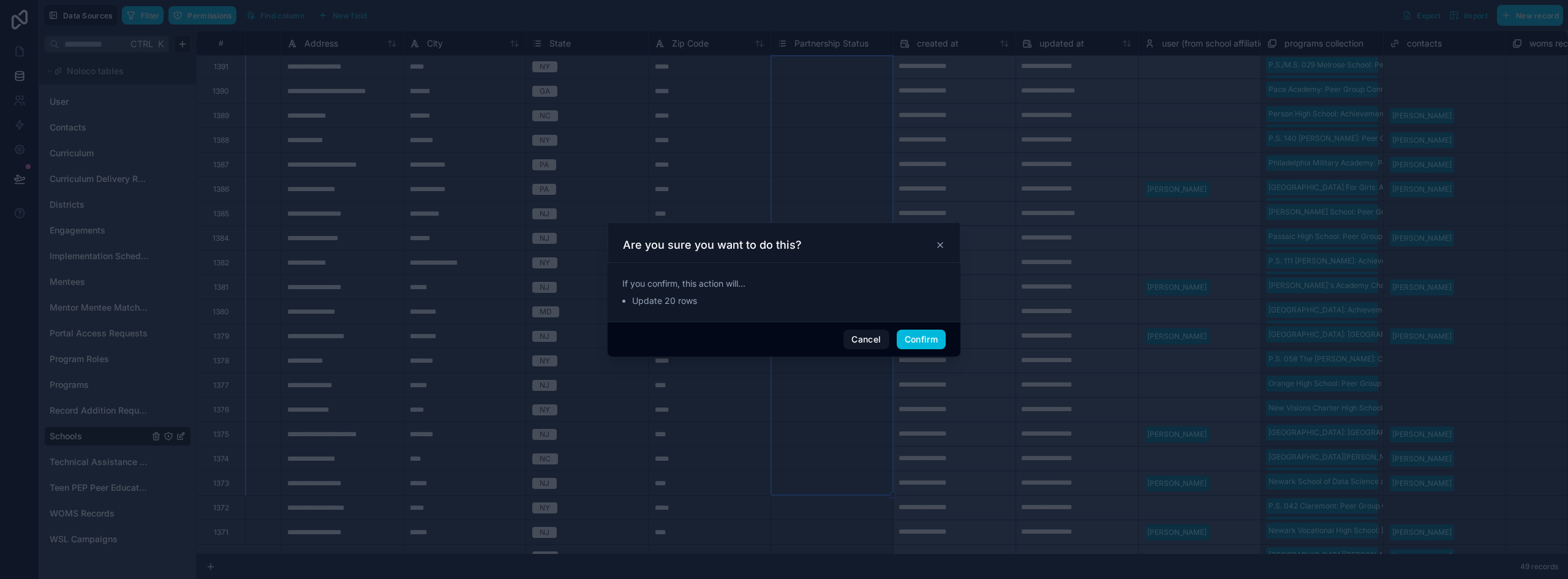
click at [920, 334] on button "Confirm" at bounding box center [921, 339] width 49 height 19
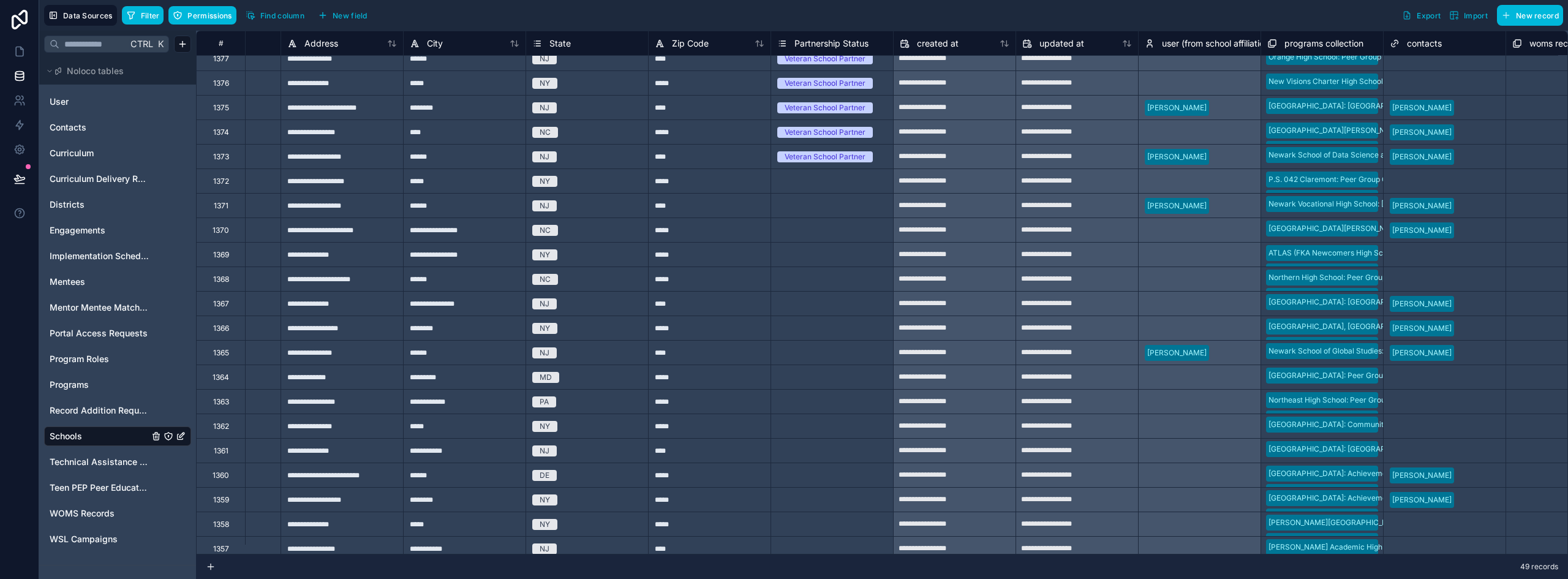
scroll to position [283, 1802]
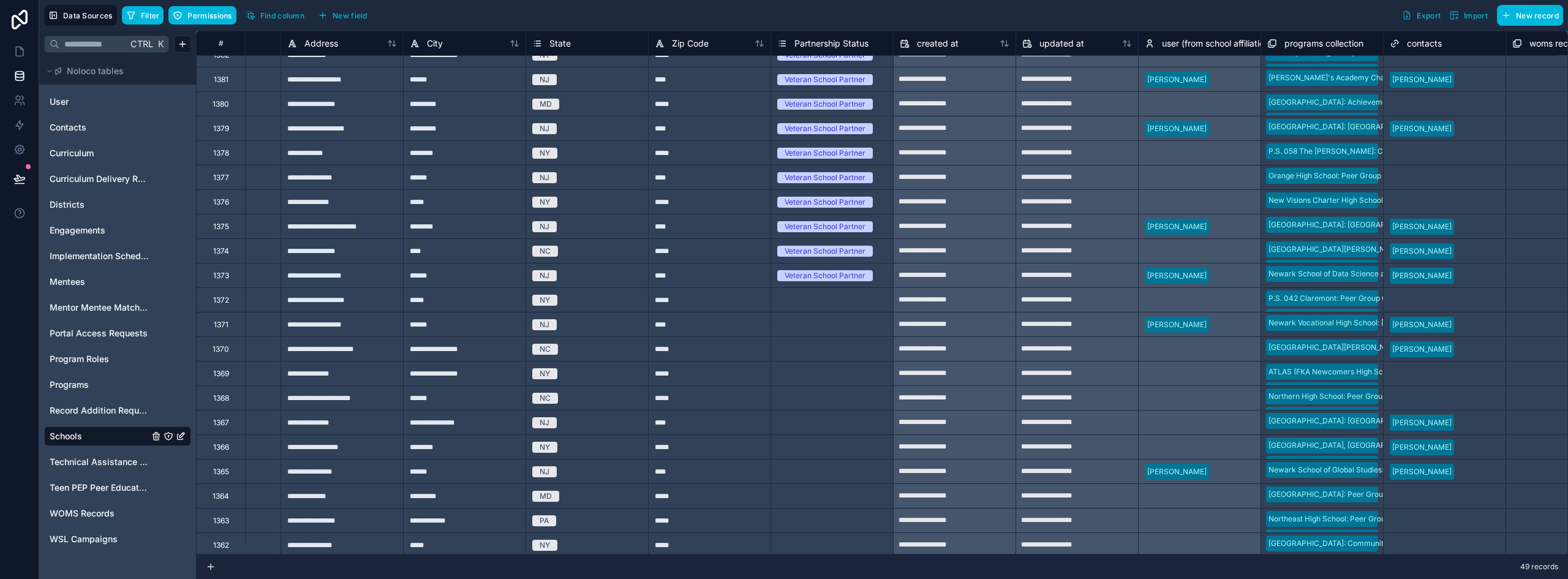
click at [880, 284] on div "Veteran School Partner" at bounding box center [832, 275] width 122 height 24
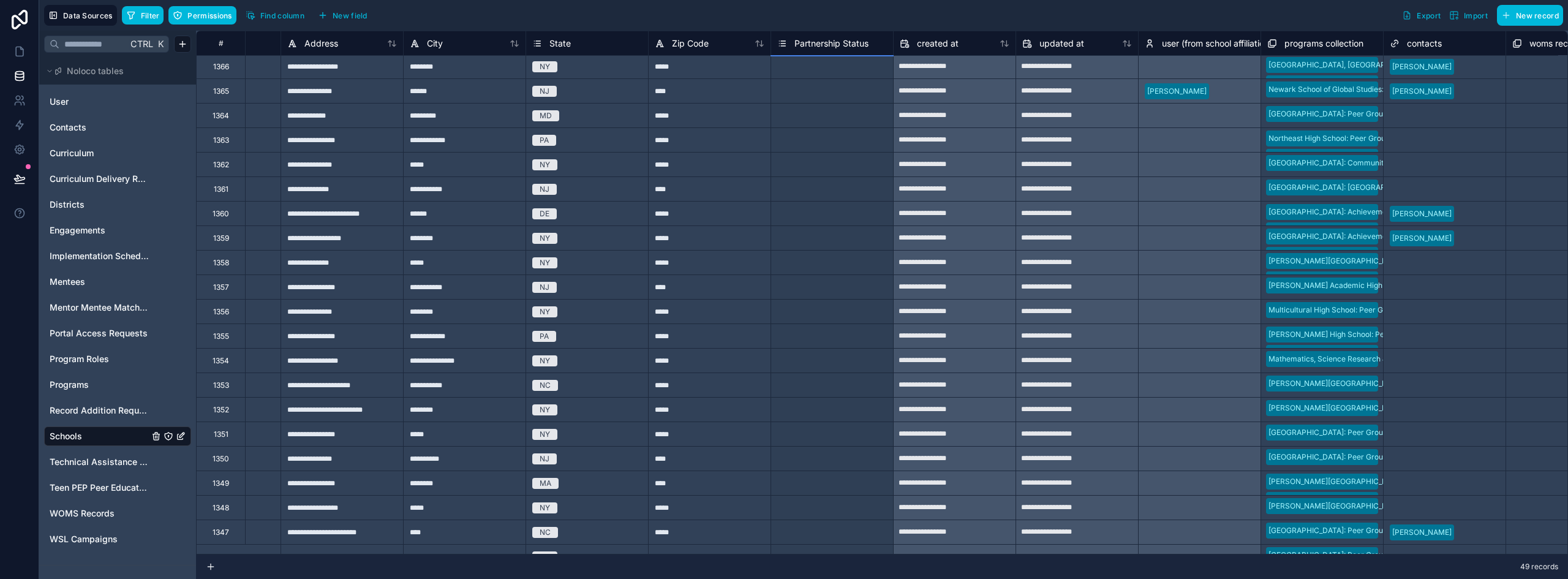
scroll to position [711, 1802]
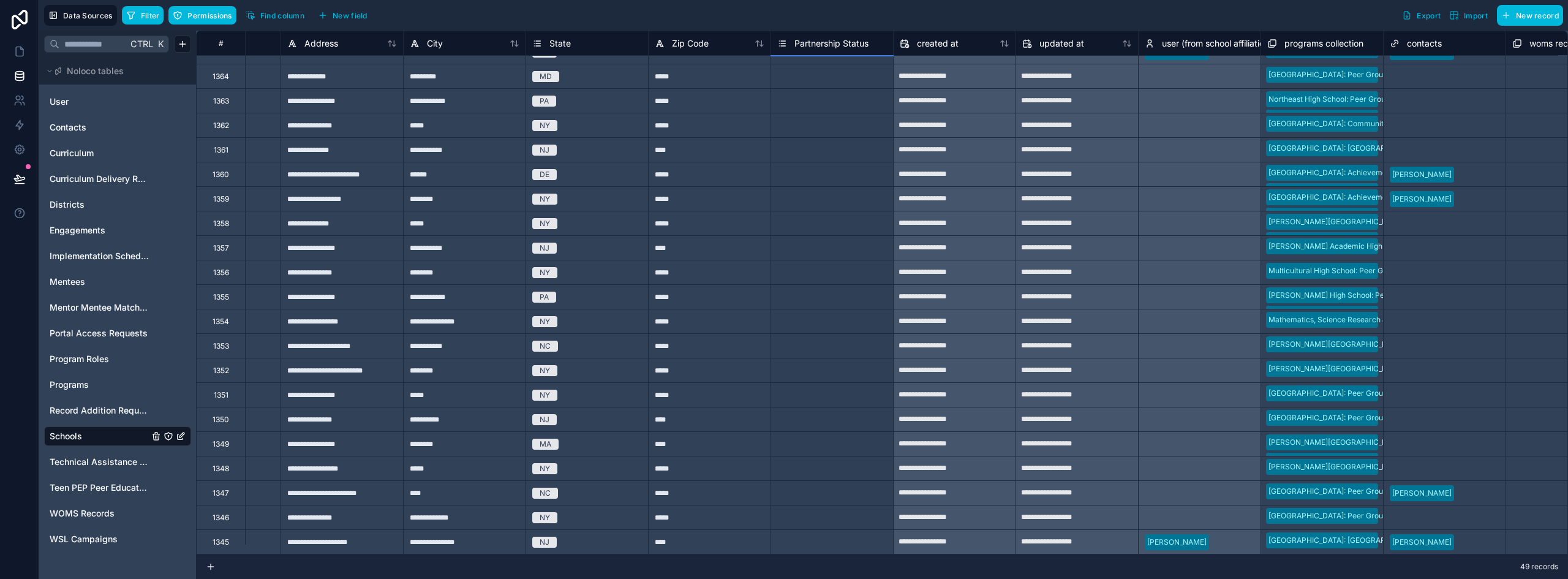
drag, startPoint x: 891, startPoint y: 285, endPoint x: 877, endPoint y: 509, distance: 224.4
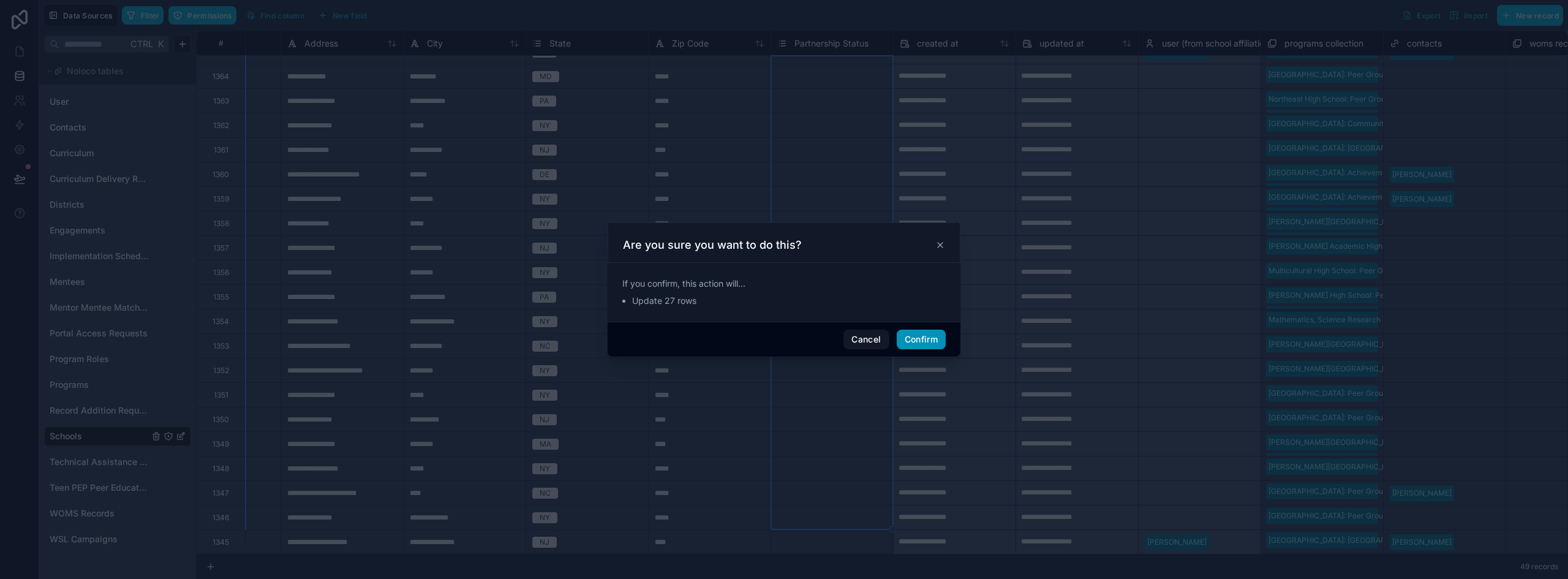
click at [908, 335] on button "Confirm" at bounding box center [921, 339] width 49 height 19
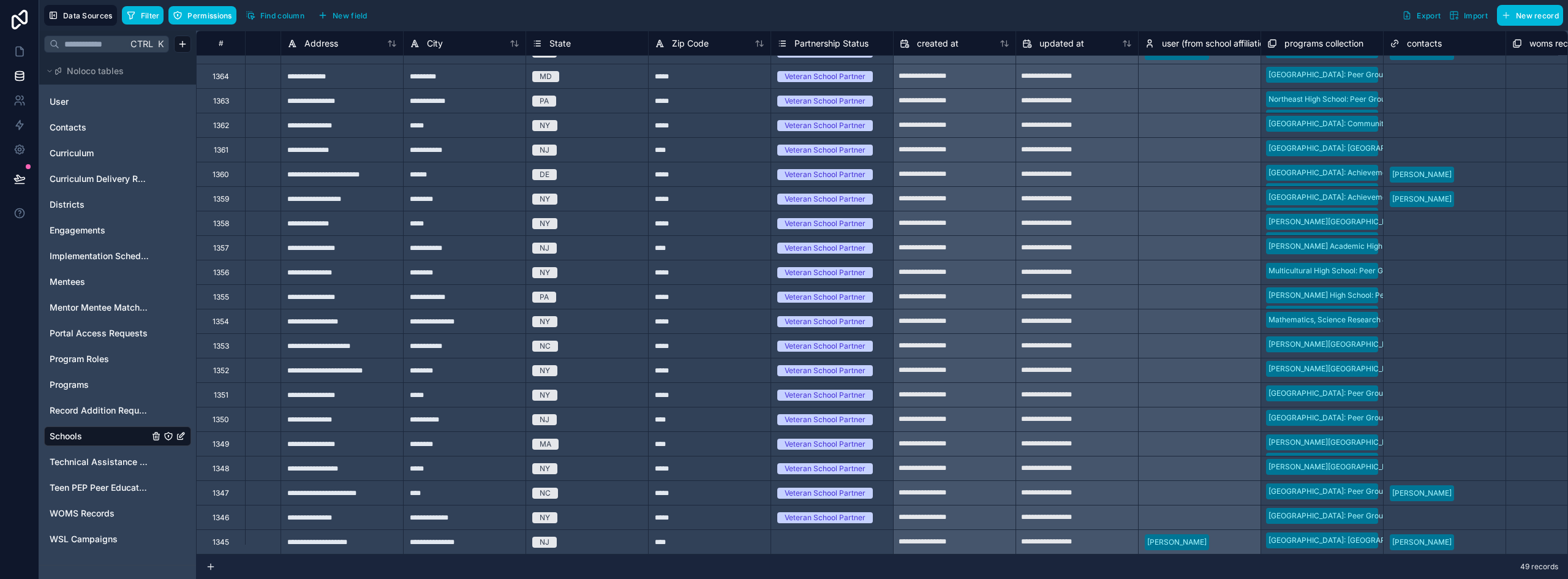
click at [885, 511] on div "Veteran School Partner" at bounding box center [832, 518] width 122 height 13
drag, startPoint x: 80, startPoint y: 414, endPoint x: 81, endPoint y: 420, distance: 6.1
click at [80, 414] on span "Record Addition Requests" at bounding box center [99, 411] width 99 height 13
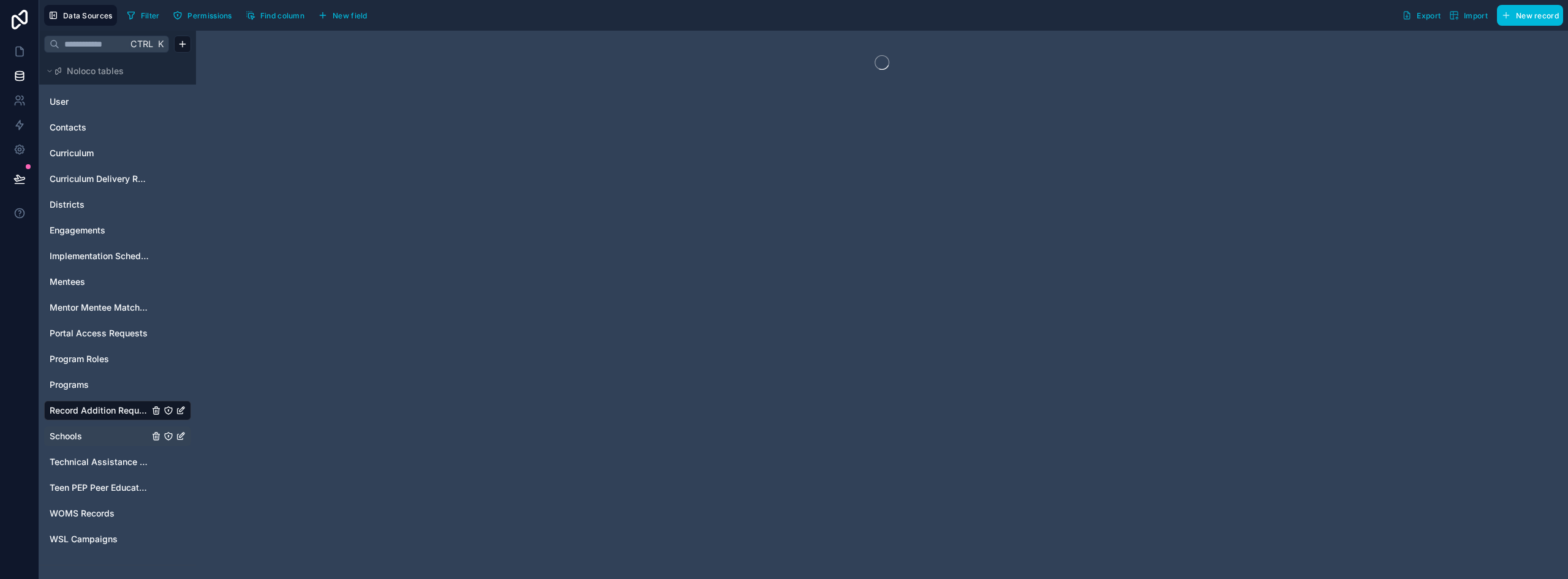
click at [80, 433] on span "Schools" at bounding box center [66, 436] width 33 height 13
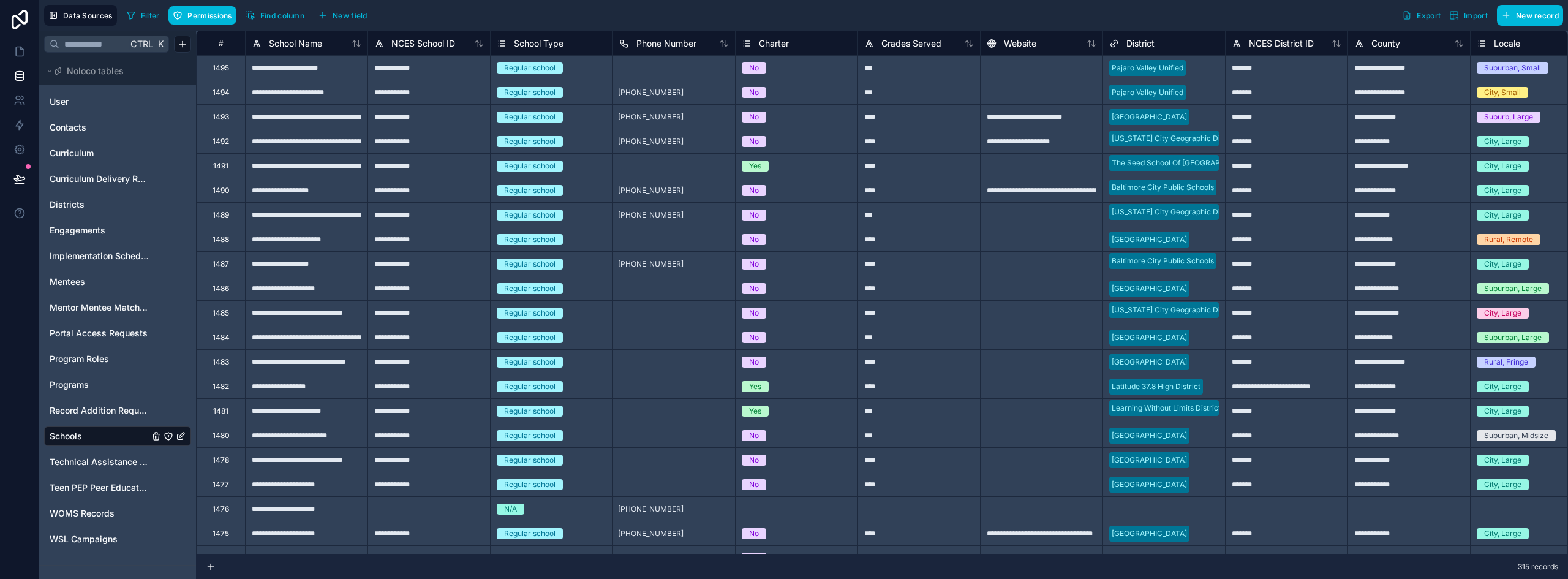
click at [152, 13] on span "Filter" at bounding box center [150, 15] width 19 height 9
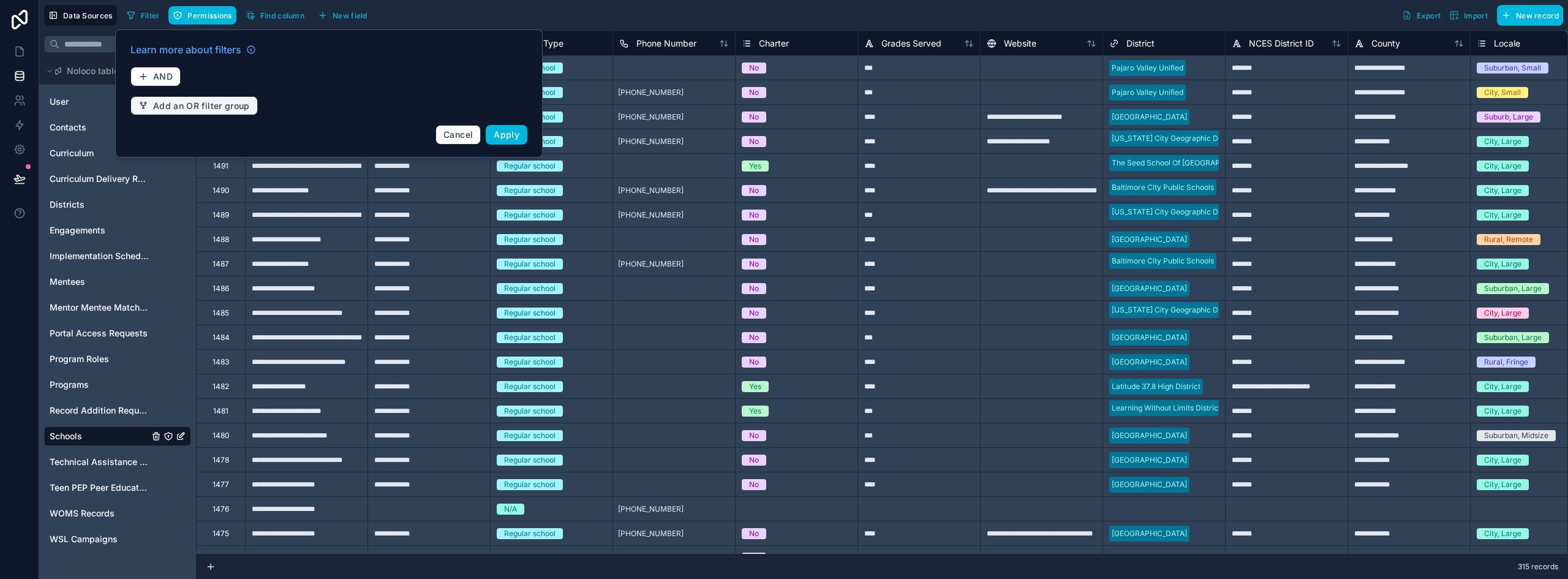
click at [190, 103] on span "Add an OR filter group" at bounding box center [201, 105] width 97 height 11
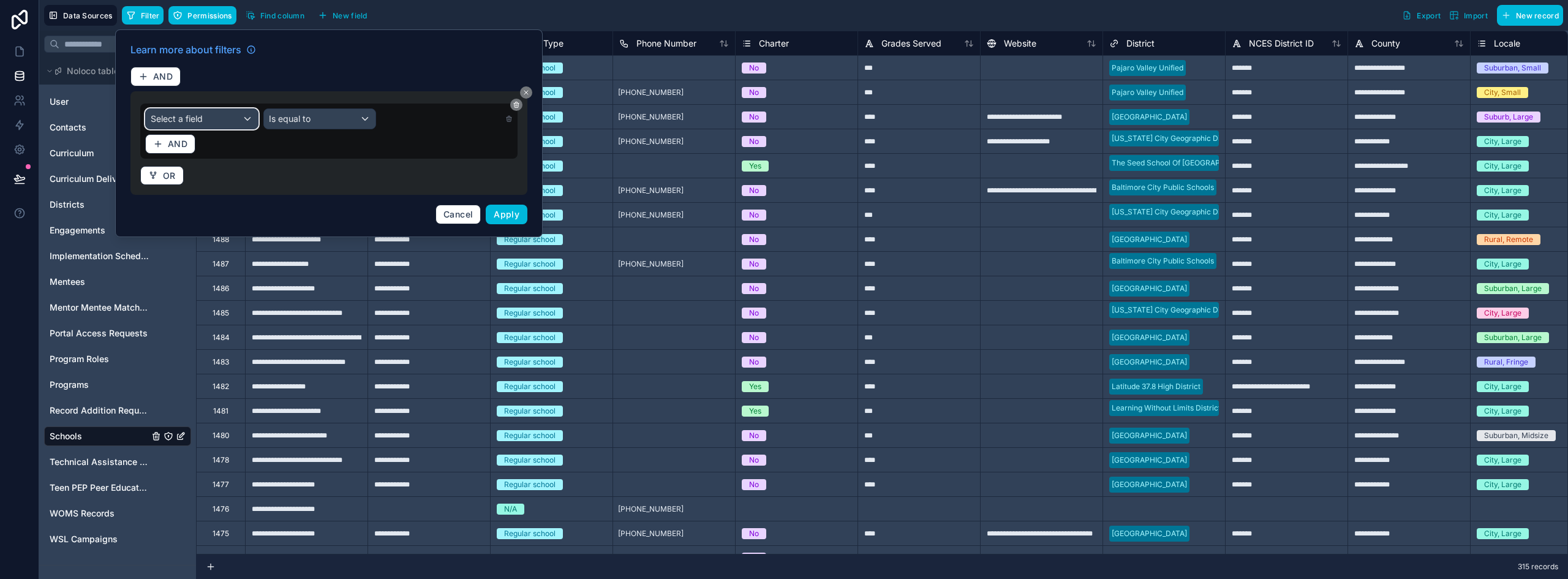
click at [192, 127] on div "Select a field" at bounding box center [201, 119] width 112 height 19
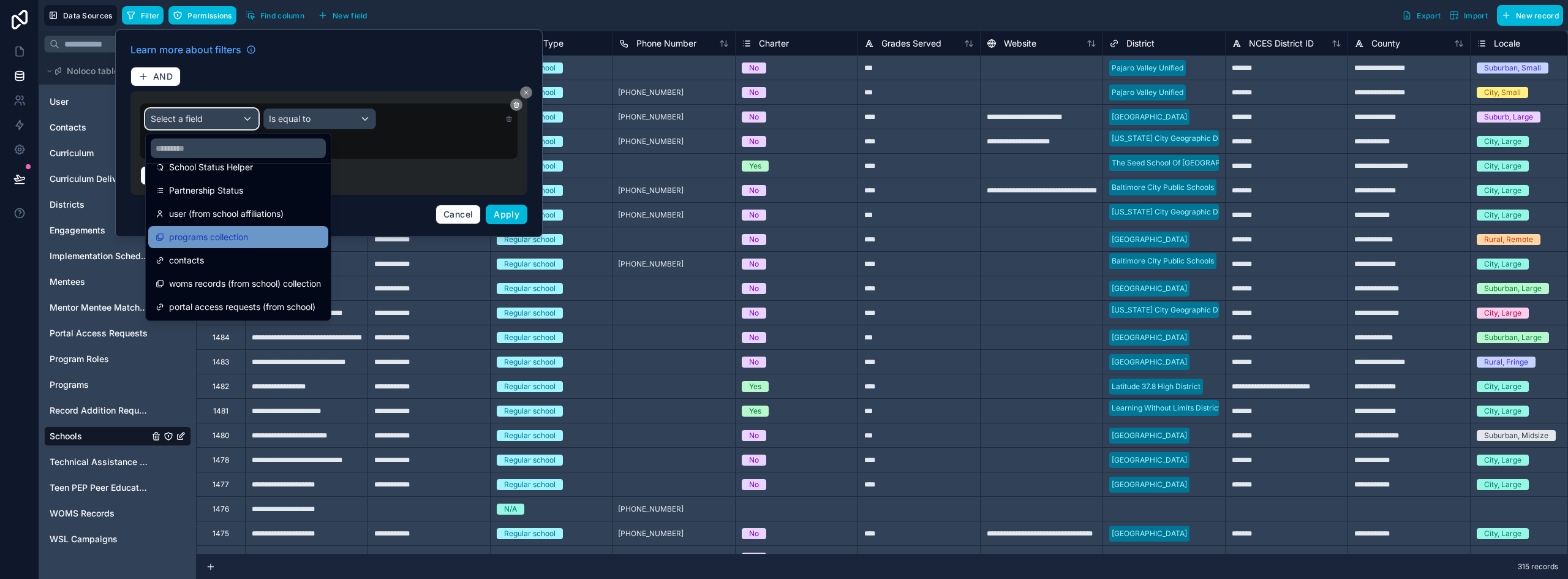
scroll to position [468, 0]
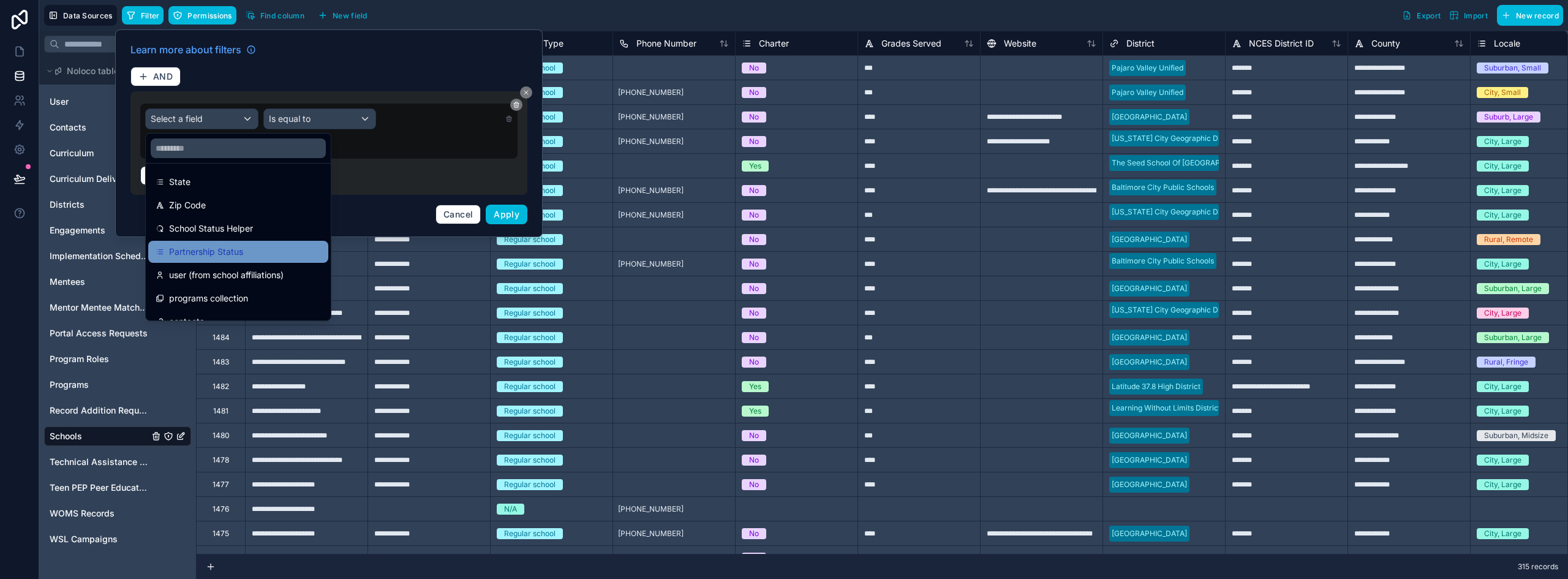
click at [263, 253] on div "Partnership Status" at bounding box center [238, 252] width 166 height 14
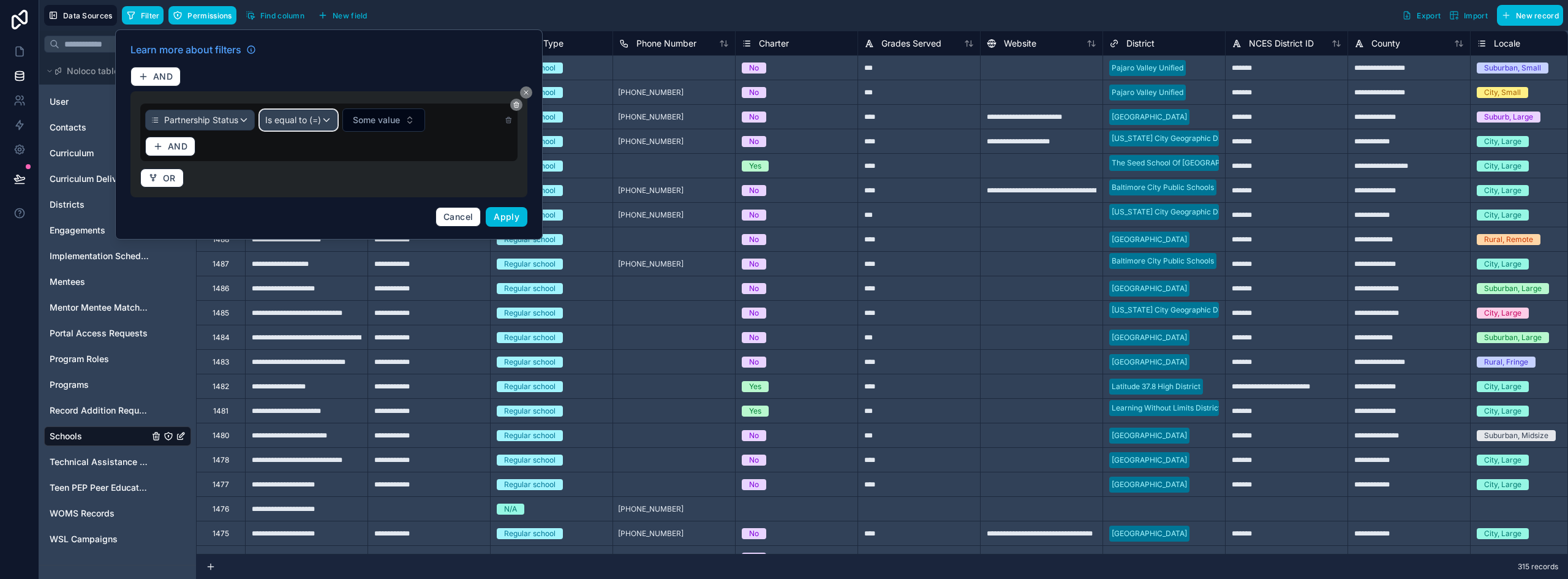
click at [310, 125] on span "Is equal to (=)" at bounding box center [293, 120] width 56 height 13
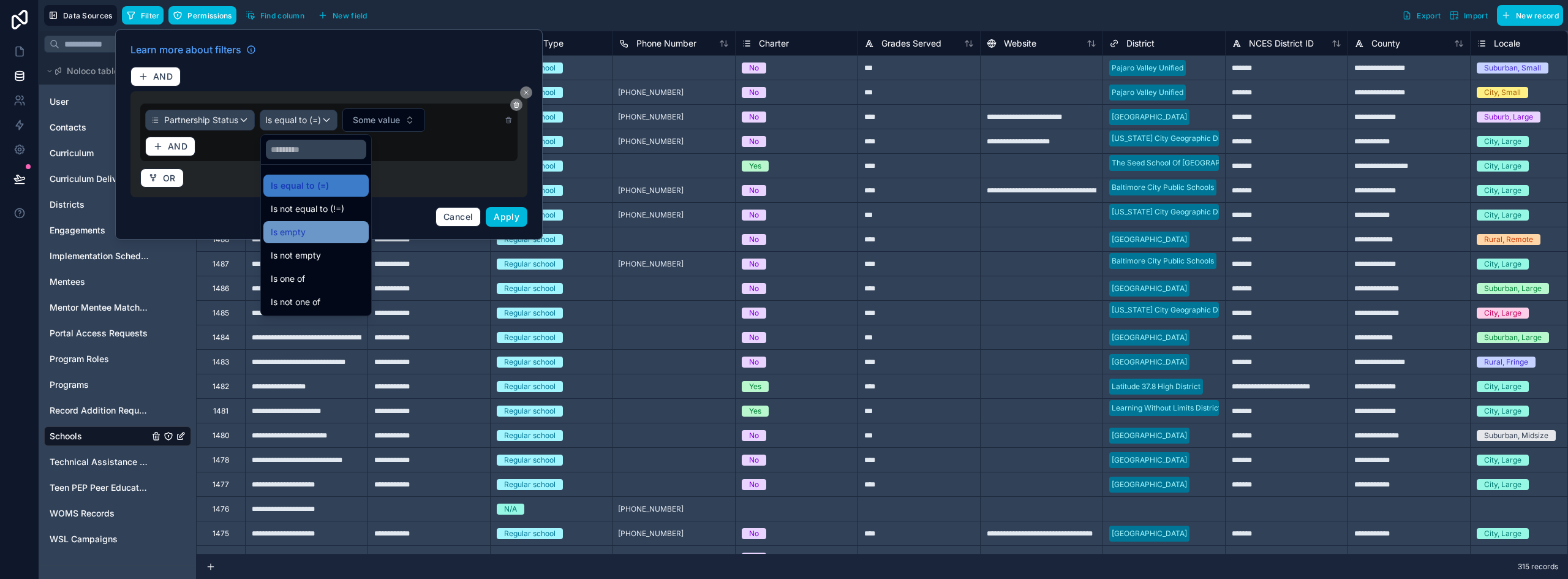
click at [331, 231] on div "Is empty" at bounding box center [316, 231] width 91 height 14
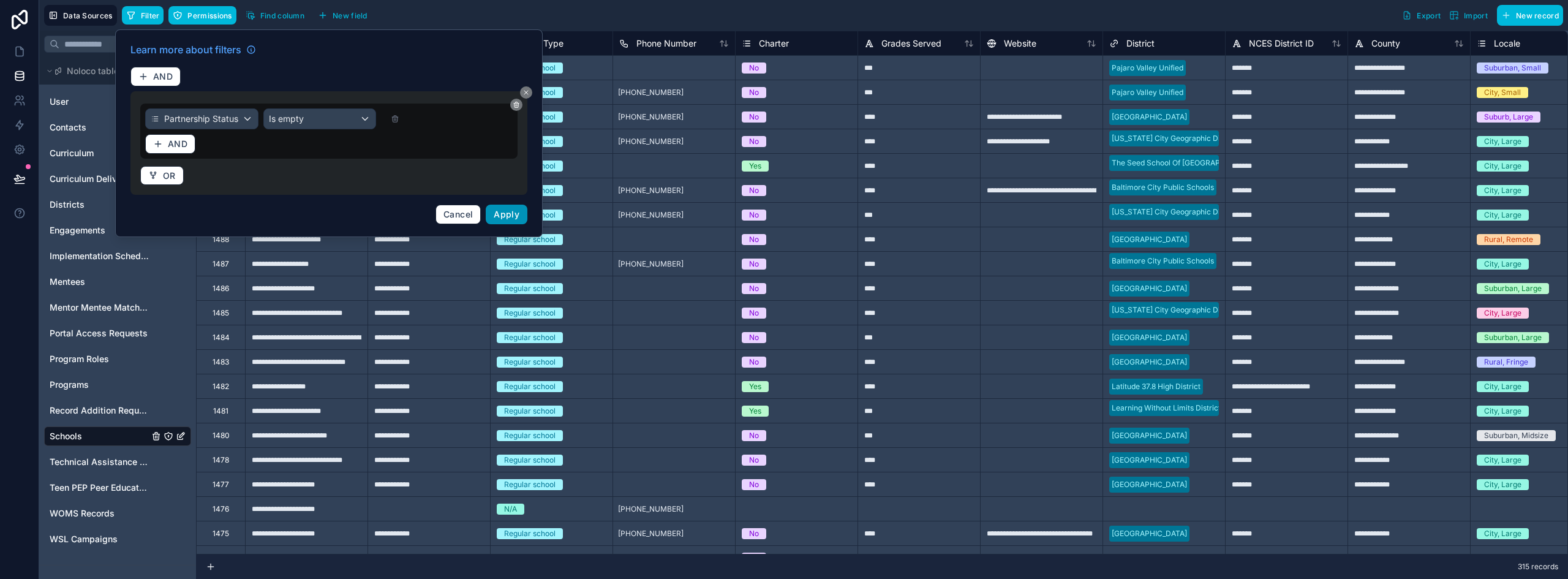
click at [501, 209] on button "Apply" at bounding box center [506, 214] width 42 height 19
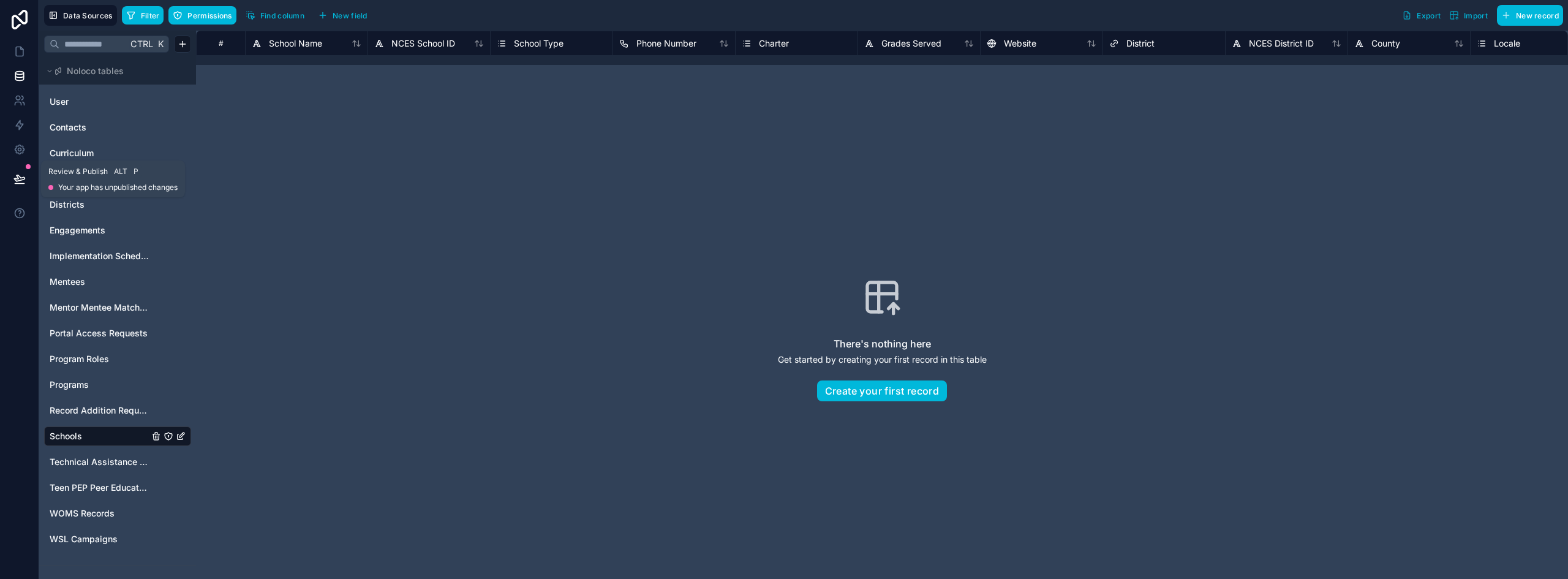
click at [16, 177] on icon at bounding box center [19, 178] width 13 height 13
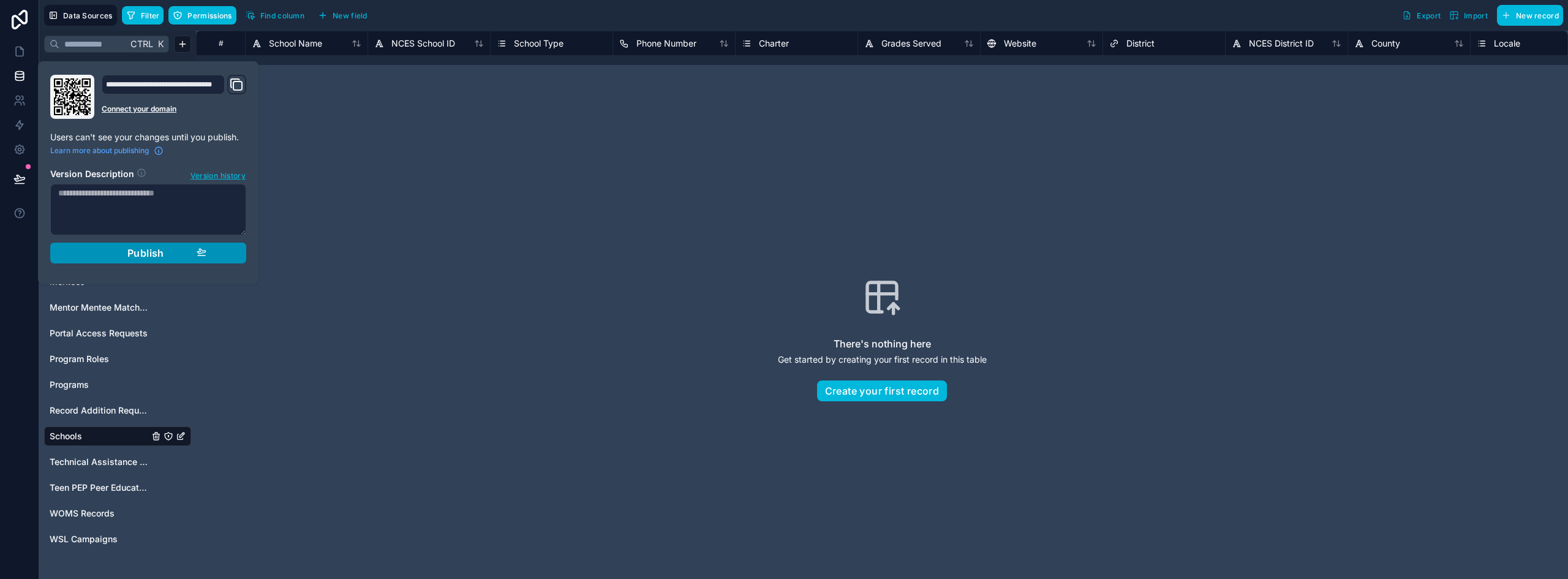
click at [107, 252] on div "Publish" at bounding box center [148, 252] width 116 height 13
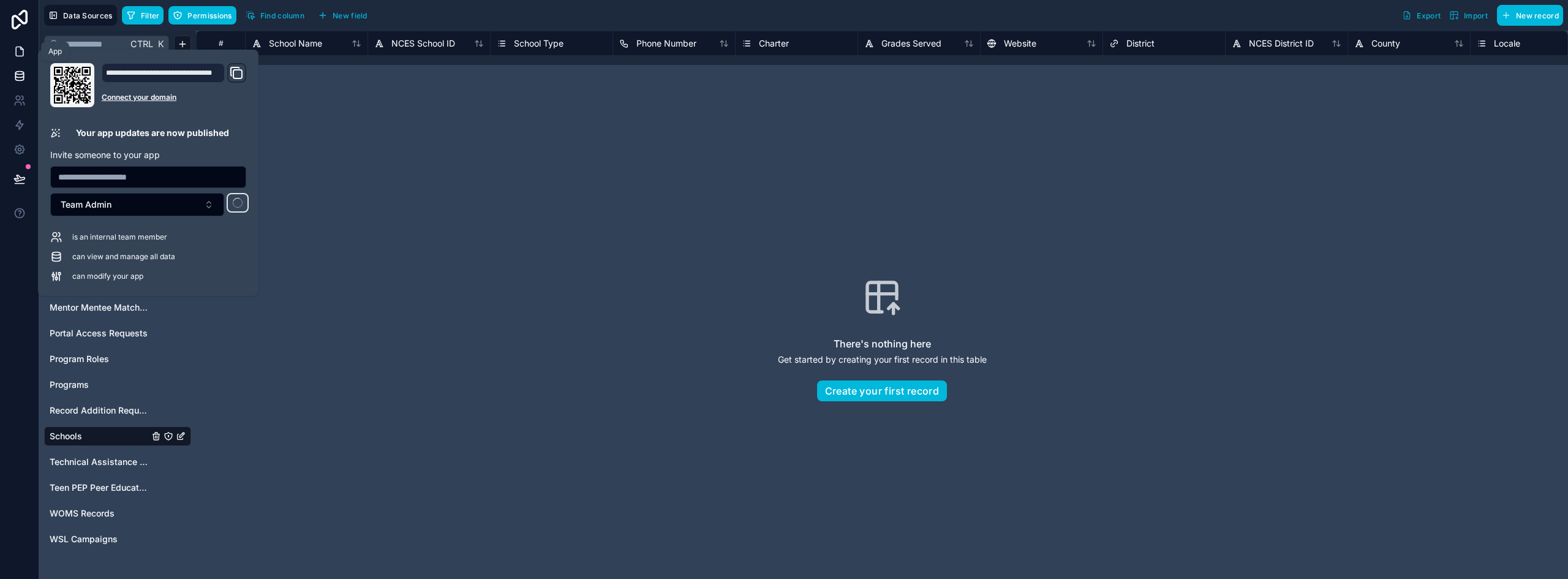
click at [24, 55] on icon at bounding box center [19, 51] width 13 height 13
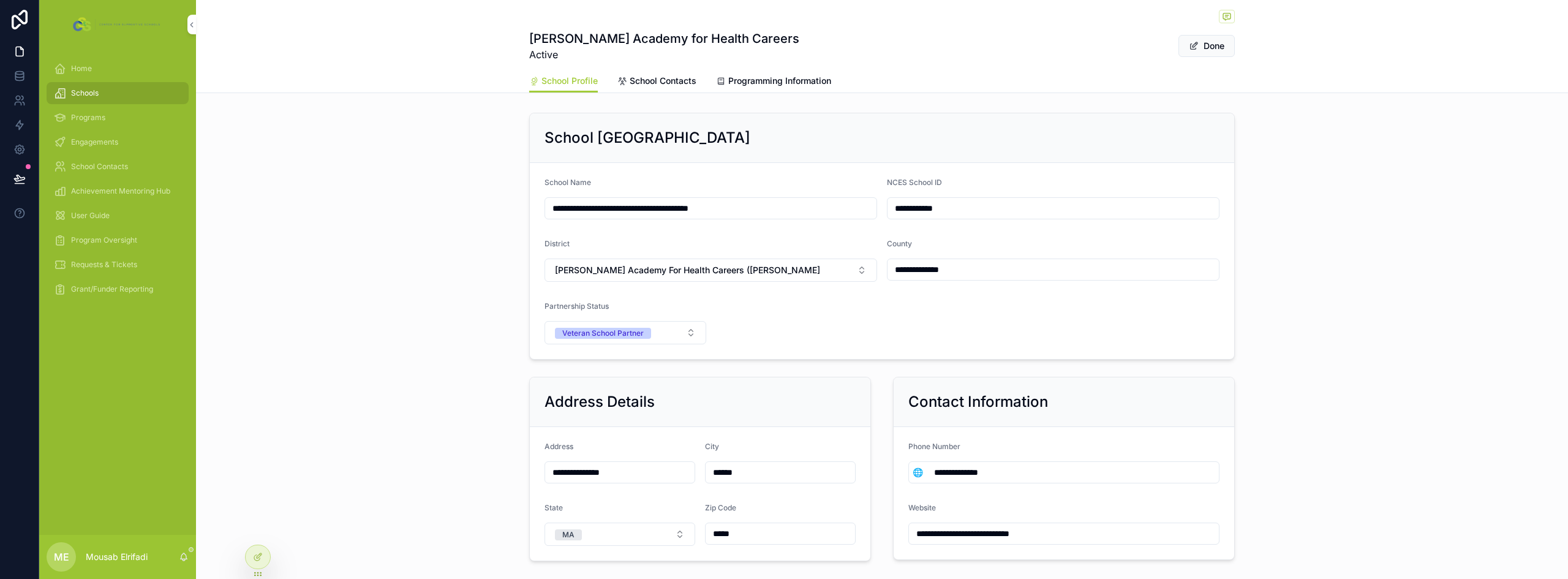
click at [118, 237] on span "Program Oversight" at bounding box center [103, 241] width 66 height 10
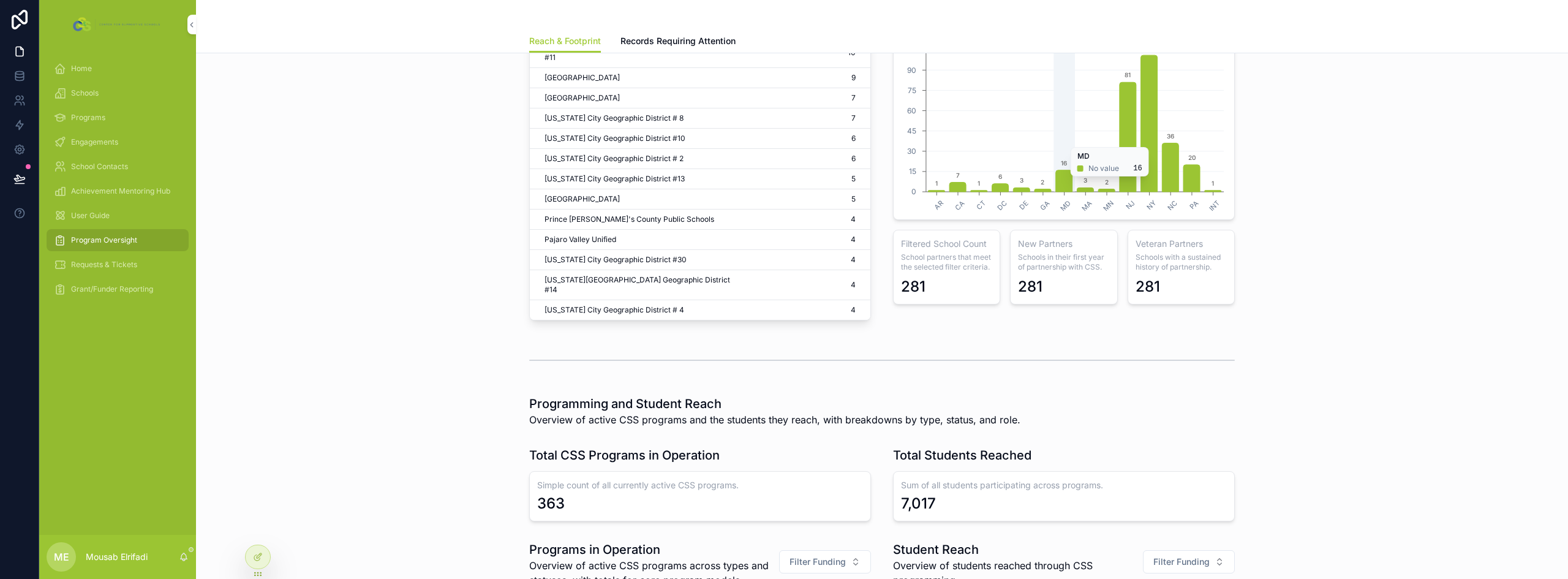
scroll to position [368, 0]
click at [261, 560] on icon at bounding box center [258, 557] width 10 height 10
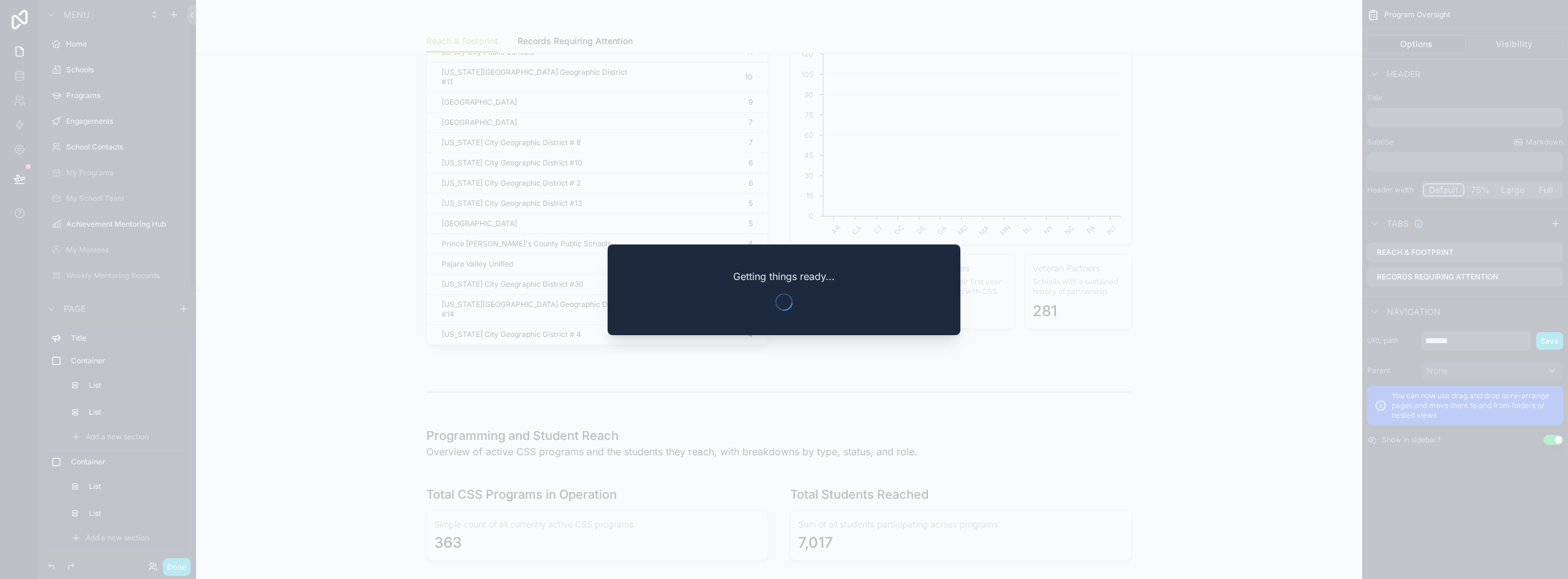
scroll to position [32, 0]
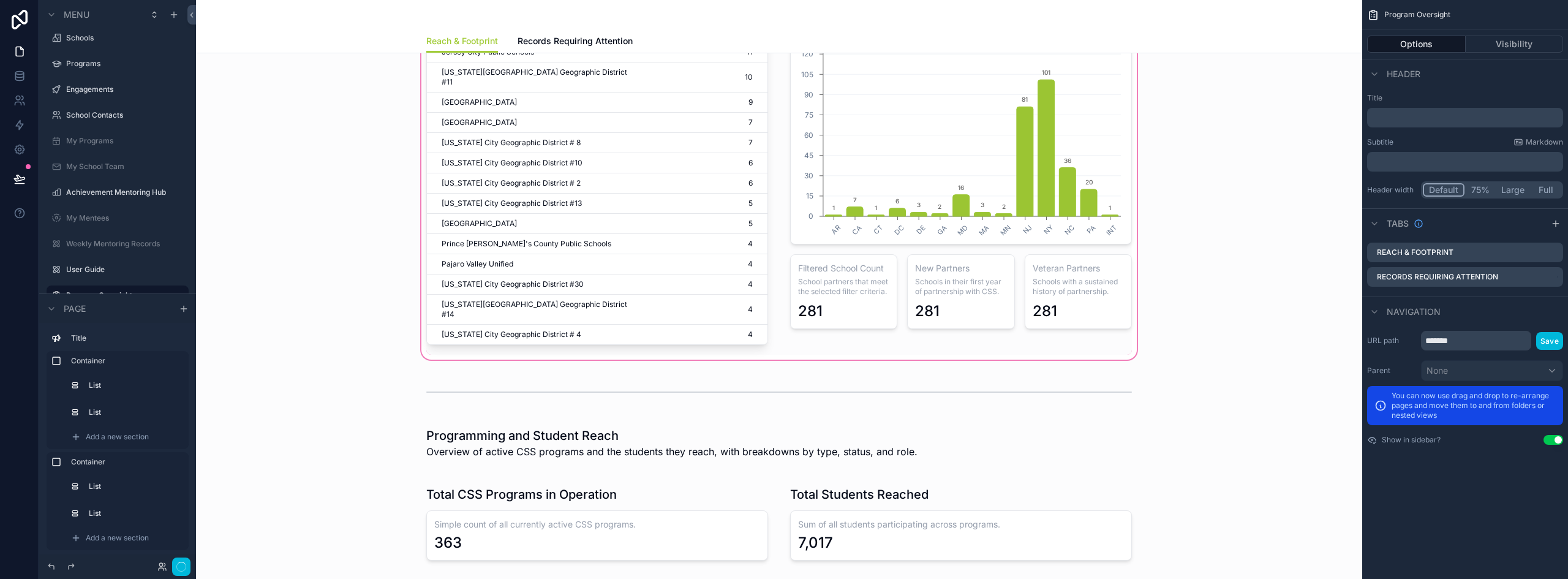
click at [1011, 277] on div "scrollable content" at bounding box center [779, 109] width 1147 height 506
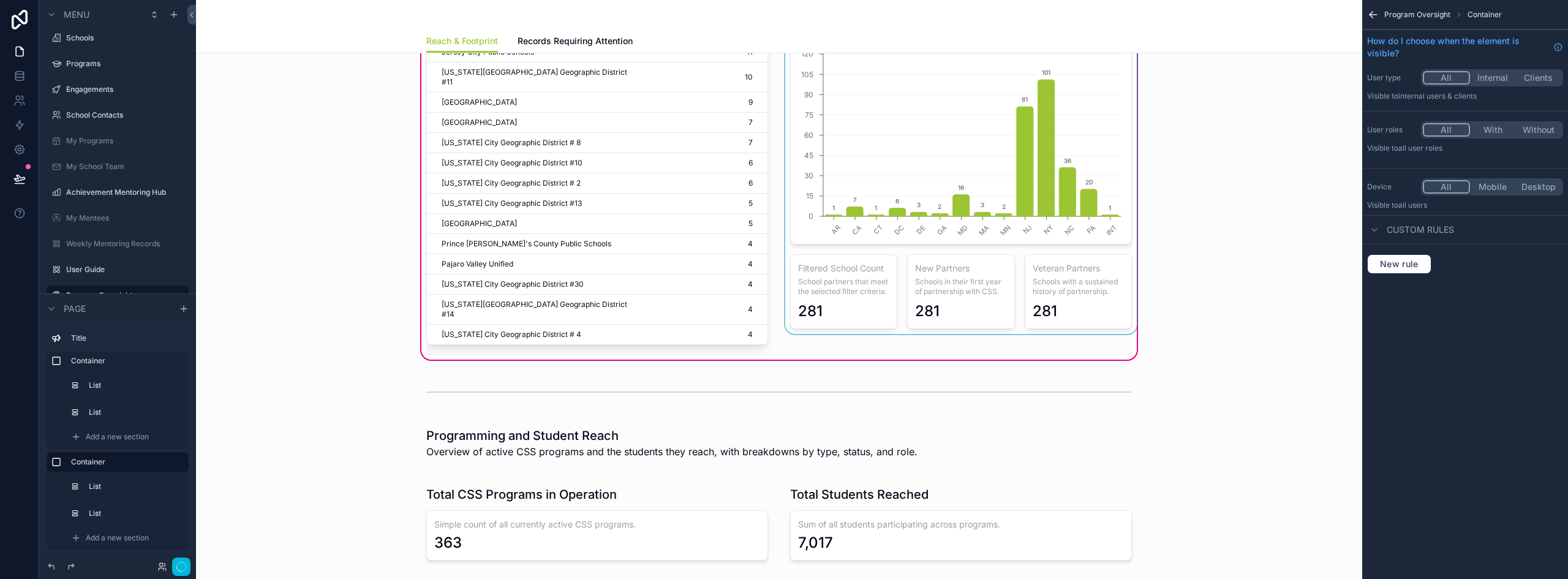
click at [1010, 268] on div "scrollable content" at bounding box center [961, 109] width 357 height 491
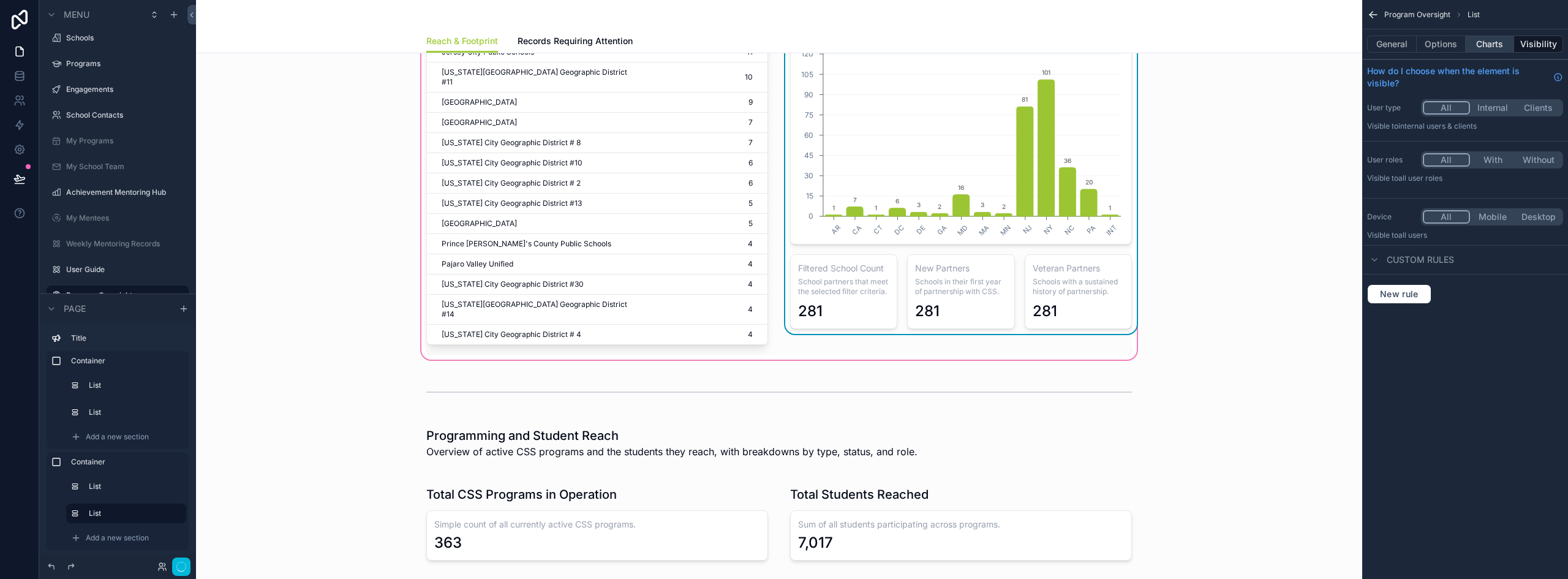
click at [1502, 40] on button "Charts" at bounding box center [1490, 44] width 49 height 17
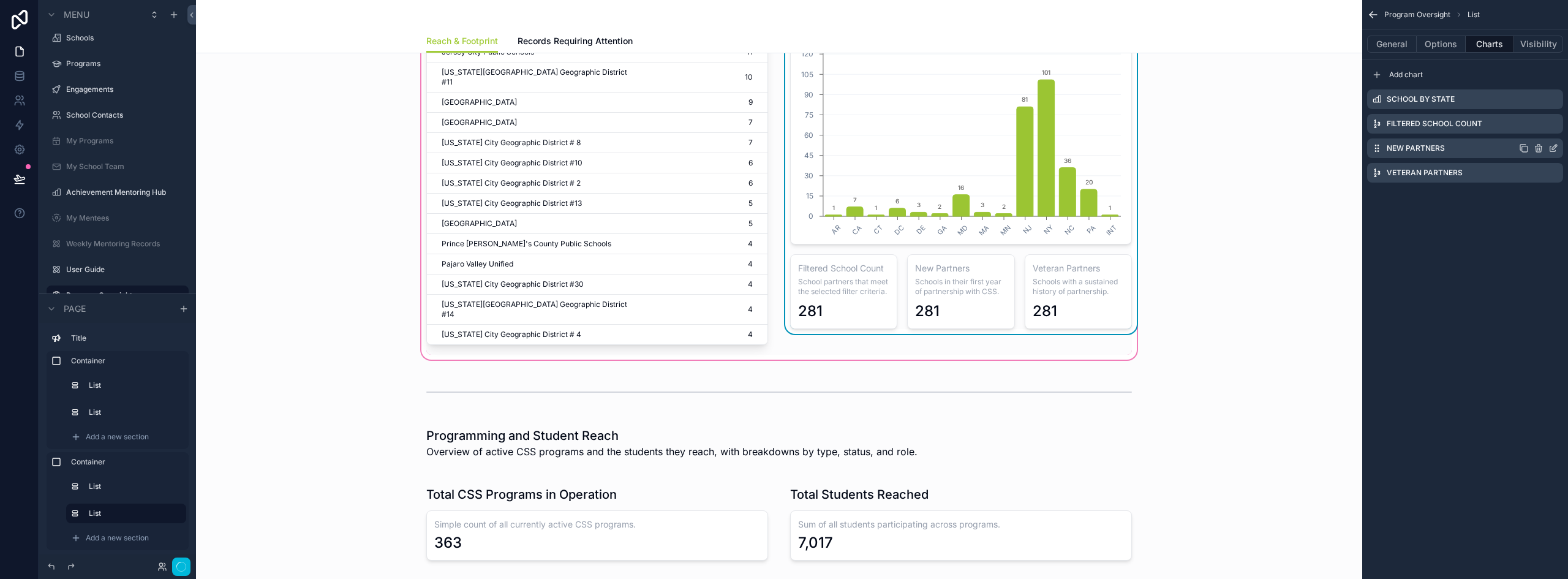
click at [1553, 150] on icon "scrollable content" at bounding box center [1554, 148] width 10 height 10
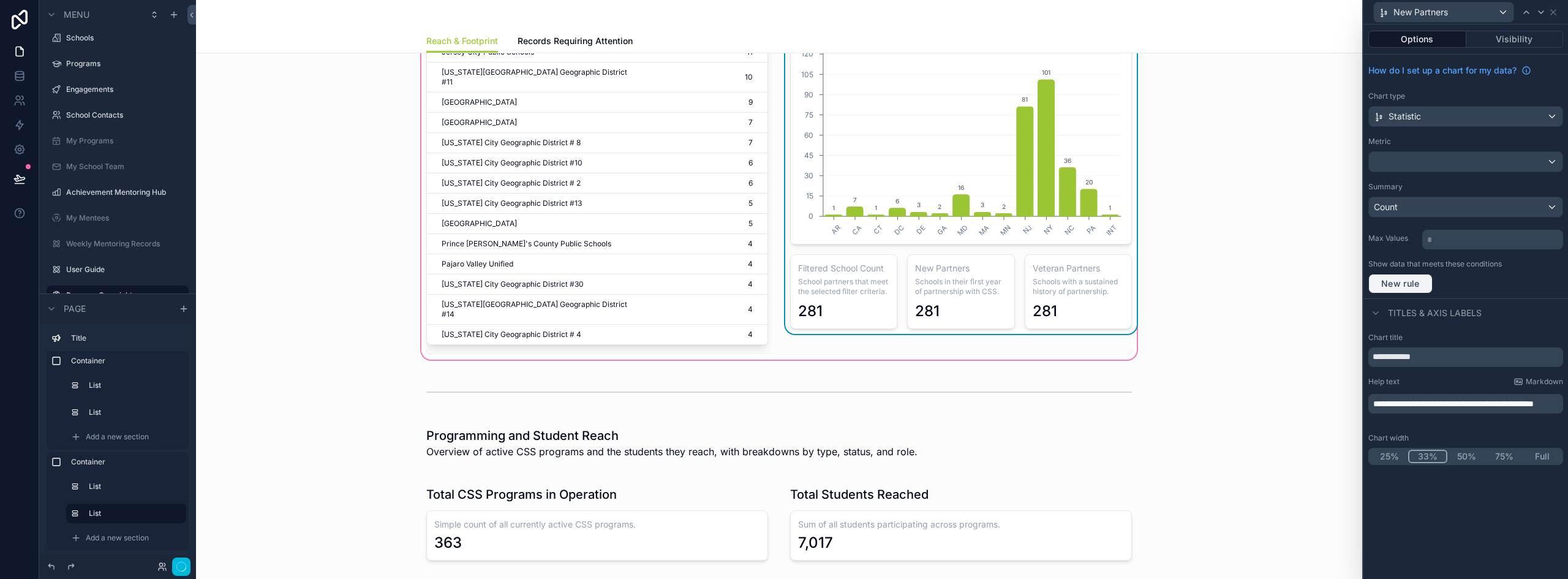
click at [1412, 283] on span "New rule" at bounding box center [1401, 284] width 49 height 11
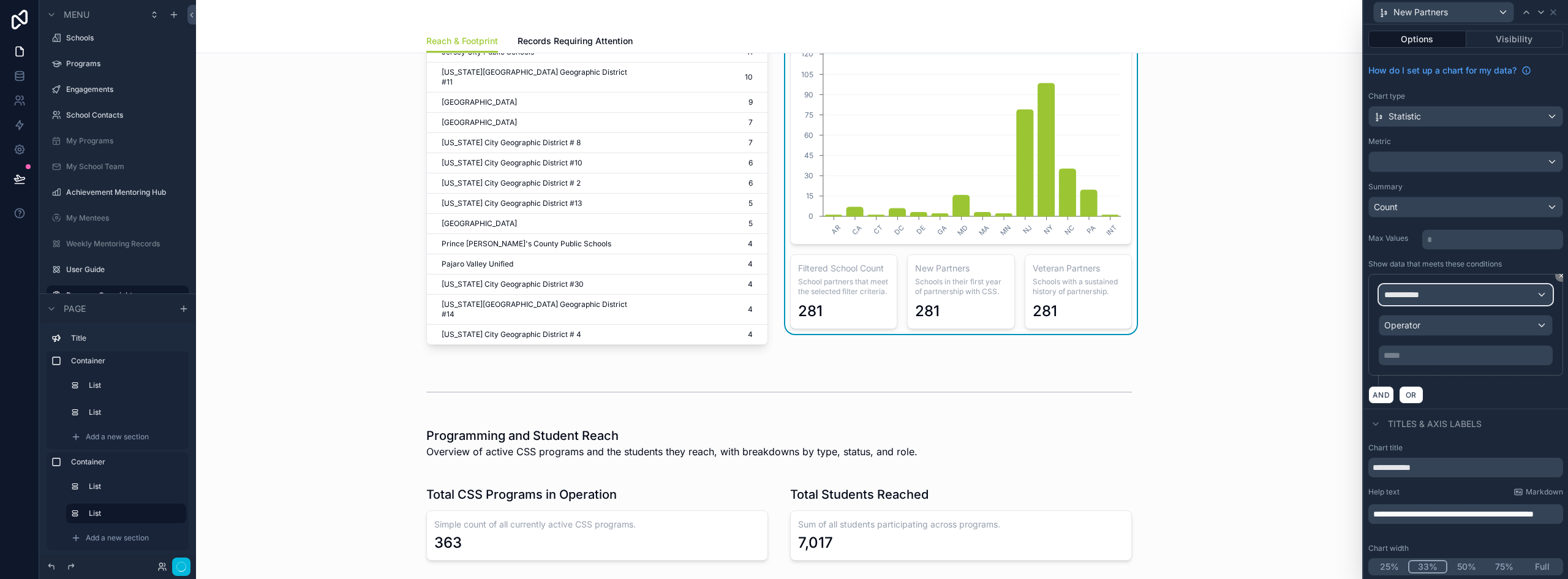
click at [1461, 293] on div "**********" at bounding box center [1465, 295] width 172 height 19
click at [0, 0] on div "Row values Row values" at bounding box center [0, 0] width 0 height 0
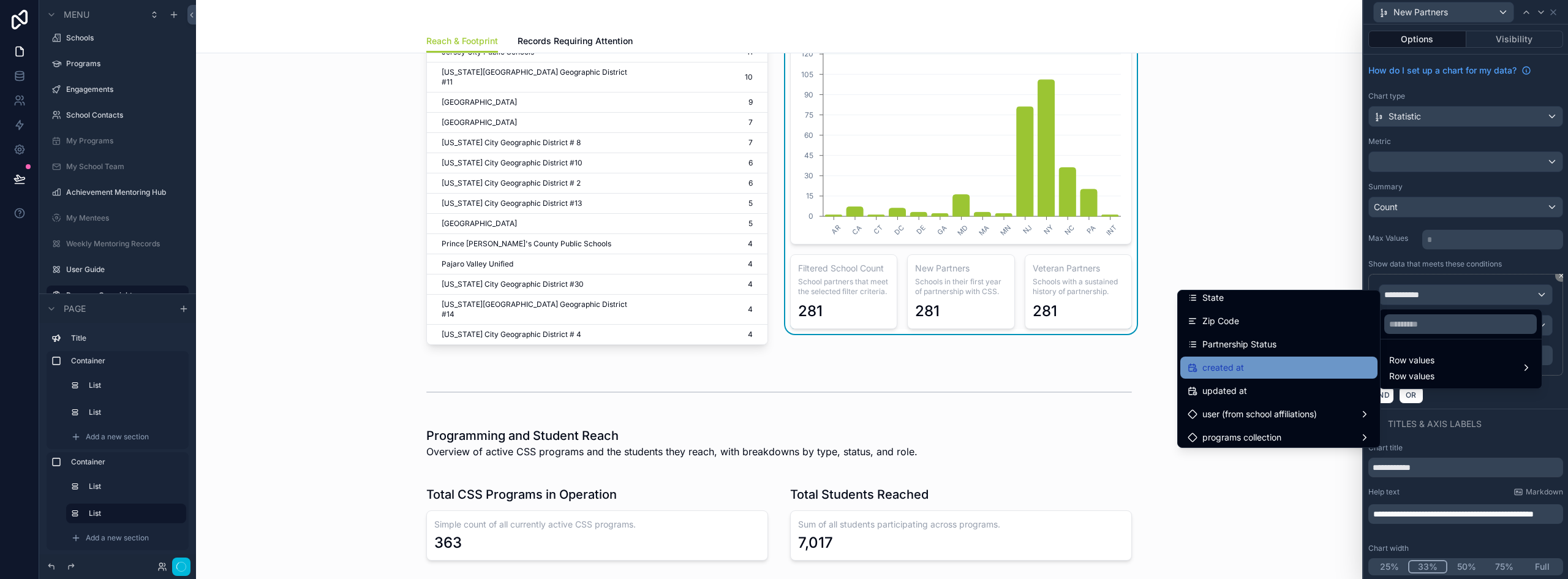
scroll to position [429, 0]
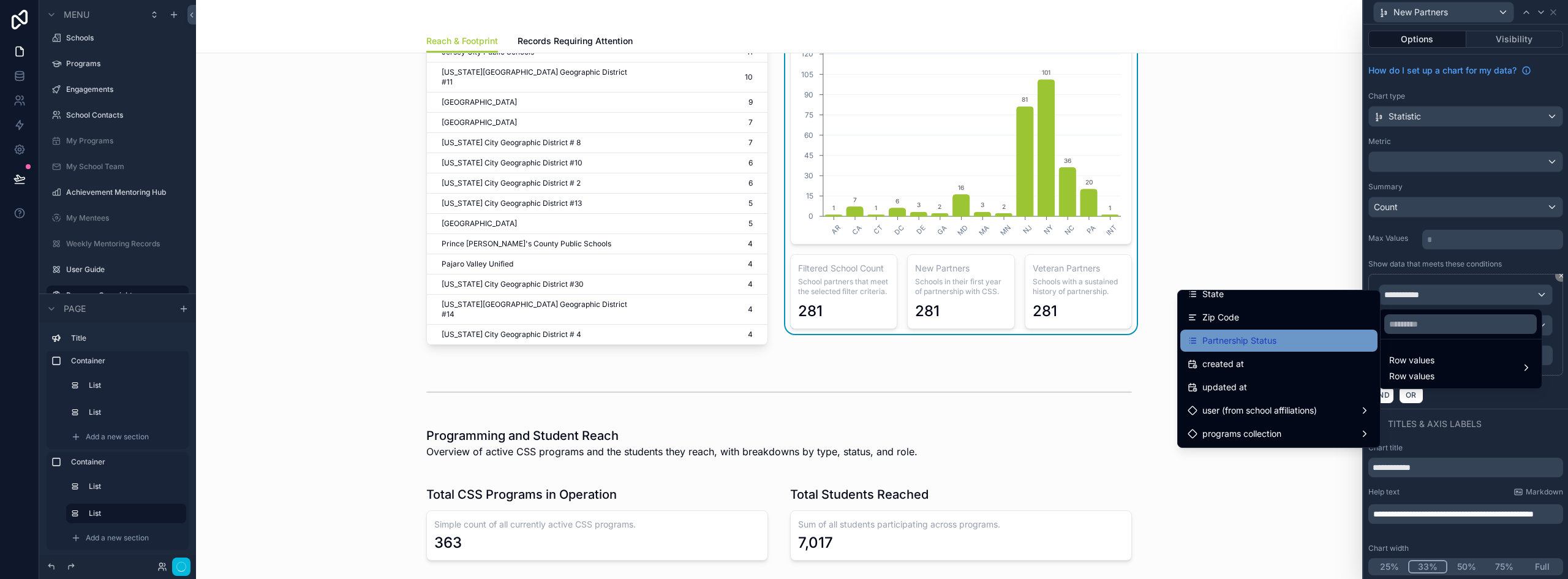
click at [1274, 342] on div "Partnership Status" at bounding box center [1279, 340] width 183 height 14
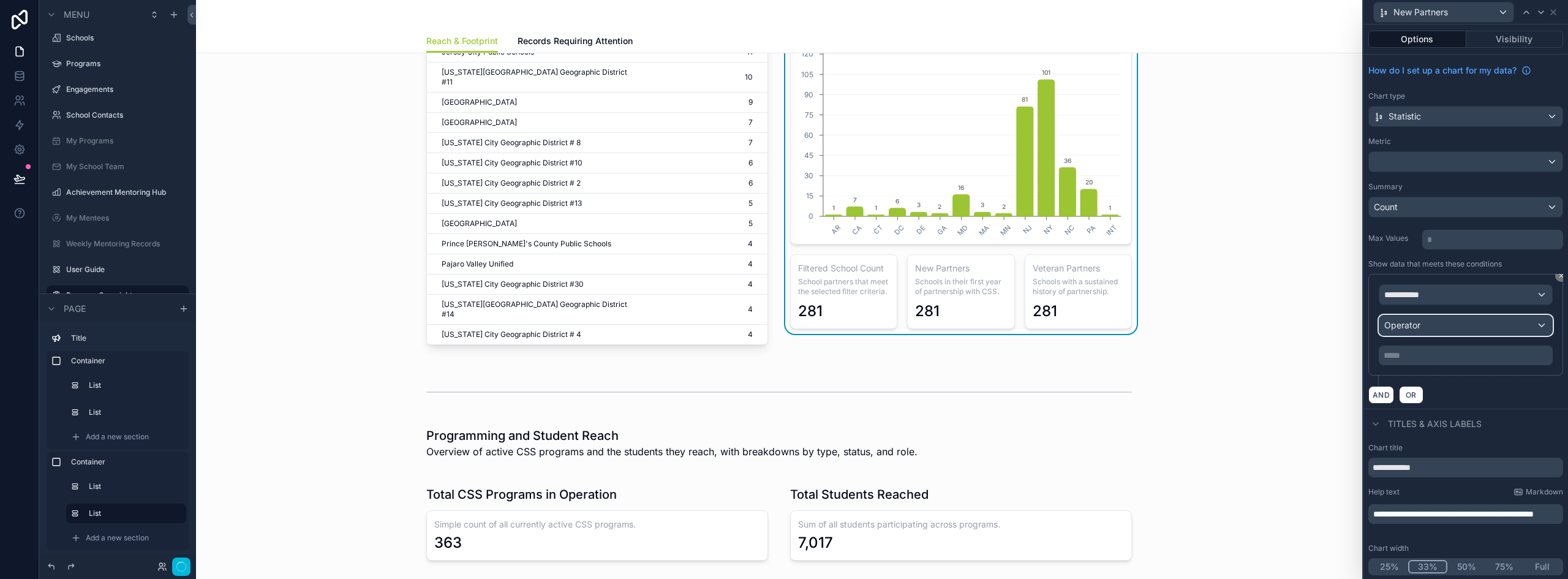
click at [1439, 323] on div "Operator" at bounding box center [1465, 325] width 172 height 19
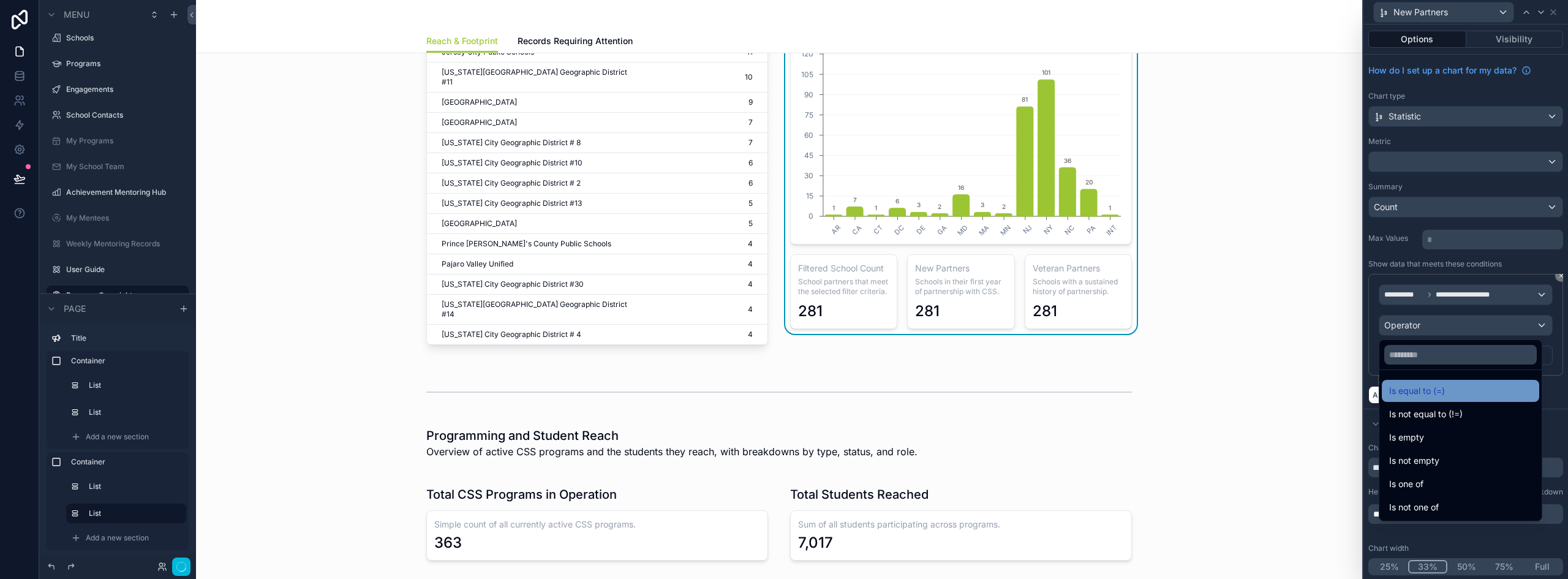
click at [1414, 390] on span "Is equal to (=)" at bounding box center [1417, 390] width 56 height 14
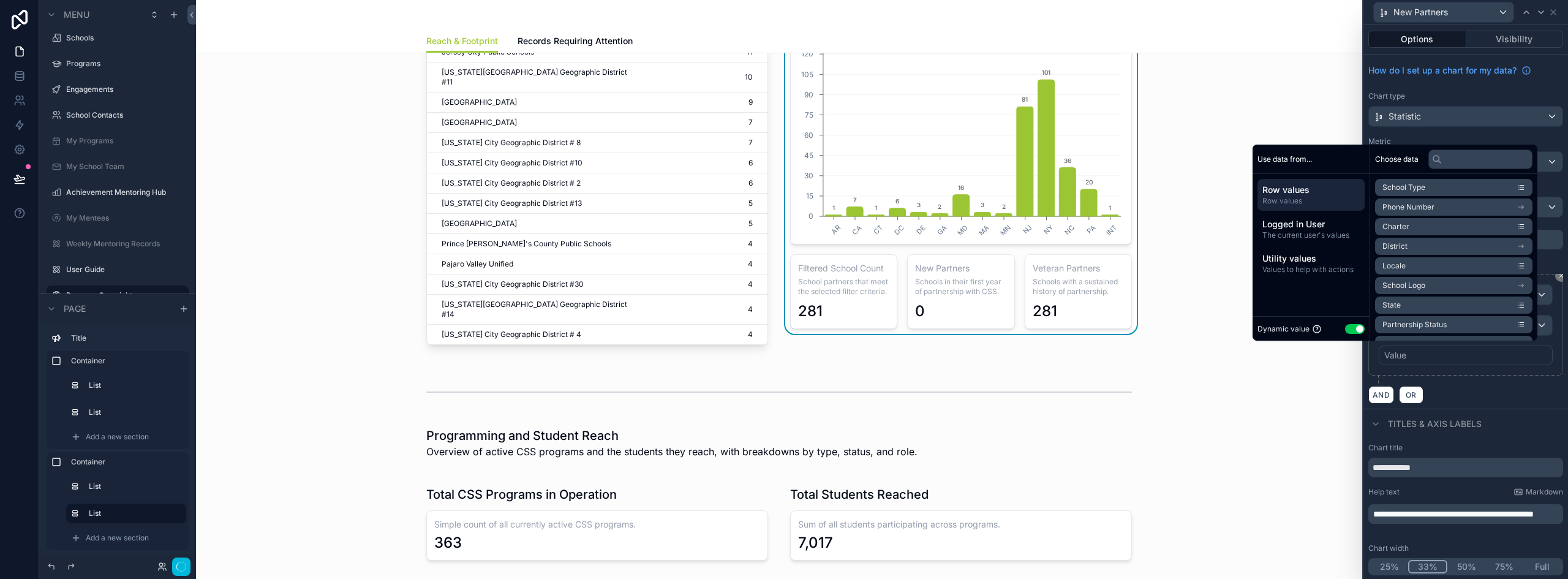
click at [1346, 326] on button "Use setting" at bounding box center [1354, 329] width 19 height 10
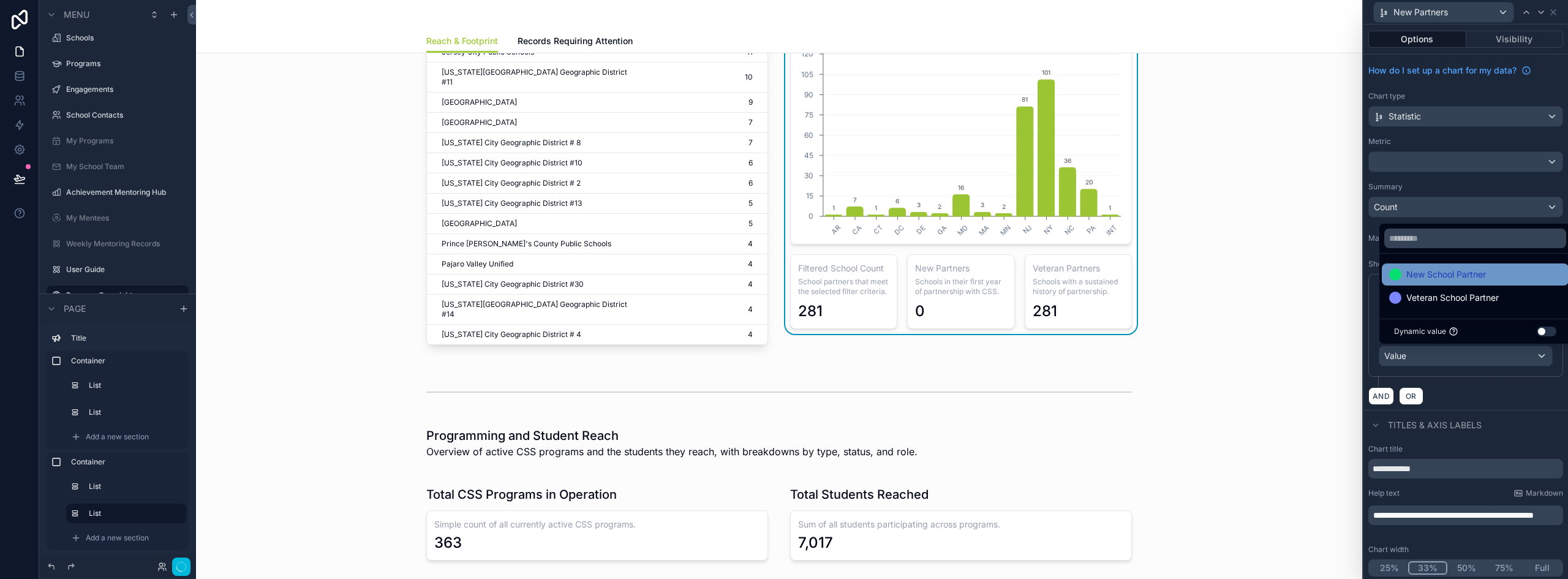
click at [1433, 274] on span "New School Partner" at bounding box center [1446, 274] width 80 height 14
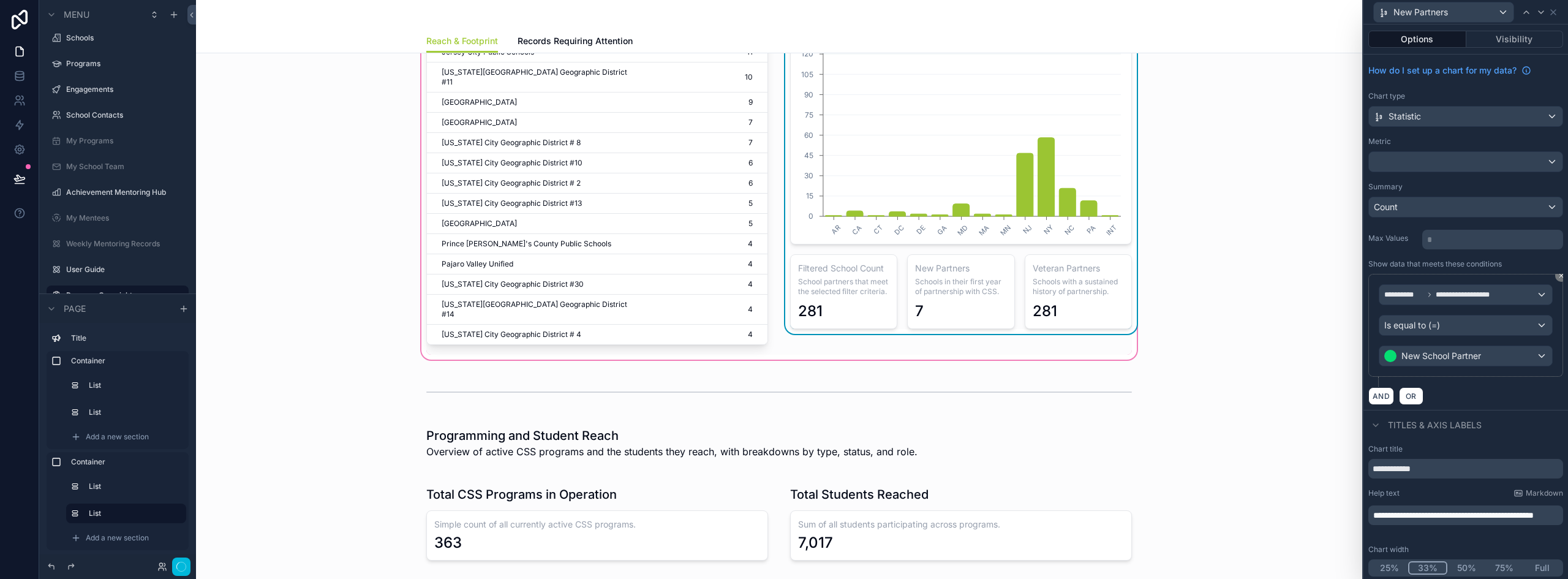
click at [1087, 297] on div "Veteran Partners Schools with a sustained history of partnership. 281" at bounding box center [1078, 291] width 107 height 75
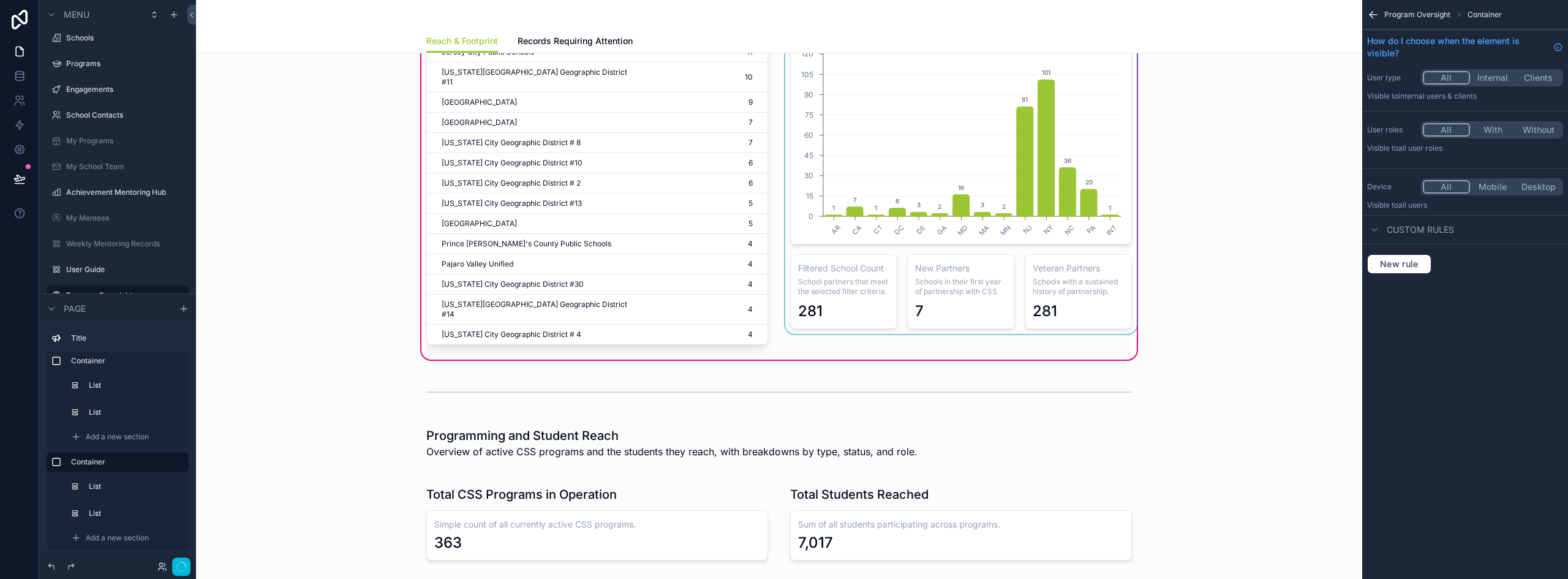
click at [1107, 285] on div "scrollable content" at bounding box center [961, 109] width 357 height 491
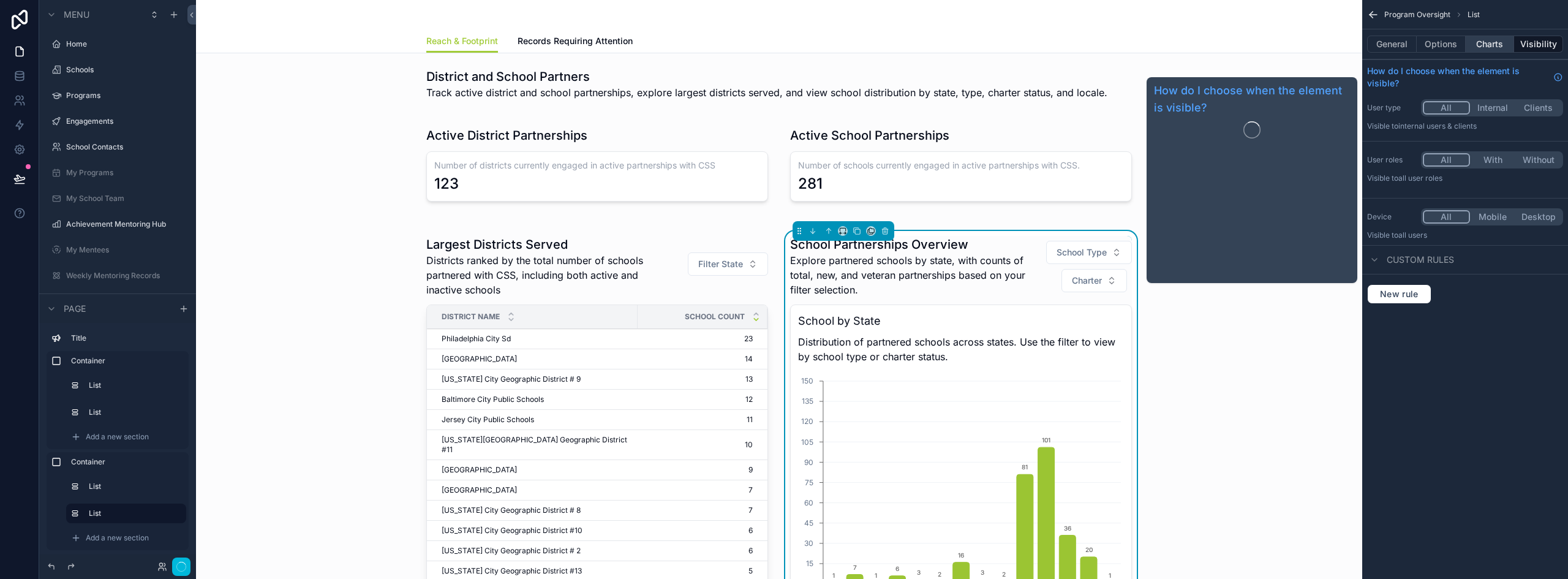
scroll to position [368, 0]
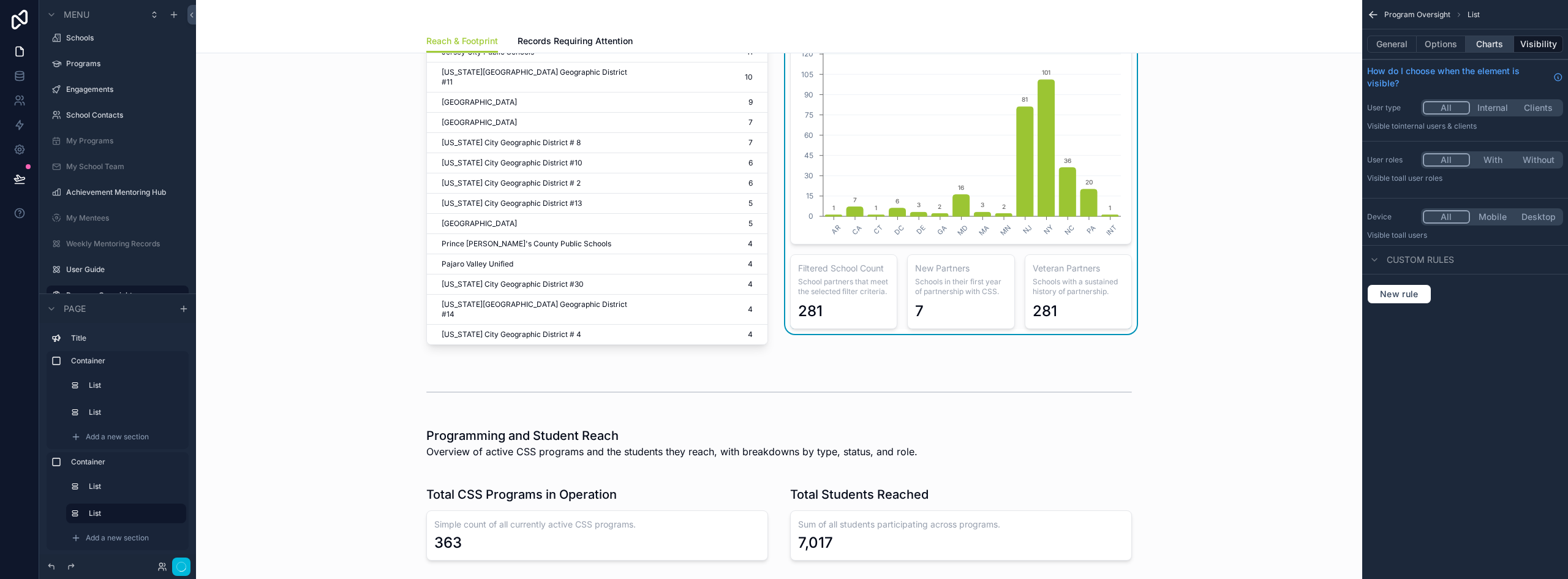
click at [1496, 47] on button "Charts" at bounding box center [1490, 44] width 49 height 17
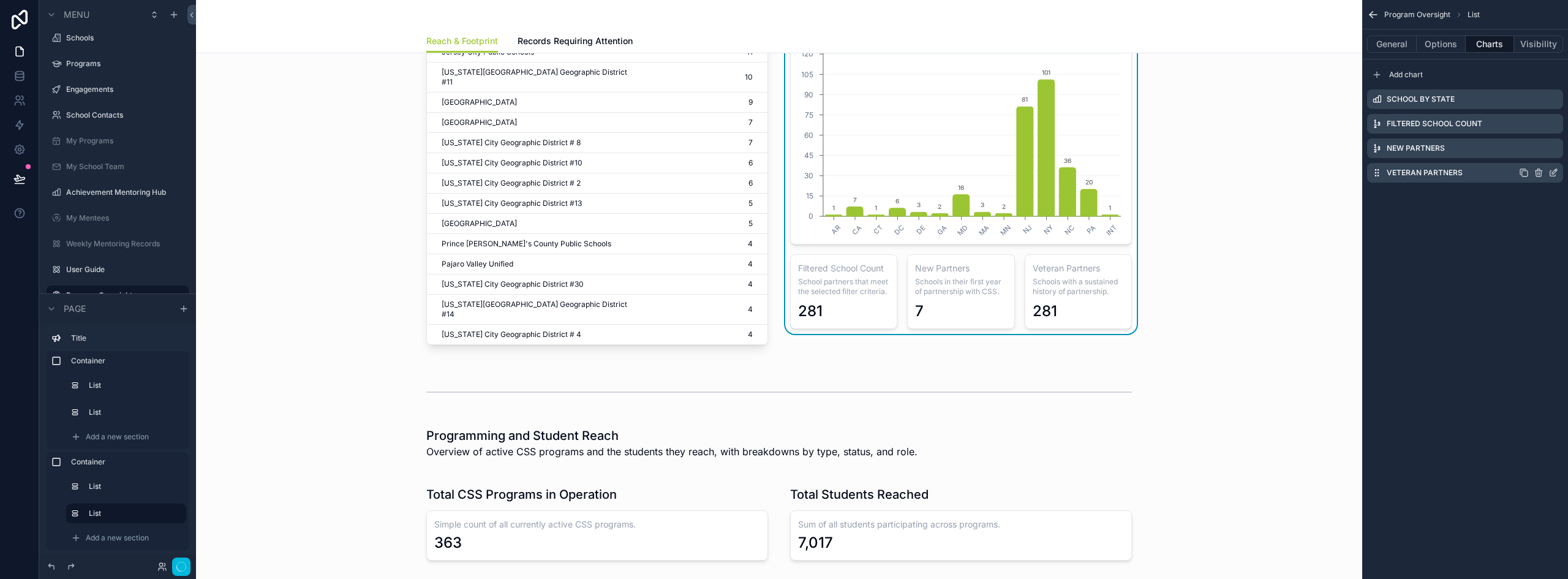
click at [1553, 173] on icon "scrollable content" at bounding box center [1554, 173] width 10 height 10
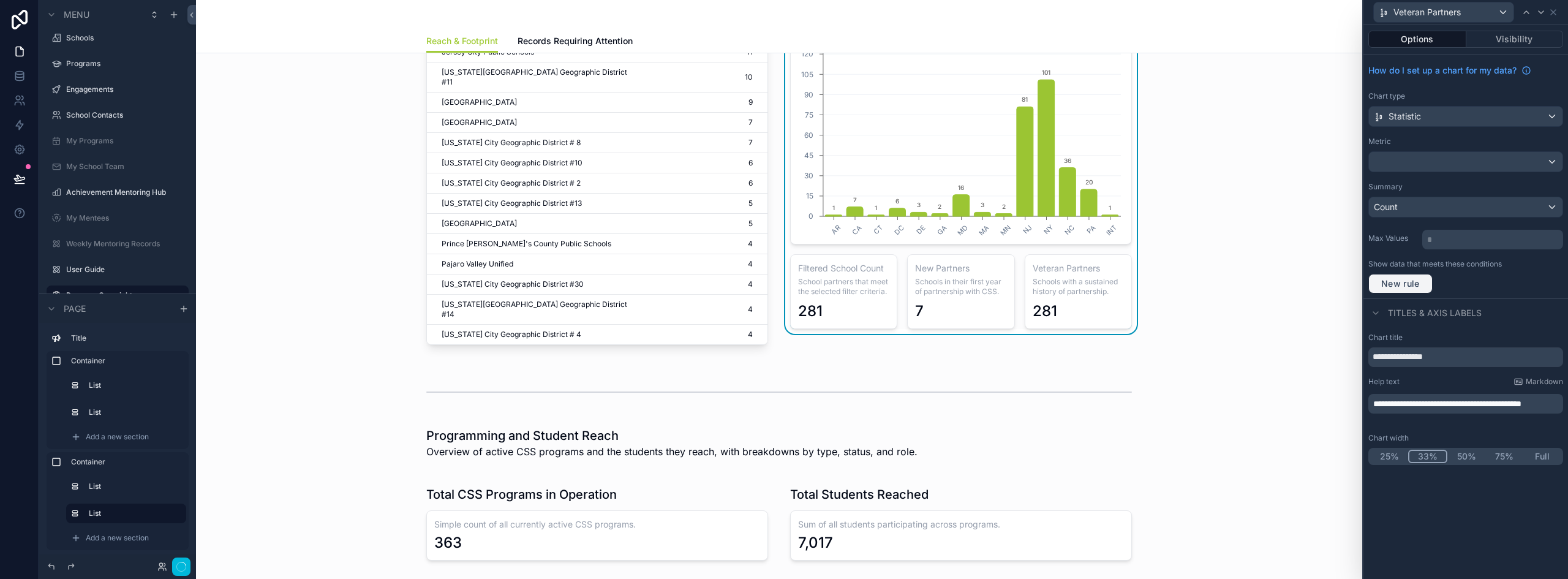
click at [1397, 283] on span "New rule" at bounding box center [1401, 284] width 49 height 11
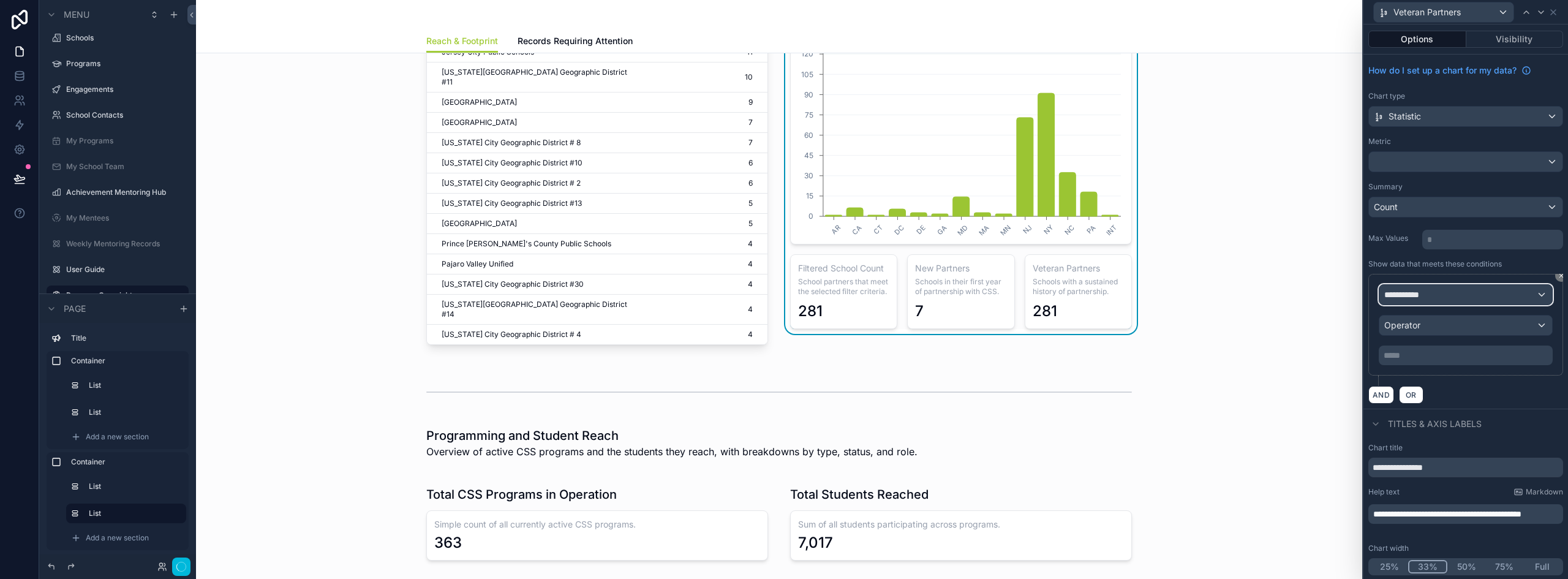
click at [1443, 297] on div "**********" at bounding box center [1465, 295] width 172 height 19
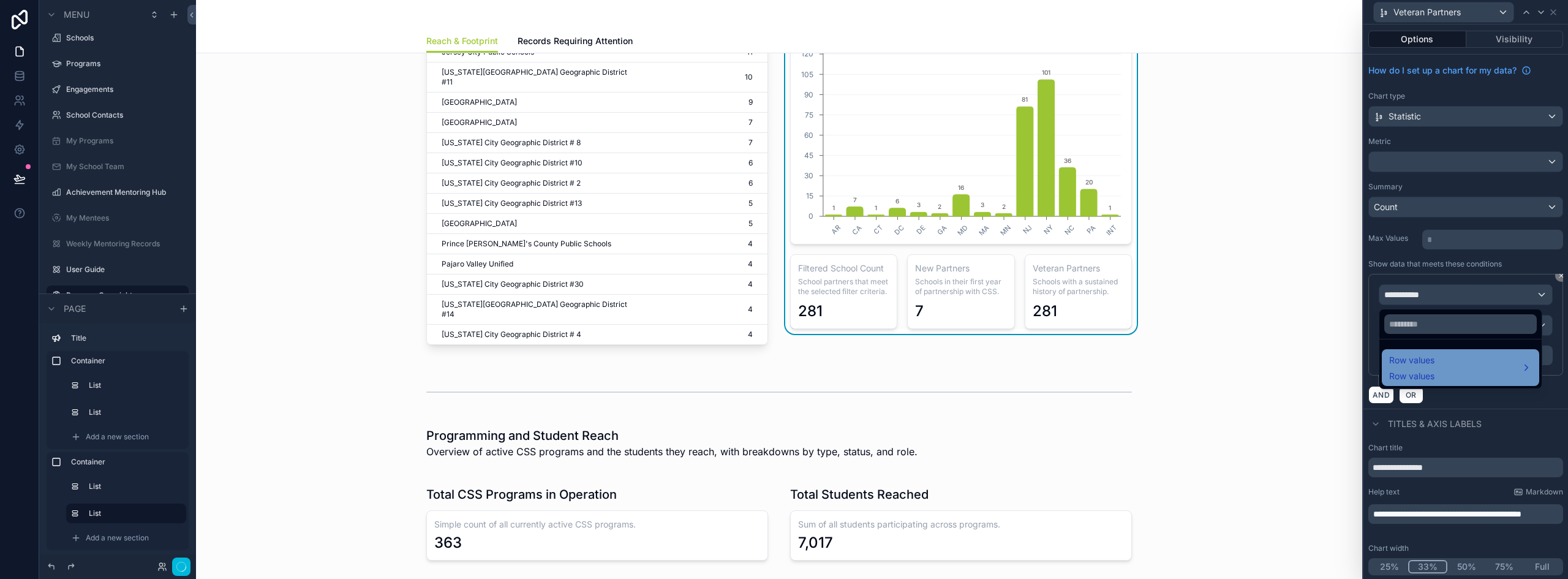
click at [1442, 362] on div "Row values Row values" at bounding box center [1460, 367] width 143 height 29
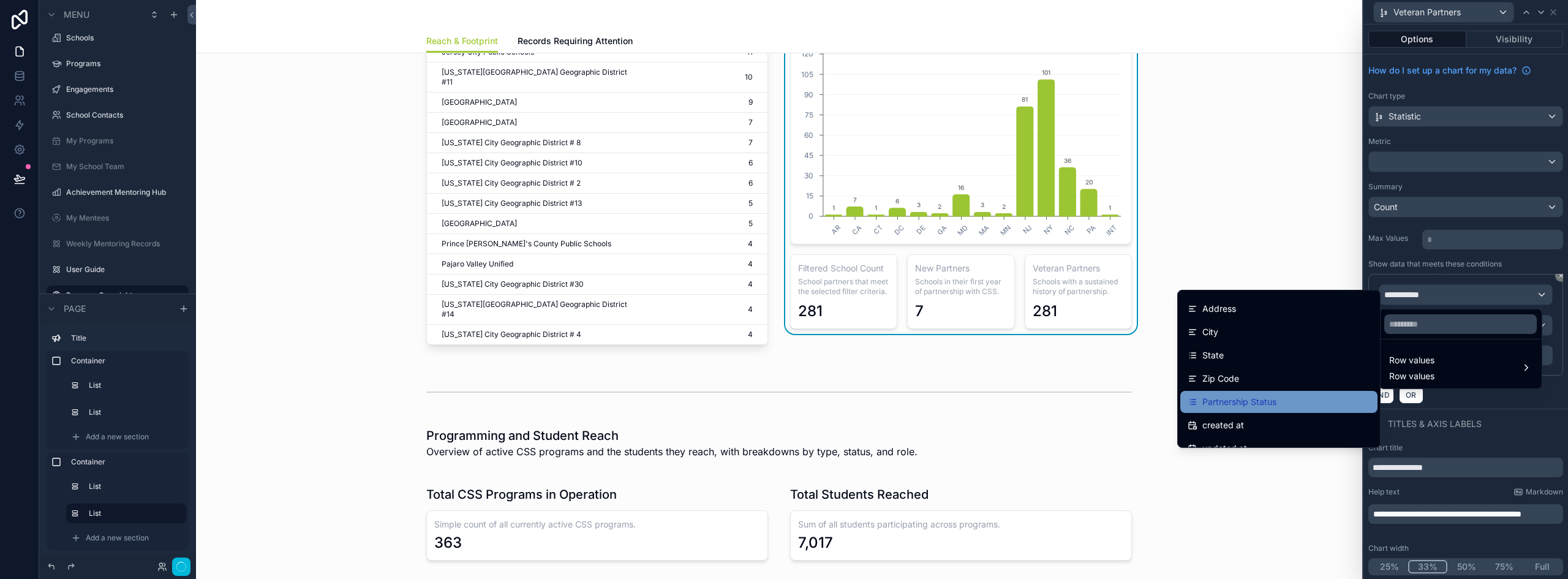
click at [1281, 394] on div "Partnership Status" at bounding box center [1279, 402] width 197 height 22
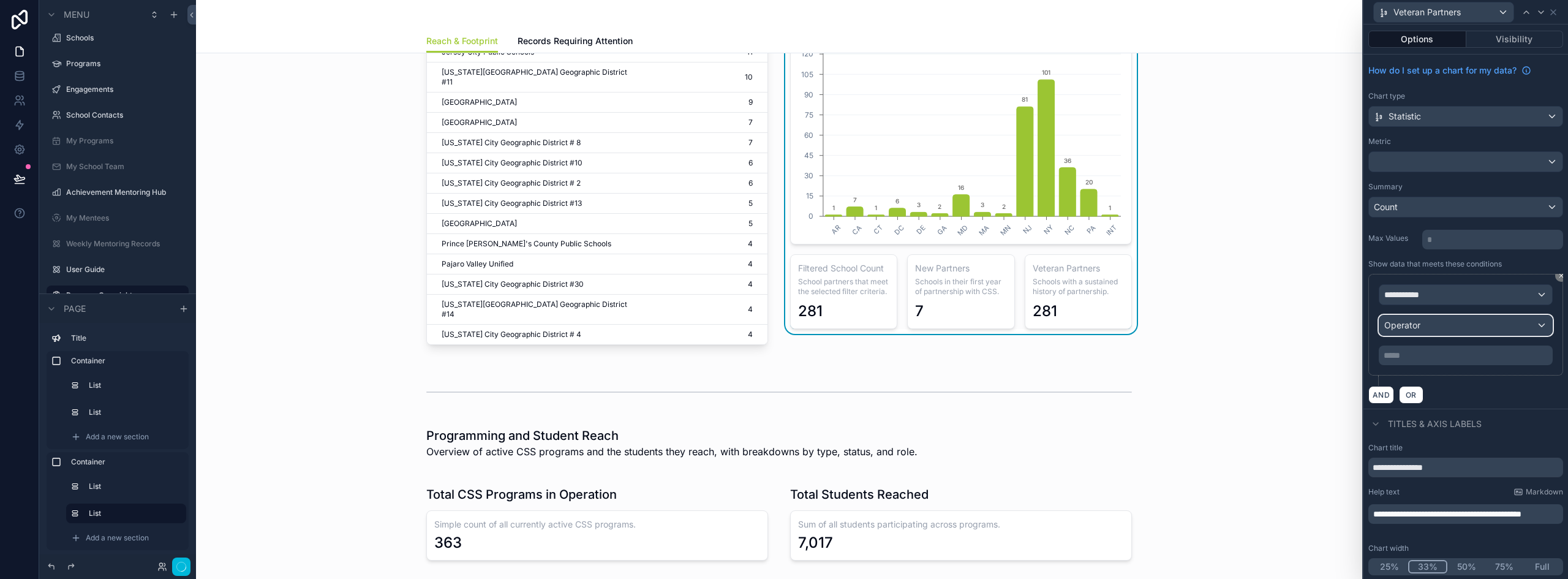
click at [1424, 326] on div "Operator" at bounding box center [1465, 325] width 172 height 19
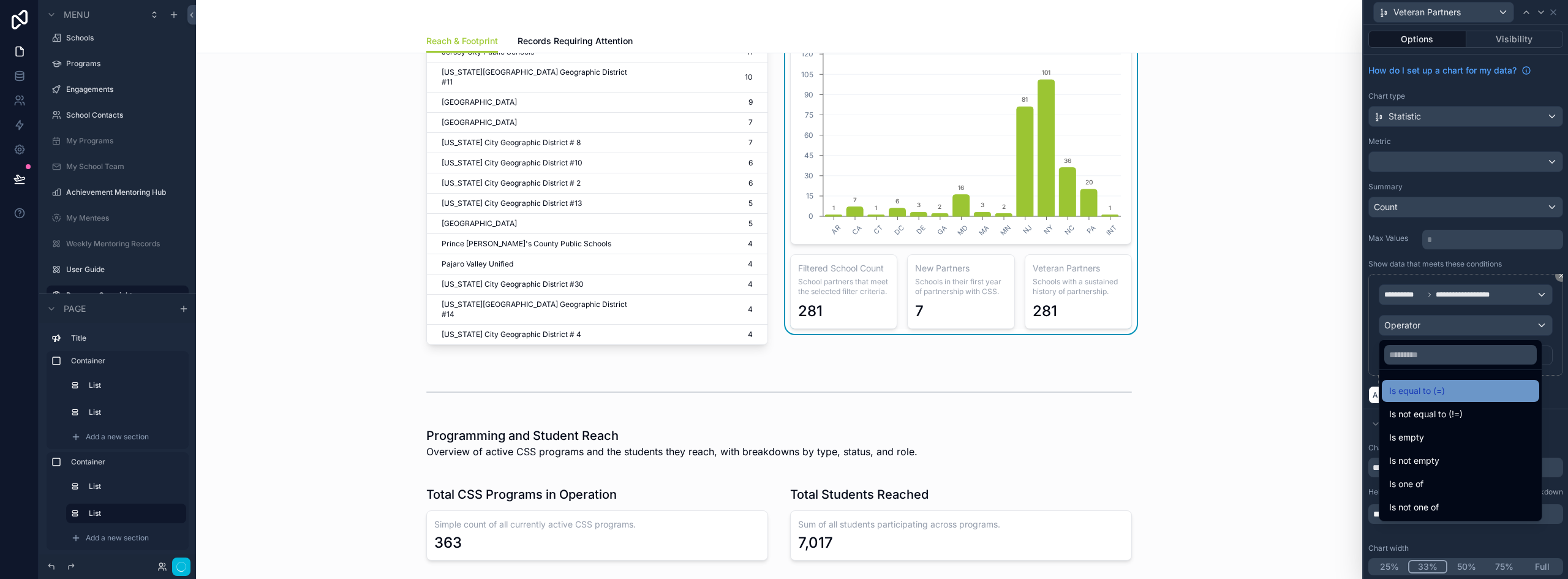
click at [1426, 387] on span "Is equal to (=)" at bounding box center [1417, 390] width 56 height 14
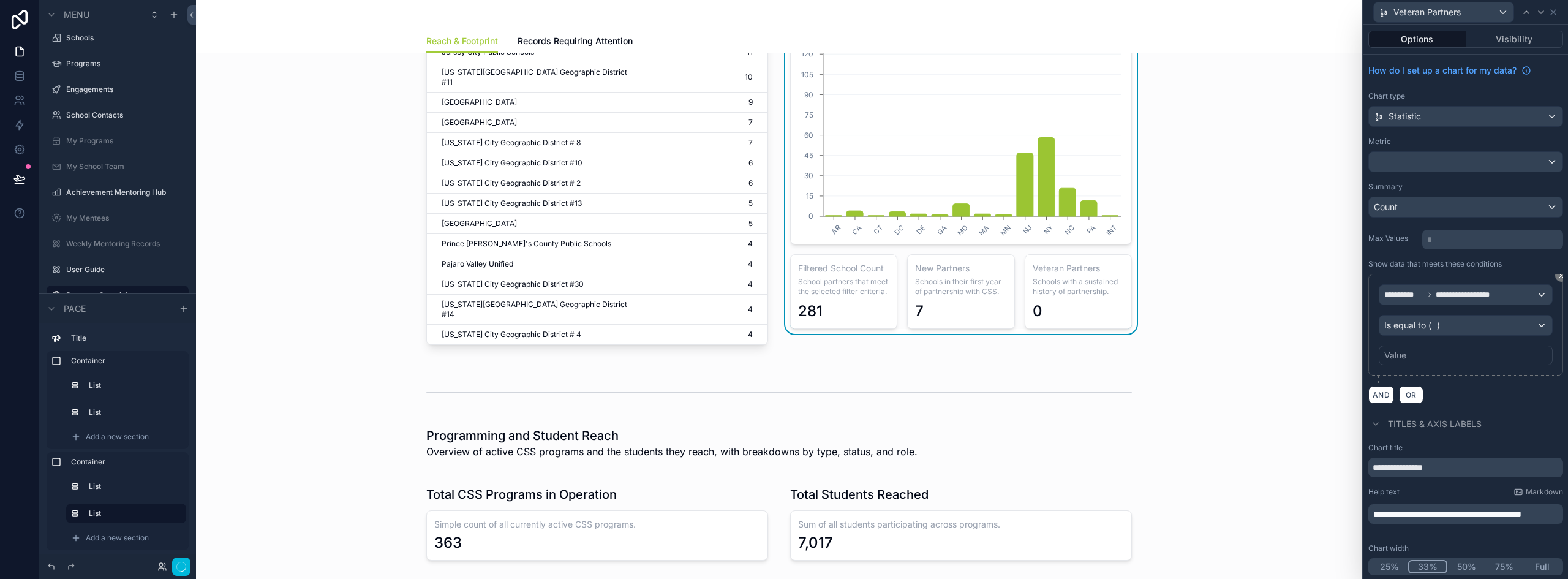
click at [1429, 353] on div "Value" at bounding box center [1465, 355] width 174 height 19
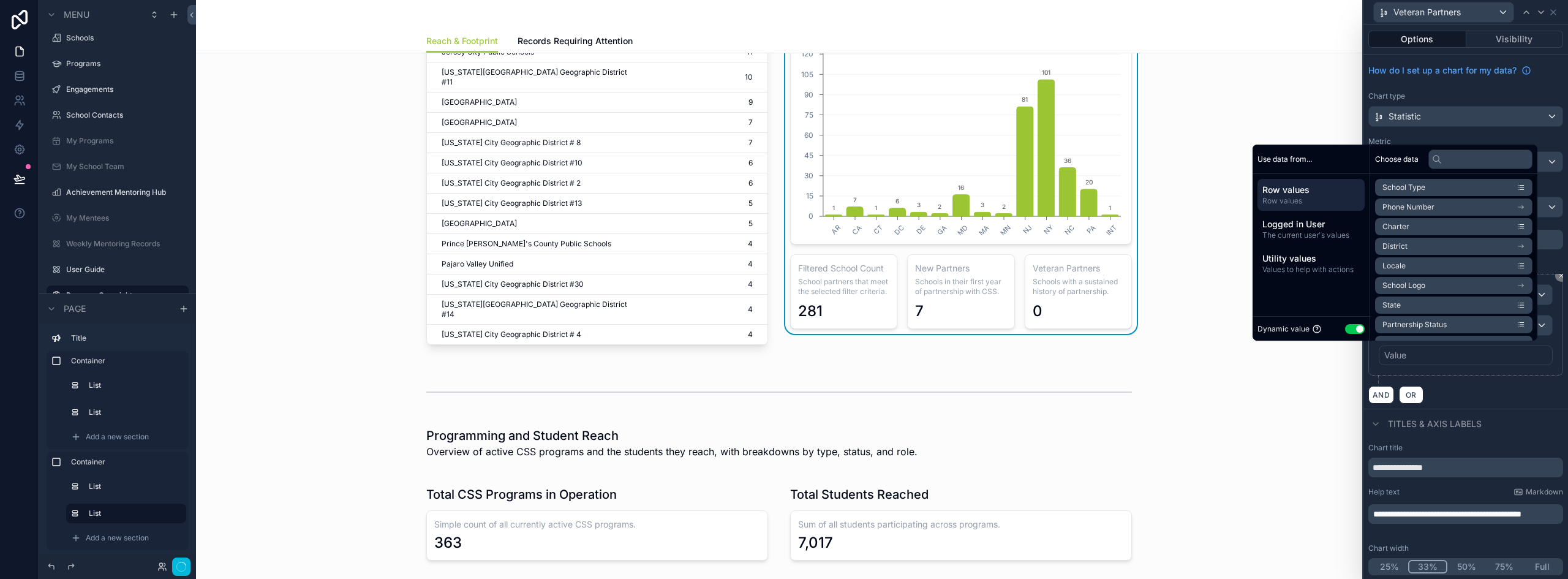
click at [1345, 329] on button "Use setting" at bounding box center [1354, 329] width 19 height 10
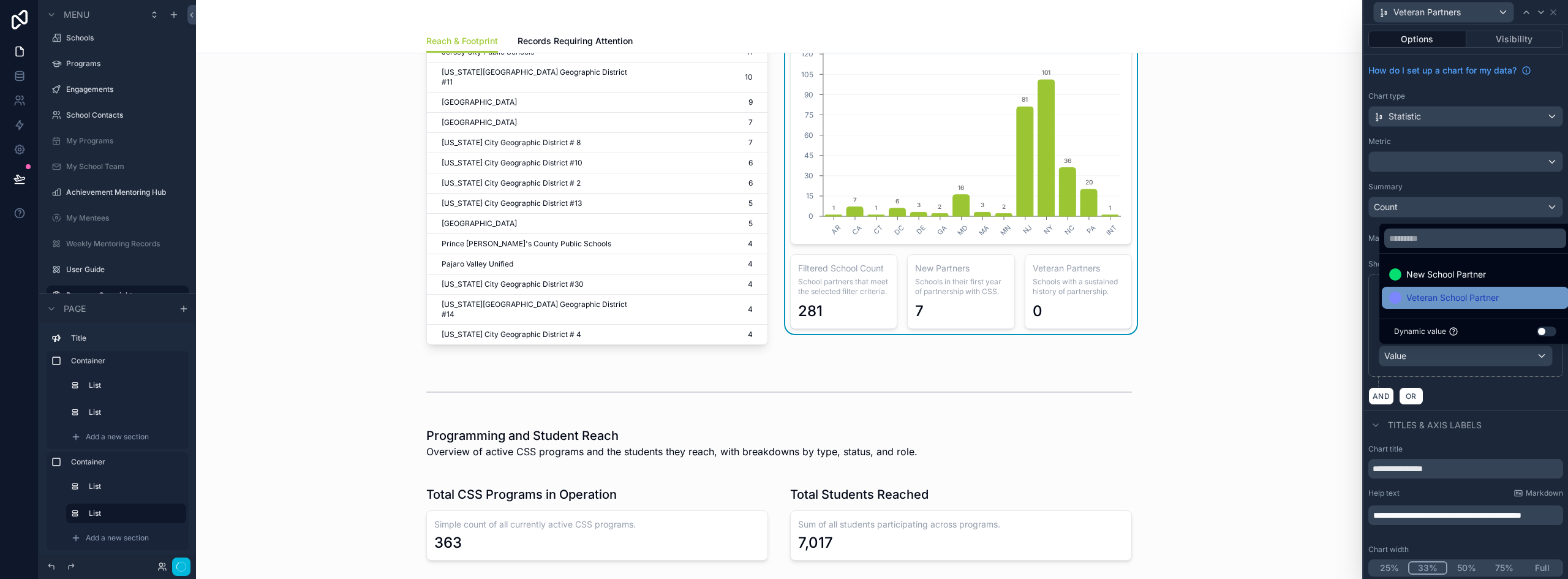
click at [1422, 296] on span "Veteran School Partner" at bounding box center [1453, 297] width 93 height 14
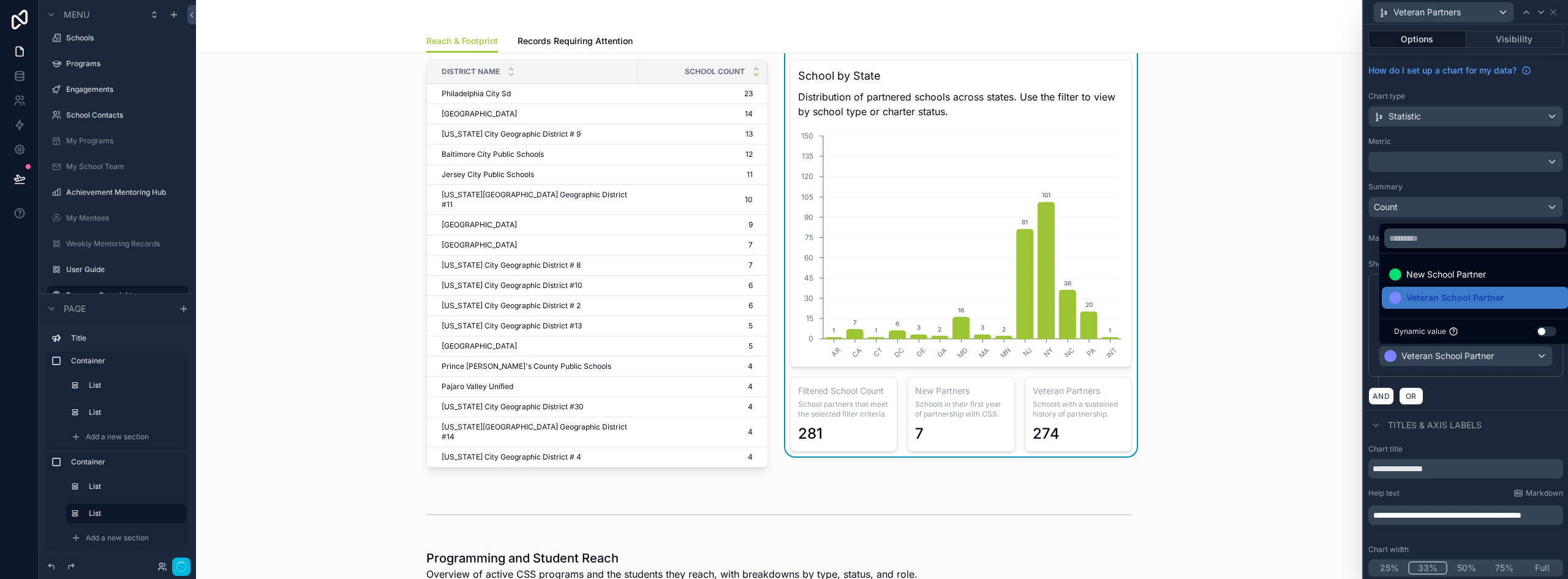
scroll to position [183, 0]
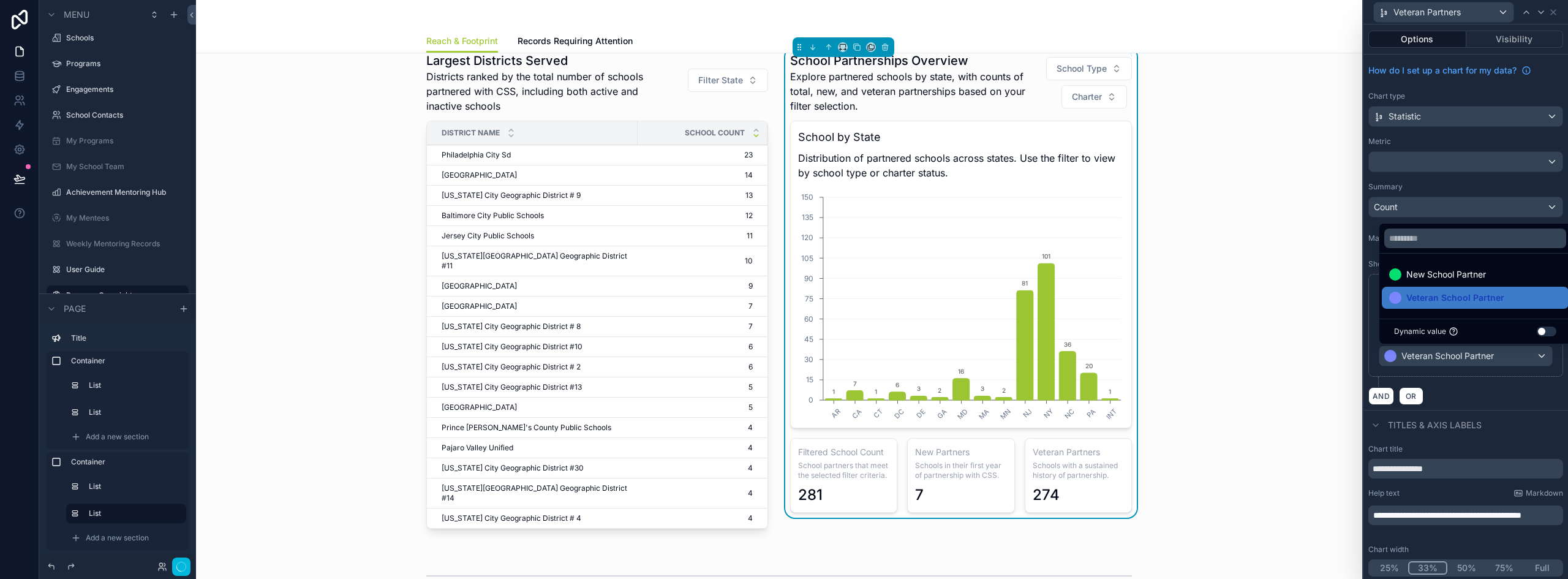
click at [1251, 362] on div "Largest Districts Served Districts ranked by the total number of schools partne…" at bounding box center [779, 292] width 1147 height 506
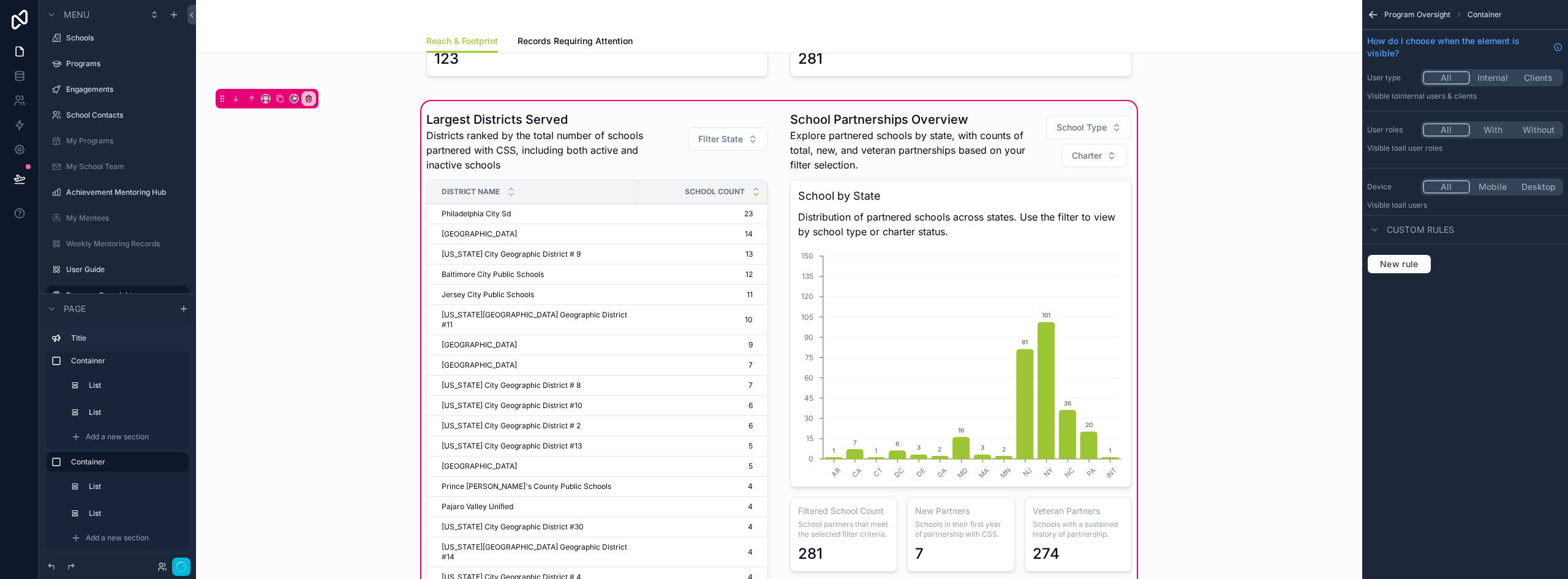
scroll to position [123, 0]
click at [24, 80] on icon at bounding box center [19, 76] width 13 height 13
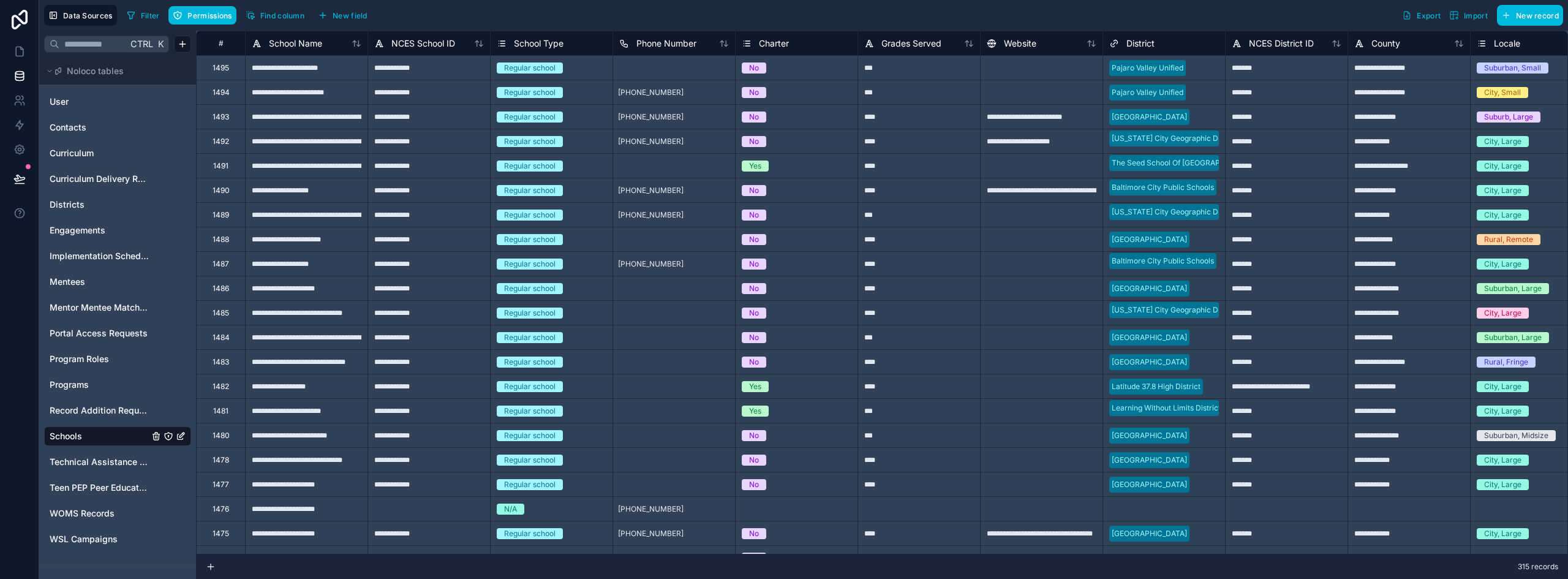
click at [351, 17] on span "New field" at bounding box center [350, 15] width 35 height 9
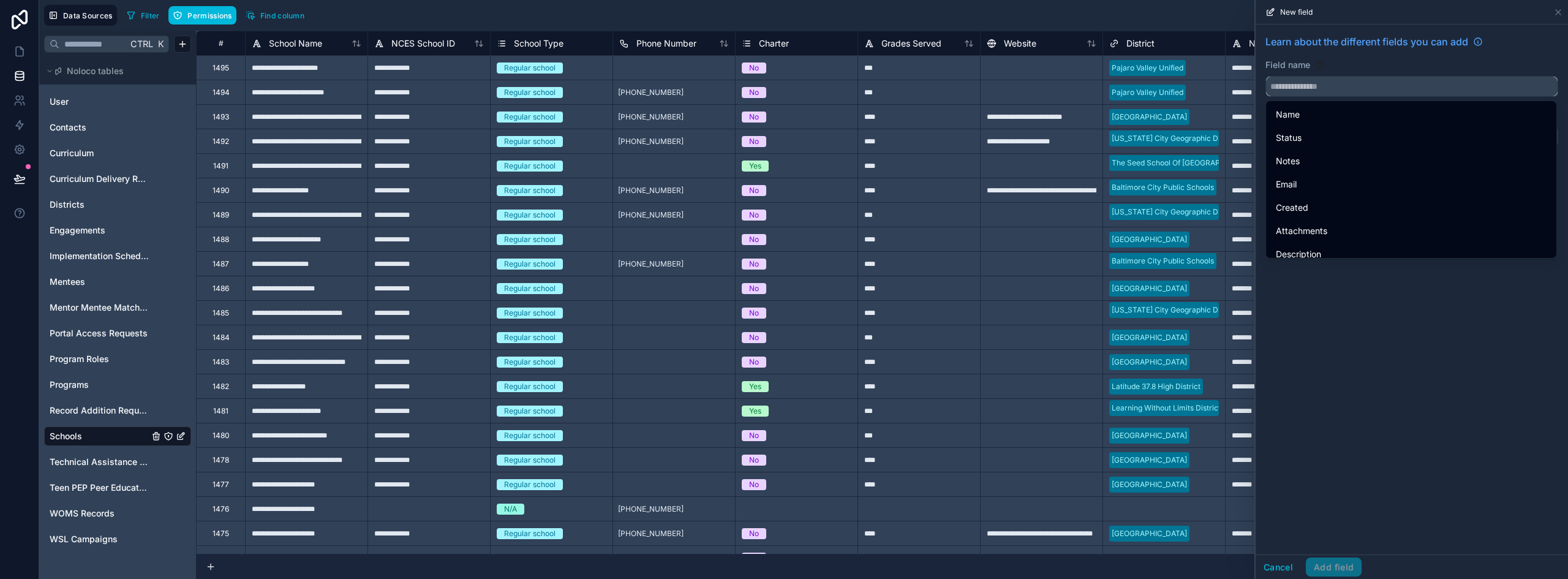
click at [1321, 82] on input "text" at bounding box center [1412, 86] width 292 height 19
type input "*"
click at [1400, 348] on div "Learn about the different fields you can add Field name Choose a field type Sel…" at bounding box center [1412, 290] width 312 height 530
click at [1340, 416] on div "Learn about the different fields you can add Field name Choose a field type Sel…" at bounding box center [1412, 290] width 312 height 530
click at [1279, 562] on button "Cancel" at bounding box center [1279, 567] width 45 height 19
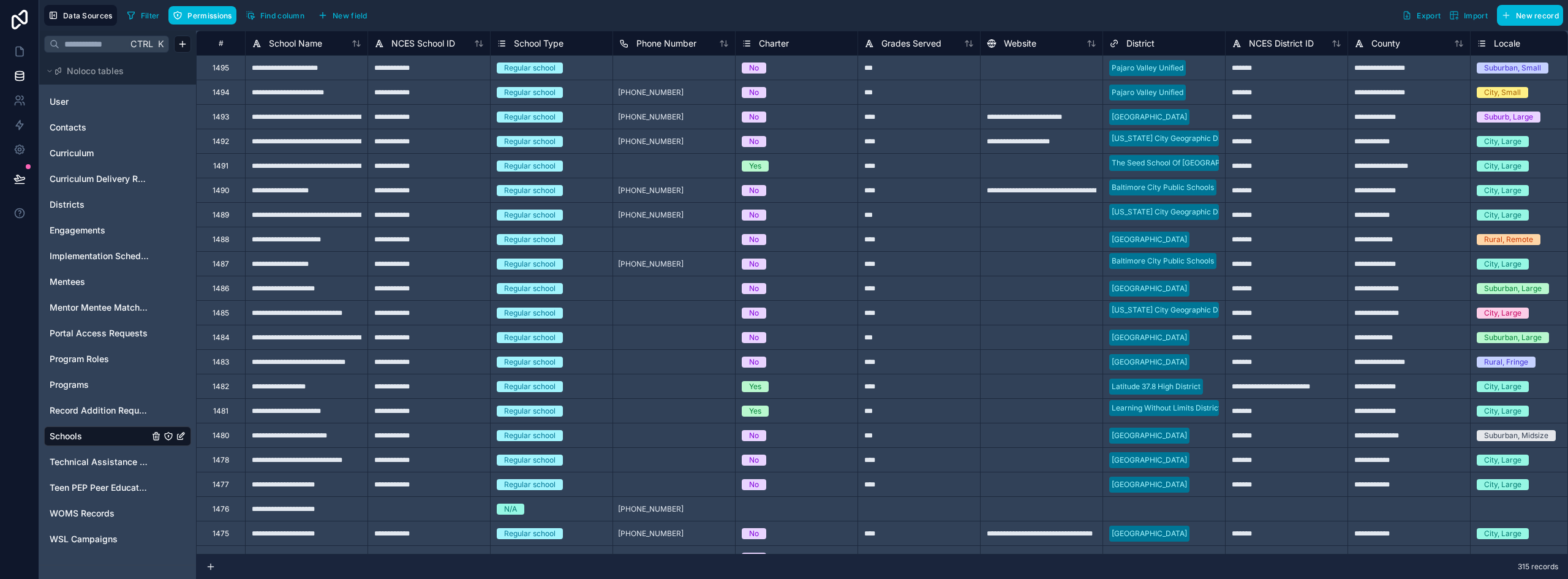
click at [347, 18] on span "New field" at bounding box center [350, 15] width 35 height 9
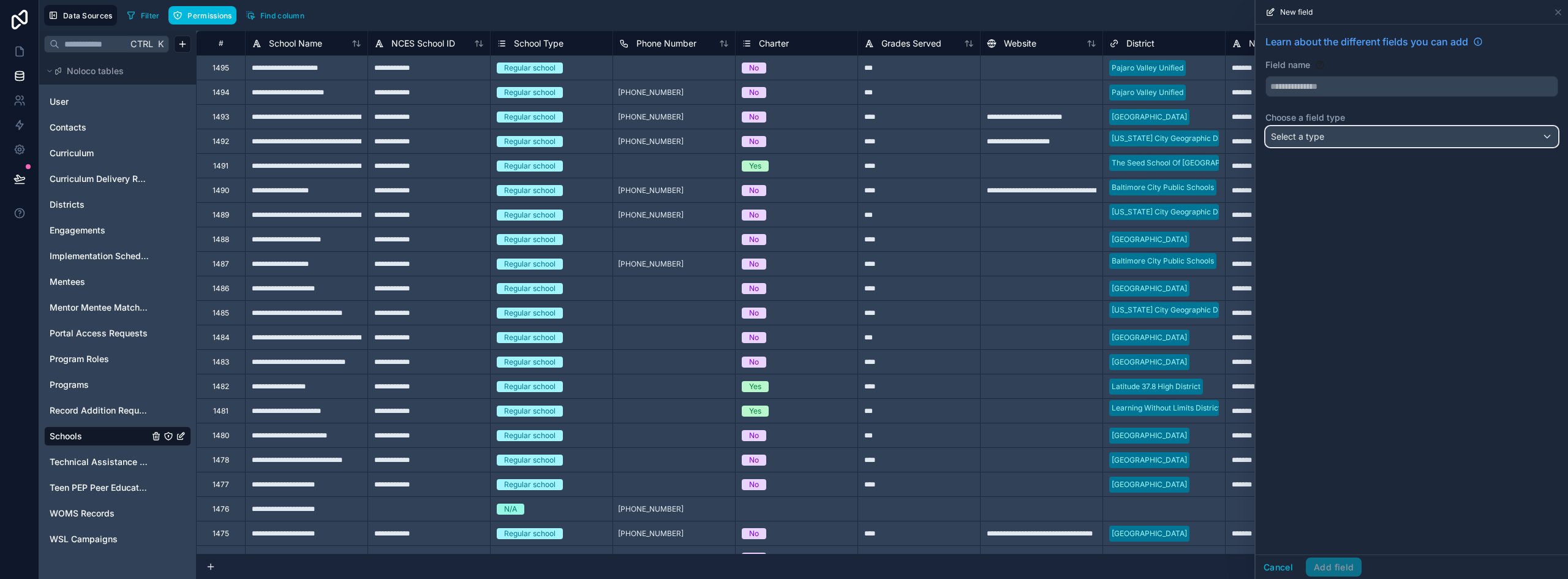
click at [1328, 132] on div "Select a type" at bounding box center [1412, 136] width 292 height 19
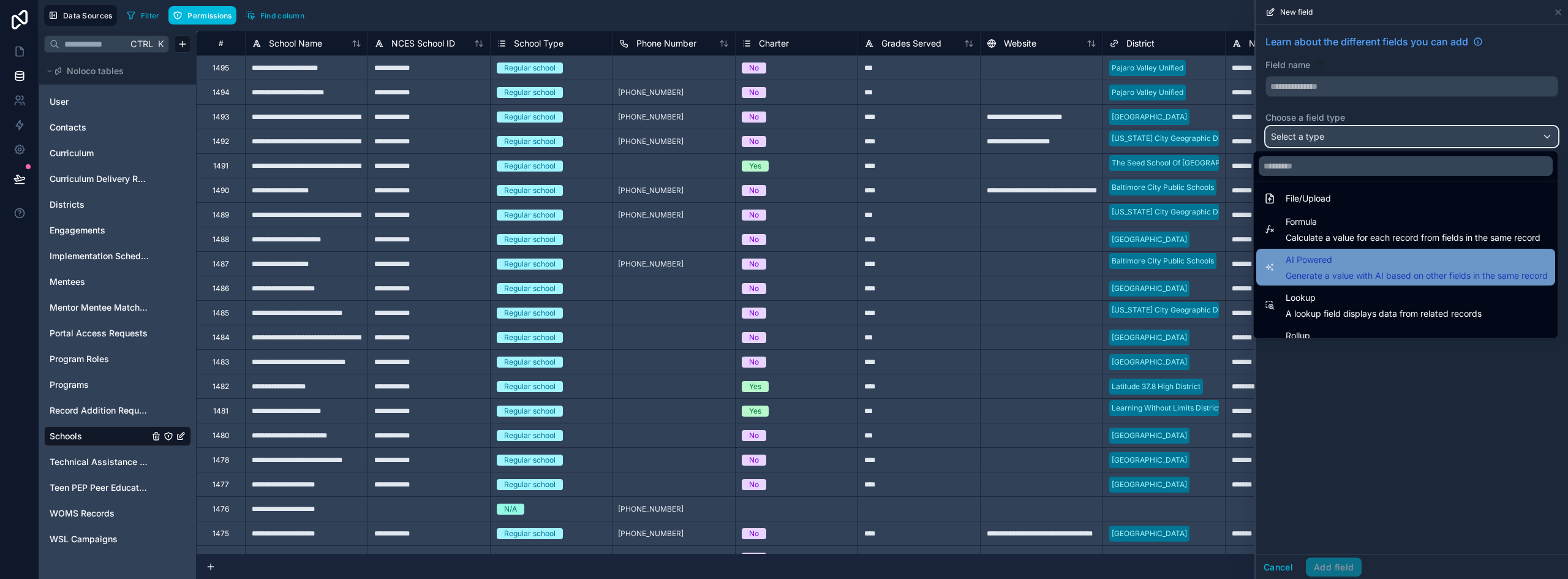
scroll to position [355, 0]
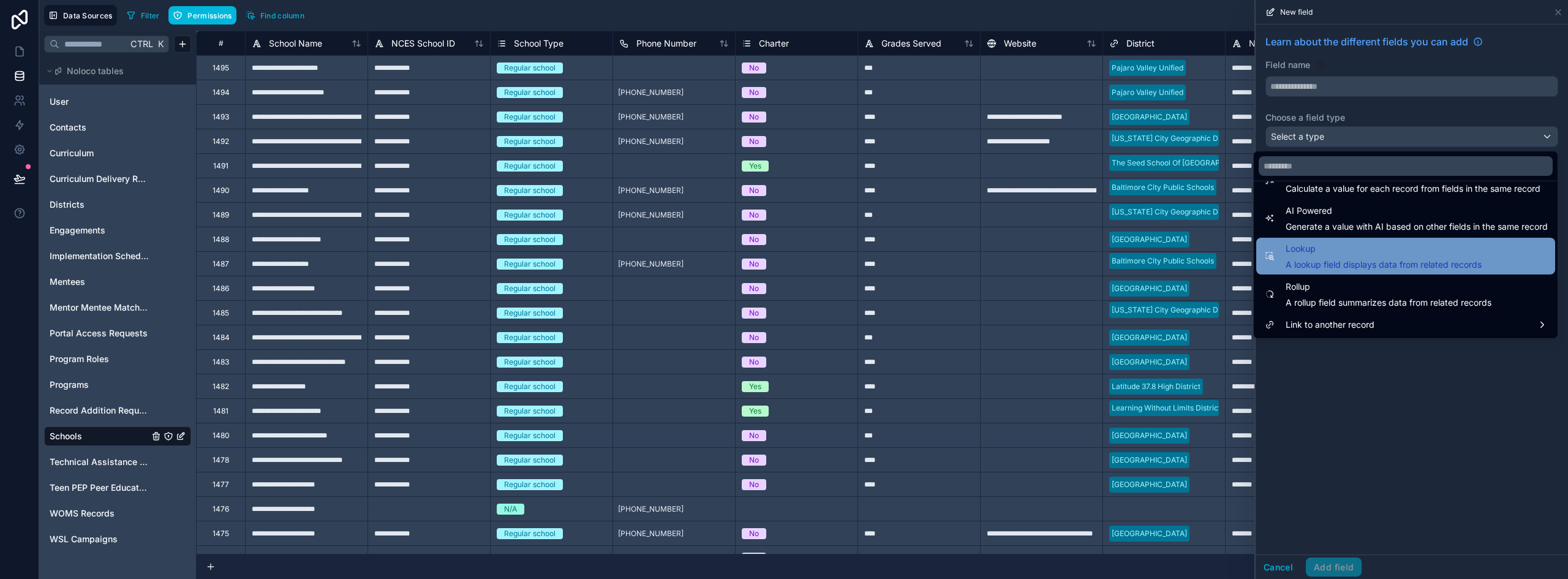
click at [1359, 264] on span "A lookup field displays data from related records" at bounding box center [1383, 264] width 196 height 13
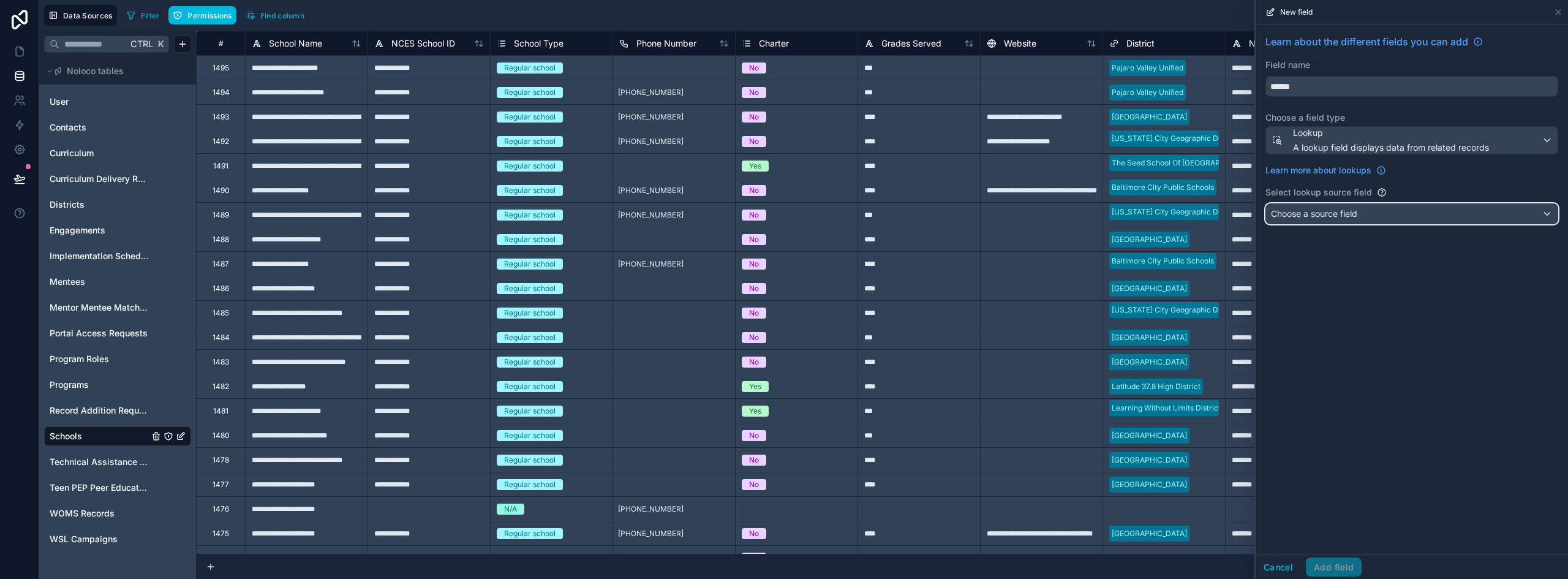
click at [1357, 213] on span "Choose a source field" at bounding box center [1314, 214] width 87 height 10
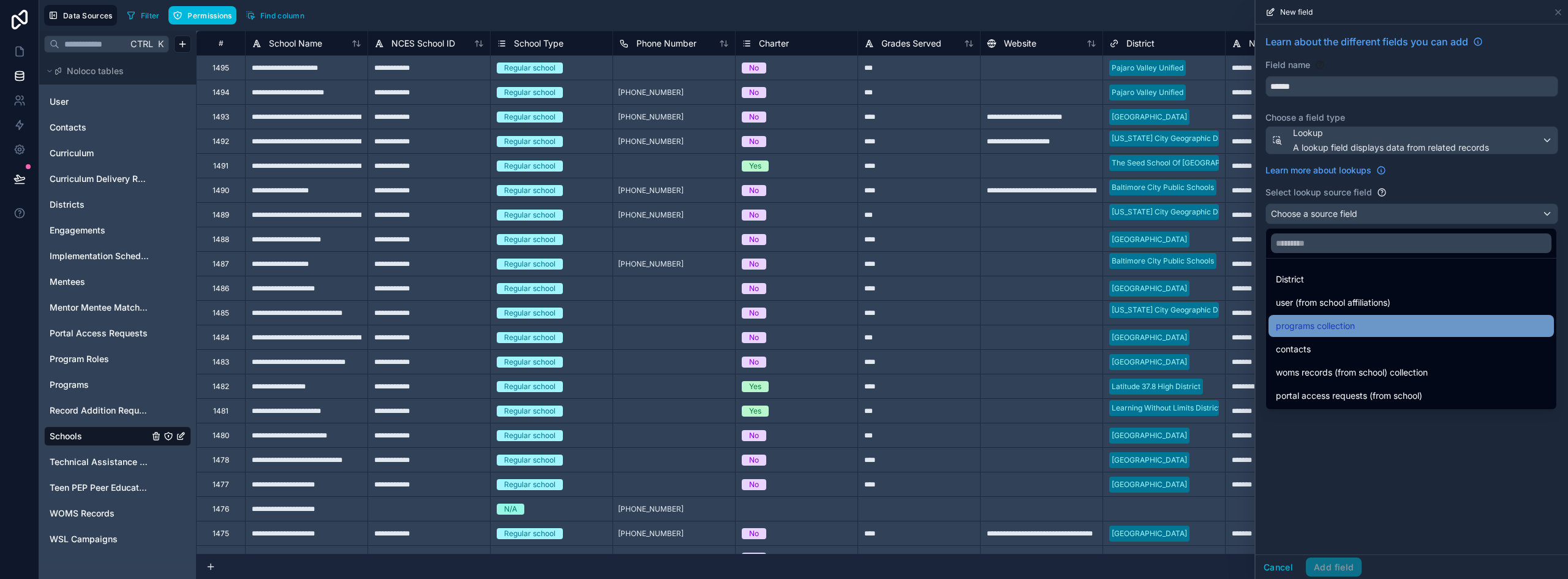
click at [1370, 327] on div "programs collection" at bounding box center [1412, 326] width 271 height 14
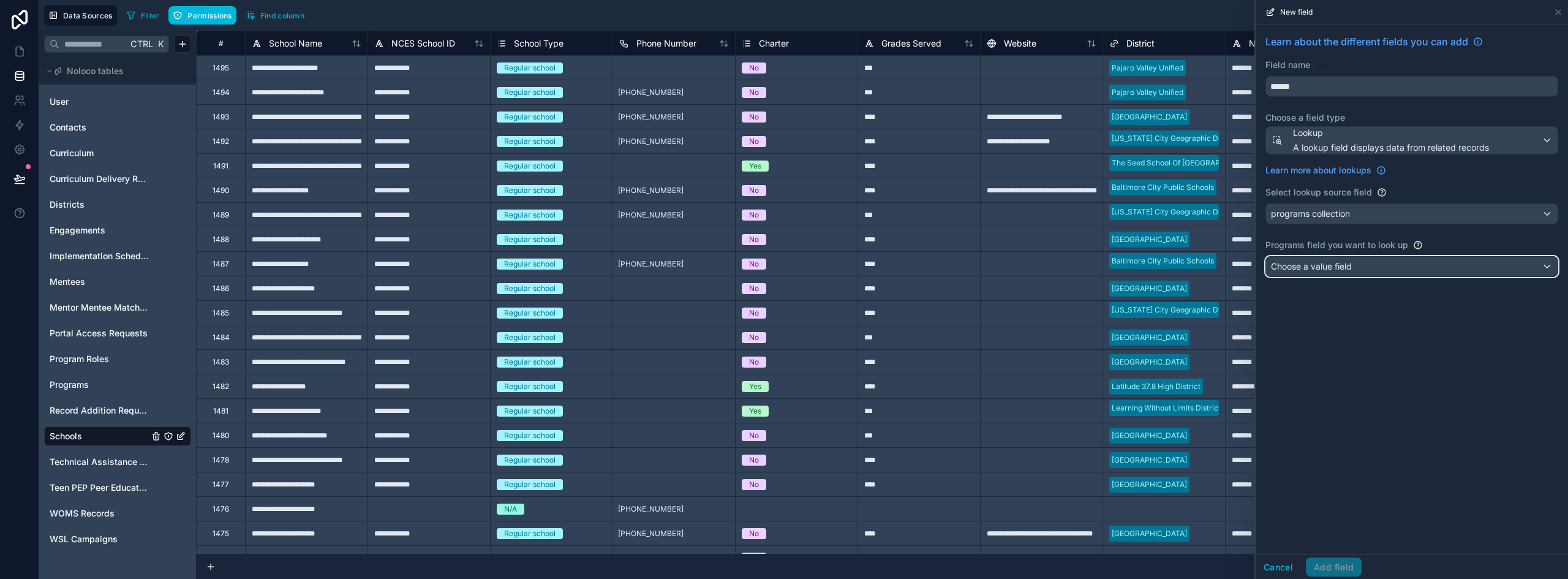
click at [1346, 267] on span "Choose a value field" at bounding box center [1311, 266] width 81 height 10
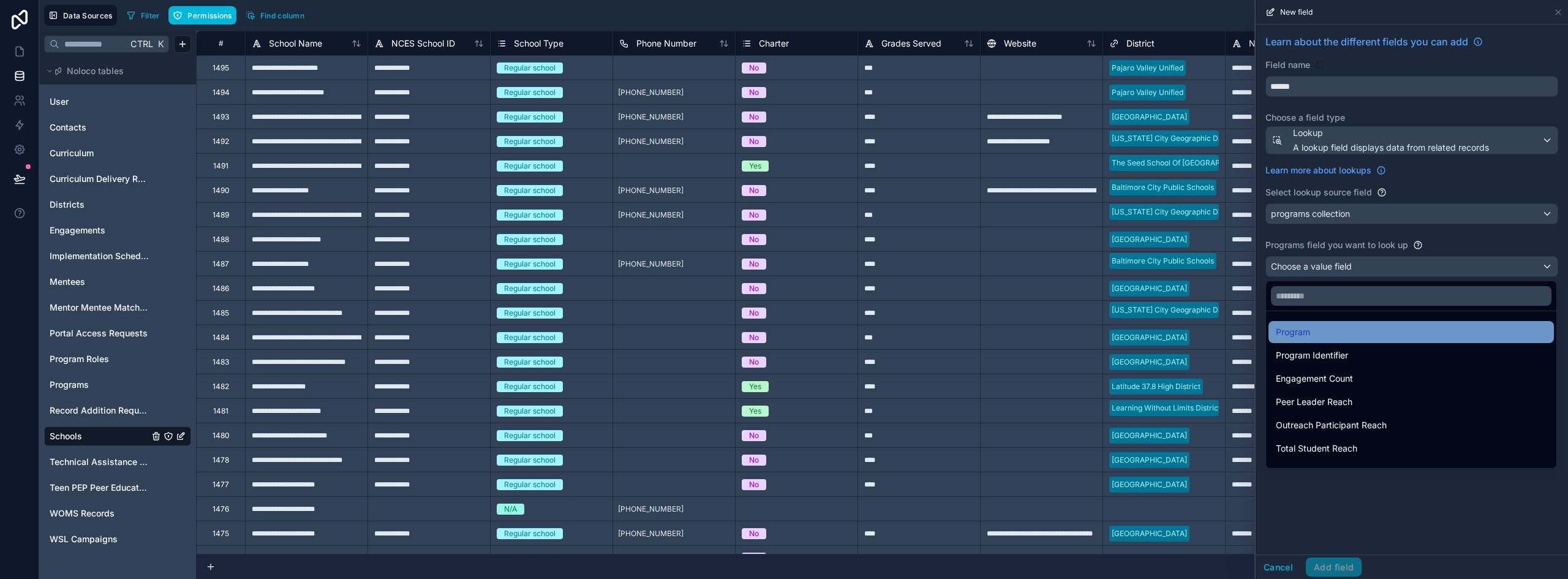
click at [1345, 326] on div "Program" at bounding box center [1412, 332] width 271 height 14
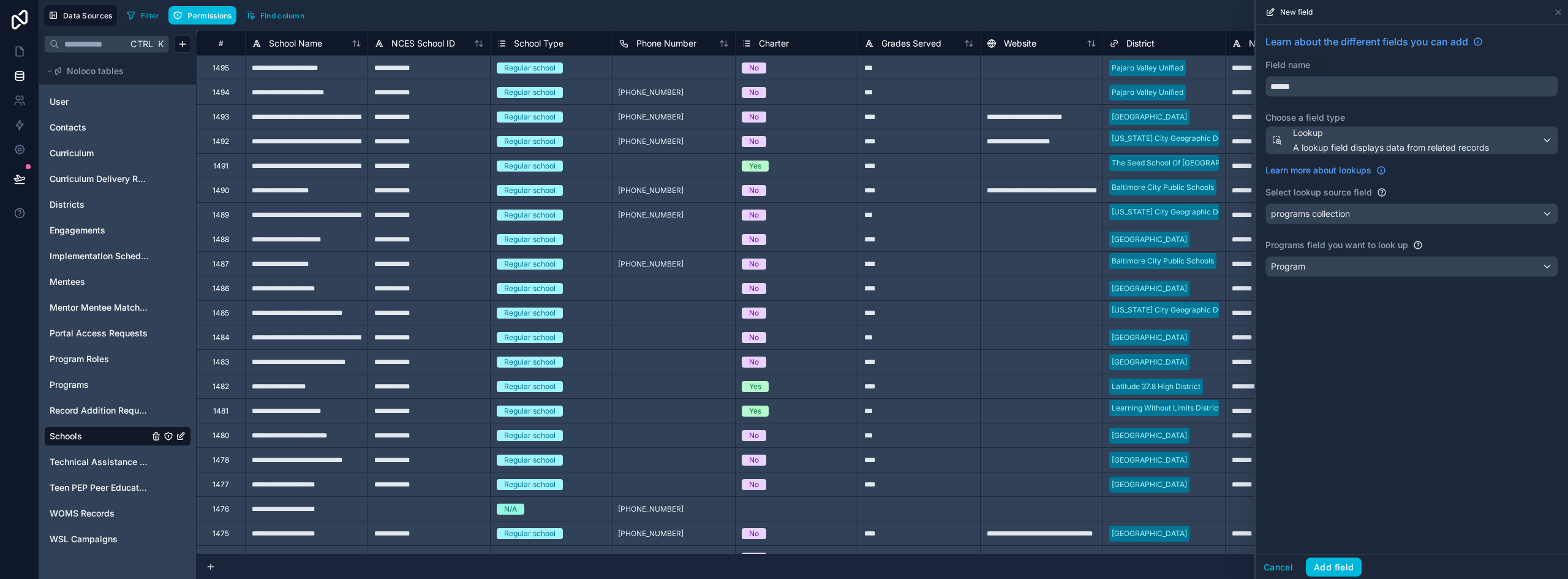
click at [1375, 390] on div "Learn about the different fields you can add Field name ****** Choose a field t…" at bounding box center [1412, 290] width 312 height 530
click at [1300, 87] on input "******" at bounding box center [1412, 86] width 292 height 19
click at [1265, 76] on button "********" at bounding box center [1412, 86] width 293 height 21
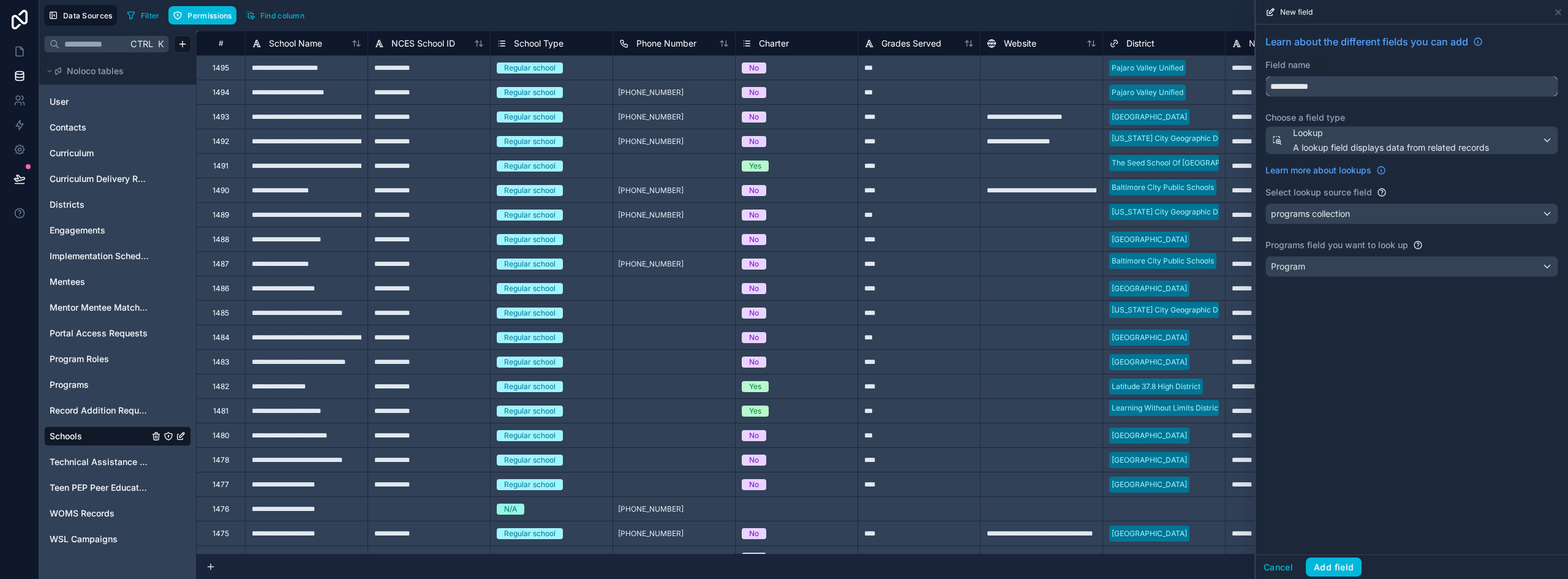
click at [1265, 76] on button "**********" at bounding box center [1412, 86] width 293 height 21
drag, startPoint x: 1365, startPoint y: 91, endPoint x: 1311, endPoint y: 87, distance: 54.1
click at [1311, 87] on input "**********" at bounding box center [1412, 86] width 292 height 19
type input "**********"
click at [1325, 571] on button "Add field" at bounding box center [1333, 567] width 56 height 19
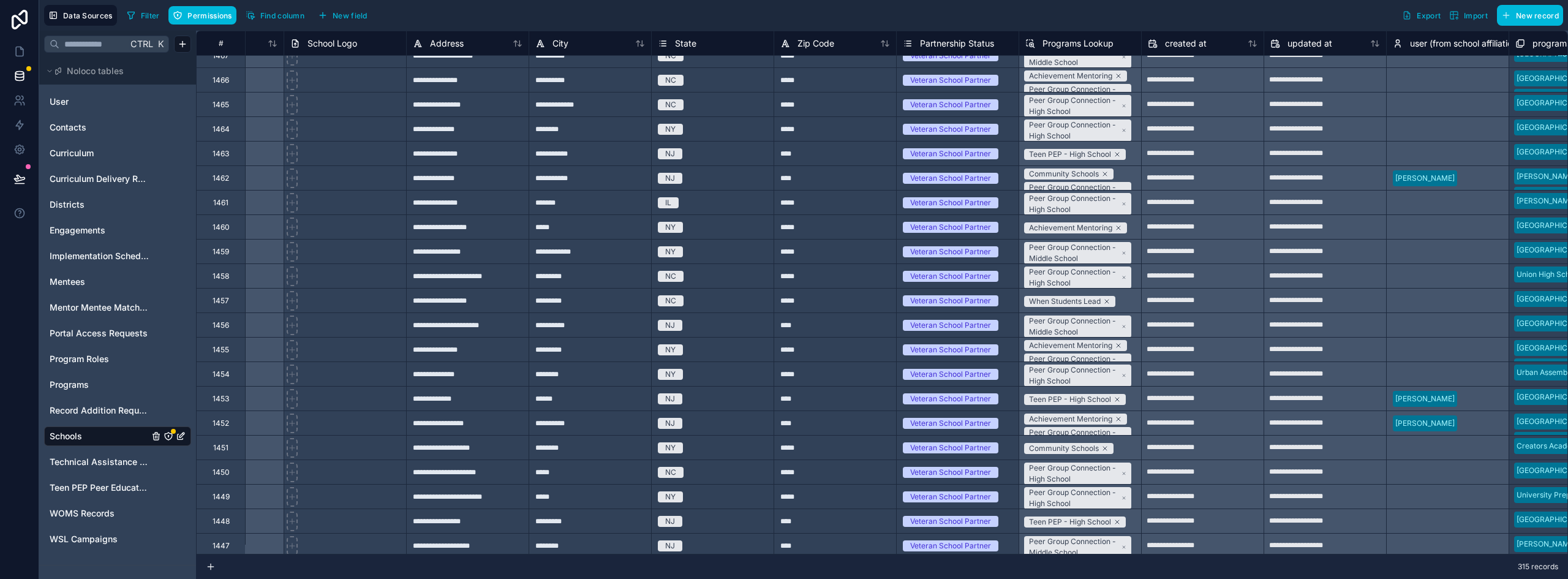
scroll to position [613, 1677]
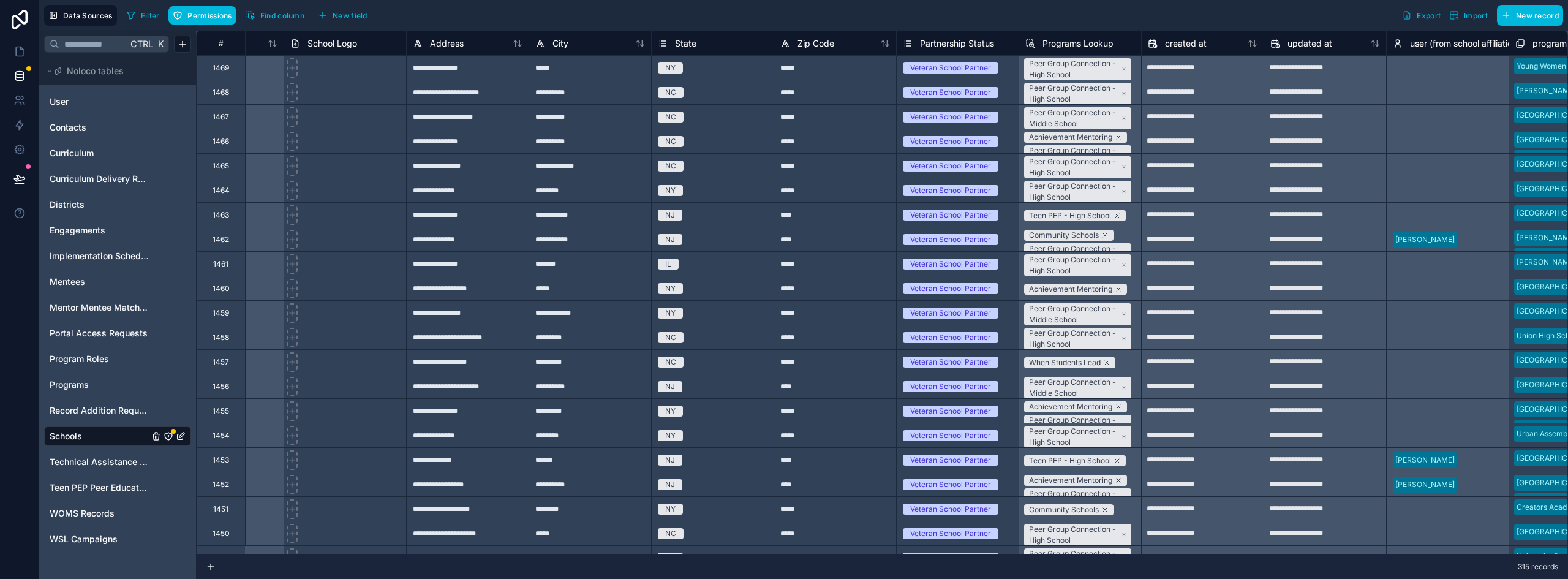
click at [1063, 44] on span "Programs Lookup" at bounding box center [1078, 43] width 71 height 13
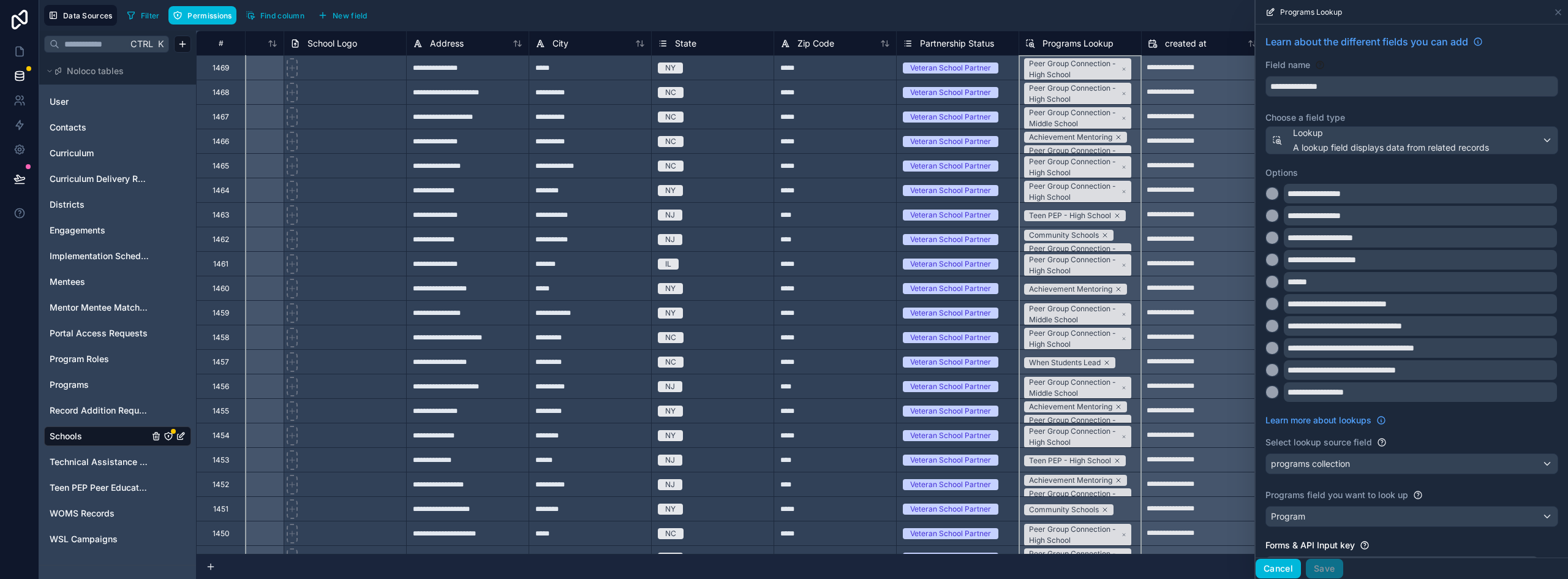
click at [1277, 575] on button "Cancel" at bounding box center [1279, 568] width 45 height 19
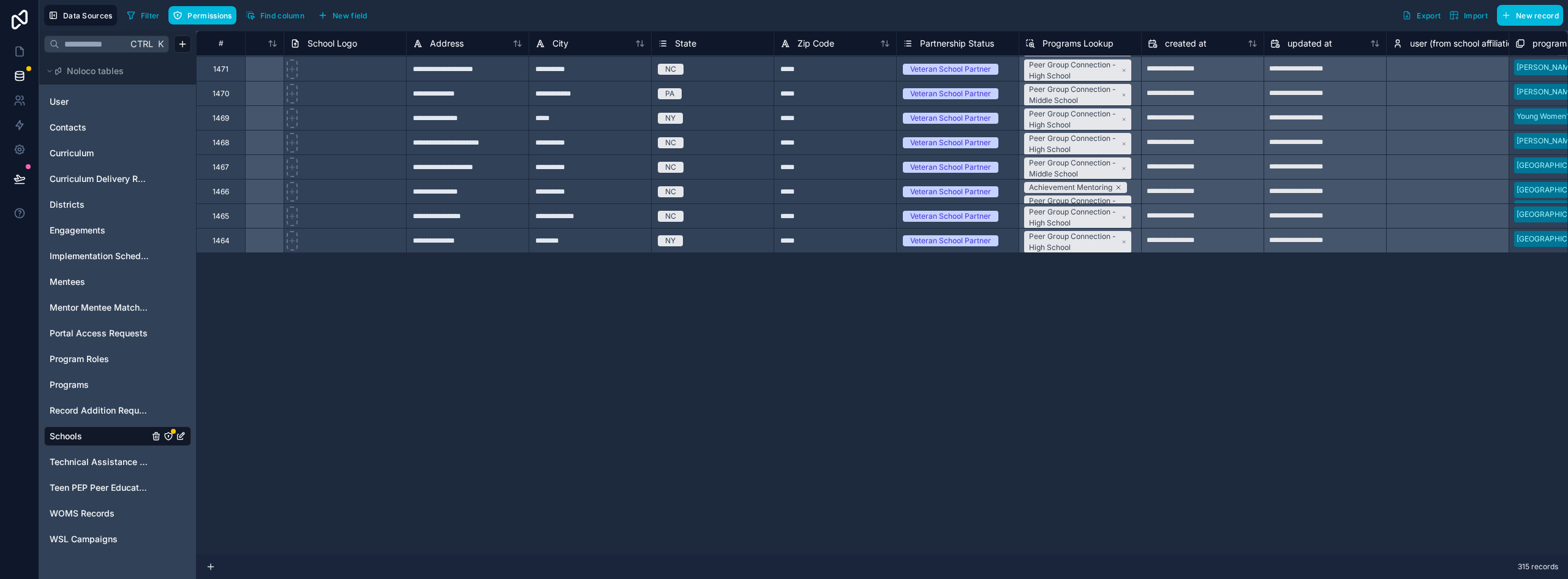
scroll to position [0, 1677]
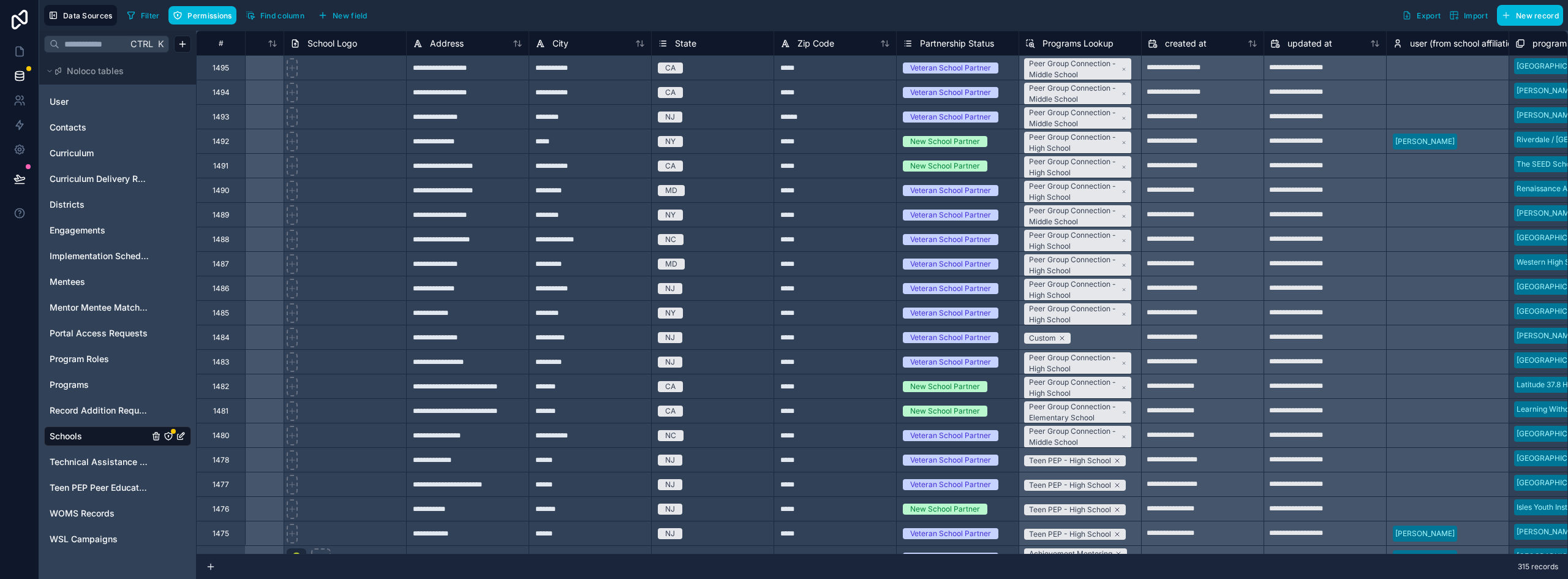
click at [1080, 41] on span "Programs Lookup" at bounding box center [1078, 43] width 71 height 13
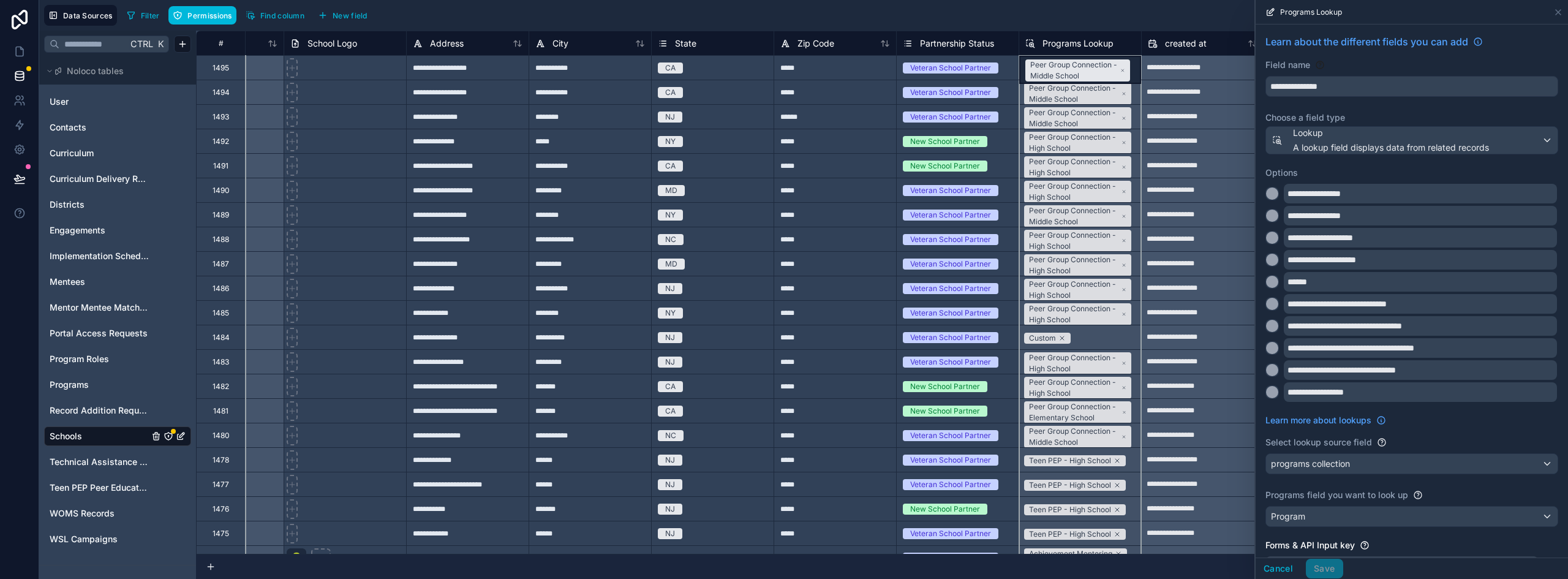
scroll to position [82, 0]
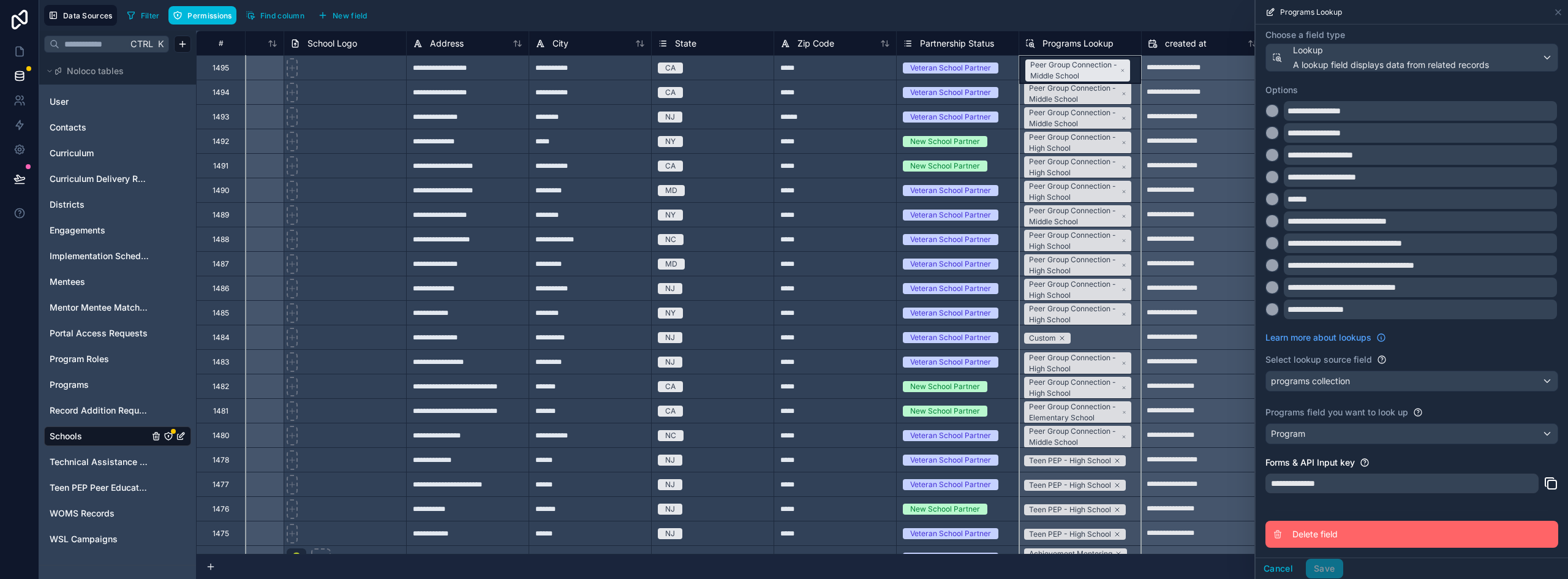
click at [1300, 531] on span "Delete field" at bounding box center [1380, 534] width 177 height 13
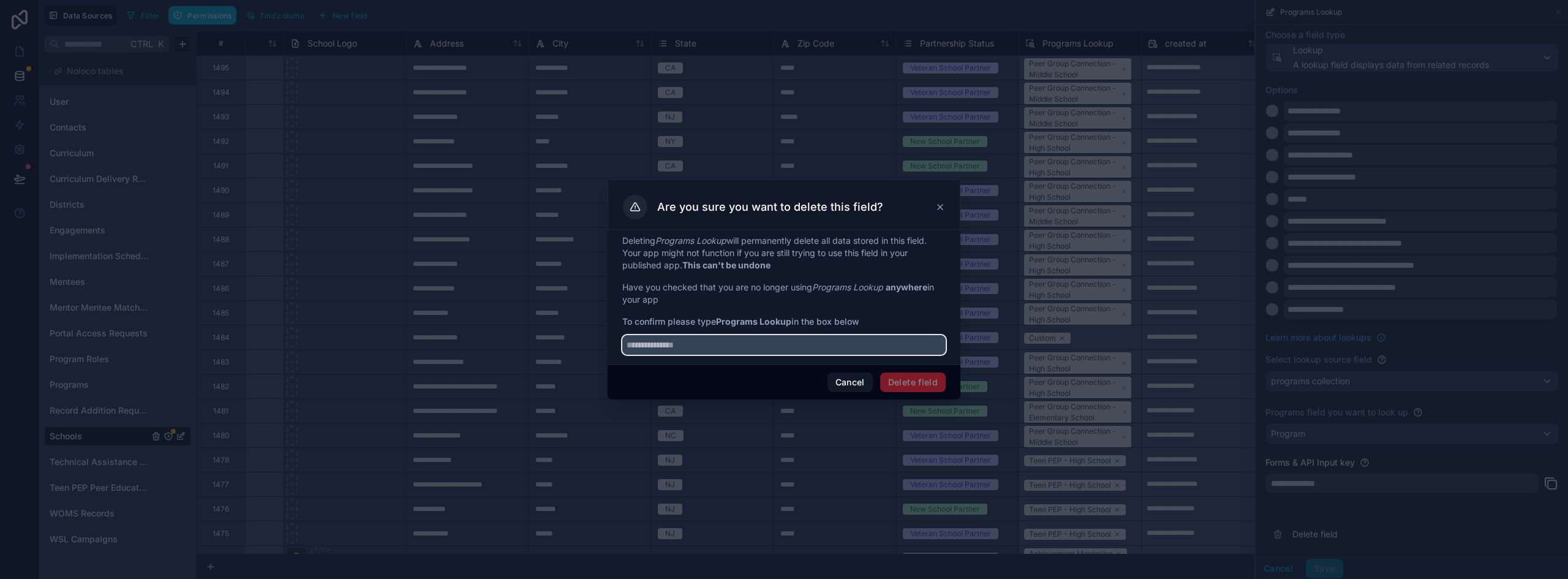
click at [668, 340] on input "text" at bounding box center [784, 344] width 323 height 19
click at [838, 380] on button "Cancel" at bounding box center [850, 382] width 45 height 19
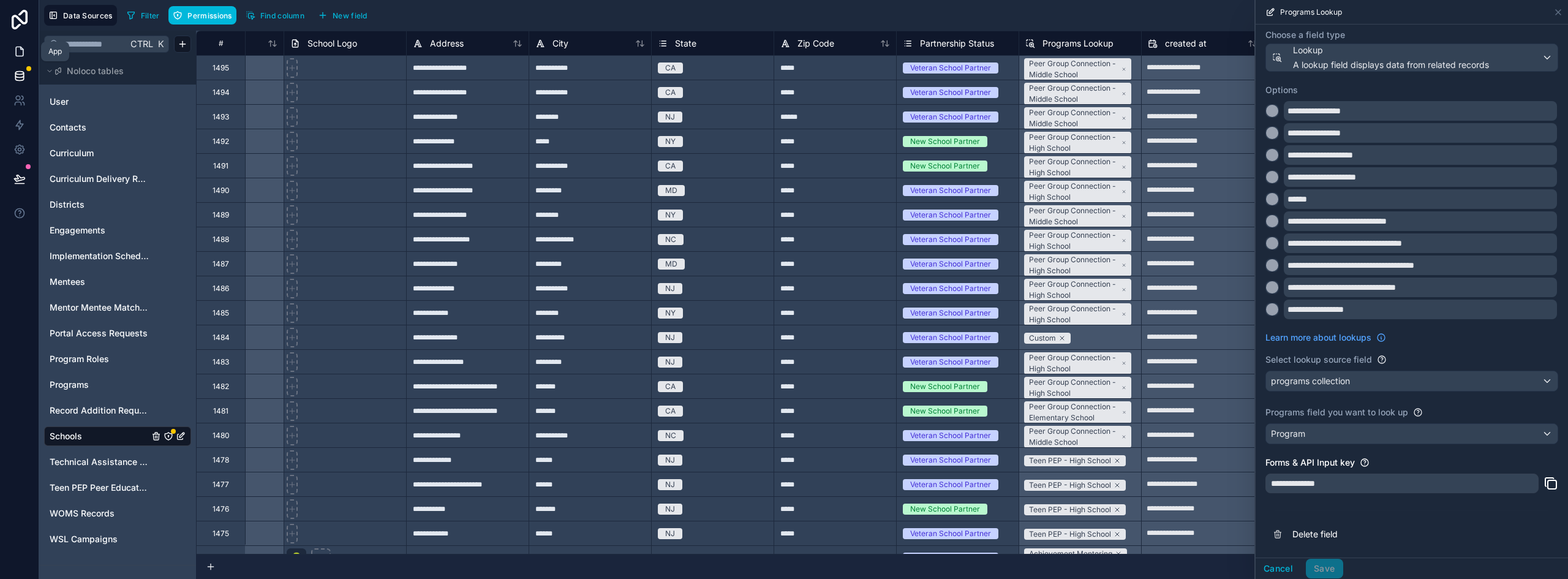
click at [21, 60] on link at bounding box center [19, 51] width 39 height 24
click at [21, 56] on icon at bounding box center [19, 51] width 13 height 13
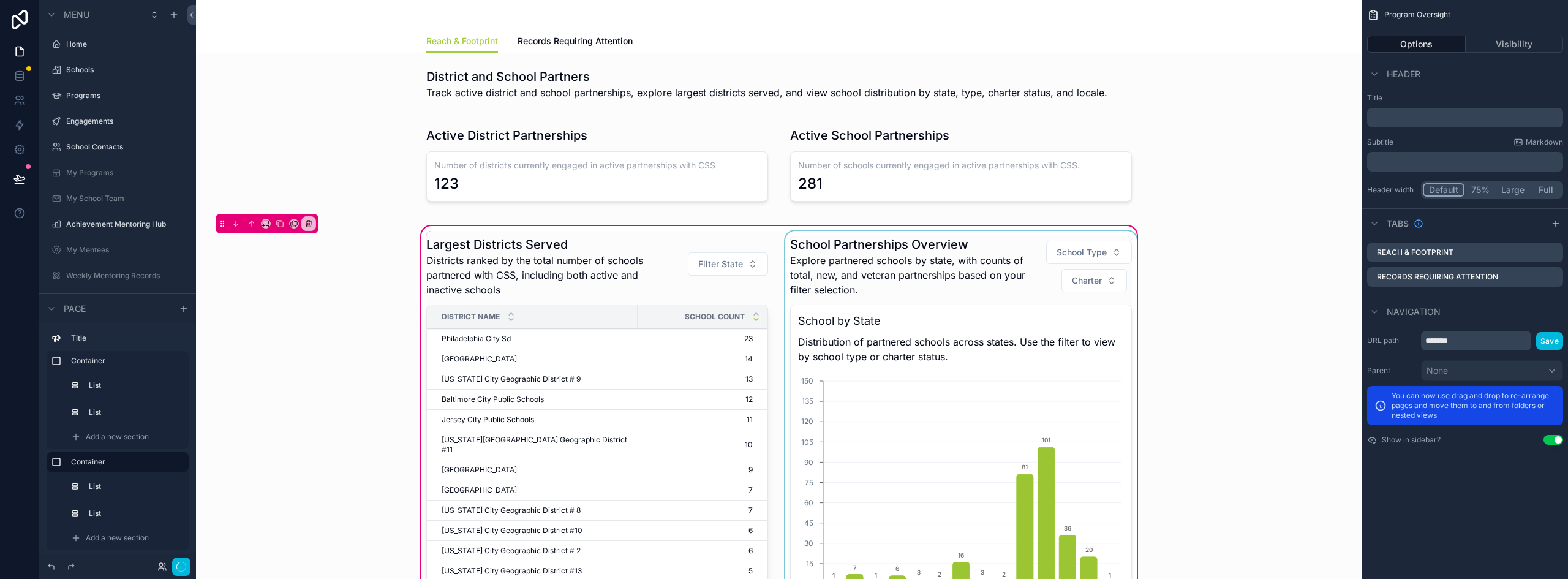
scroll to position [32, 0]
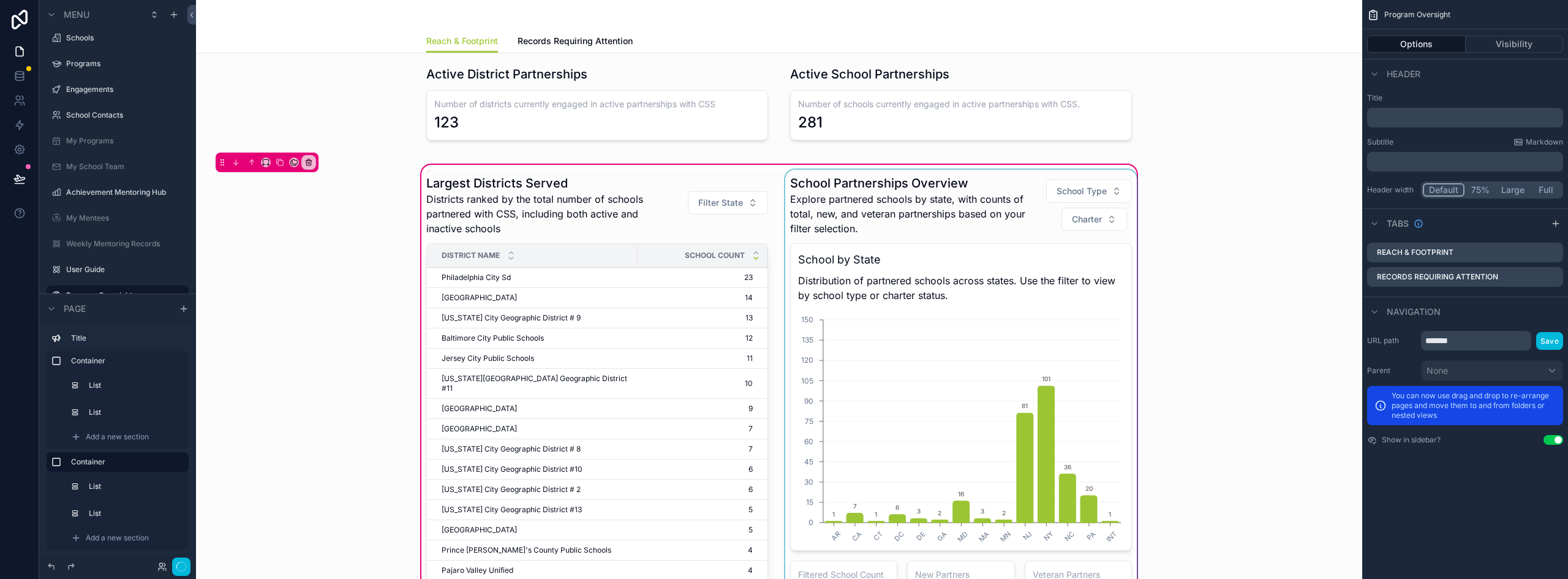
click at [945, 228] on div "scrollable content" at bounding box center [961, 416] width 357 height 491
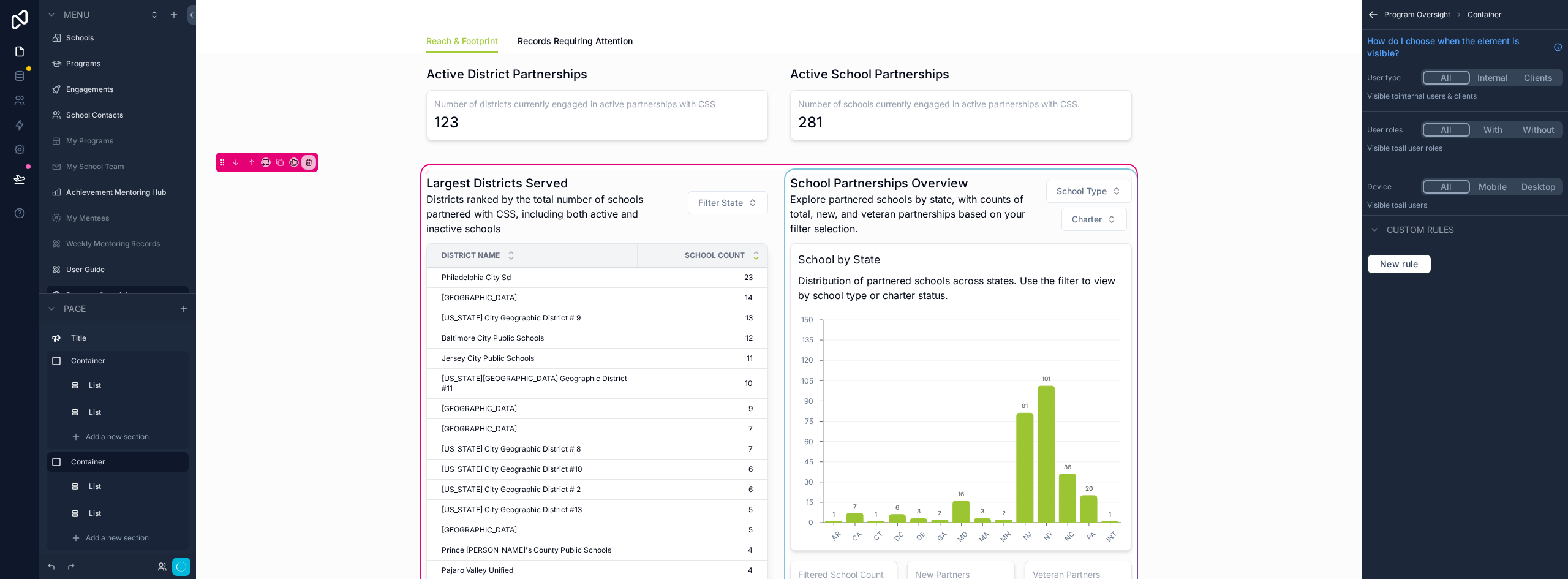
click at [958, 204] on div "scrollable content" at bounding box center [961, 416] width 357 height 491
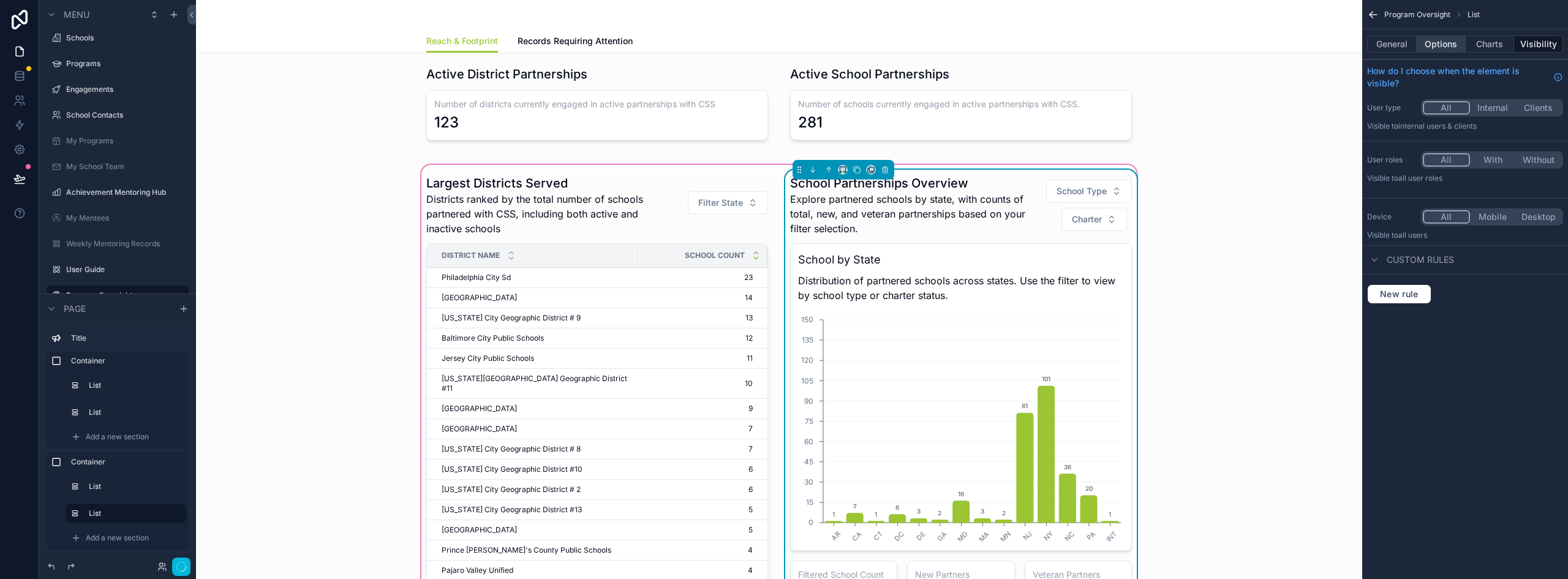
click at [1442, 43] on button "Options" at bounding box center [1441, 44] width 49 height 17
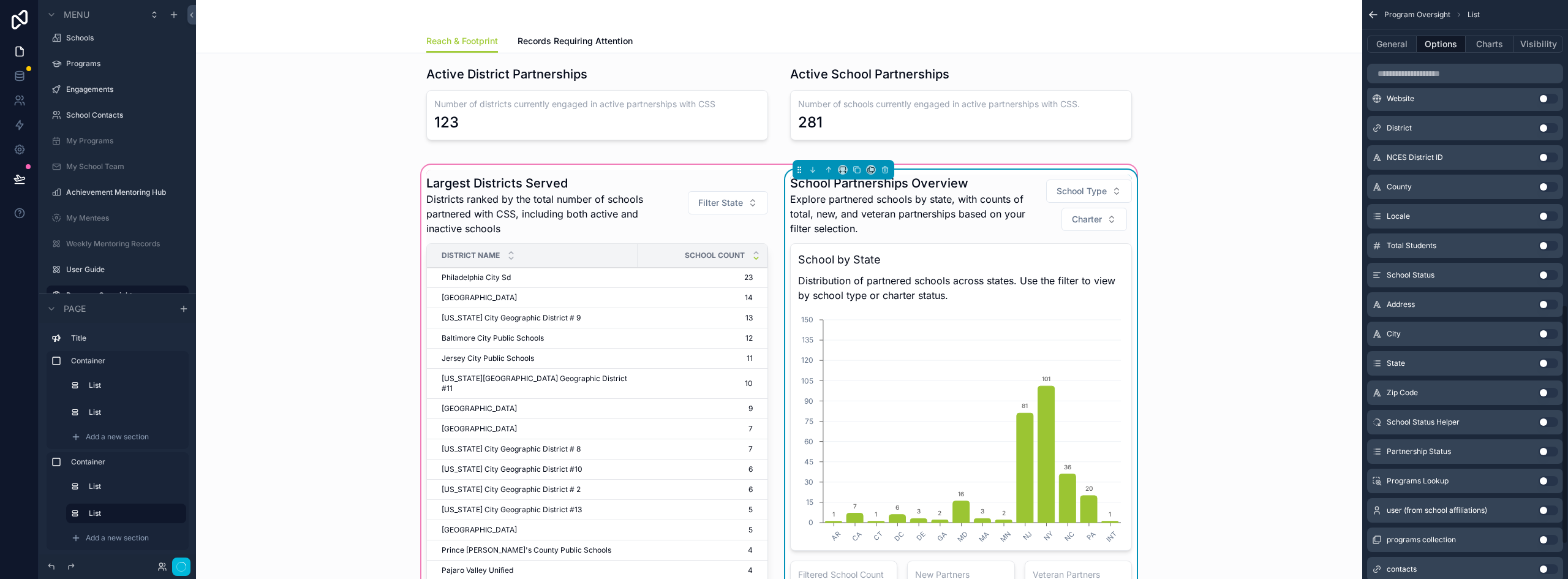
scroll to position [736, 0]
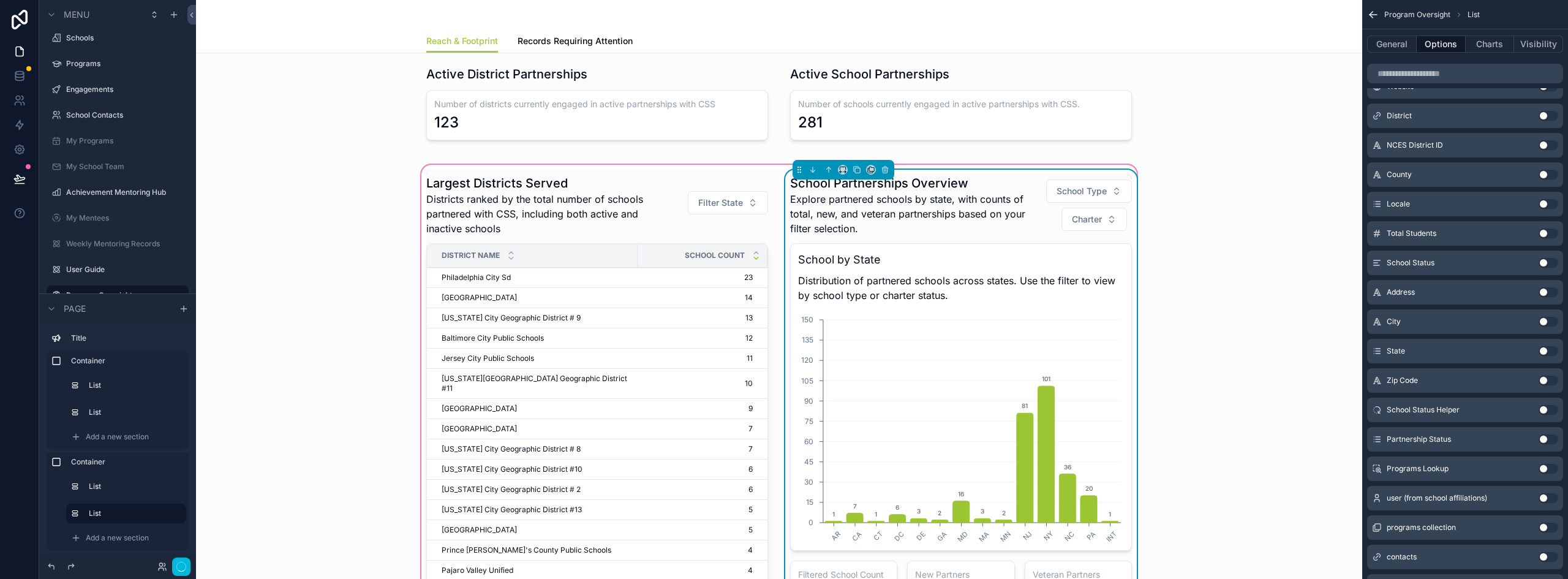
click at [1542, 470] on button "Use setting" at bounding box center [1548, 469] width 19 height 10
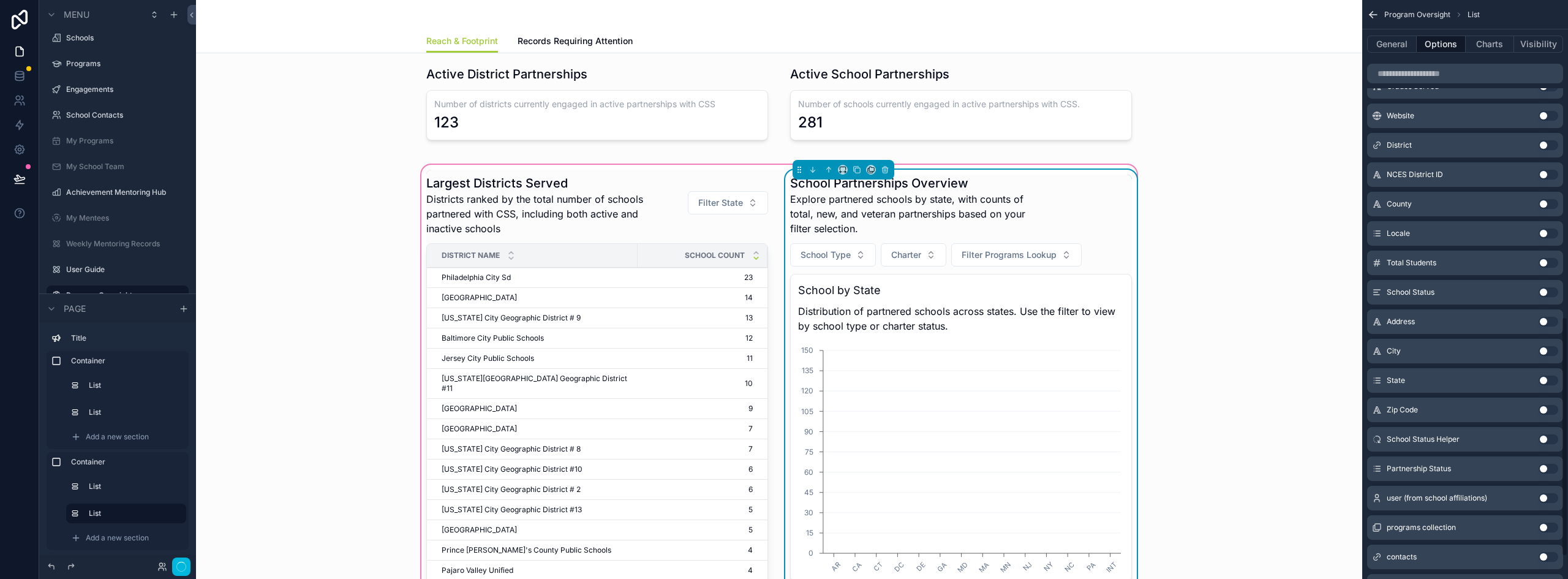
scroll to position [765, 0]
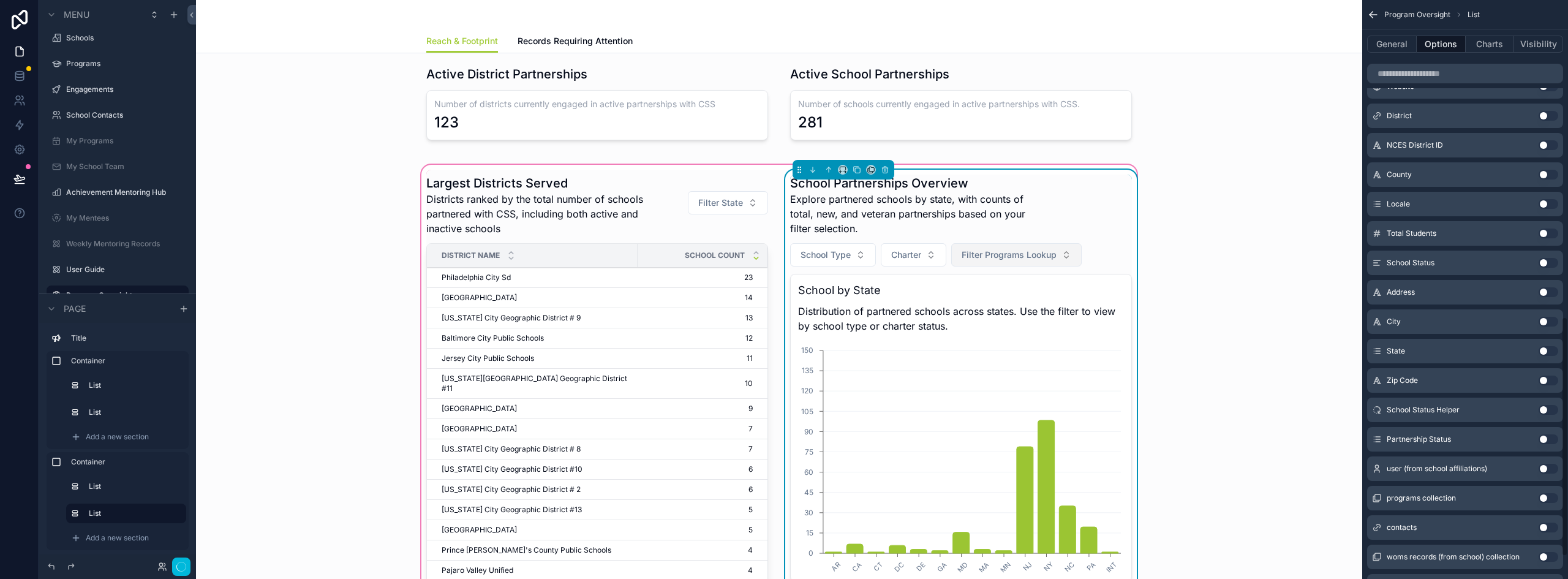
click at [1010, 250] on span "Filter Programs Lookup" at bounding box center [1009, 255] width 95 height 13
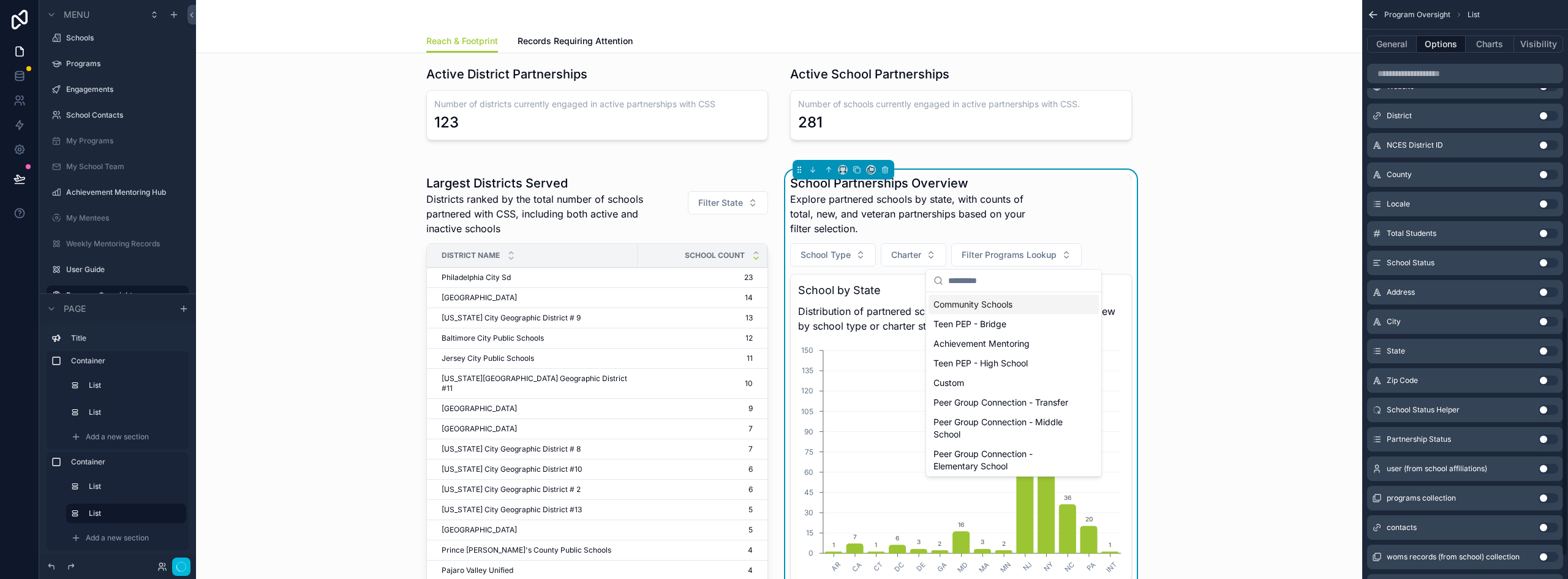
click at [977, 306] on div "Community Schools" at bounding box center [1014, 304] width 170 height 19
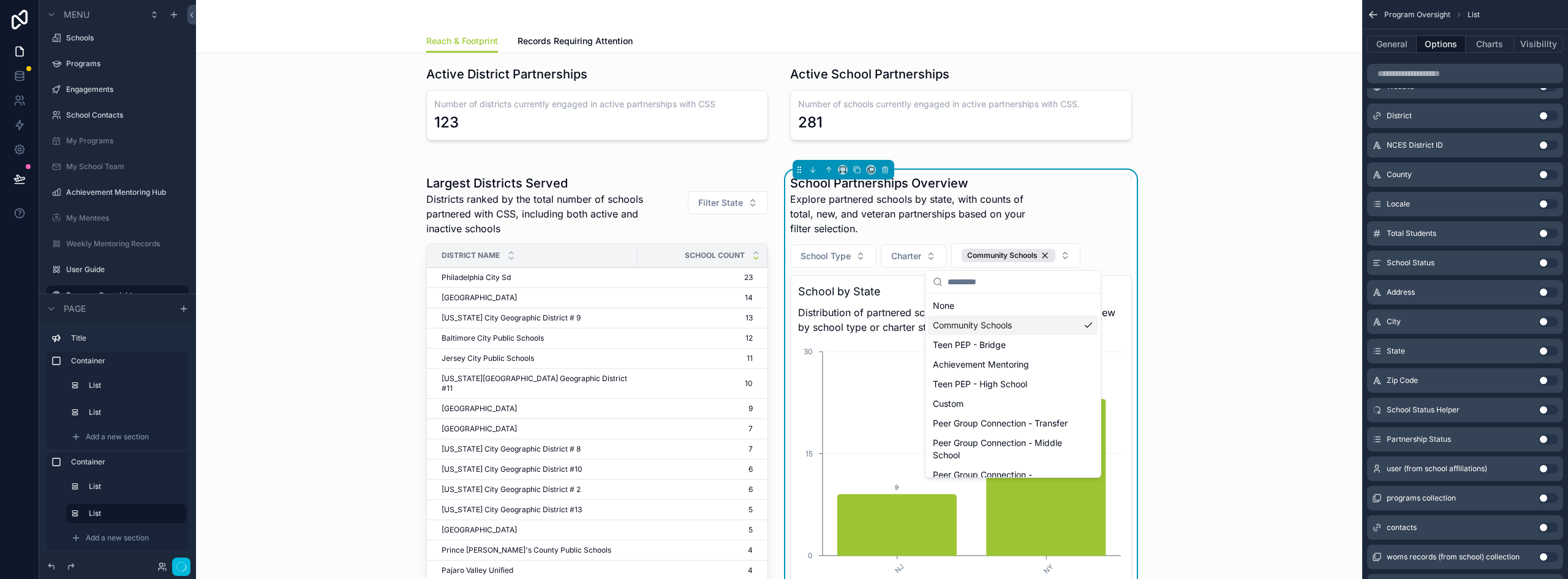
click at [1027, 330] on div "Community Schools" at bounding box center [1013, 325] width 170 height 19
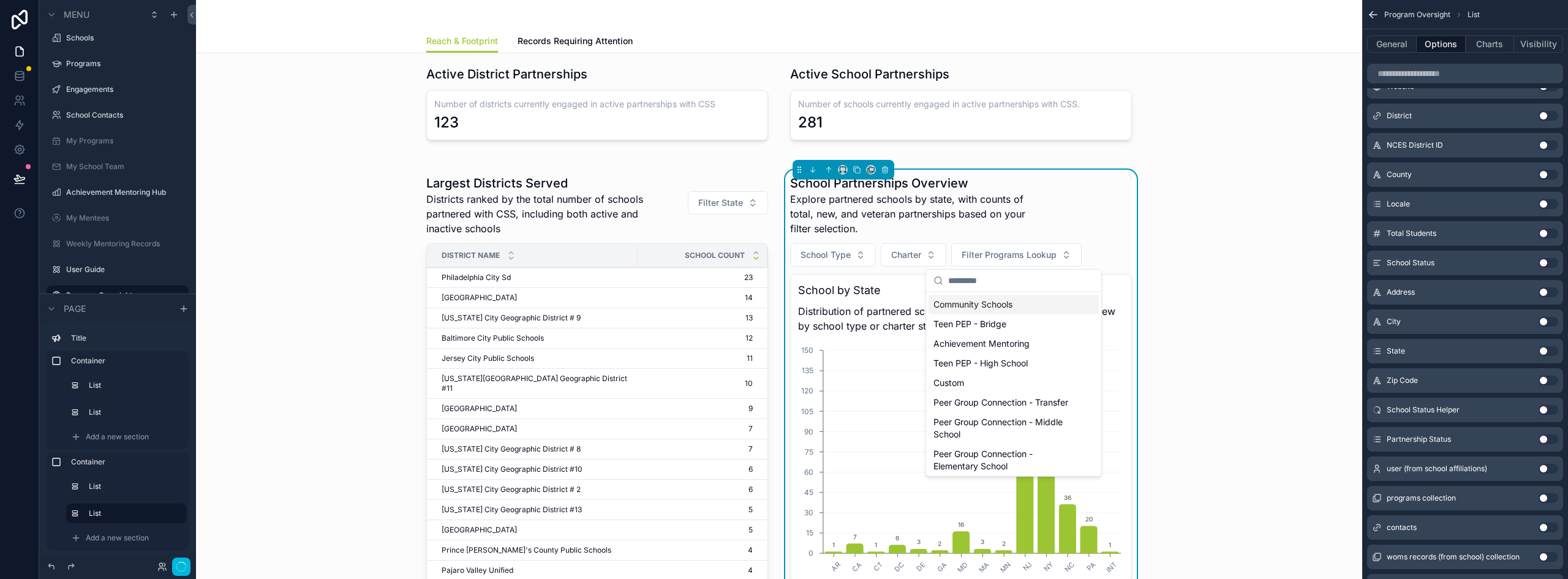
click at [999, 307] on div "Community Schools" at bounding box center [1014, 304] width 170 height 19
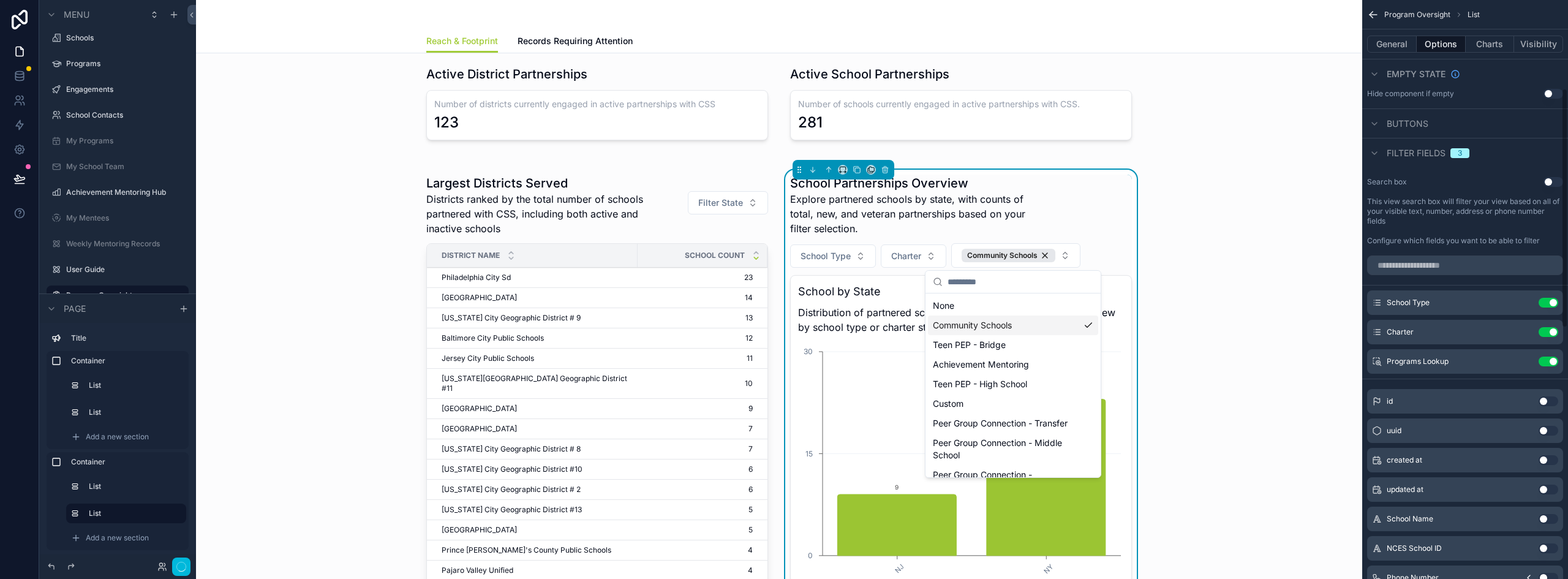
scroll to position [213, 0]
click at [1521, 362] on icon "scrollable content" at bounding box center [1523, 364] width 6 height 6
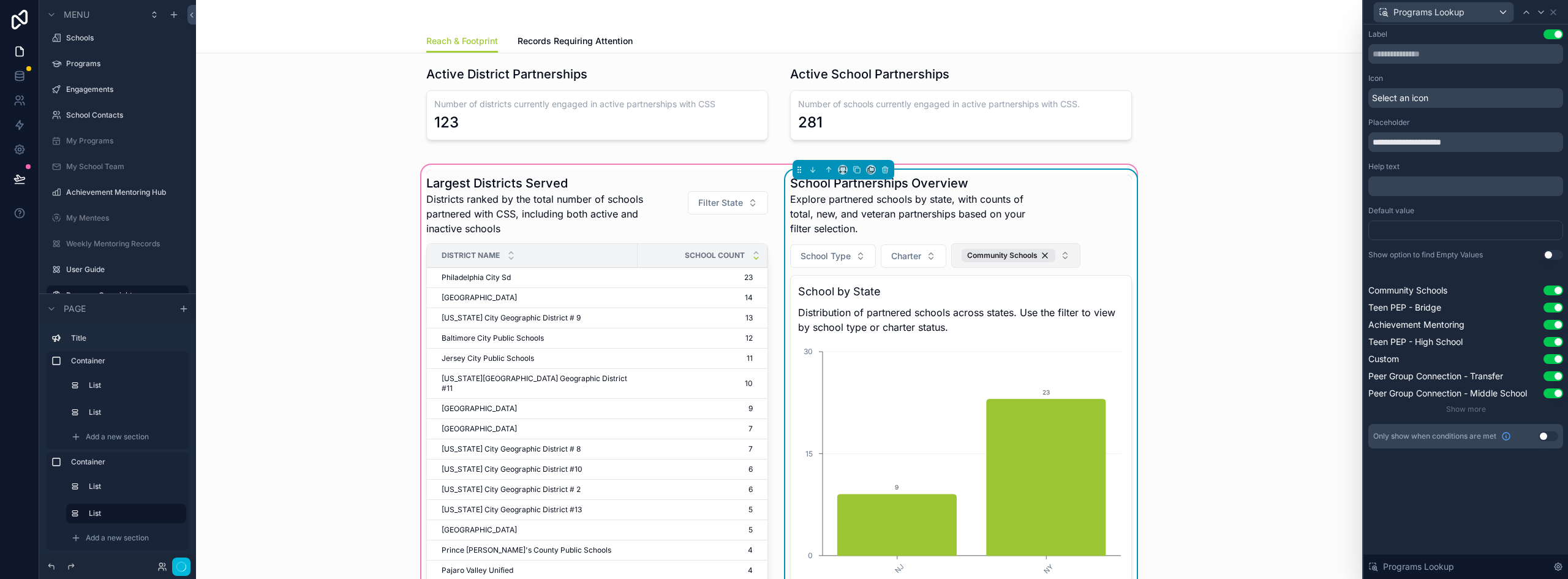
click at [1062, 258] on button "Community Schools" at bounding box center [1016, 255] width 130 height 24
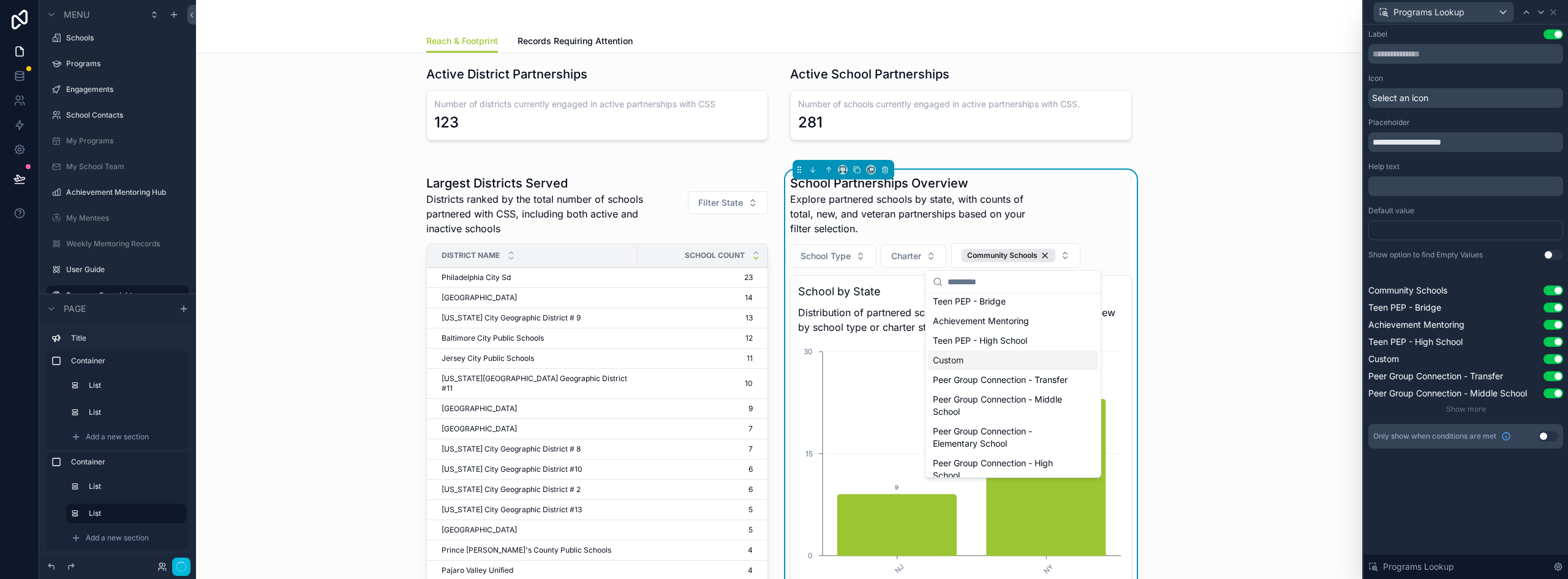
scroll to position [24, 0]
click at [1028, 324] on div "Teen PEP - Bridge" at bounding box center [1013, 320] width 170 height 19
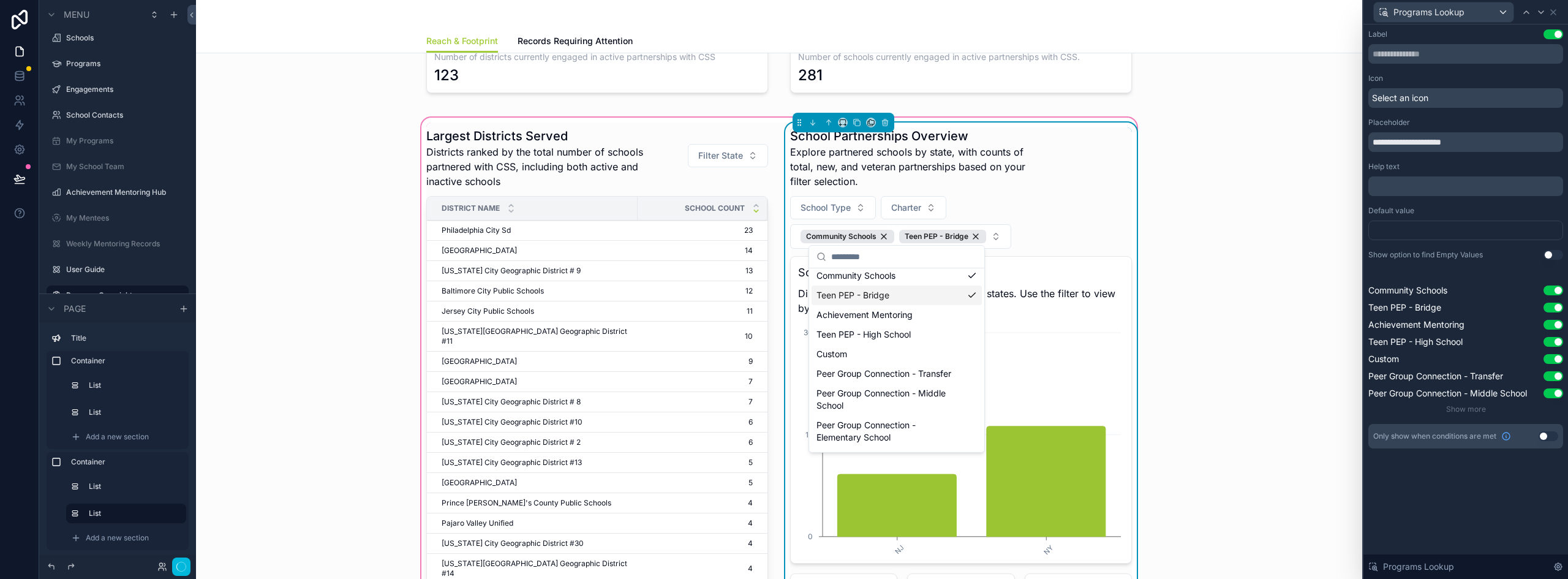
scroll to position [123, 0]
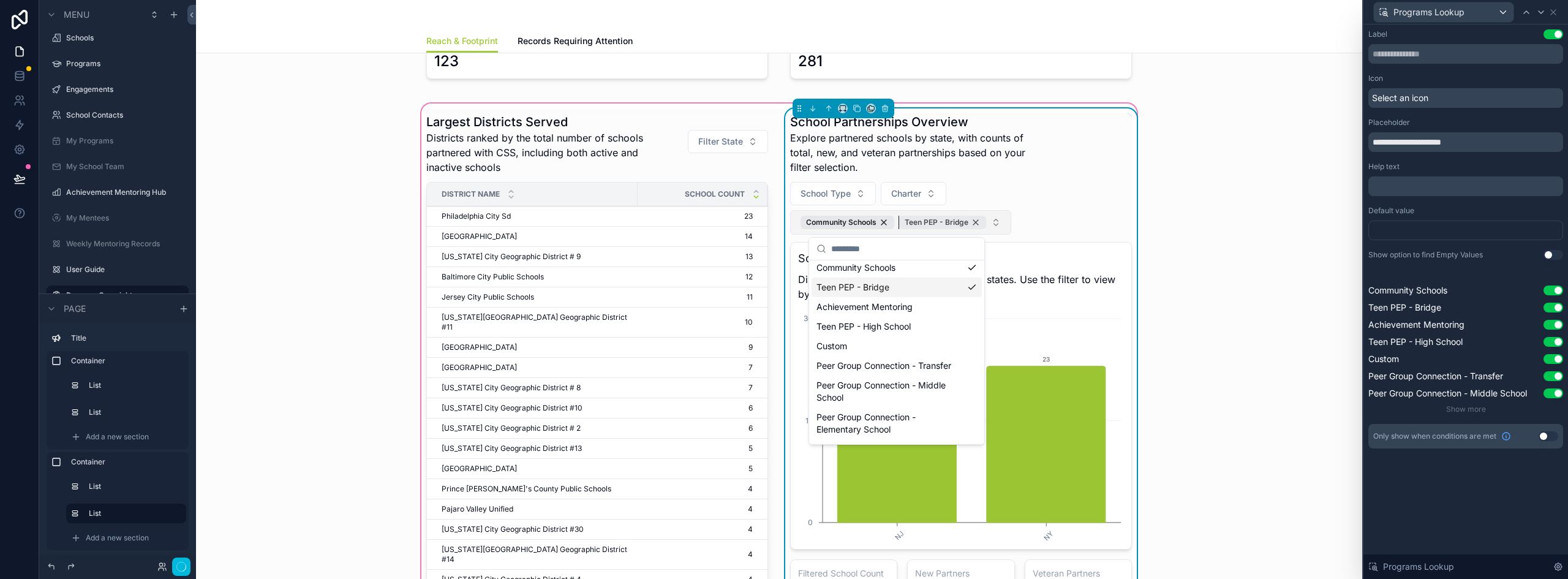
click at [973, 221] on div "Teen PEP - Bridge" at bounding box center [942, 222] width 87 height 13
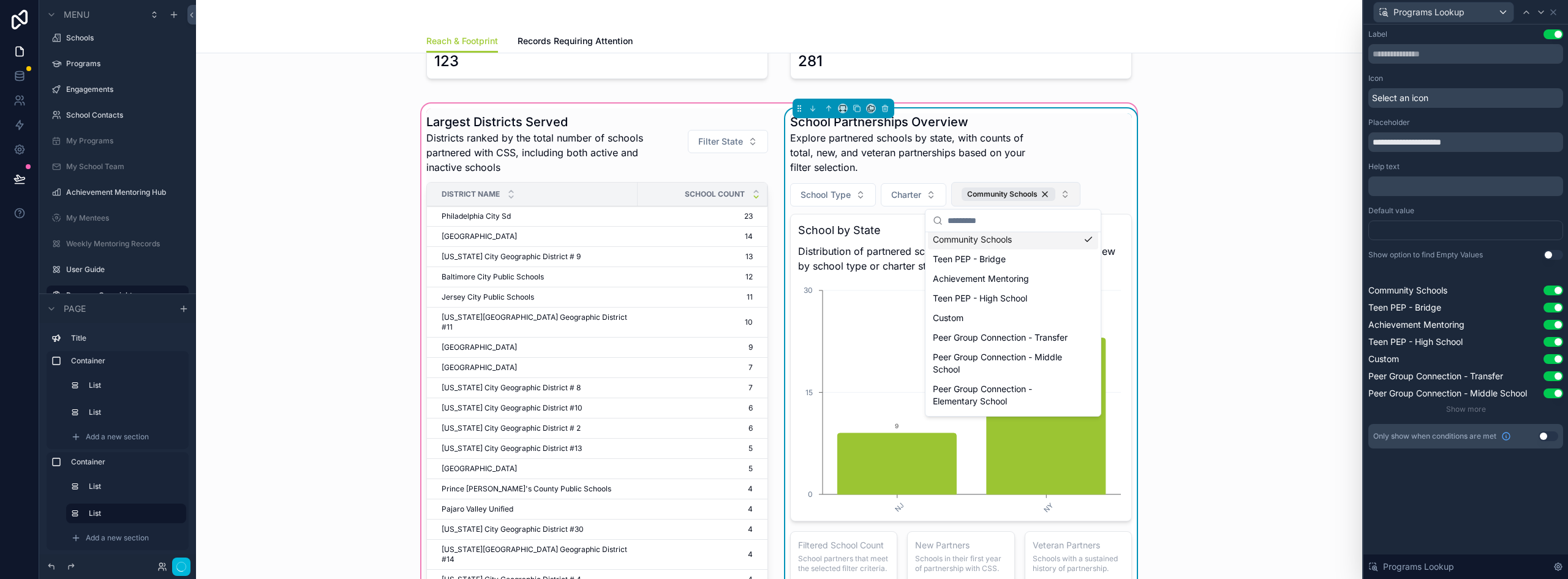
scroll to position [274, 0]
click at [1028, 279] on div "Achievement Mentoring" at bounding box center [1013, 279] width 170 height 19
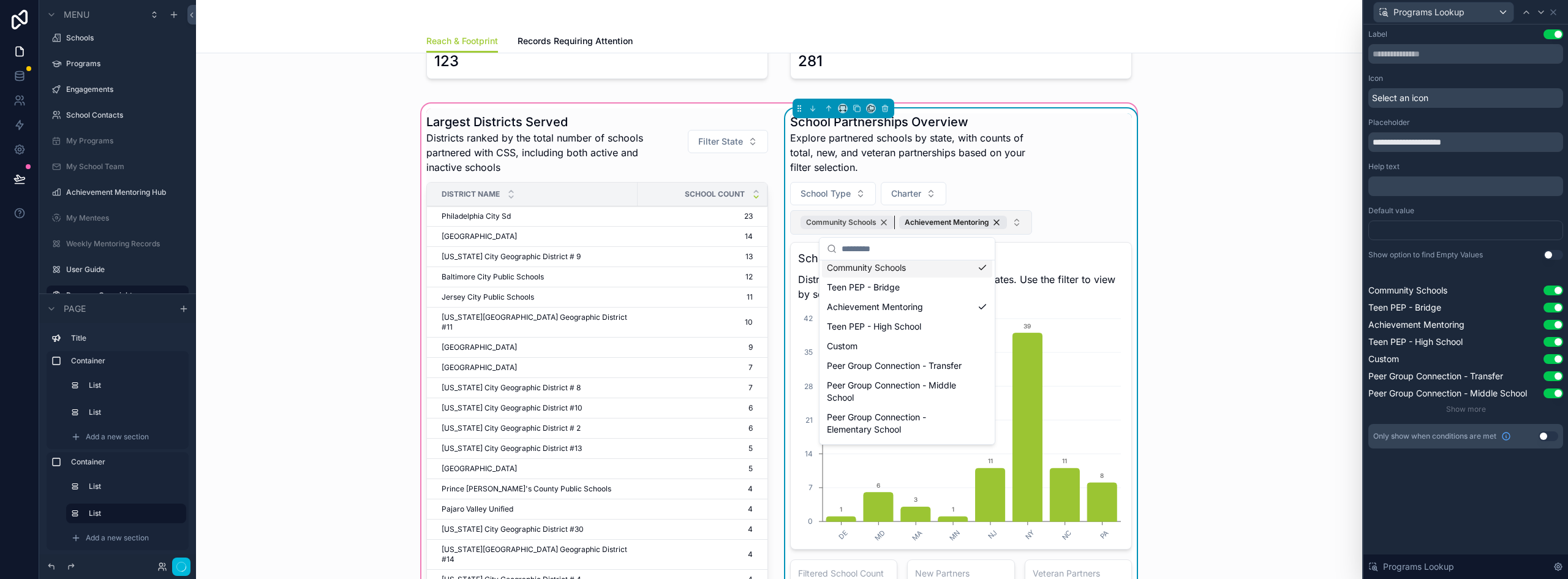
click at [880, 222] on div "Community Schools" at bounding box center [847, 222] width 93 height 13
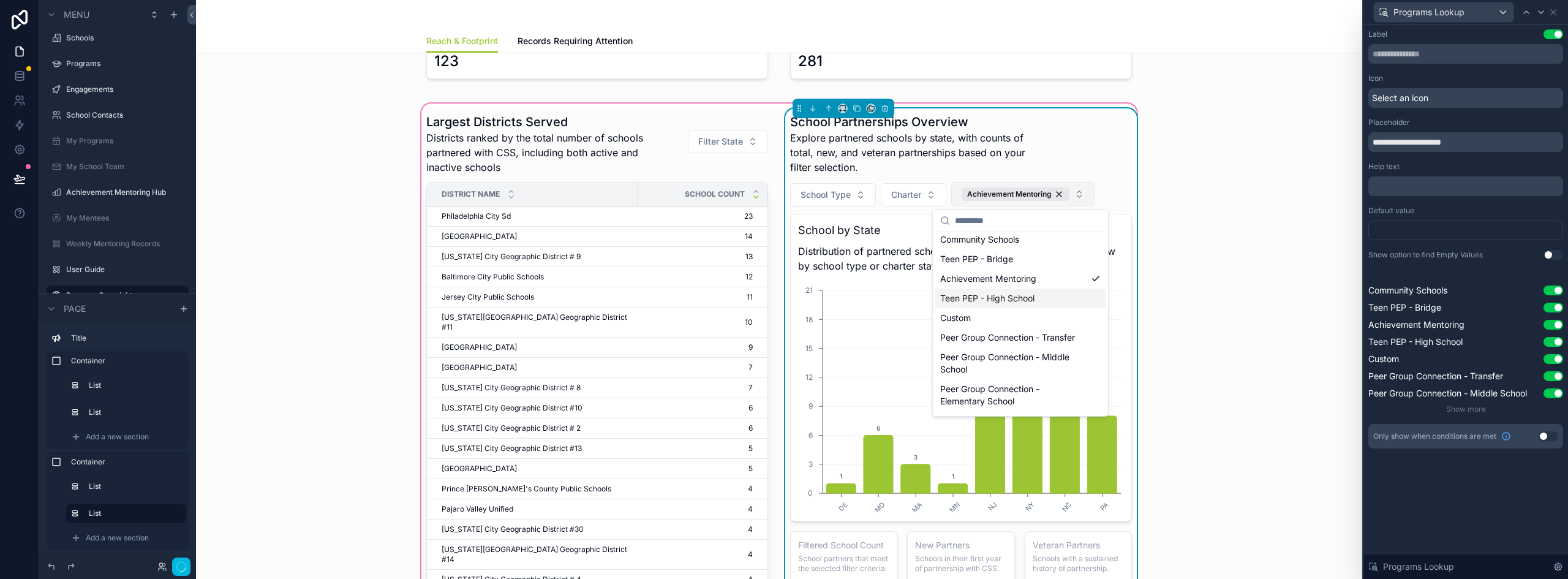
click at [1023, 299] on div "Teen PEP - High School" at bounding box center [1020, 298] width 170 height 19
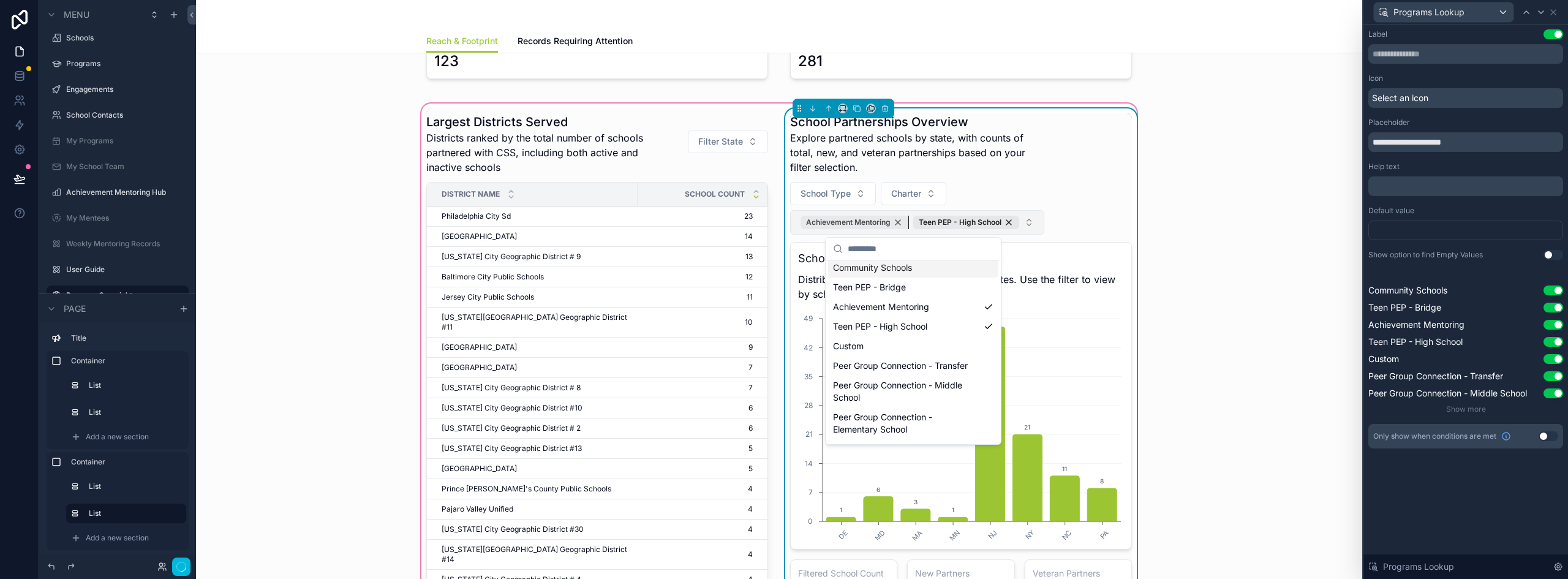
click at [892, 222] on div "Achievement Mentoring" at bounding box center [855, 222] width 108 height 13
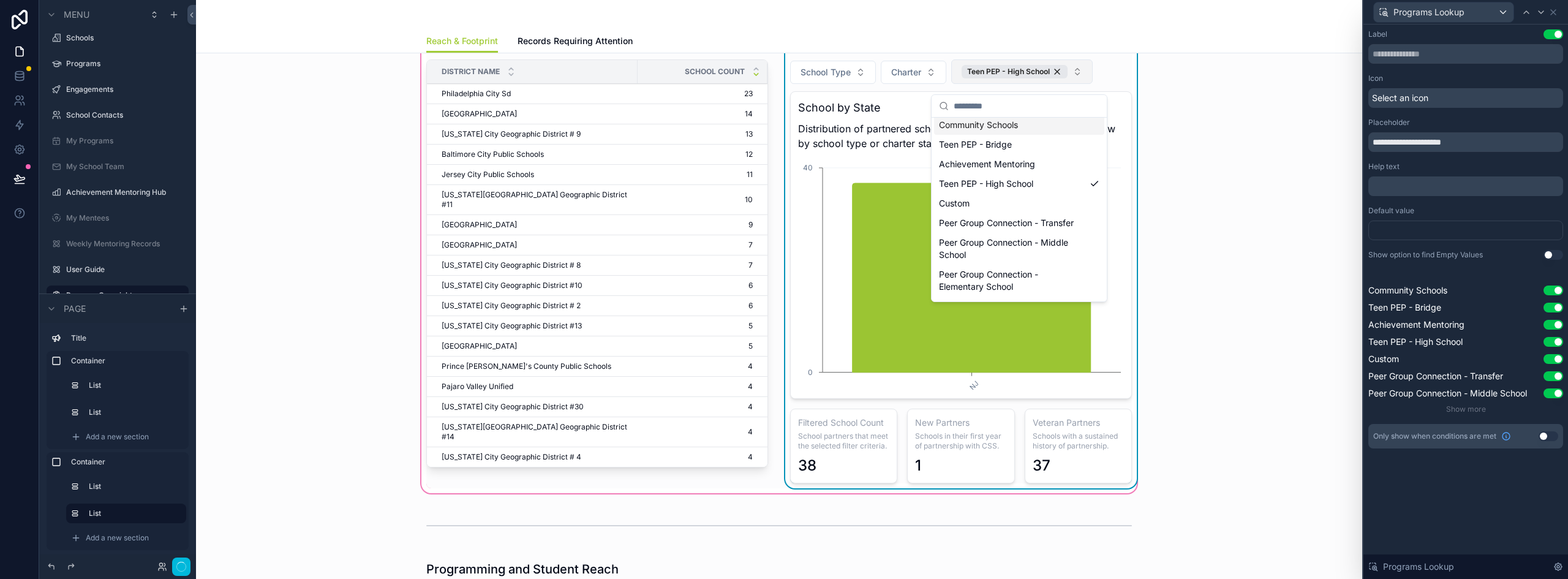
scroll to position [183, 0]
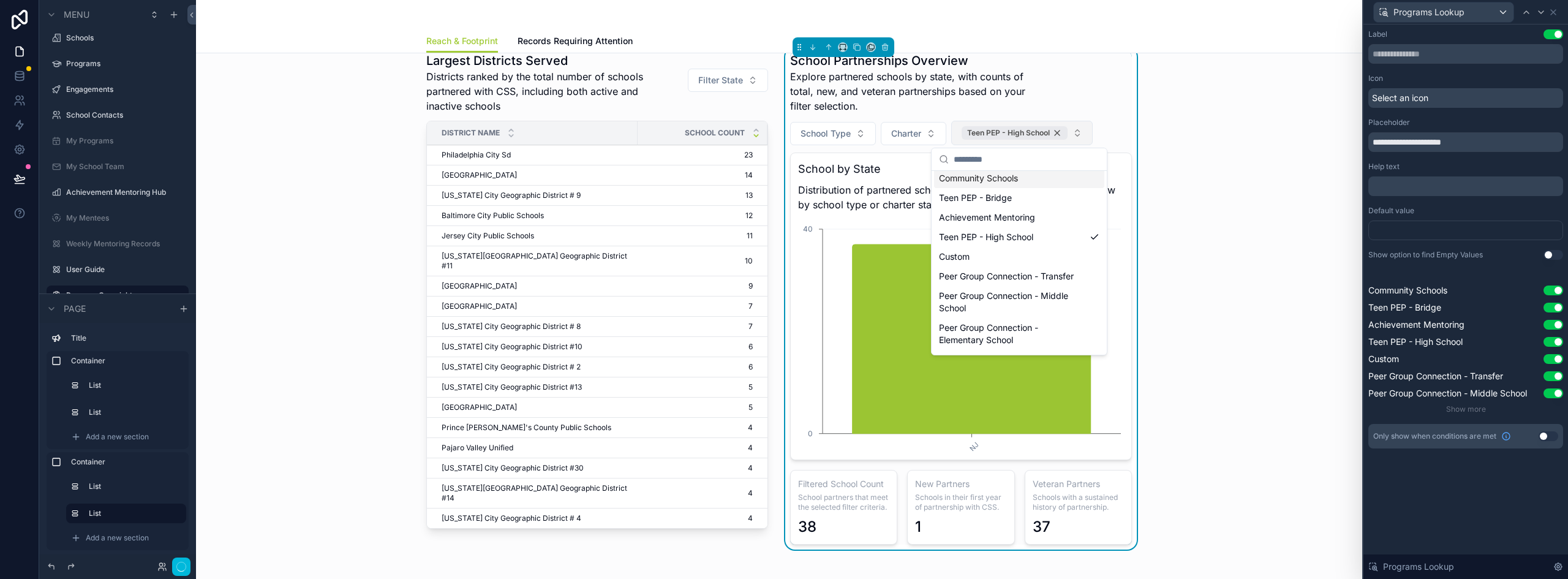
click at [1053, 134] on div "Teen PEP - High School" at bounding box center [1014, 133] width 106 height 13
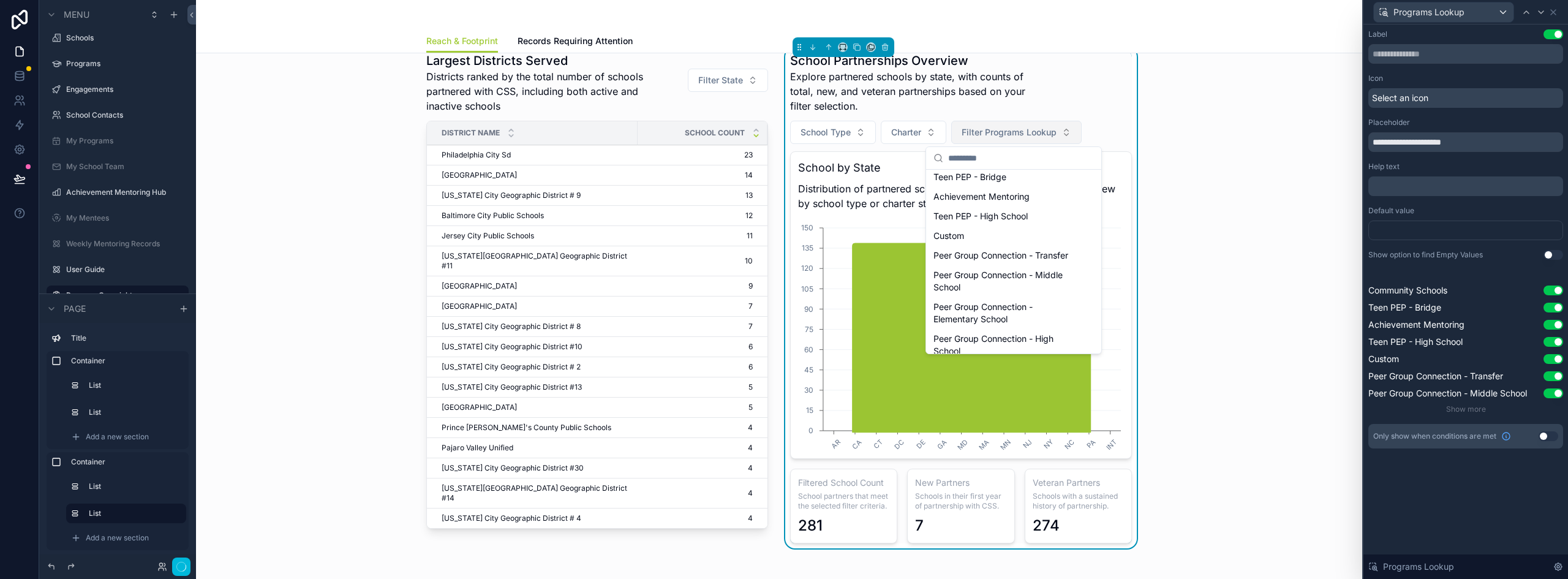
scroll to position [5, 0]
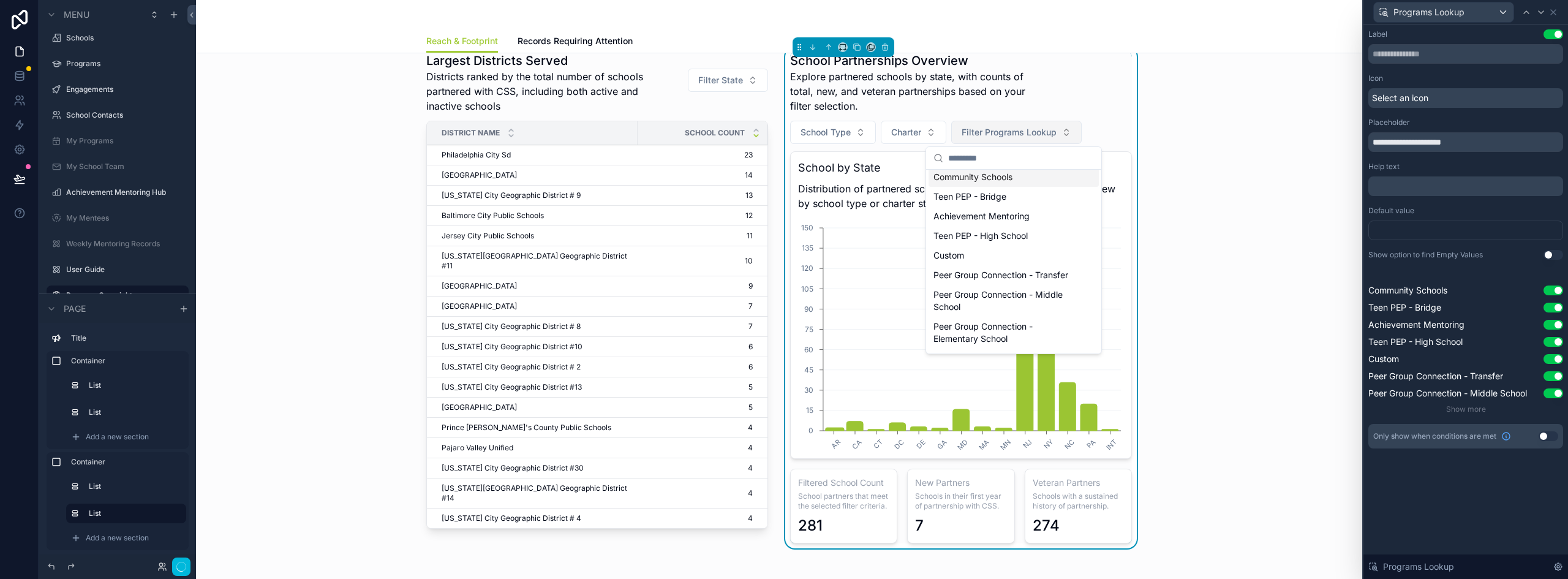
click at [1048, 135] on span "Filter Programs Lookup" at bounding box center [1009, 132] width 95 height 13
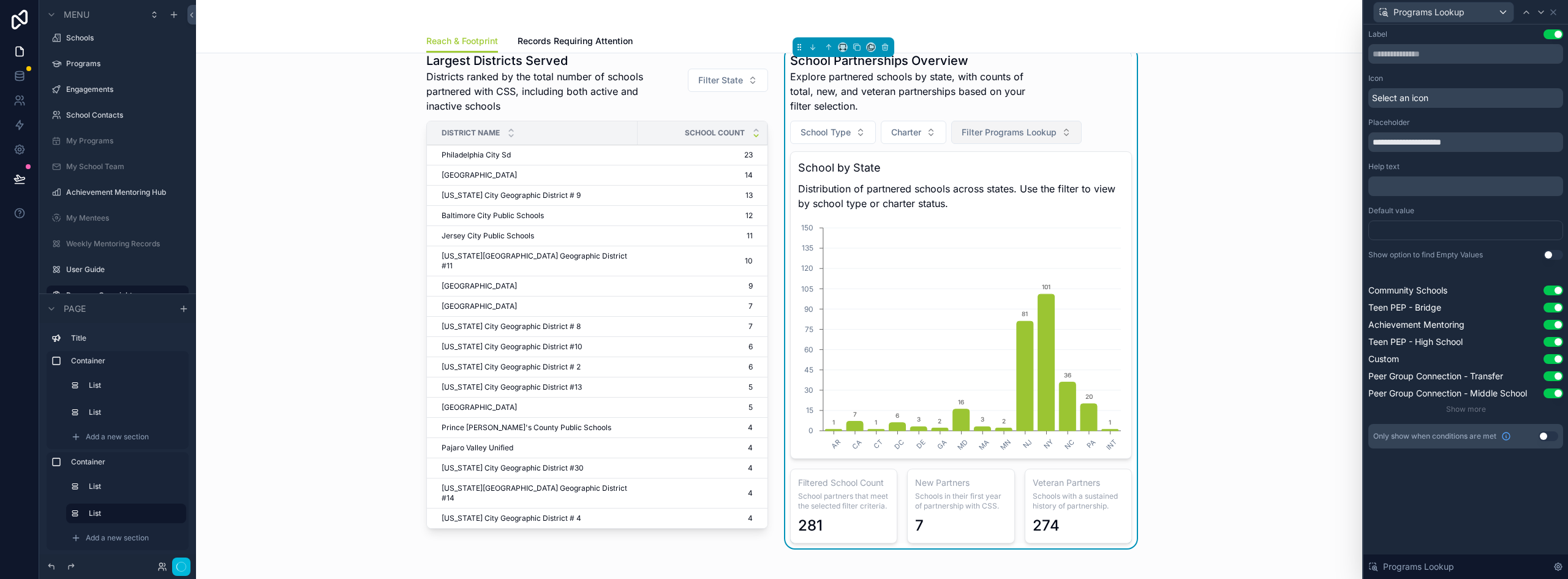
click at [1042, 137] on span "Filter Programs Lookup" at bounding box center [1009, 132] width 95 height 13
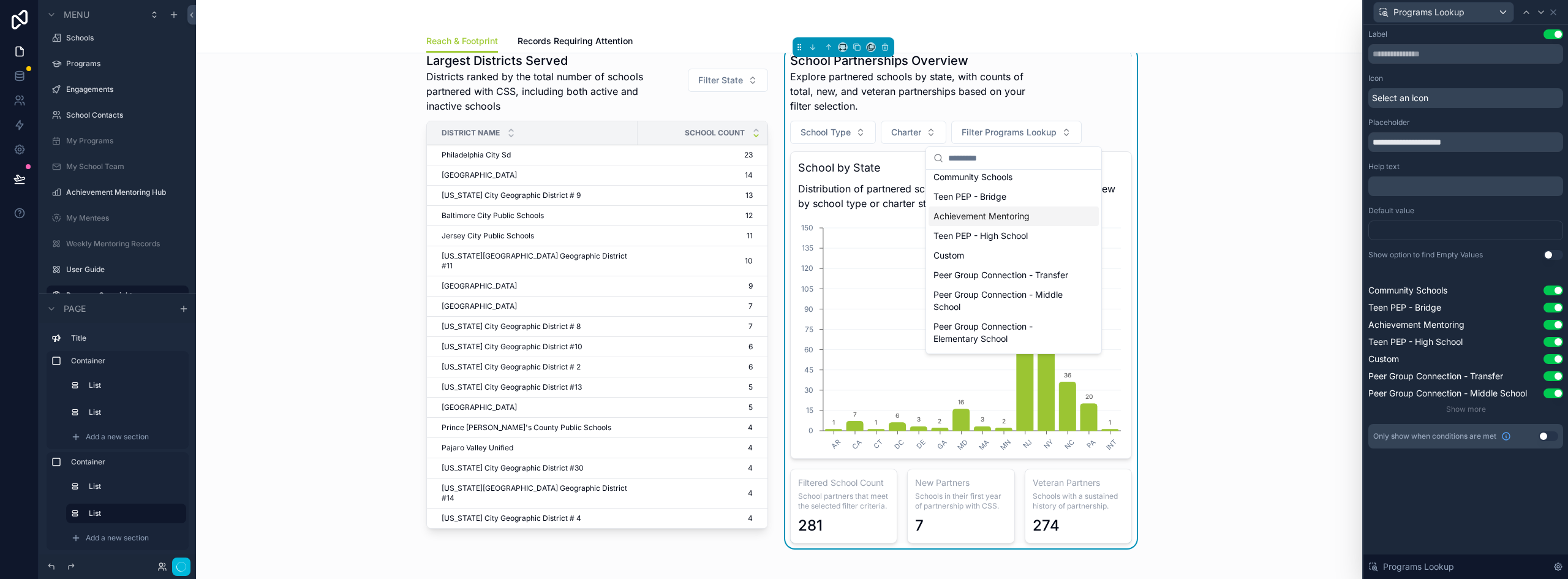
click at [999, 215] on div "Achievement Mentoring" at bounding box center [1014, 215] width 170 height 19
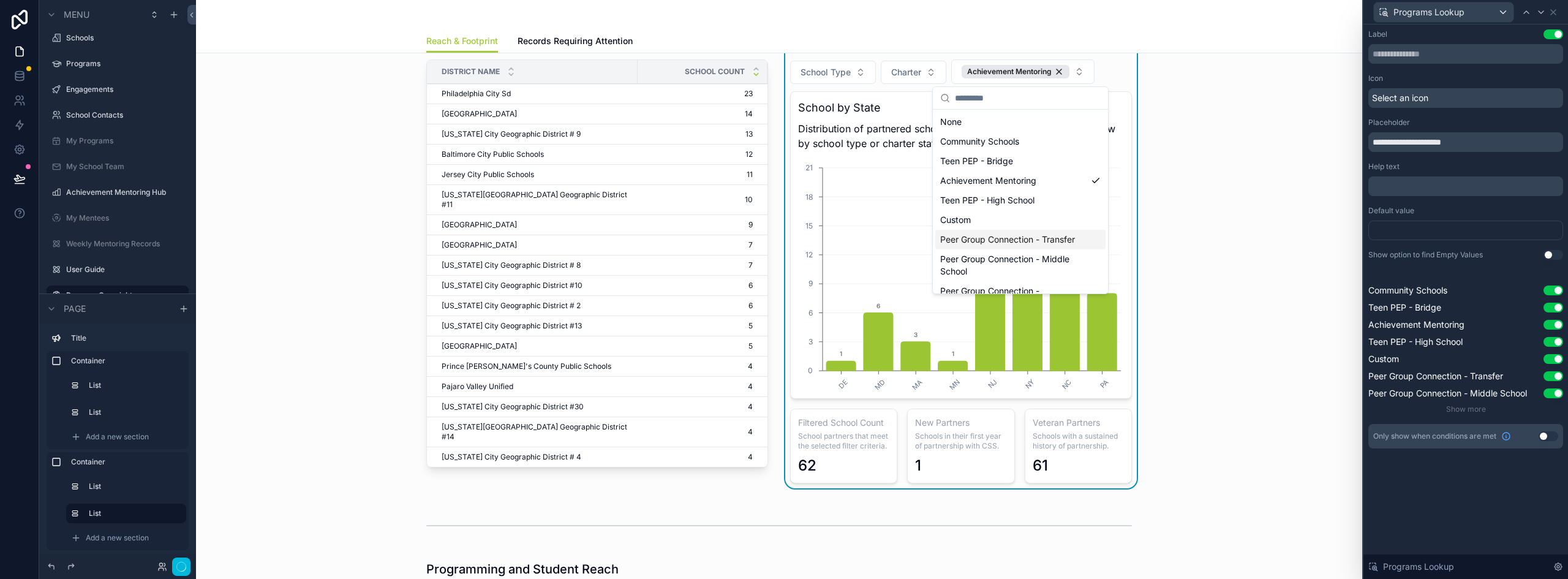
click at [1205, 280] on div "Largest Districts Served Districts ranked by the total number of schools partne…" at bounding box center [779, 237] width 1147 height 517
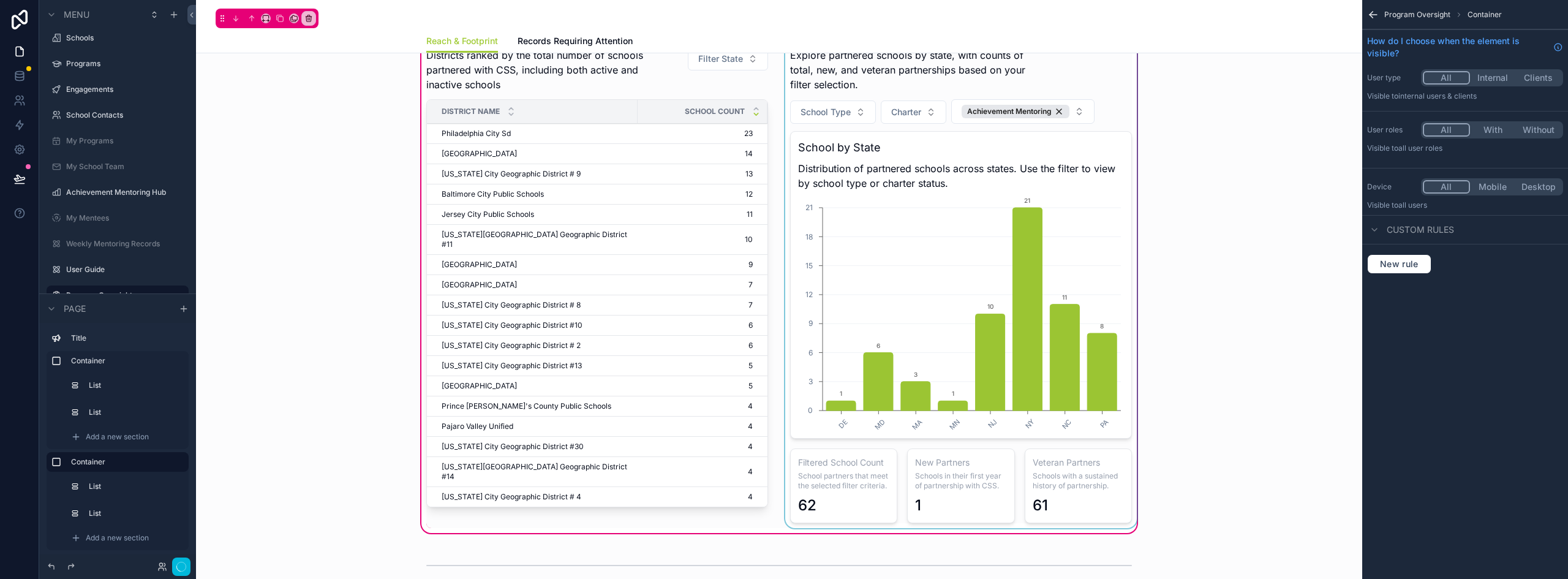
scroll to position [183, 0]
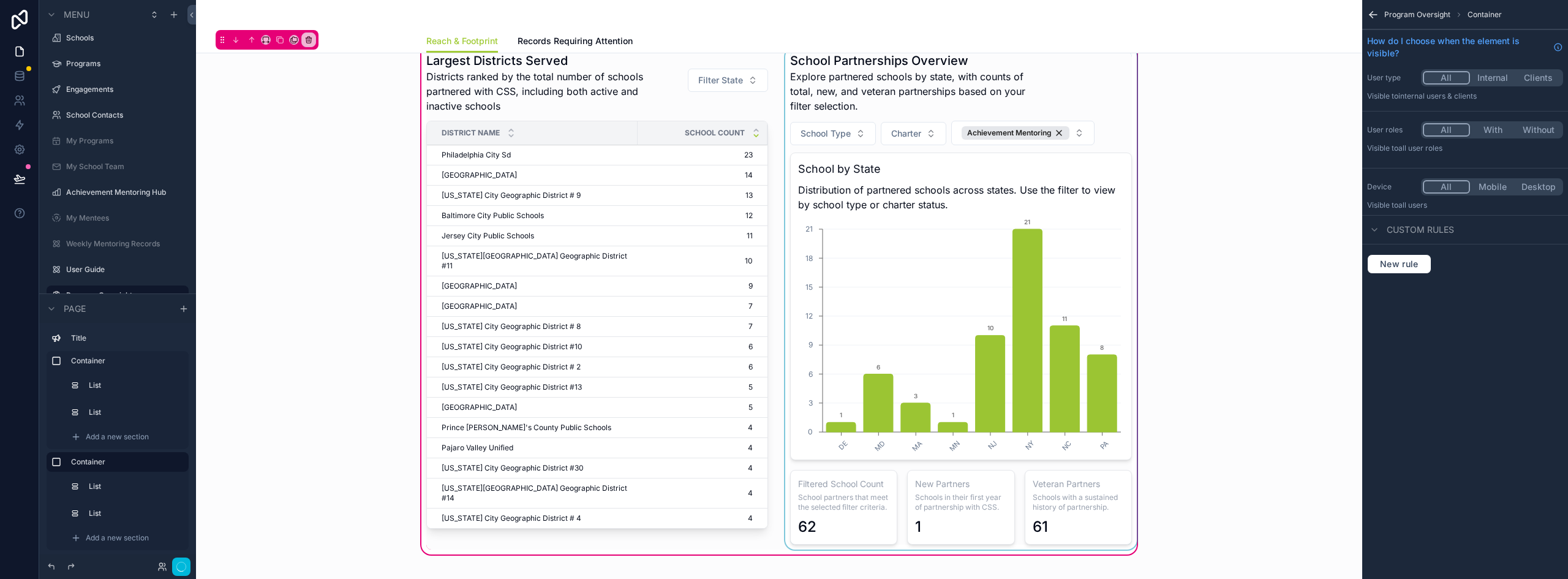
click at [1057, 134] on div "scrollable content" at bounding box center [961, 298] width 357 height 502
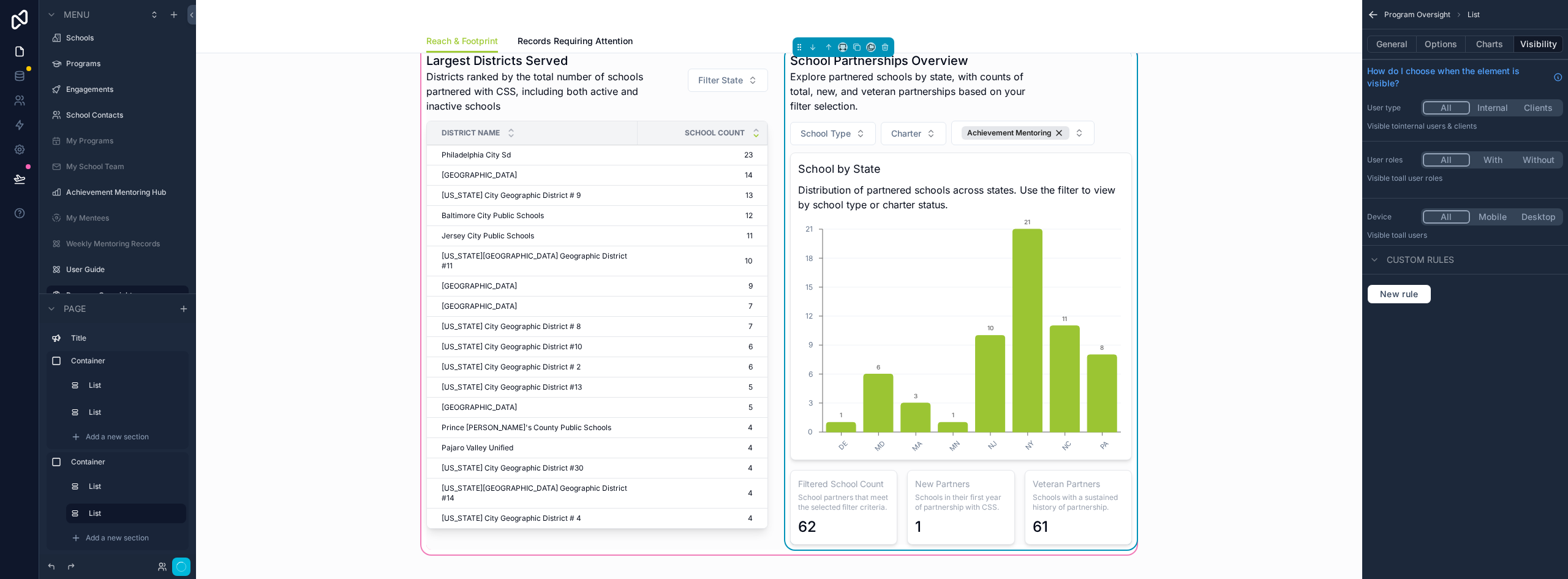
click at [1057, 134] on div "Achievement Mentoring" at bounding box center [1015, 133] width 108 height 13
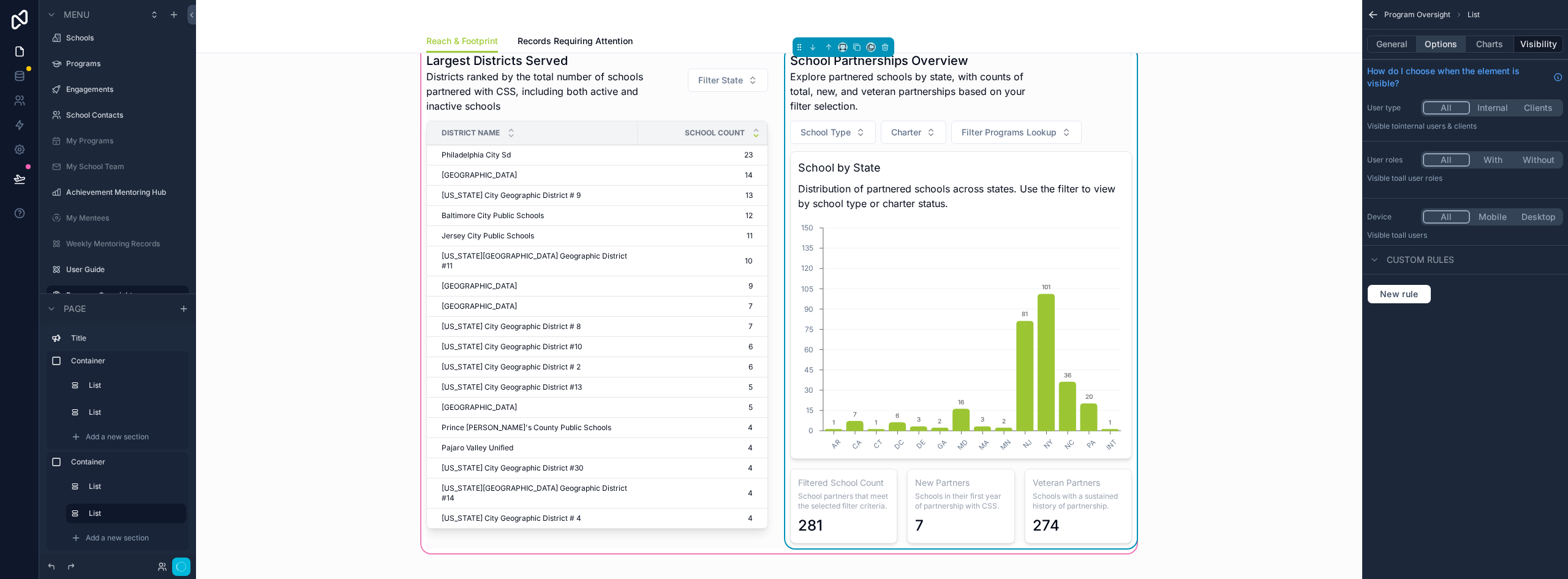
click at [1447, 47] on button "Options" at bounding box center [1441, 44] width 49 height 17
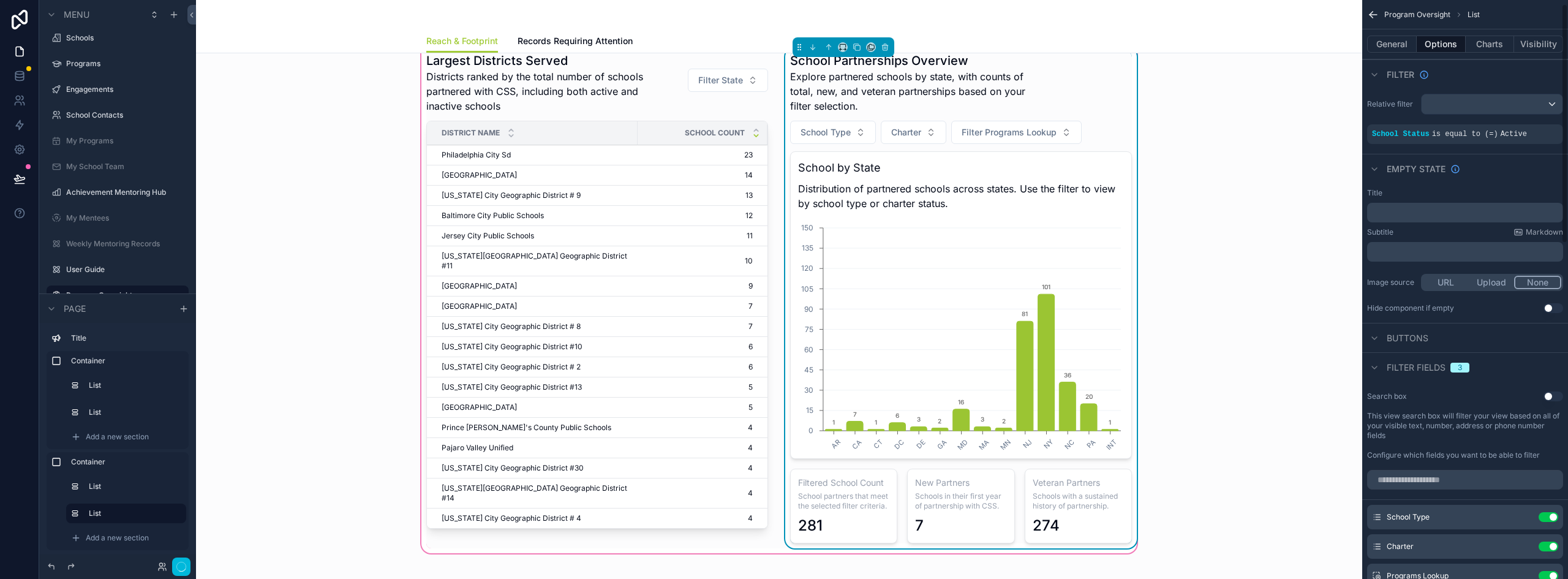
scroll to position [123, 0]
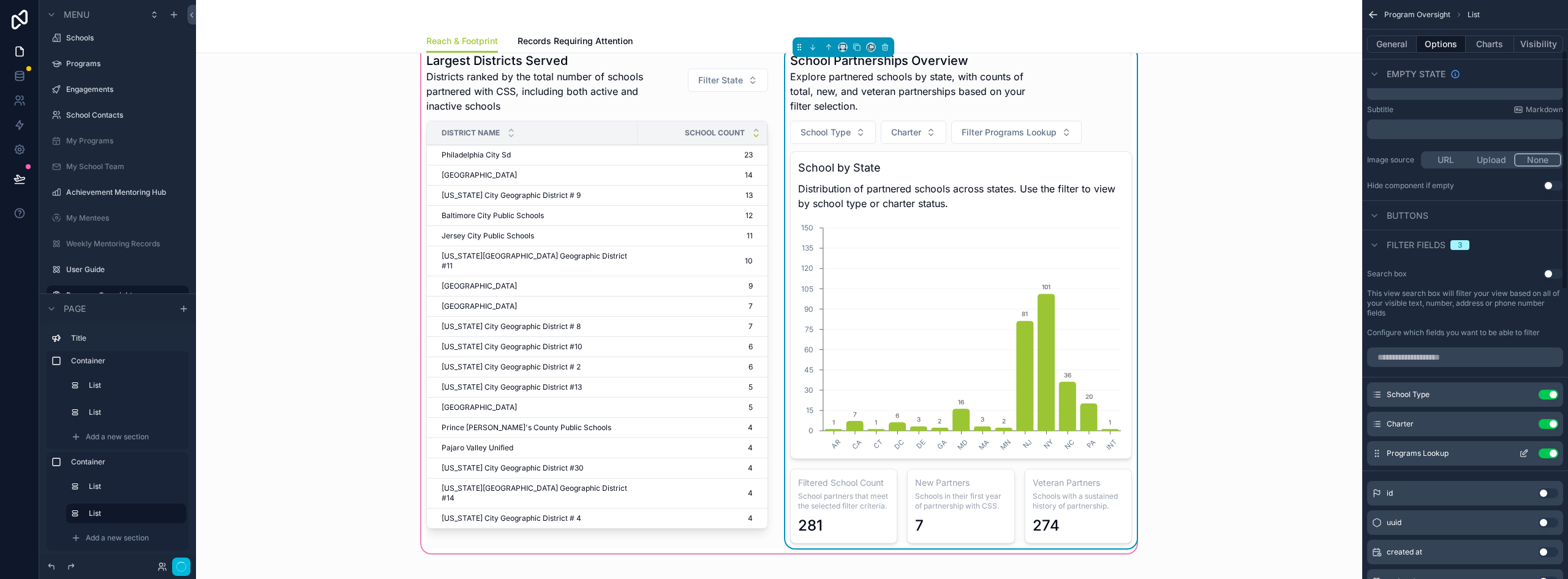
click at [1541, 453] on button "Use setting" at bounding box center [1548, 454] width 19 height 10
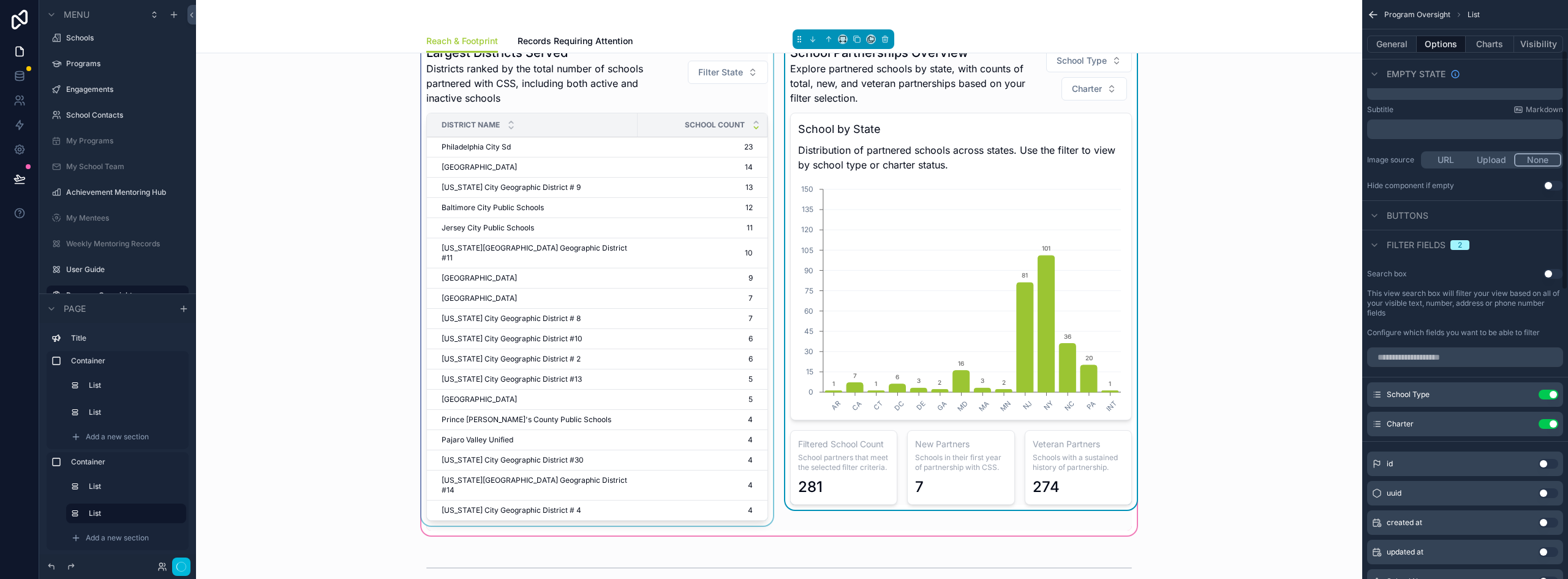
scroll to position [183, 0]
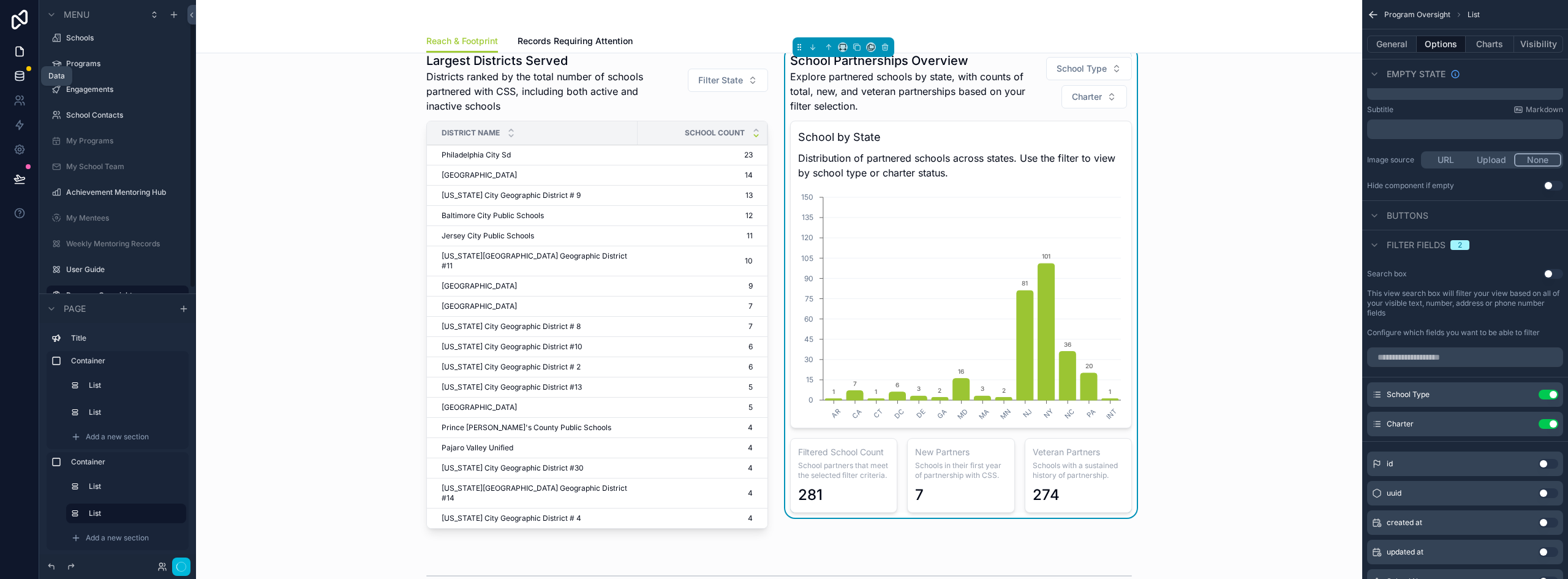
click at [16, 77] on icon at bounding box center [19, 76] width 8 height 5
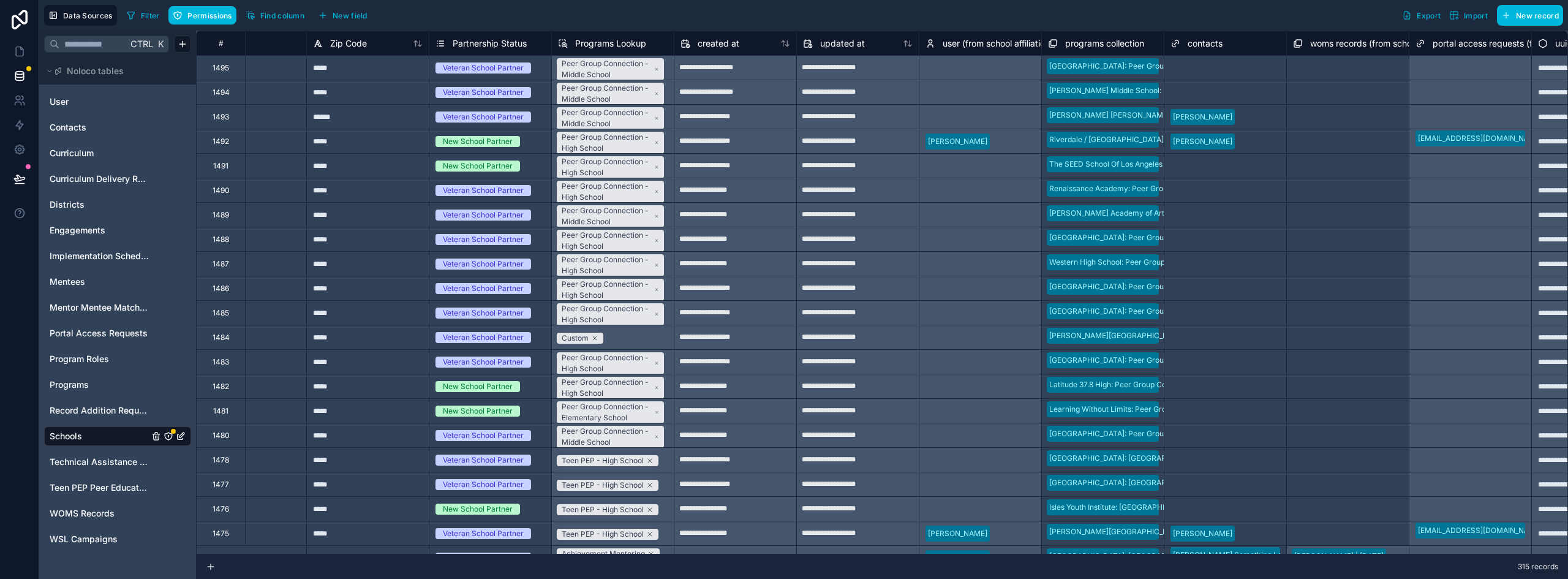
scroll to position [0, 2239]
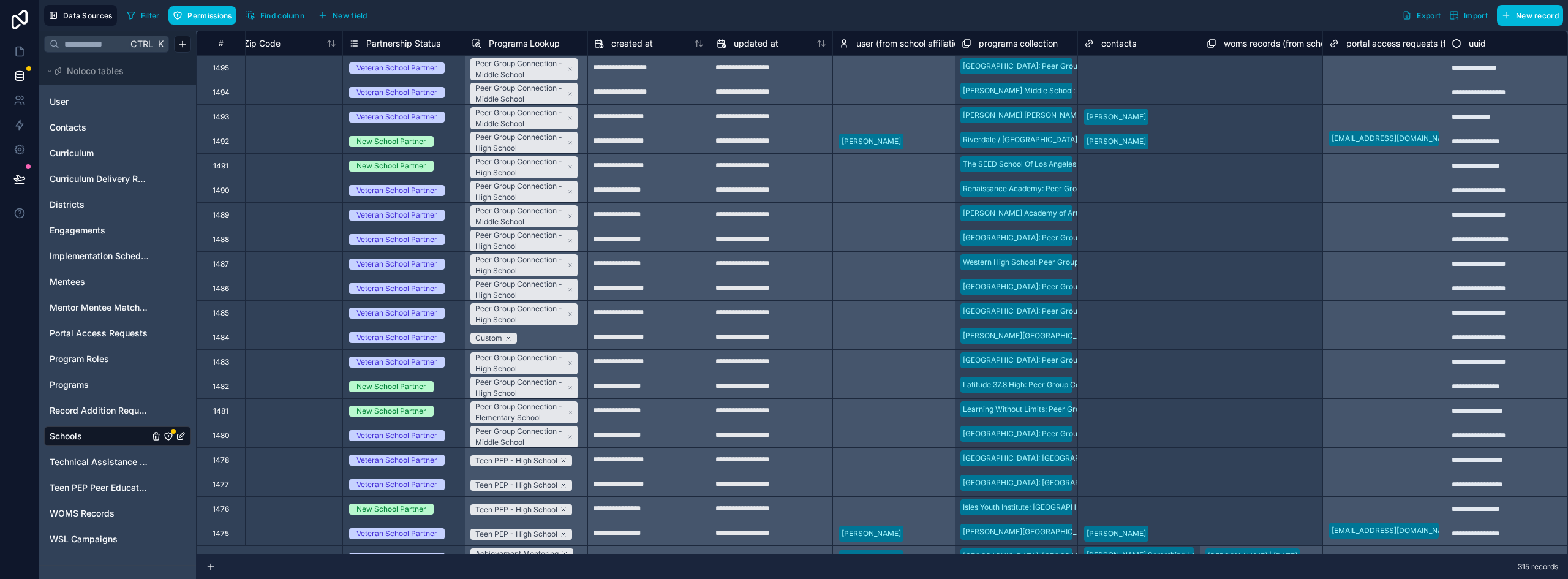
click at [490, 40] on span "Programs Lookup" at bounding box center [524, 43] width 71 height 13
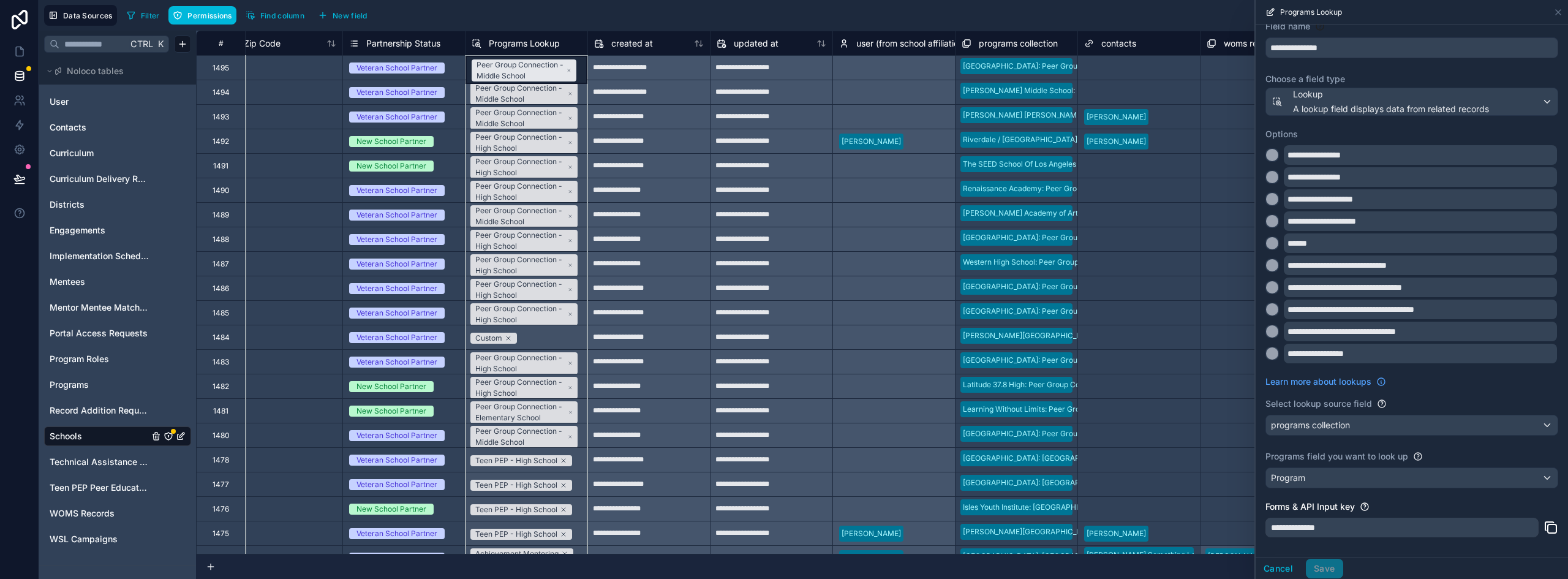
scroll to position [82, 0]
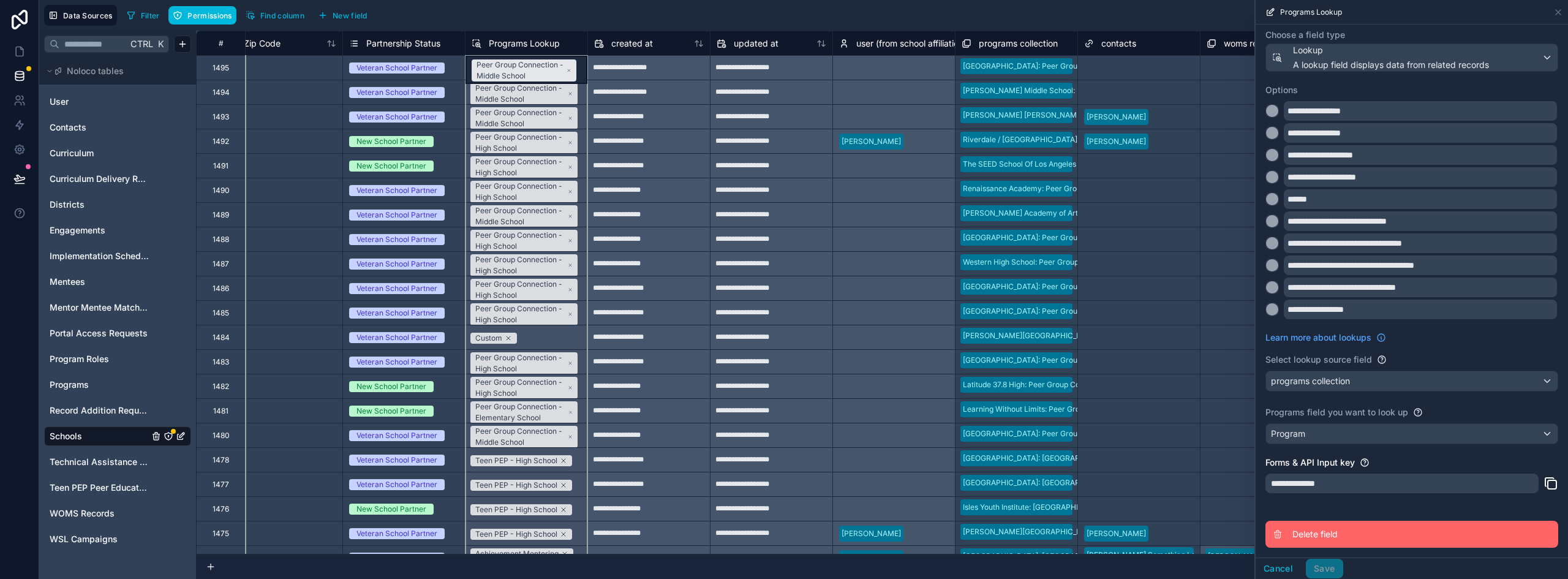
click at [1311, 535] on span "Delete field" at bounding box center [1380, 534] width 177 height 13
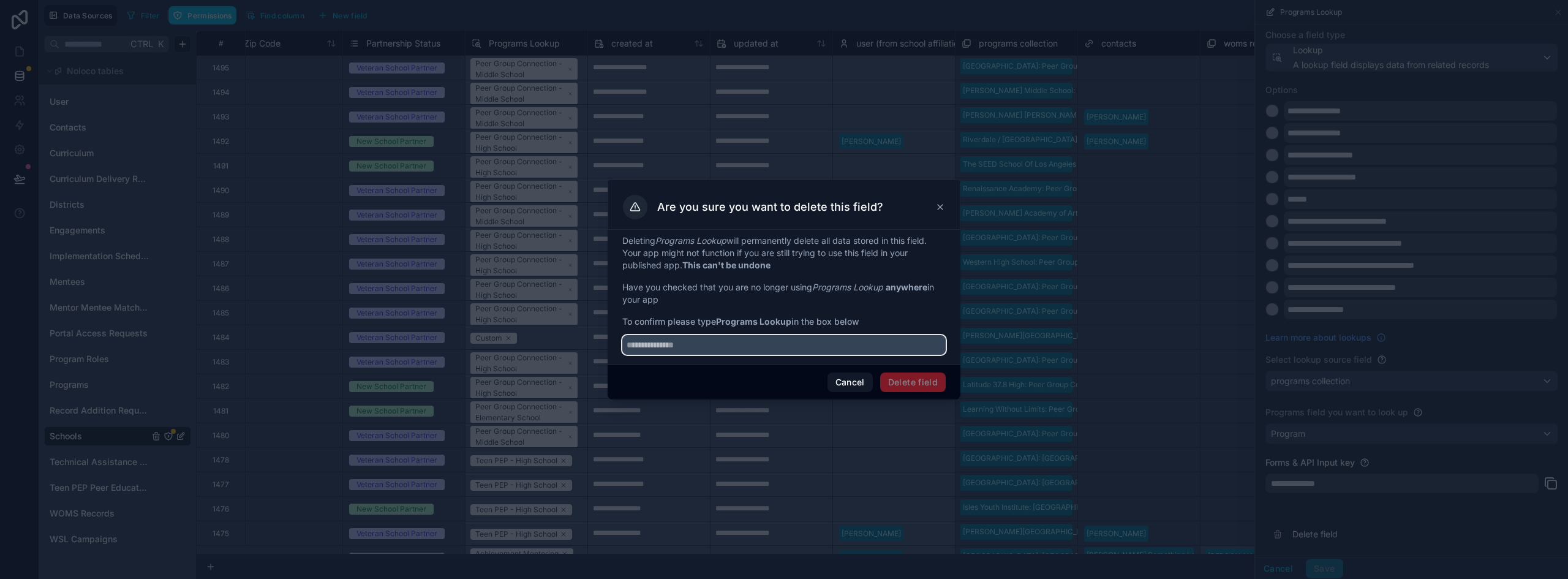
click at [726, 348] on input "text" at bounding box center [784, 344] width 323 height 19
type input "**********"
click at [903, 372] on div "Cancel Delete field" at bounding box center [783, 382] width 352 height 35
click at [904, 380] on button "Delete field" at bounding box center [913, 382] width 66 height 19
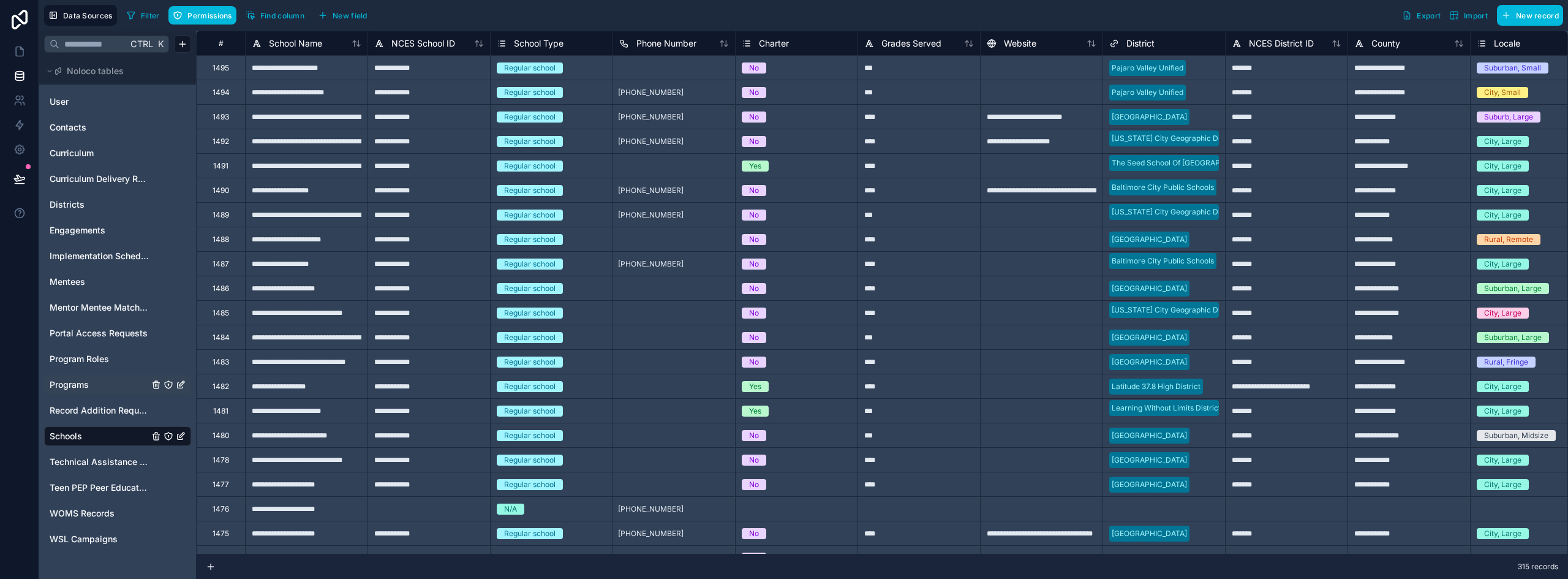
click at [82, 385] on span "Programs" at bounding box center [69, 385] width 40 height 13
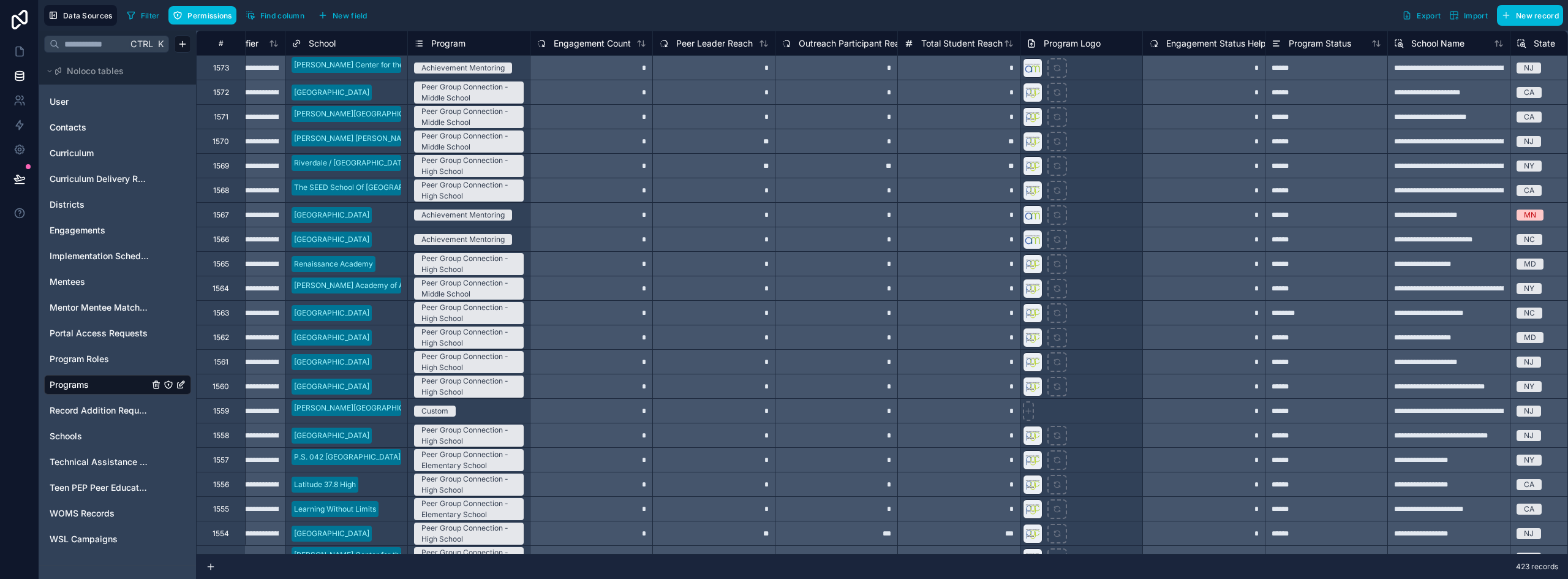
scroll to position [0, 73]
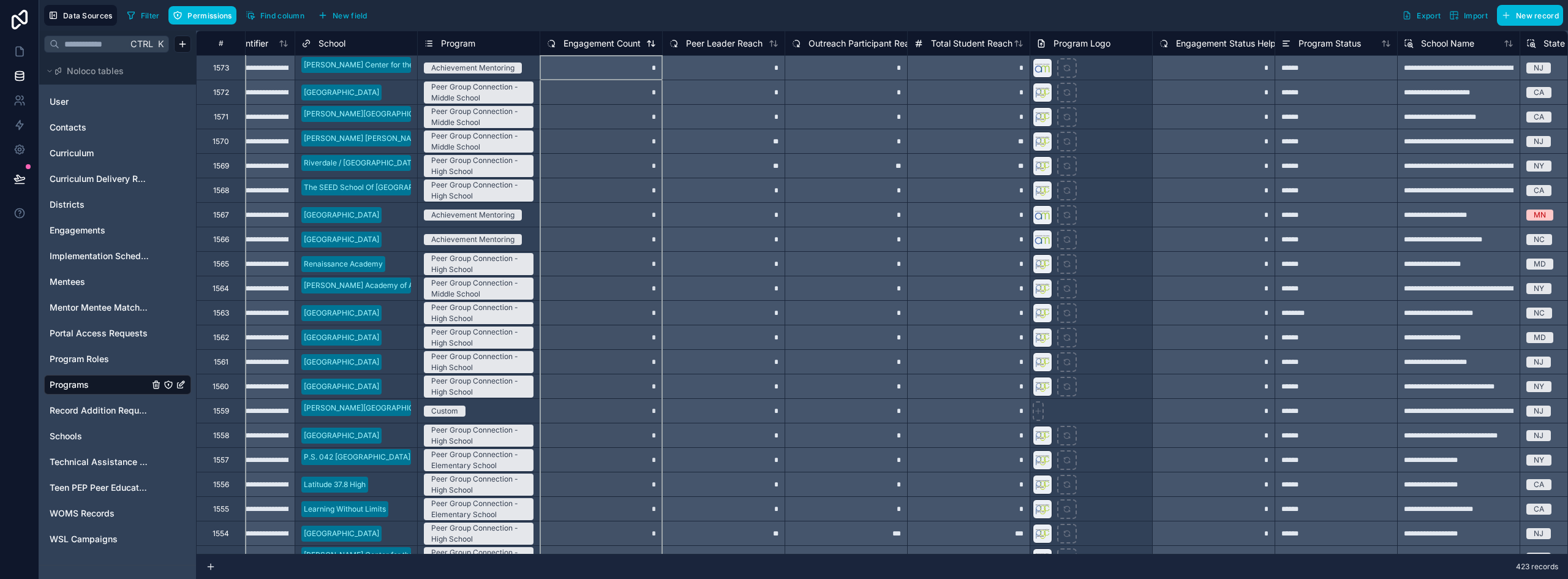
click at [589, 49] on span "Engagement Count" at bounding box center [602, 43] width 77 height 13
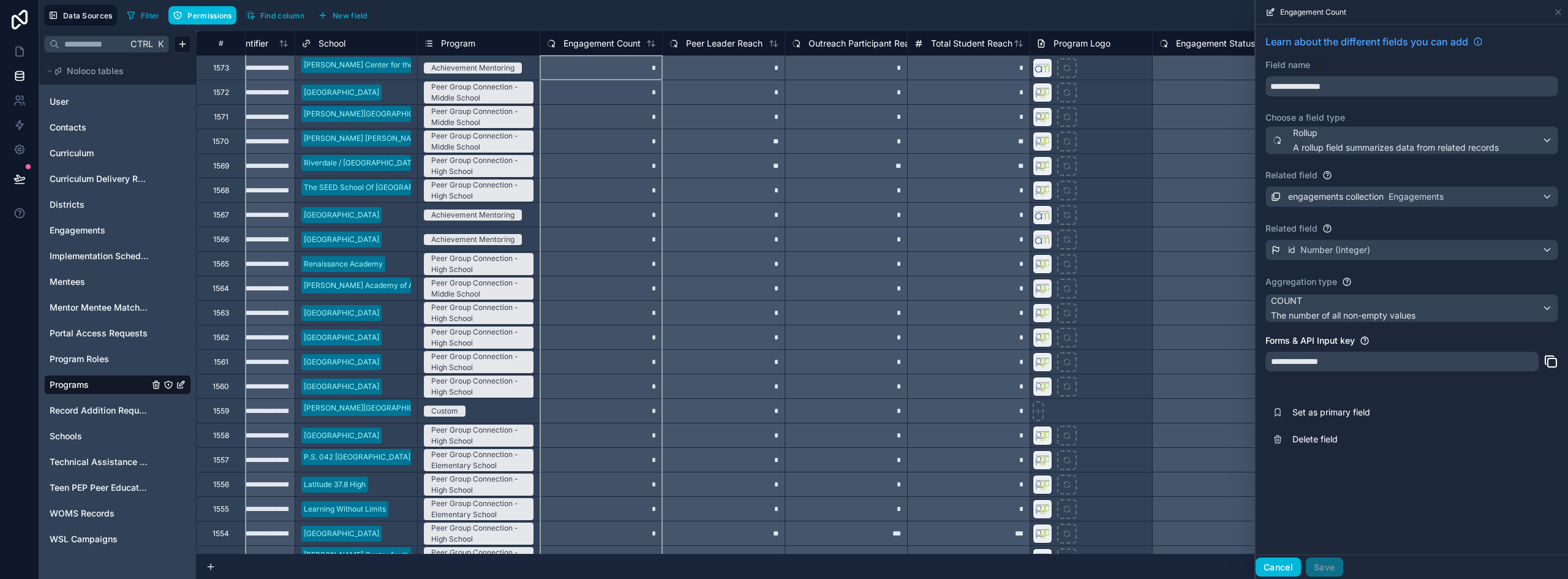
click at [1258, 568] on button "Cancel" at bounding box center [1279, 567] width 45 height 19
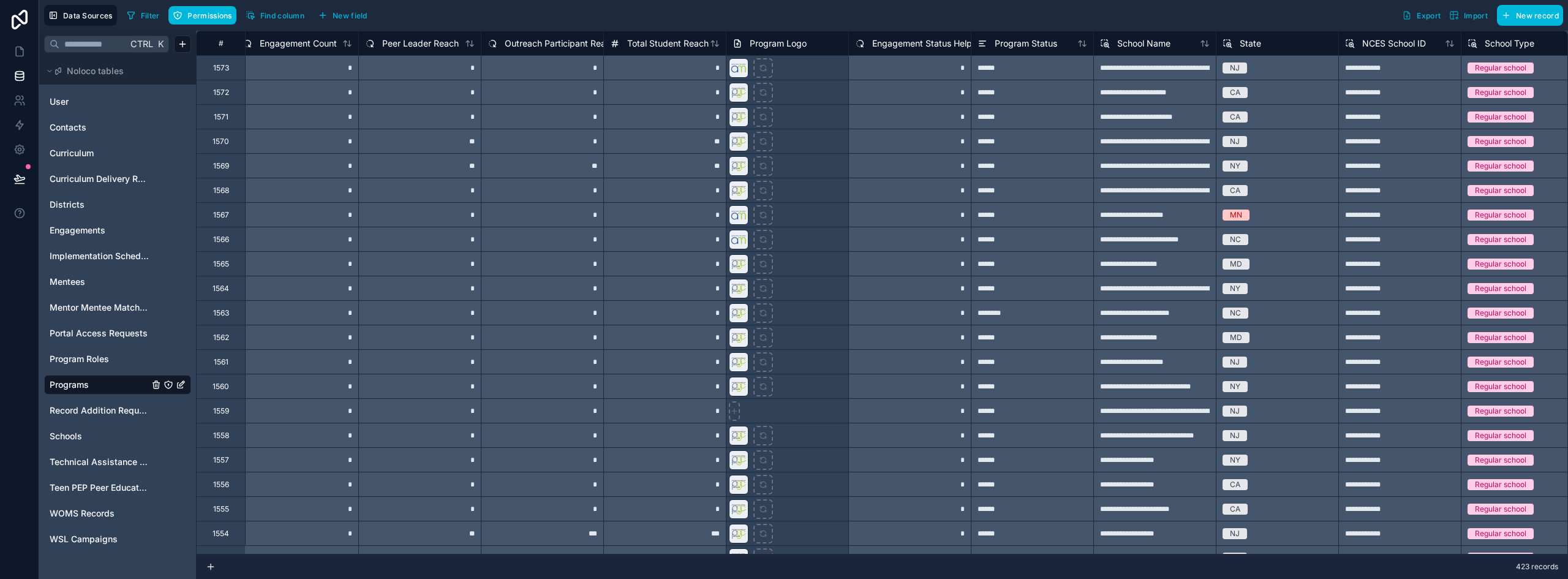
scroll to position [0, 503]
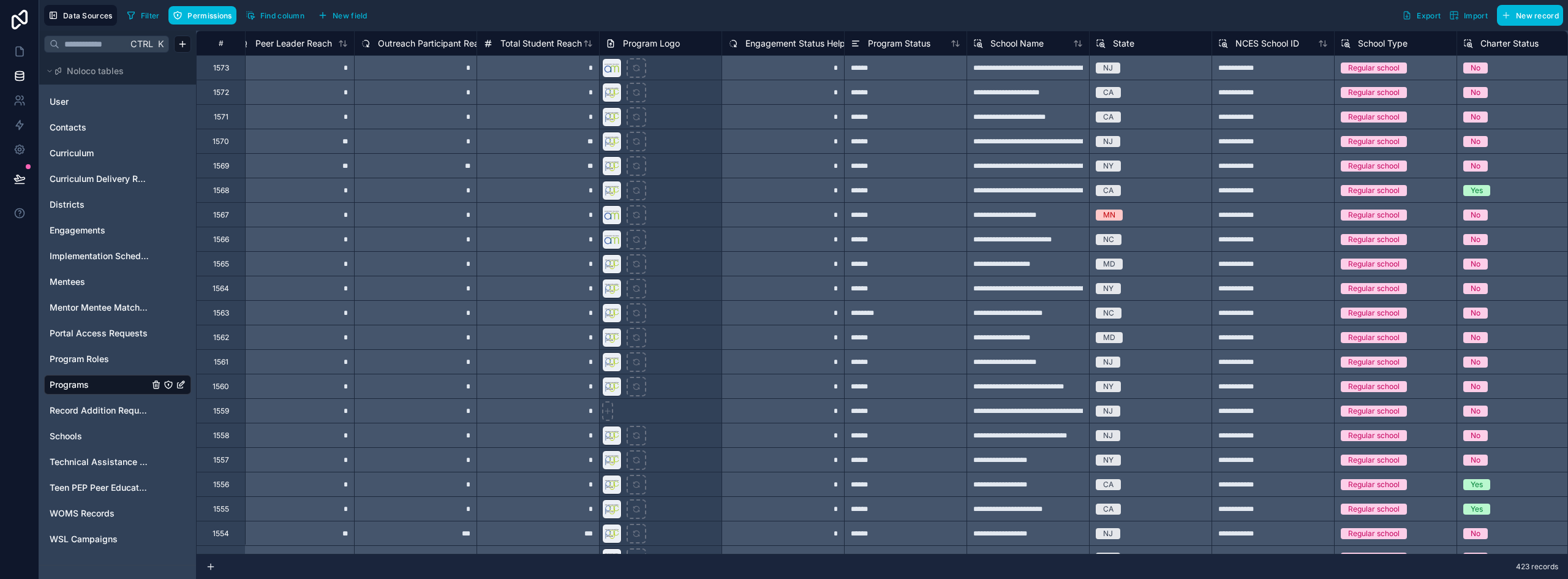
click at [779, 48] on span "Engagement Status Helper" at bounding box center [799, 43] width 108 height 13
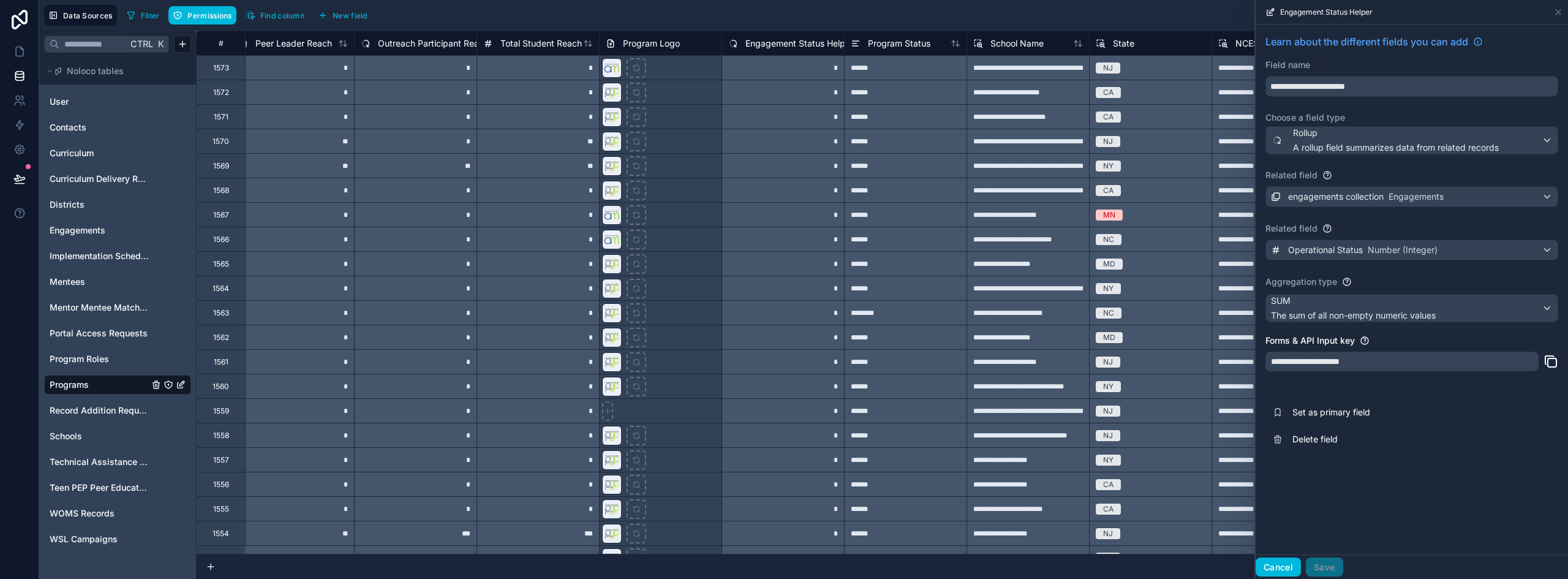
click at [1284, 562] on button "Cancel" at bounding box center [1279, 567] width 45 height 19
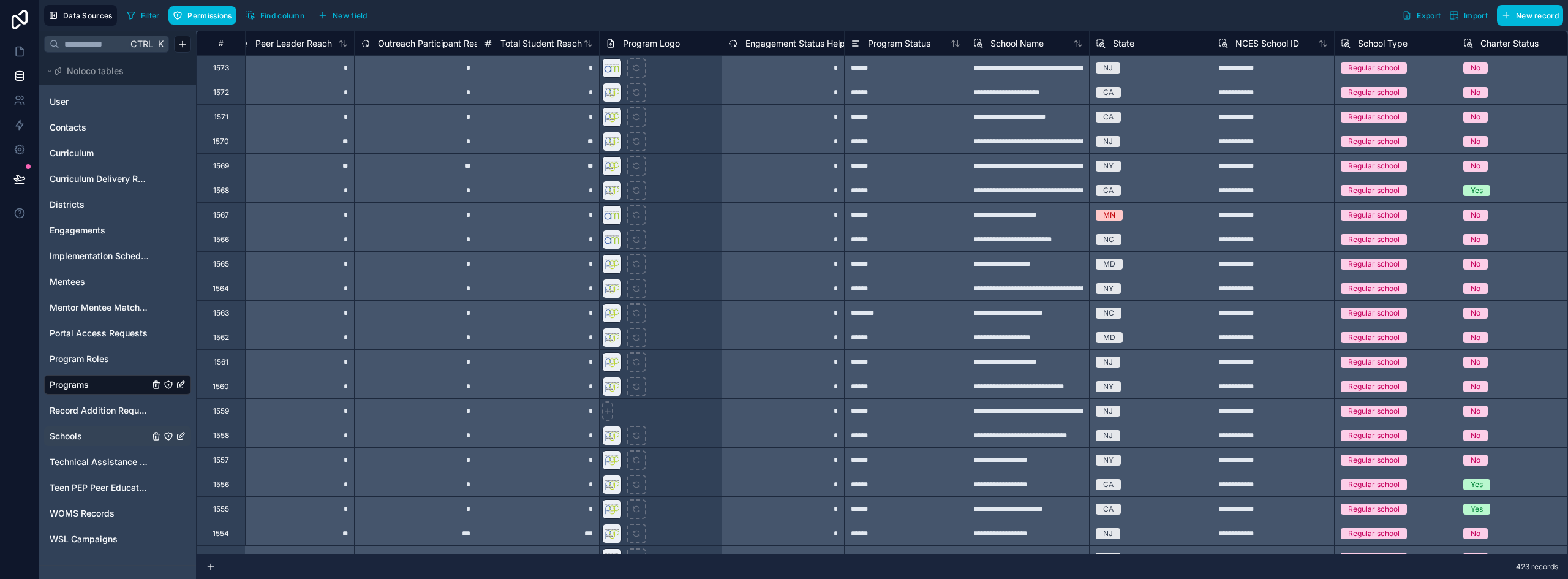
click at [84, 436] on link "Schools" at bounding box center [99, 436] width 99 height 13
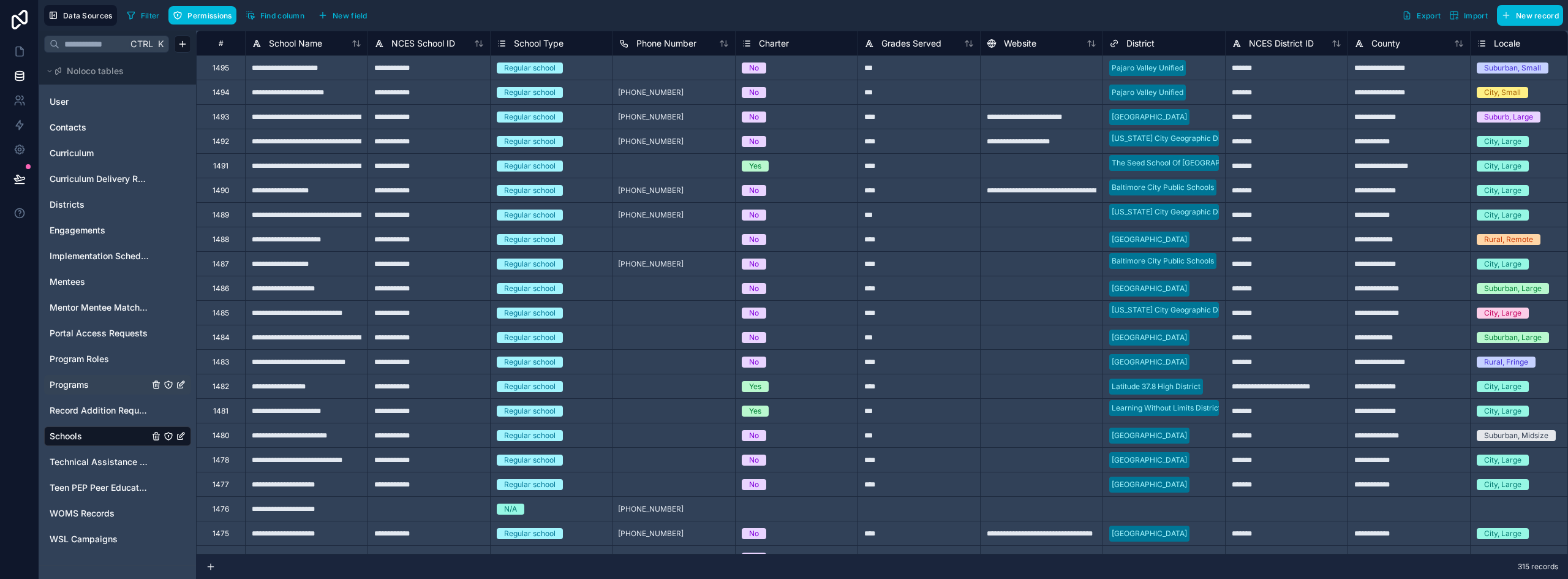
click at [352, 14] on span "New field" at bounding box center [350, 15] width 35 height 9
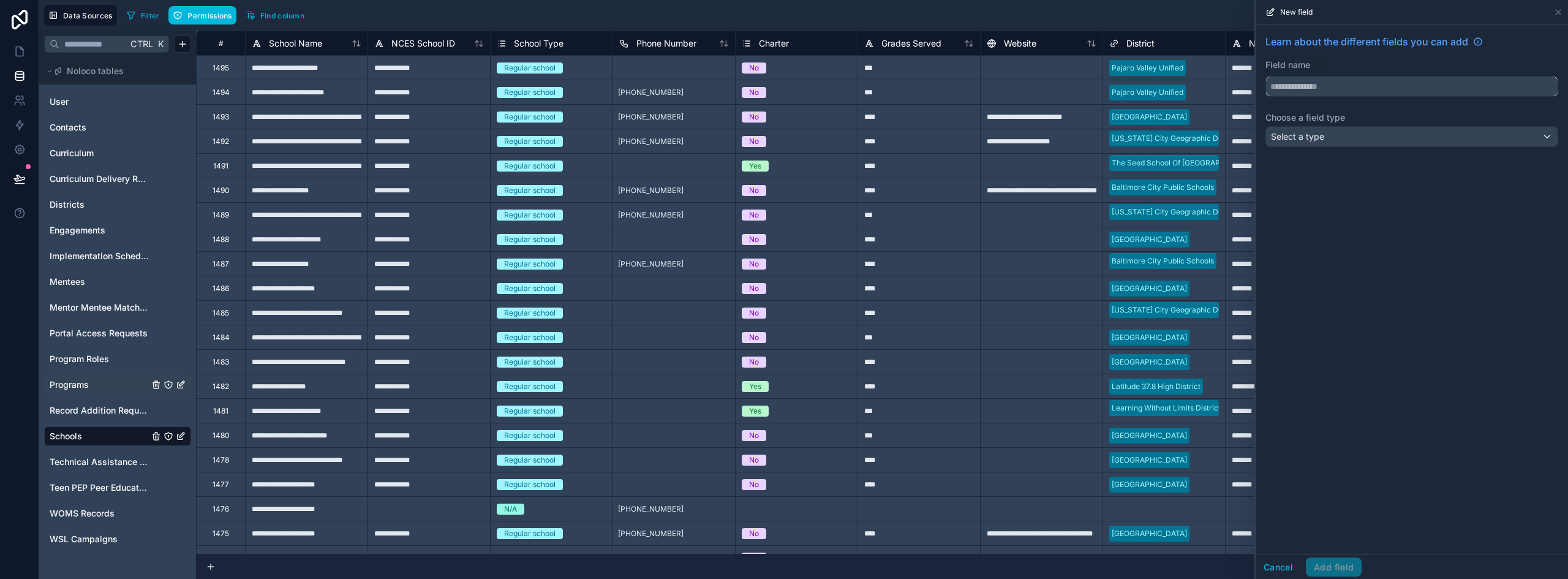
click at [1364, 78] on input "text" at bounding box center [1412, 86] width 292 height 19
click at [1265, 76] on button "******" at bounding box center [1412, 86] width 293 height 21
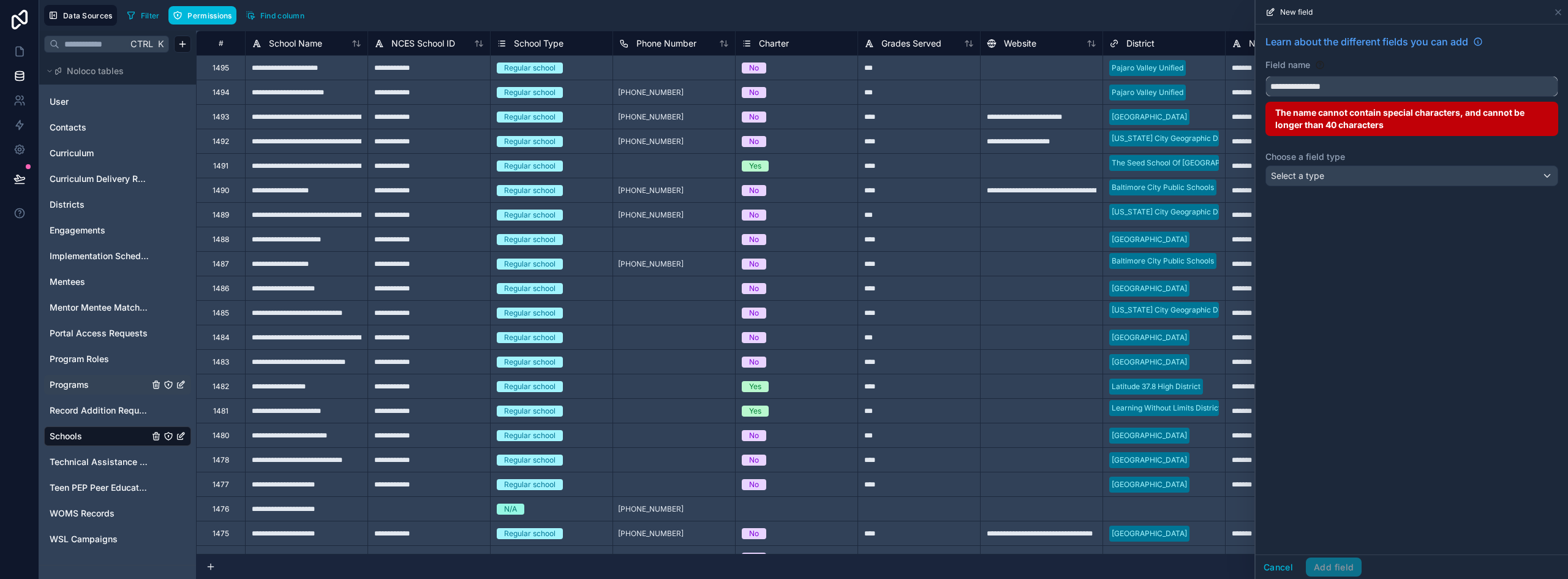
click at [1265, 76] on button "**********" at bounding box center [1412, 86] width 293 height 21
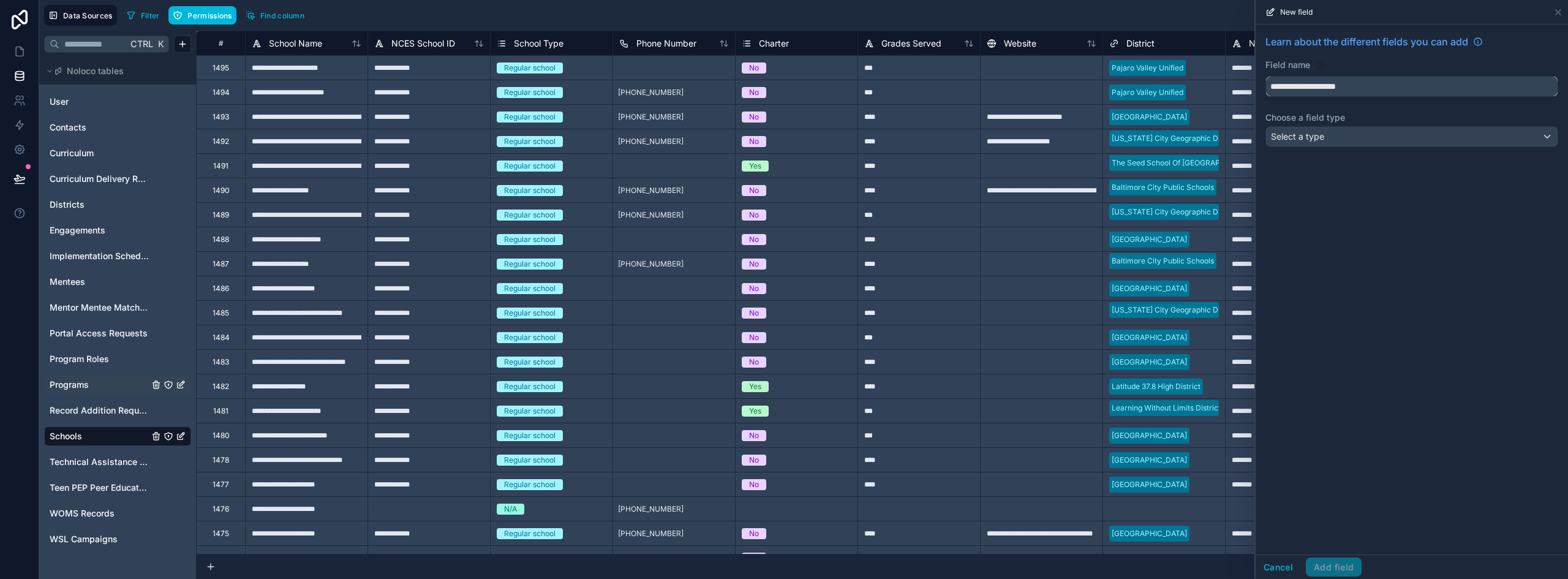
type input "**********"
click at [1331, 143] on div "Select a type" at bounding box center [1412, 136] width 292 height 19
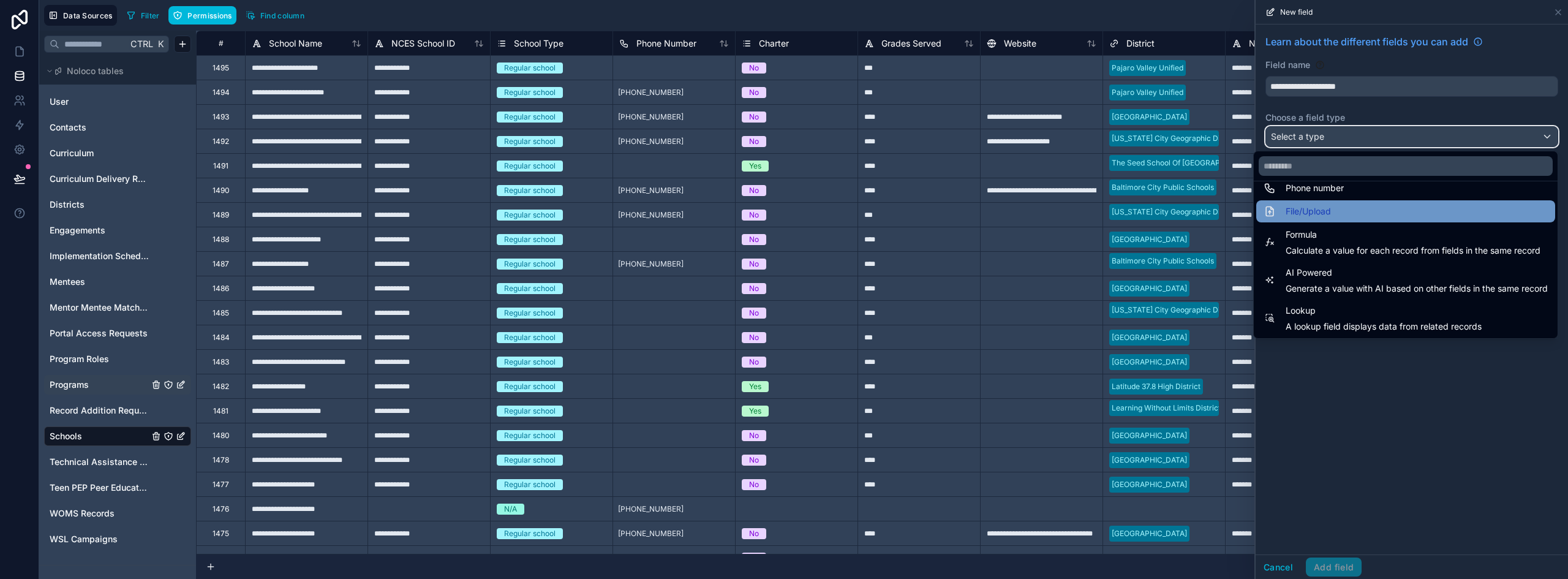
scroll to position [355, 0]
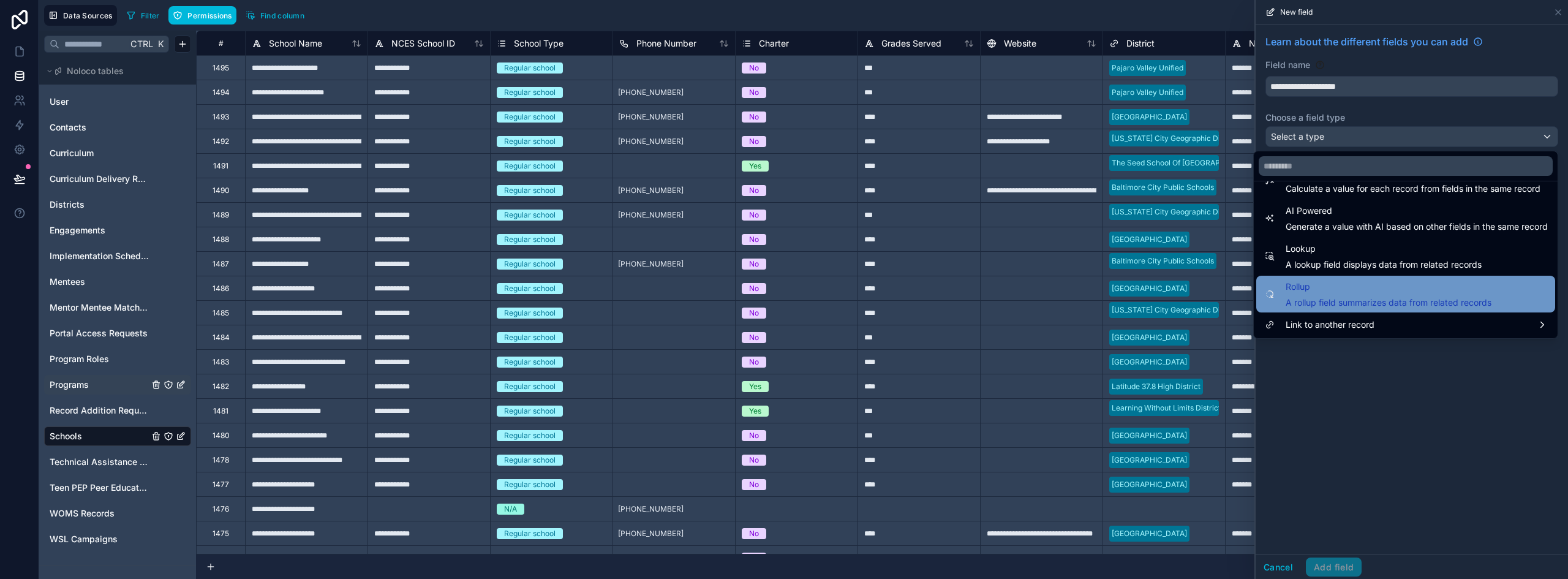
click at [1385, 276] on div "Rollup A rollup field summarizes data from related records" at bounding box center [1405, 295] width 299 height 37
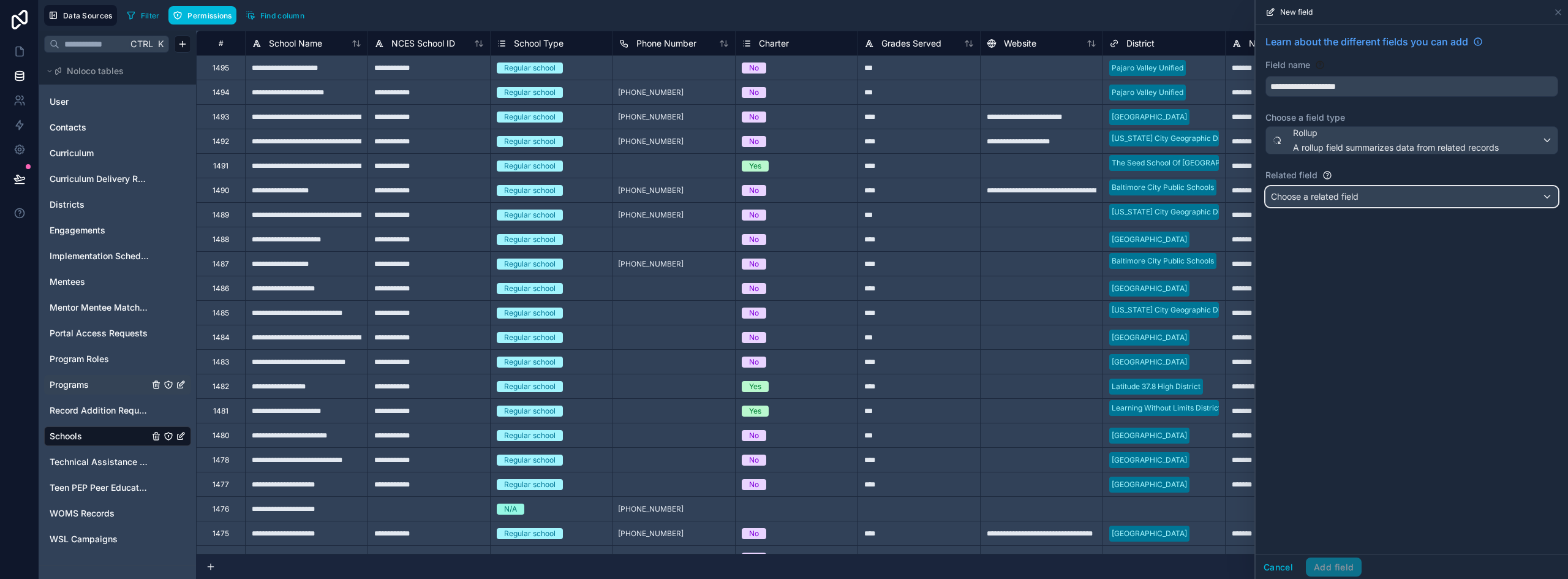
click at [1346, 193] on span "Choose a related field" at bounding box center [1315, 196] width 87 height 10
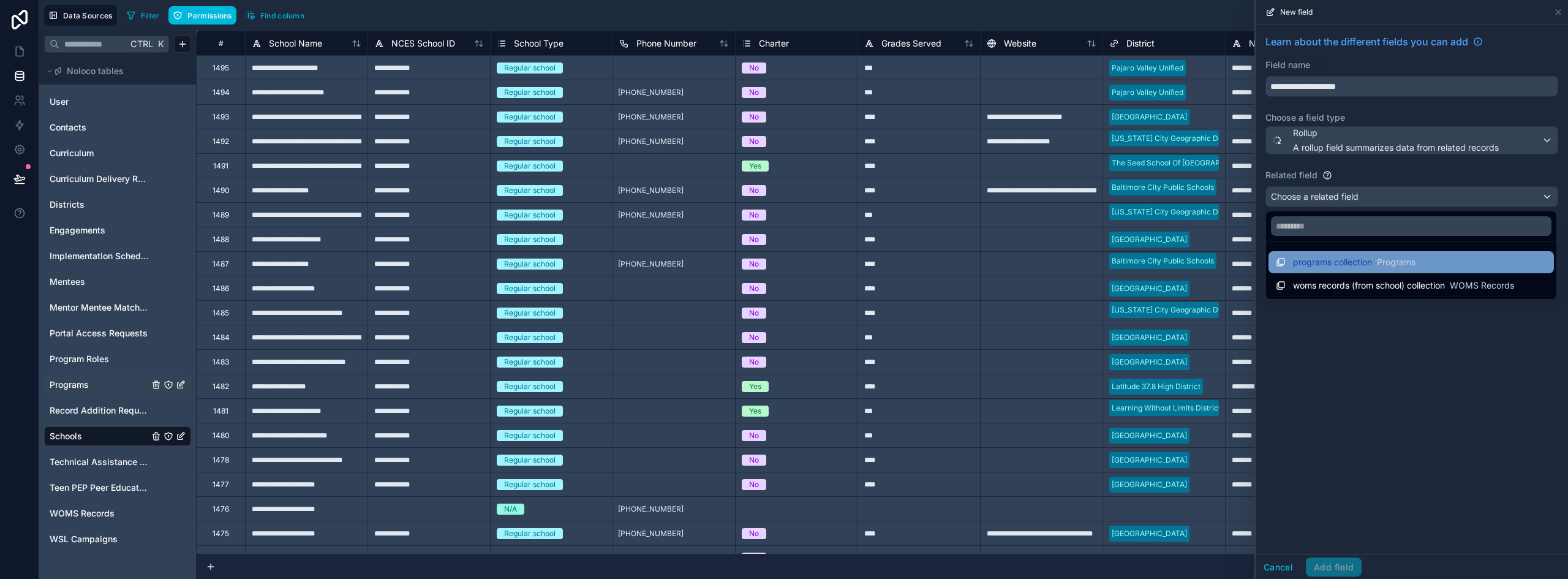
click at [1364, 253] on div "programs collection Programs" at bounding box center [1411, 263] width 285 height 22
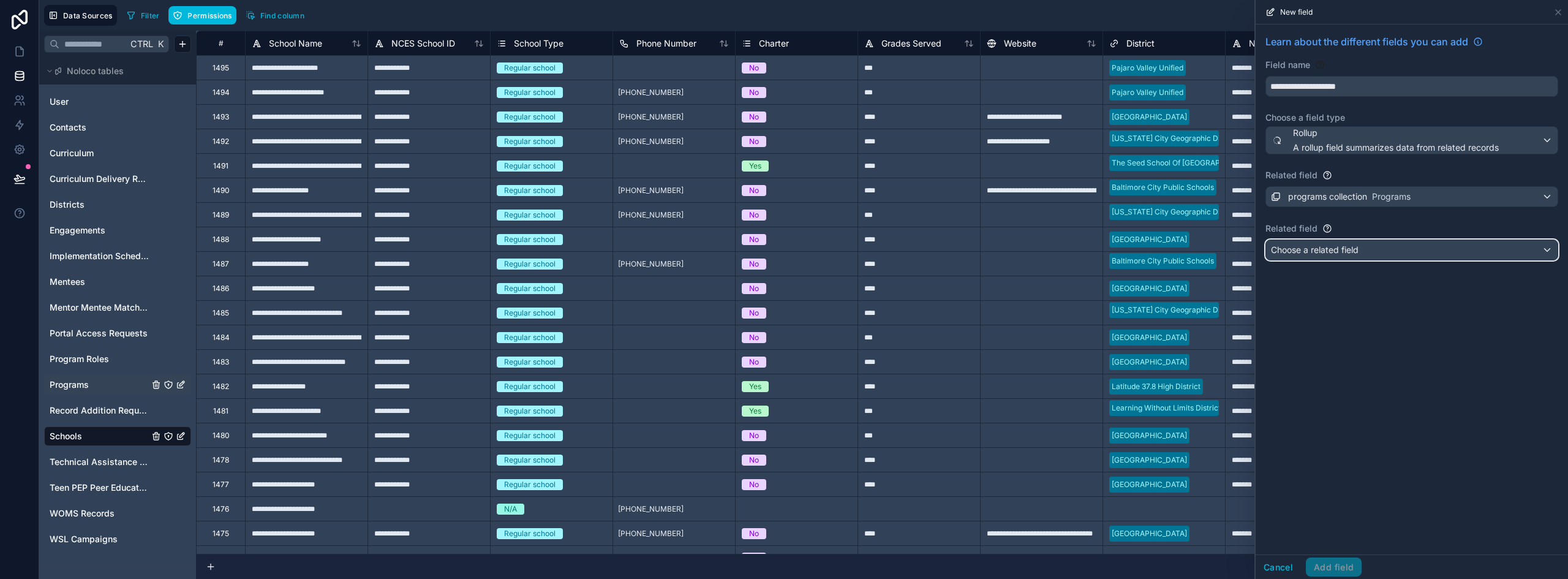
click at [1362, 250] on div "Choose a related field" at bounding box center [1412, 249] width 292 height 19
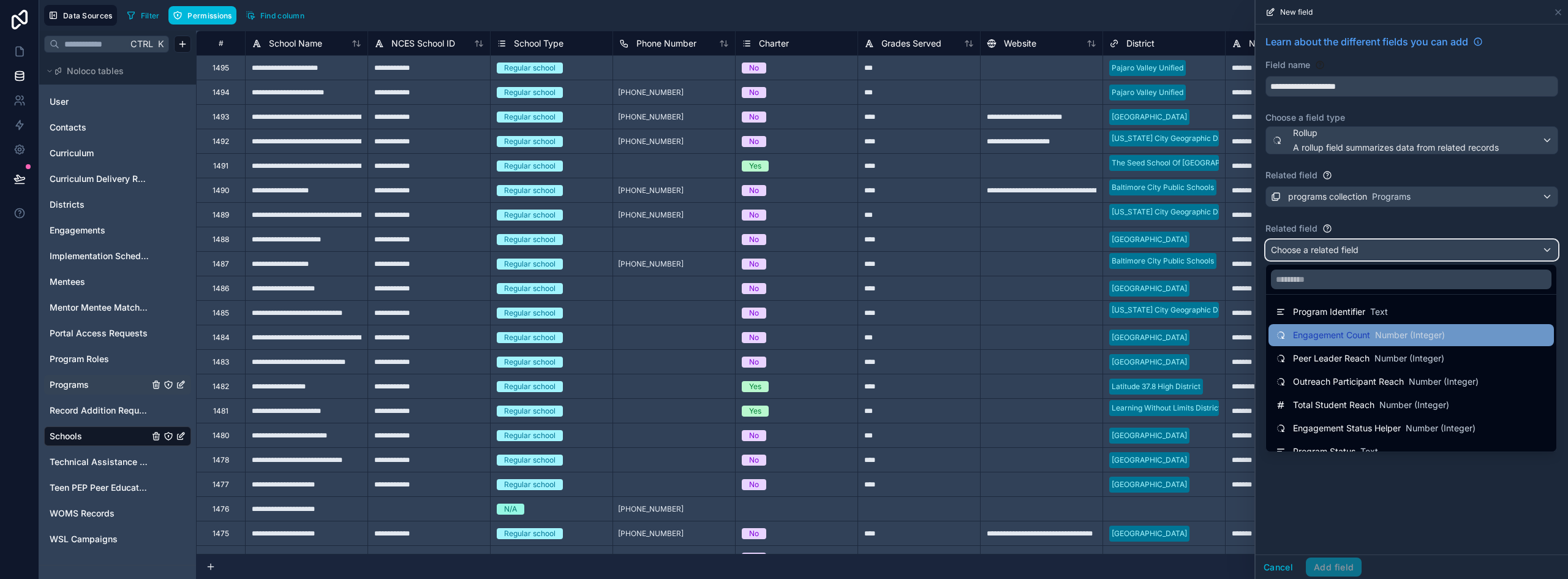
scroll to position [123, 0]
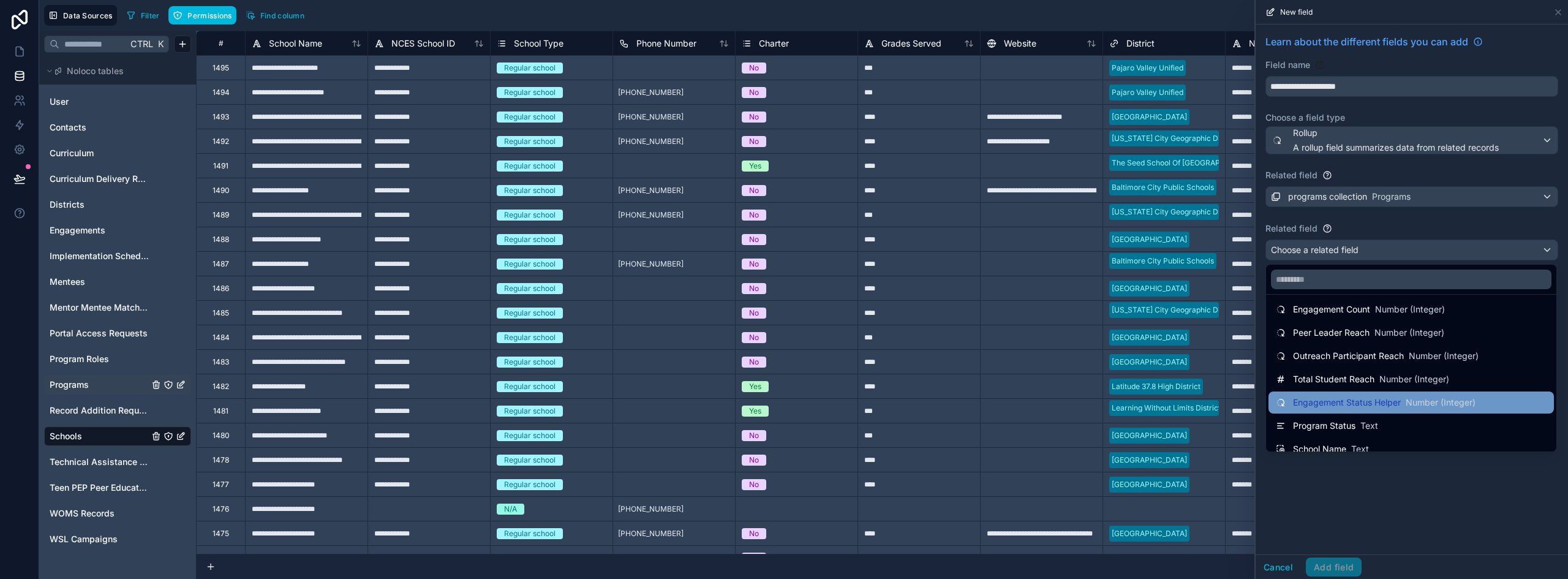
click at [1417, 403] on span "Number (Integer)" at bounding box center [1440, 402] width 70 height 13
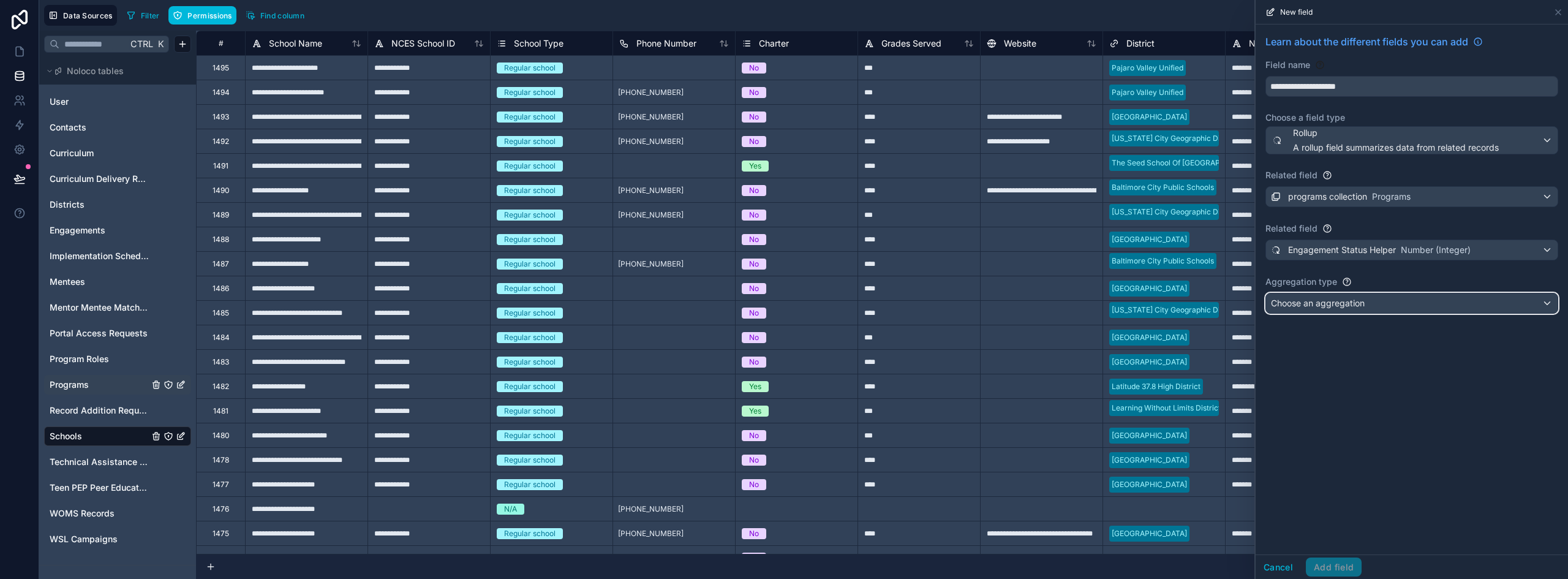
click at [1364, 302] on span "Choose an aggregation" at bounding box center [1317, 303] width 93 height 10
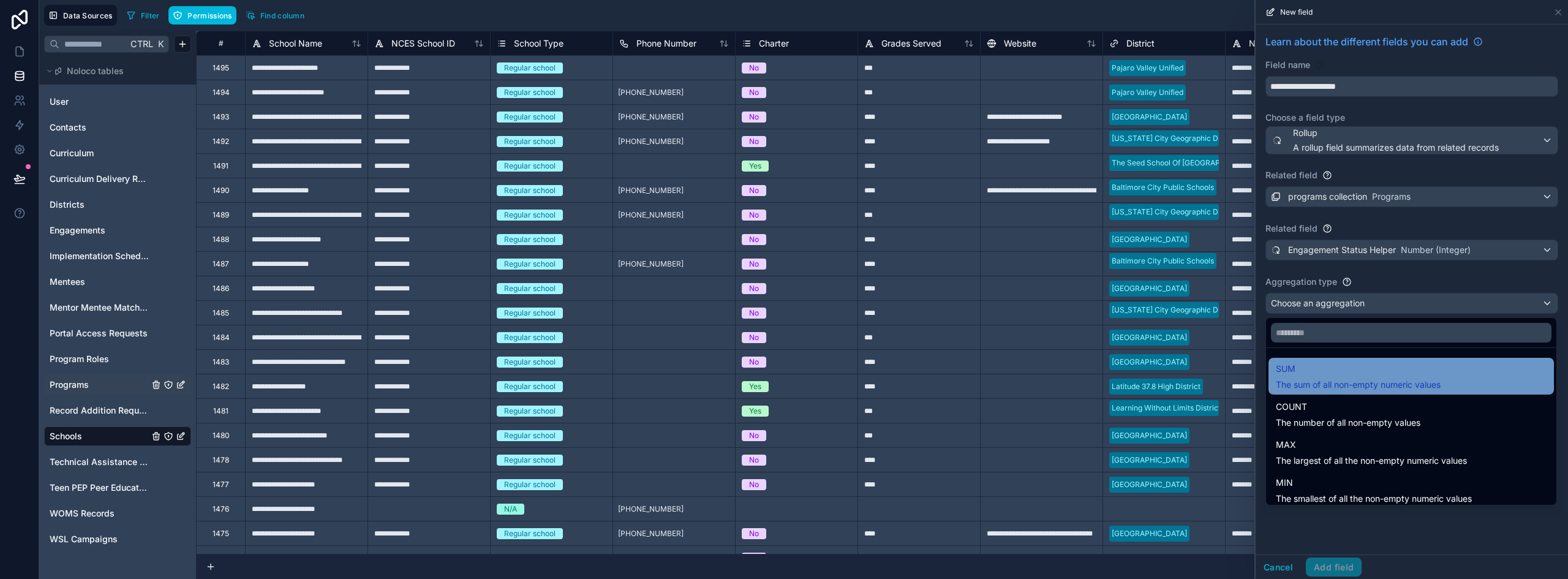
click at [1375, 372] on span "SUM" at bounding box center [1359, 369] width 165 height 14
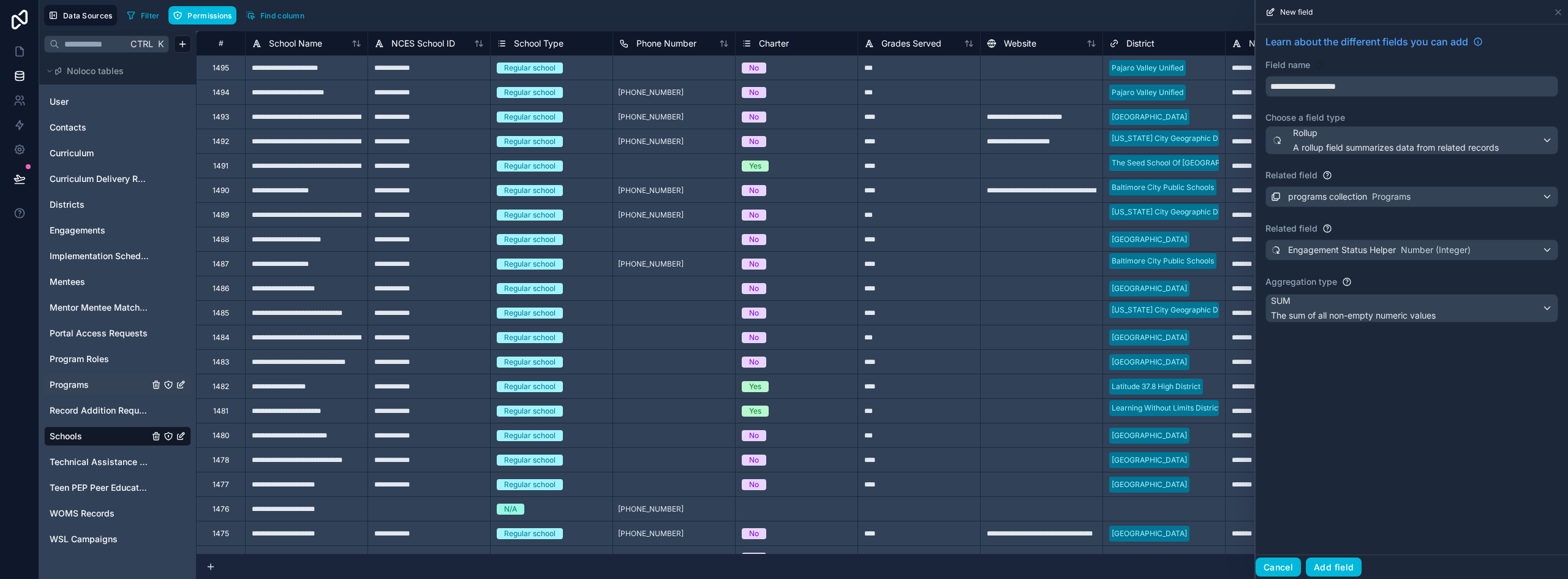
click at [1275, 567] on button "Cancel" at bounding box center [1279, 567] width 45 height 19
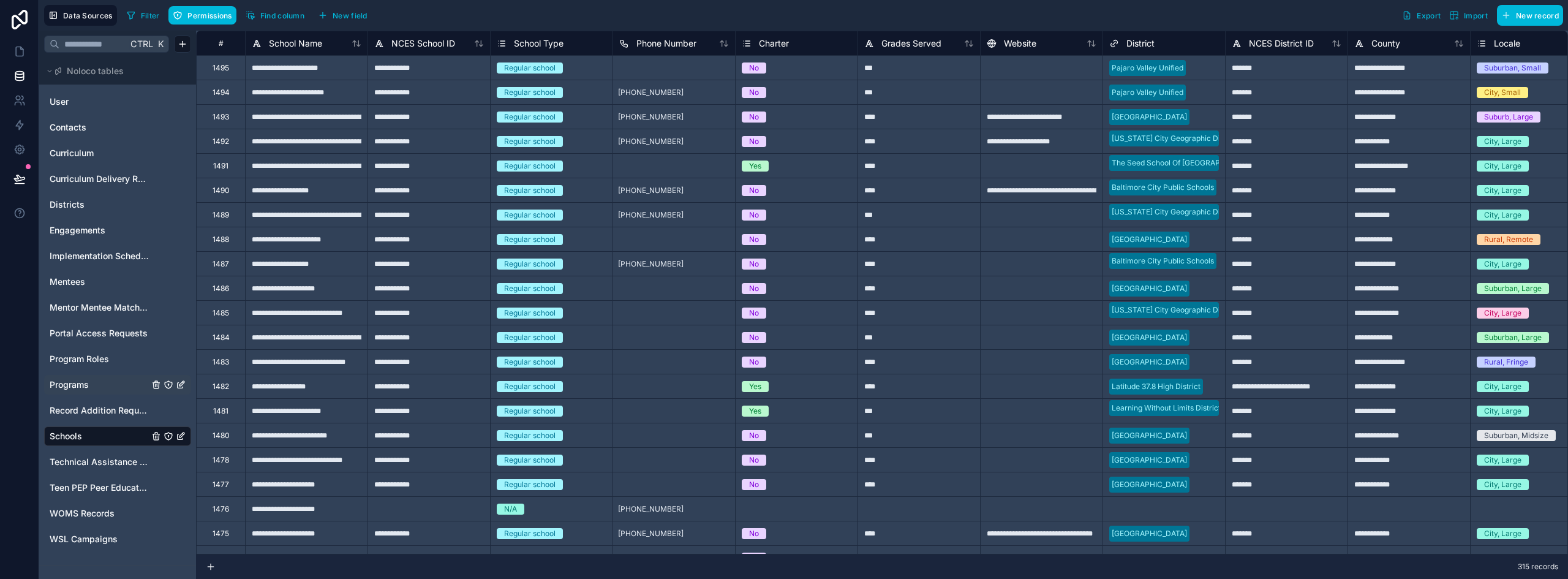
click at [62, 385] on span "Programs" at bounding box center [69, 385] width 40 height 13
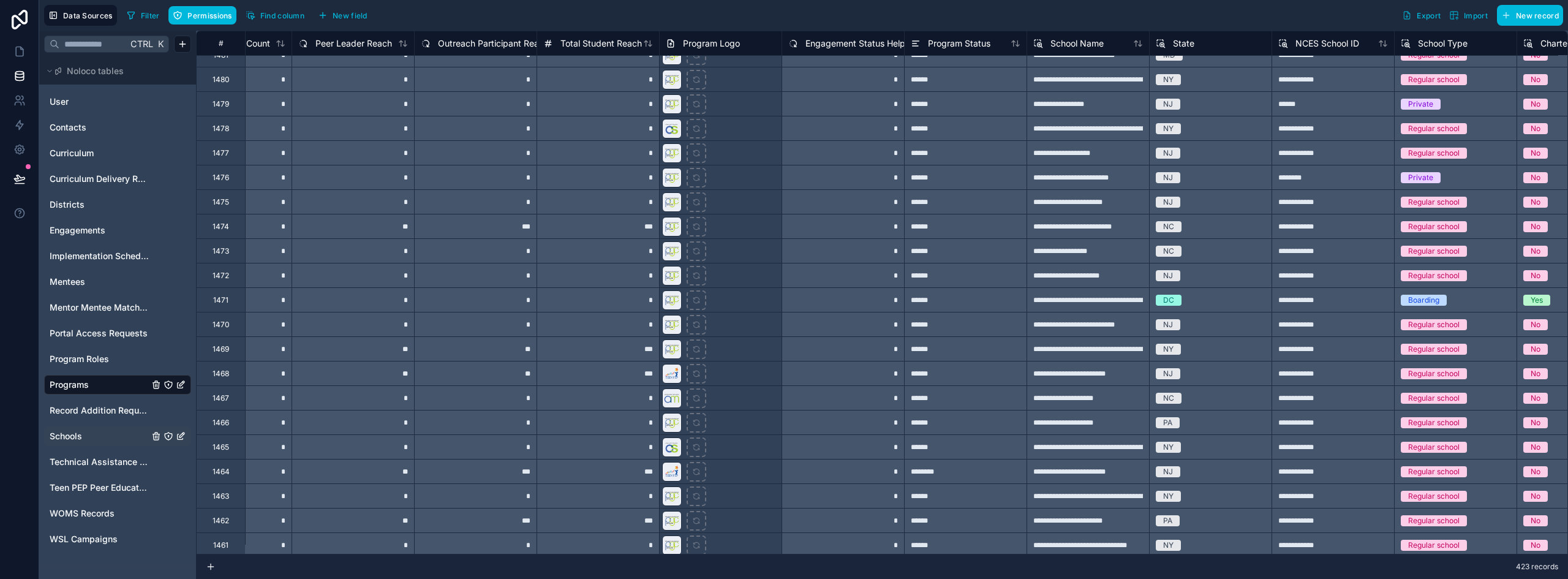
scroll to position [2389, 443]
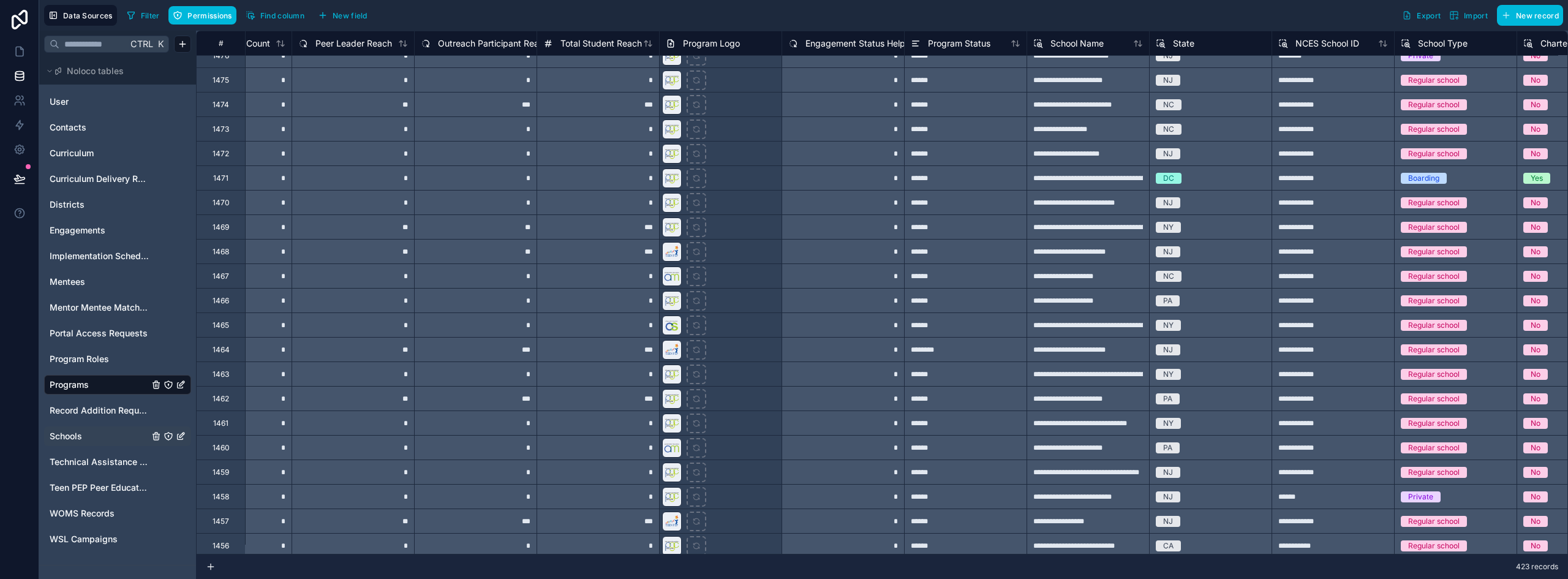
click at [828, 49] on span "Engagement Status Helper" at bounding box center [859, 43] width 108 height 13
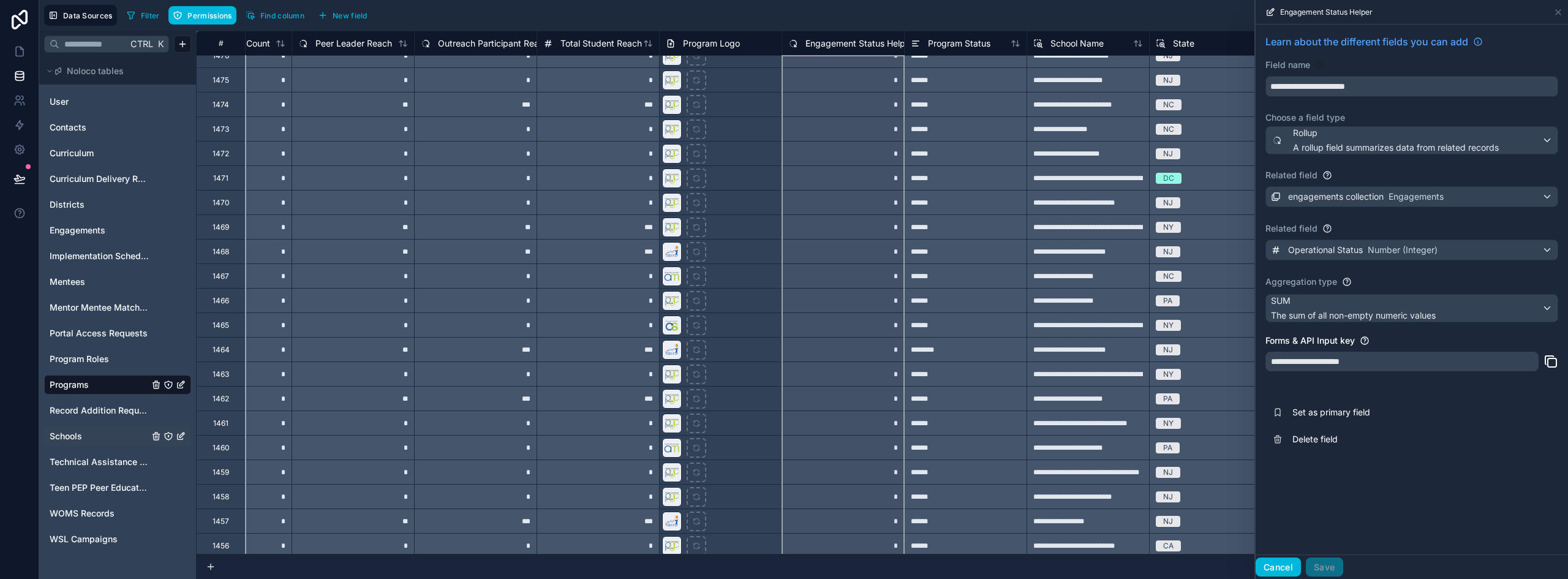
click at [1267, 566] on button "Cancel" at bounding box center [1279, 567] width 45 height 19
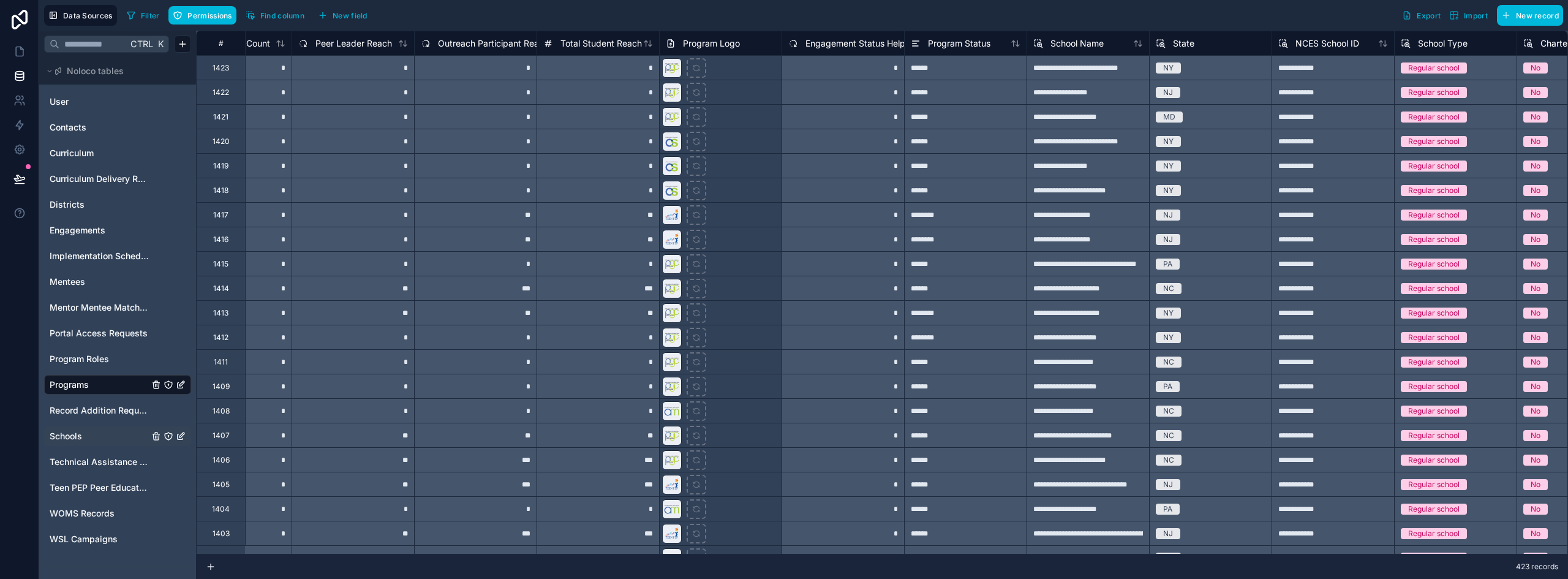
scroll to position [3737, 443]
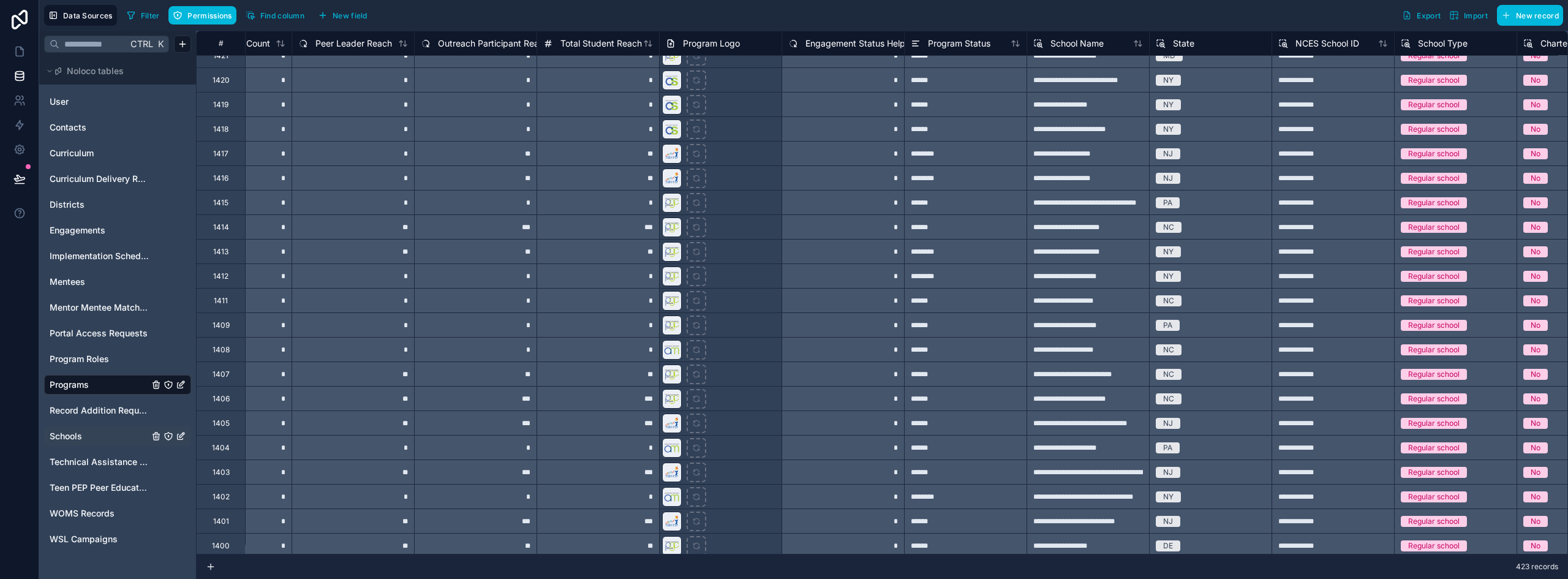
click at [877, 303] on div "*" at bounding box center [843, 300] width 123 height 24
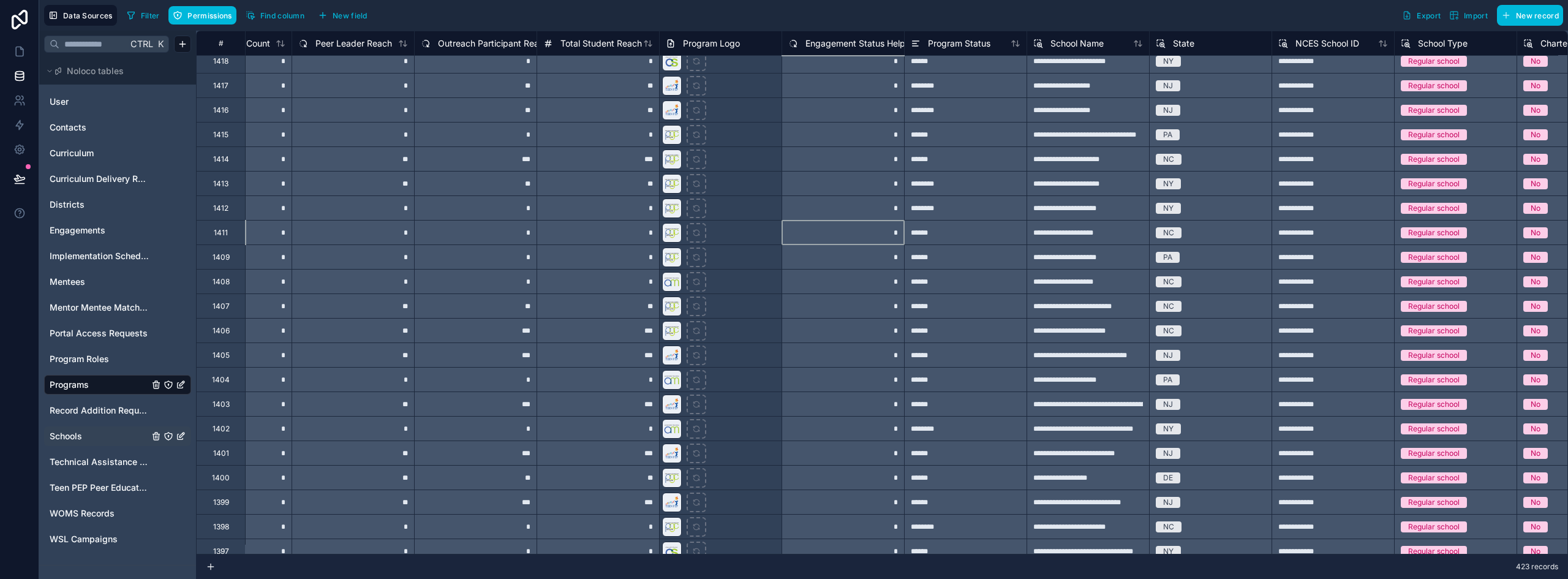
scroll to position [3860, 443]
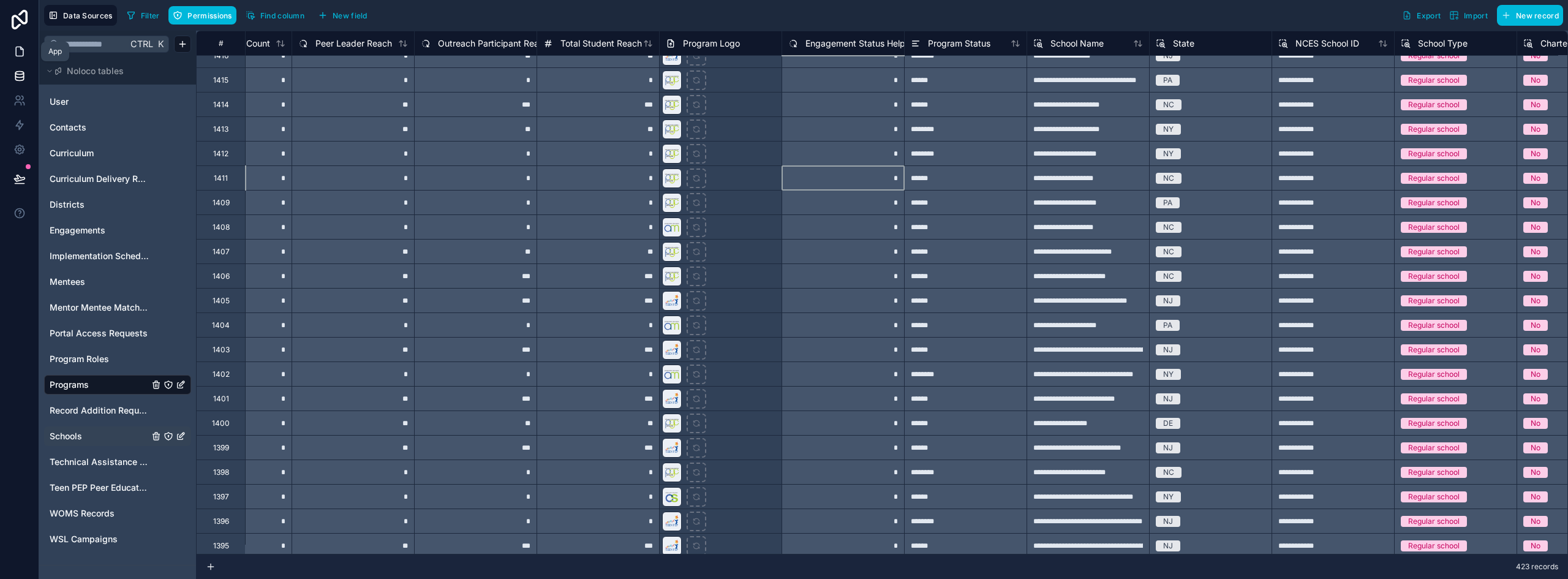
click at [13, 57] on link at bounding box center [19, 51] width 39 height 24
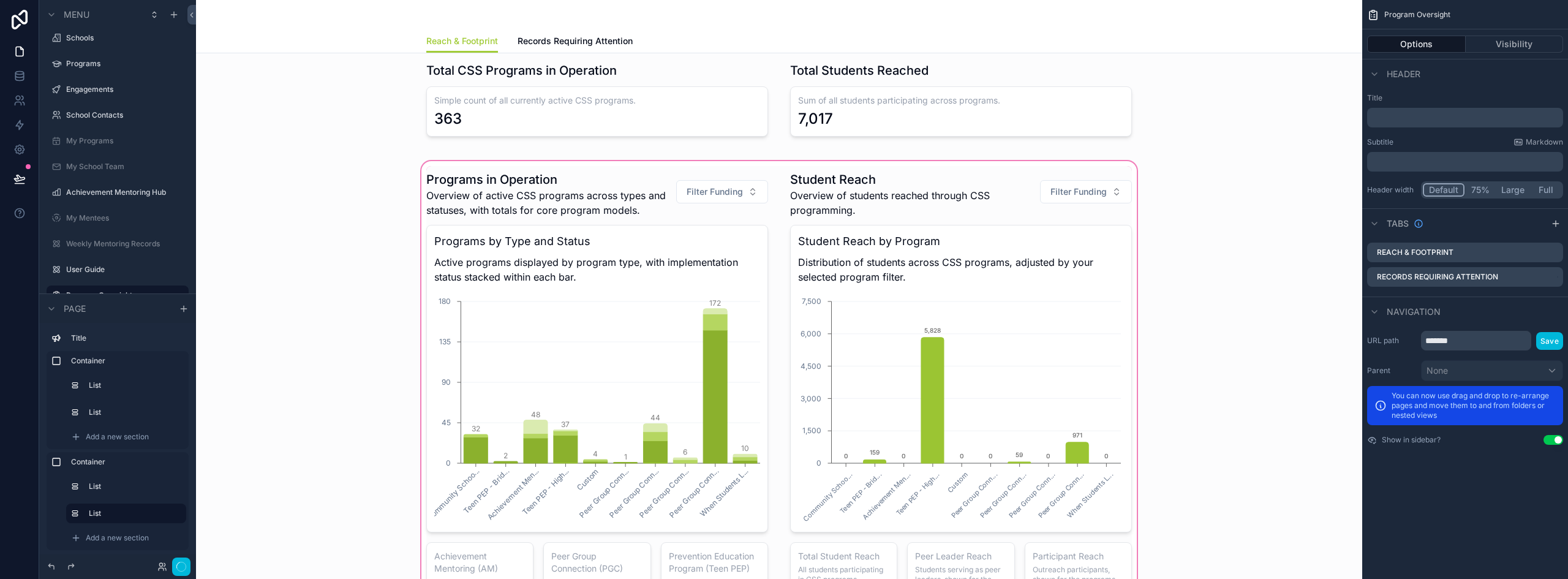
scroll to position [796, 0]
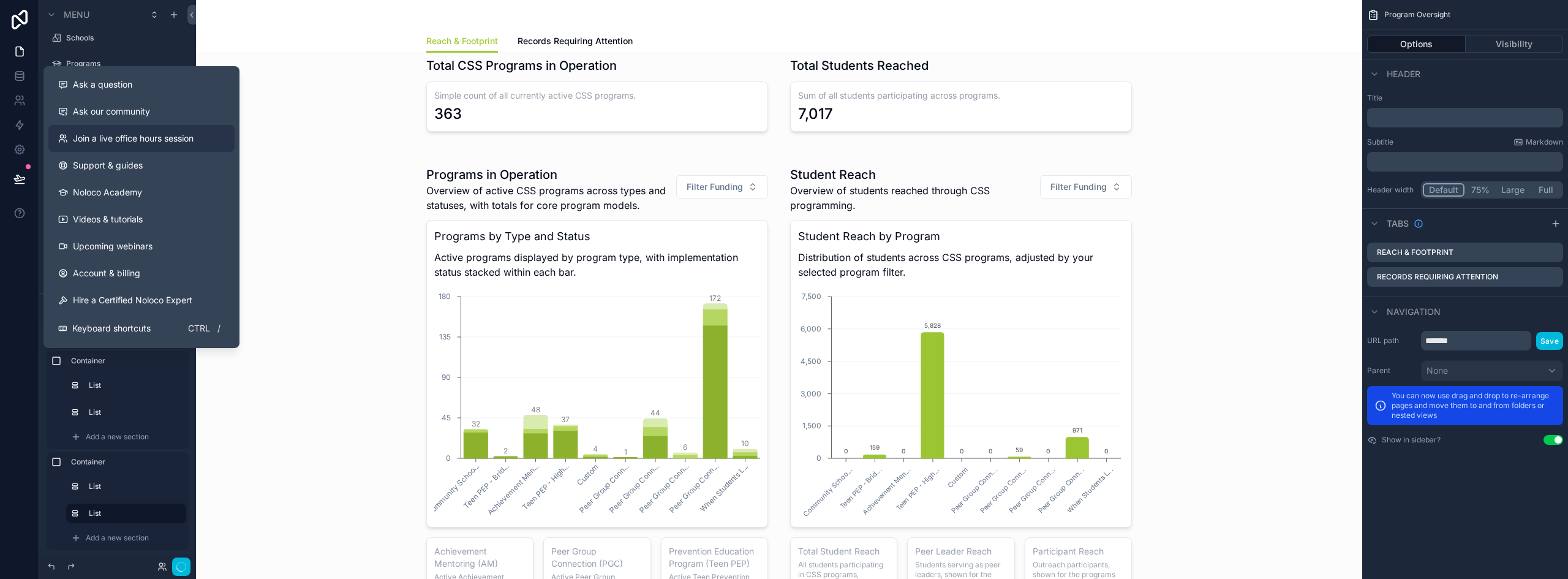
click at [134, 143] on span "Join a live office hours session" at bounding box center [133, 138] width 120 height 13
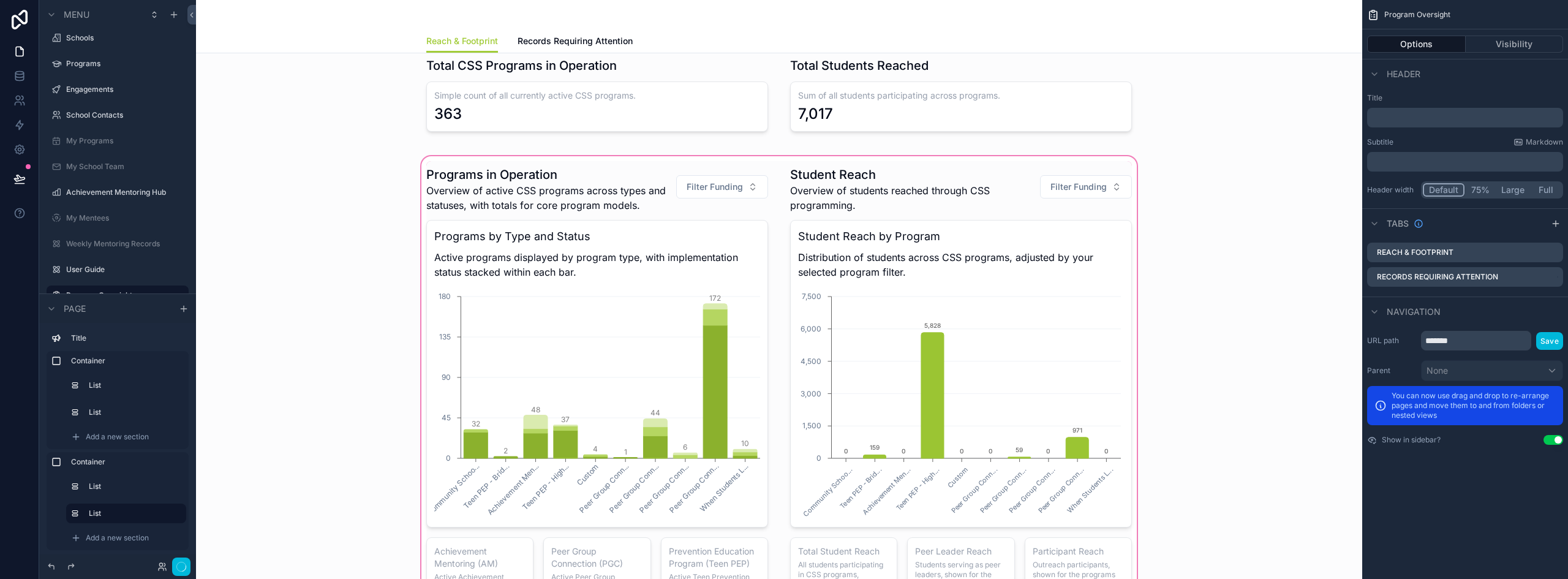
click at [1237, 260] on div "scrollable content" at bounding box center [779, 400] width 1147 height 492
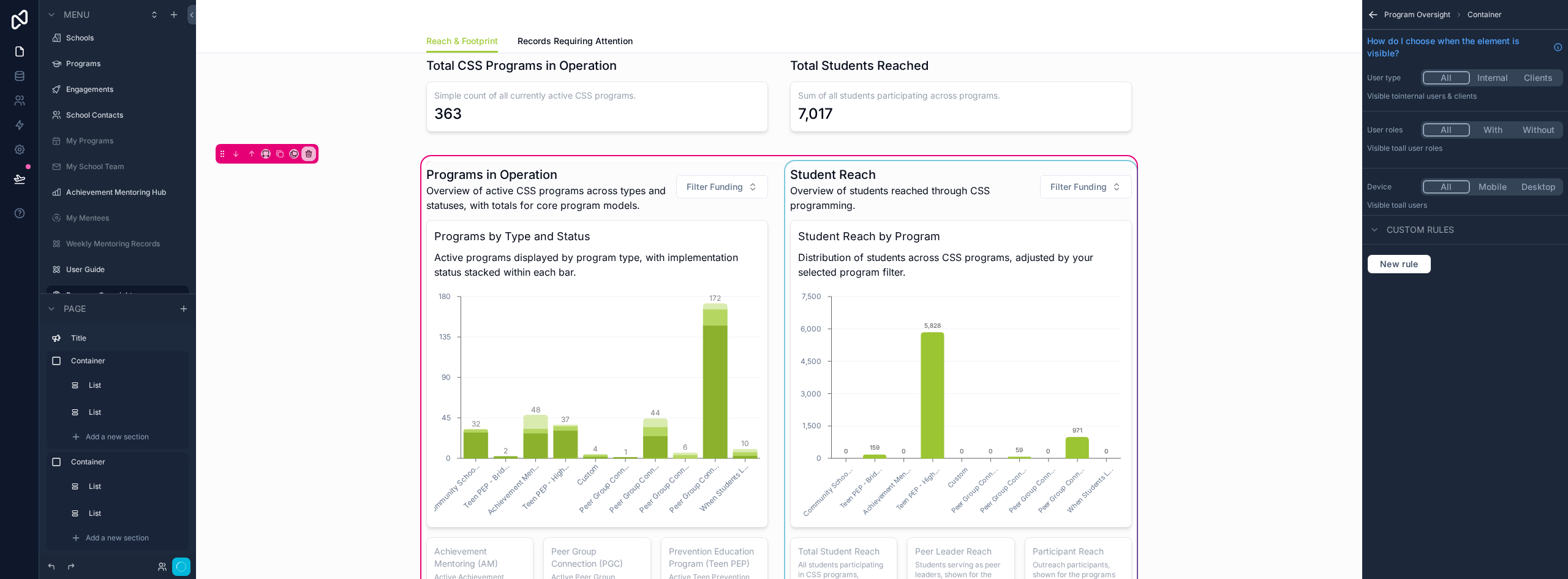
click at [1081, 165] on div "scrollable content" at bounding box center [961, 400] width 357 height 478
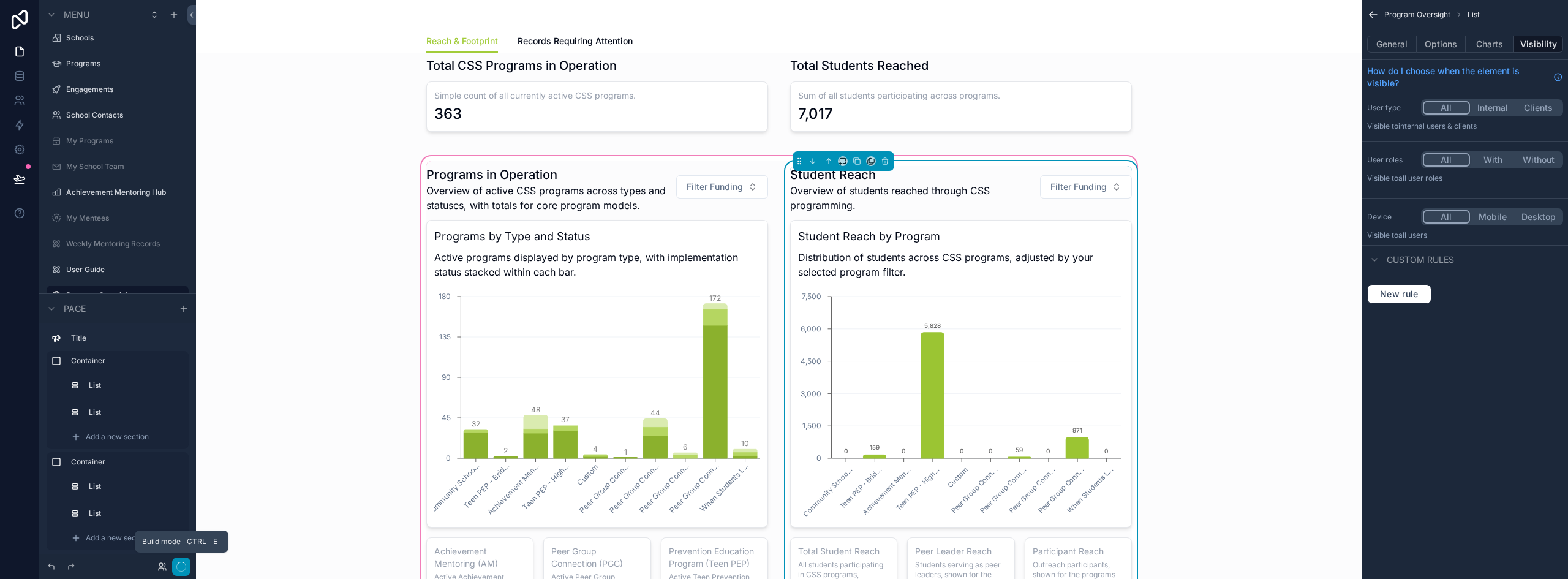
click at [183, 568] on icon "button" at bounding box center [182, 567] width 10 height 10
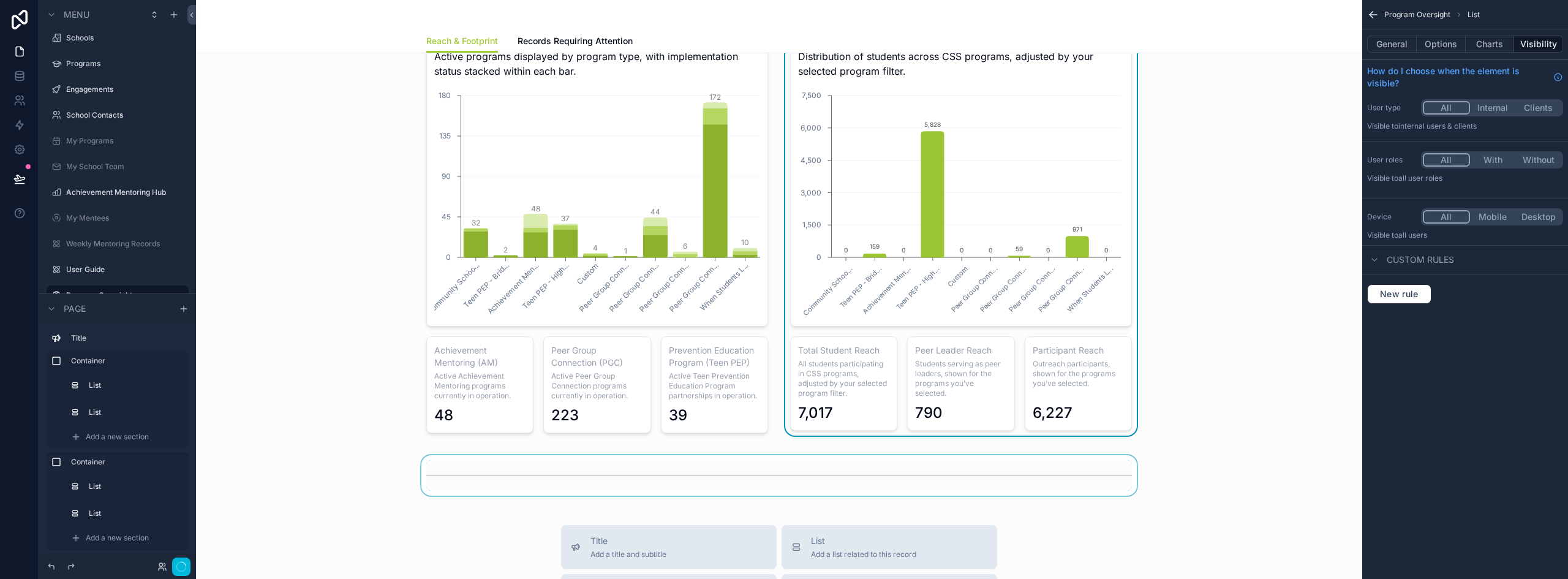
scroll to position [980, 0]
